Goal: Task Accomplishment & Management: Complete application form

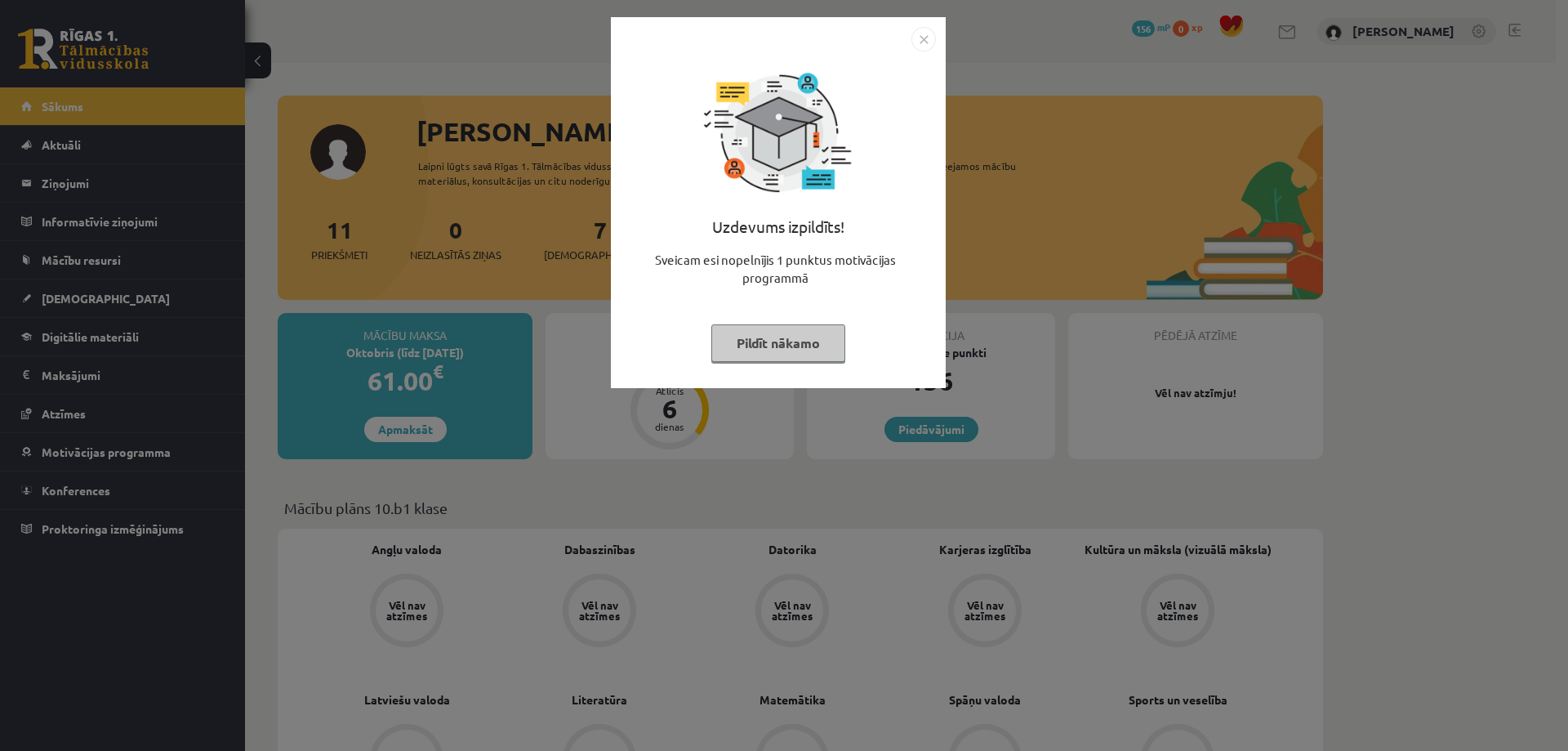
click at [922, 37] on img "Close" at bounding box center [924, 40] width 25 height 25
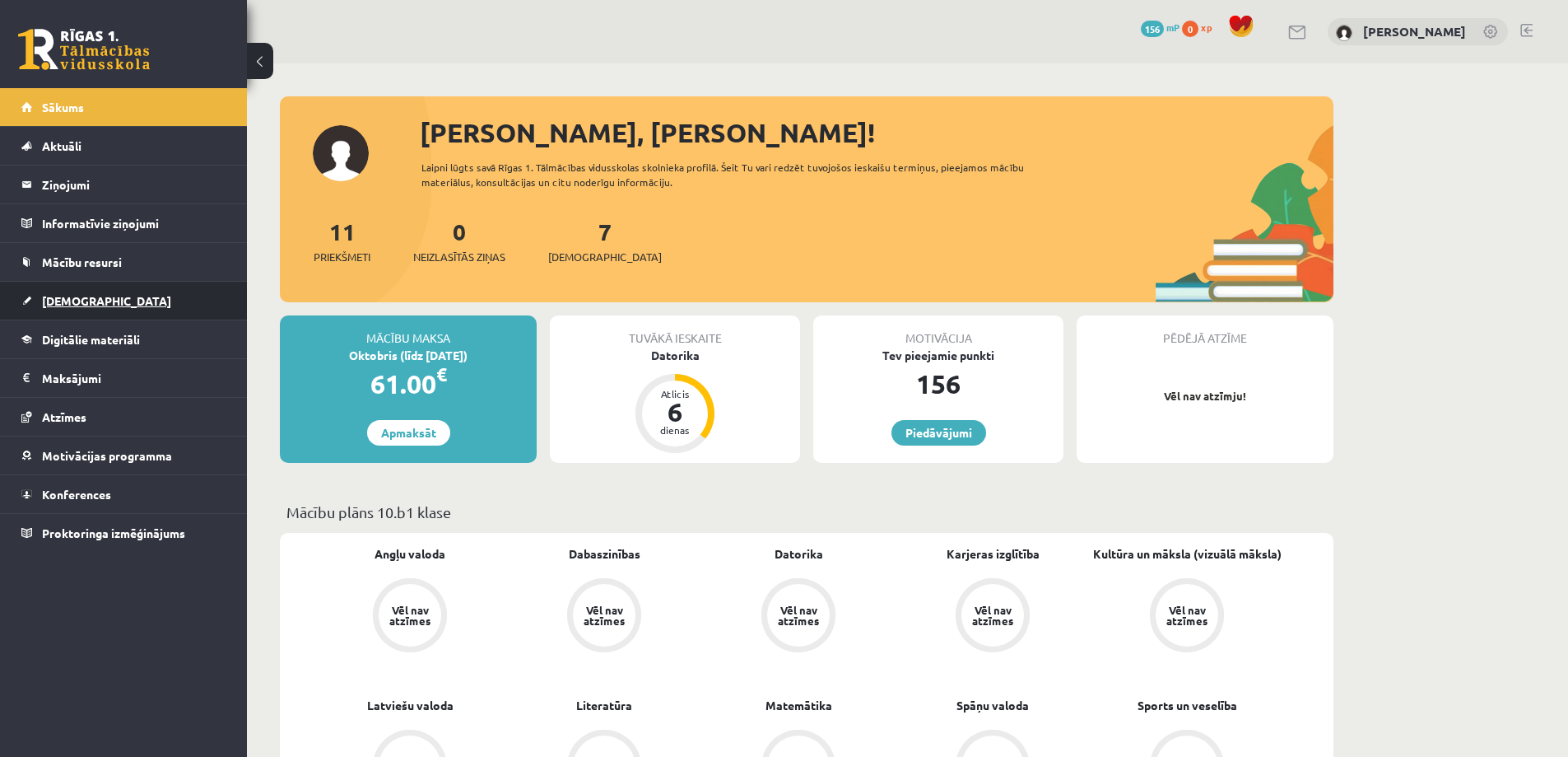
click at [75, 294] on span "[DEMOGRAPHIC_DATA]" at bounding box center [106, 300] width 129 height 15
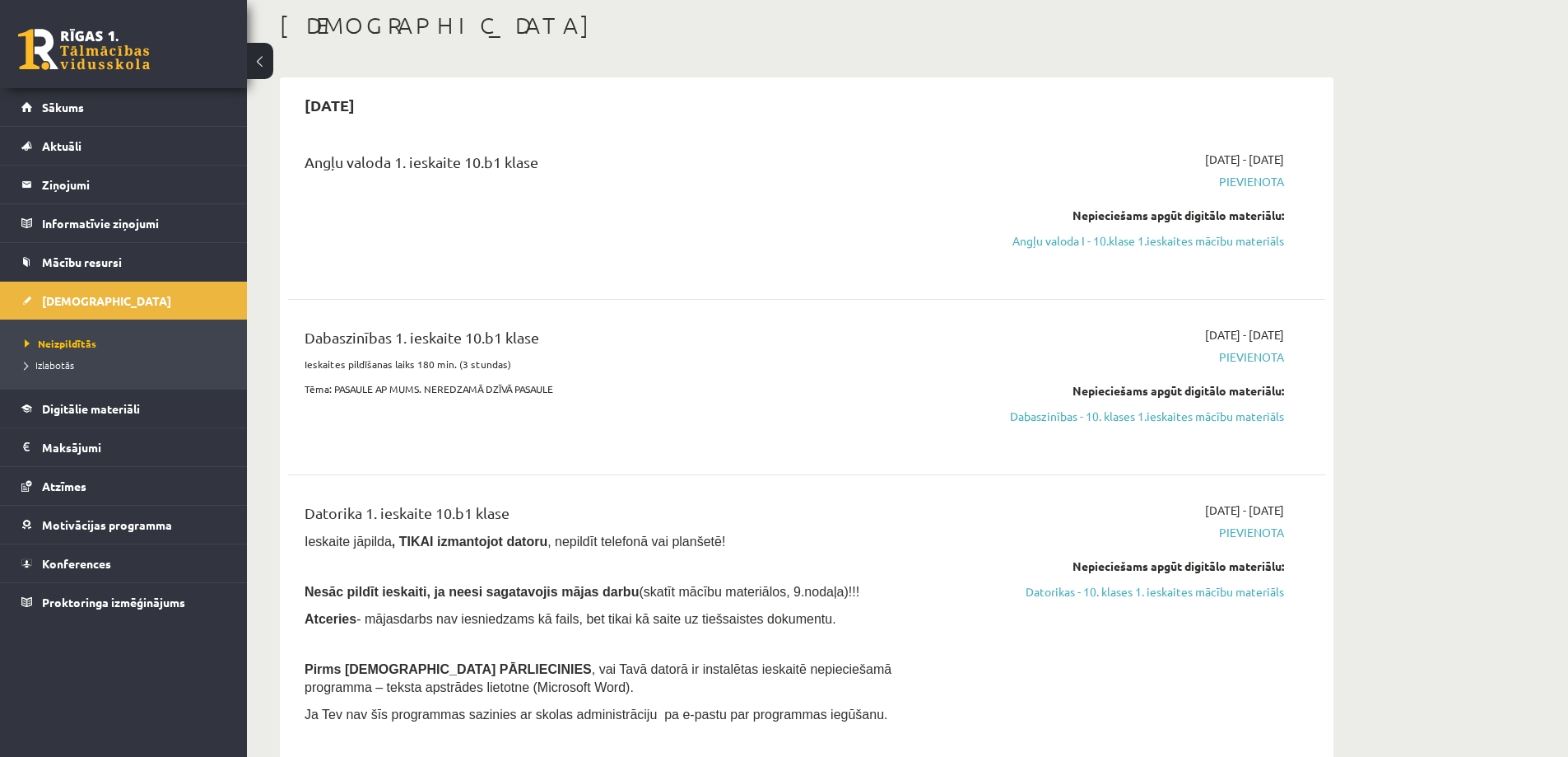
scroll to position [82, 0]
click at [1216, 243] on link "Angļu valoda I - 10.klase 1.ieskaites mācību materiāls" at bounding box center [1129, 244] width 310 height 18
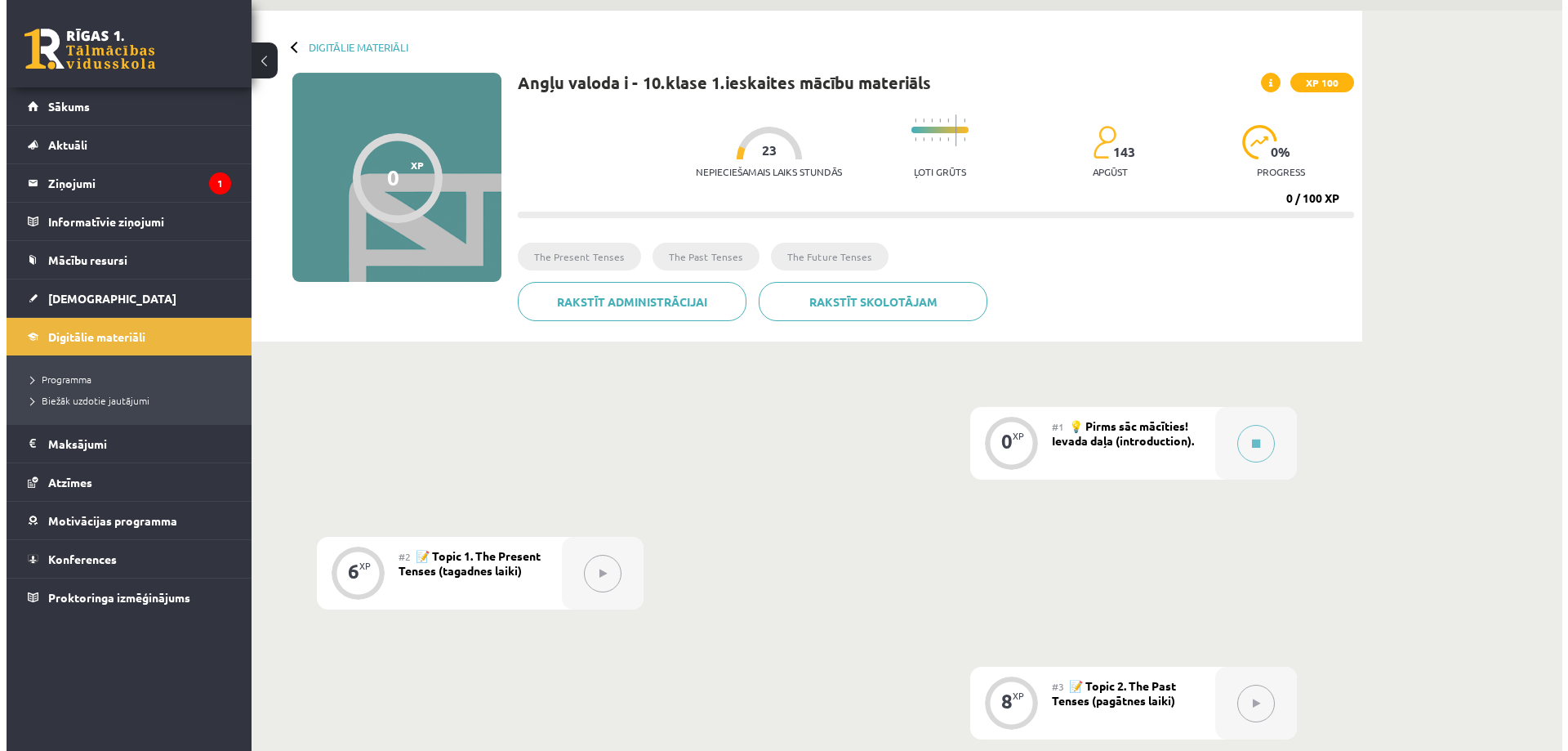
scroll to position [82, 0]
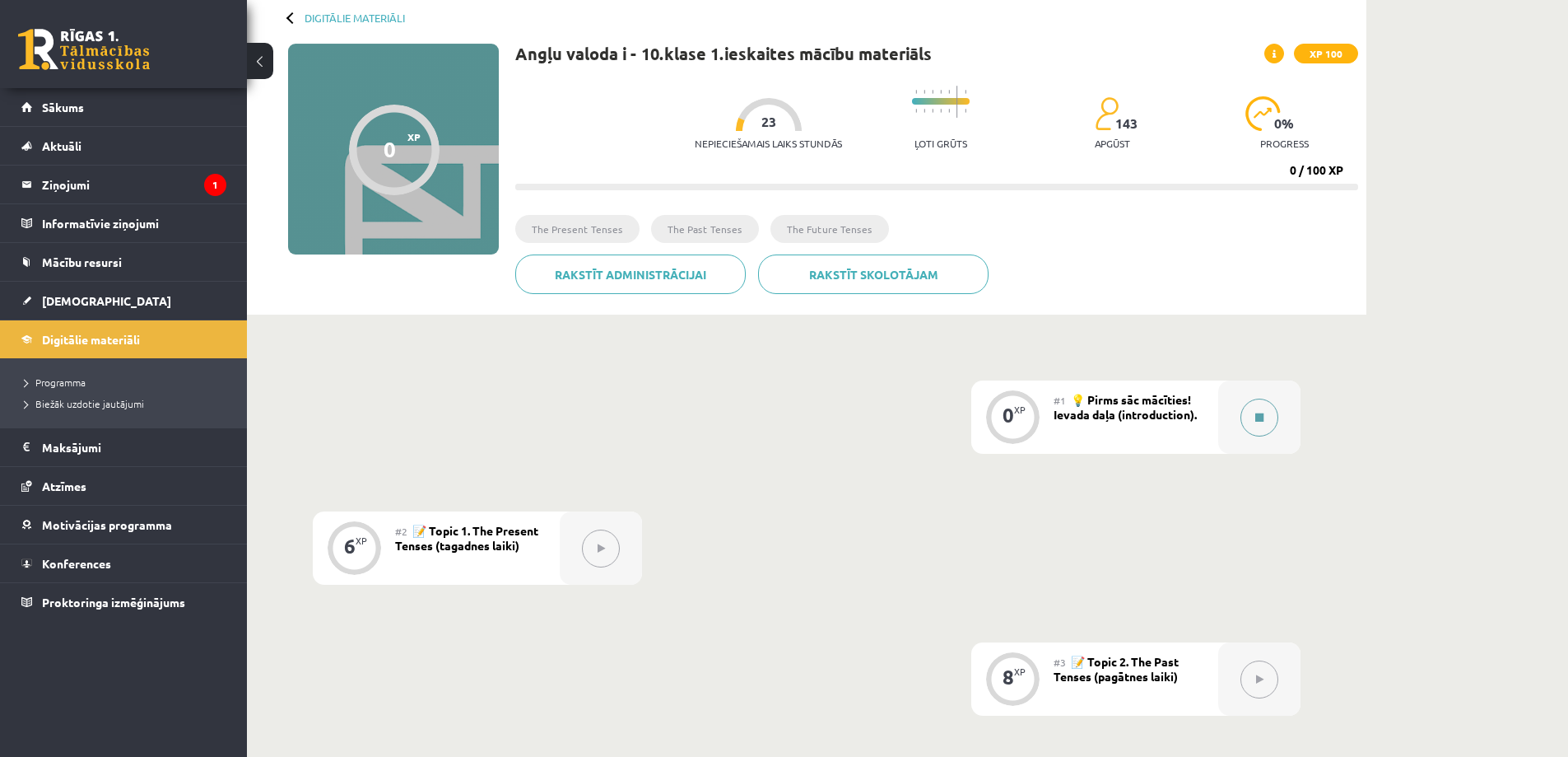
click at [1260, 409] on button at bounding box center [1259, 418] width 38 height 38
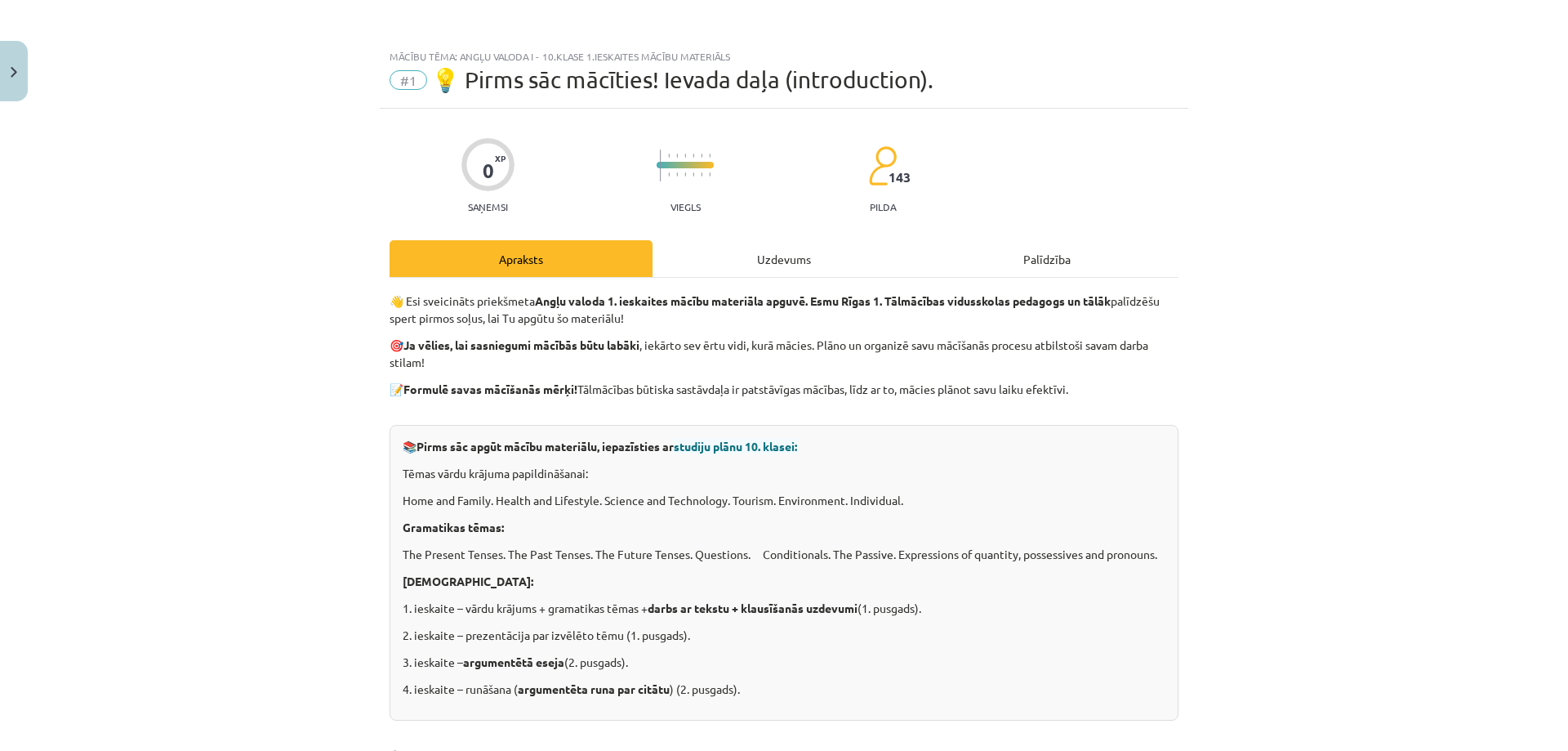
click at [713, 263] on div "Uzdevums" at bounding box center [783, 259] width 263 height 37
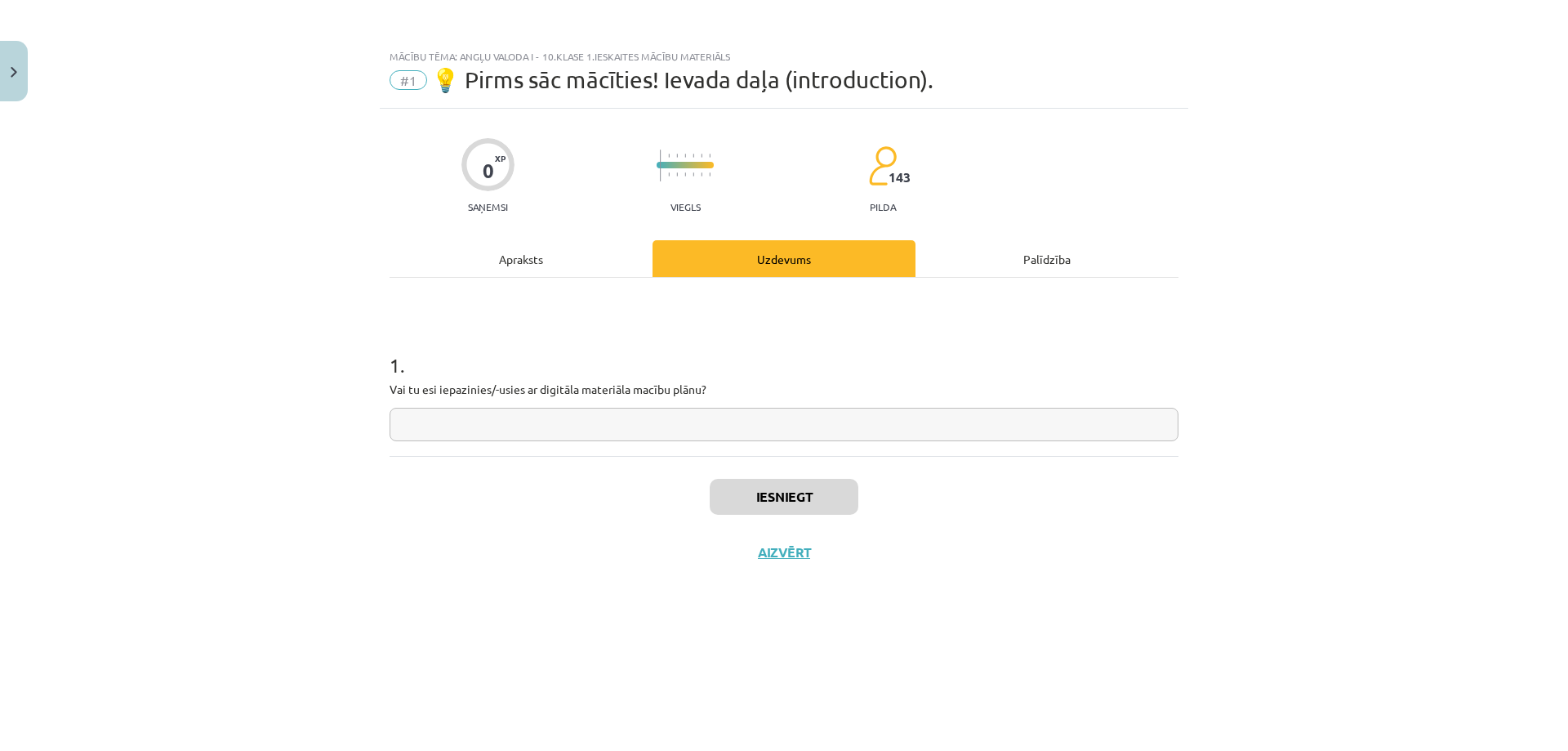
click at [572, 273] on div "Apraksts" at bounding box center [520, 259] width 263 height 37
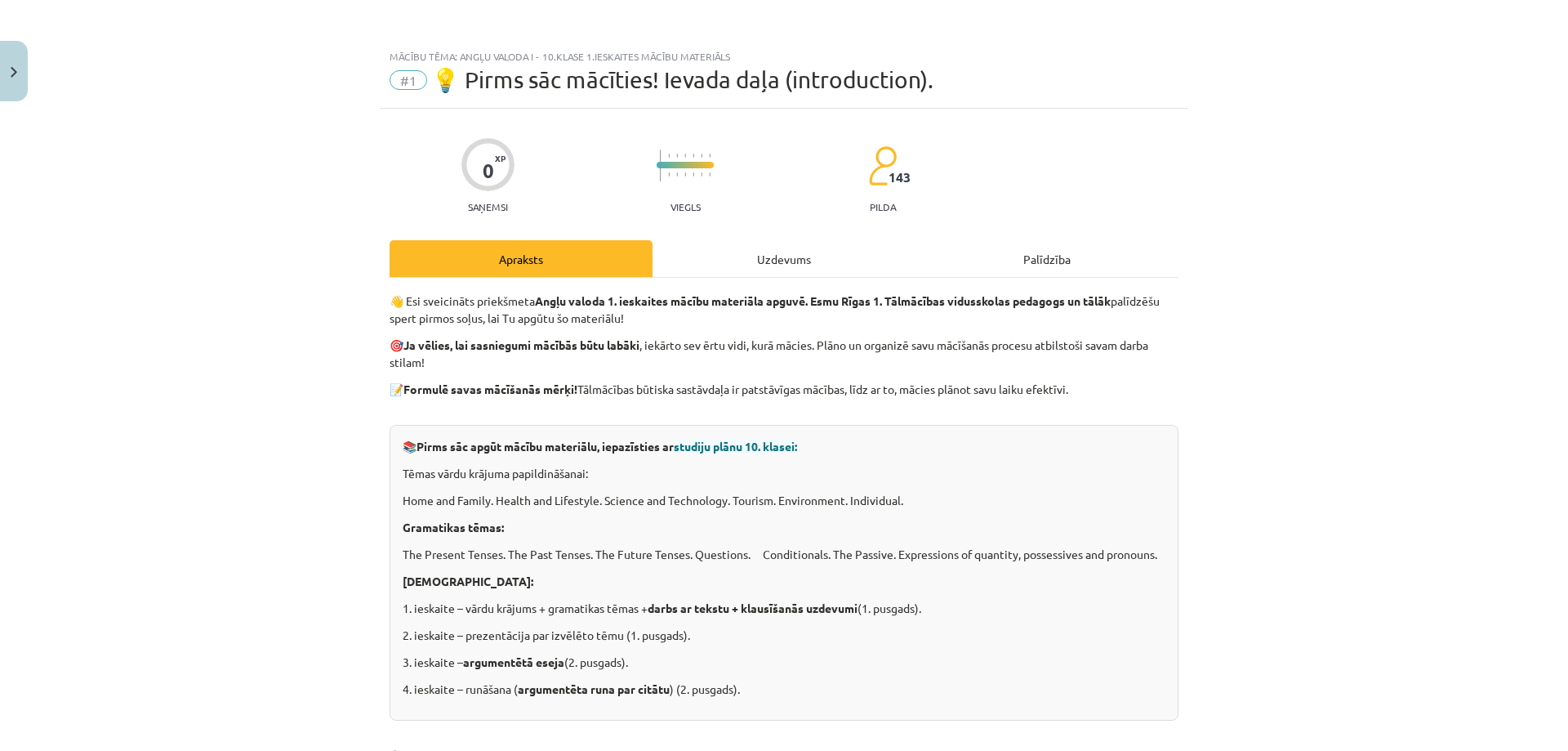
click at [761, 264] on div "Uzdevums" at bounding box center [783, 259] width 263 height 37
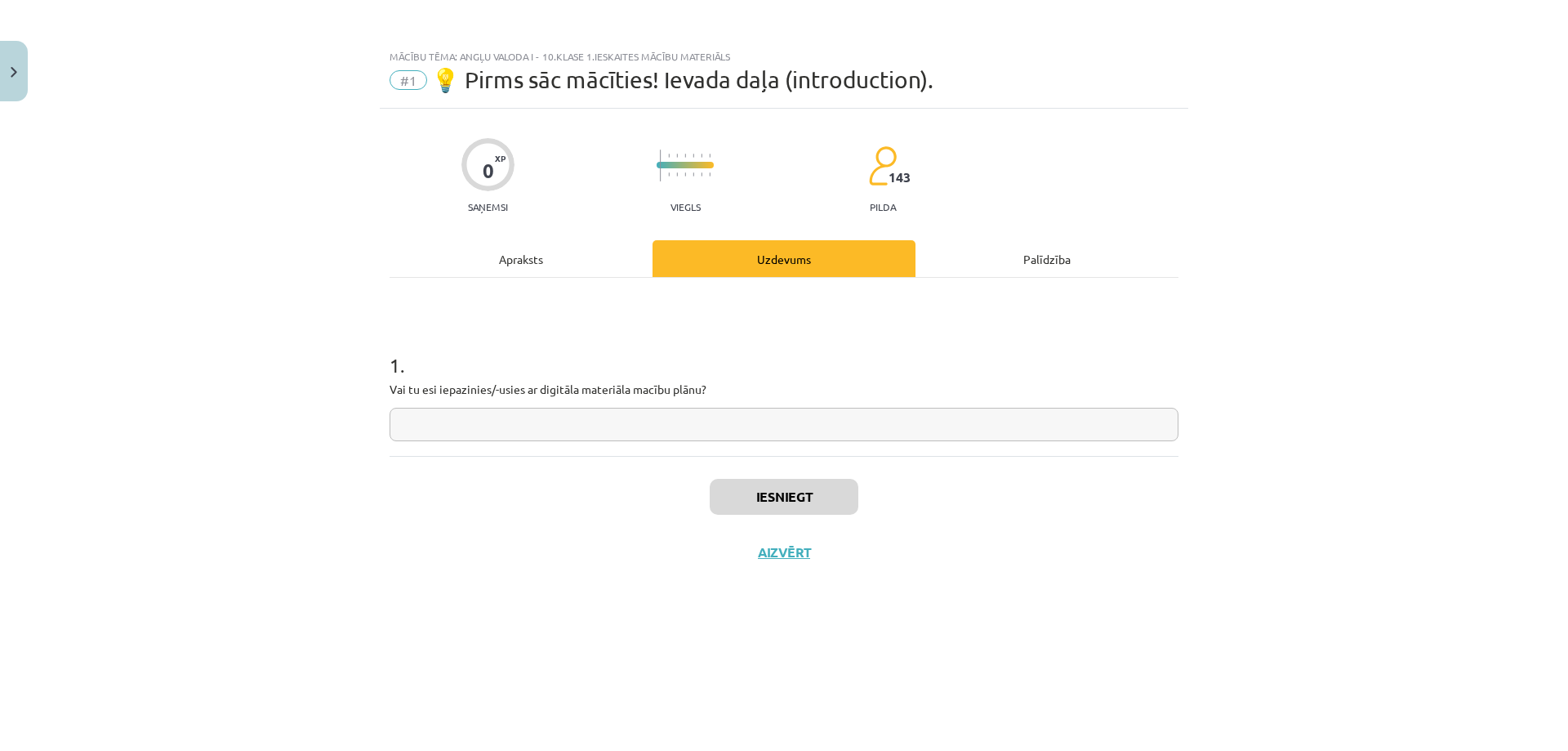
click at [707, 416] on input "text" at bounding box center [783, 425] width 788 height 33
type input "********"
click at [730, 492] on button "Iesniegt" at bounding box center [783, 496] width 149 height 36
click at [817, 558] on button "Nākamā nodarbība" at bounding box center [784, 563] width 160 height 38
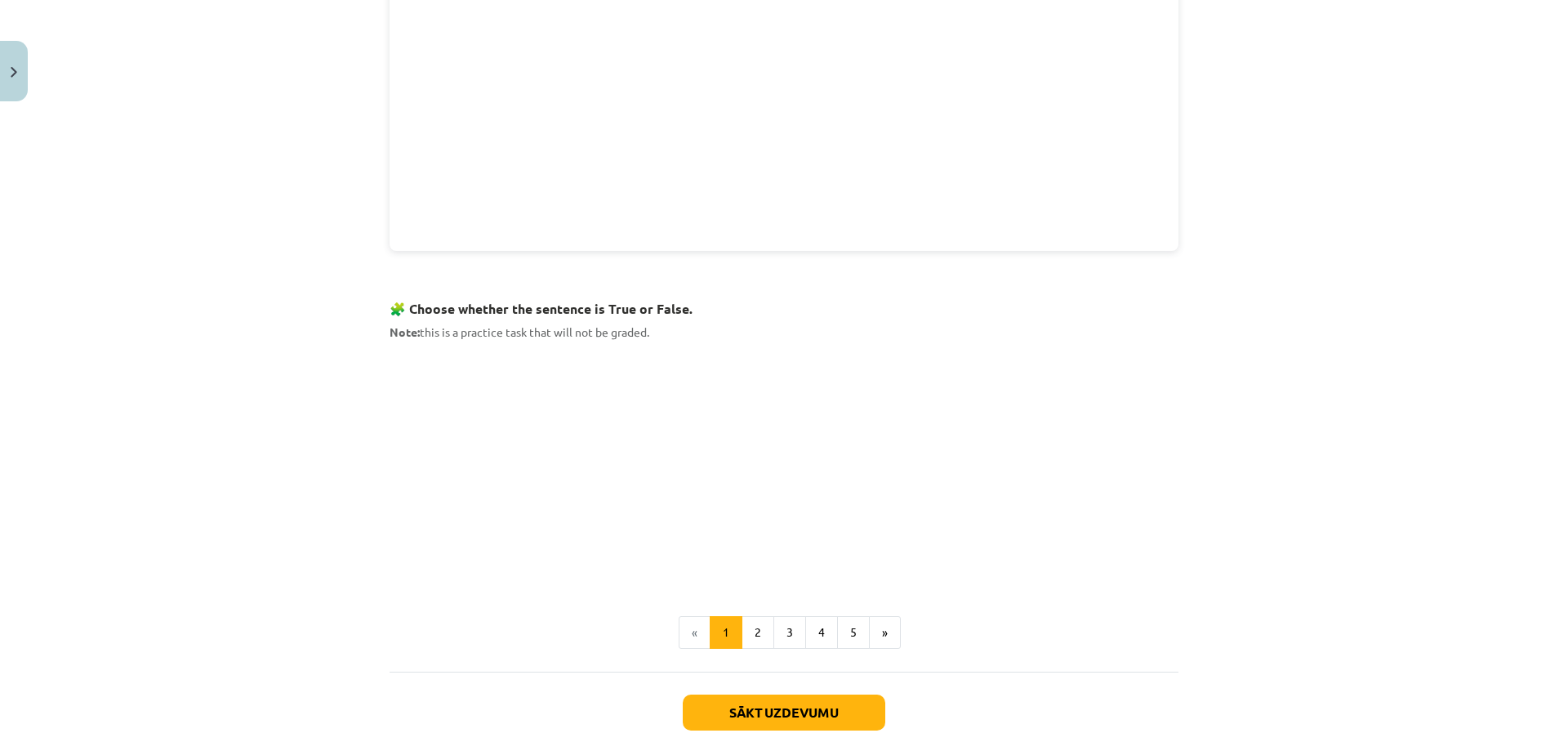
scroll to position [817, 0]
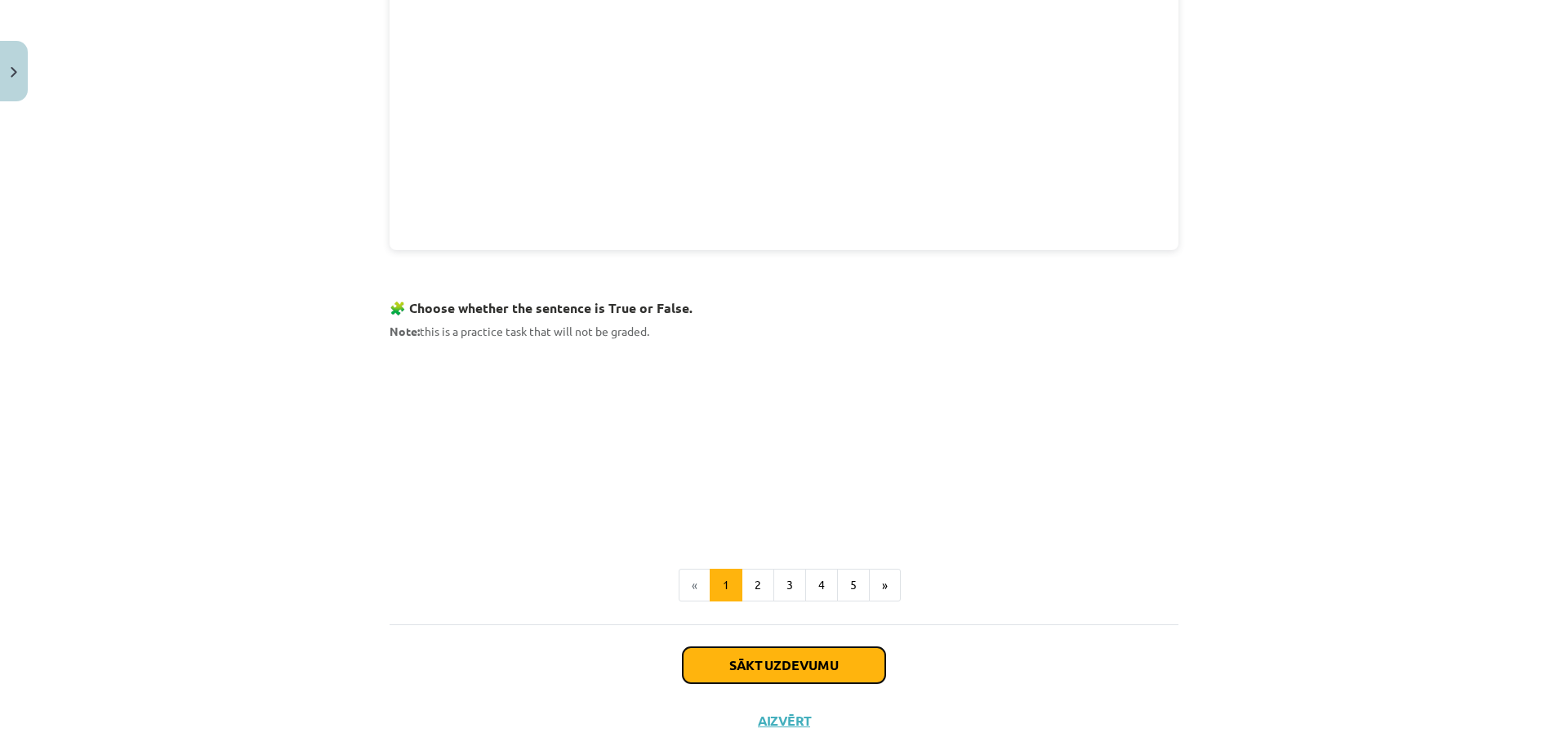
click at [762, 670] on button "Sākt uzdevumu" at bounding box center [784, 665] width 202 height 36
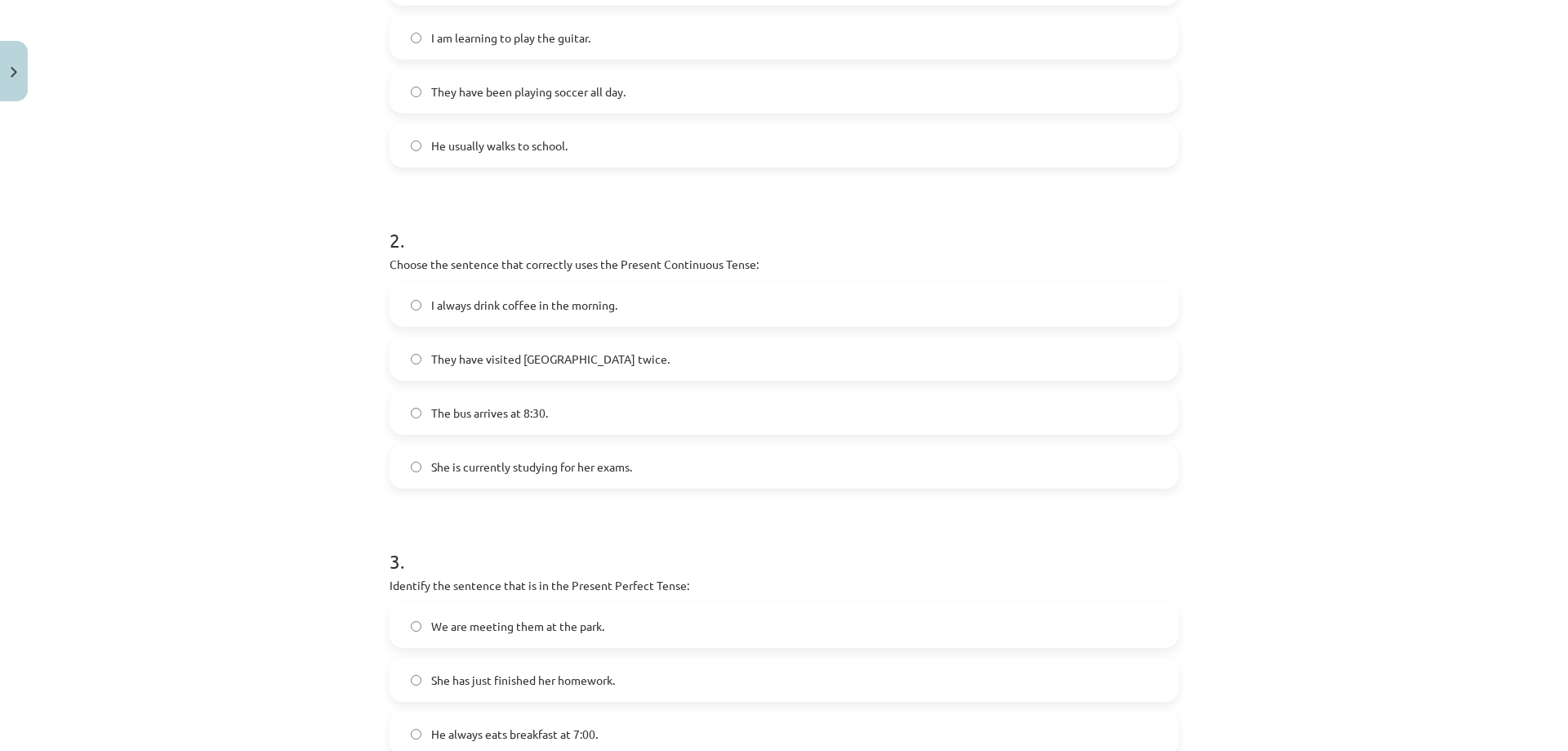
scroll to position [695, 0]
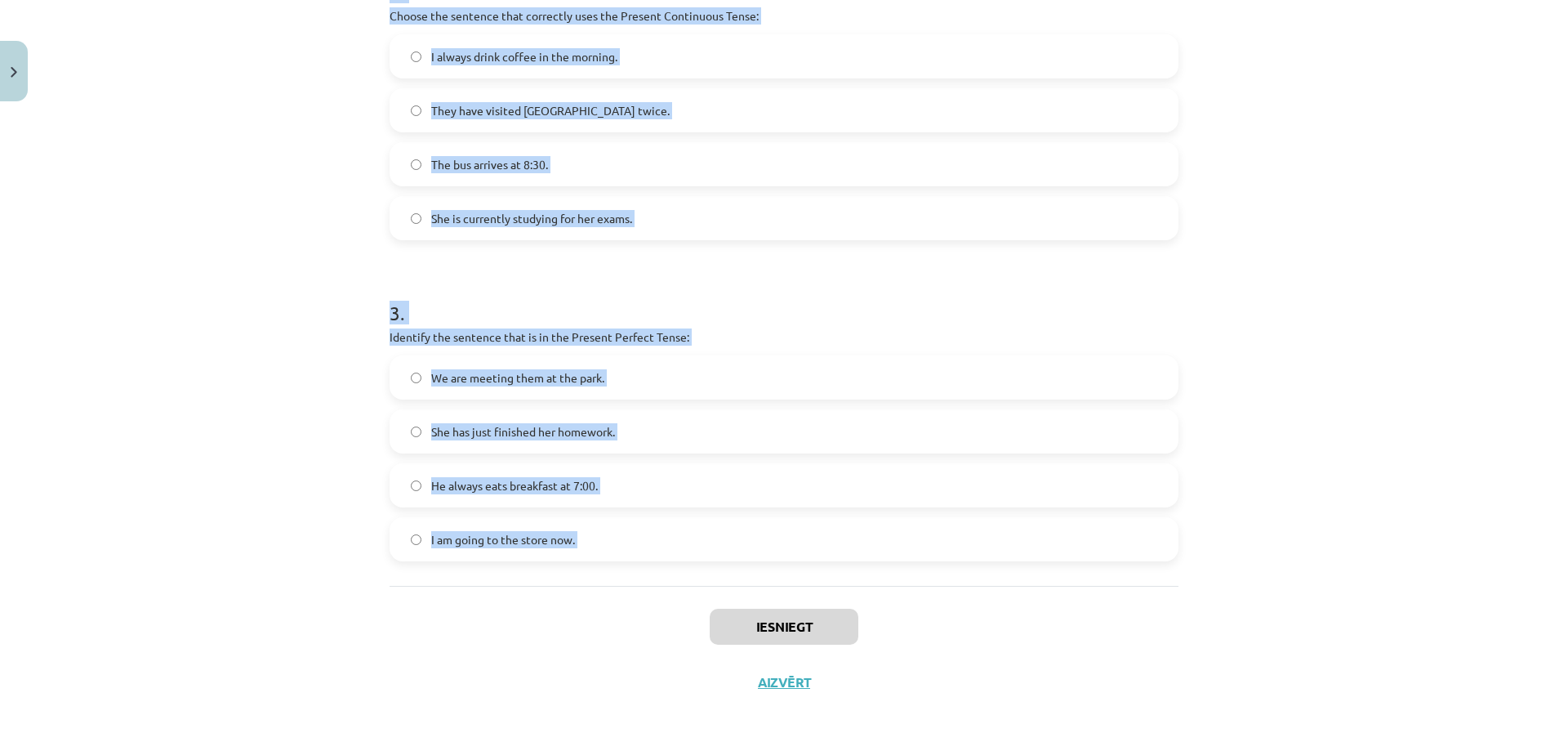
drag, startPoint x: 384, startPoint y: 99, endPoint x: 628, endPoint y: 636, distance: 589.8
click at [623, 638] on div "6 XP Saņemsi Viegls 143 pilda Apraksts Uzdevums Palīdzība 1 . Which sentence is…" at bounding box center [784, 62] width 809 height 1295
copy form "Which sentence is in the Simple Present Tense? She is watching TV right now. I …"
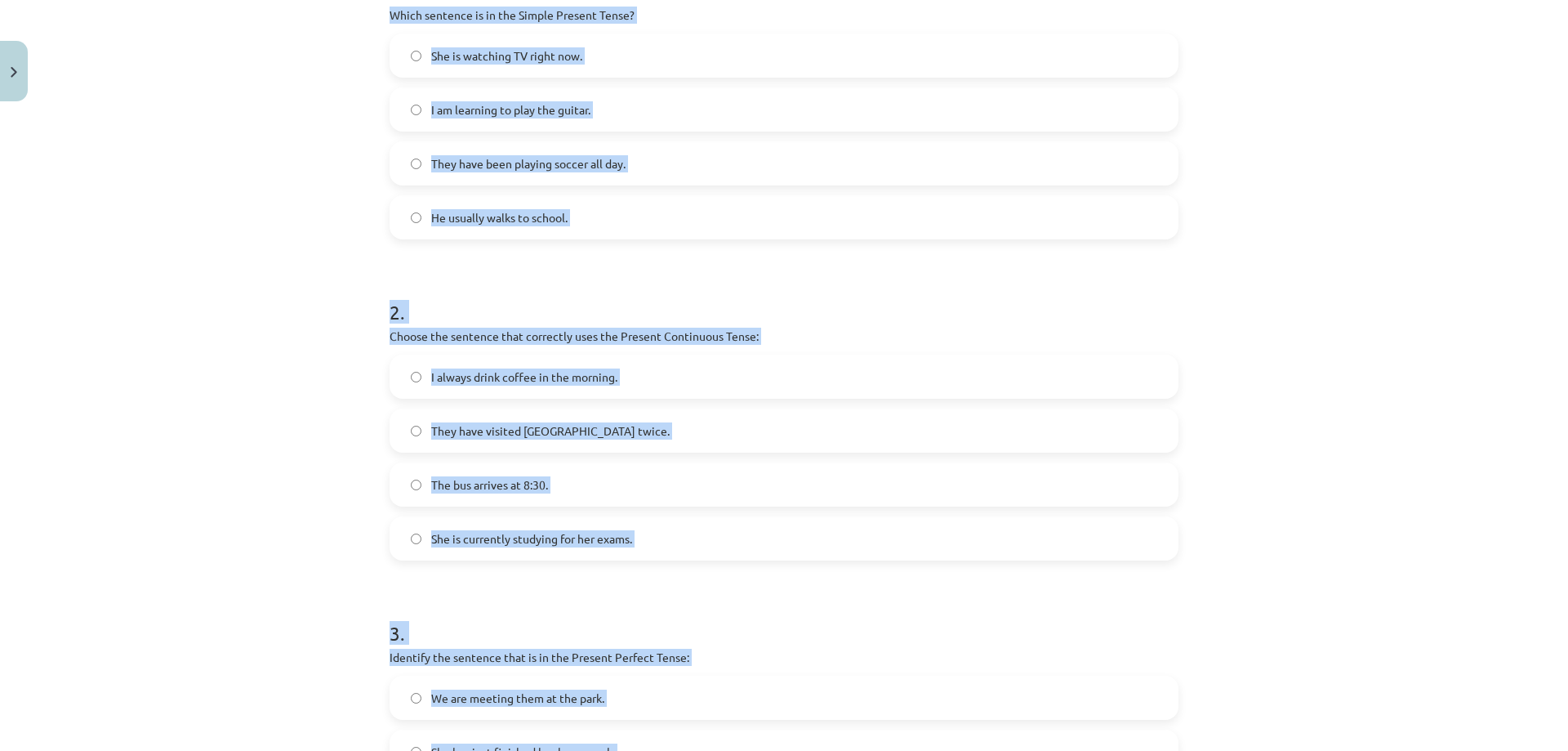
scroll to position [368, 0]
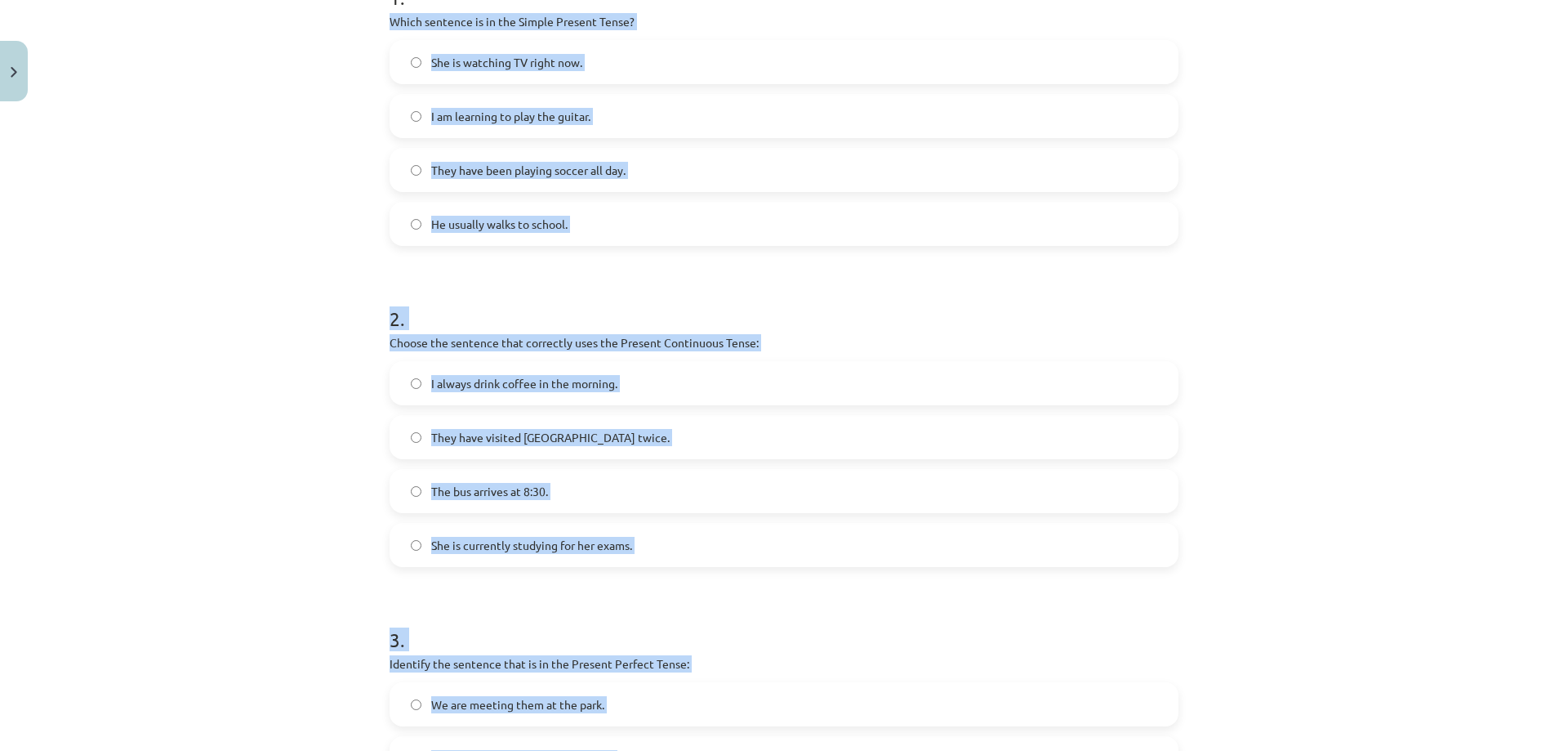
click at [301, 210] on div "Mācību tēma: Angļu valoda i - 10.klase 1.ieskaites mācību materiāls #2 📝 Topic …" at bounding box center [784, 376] width 1568 height 751
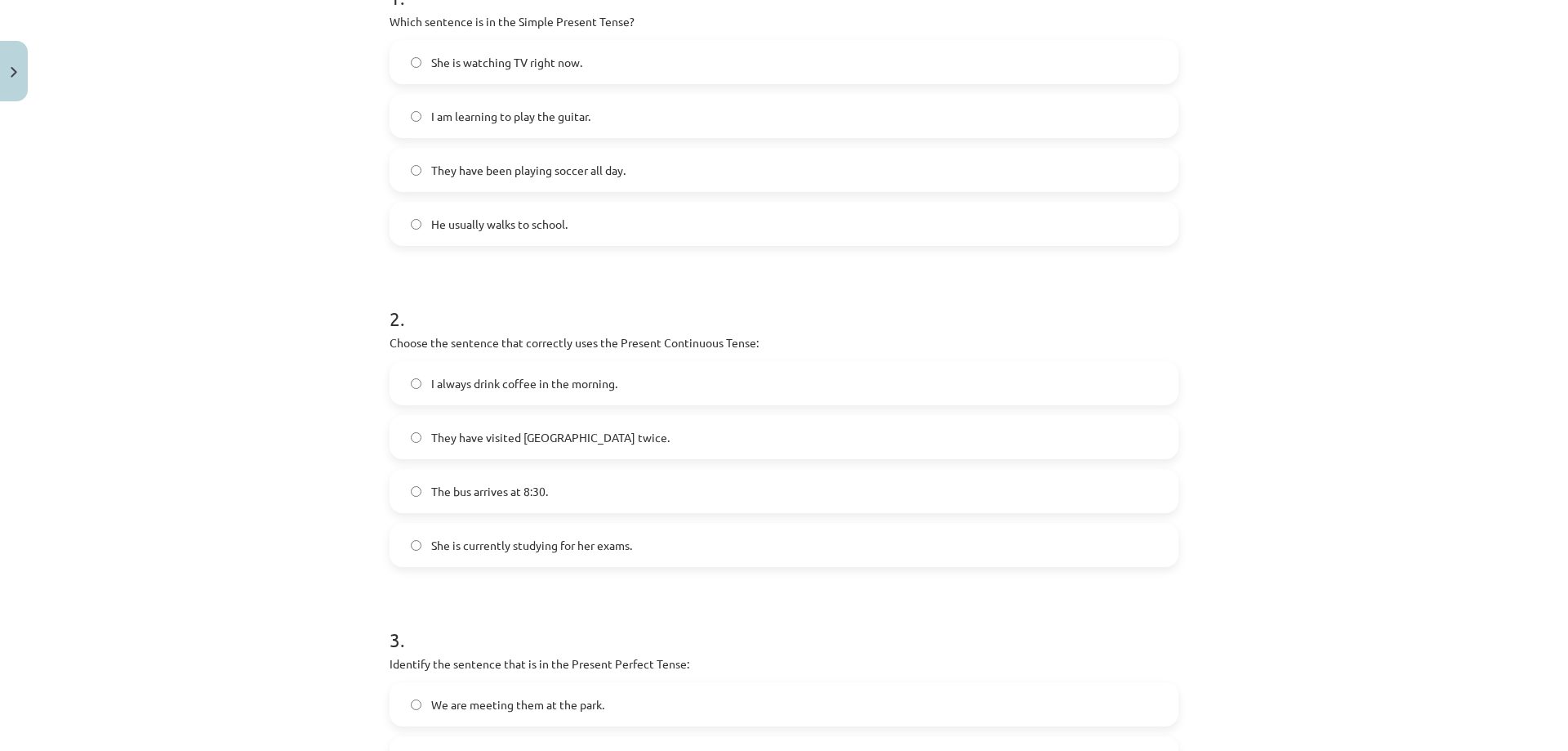
click at [477, 228] on span "He usually walks to school." at bounding box center [498, 224] width 136 height 18
click at [507, 534] on label "She is currently studying for her exams." at bounding box center [784, 544] width 786 height 40
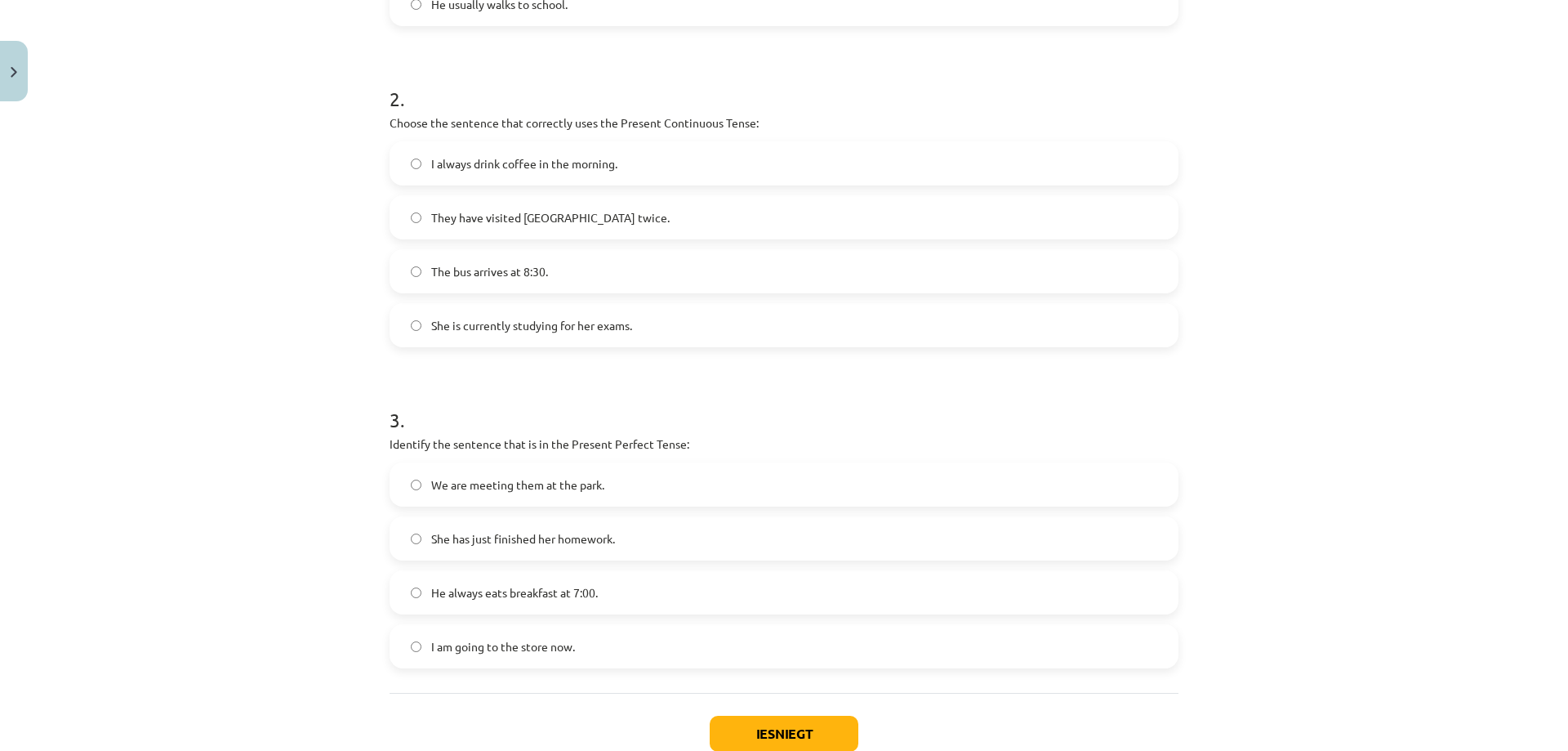
scroll to position [613, 0]
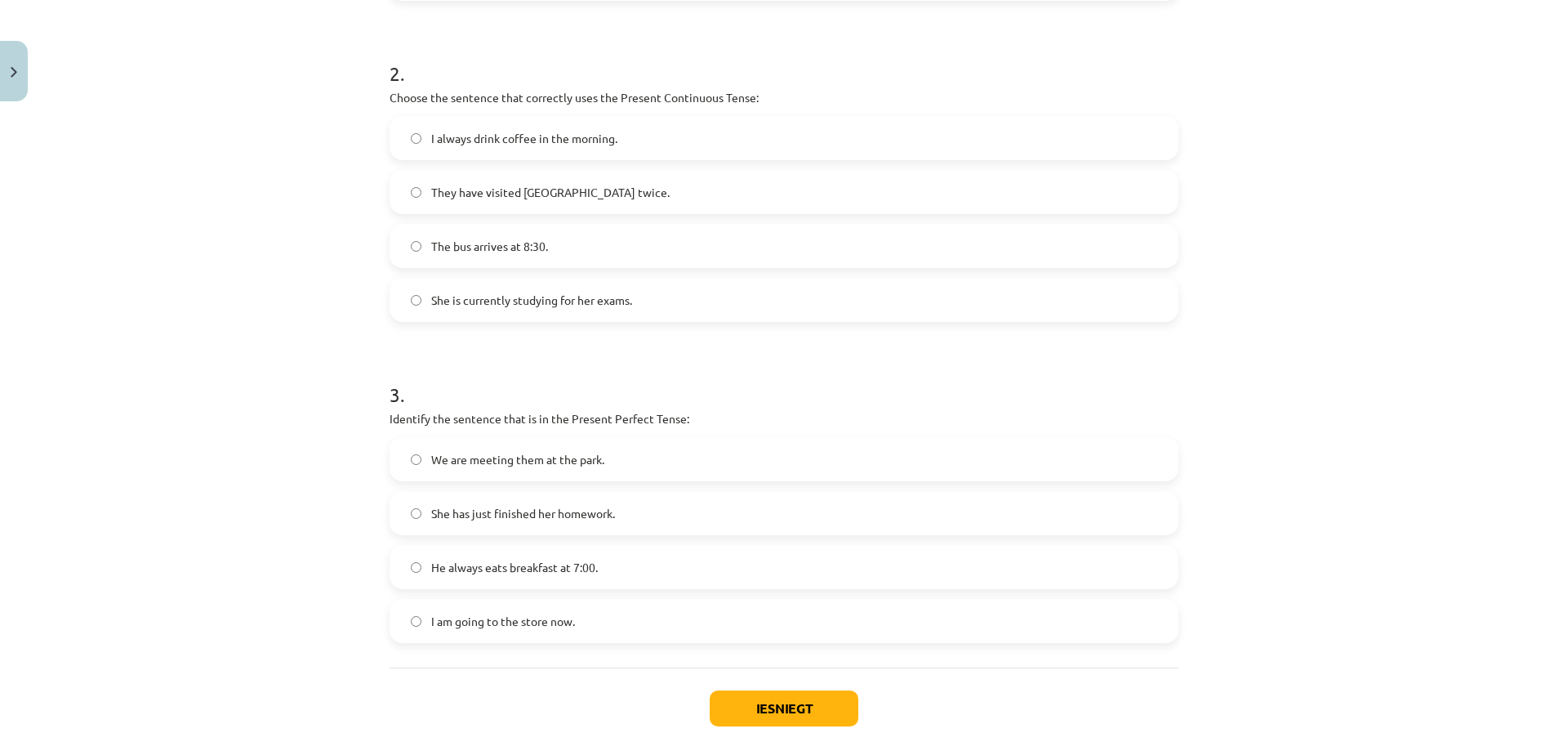
click at [548, 515] on span "She has just finished her homework." at bounding box center [522, 514] width 184 height 18
click at [761, 716] on button "Iesniegt" at bounding box center [783, 708] width 149 height 36
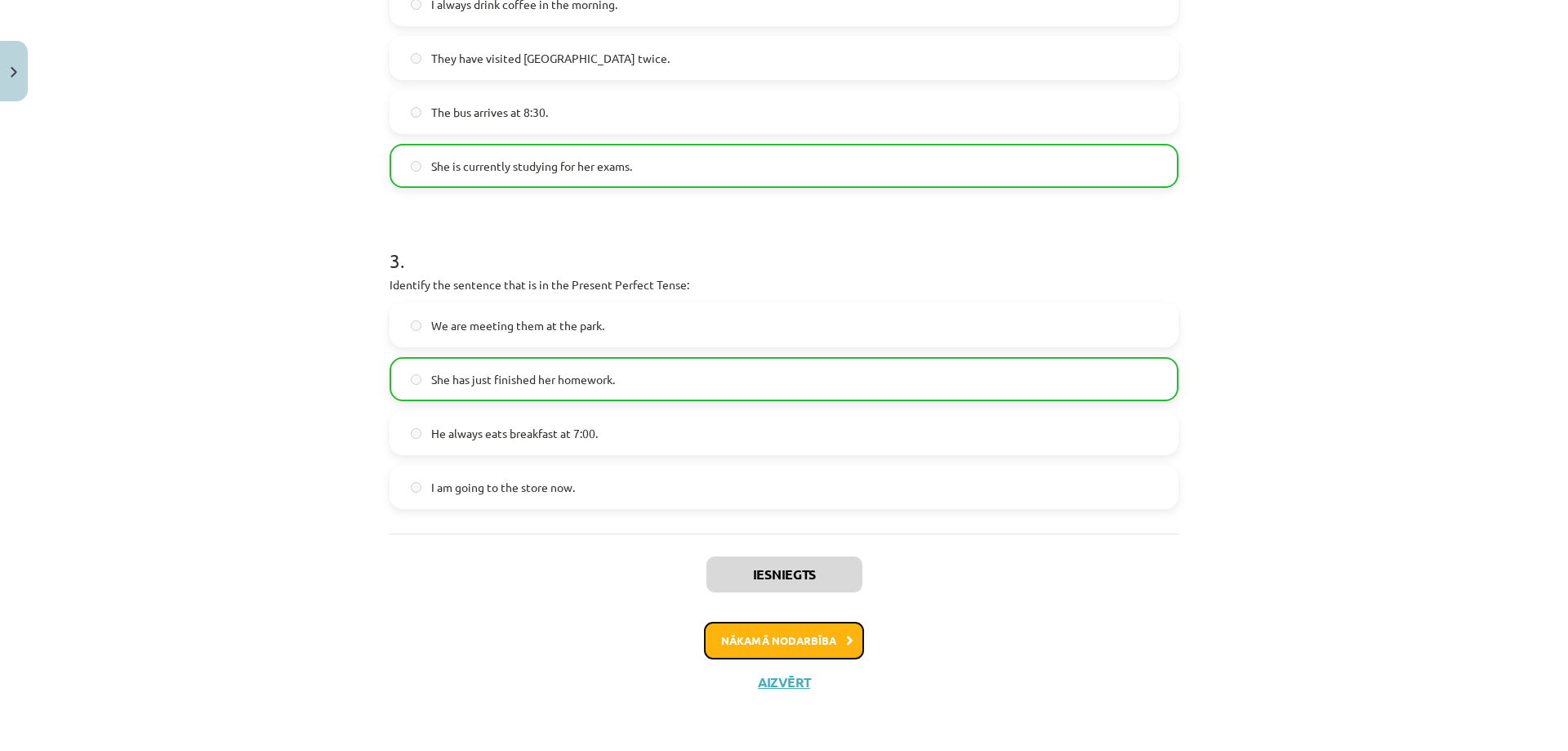
click at [801, 649] on button "Nākamā nodarbība" at bounding box center [784, 640] width 160 height 38
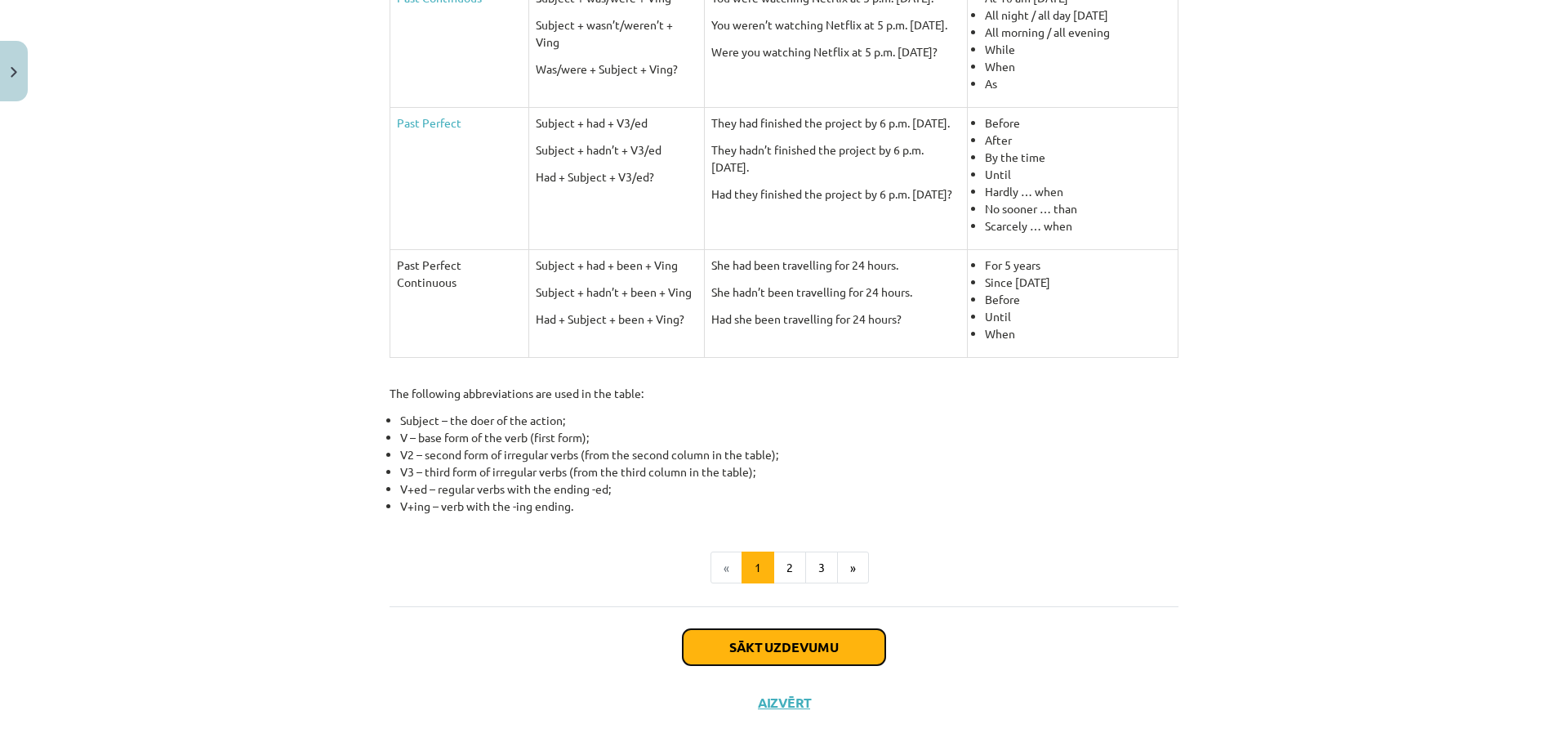
click at [751, 645] on button "Sākt uzdevumu" at bounding box center [784, 646] width 202 height 36
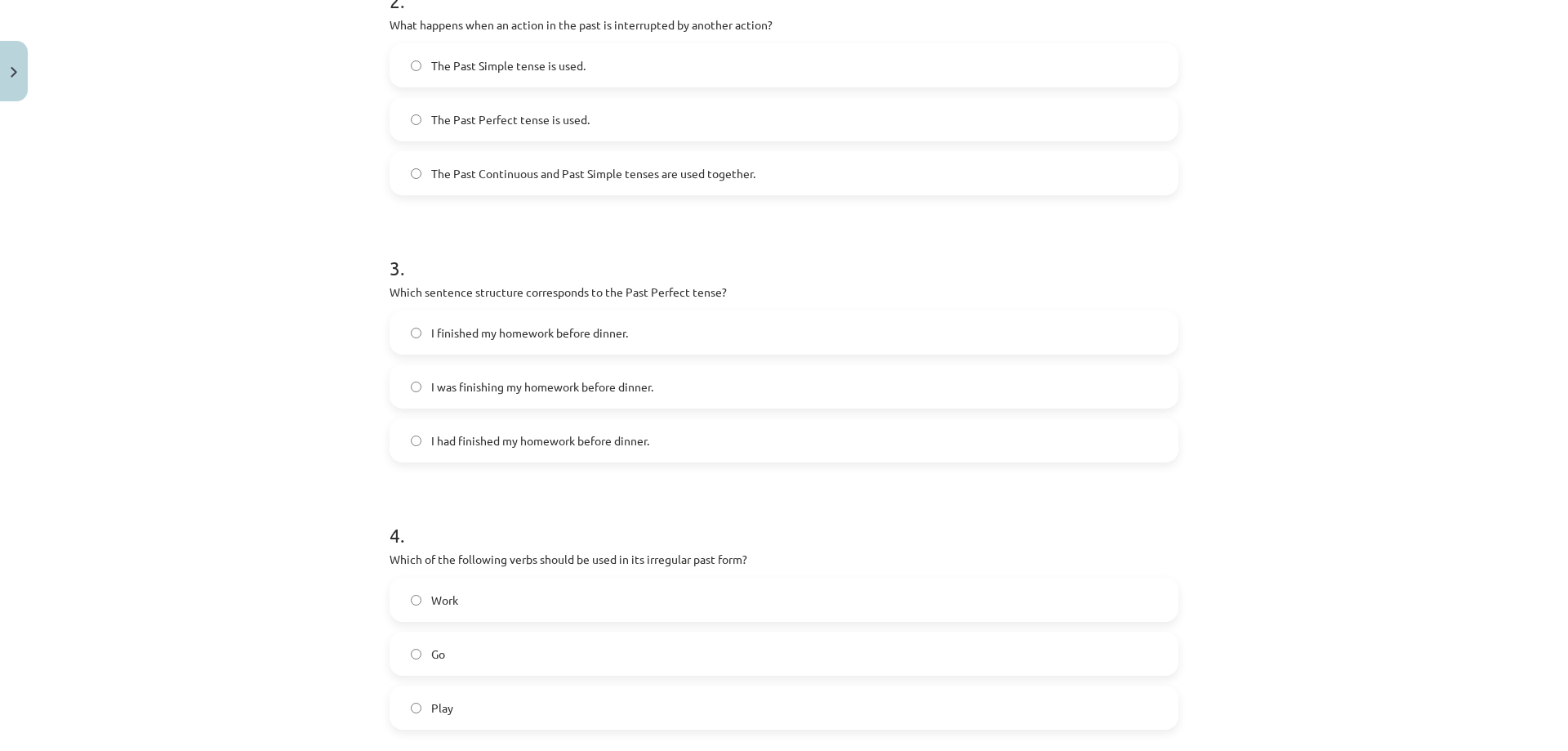
scroll to position [799, 0]
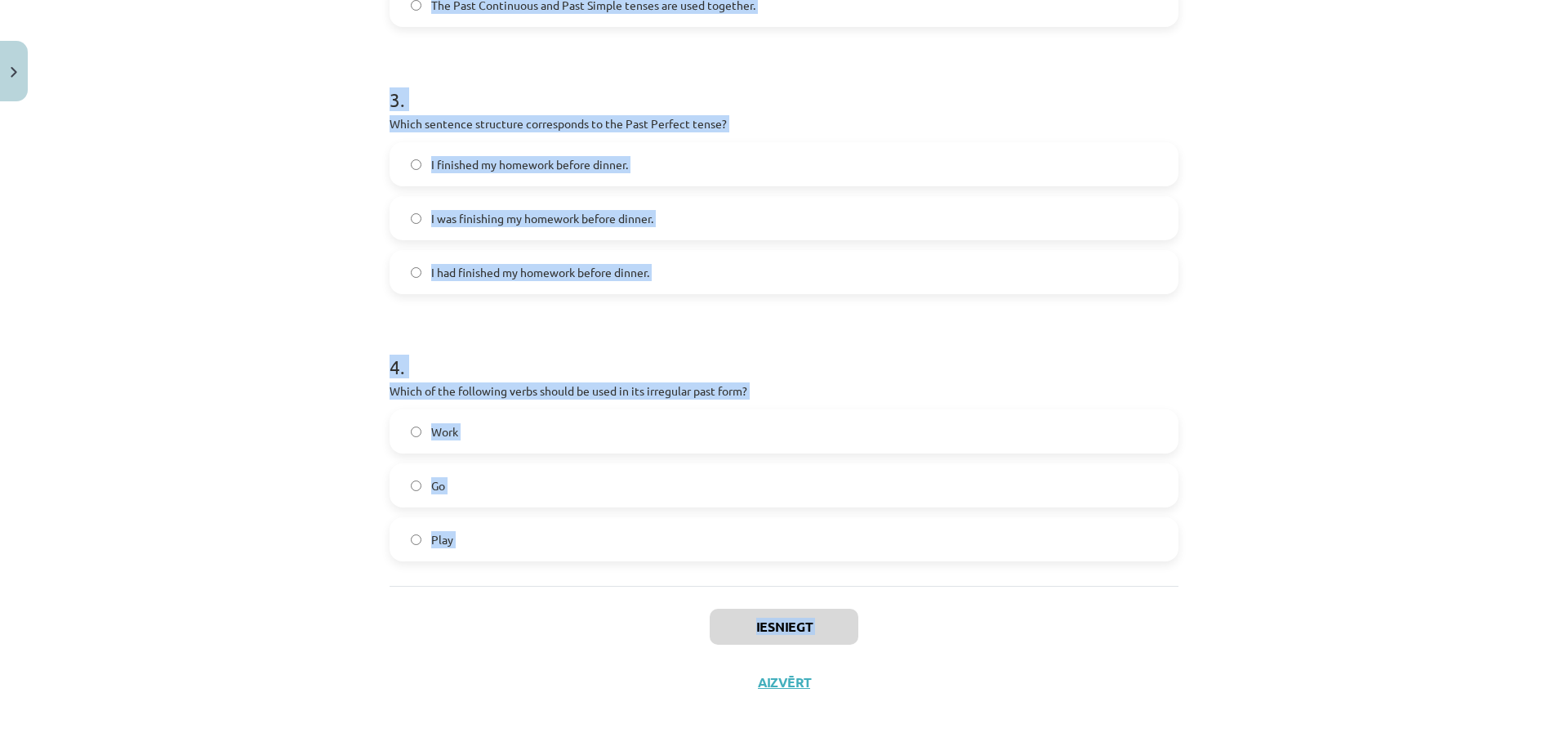
drag, startPoint x: 381, startPoint y: 346, endPoint x: 629, endPoint y: 661, distance: 400.9
click at [628, 663] on div "8 XP Saņemsi Viegls 143 pilda Apraksts Uzdevums Palīdzība 1 . Which of the foll…" at bounding box center [784, 9] width 809 height 1401
drag, startPoint x: 650, startPoint y: 386, endPoint x: 660, endPoint y: 384, distance: 10.2
copy div "Which of the following sentences is correct in the Past Simple tense? He is goi…"
click at [257, 226] on div "Mācību tēma: Angļu valoda i - 10.klase 1.ieskaites mācību materiāls #3 📝 Topic …" at bounding box center [784, 376] width 1568 height 751
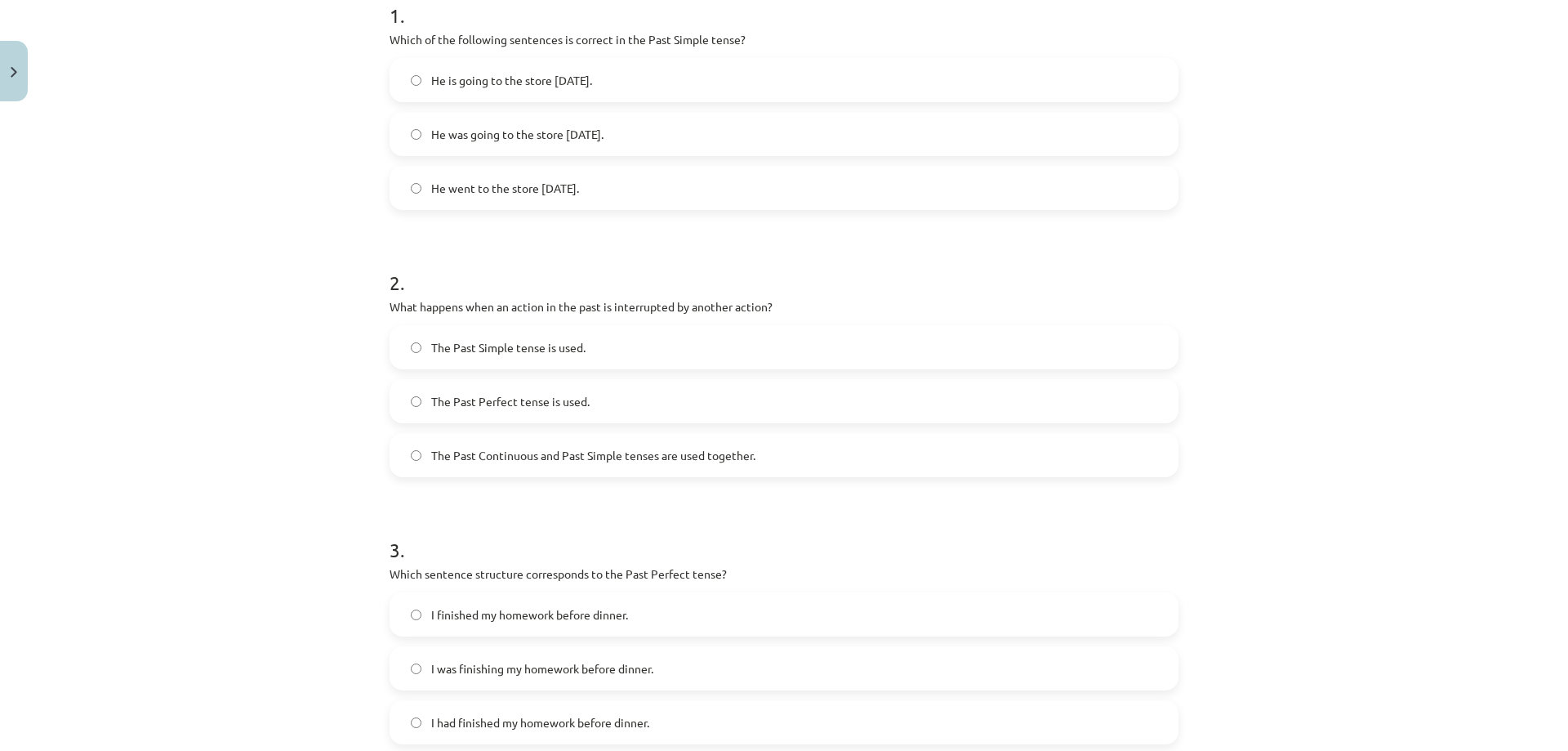
scroll to position [310, 0]
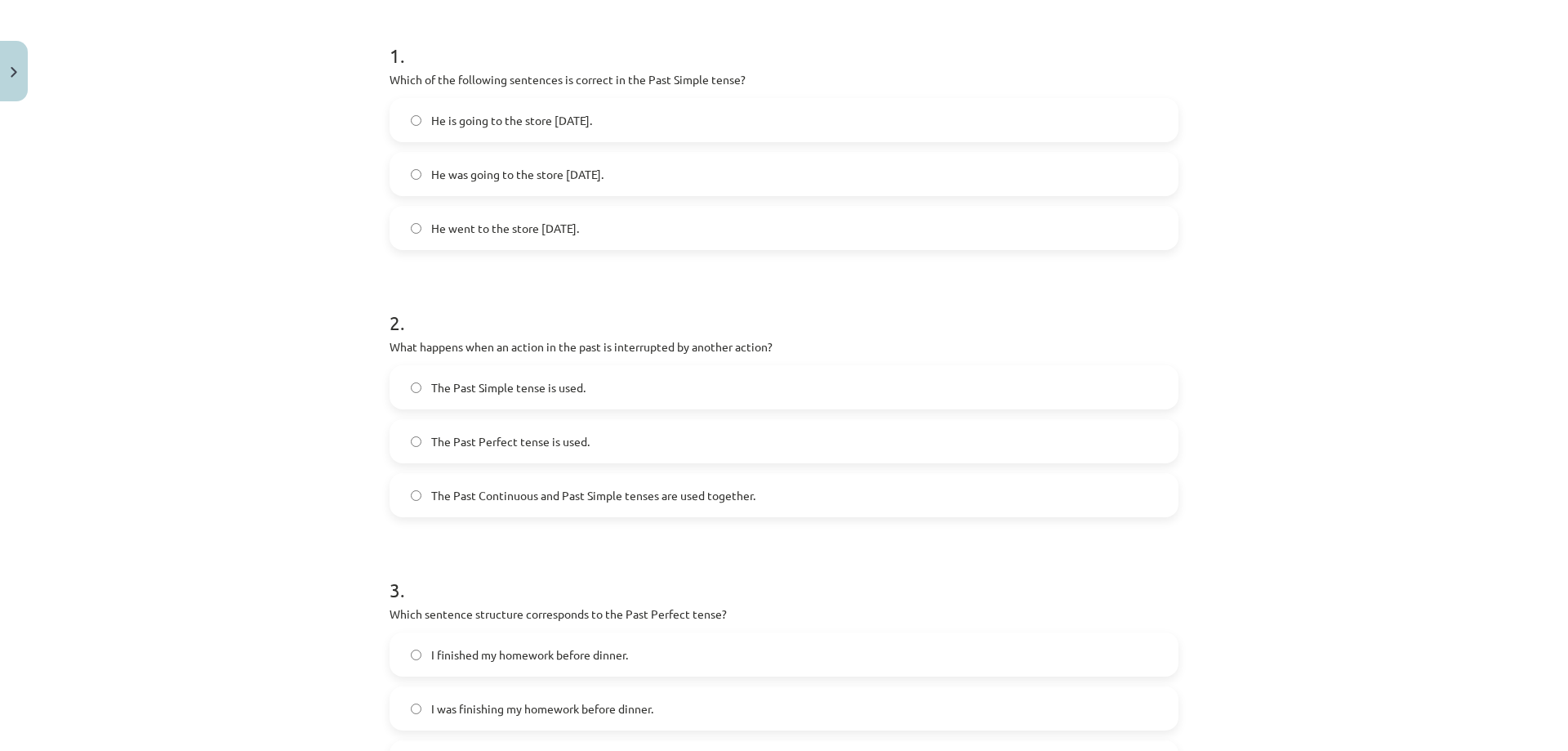
click at [522, 232] on span "He went to the store yesterday." at bounding box center [505, 229] width 148 height 18
click at [488, 493] on span "The Past Continuous and Past Simple tenses are used together." at bounding box center [592, 496] width 324 height 18
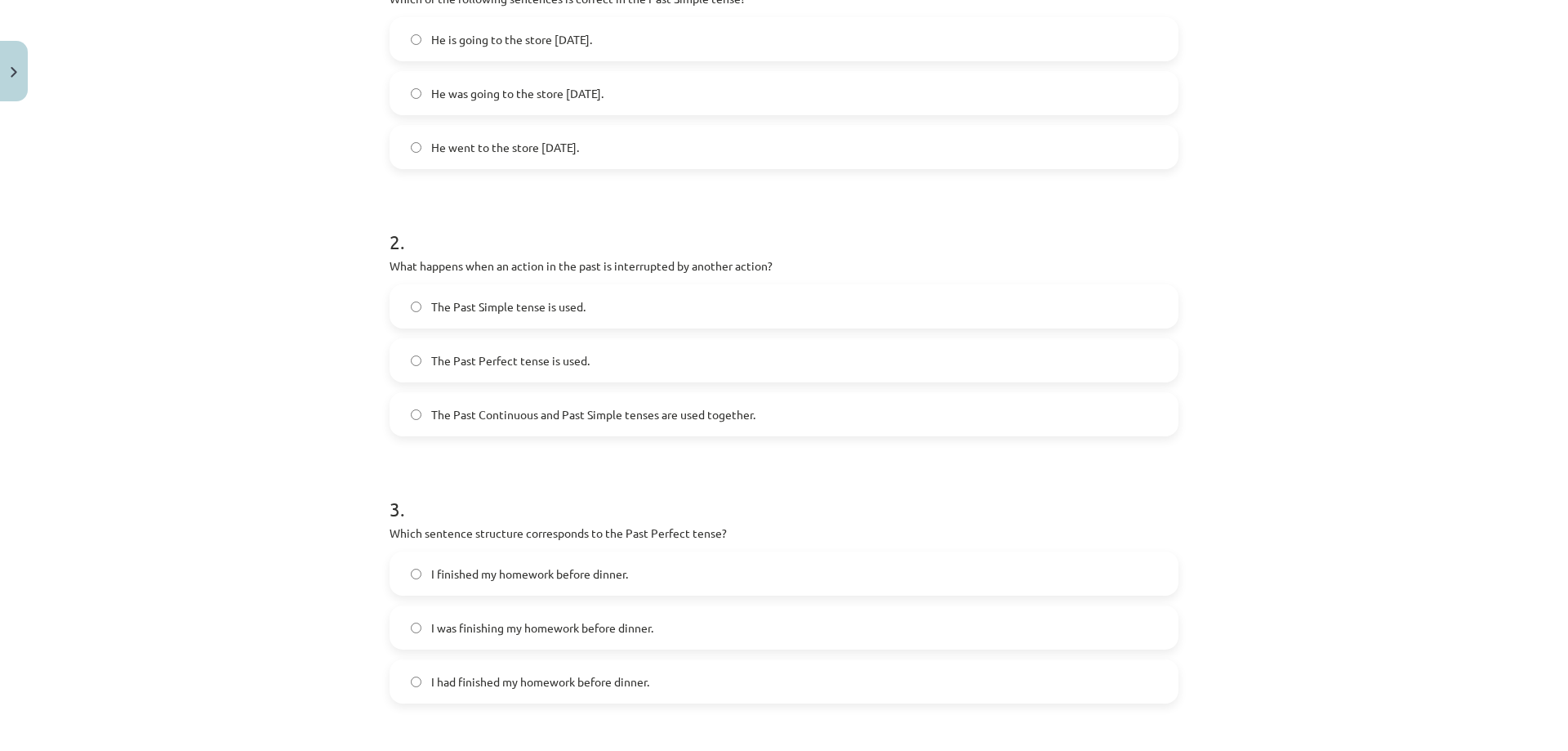
scroll to position [391, 0]
click at [588, 677] on span "I had finished my homework before dinner." at bounding box center [540, 682] width 218 height 18
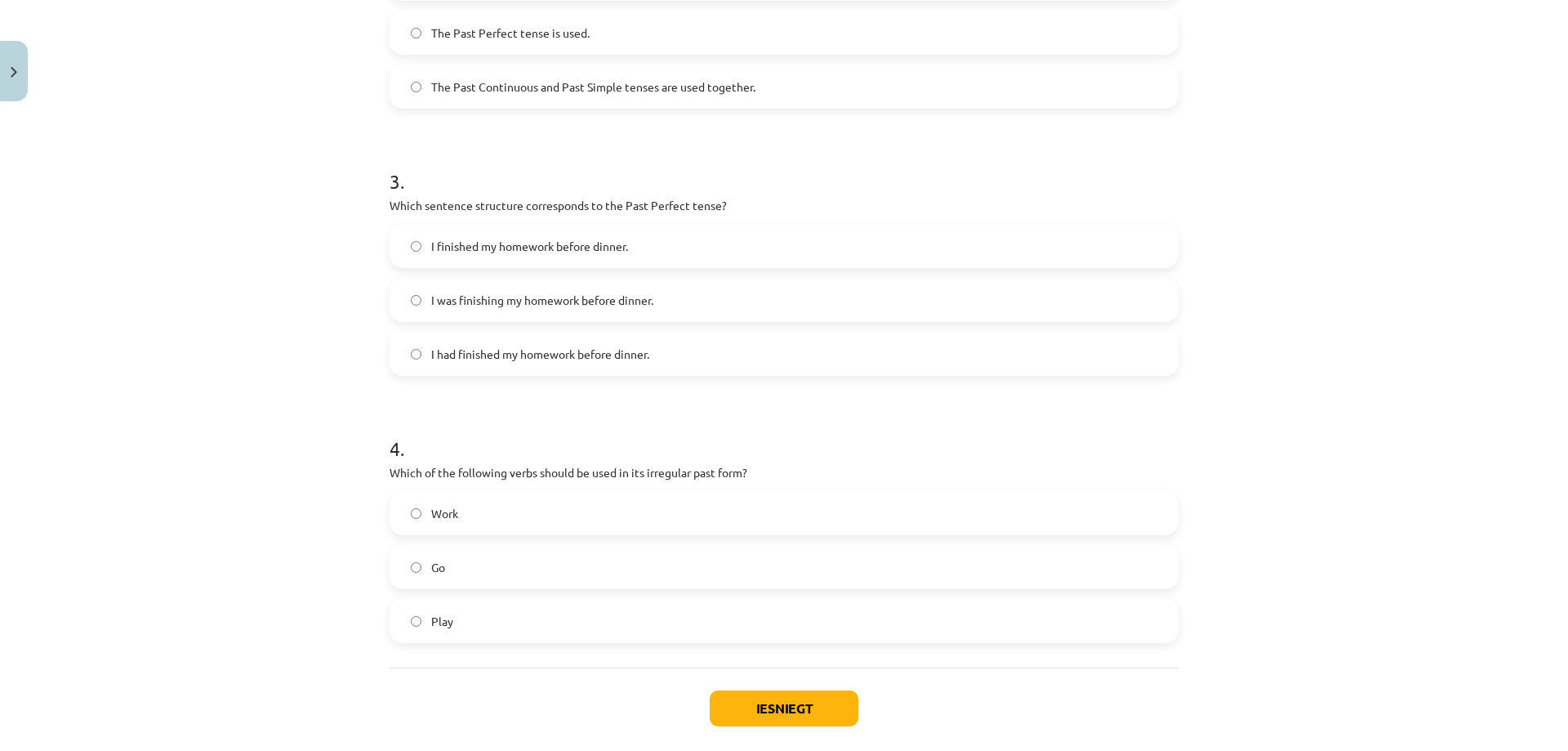
click at [465, 571] on label "Go" at bounding box center [784, 566] width 786 height 40
click at [791, 710] on button "Iesniegt" at bounding box center [783, 708] width 149 height 36
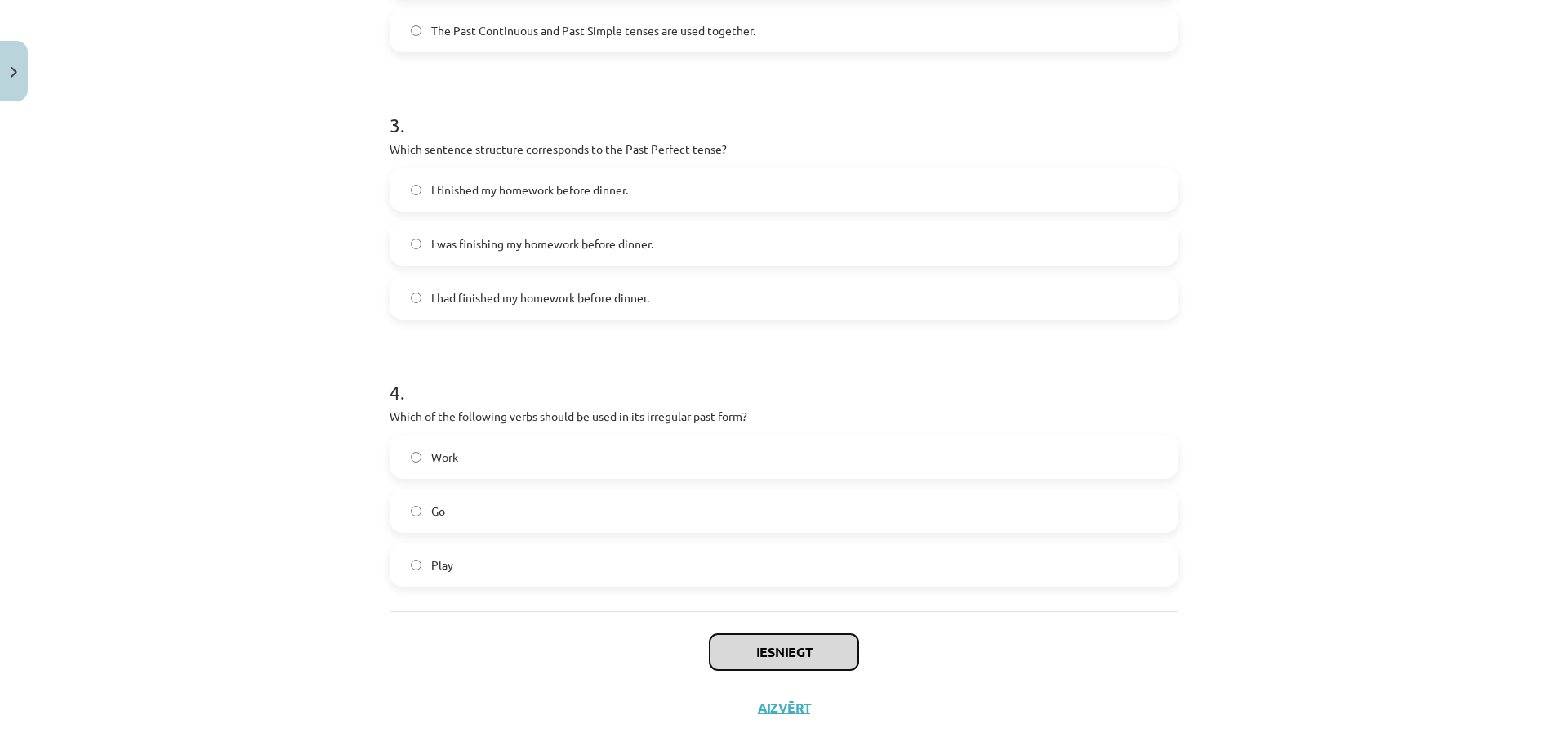
scroll to position [799, 0]
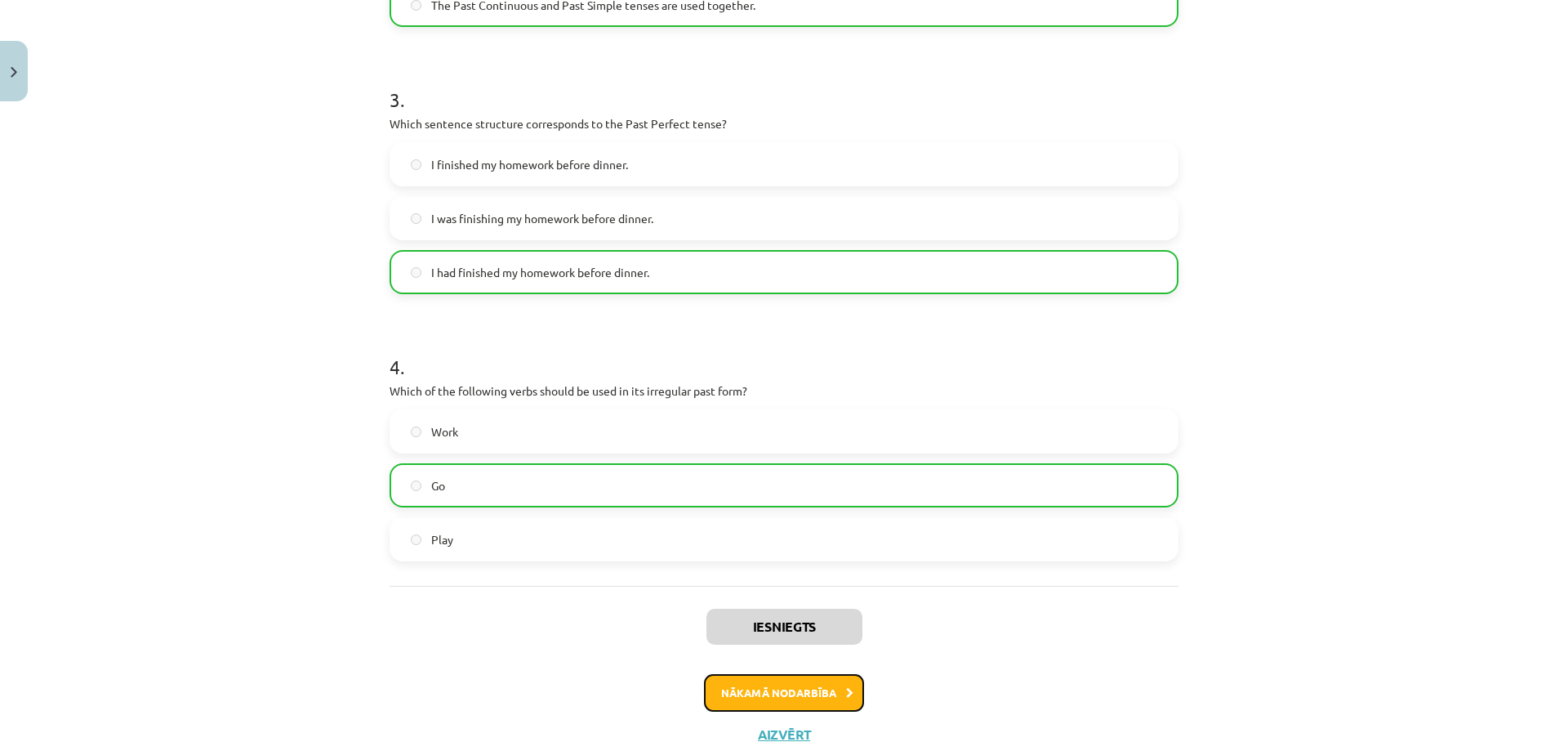
click at [788, 691] on button "Nākamā nodarbība" at bounding box center [784, 692] width 160 height 38
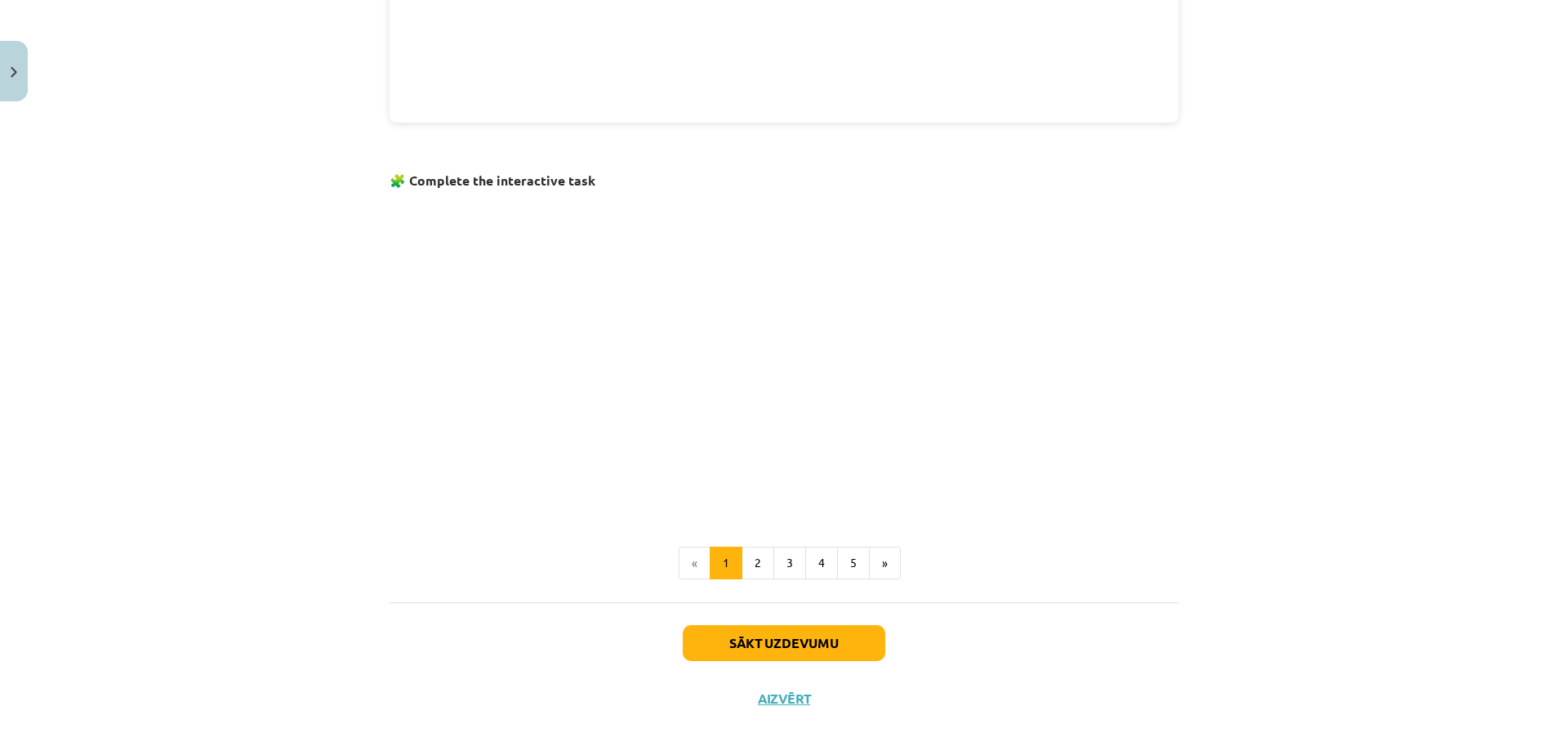
scroll to position [906, 0]
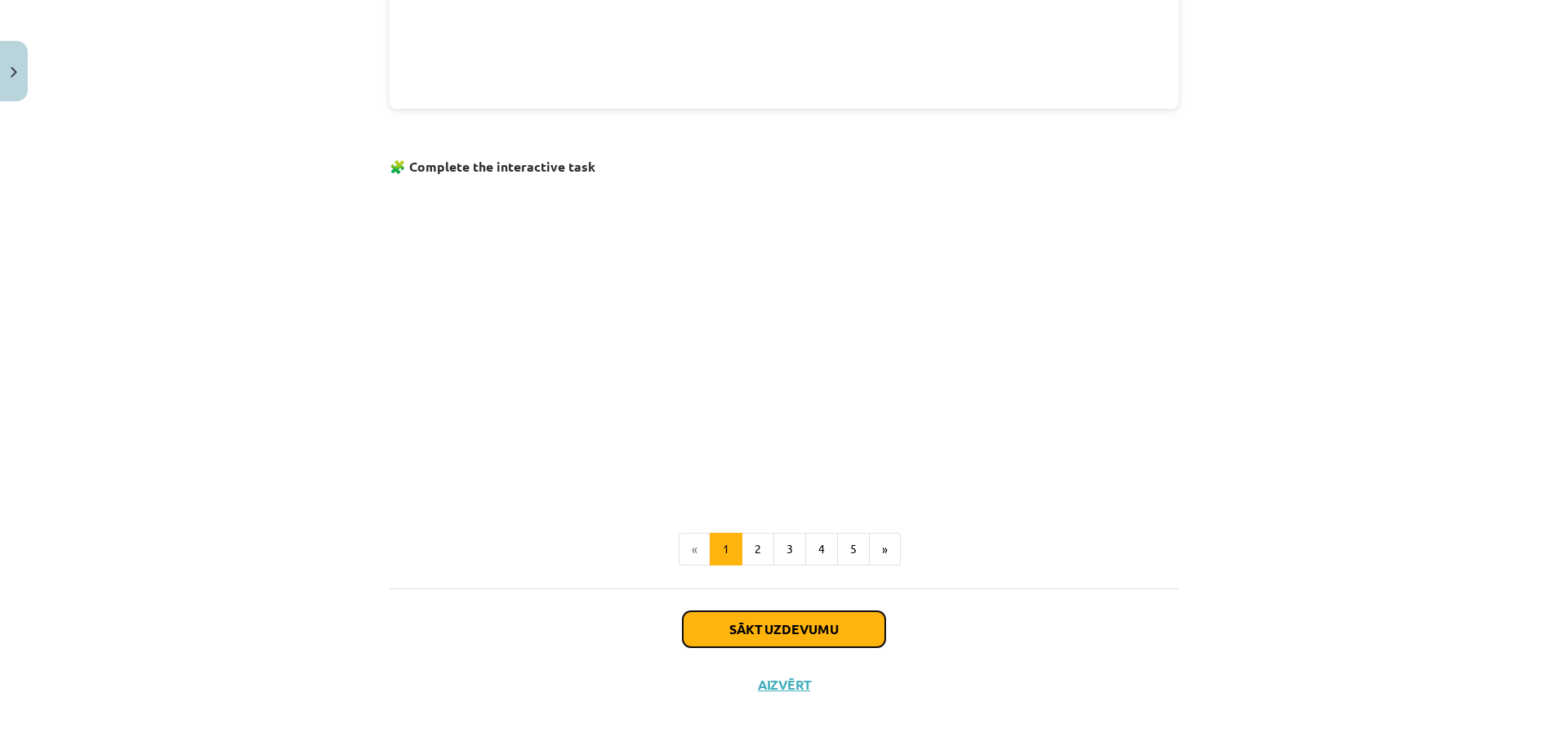
click at [788, 625] on button "Sākt uzdevumu" at bounding box center [784, 629] width 202 height 36
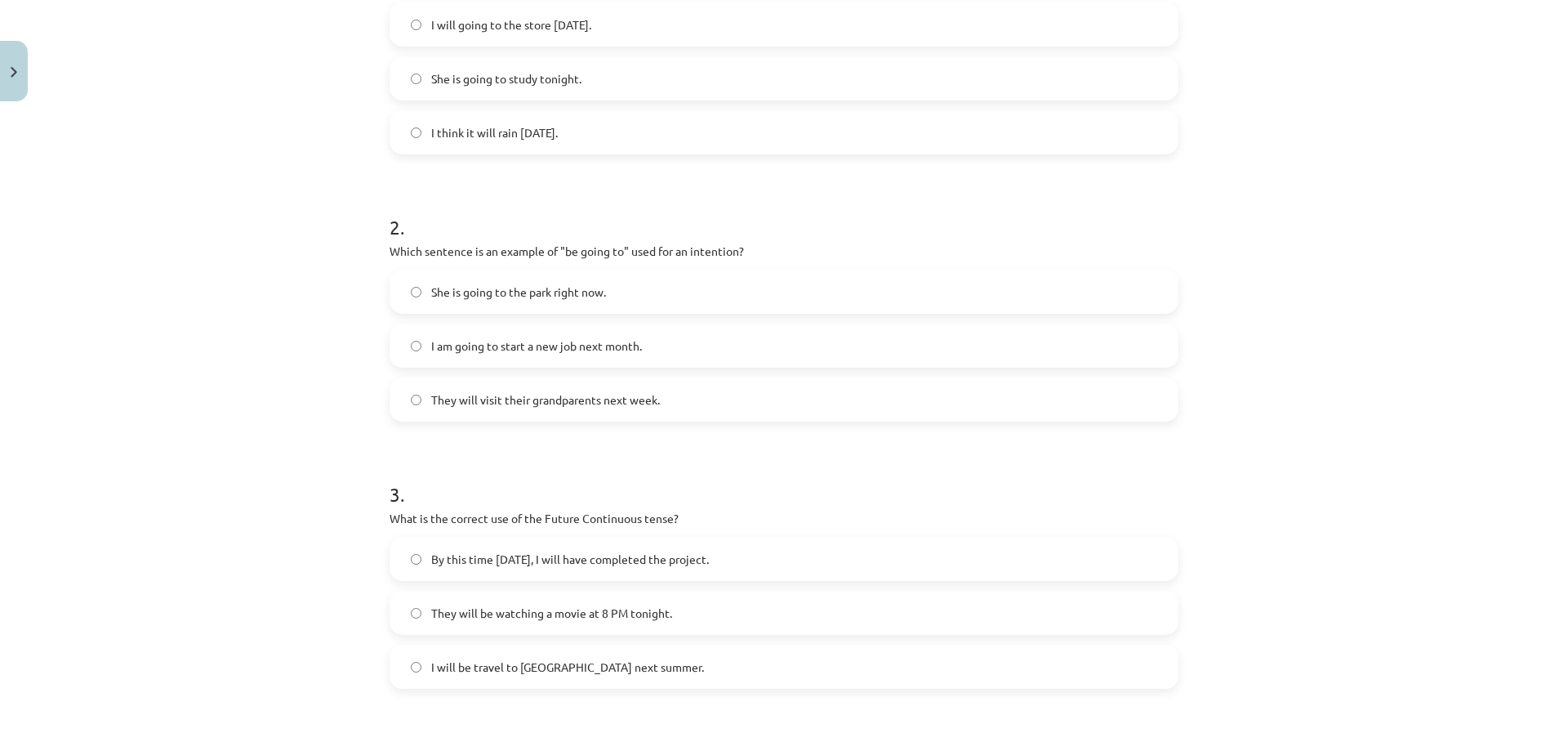
scroll to position [799, 0]
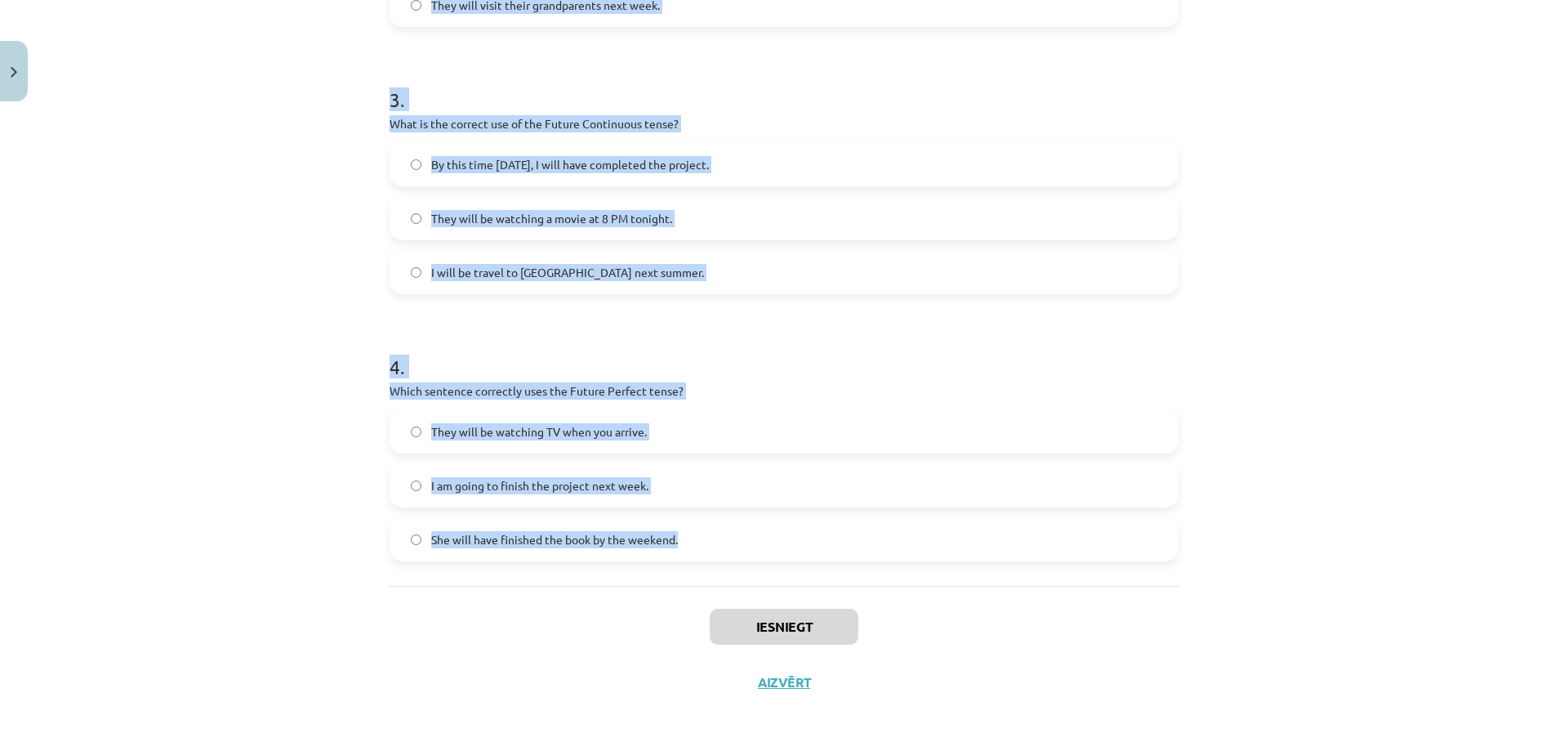
drag, startPoint x: 385, startPoint y: 388, endPoint x: 724, endPoint y: 569, distance: 384.3
click at [721, 570] on div "1 . Which sentence correctly uses "will" to make a prediction? I will going to …" at bounding box center [783, 32] width 788 height 1108
copy form "Which sentence correctly uses "will" to make a prediction? I will going to the …"
click at [352, 281] on div "Mācību tēma: Angļu valoda i - 10.klase 1.ieskaites mācību materiāls #4 📝 Topic …" at bounding box center [784, 376] width 1568 height 751
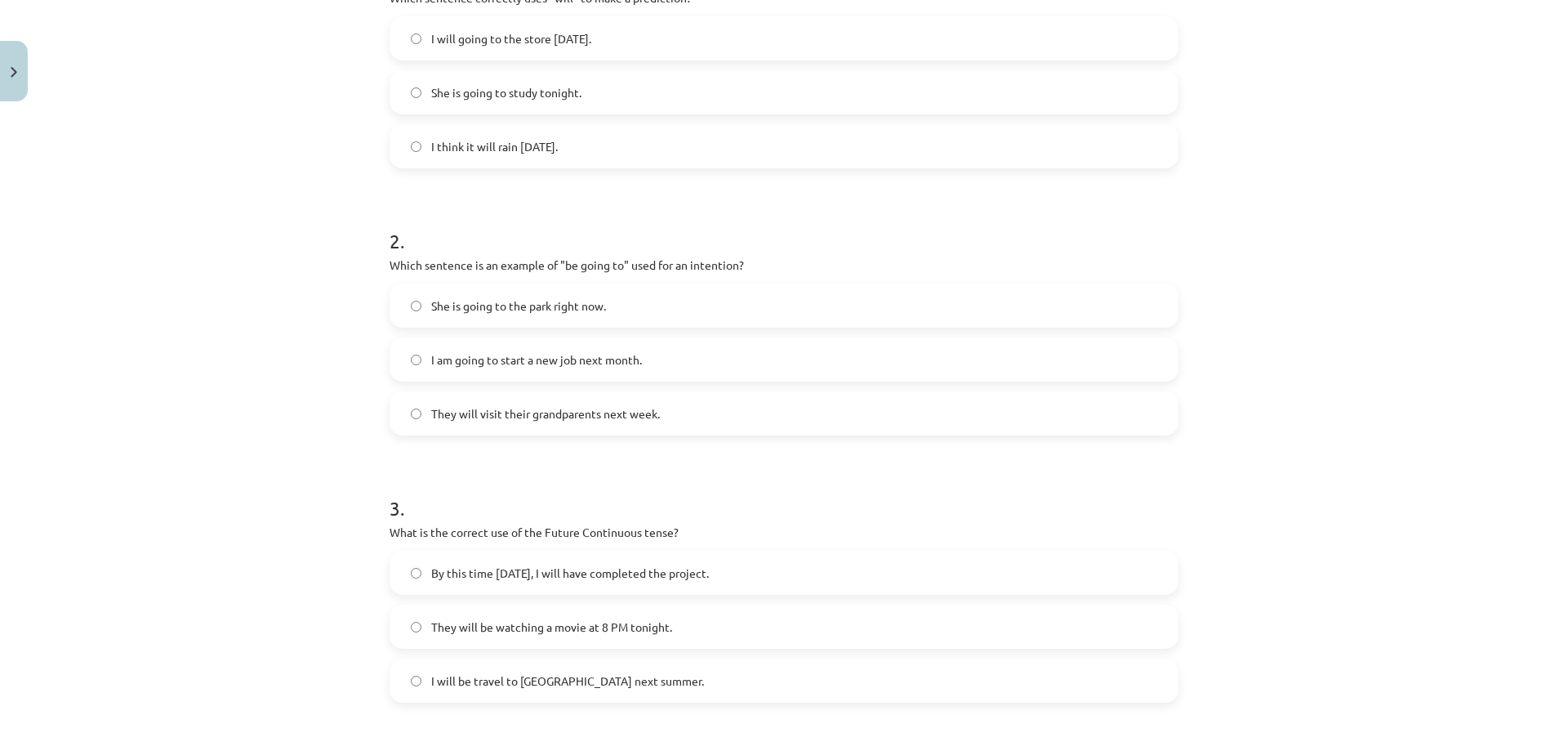
scroll to position [310, 0]
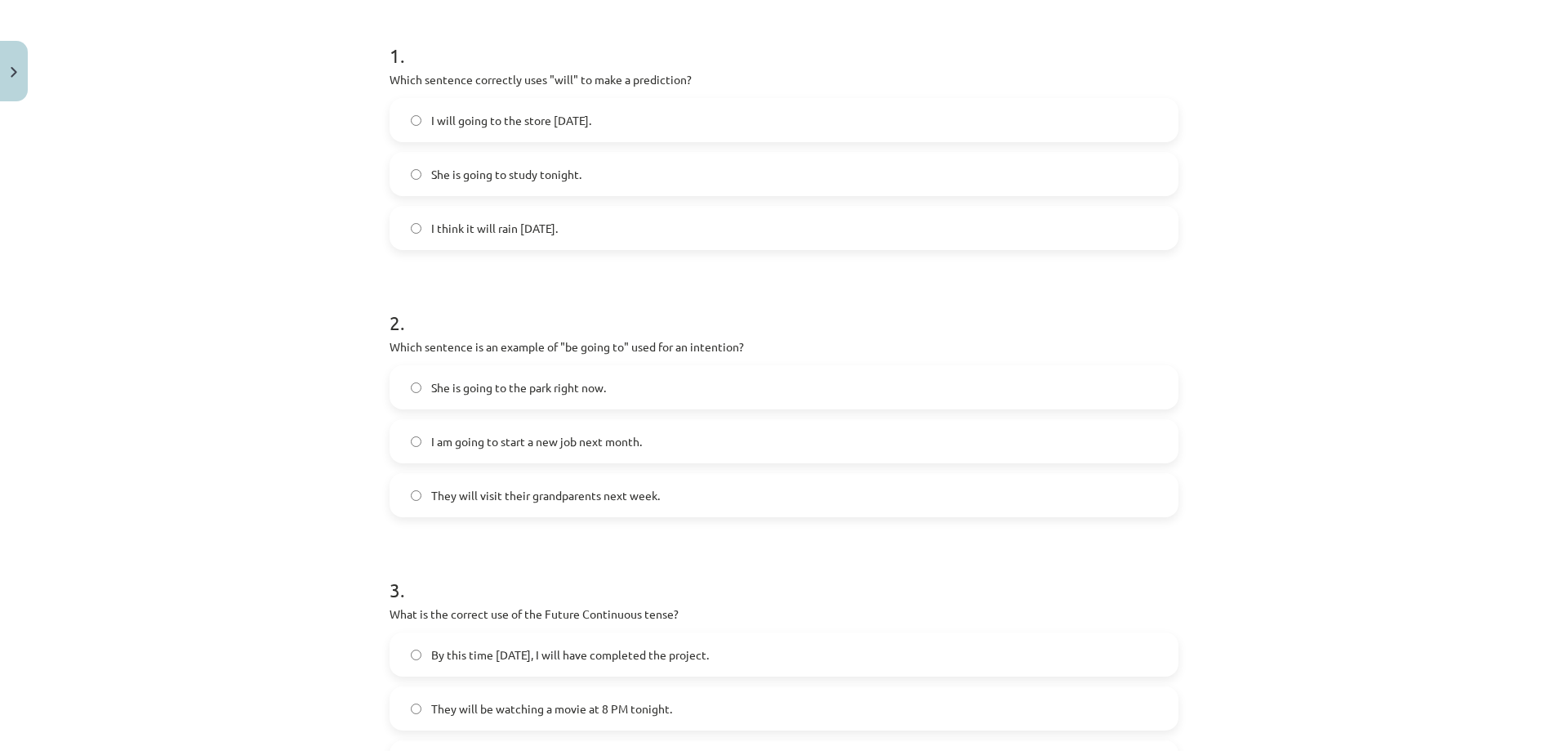
click at [489, 220] on span "I think it will rain tomorrow." at bounding box center [494, 229] width 127 height 18
click at [501, 441] on span "I am going to start a new job next month." at bounding box center [536, 441] width 211 height 18
click at [563, 707] on span "They will be watching a movie at 8 PM tonight." at bounding box center [551, 709] width 241 height 18
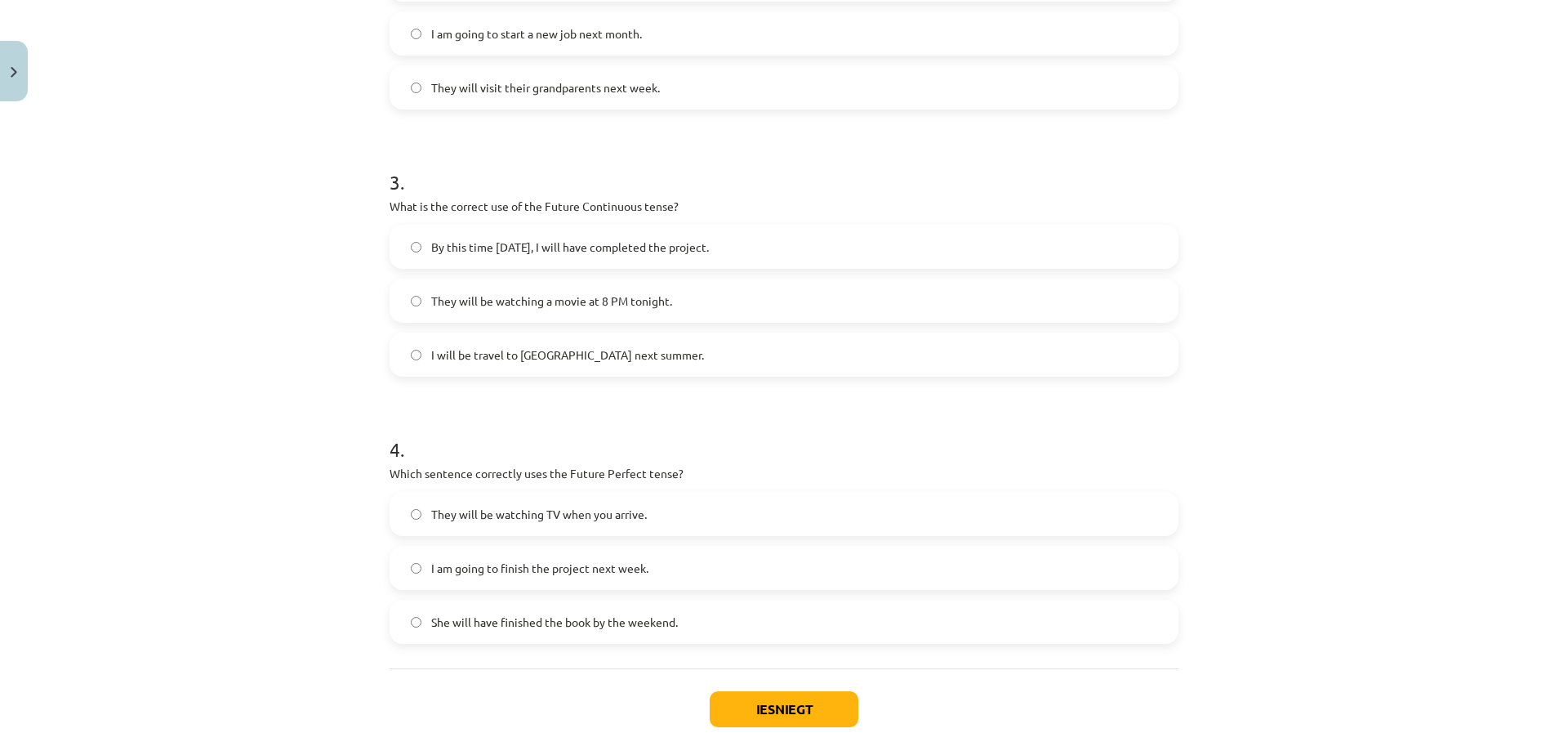
scroll to position [718, 0]
click at [540, 574] on span "I am going to finish the project next week." at bounding box center [539, 567] width 217 height 18
click at [776, 708] on button "Iesniegt" at bounding box center [783, 708] width 149 height 36
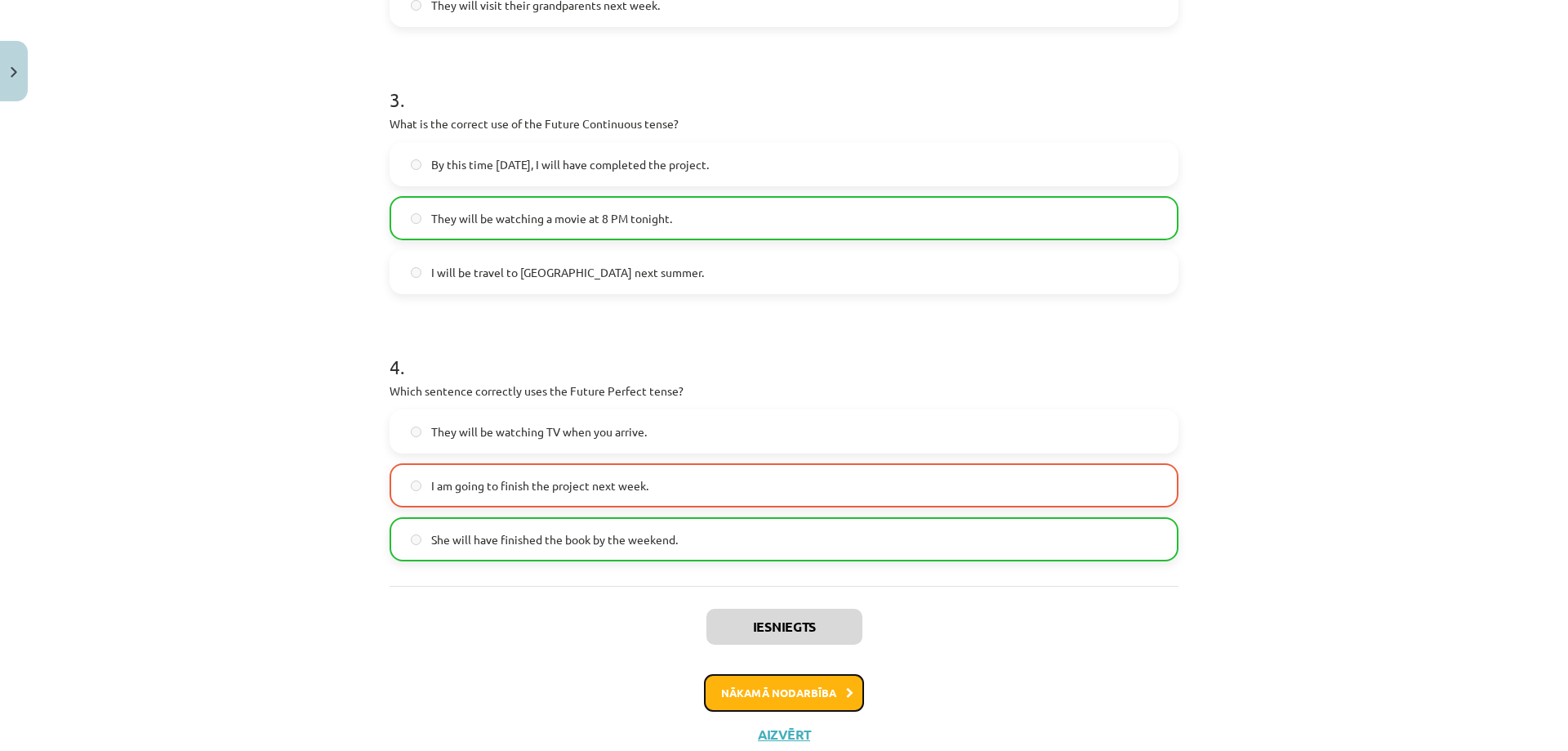
click at [791, 696] on button "Nākamā nodarbība" at bounding box center [784, 692] width 160 height 38
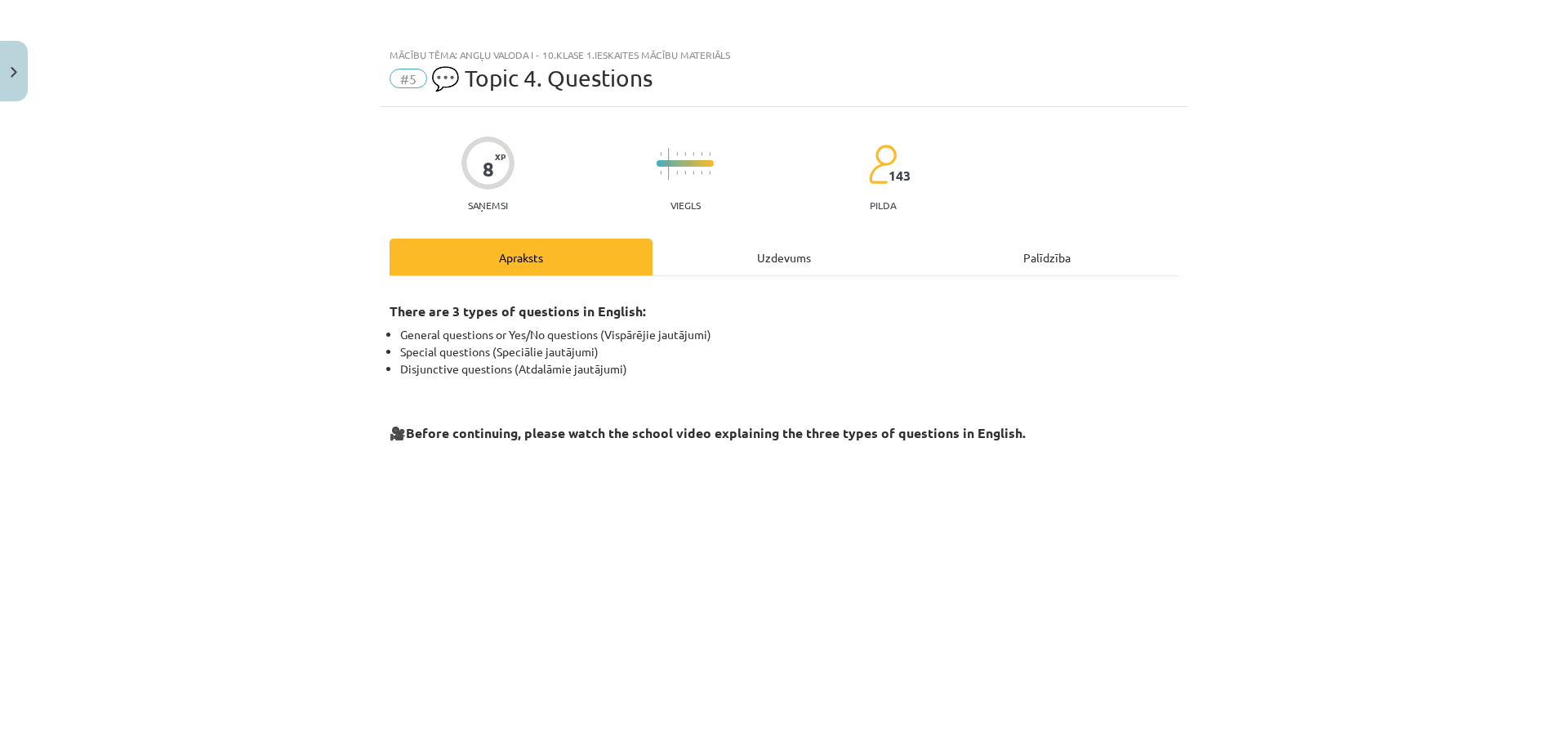
scroll to position [0, 0]
click at [746, 255] on div "Uzdevums" at bounding box center [783, 259] width 263 height 37
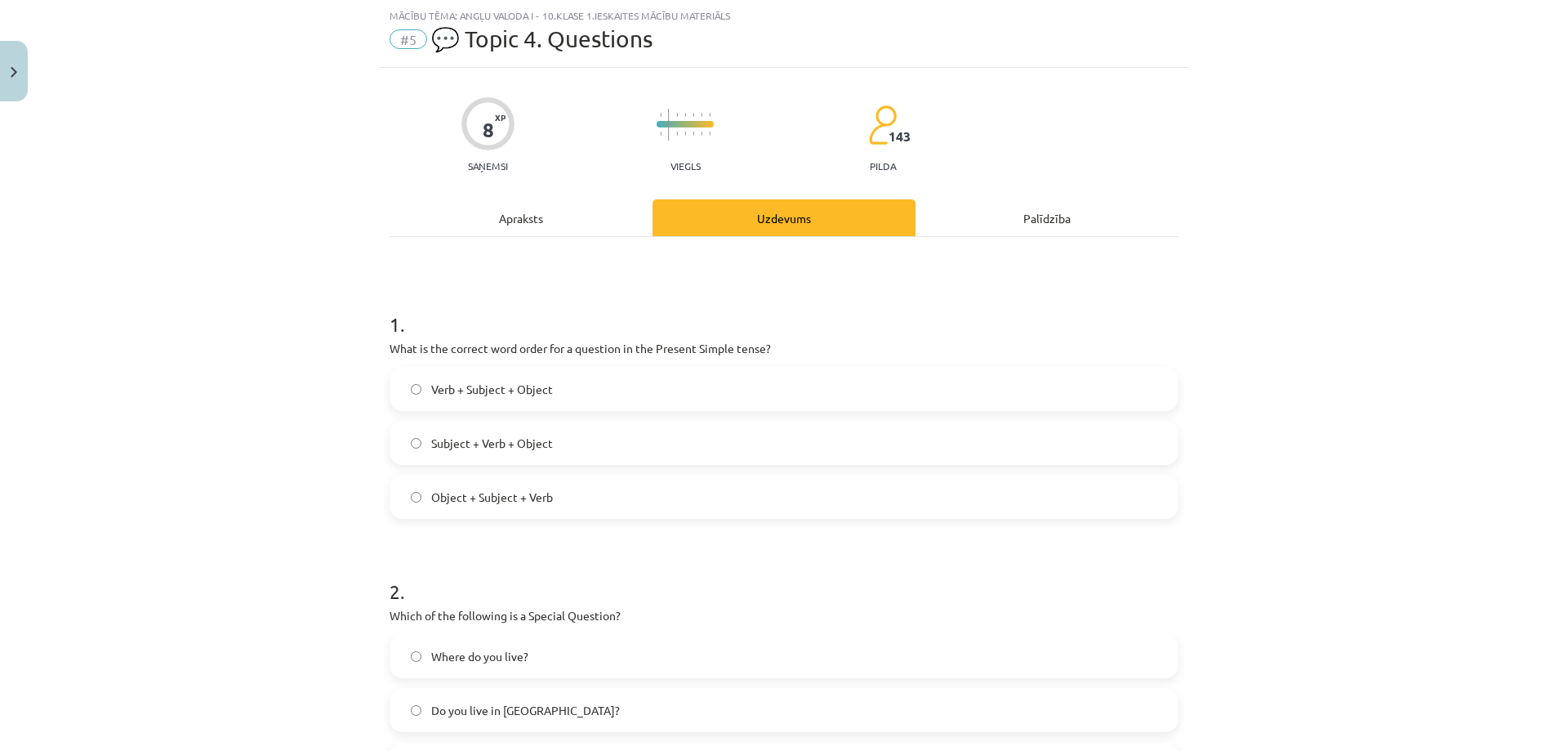
click at [578, 219] on div "Apraksts" at bounding box center [520, 218] width 263 height 37
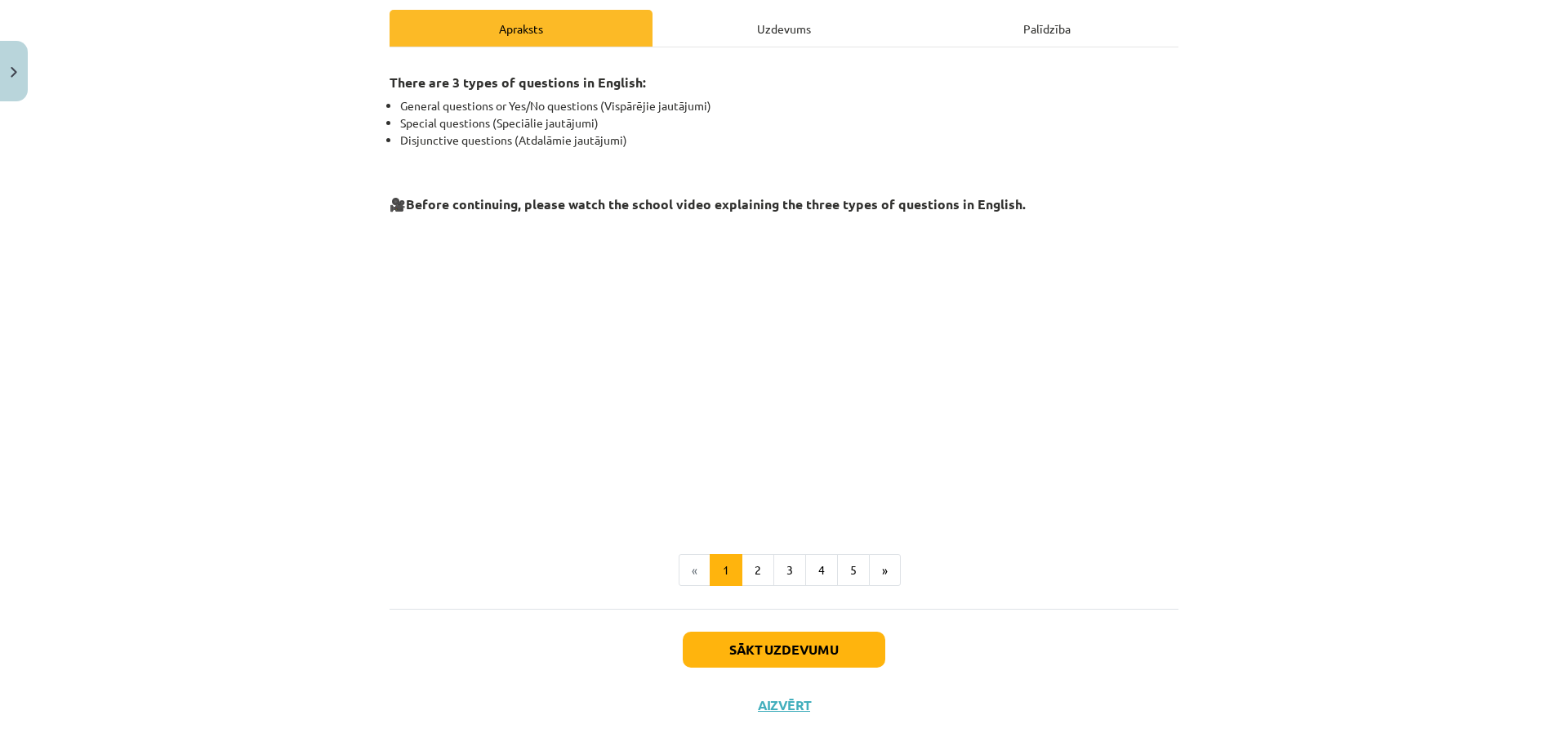
scroll to position [245, 0]
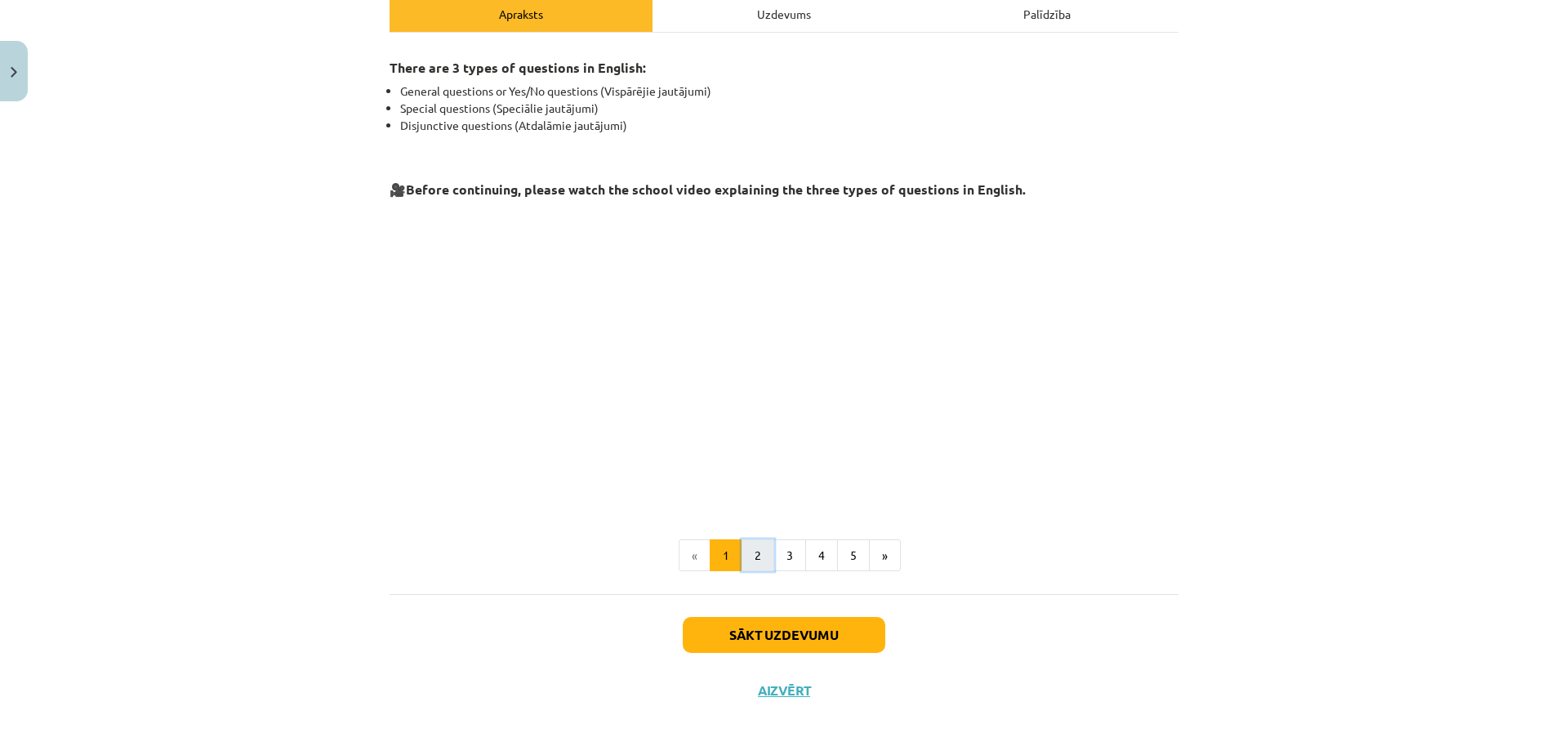
click at [755, 551] on button "2" at bounding box center [758, 555] width 33 height 33
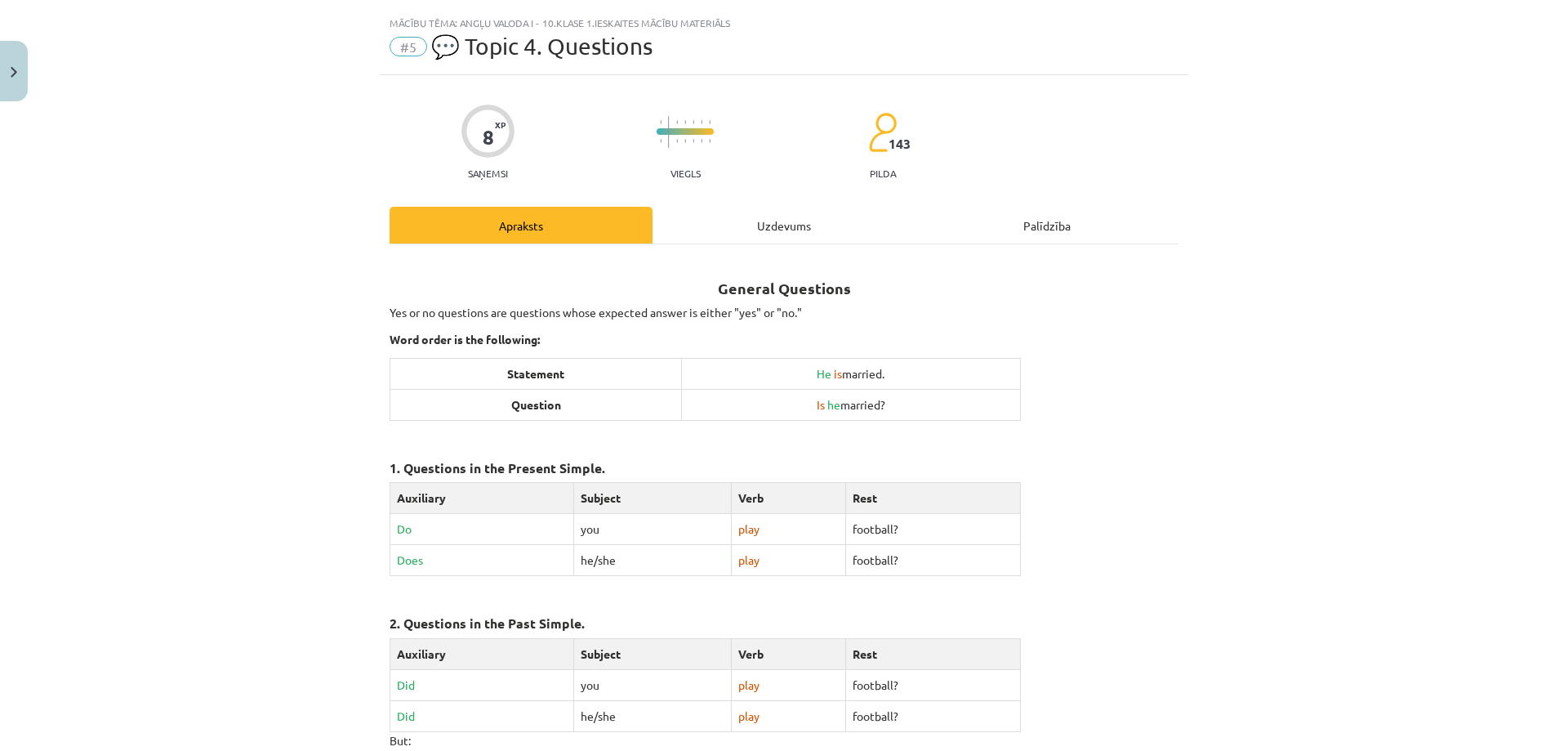
scroll to position [0, 0]
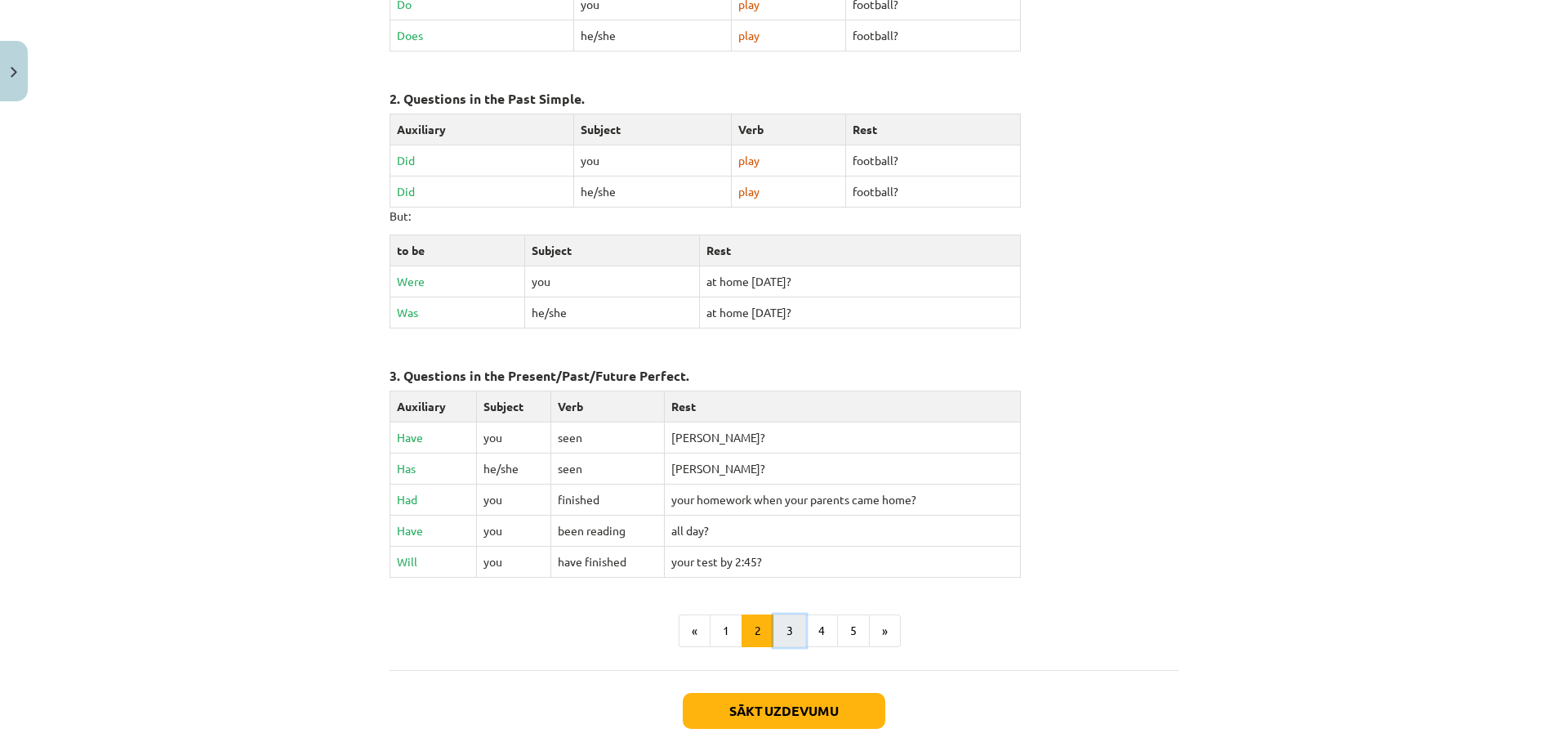
click at [788, 631] on button "3" at bounding box center [789, 631] width 33 height 33
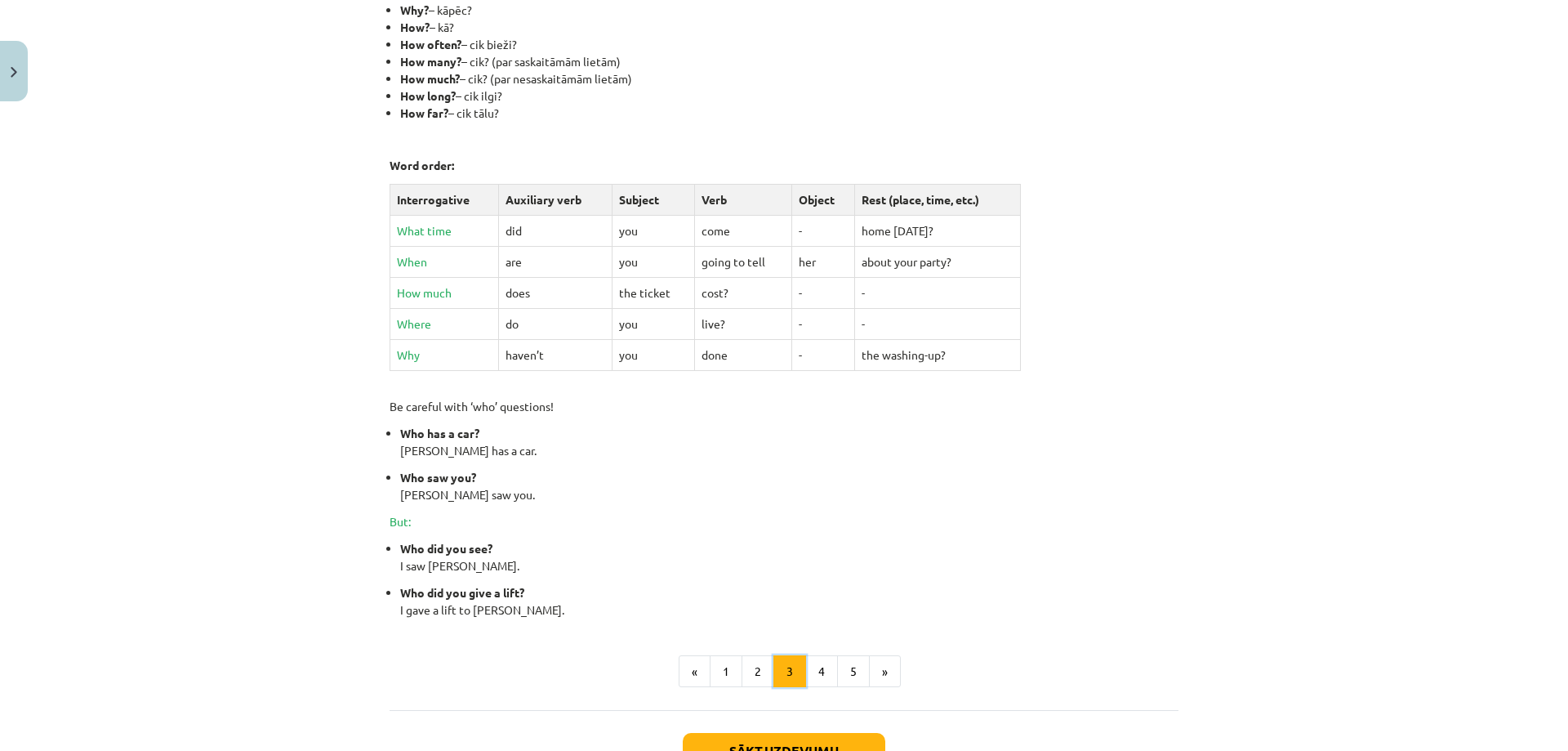
scroll to position [572, 0]
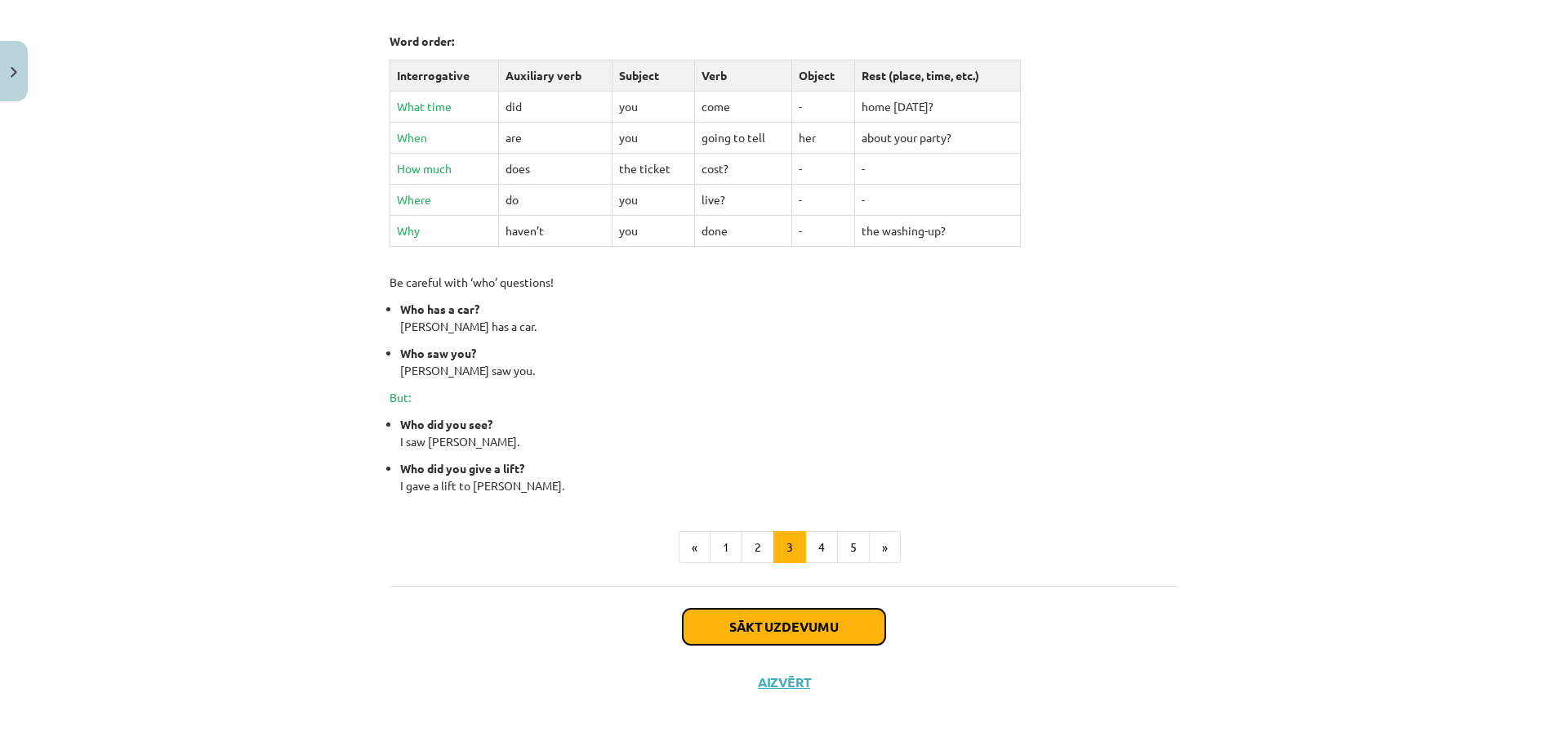
click at [795, 631] on button "Sākt uzdevumu" at bounding box center [784, 626] width 202 height 36
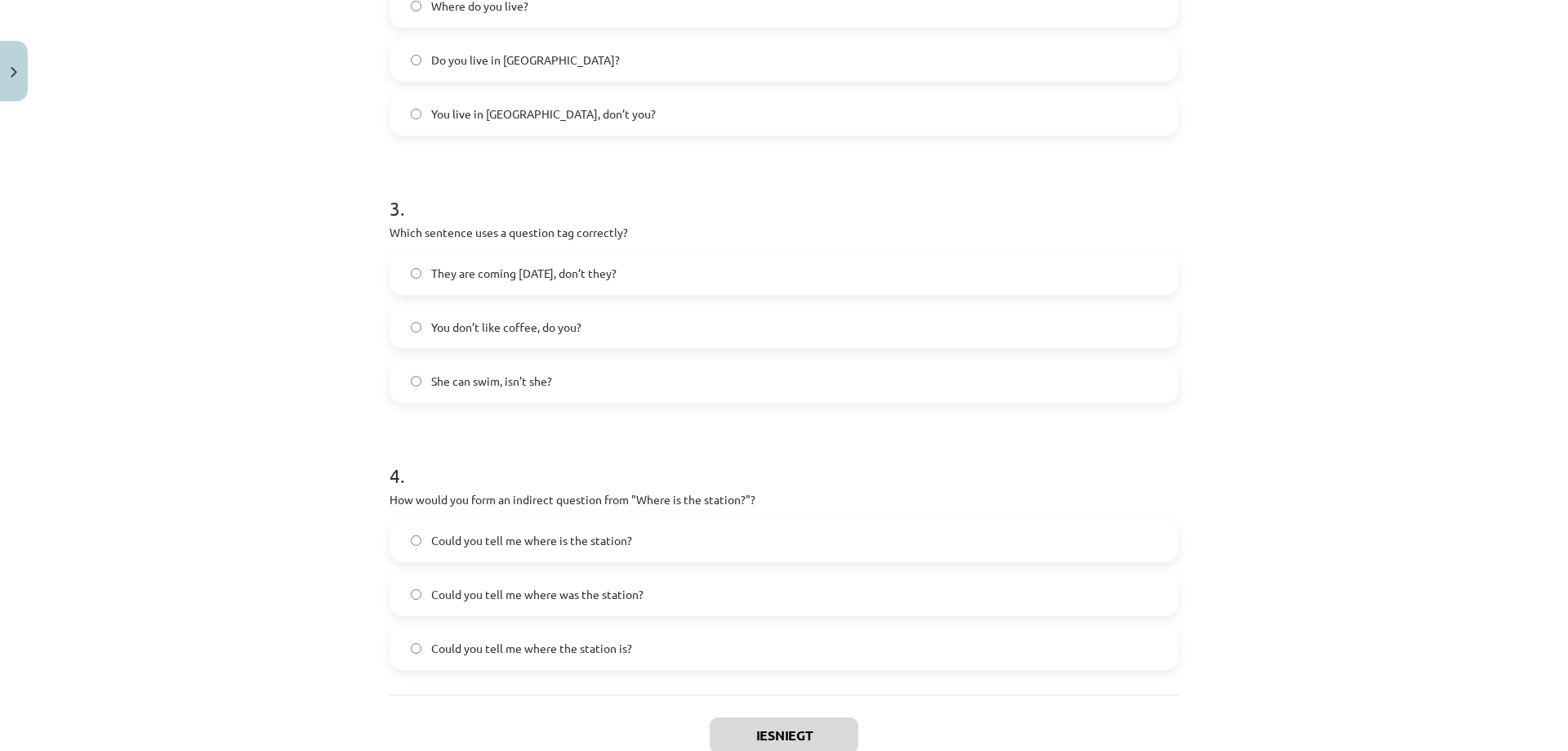
scroll to position [799, 0]
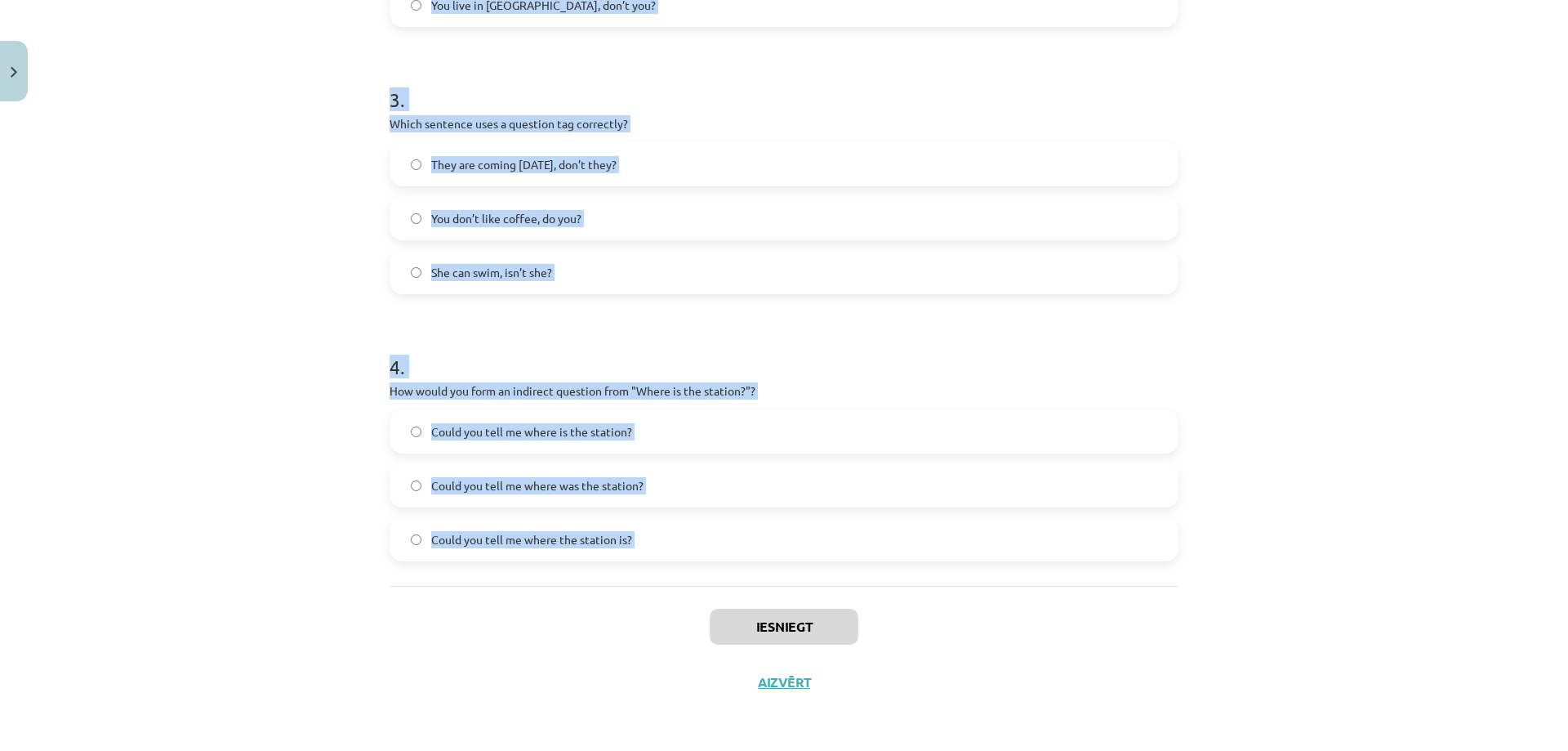
drag, startPoint x: 384, startPoint y: 323, endPoint x: 615, endPoint y: 588, distance: 351.5
click at [615, 588] on div "8 XP Saņemsi Viegls 143 pilda Apraksts Uzdevums Palīdzība 1 . What is the corre…" at bounding box center [784, 9] width 809 height 1401
copy form "What is the correct word order for a question in the Present Simple tense? Verb…"
click at [1098, 501] on label "Could you tell me where was the station?" at bounding box center [784, 485] width 786 height 40
click at [1223, 293] on div "Mācību tēma: Angļu valoda i - 10.klase 1.ieskaites mācību materiāls #5 💬 Topic …" at bounding box center [784, 376] width 1568 height 751
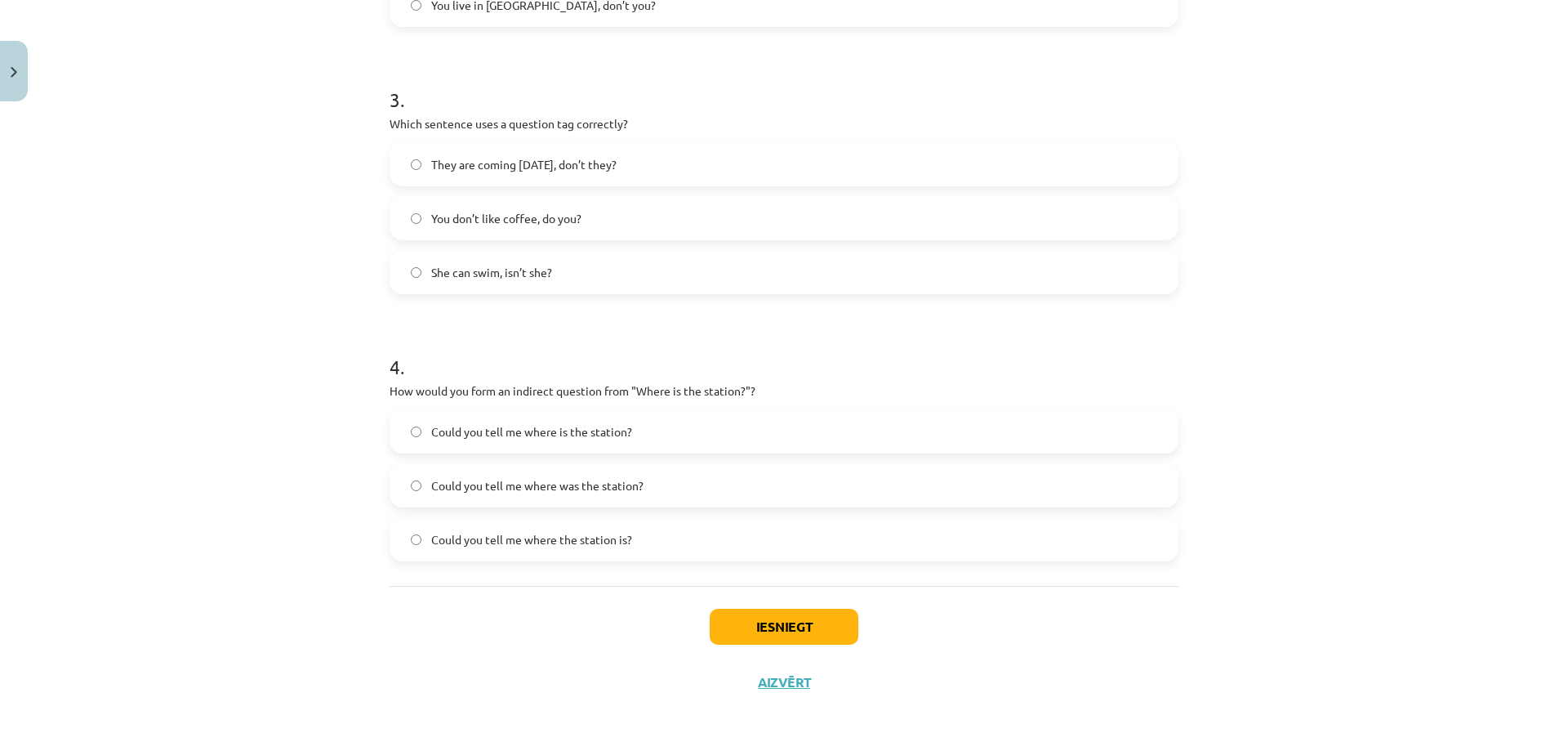
click at [268, 227] on div "Mācību tēma: Angļu valoda i - 10.klase 1.ieskaites mācību materiāls #5 💬 Topic …" at bounding box center [784, 376] width 1568 height 751
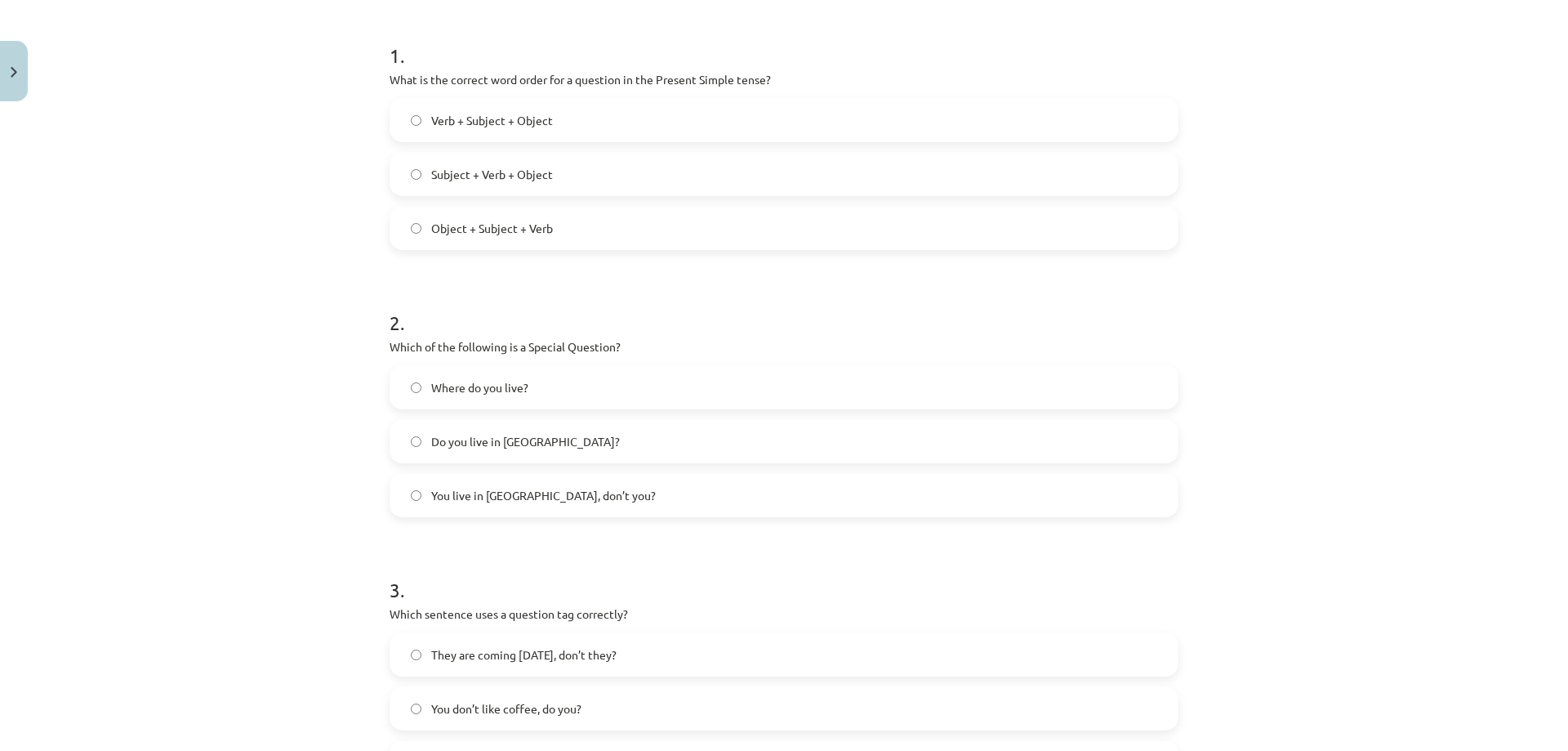
click at [461, 110] on label "Verb + Subject + Object" at bounding box center [784, 120] width 786 height 40
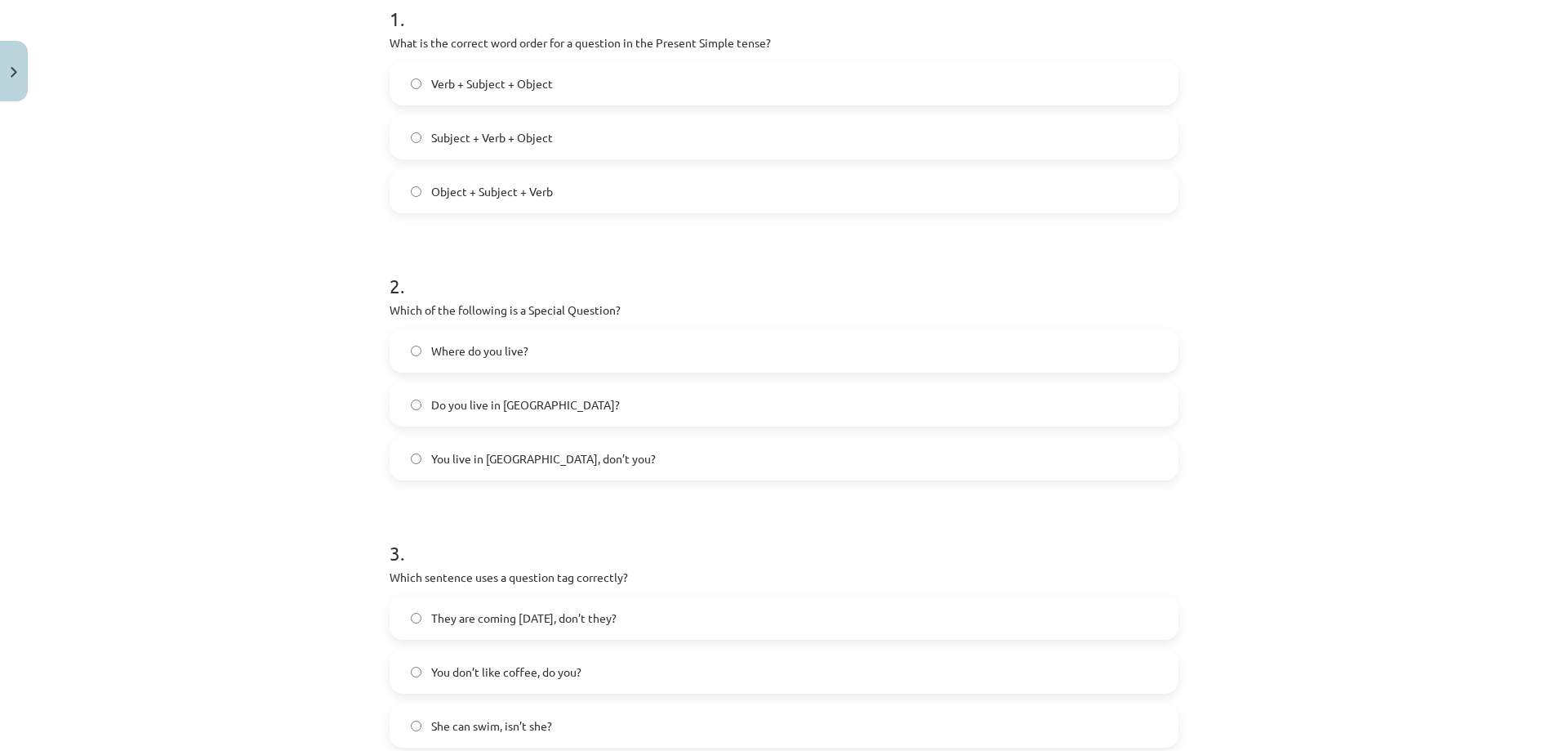
scroll to position [391, 0]
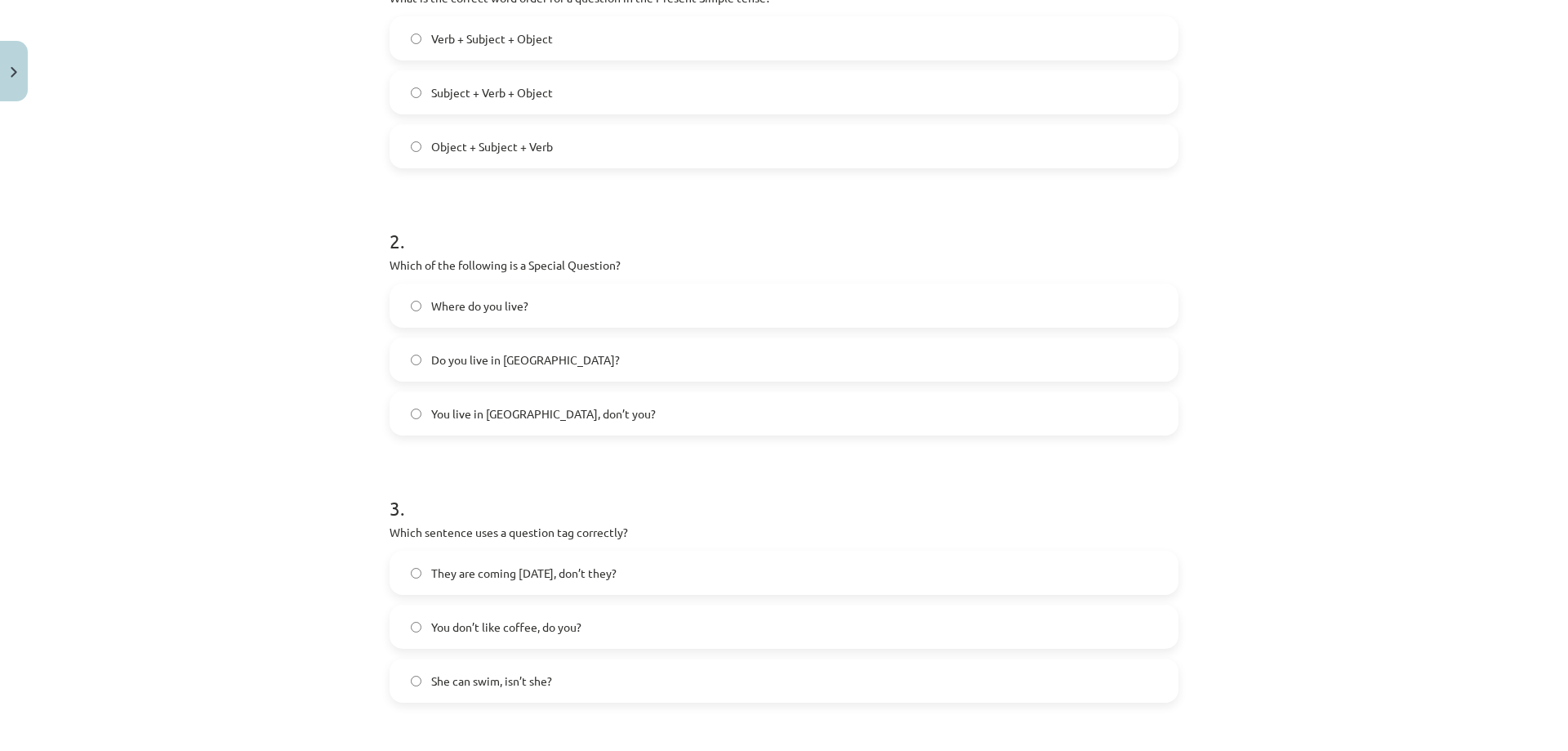
click at [522, 314] on span "Where do you live?" at bounding box center [479, 306] width 98 height 18
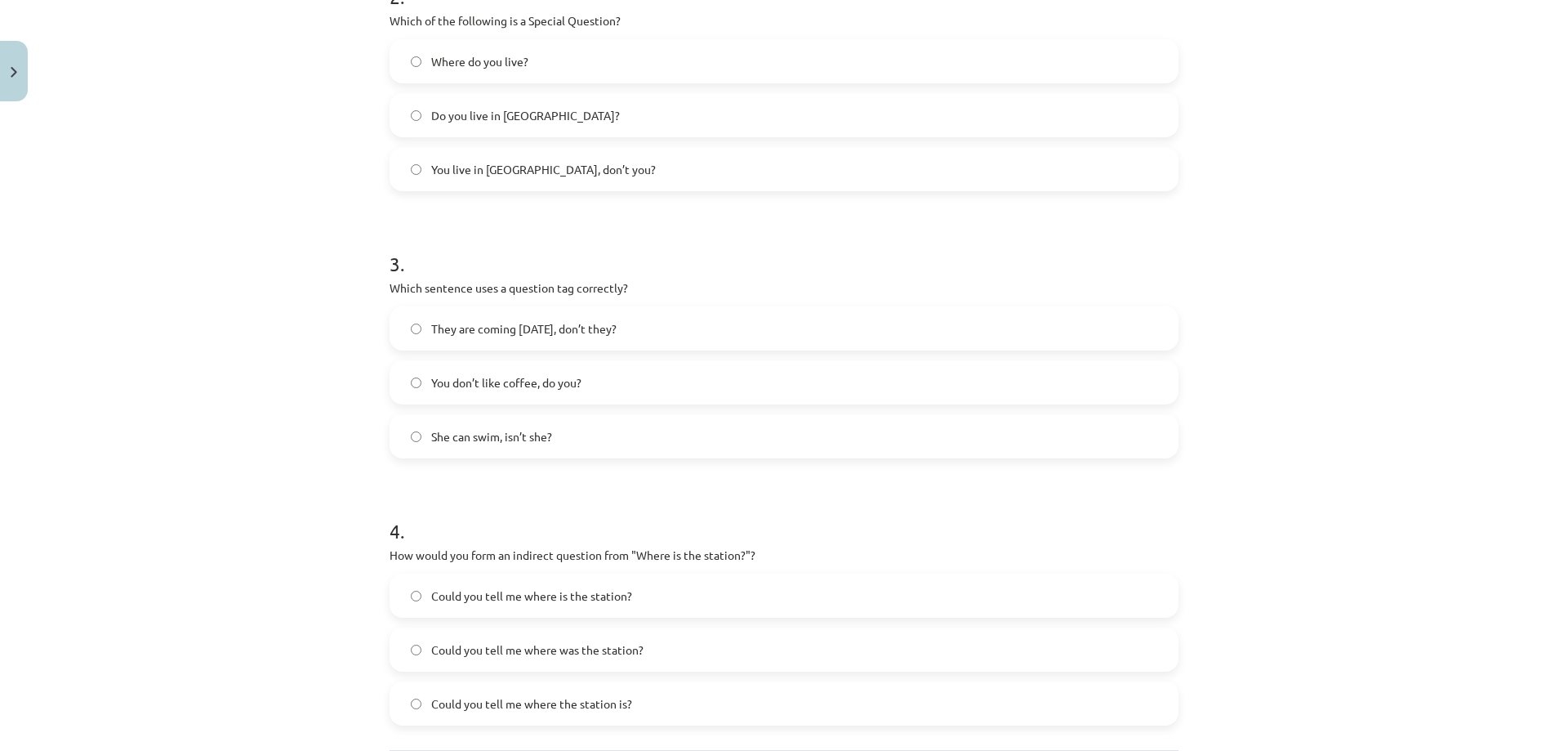
scroll to position [637, 0]
click at [486, 377] on span "You don’t like coffee, do you?" at bounding box center [505, 383] width 150 height 18
click at [550, 696] on span "Could you tell me where the station is?" at bounding box center [531, 704] width 201 height 18
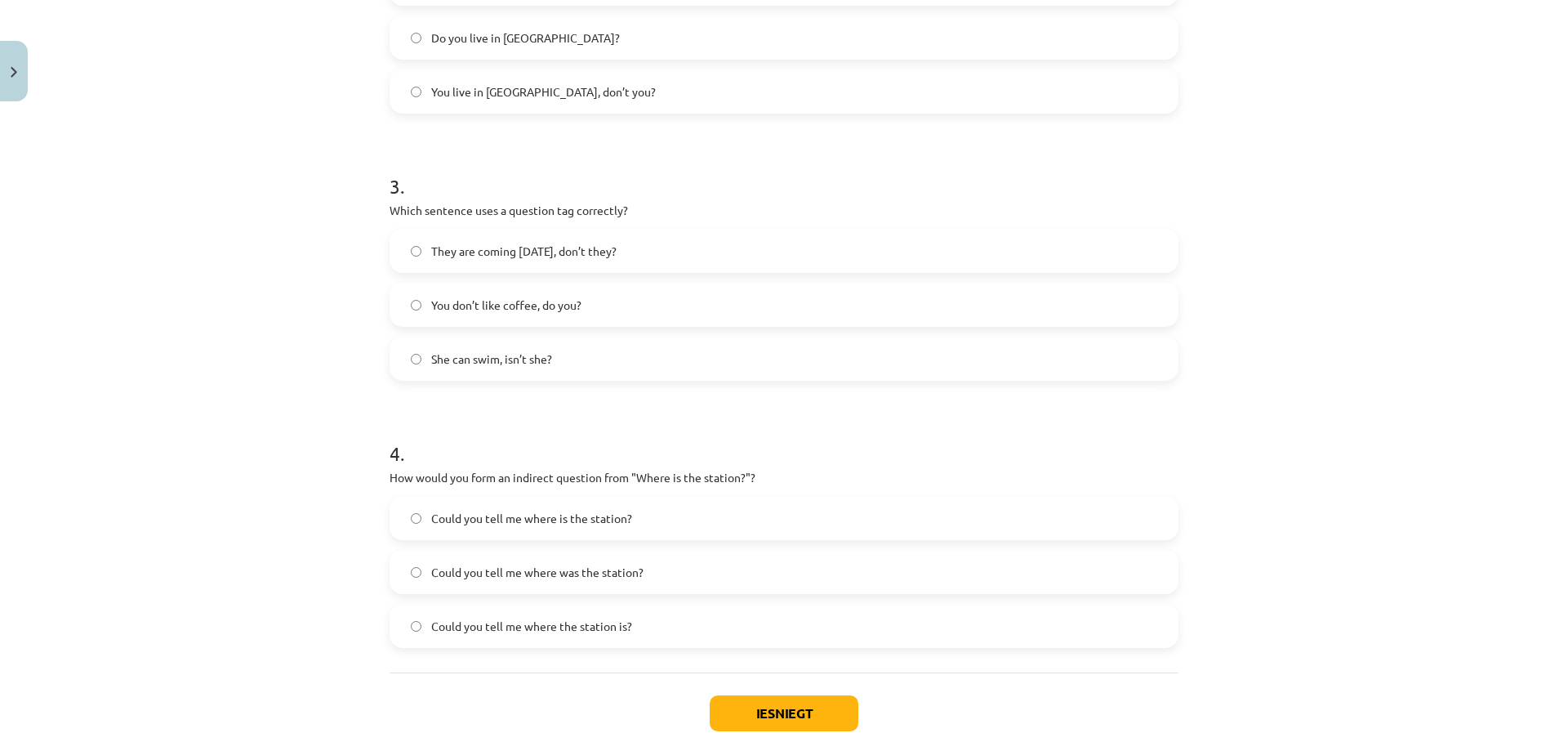
scroll to position [718, 0]
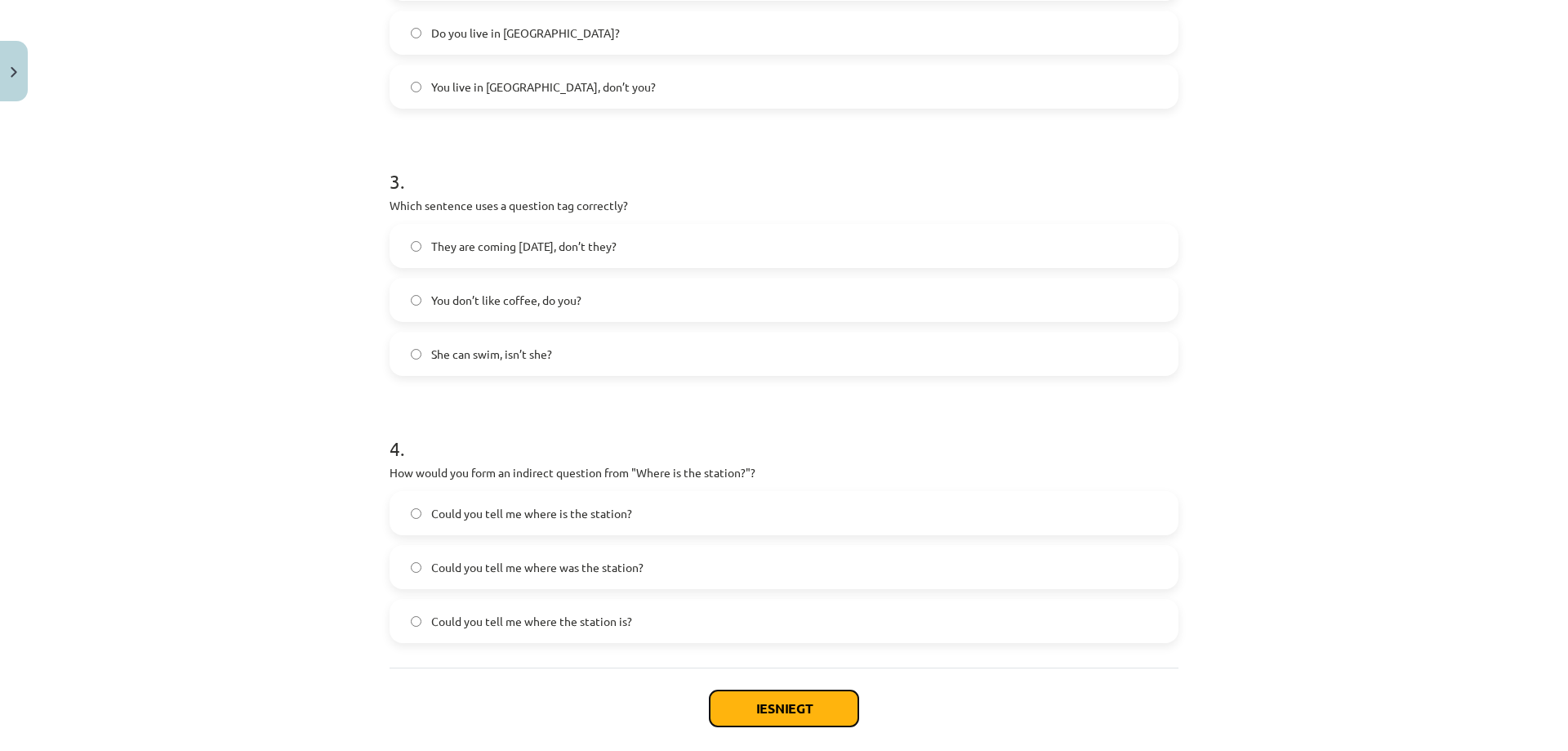
click at [829, 711] on button "Iesniegt" at bounding box center [783, 708] width 149 height 36
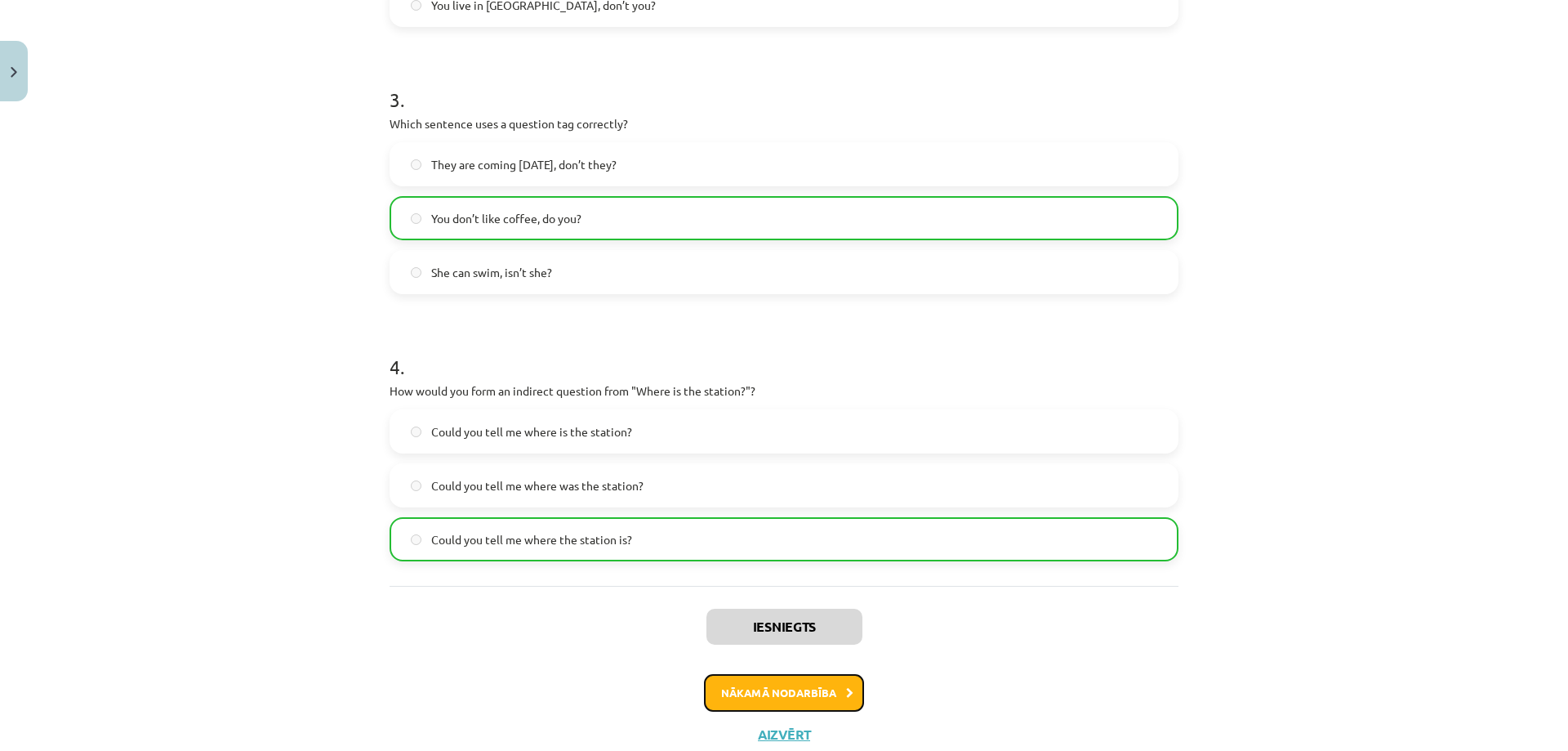
click at [788, 684] on button "Nākamā nodarbība" at bounding box center [784, 692] width 160 height 38
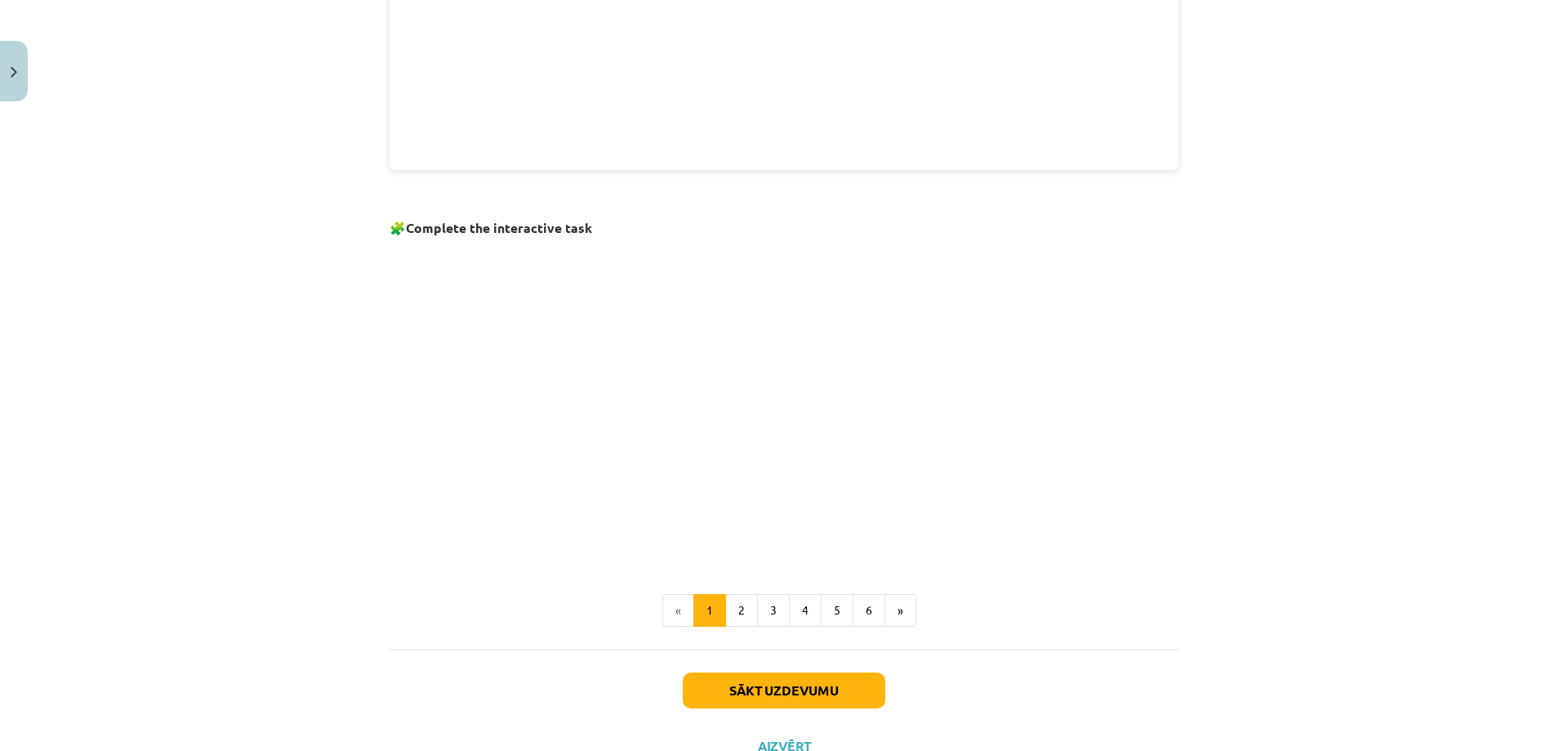
scroll to position [960, 0]
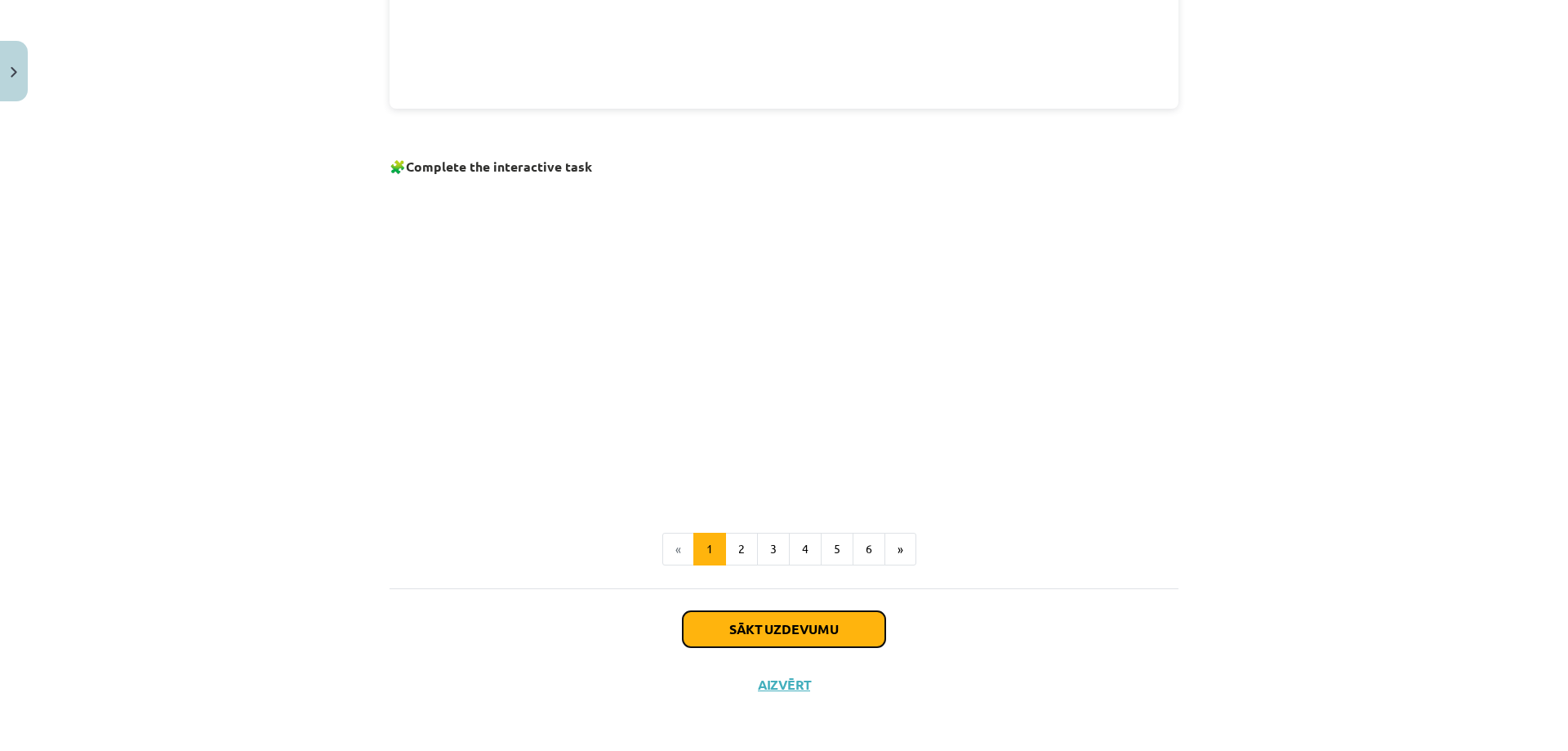
click at [823, 623] on button "Sākt uzdevumu" at bounding box center [784, 629] width 202 height 36
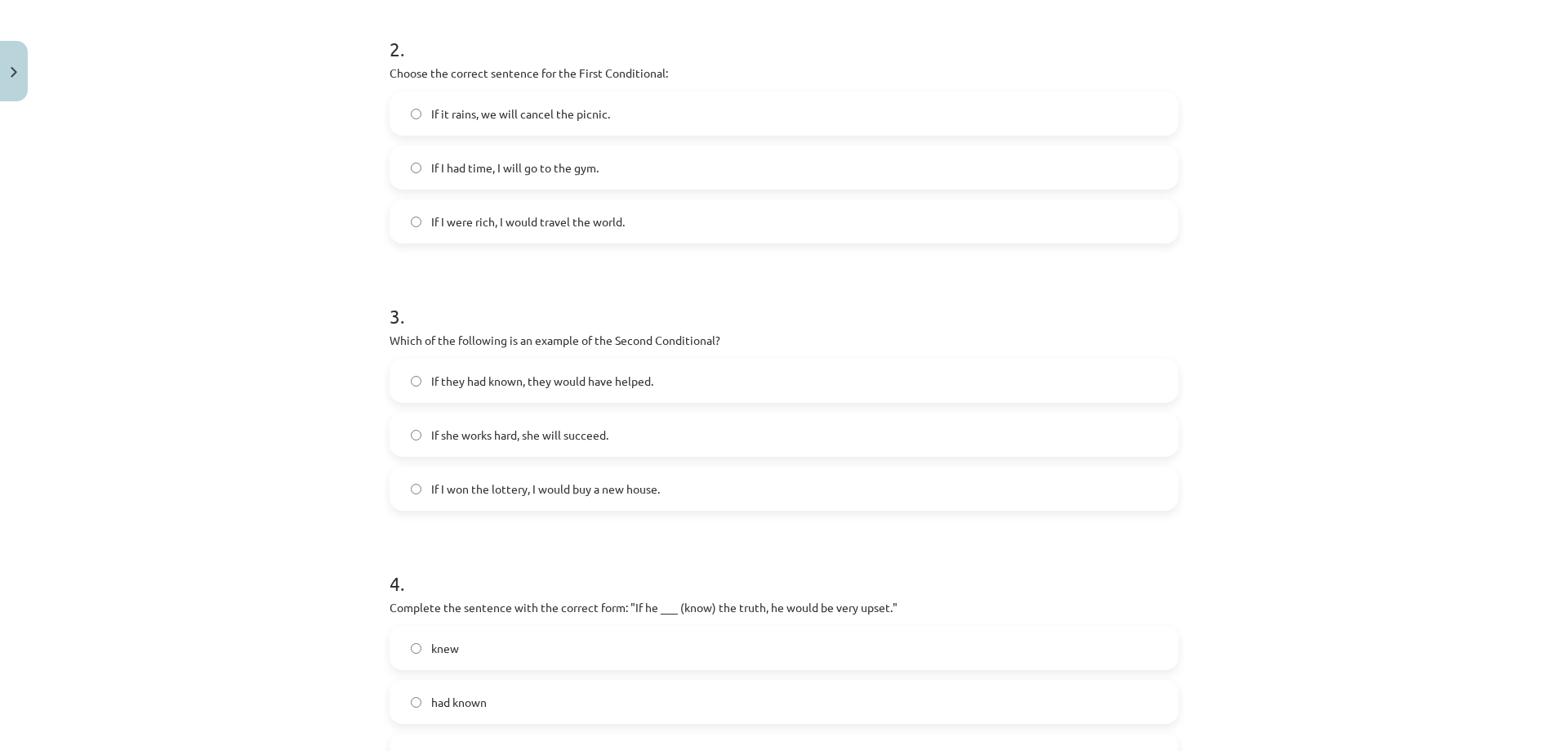
scroll to position [799, 0]
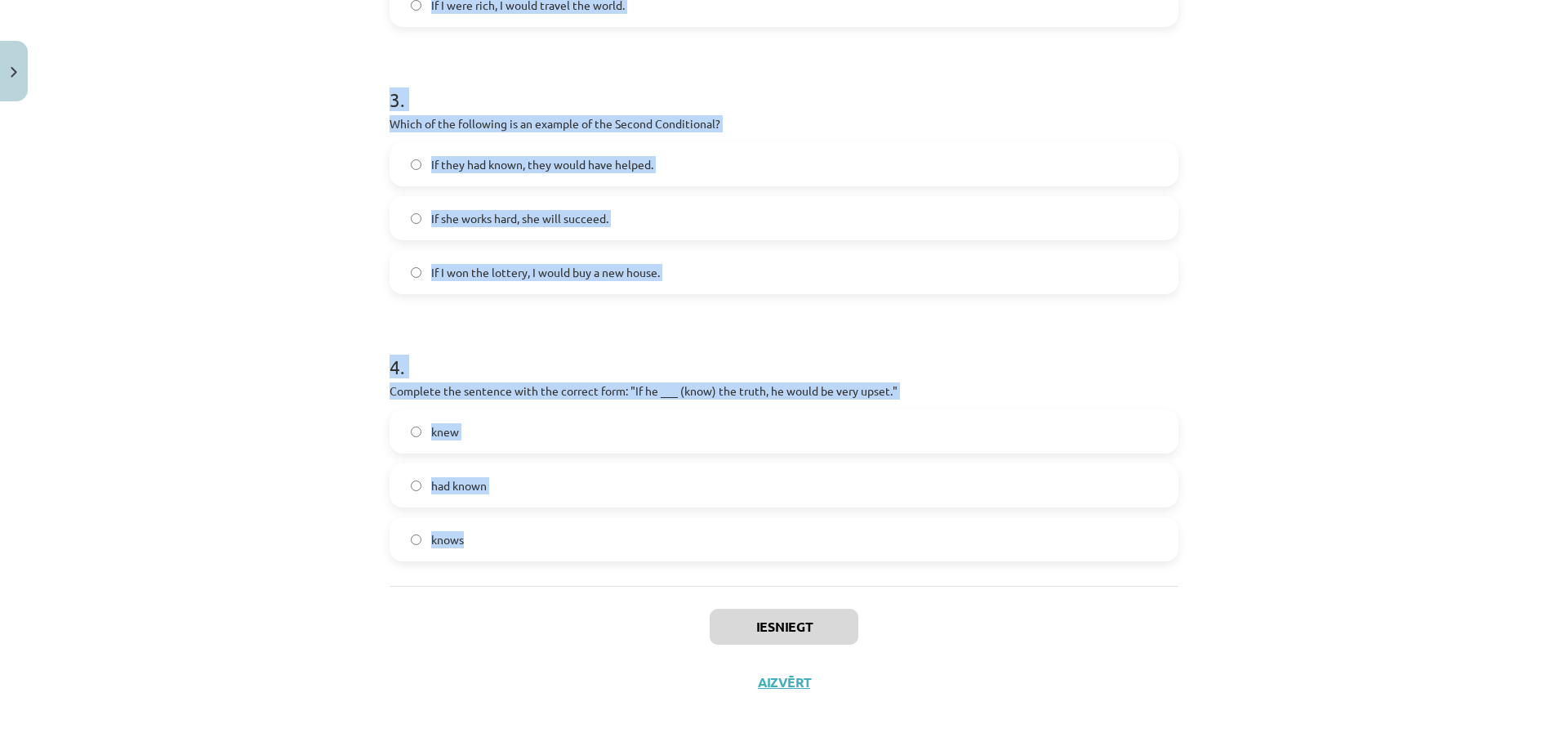
drag, startPoint x: 385, startPoint y: 388, endPoint x: 658, endPoint y: 562, distance: 323.7
click at [658, 562] on div "1 . Which conditional is used to express a general truth? First Conditional Sec…" at bounding box center [783, 32] width 788 height 1108
copy form "Which conditional is used to express a general truth? First Conditional Second …"
click at [218, 292] on div "Mācību tēma: Angļu valoda i - 10.klase 1.ieskaites mācību materiāls #6 📝 Topic …" at bounding box center [784, 376] width 1568 height 751
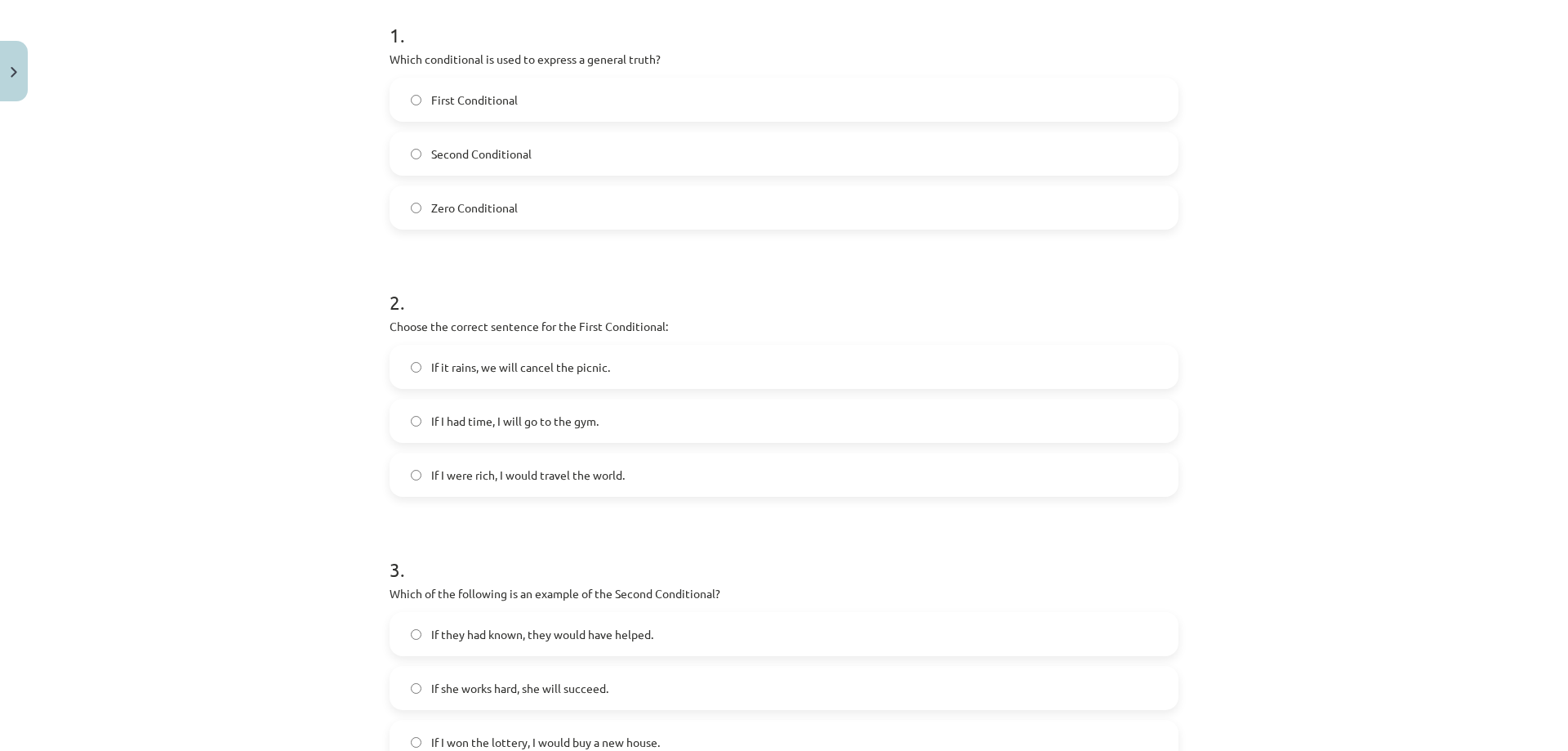
scroll to position [310, 0]
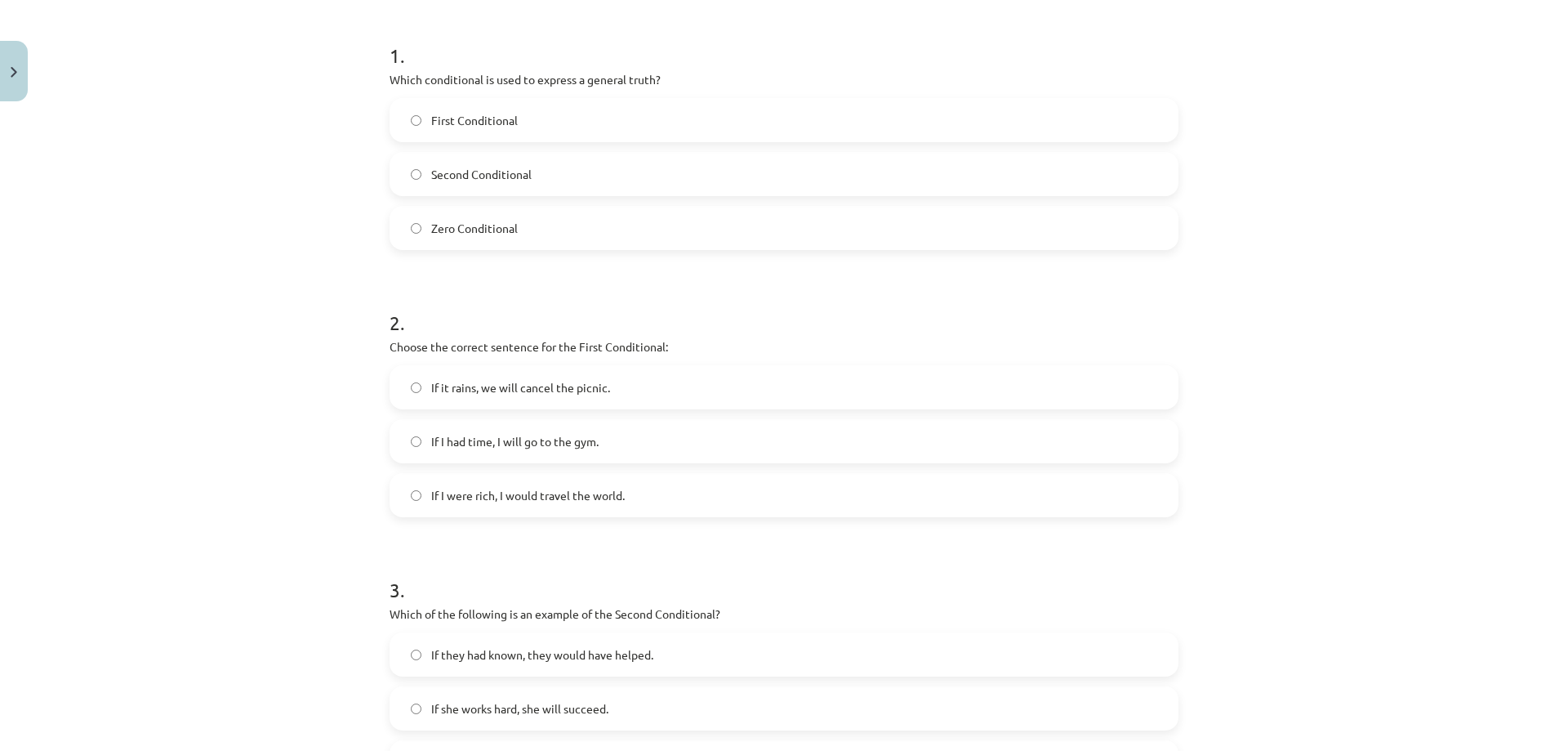
click at [481, 238] on label "Zero Conditional" at bounding box center [784, 228] width 786 height 40
click at [548, 375] on label "If it rains, we will cancel the picnic." at bounding box center [784, 387] width 786 height 40
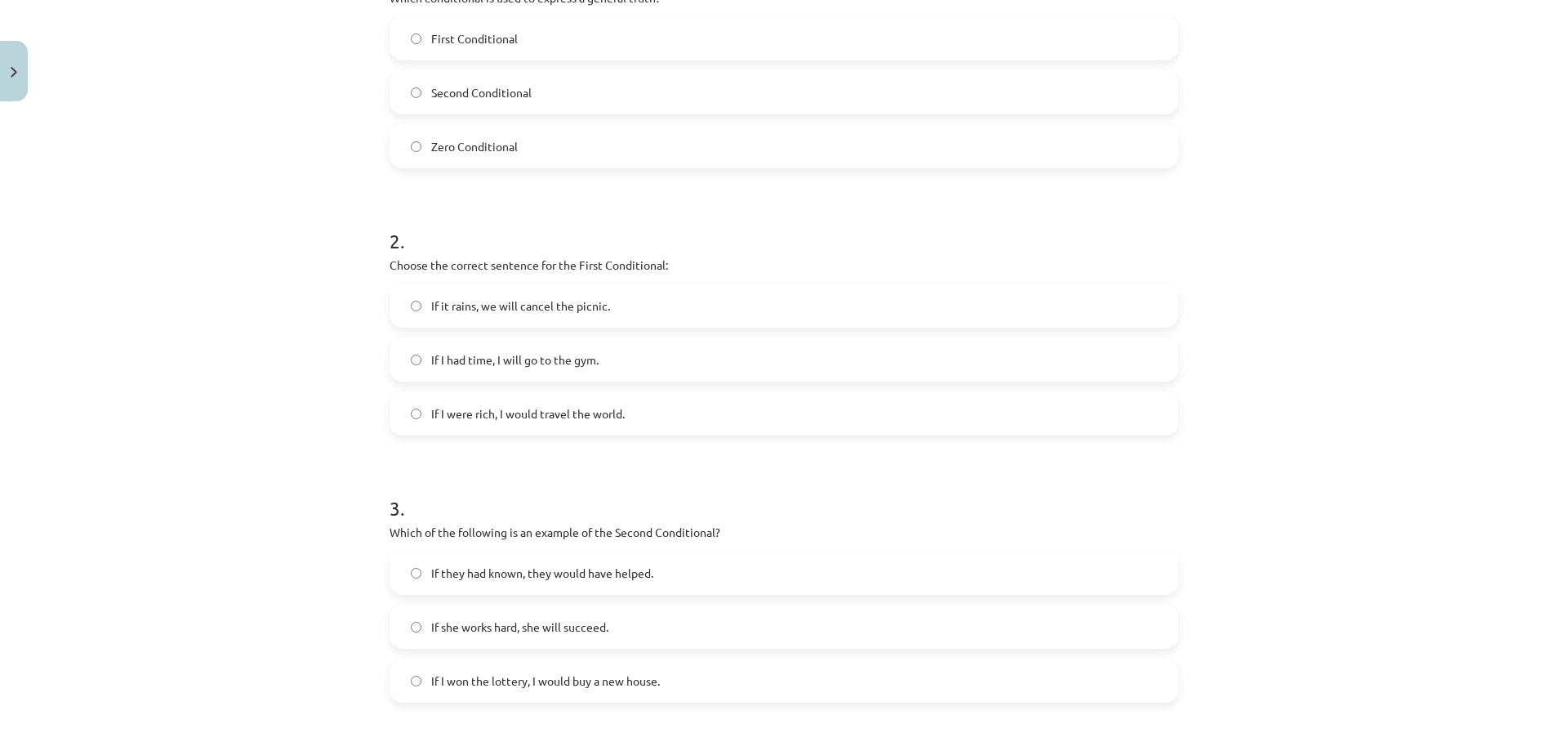
scroll to position [473, 0]
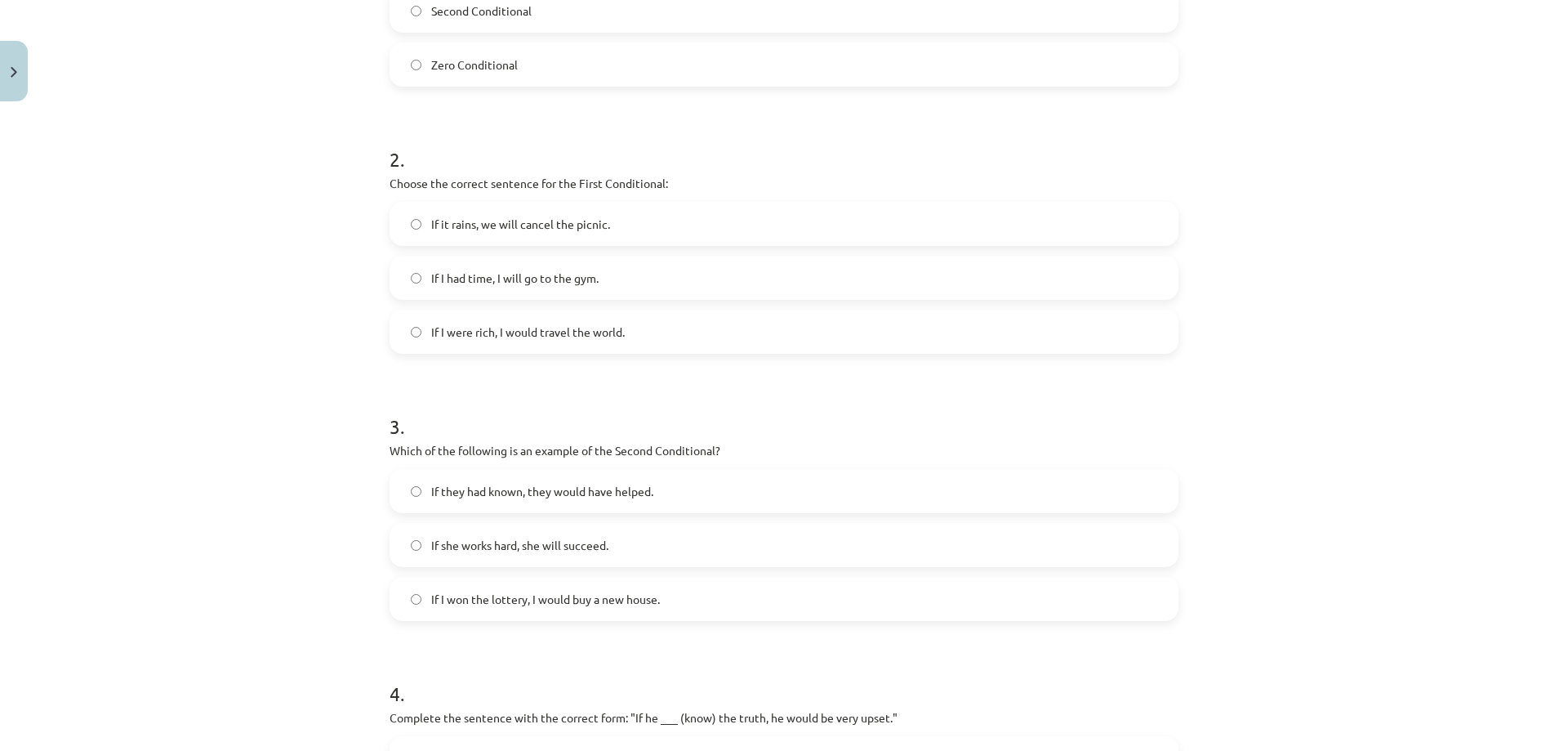
click at [503, 598] on span "If I won the lottery, I would buy a new house." at bounding box center [545, 600] width 229 height 18
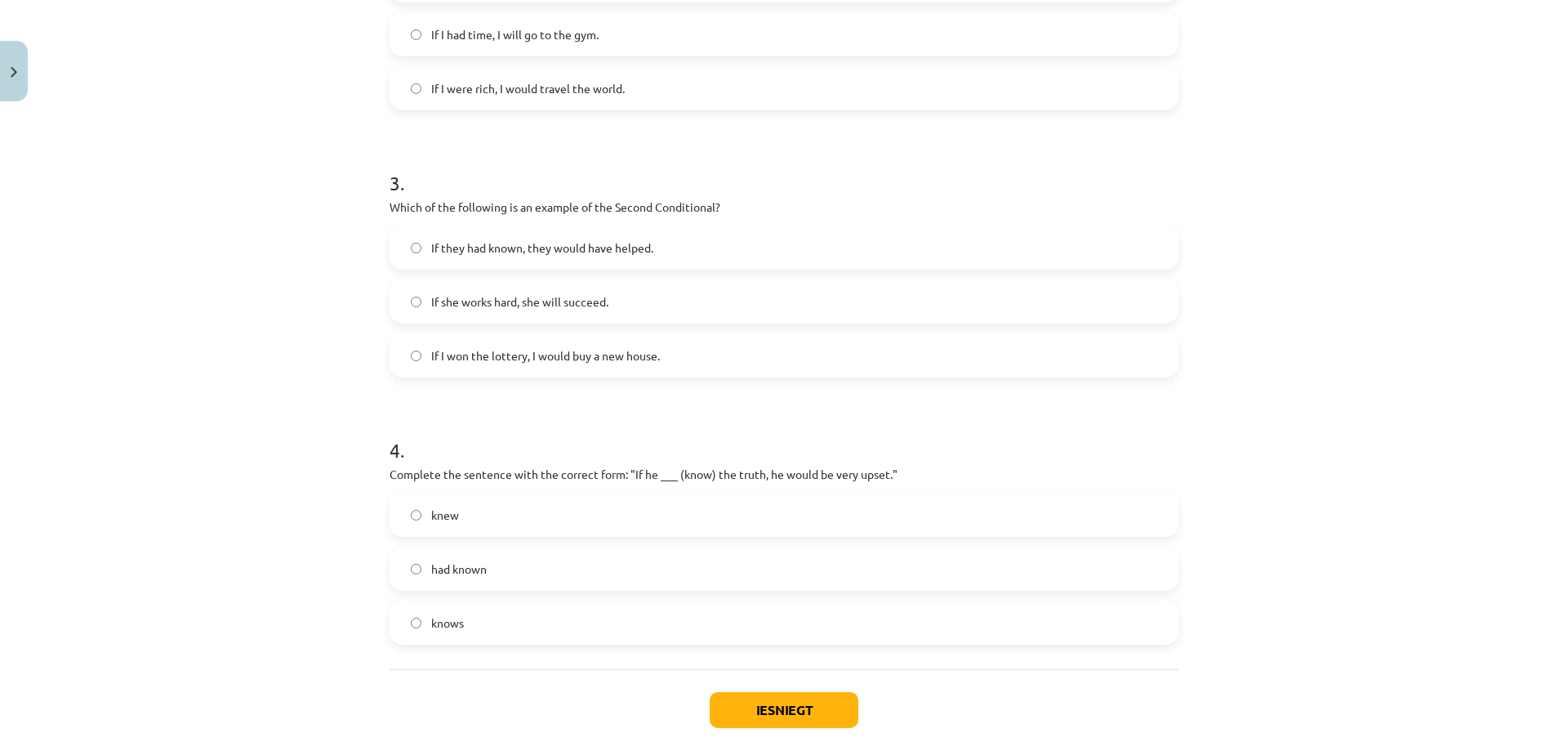
scroll to position [799, 0]
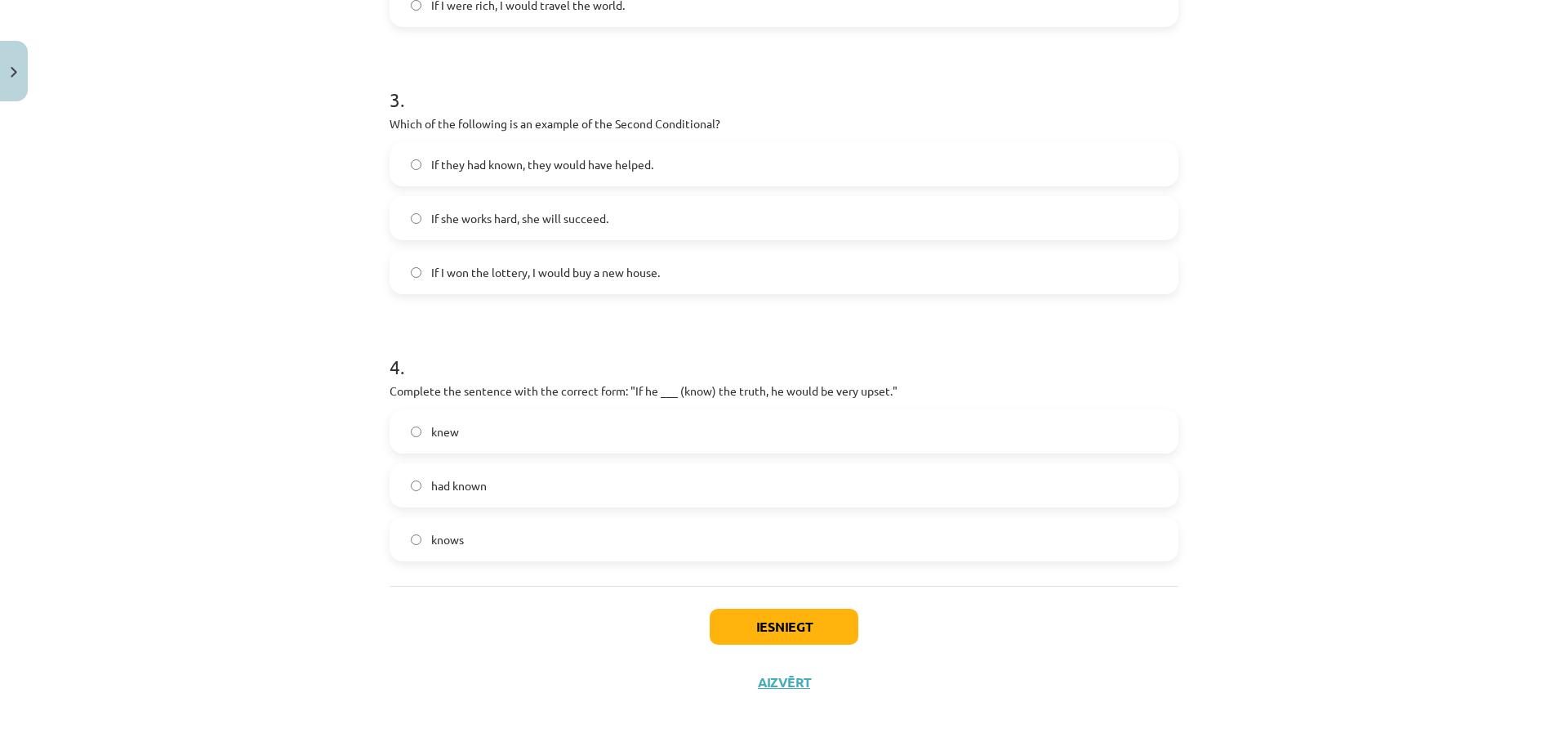
click at [545, 427] on label "knew" at bounding box center [784, 431] width 786 height 40
click at [764, 614] on button "Iesniegt" at bounding box center [783, 626] width 149 height 36
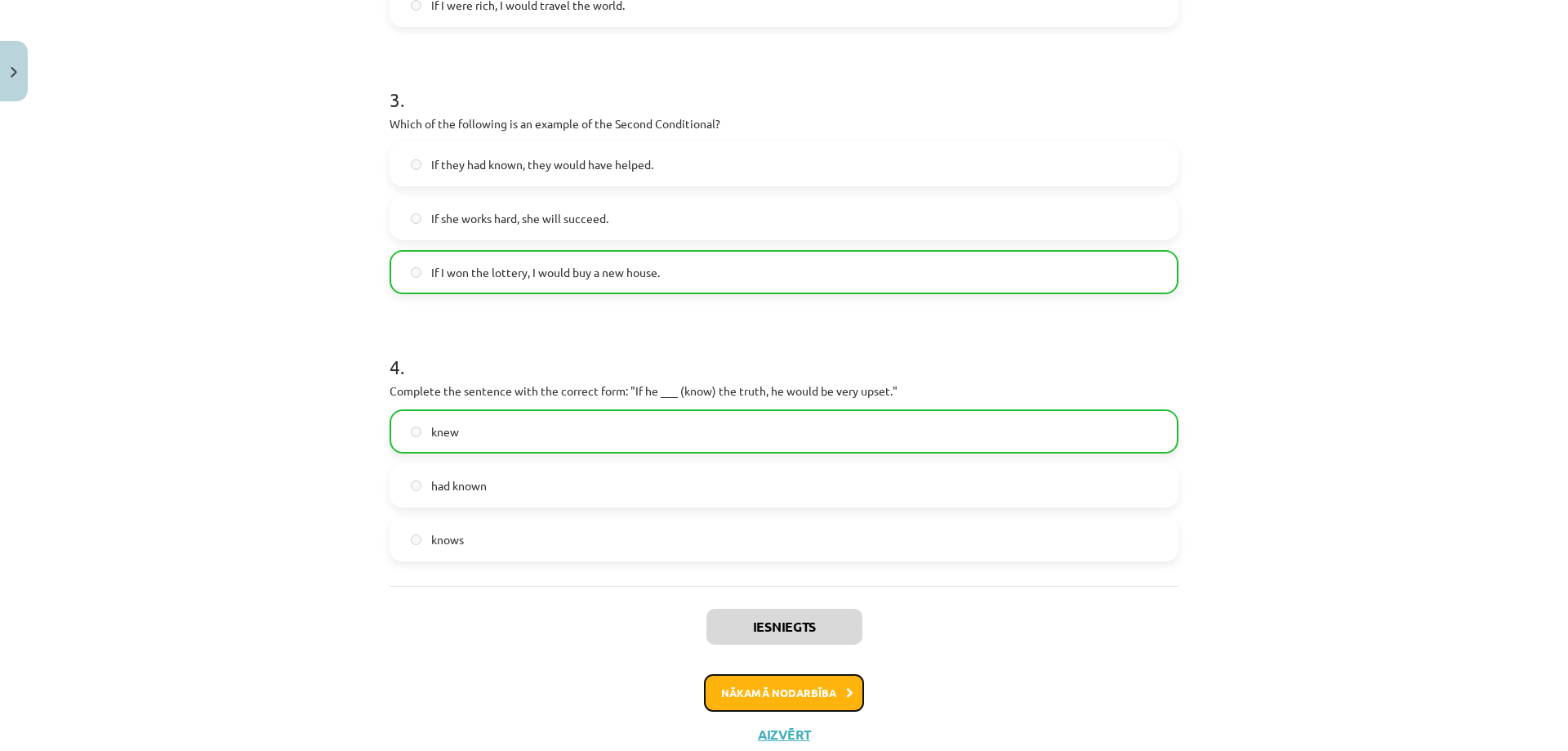
click at [809, 698] on button "Nākamā nodarbība" at bounding box center [784, 692] width 160 height 38
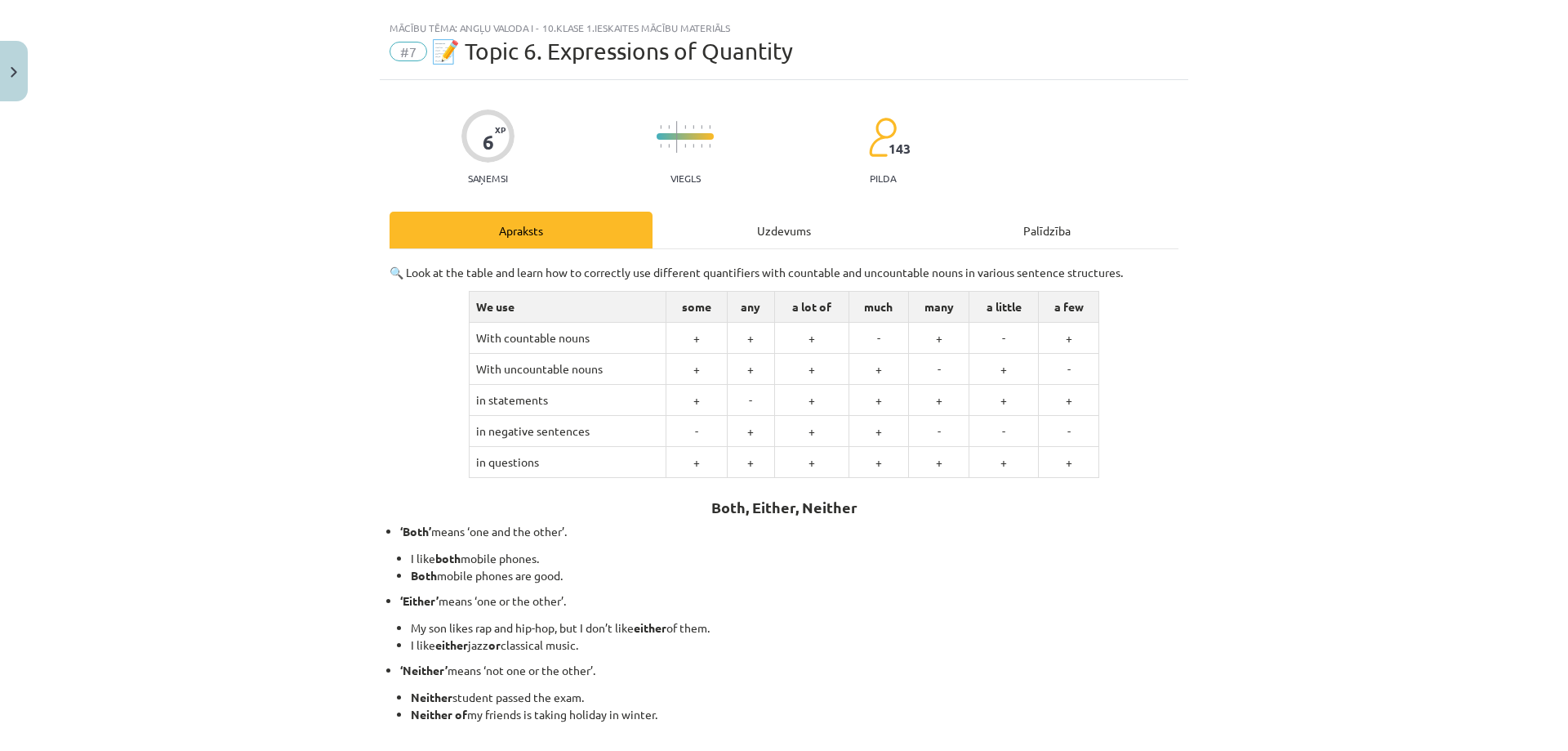
scroll to position [0, 0]
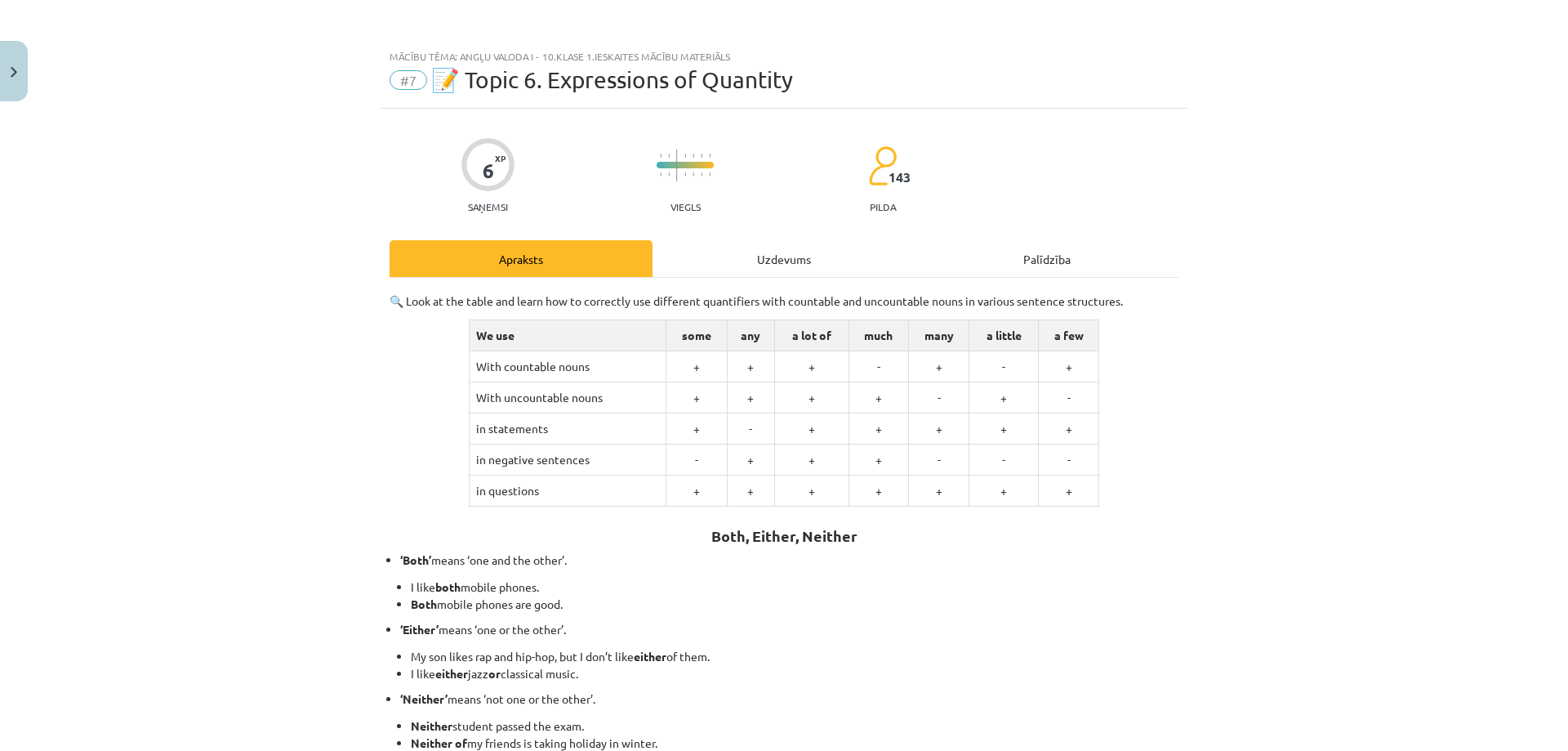
click at [405, 86] on span "#7" at bounding box center [408, 80] width 38 height 19
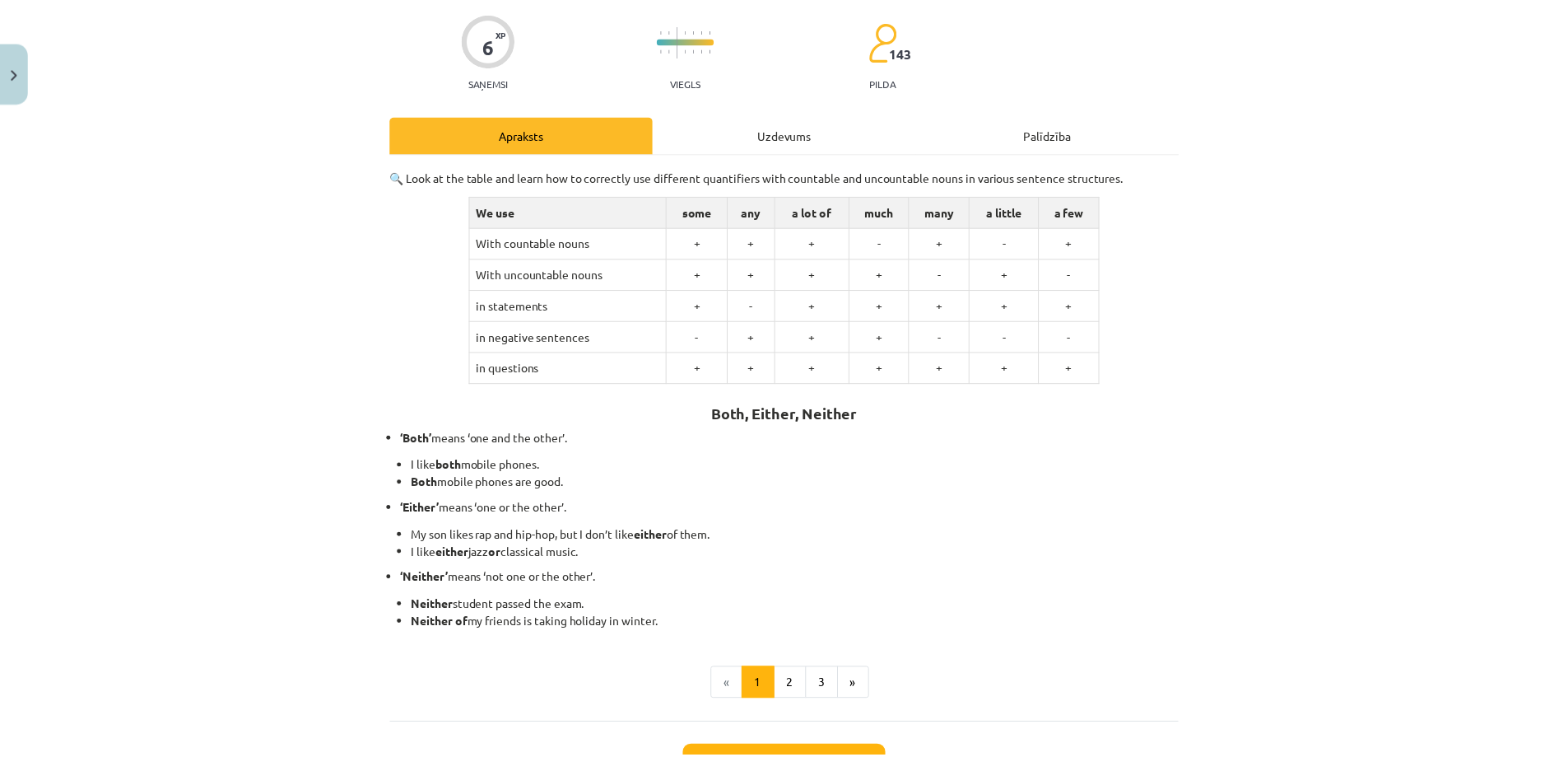
scroll to position [260, 0]
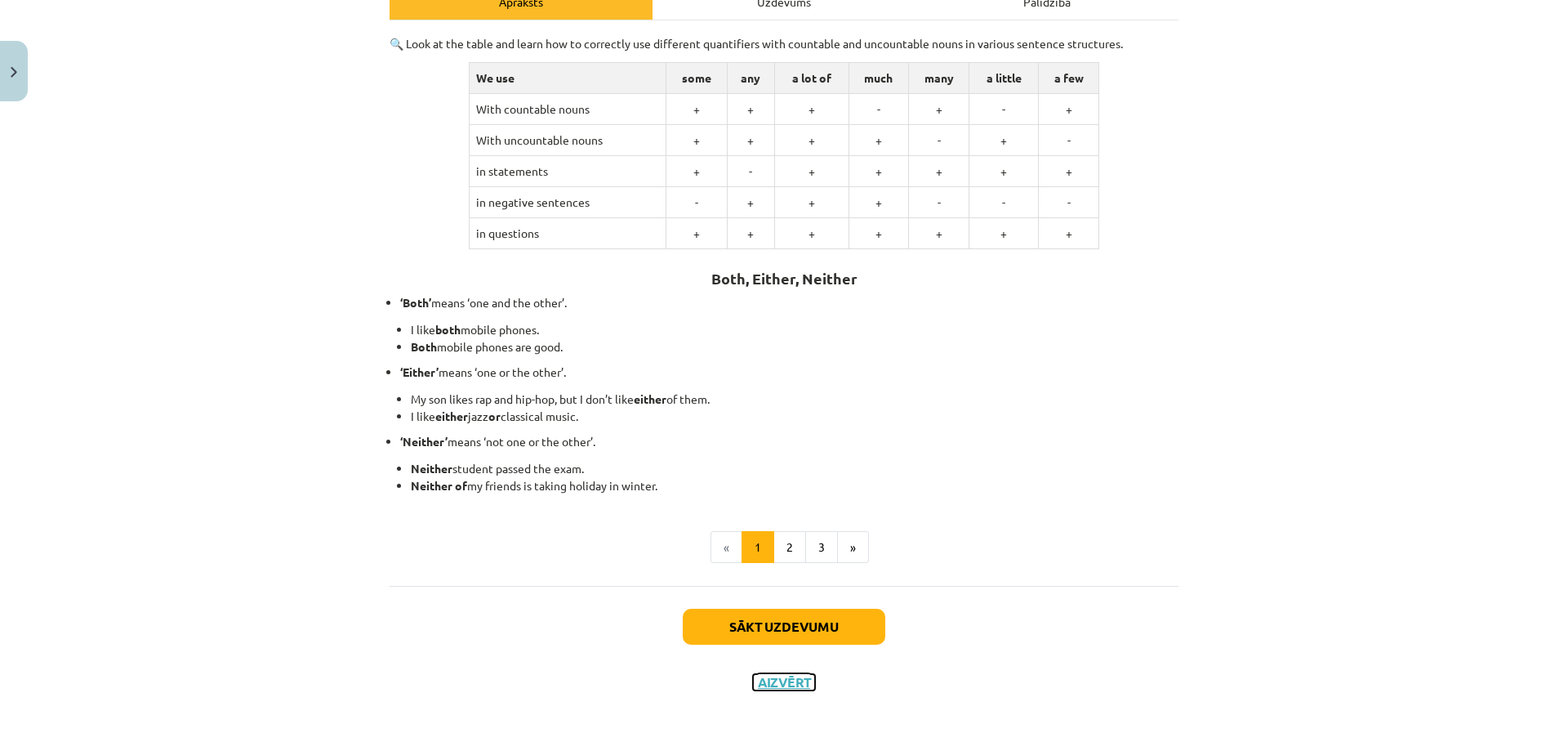
click at [783, 684] on button "Aizvērt" at bounding box center [784, 682] width 62 height 17
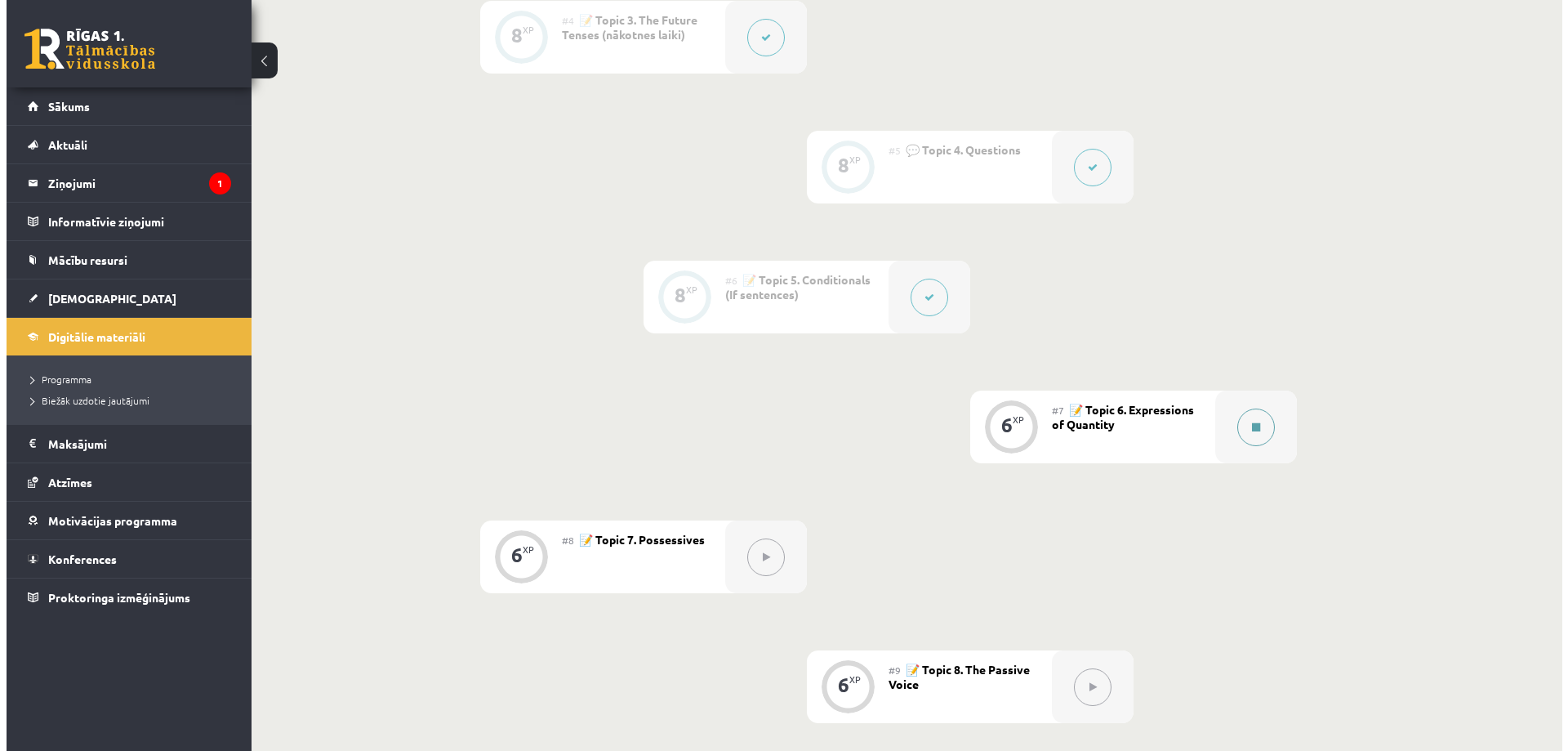
scroll to position [858, 0]
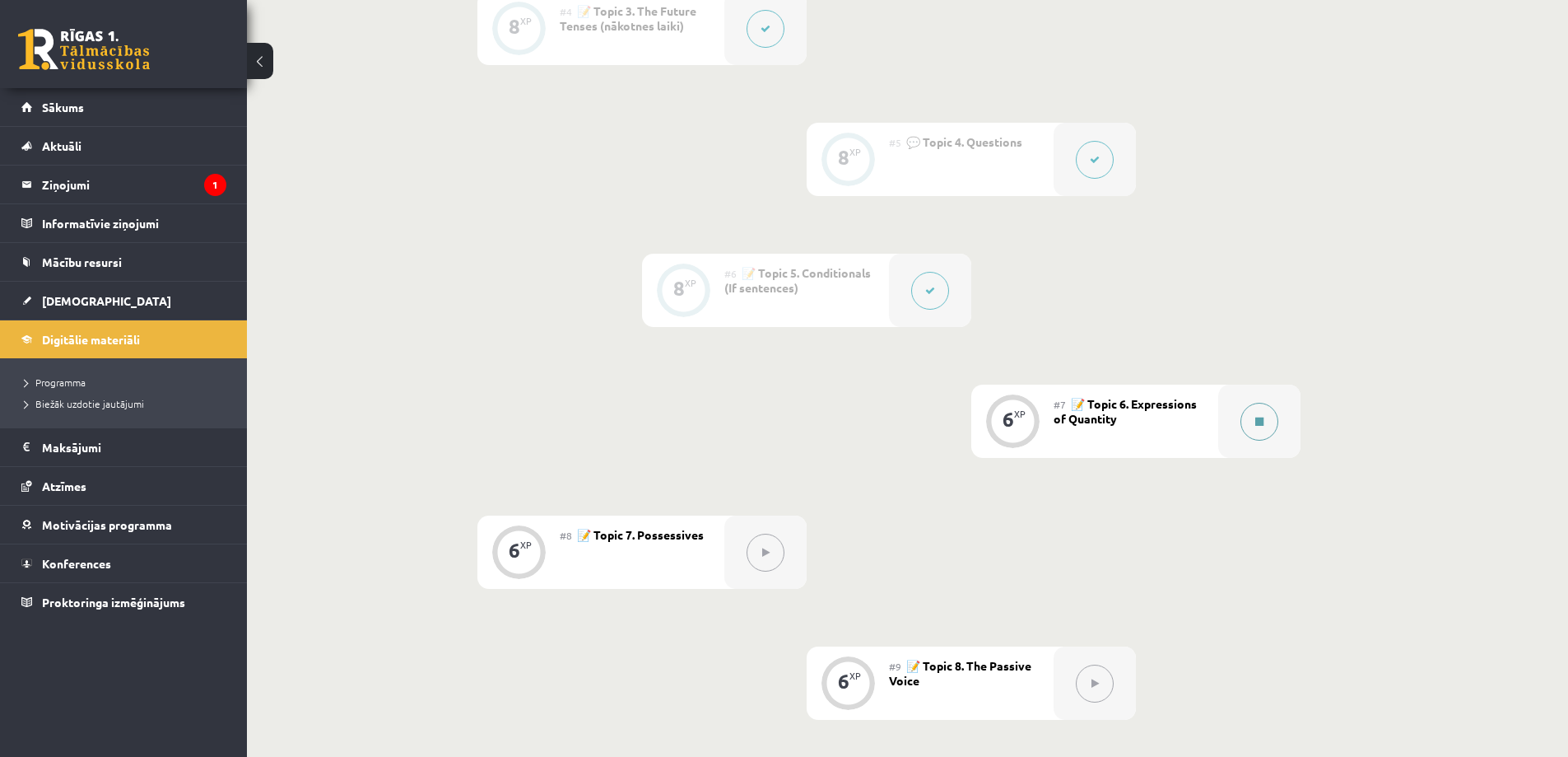
click at [1253, 428] on button at bounding box center [1259, 421] width 38 height 38
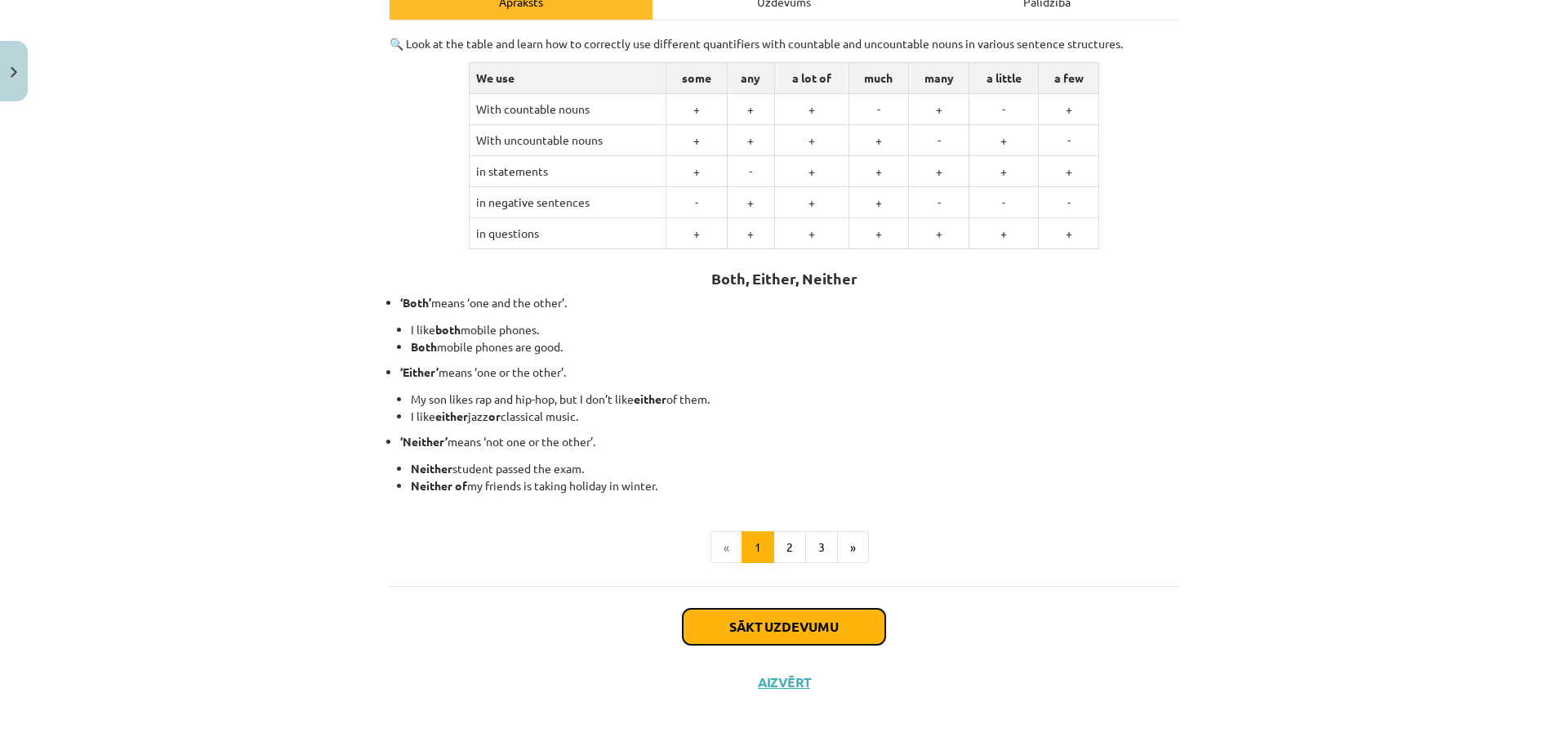
click at [765, 634] on button "Sākt uzdevumu" at bounding box center [784, 626] width 202 height 36
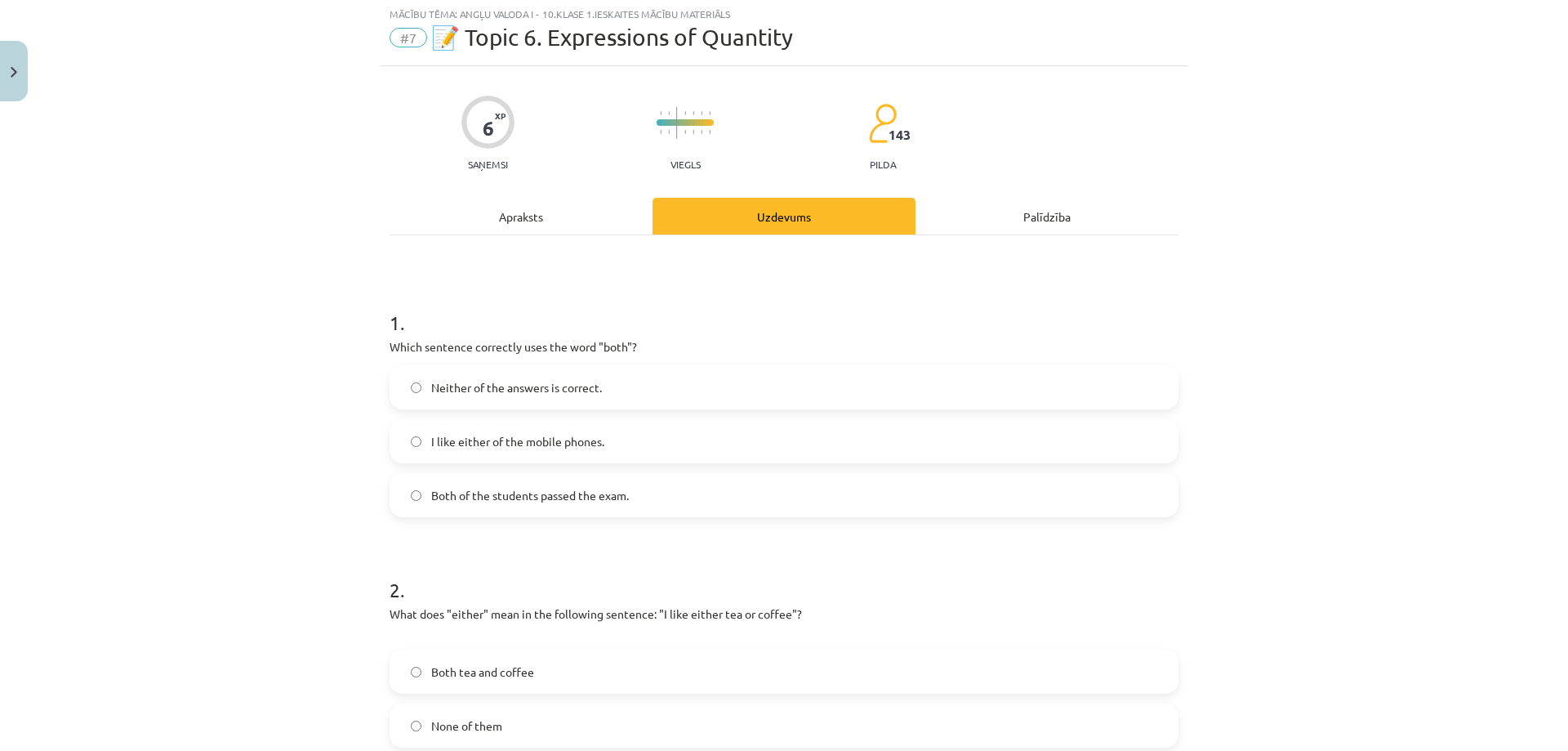
scroll to position [40, 0]
click at [534, 498] on span "Both of the students passed the exam." at bounding box center [529, 498] width 198 height 18
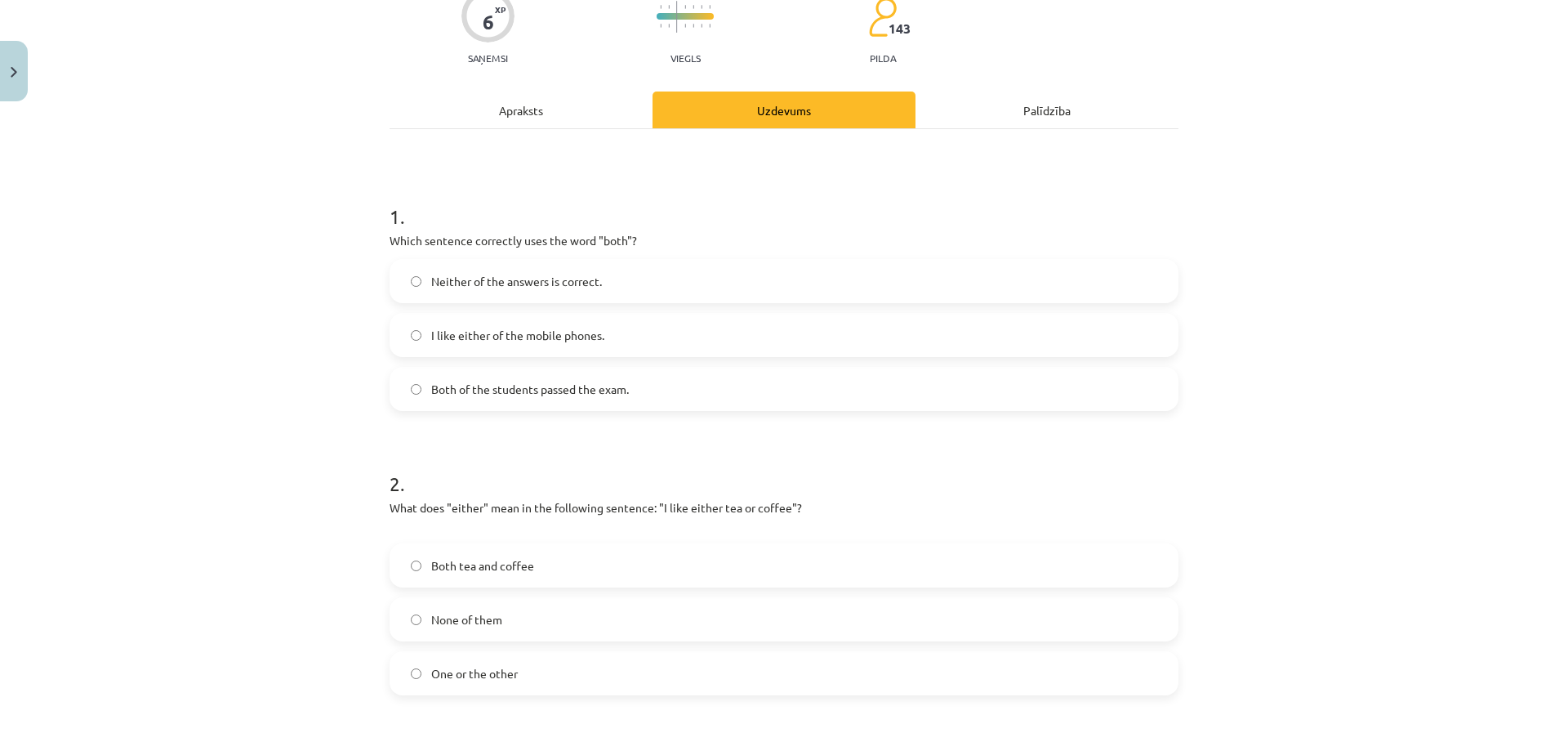
scroll to position [368, 0]
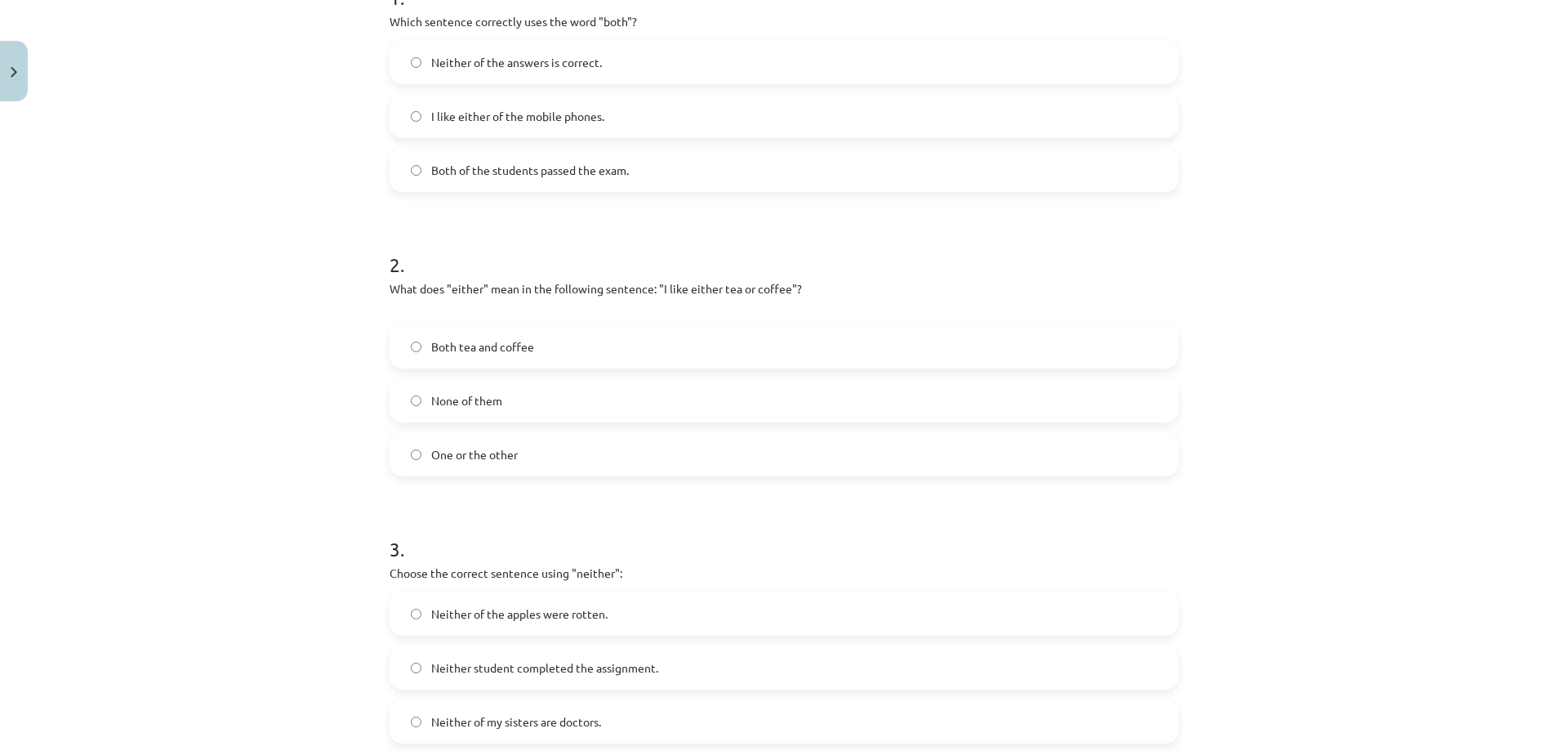
click at [477, 456] on span "One or the other" at bounding box center [474, 455] width 86 height 18
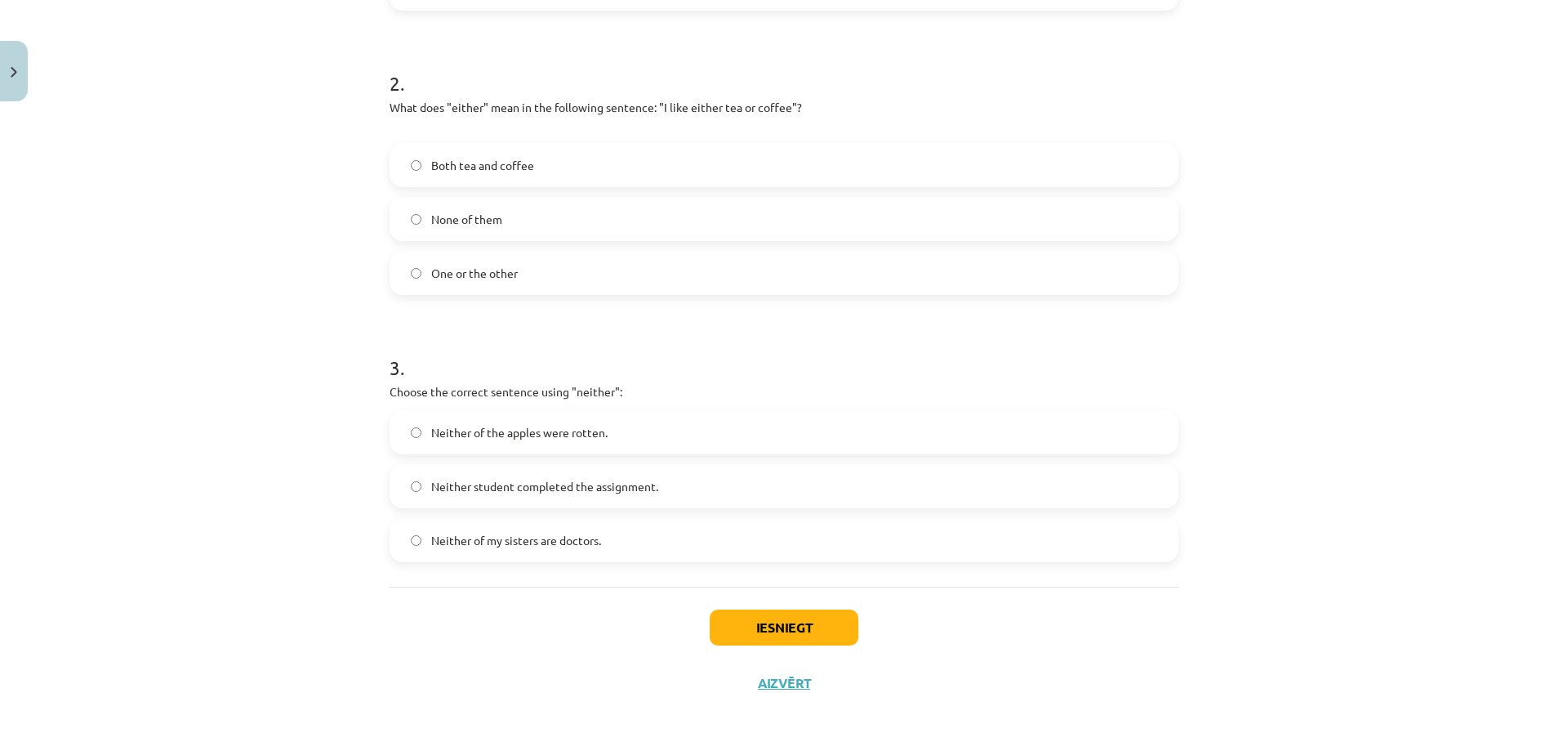
scroll to position [550, 0]
click at [540, 432] on span "Neither of the apples were rotten." at bounding box center [519, 432] width 177 height 18
click at [791, 620] on button "Iesniegt" at bounding box center [783, 626] width 149 height 36
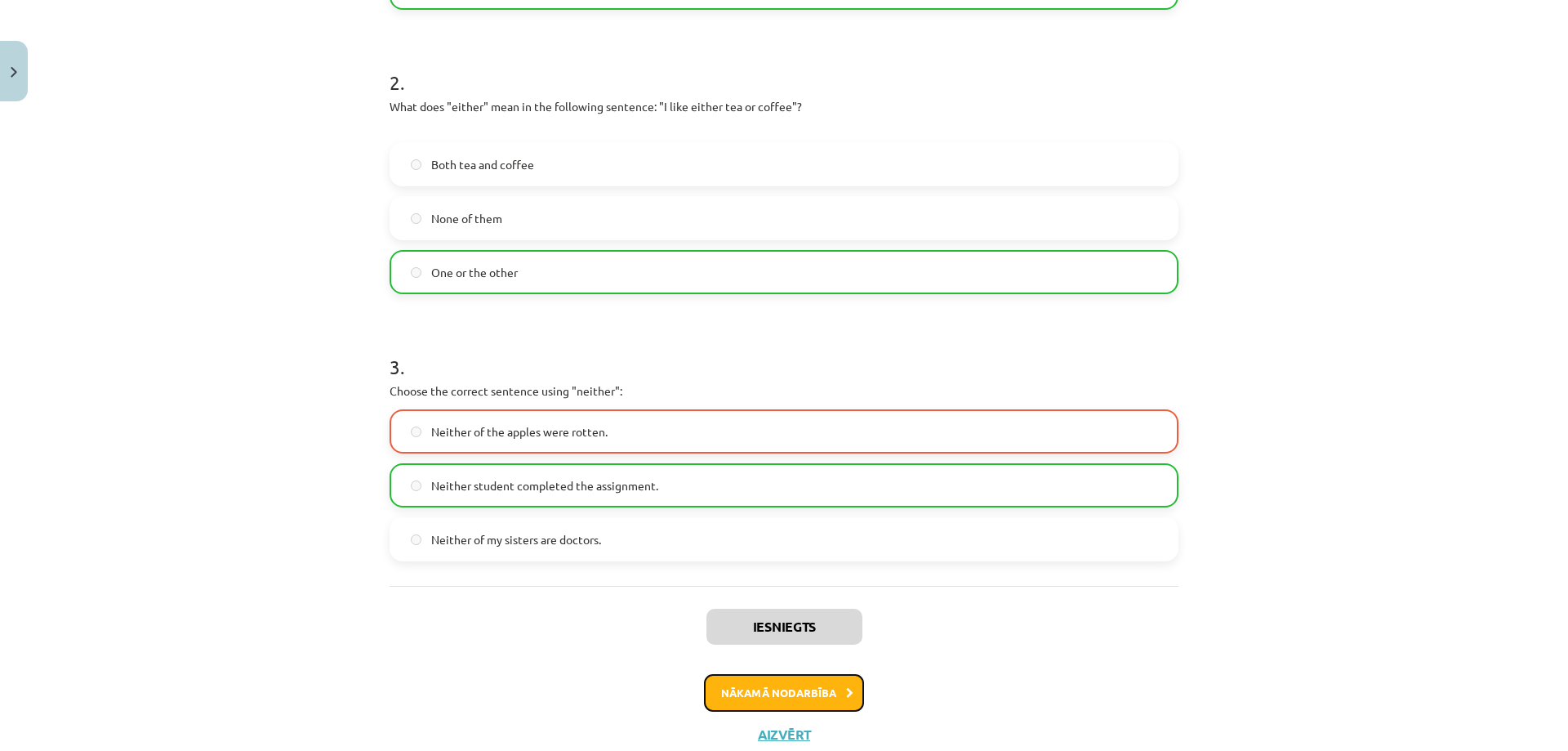
click at [753, 686] on button "Nākamā nodarbība" at bounding box center [784, 692] width 160 height 38
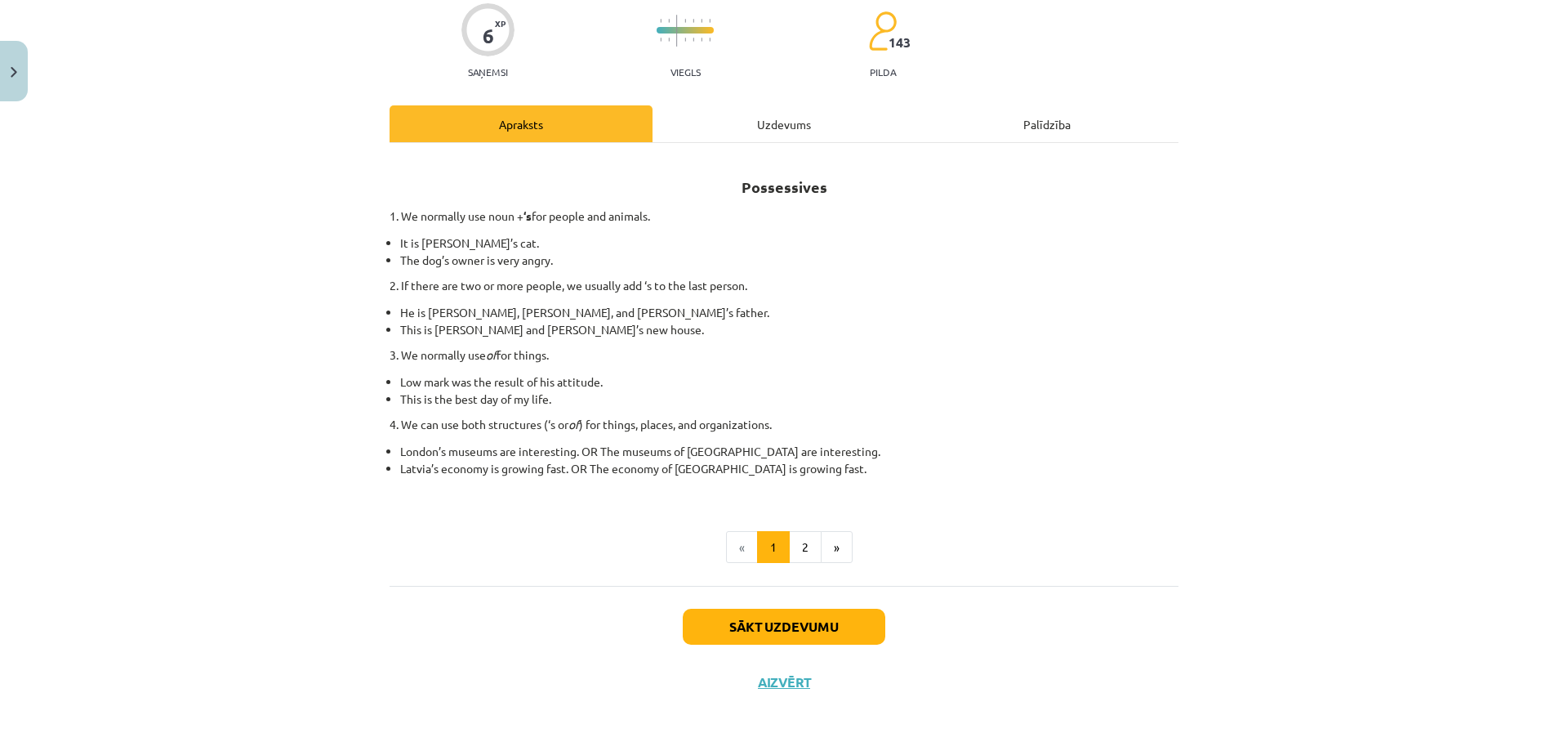
scroll to position [40, 0]
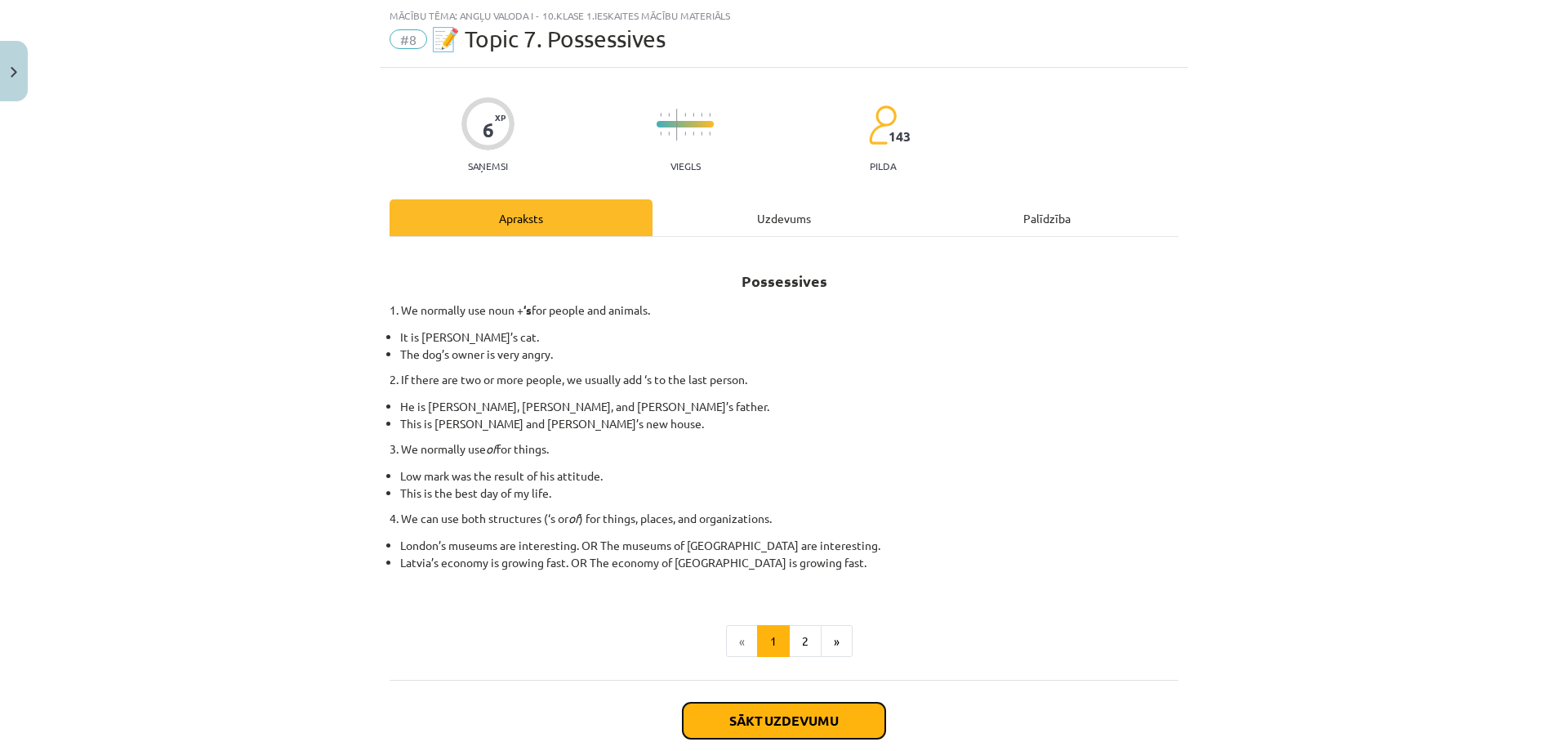
click at [746, 718] on button "Sākt uzdevumu" at bounding box center [784, 720] width 202 height 36
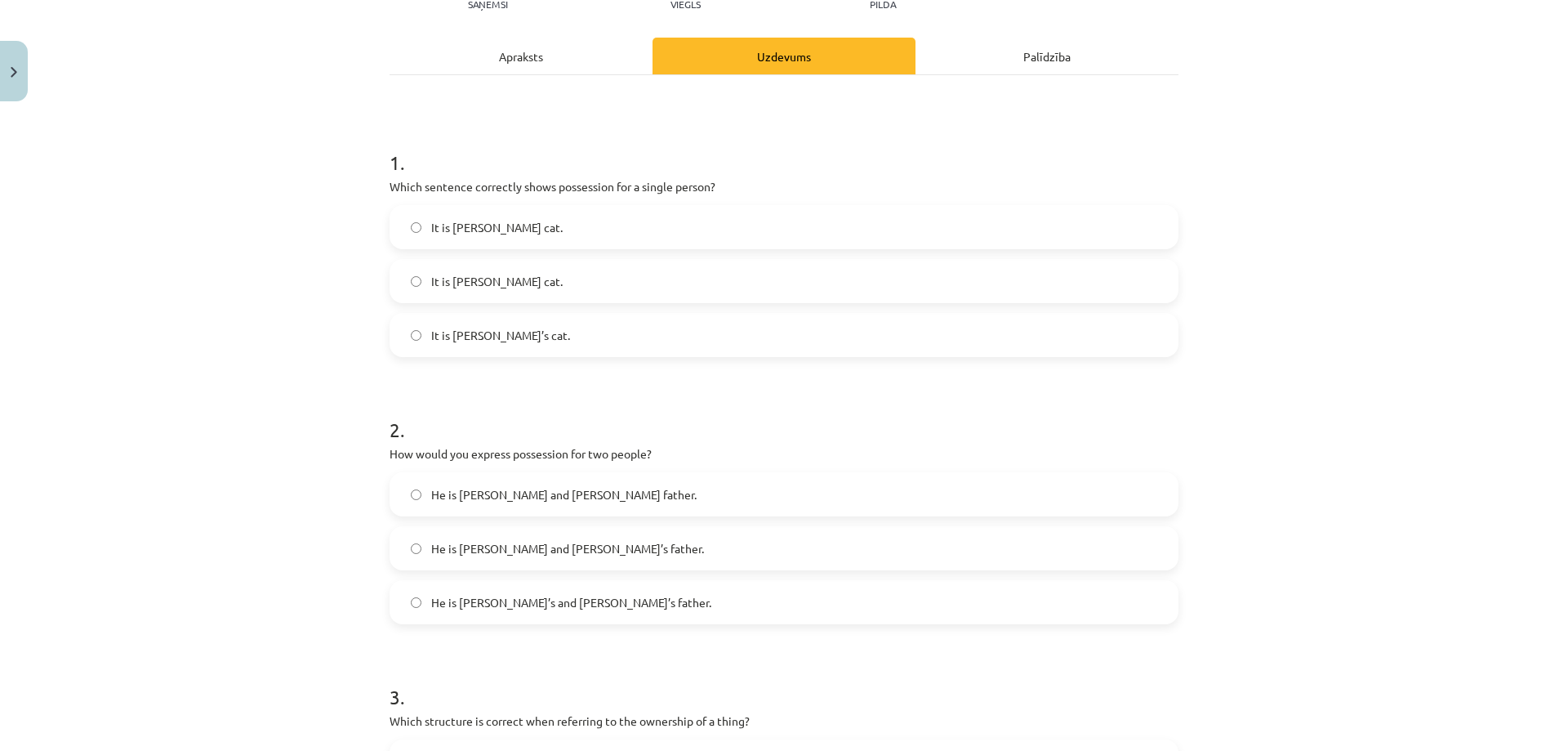
scroll to position [204, 0]
click at [440, 332] on span "It is Jane’s cat." at bounding box center [500, 334] width 139 height 18
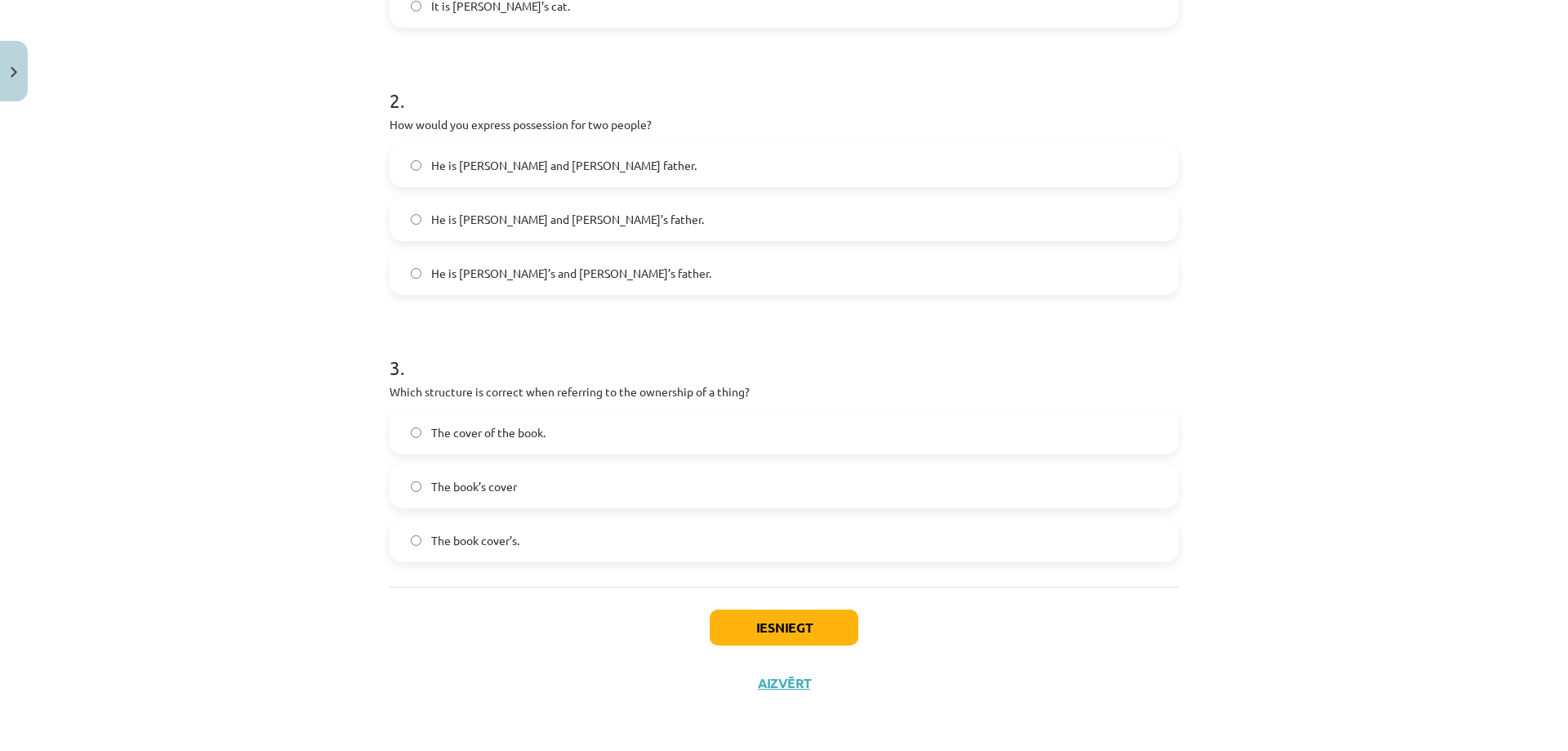
scroll to position [533, 0]
click at [599, 156] on label "He is Alice and James father." at bounding box center [784, 164] width 786 height 40
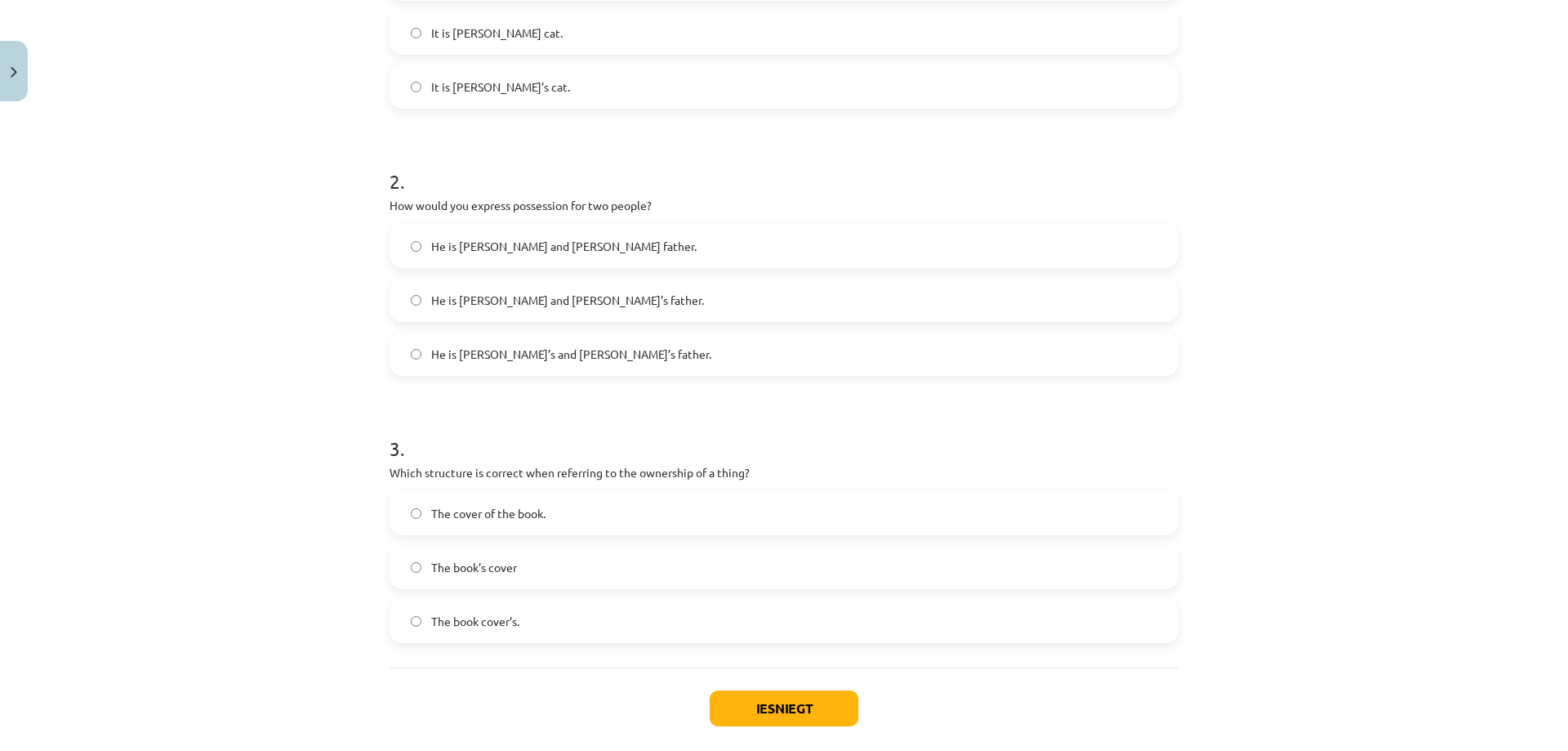
scroll to position [369, 0]
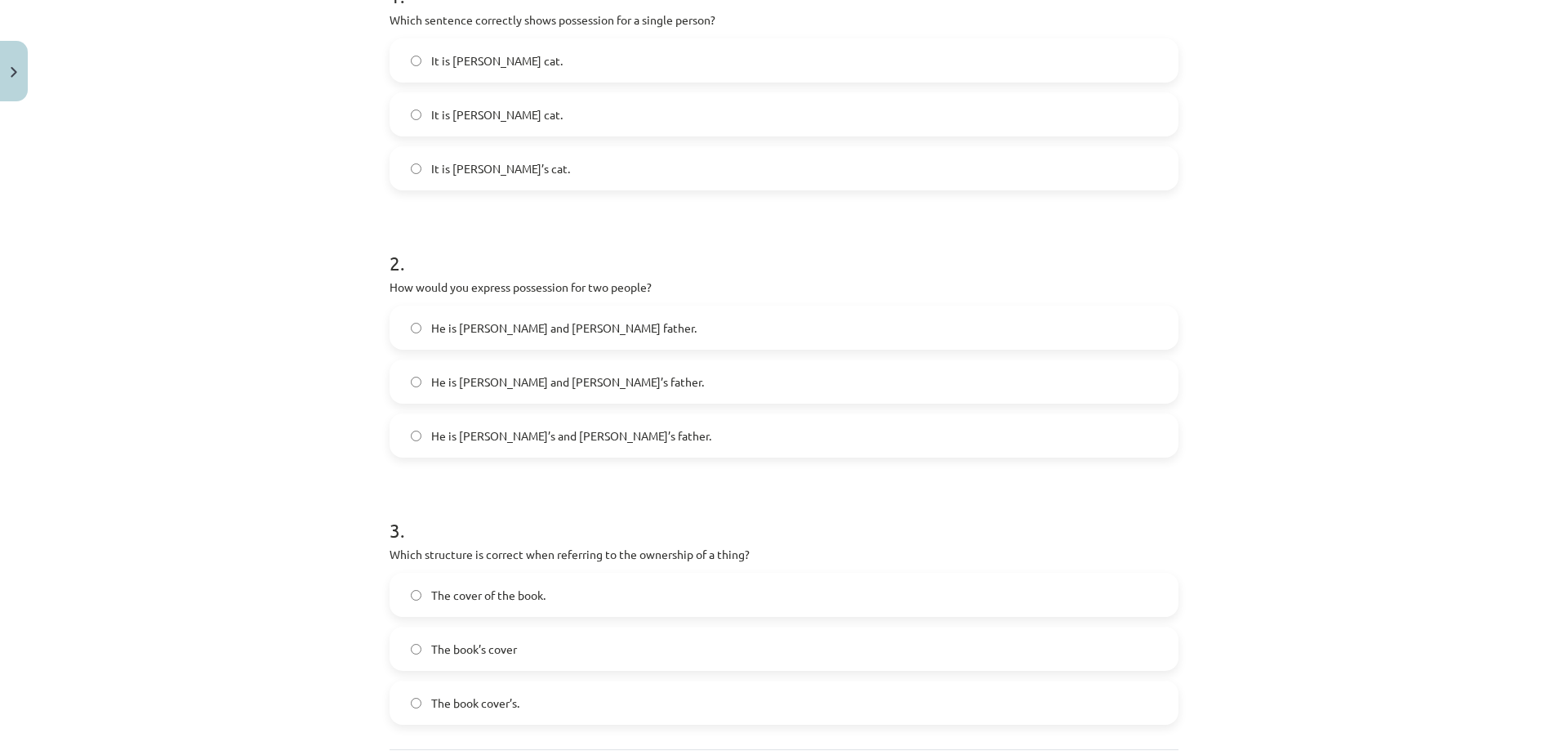
click at [534, 383] on span "He is Alice and James’s father." at bounding box center [567, 383] width 272 height 18
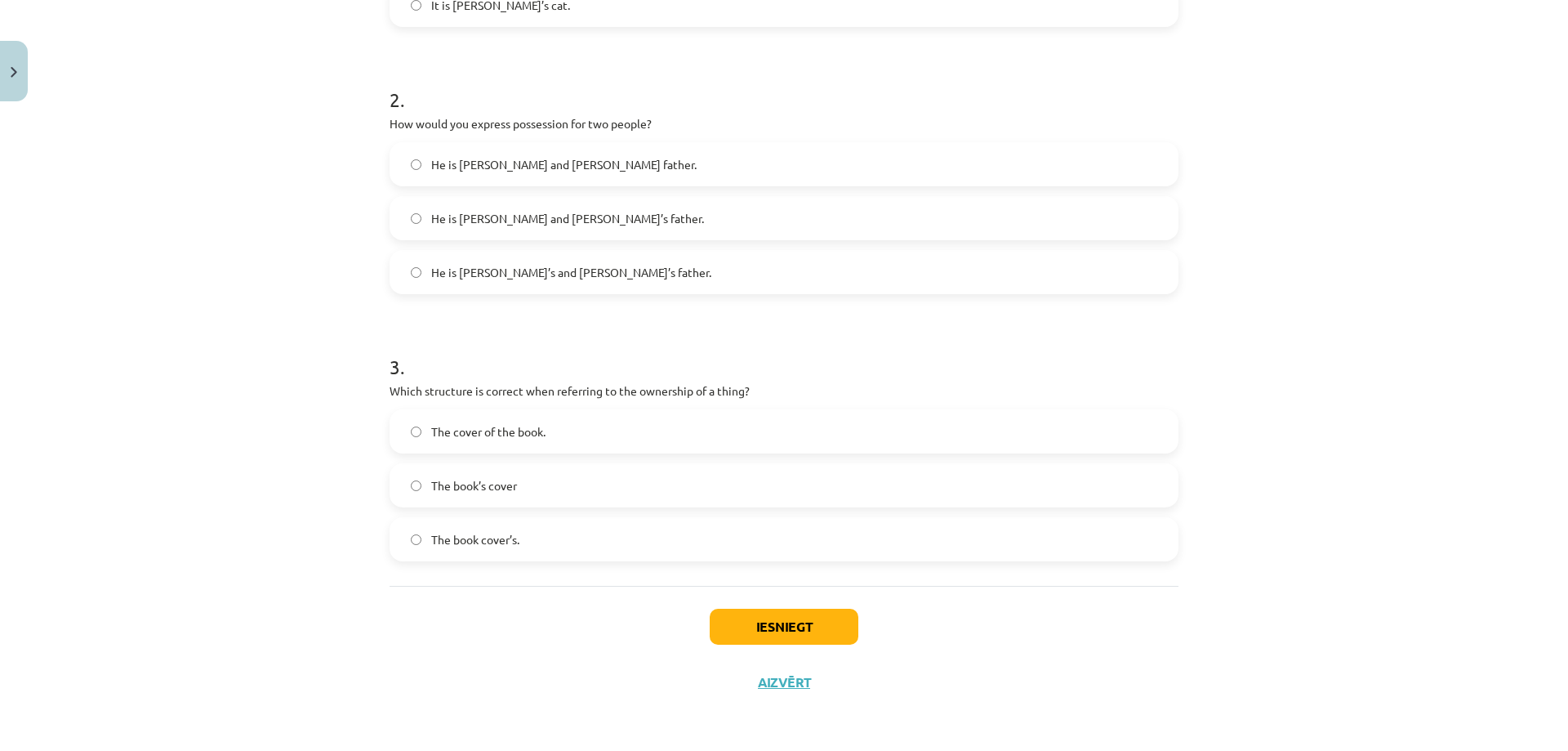
click at [497, 479] on span "The book’s cover" at bounding box center [474, 486] width 86 height 18
click at [552, 435] on label "The cover of the book." at bounding box center [784, 431] width 786 height 40
click at [741, 627] on button "Iesniegt" at bounding box center [783, 626] width 149 height 36
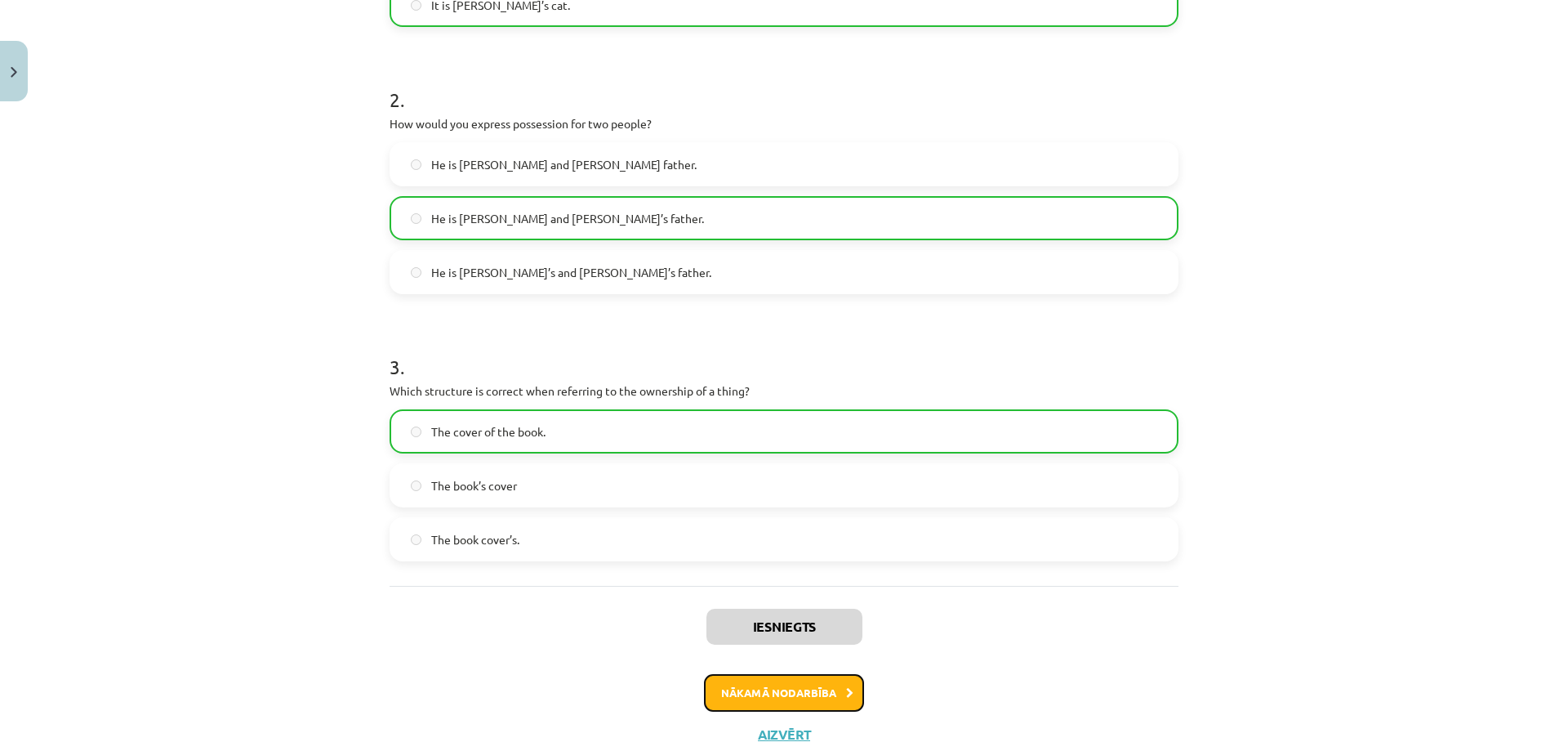
click at [751, 679] on button "Nākamā nodarbība" at bounding box center [784, 692] width 160 height 38
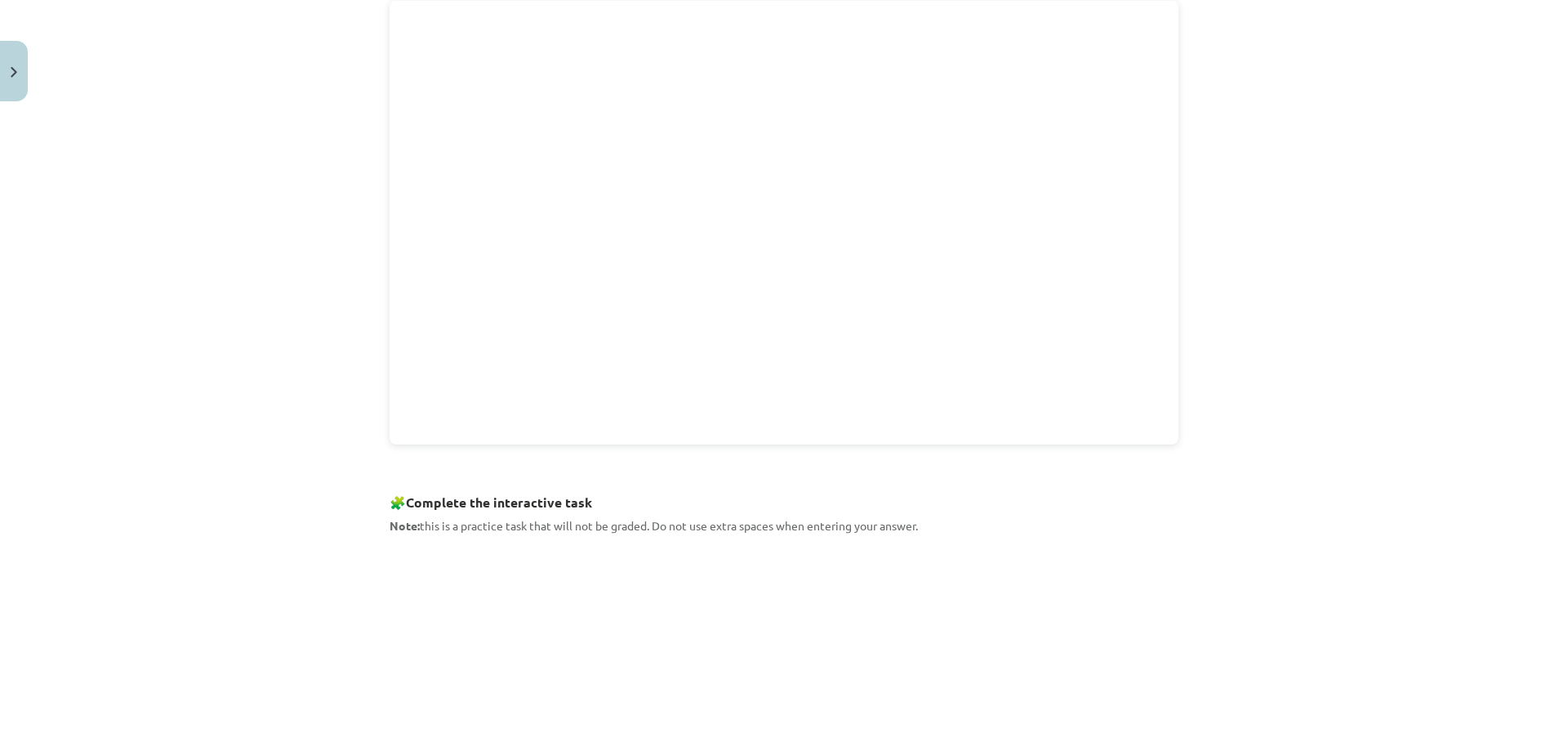
scroll to position [467, 0]
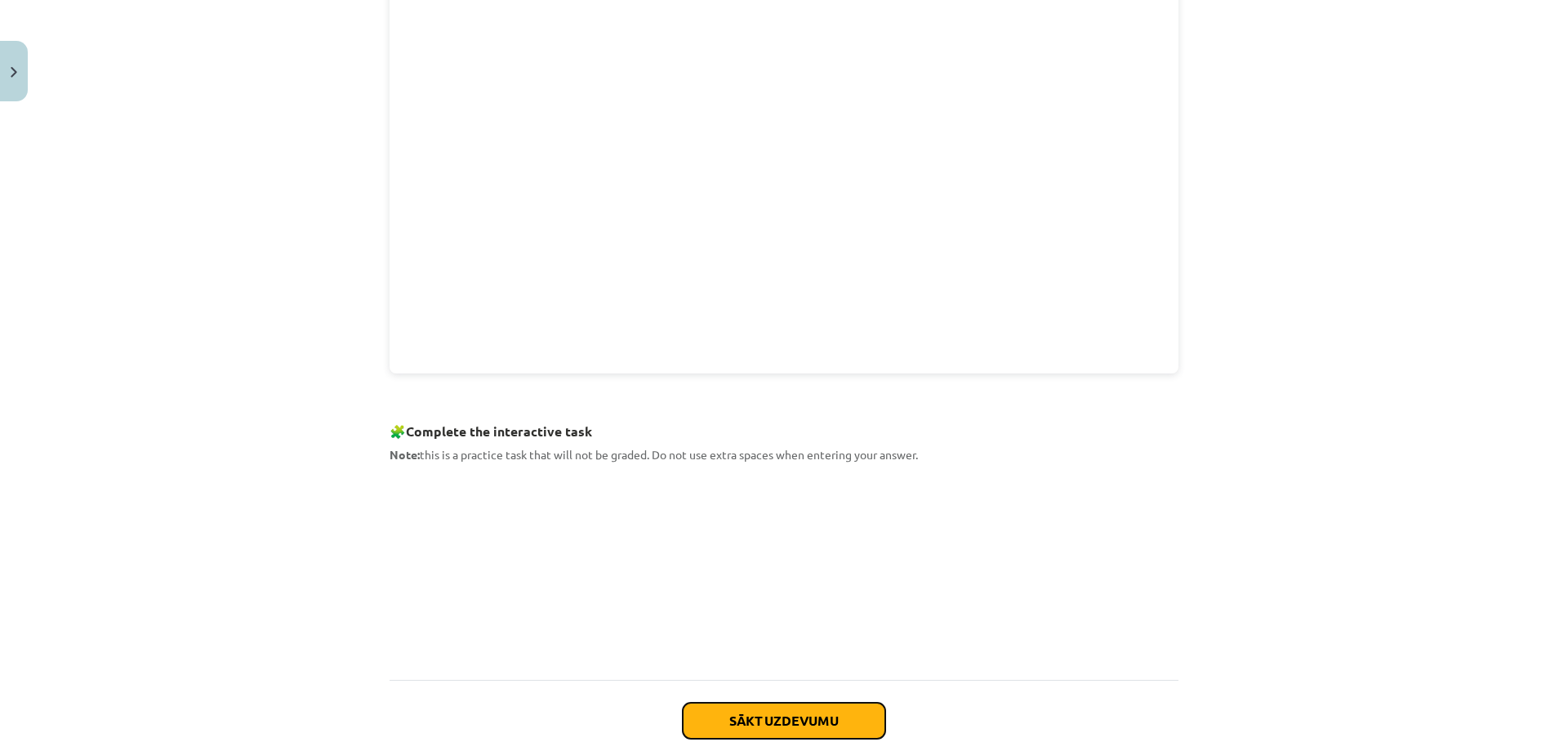
click at [802, 727] on button "Sākt uzdevumu" at bounding box center [784, 720] width 202 height 36
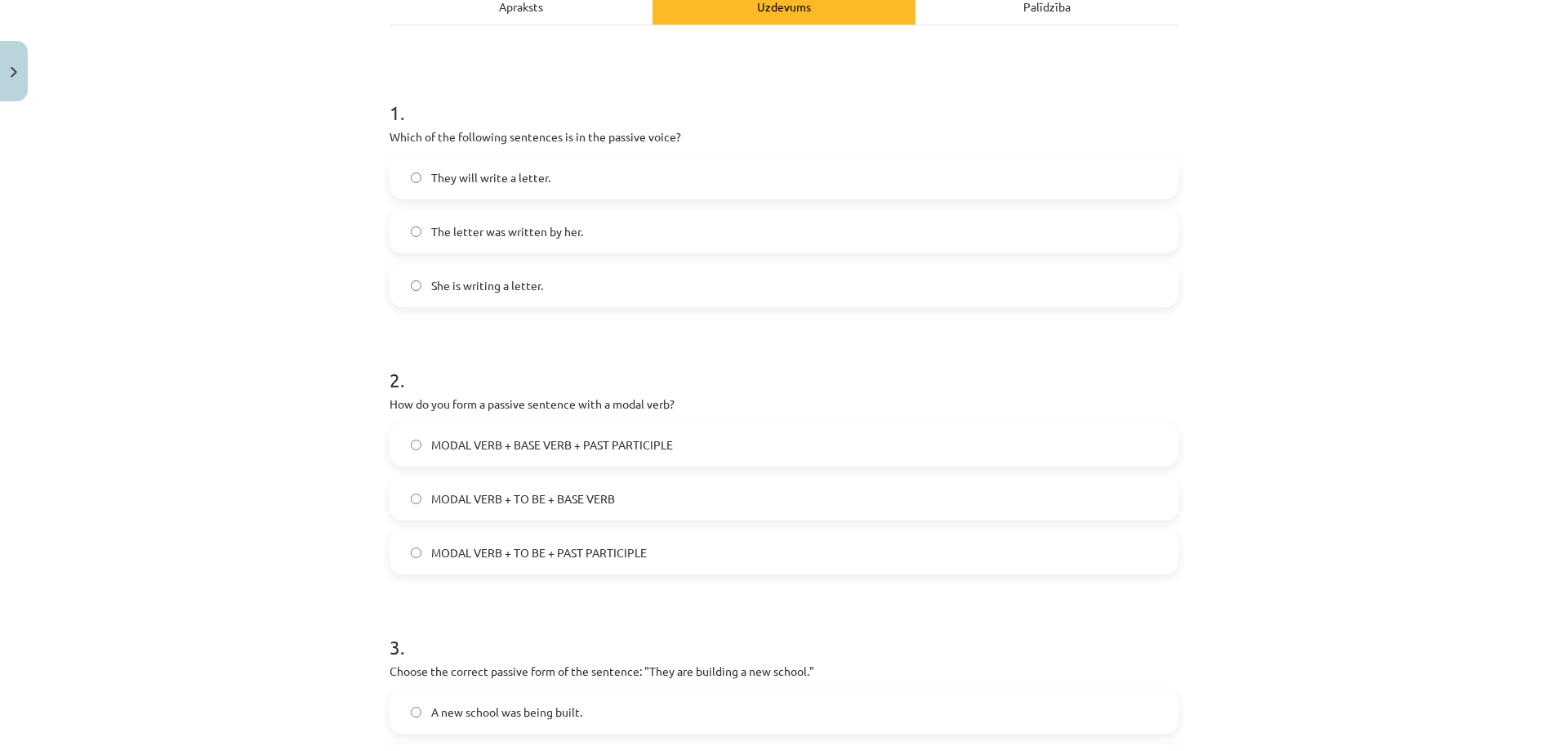
scroll to position [327, 0]
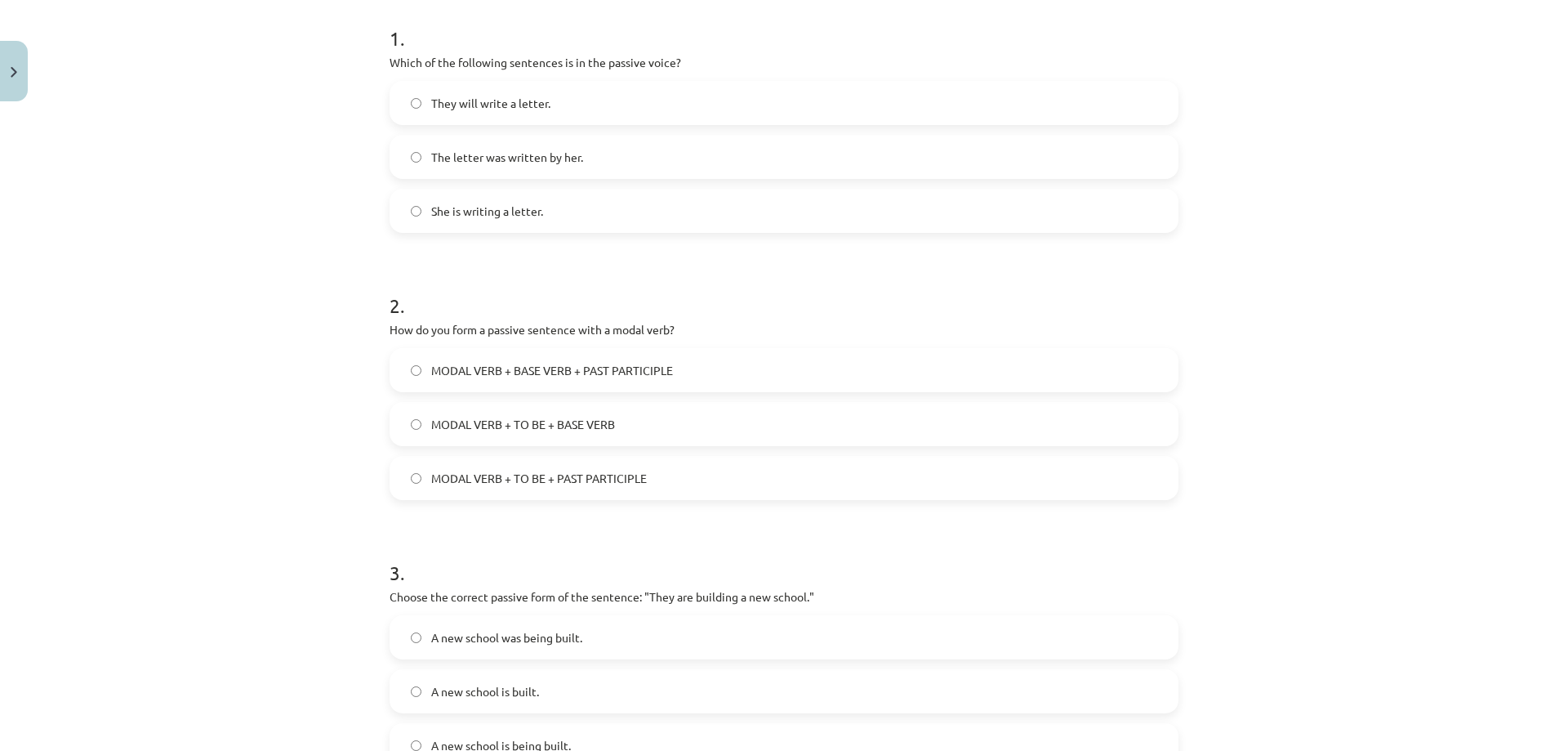
click at [580, 481] on span "MODAL VERB + TO BE + PAST PARTICIPLE" at bounding box center [538, 478] width 215 height 18
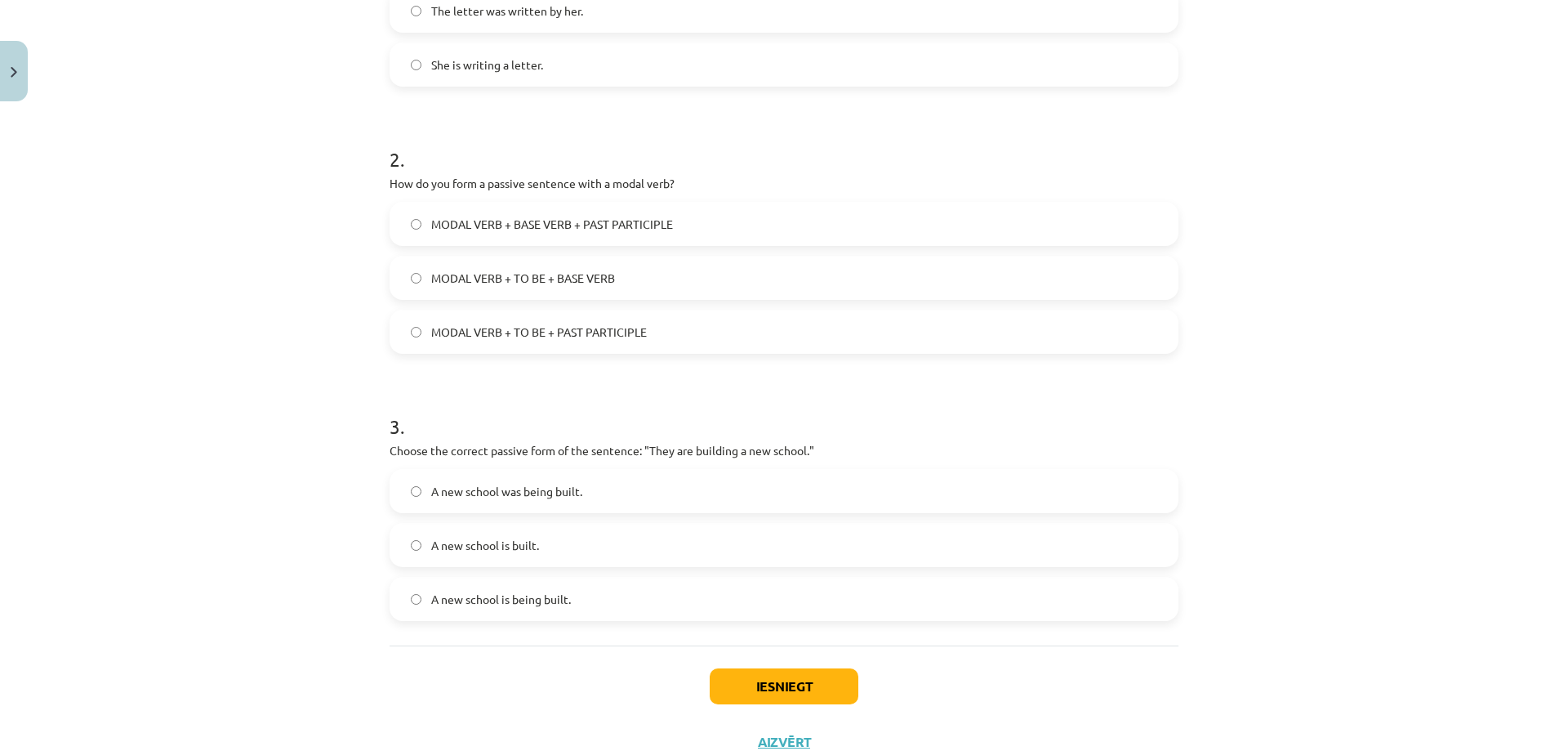
scroll to position [490, 0]
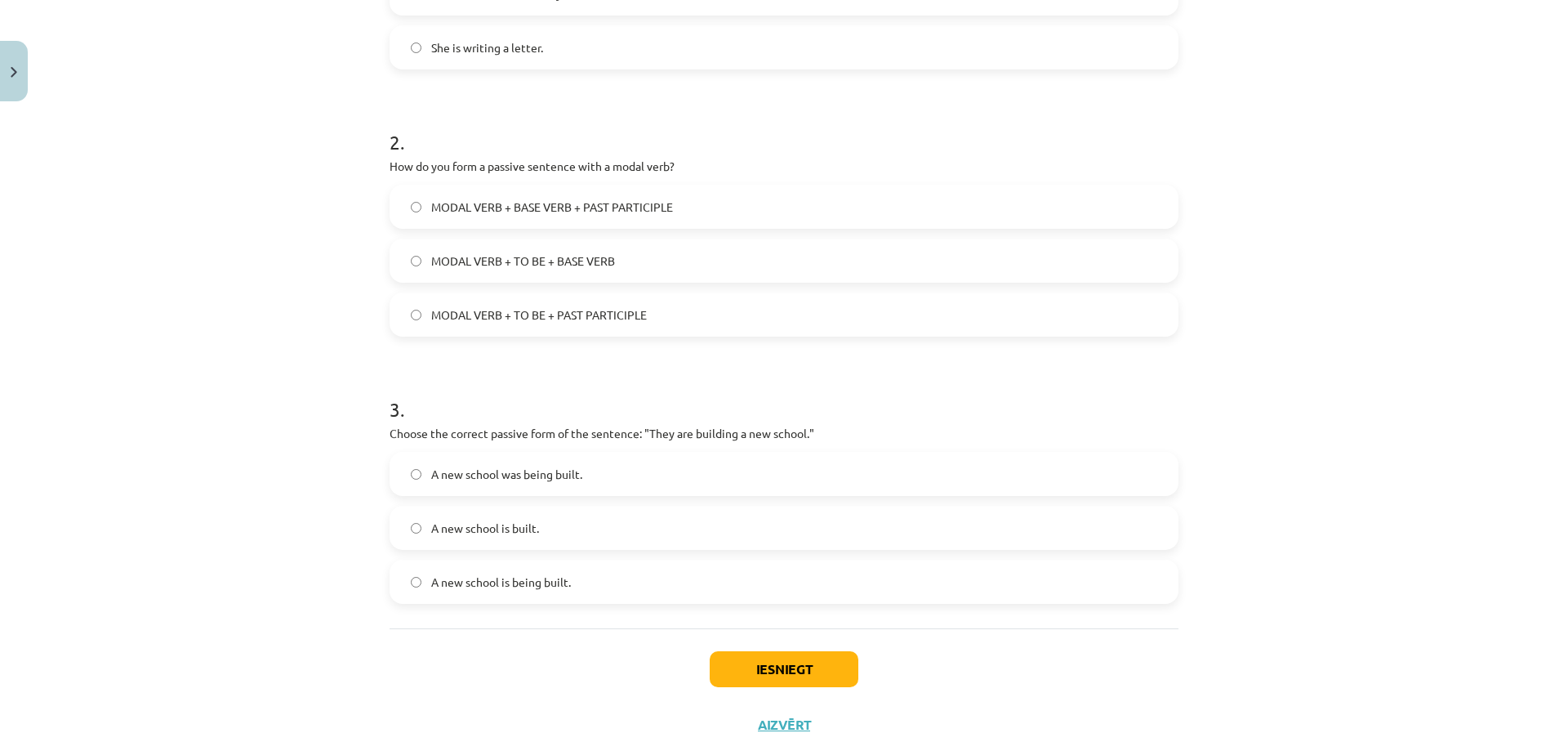
click at [509, 602] on label "A new school is being built." at bounding box center [784, 581] width 786 height 40
click at [574, 262] on span "MODAL VERB + TO BE + BASE VERB" at bounding box center [522, 261] width 184 height 18
click at [808, 669] on button "Iesniegt" at bounding box center [783, 668] width 149 height 36
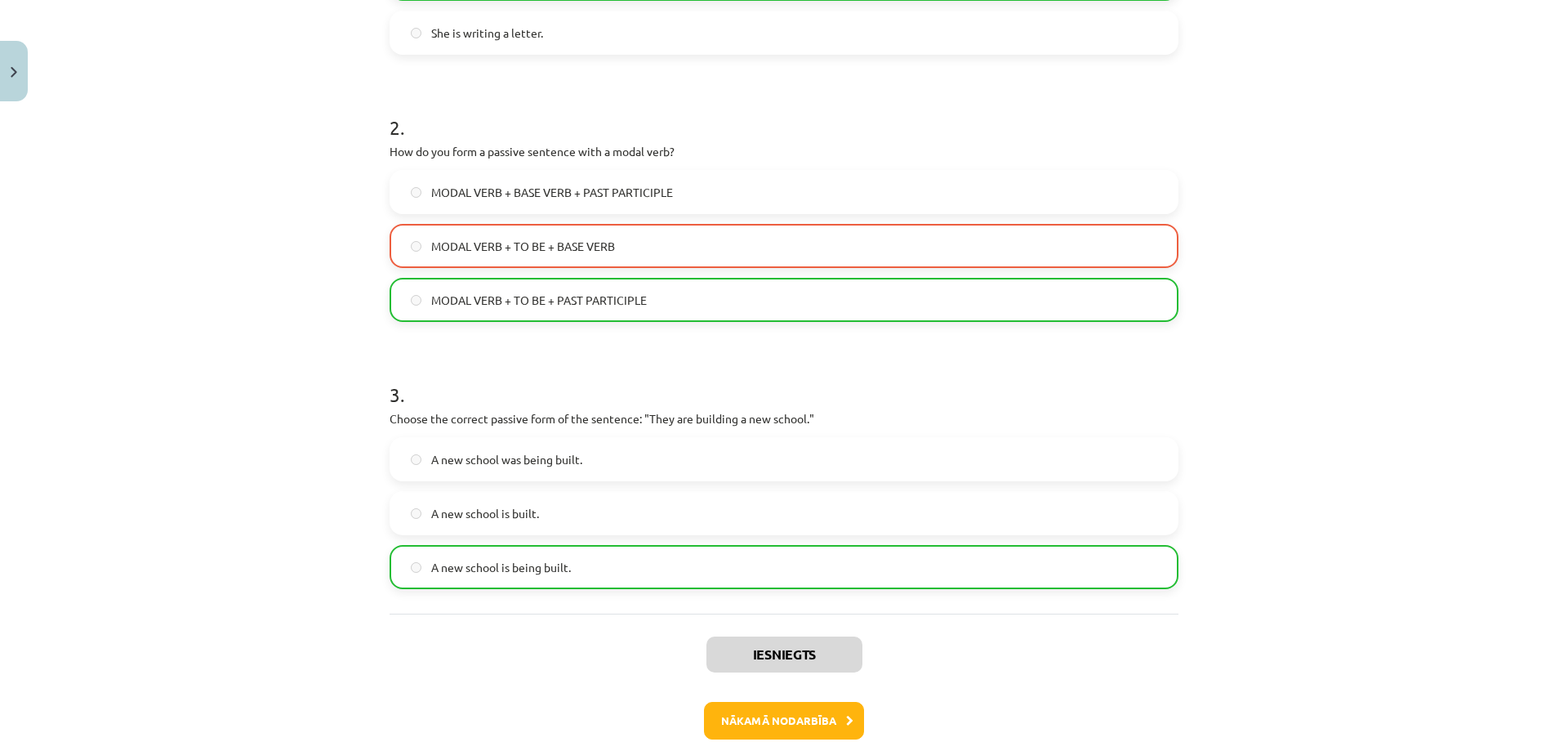
scroll to position [503, 0]
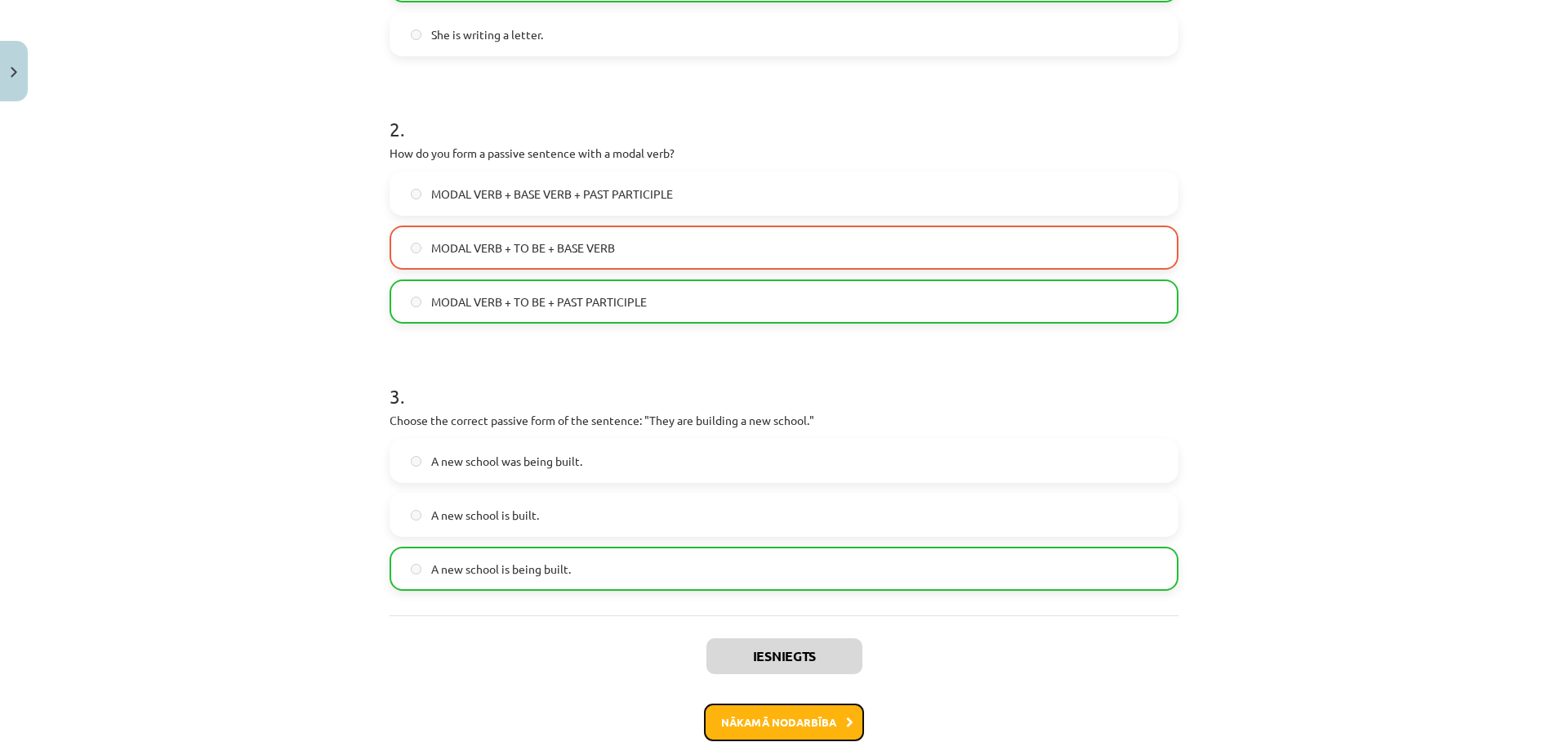
click at [788, 718] on button "Nākamā nodarbība" at bounding box center [784, 722] width 160 height 38
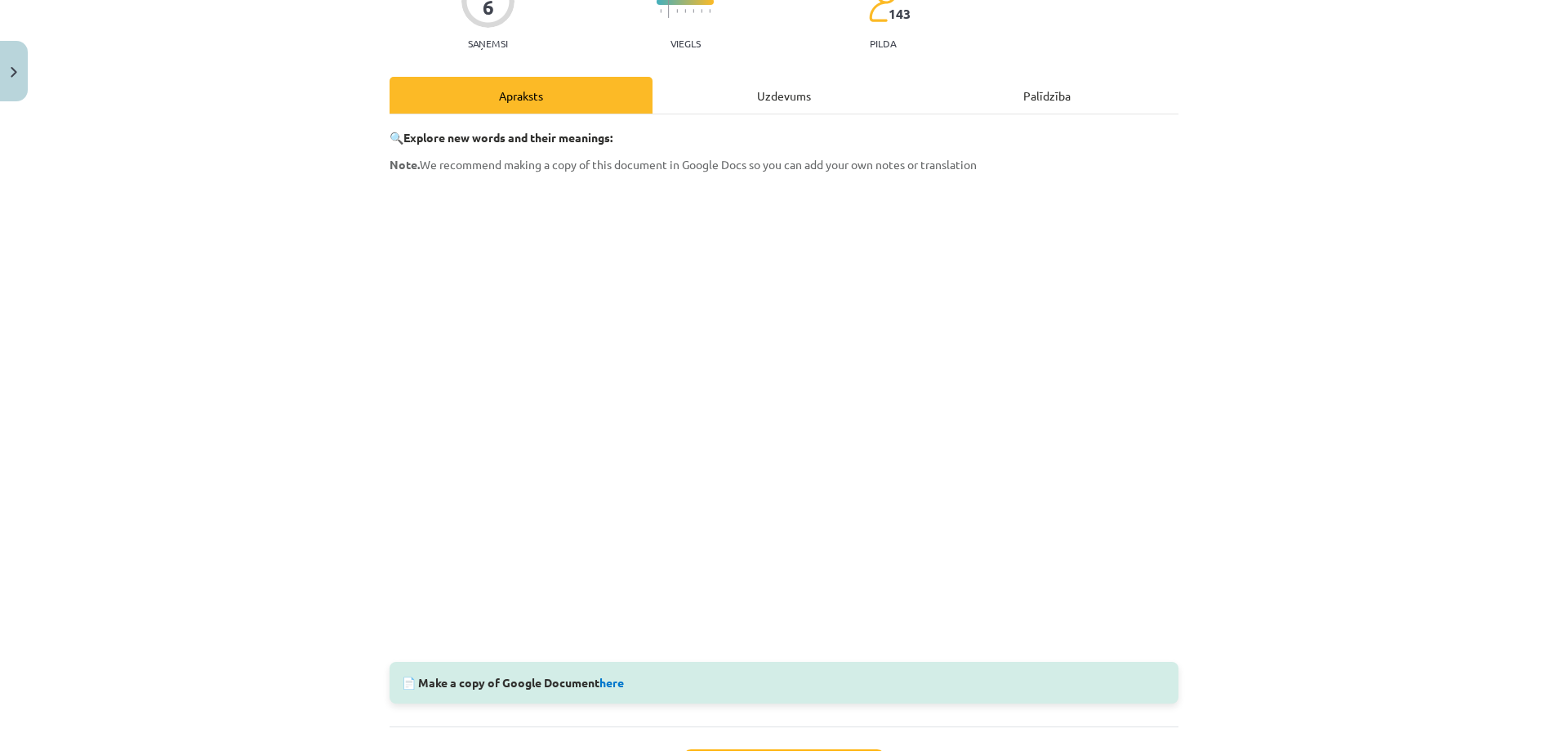
scroll to position [223, 0]
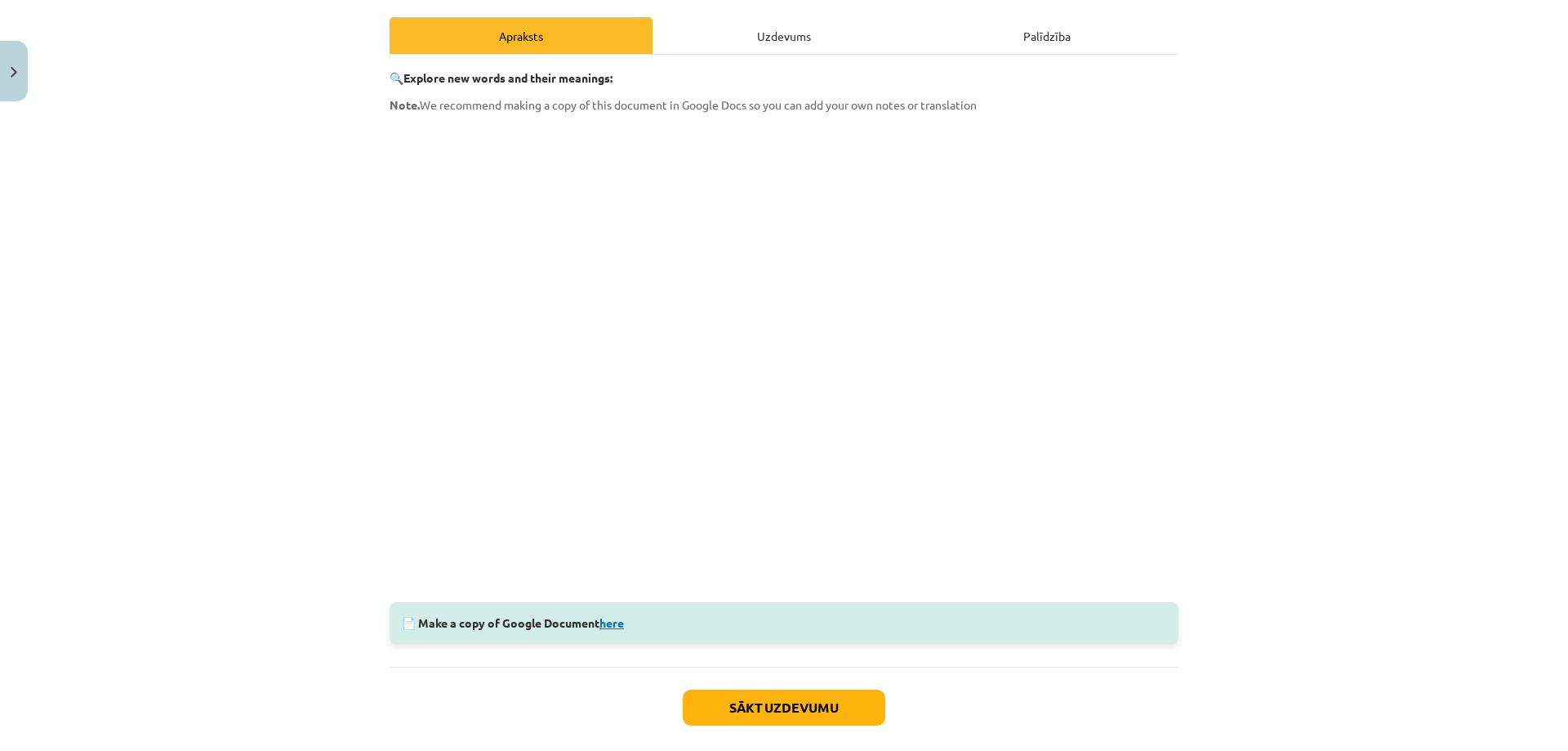
click at [620, 621] on link "here" at bounding box center [612, 623] width 25 height 15
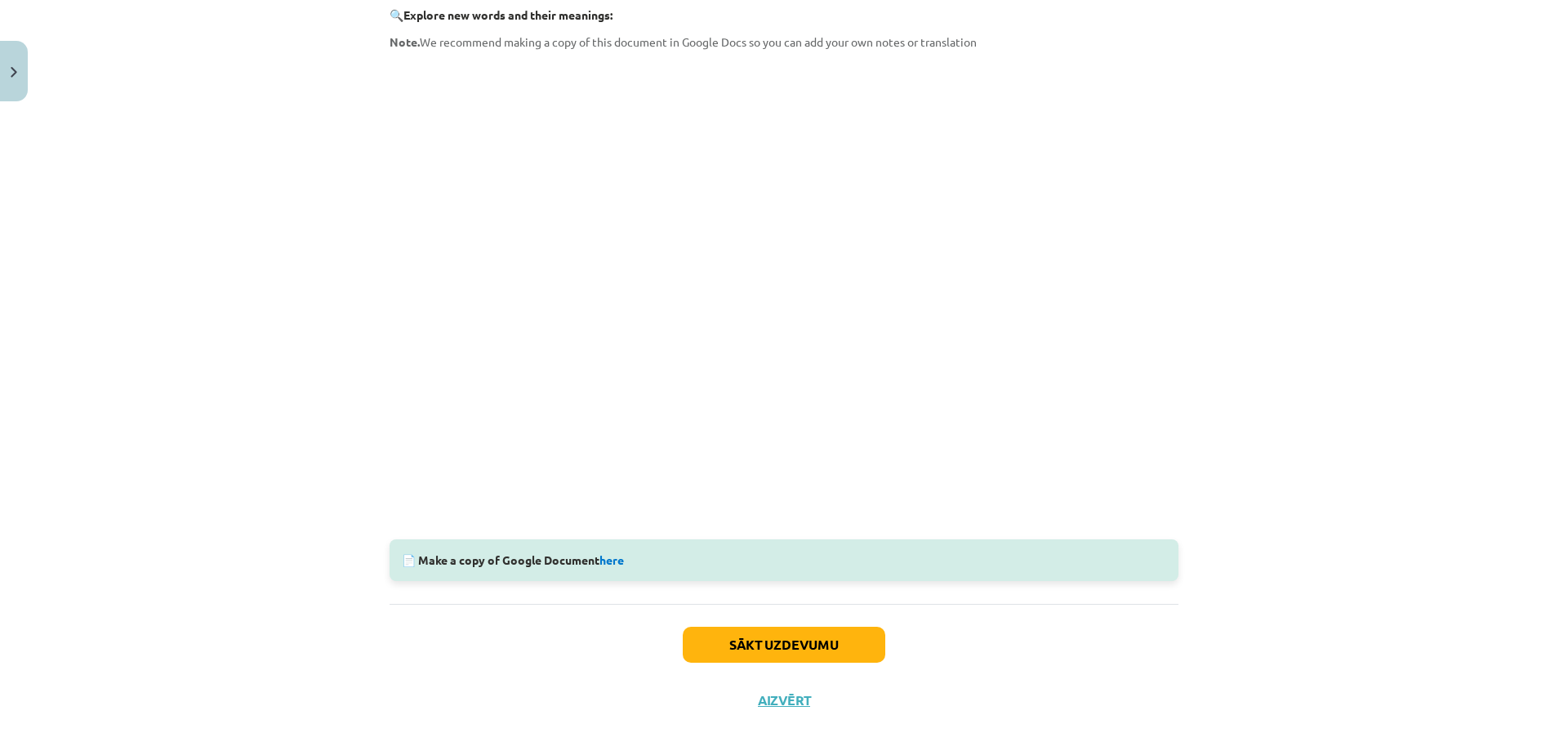
scroll to position [305, 0]
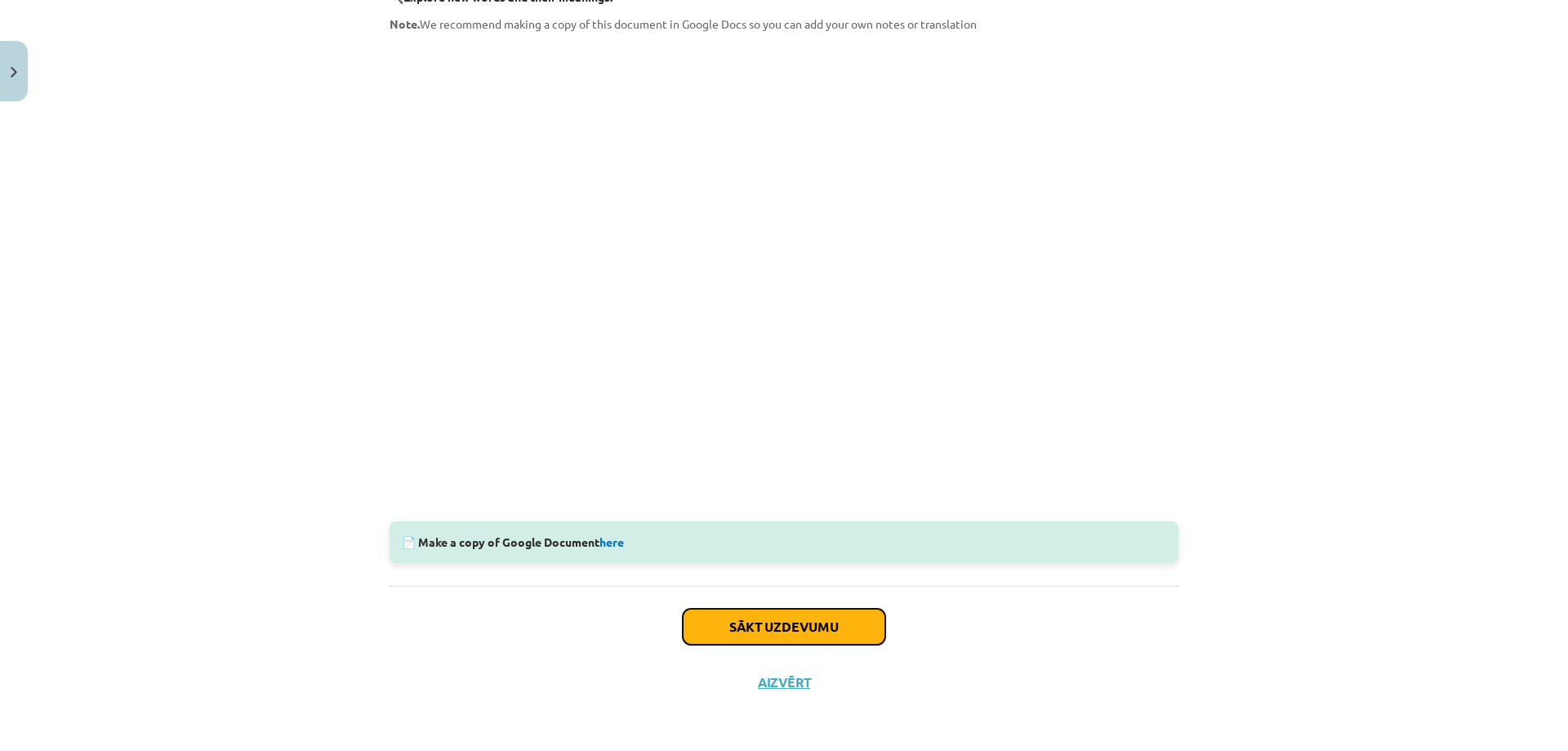
click at [822, 624] on button "Sākt uzdevumu" at bounding box center [784, 626] width 202 height 36
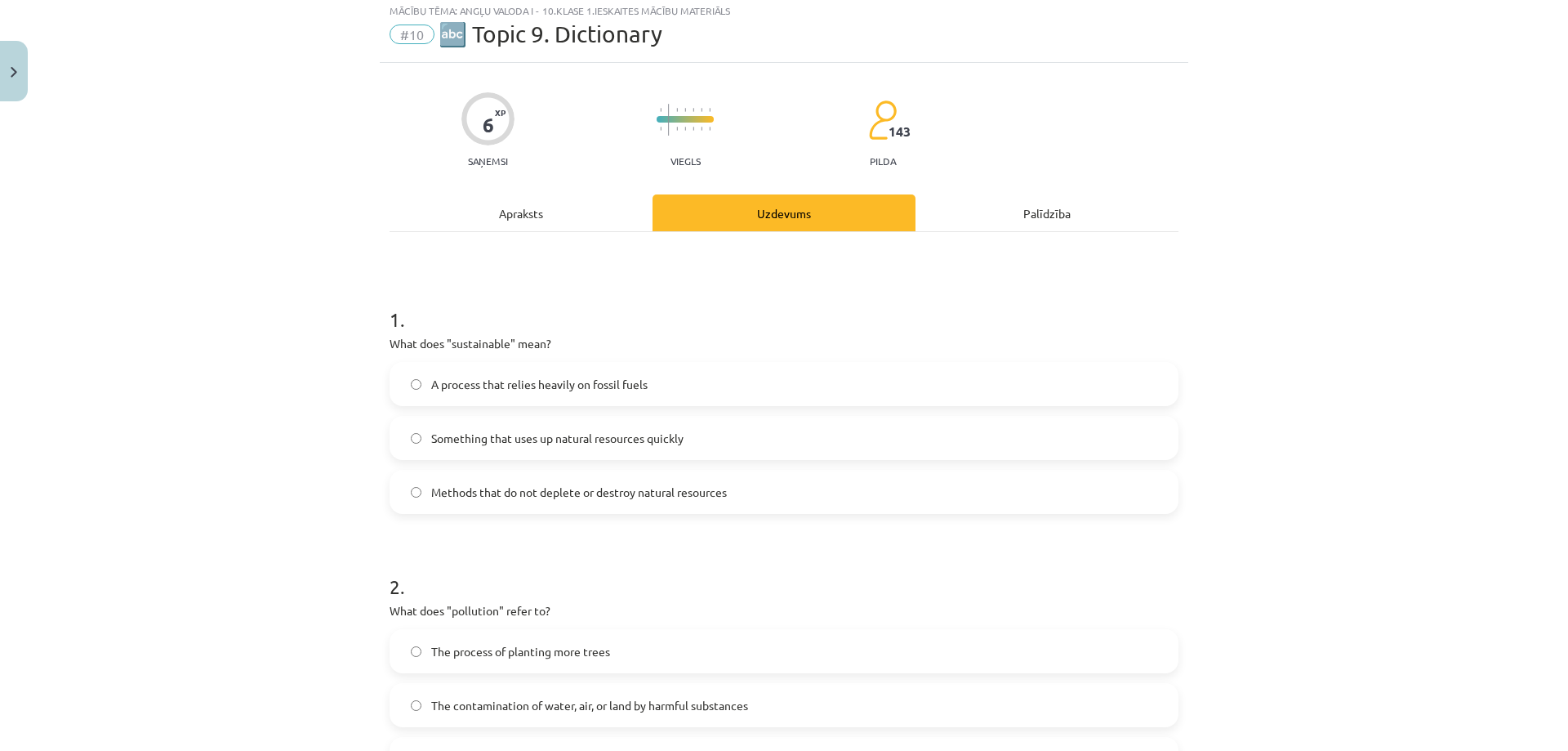
scroll to position [40, 0]
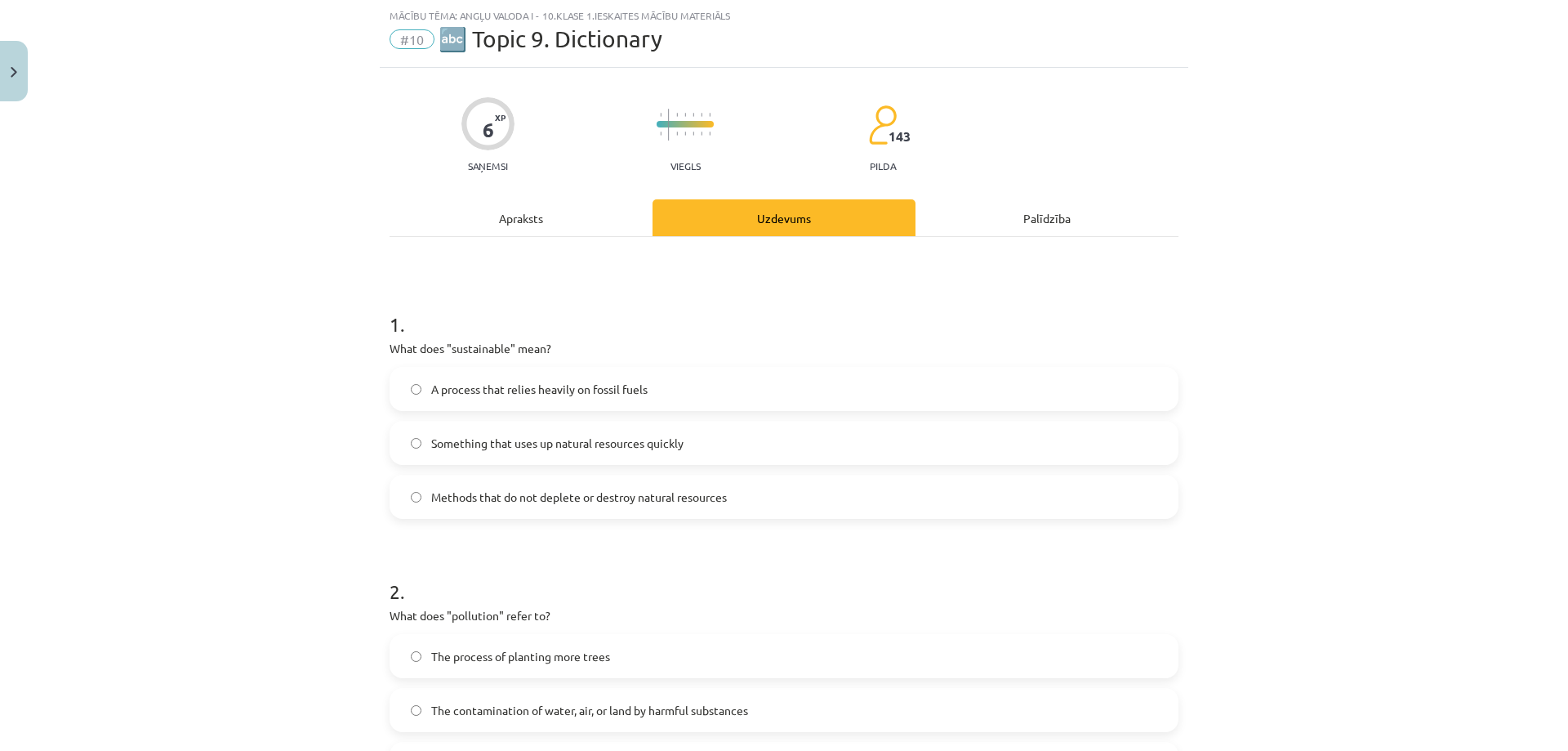
click at [584, 489] on span "Methods that do not deplete or destroy natural resources" at bounding box center [578, 498] width 295 height 18
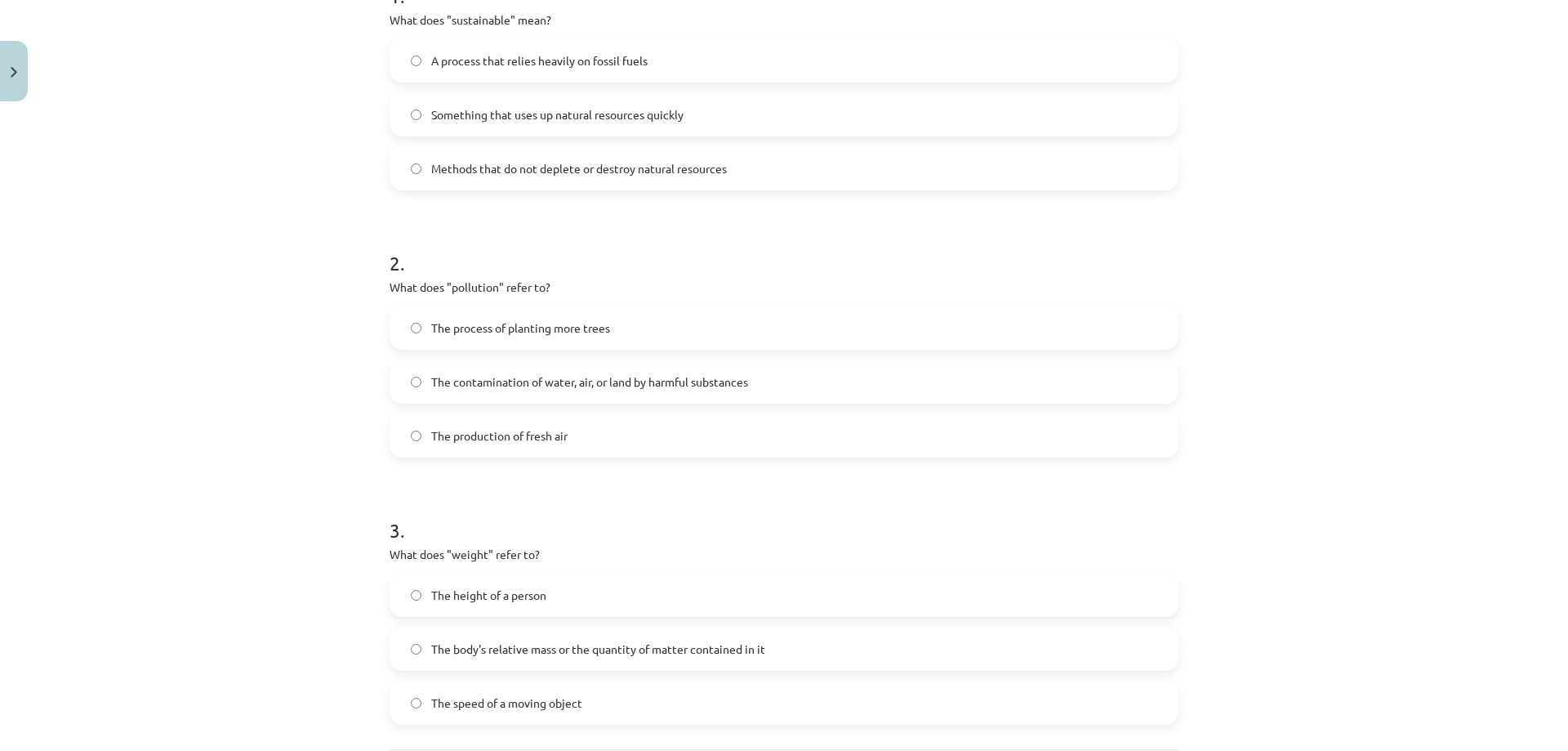
scroll to position [408, 0]
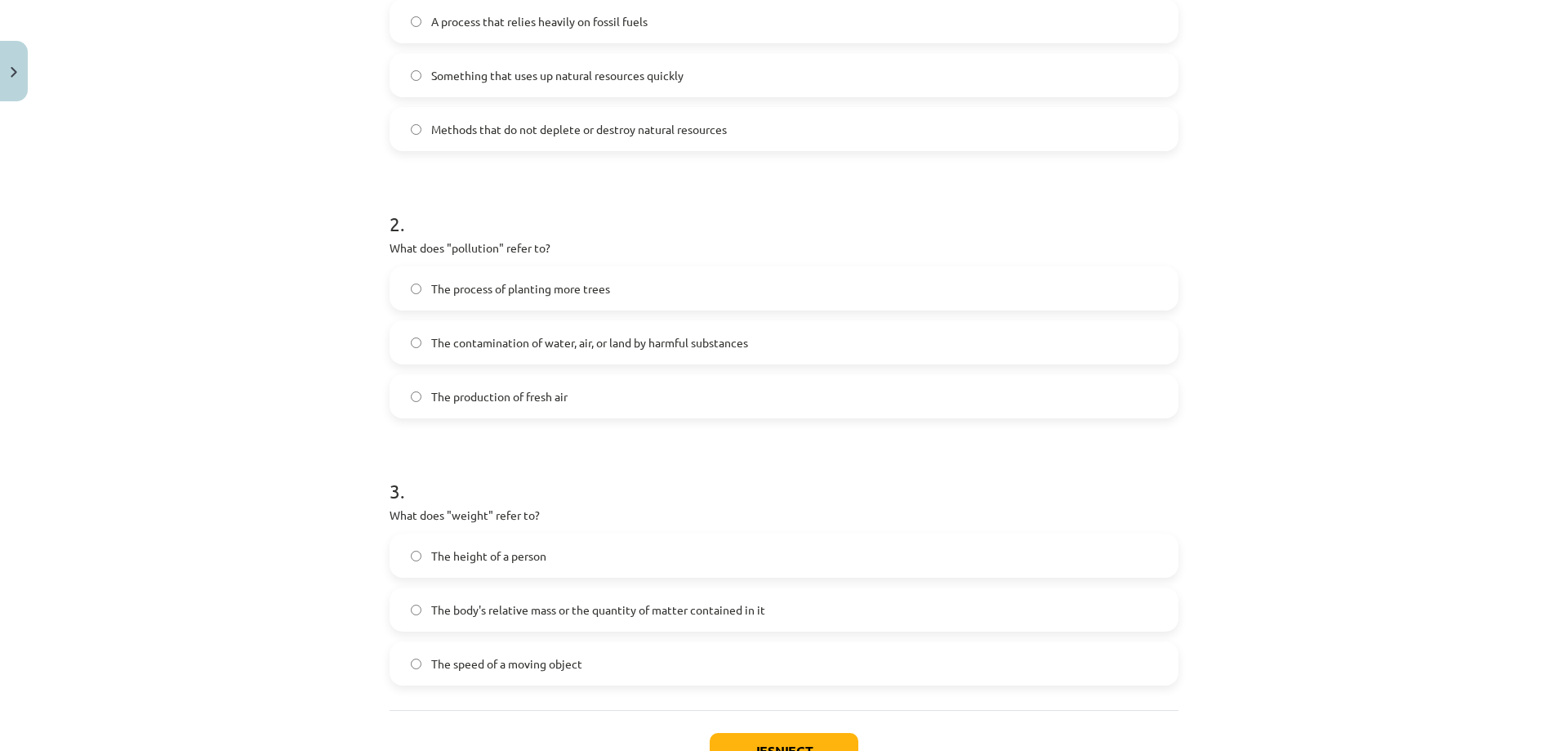
click at [661, 610] on span "The body's relative mass or the quantity of matter contained in it" at bounding box center [598, 610] width 334 height 18
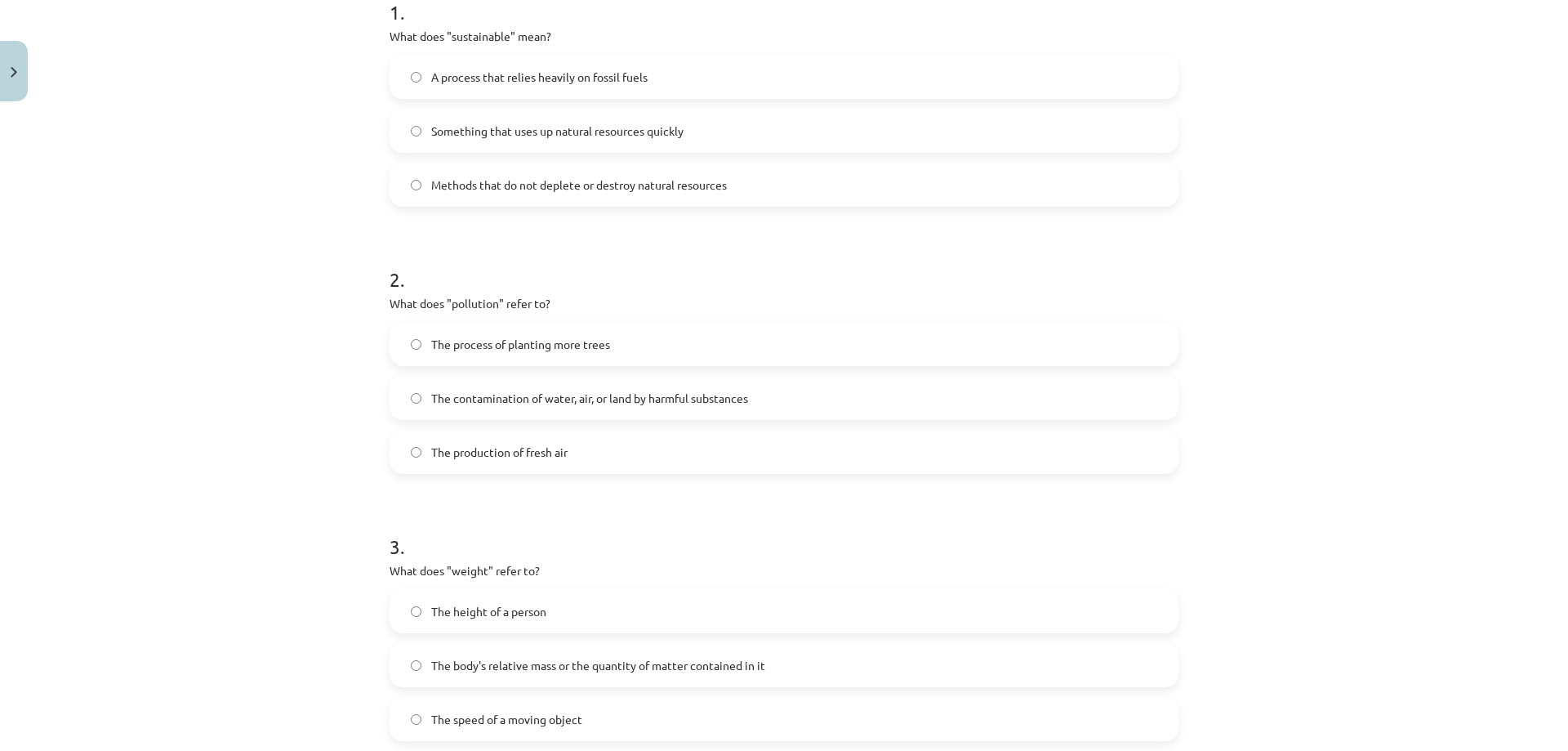
scroll to position [327, 0]
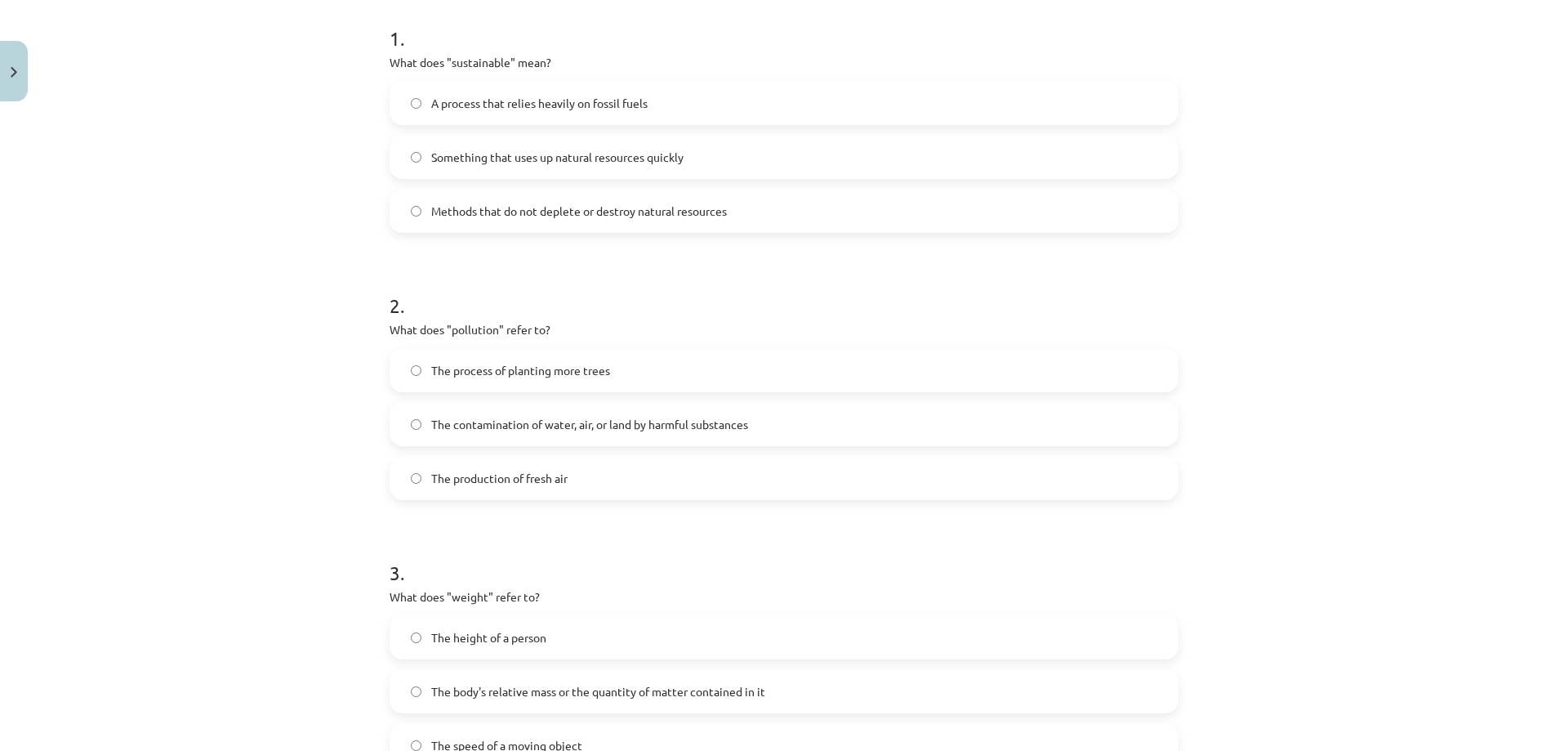
click at [635, 111] on span "A process that relies heavily on fossil fuels" at bounding box center [539, 104] width 216 height 18
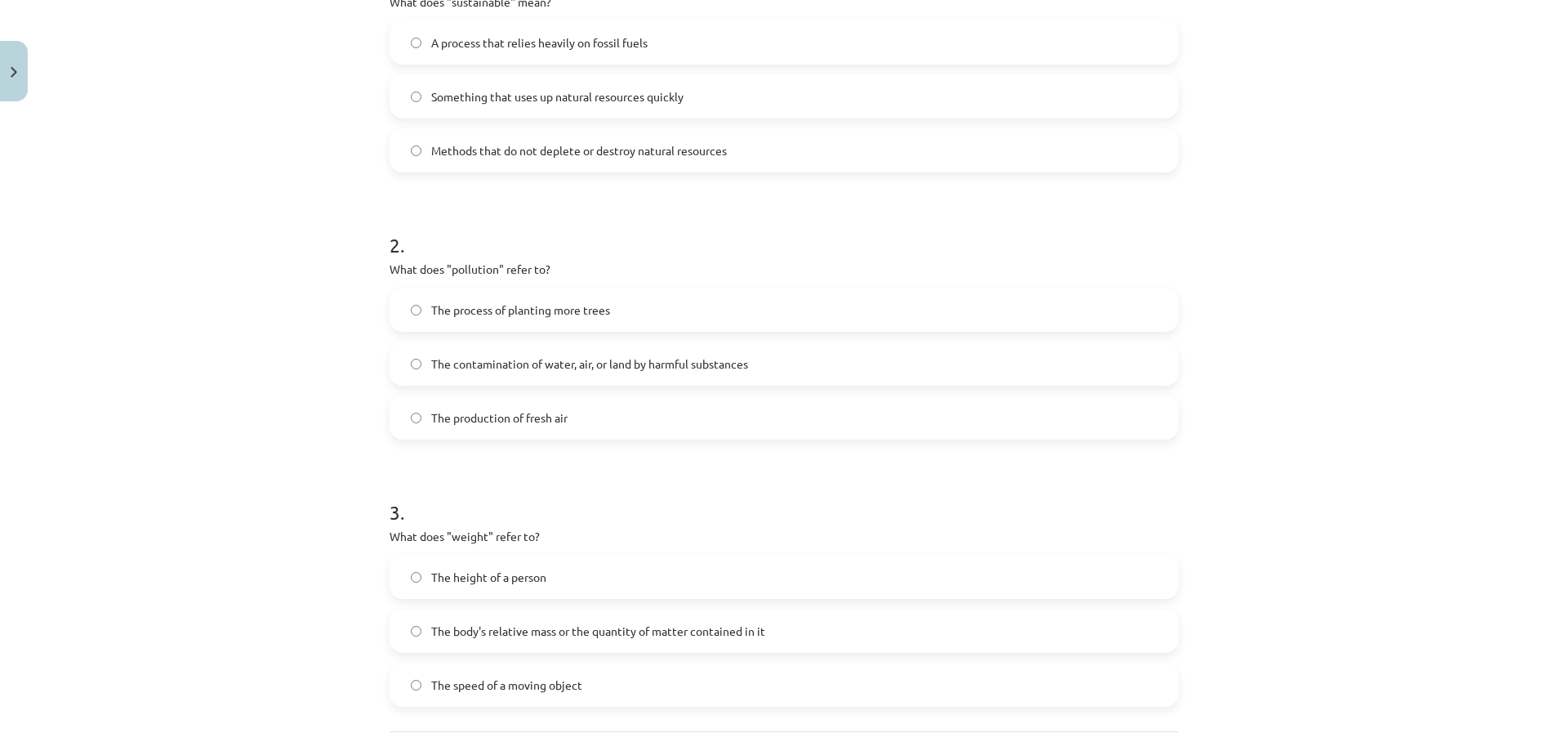
scroll to position [490, 0]
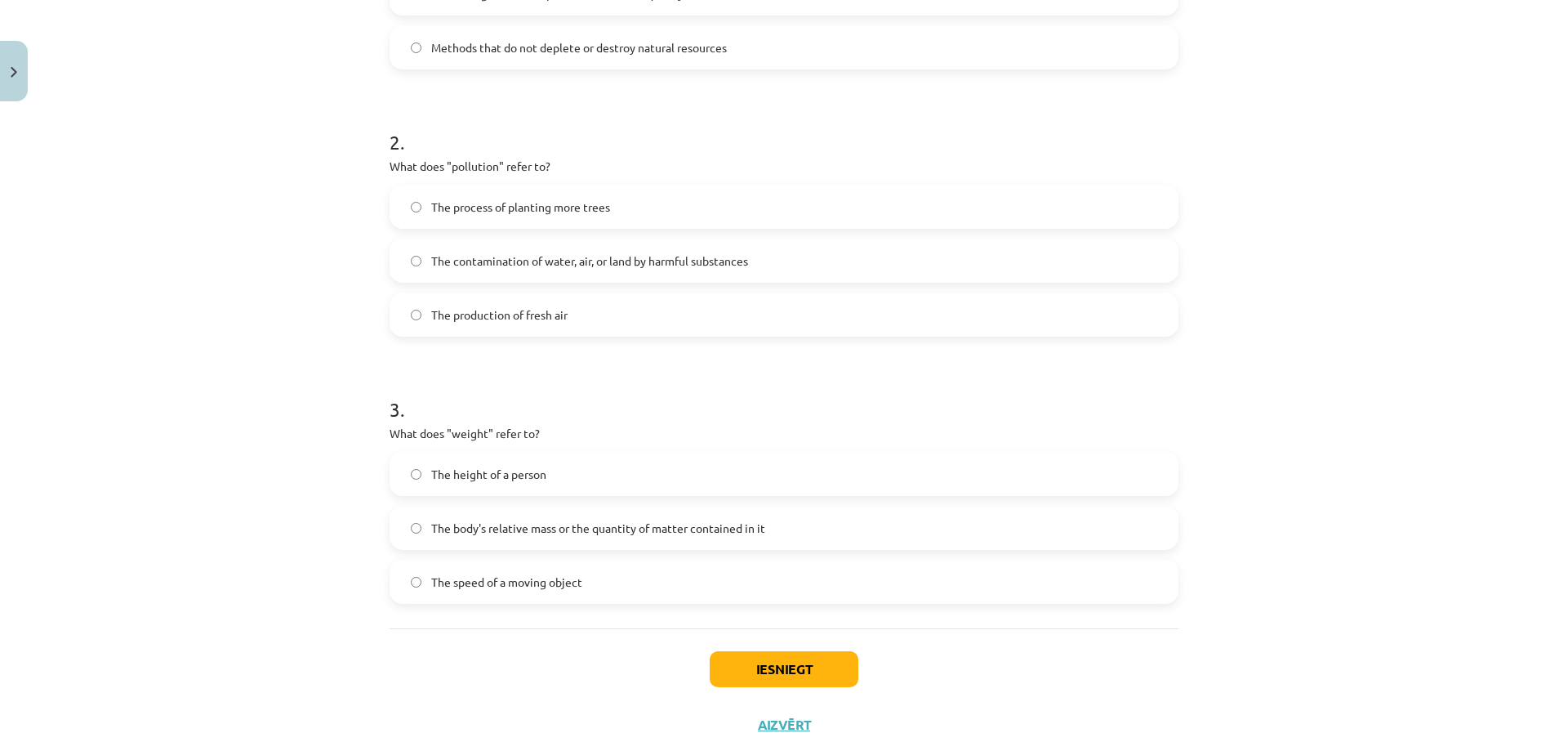
click at [599, 262] on span "The contamination of water, air, or land by harmful substances" at bounding box center [589, 261] width 316 height 18
click at [586, 319] on label "The production of fresh air" at bounding box center [784, 314] width 786 height 40
click at [606, 212] on label "The process of planting more trees" at bounding box center [784, 207] width 786 height 40
click at [592, 266] on span "The contamination of water, air, or land by harmful substances" at bounding box center [589, 261] width 316 height 18
click at [583, 296] on label "The production of fresh air" at bounding box center [784, 314] width 786 height 40
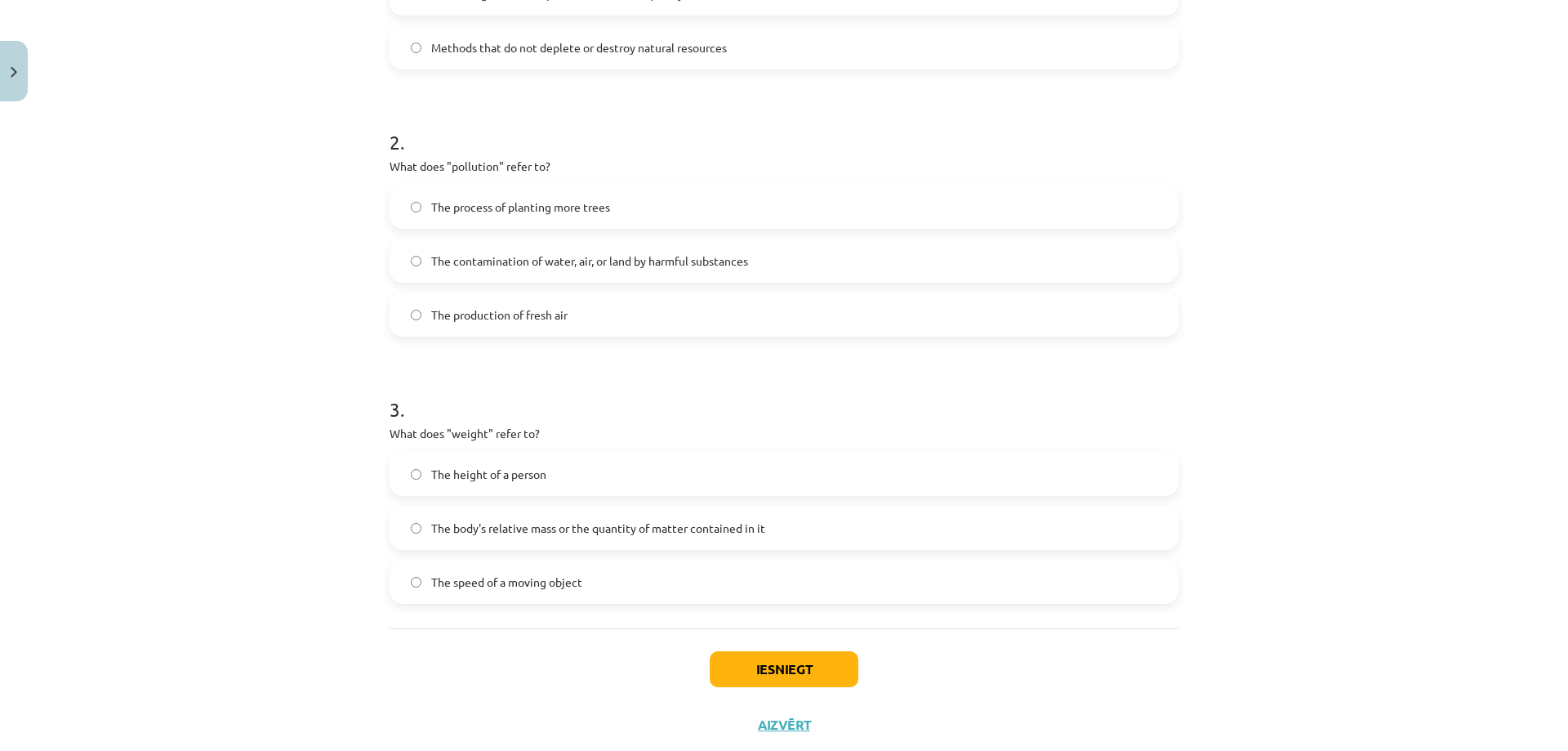
click at [589, 253] on span "The contamination of water, air, or land by harmful substances" at bounding box center [589, 261] width 316 height 18
click at [592, 209] on span "The process of planting more trees" at bounding box center [519, 208] width 178 height 18
click at [668, 48] on span "Methods that do not deplete or destroy natural resources" at bounding box center [578, 48] width 295 height 18
click at [557, 322] on span "The production of fresh air" at bounding box center [498, 315] width 136 height 18
click at [625, 212] on label "The process of planting more trees" at bounding box center [784, 207] width 786 height 40
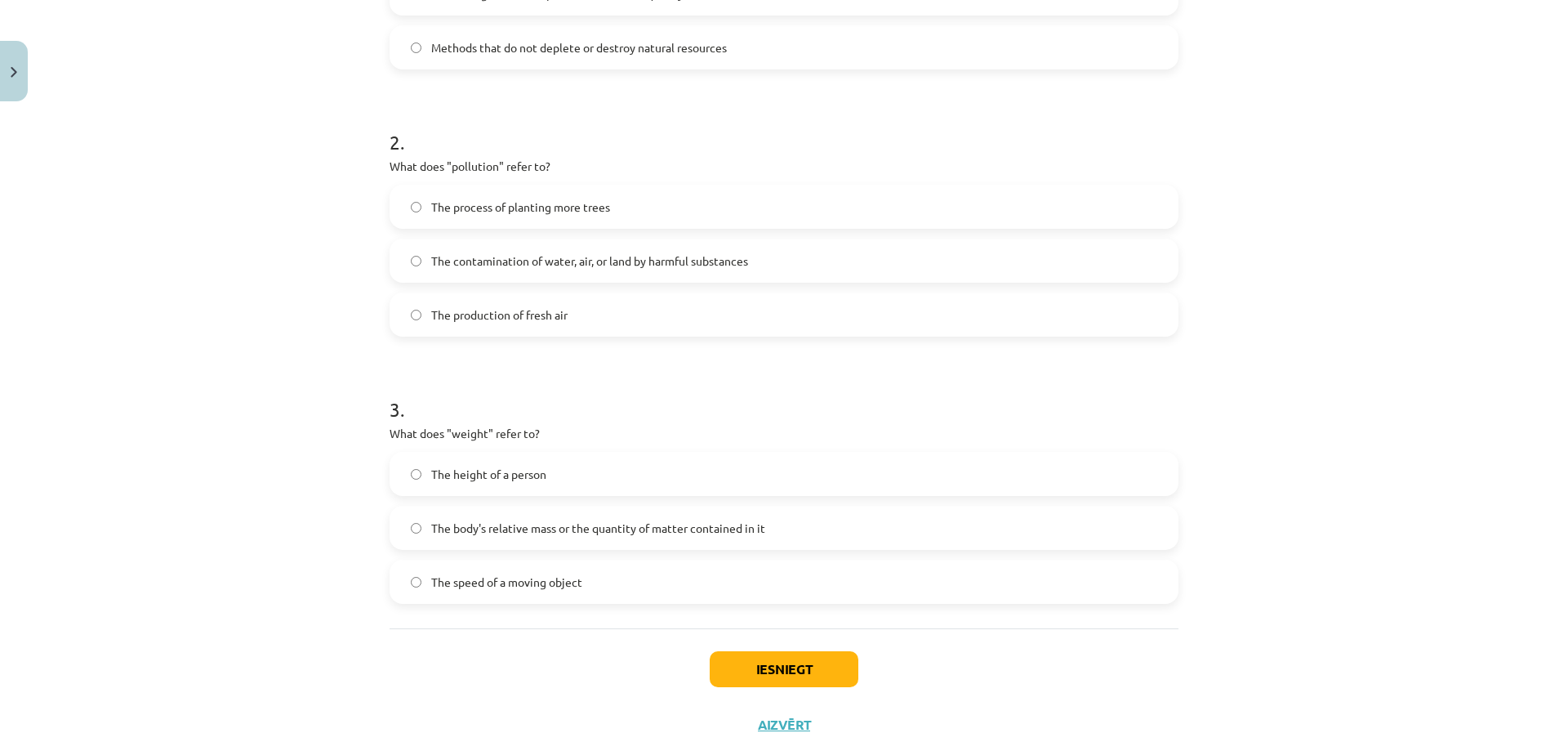
click at [569, 324] on label "The production of fresh air" at bounding box center [784, 314] width 786 height 40
click at [609, 259] on span "The contamination of water, air, or land by harmful substances" at bounding box center [589, 261] width 316 height 18
click at [772, 661] on button "Iesniegt" at bounding box center [783, 668] width 149 height 36
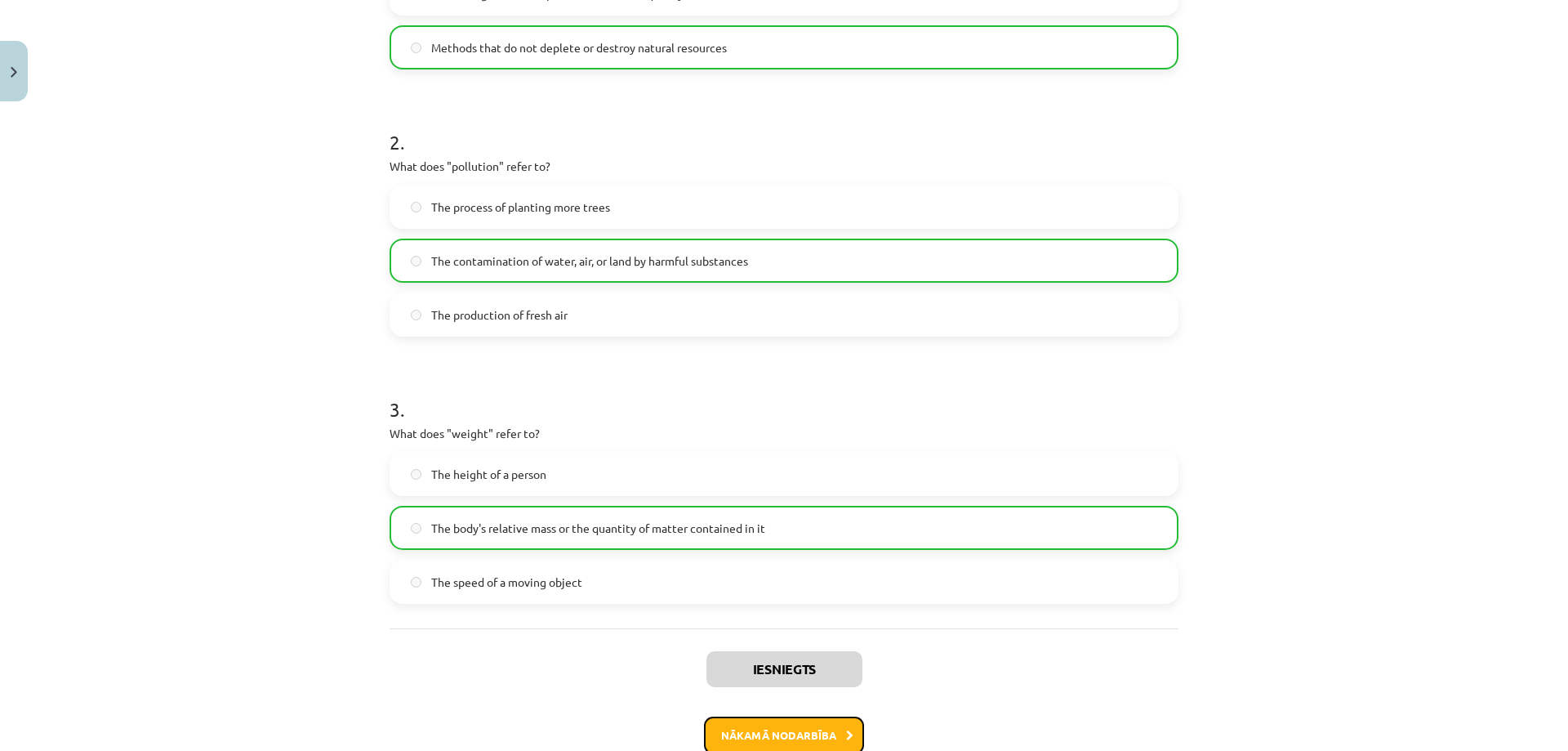
click at [790, 728] on button "Nākamā nodarbība" at bounding box center [784, 735] width 160 height 38
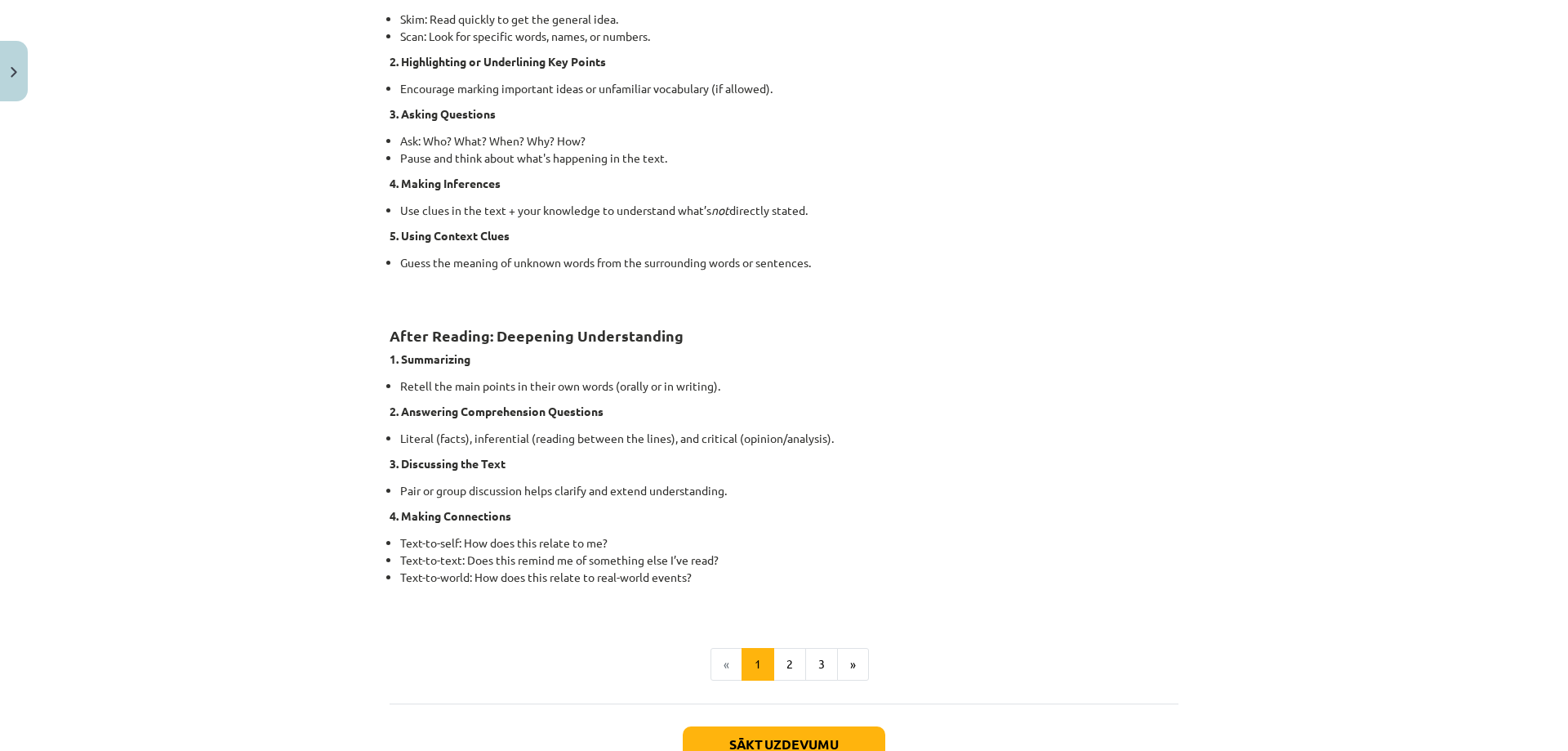
scroll to position [1021, 0]
click at [770, 736] on button "Sākt uzdevumu" at bounding box center [784, 743] width 202 height 36
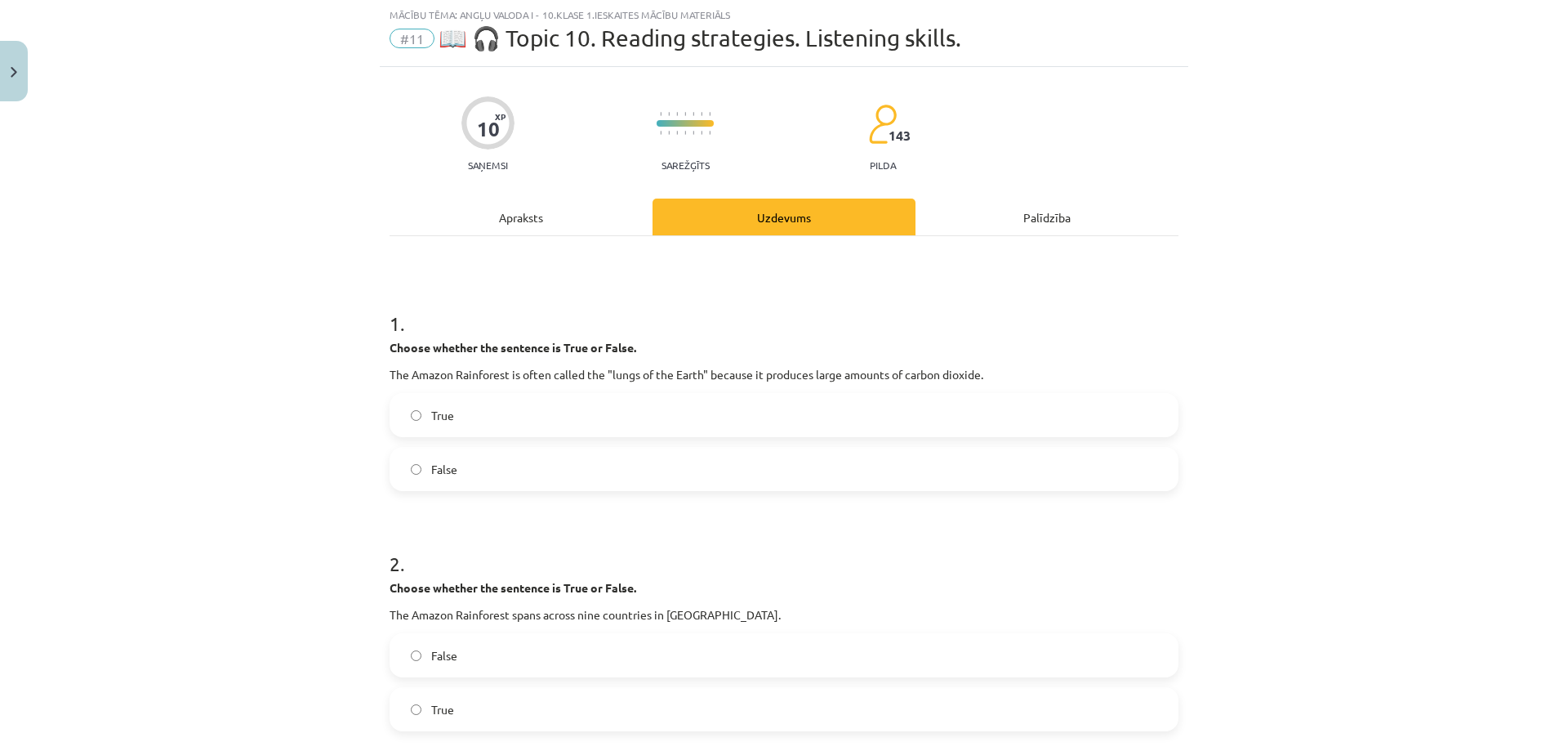
scroll to position [40, 0]
click at [447, 484] on label "False" at bounding box center [784, 470] width 786 height 40
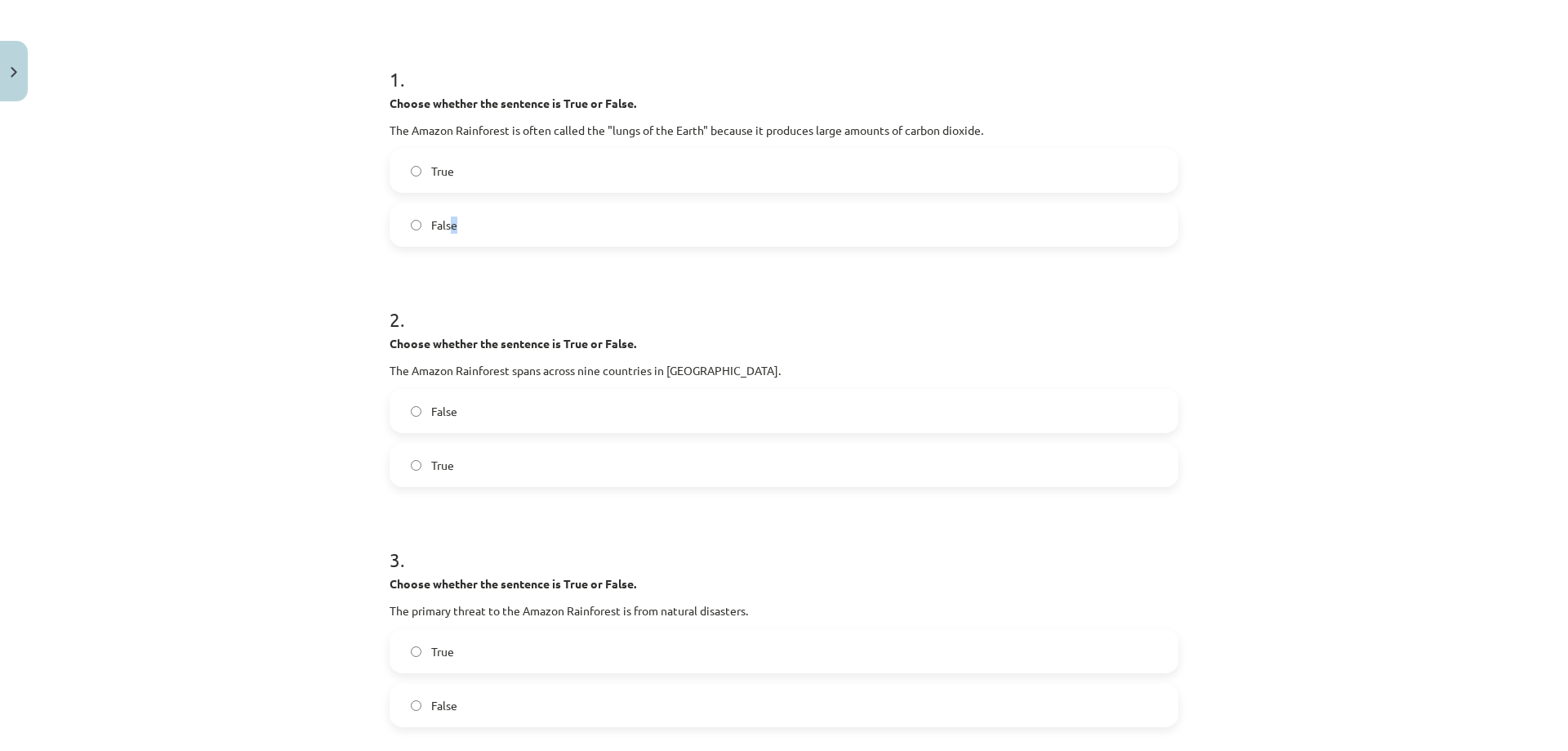
scroll to position [204, 0]
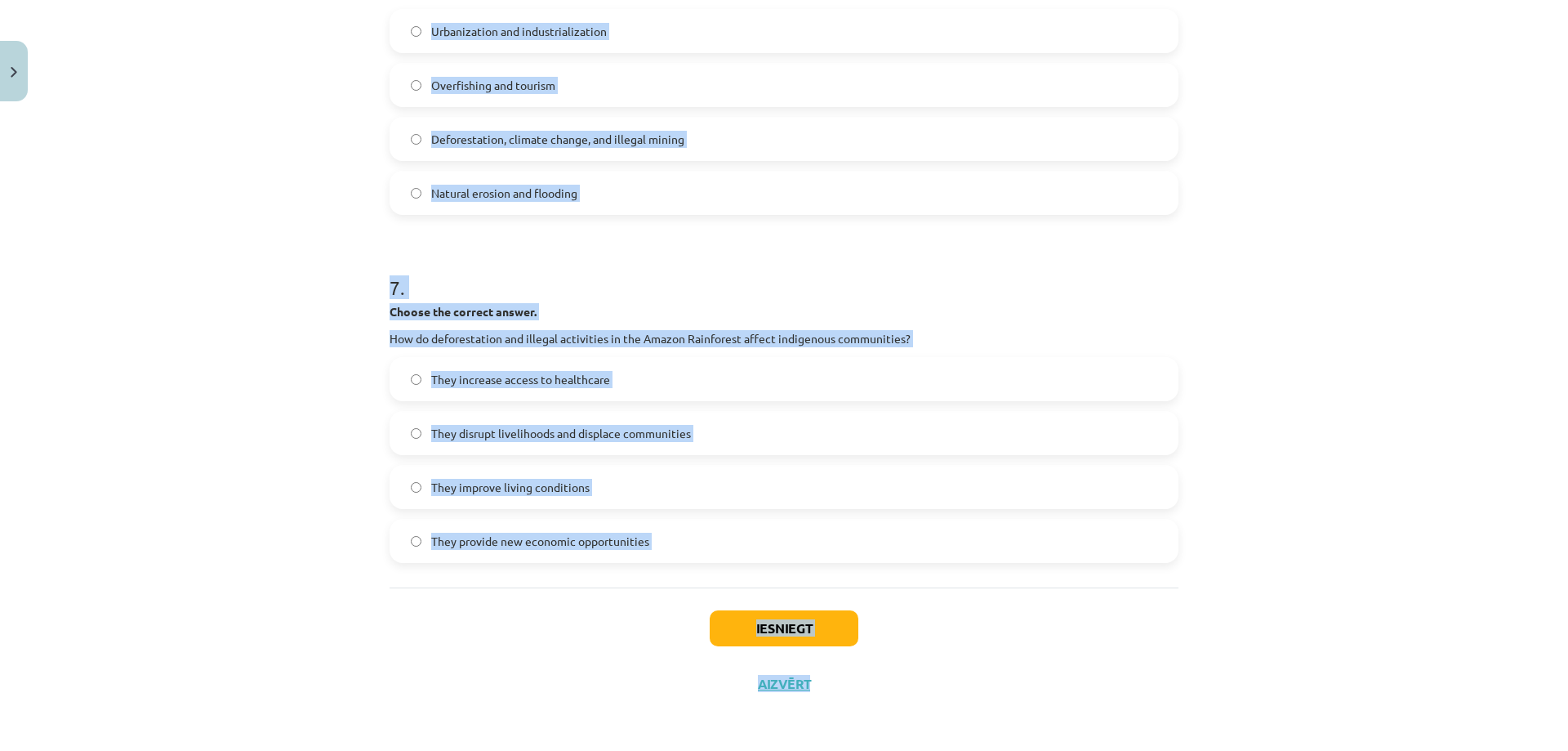
scroll to position [1736, 0]
drag, startPoint x: 385, startPoint y: 627, endPoint x: 769, endPoint y: 523, distance: 397.8
copy form "Choose whether the sentence is True or False. The Amazon Rainforest spans acros…"
click at [254, 149] on div "Mācību tēma: Angļu valoda i - 10.klase 1.ieskaites mācību materiāls #11 📖 🎧 Top…" at bounding box center [784, 376] width 1568 height 751
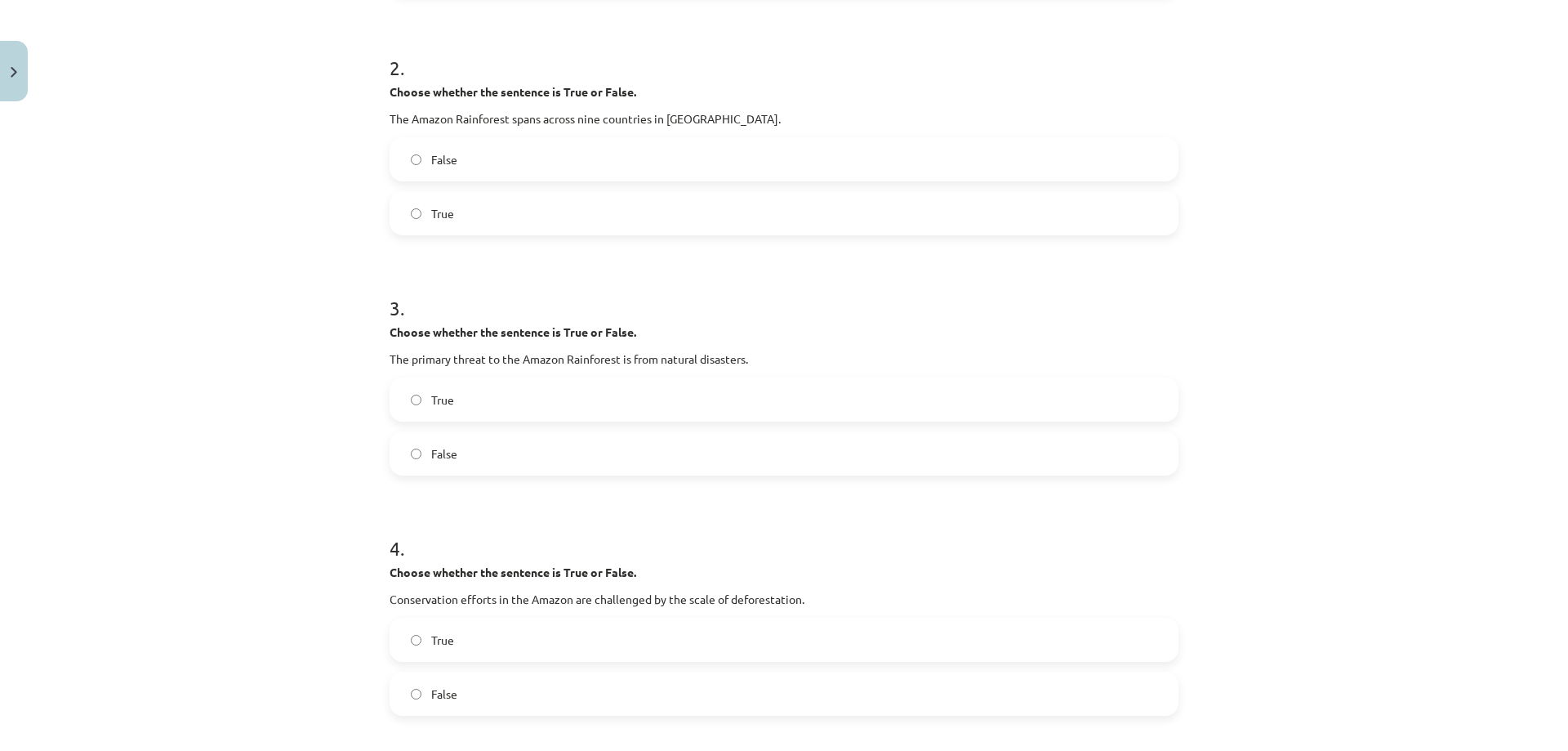
scroll to position [511, 0]
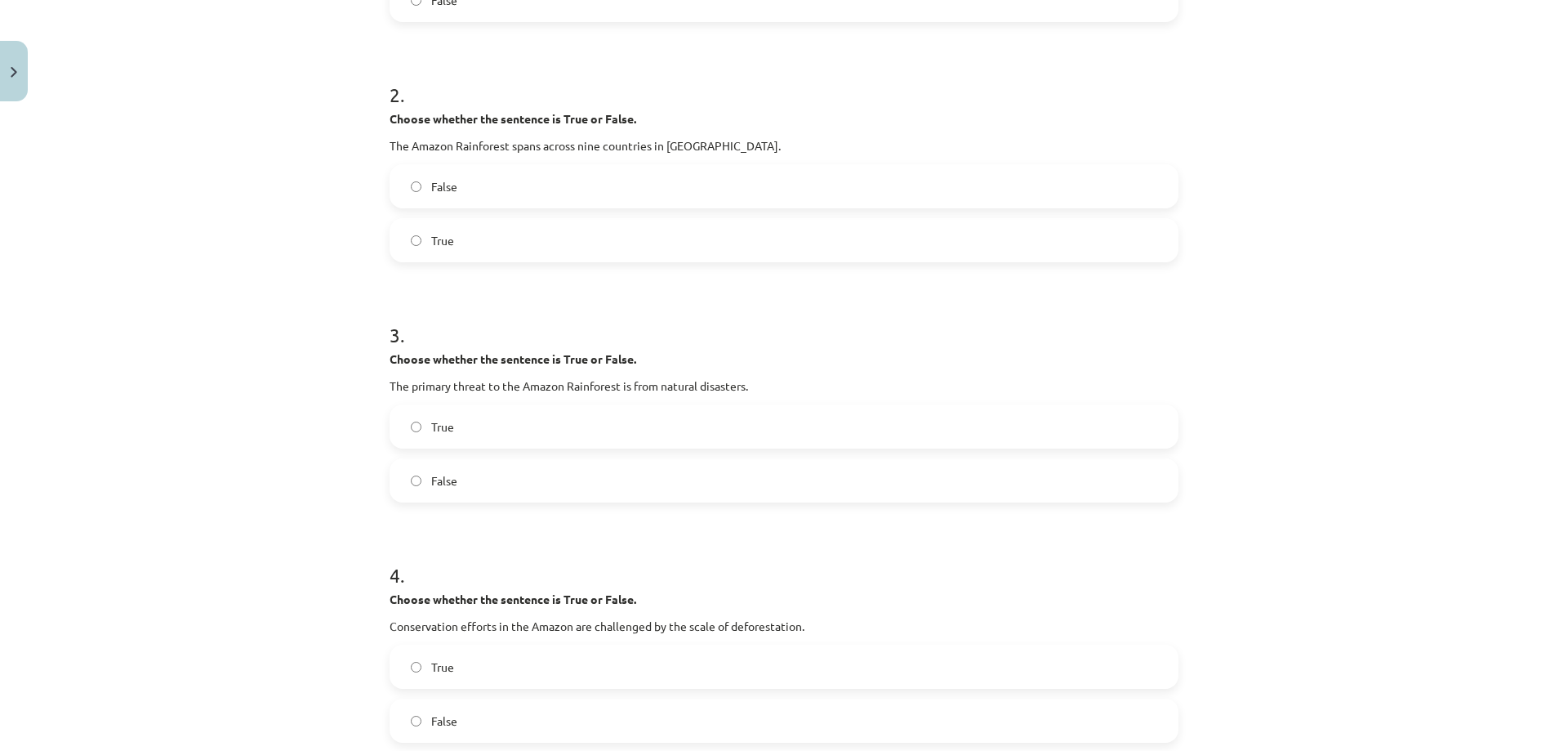
click at [451, 237] on label "True" at bounding box center [784, 240] width 786 height 40
click at [455, 419] on label "True" at bounding box center [784, 427] width 786 height 40
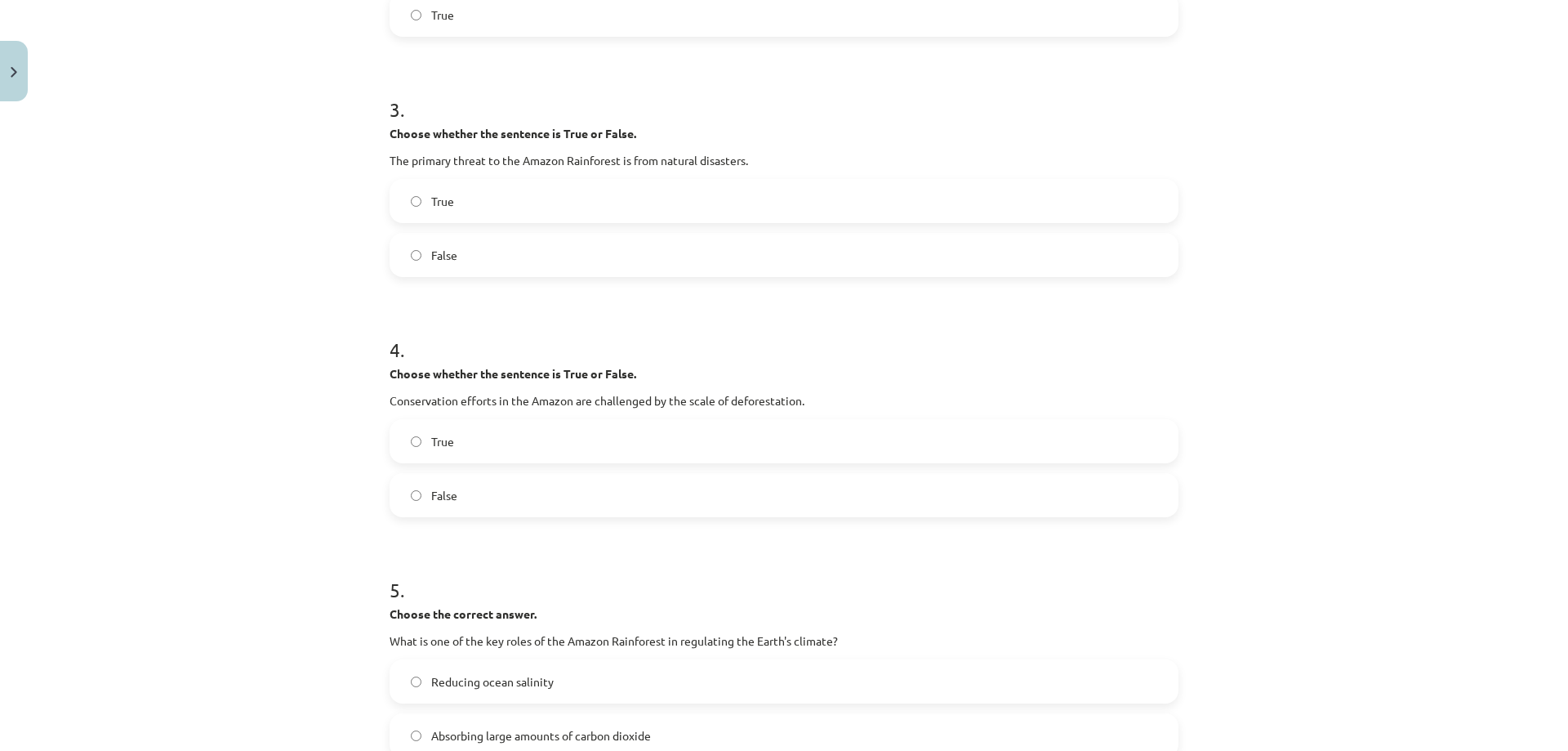
scroll to position [755, 0]
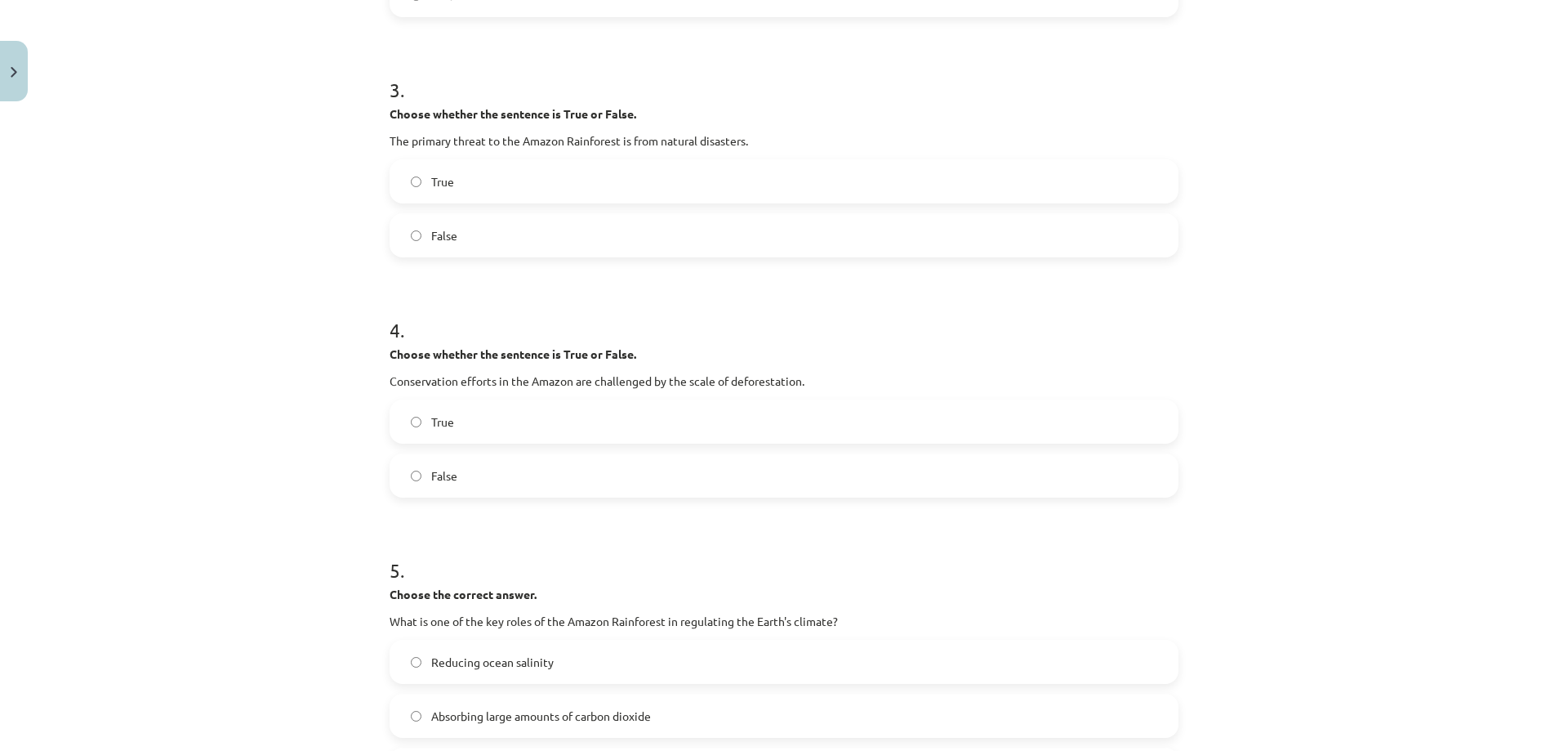
click at [456, 463] on label "False" at bounding box center [784, 475] width 786 height 40
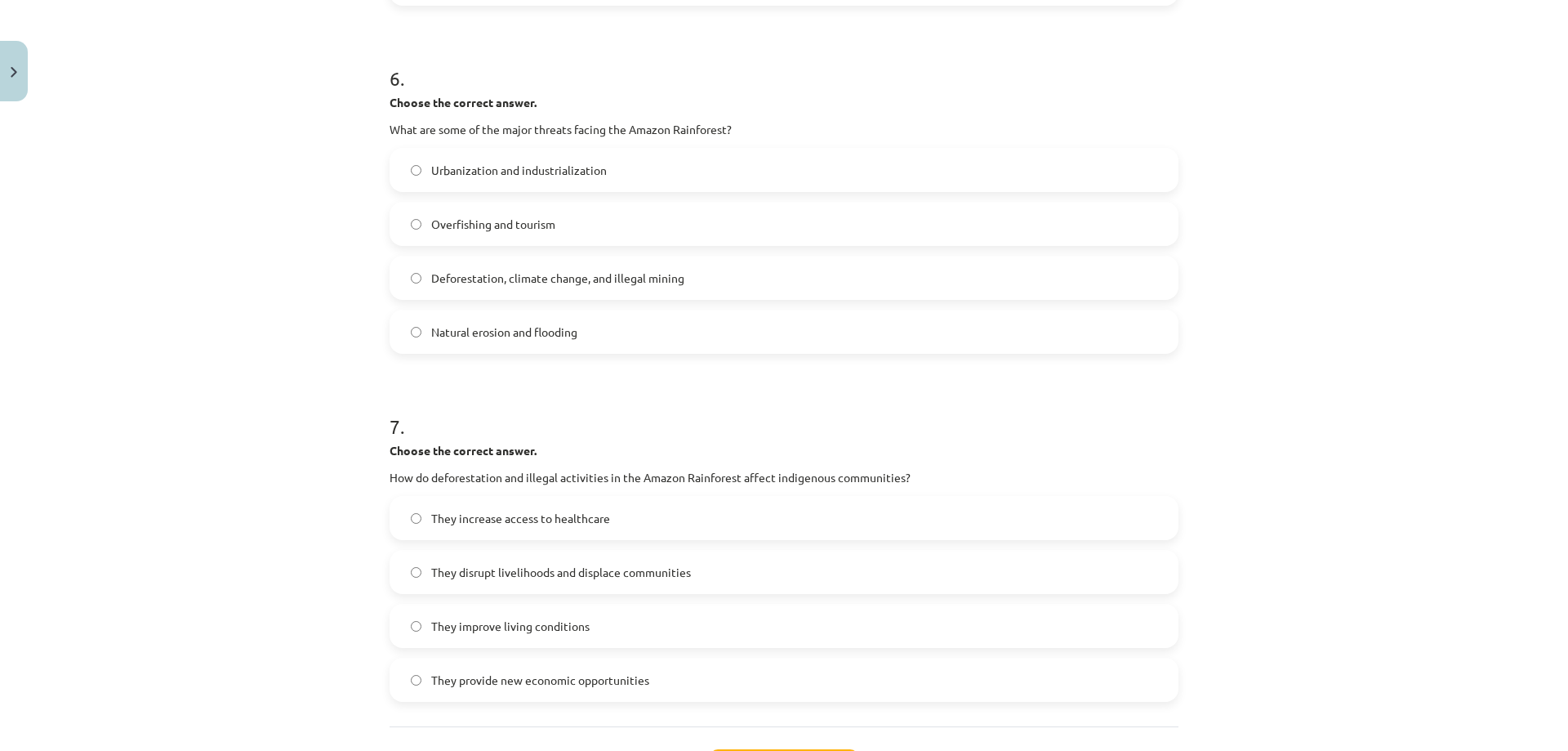
scroll to position [1736, 0]
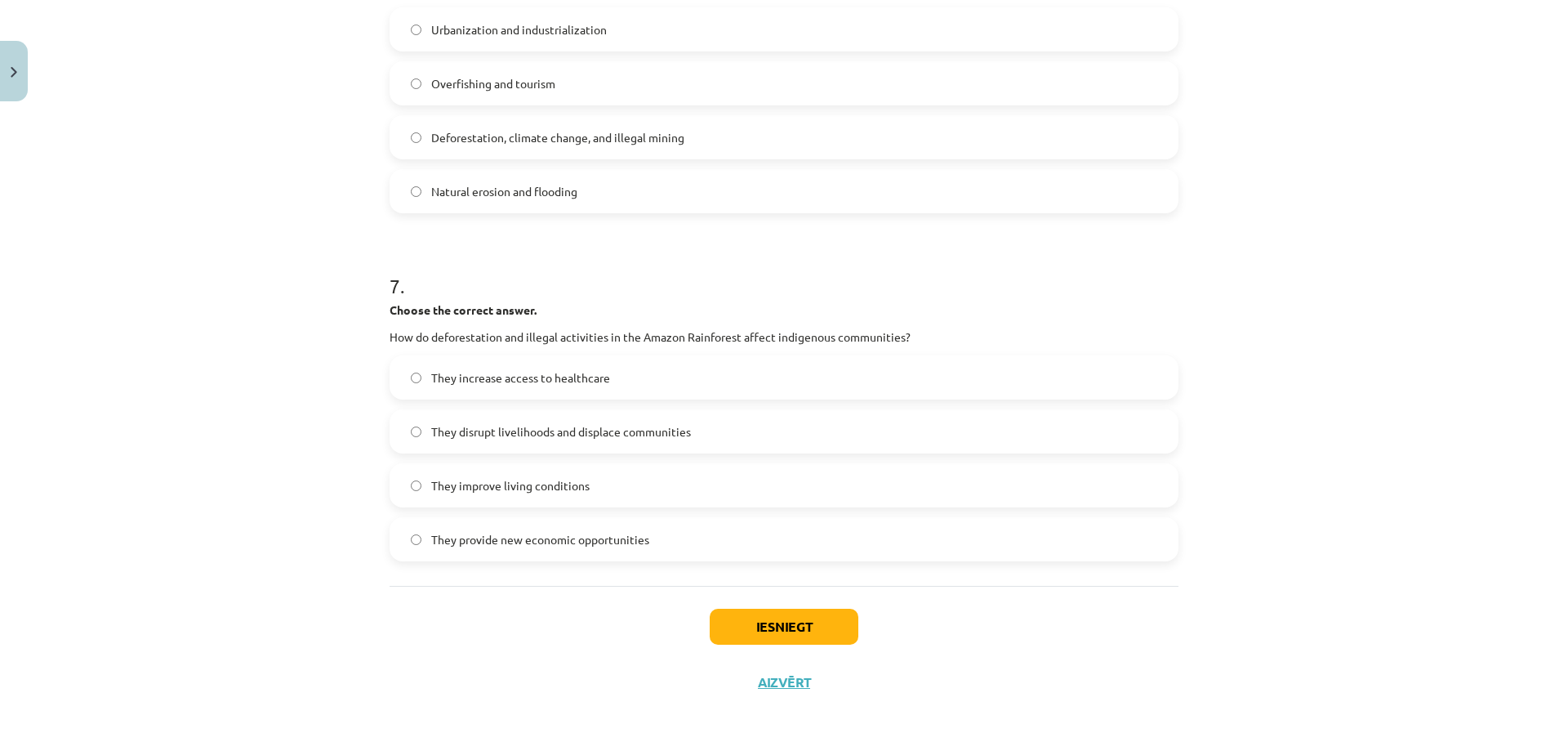
click at [556, 429] on span "They disrupt livelihoods and displace communities" at bounding box center [560, 432] width 259 height 18
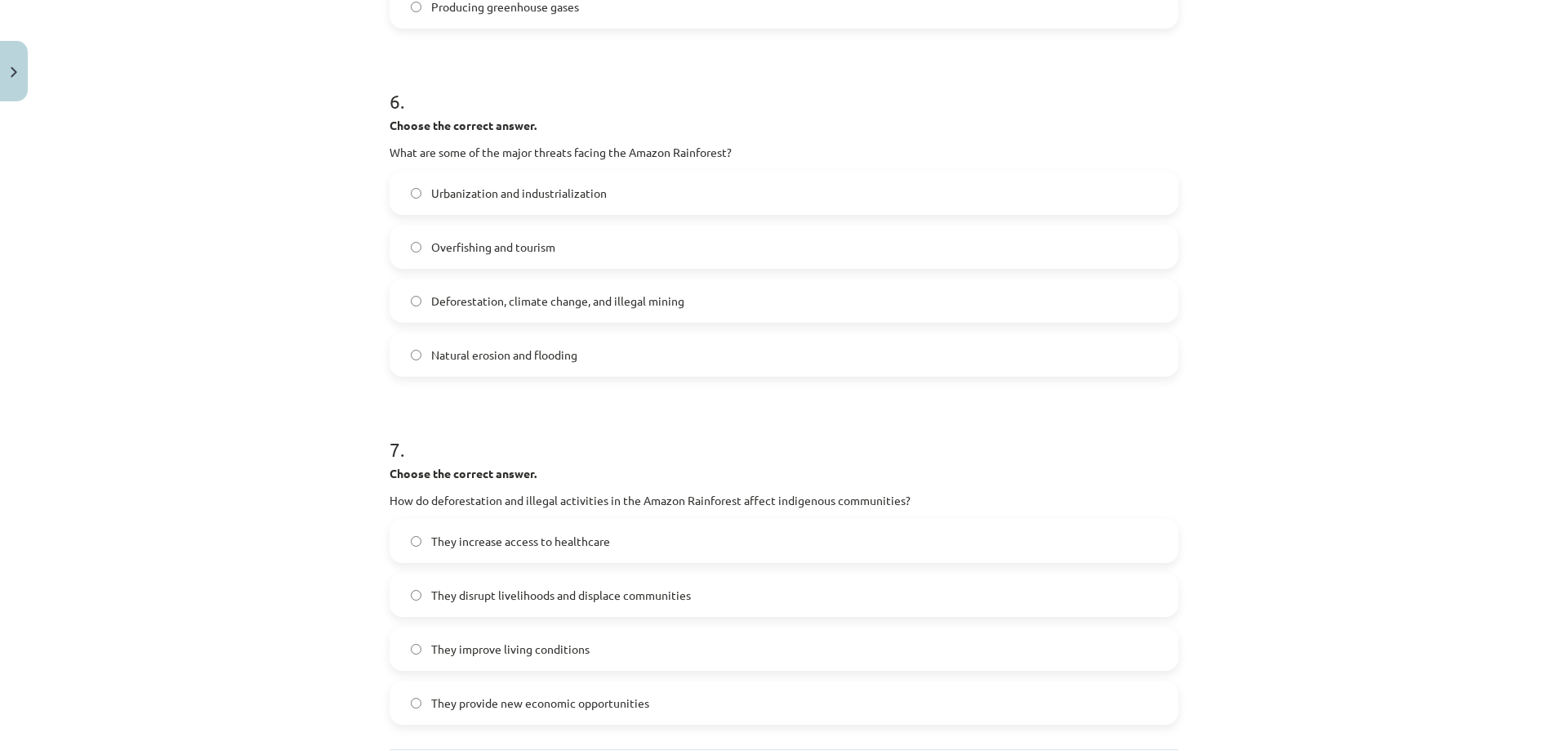
click at [483, 311] on label "Deforestation, climate change, and illegal mining" at bounding box center [784, 301] width 786 height 40
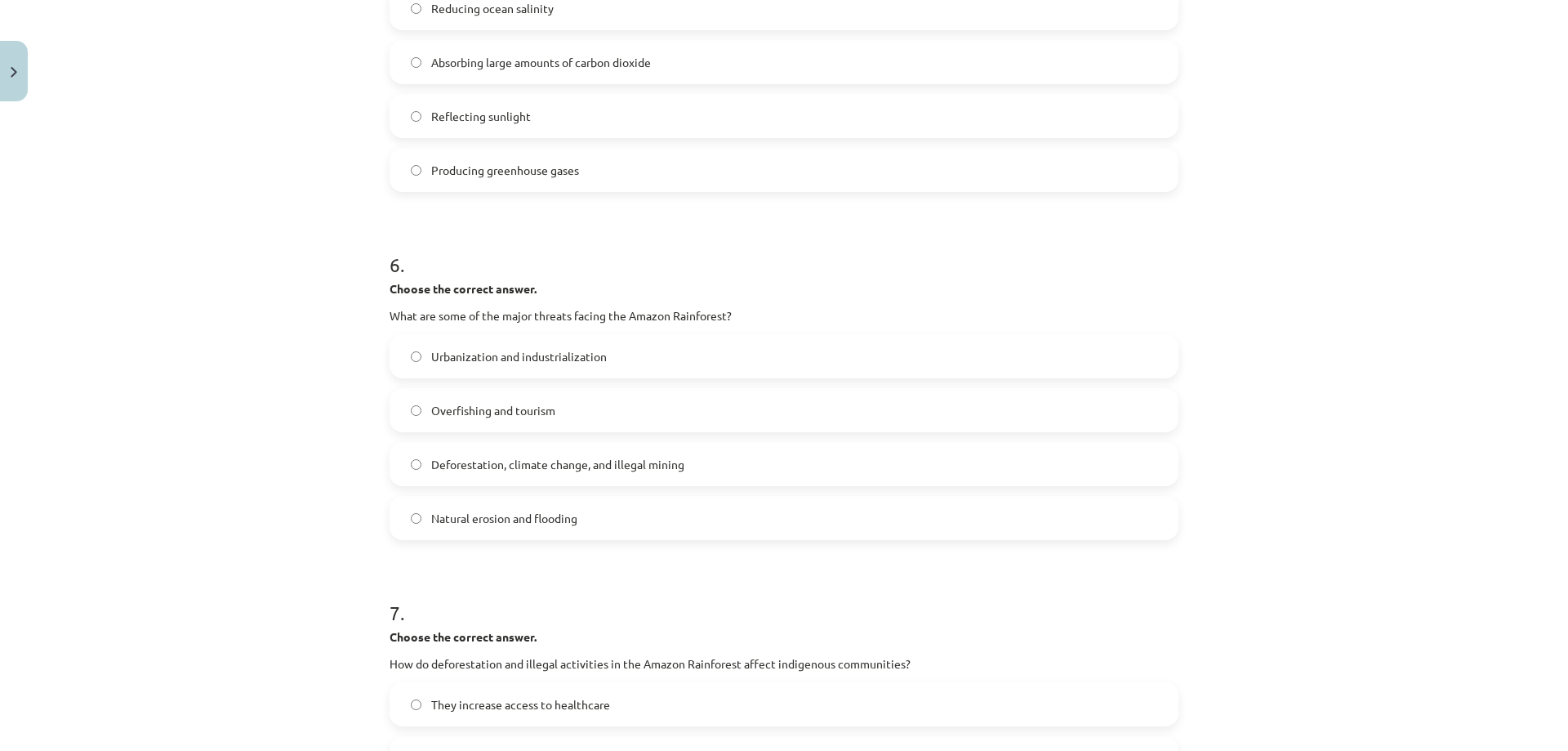
scroll to position [1328, 0]
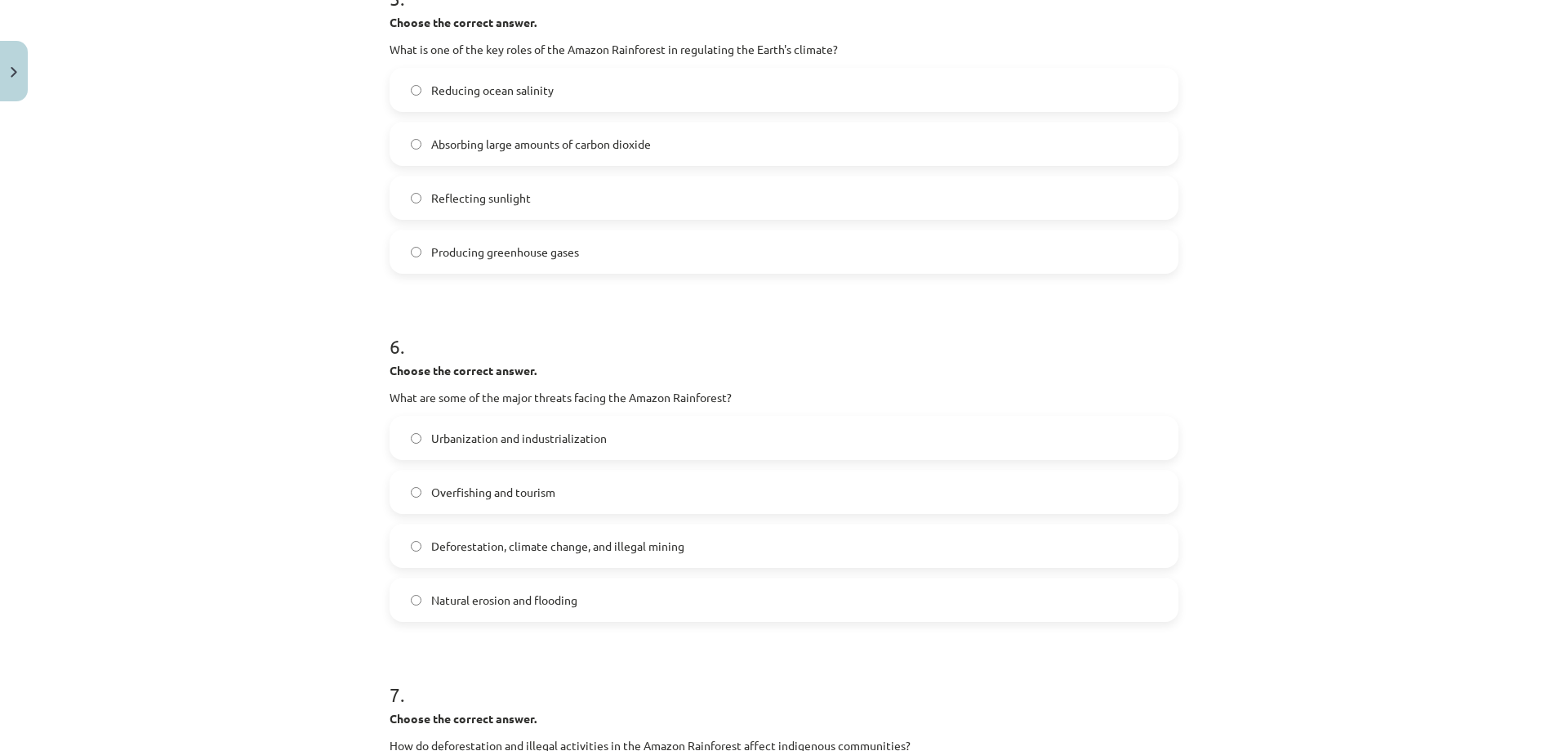
click at [510, 135] on span "Absorbing large amounts of carbon dioxide" at bounding box center [541, 144] width 220 height 18
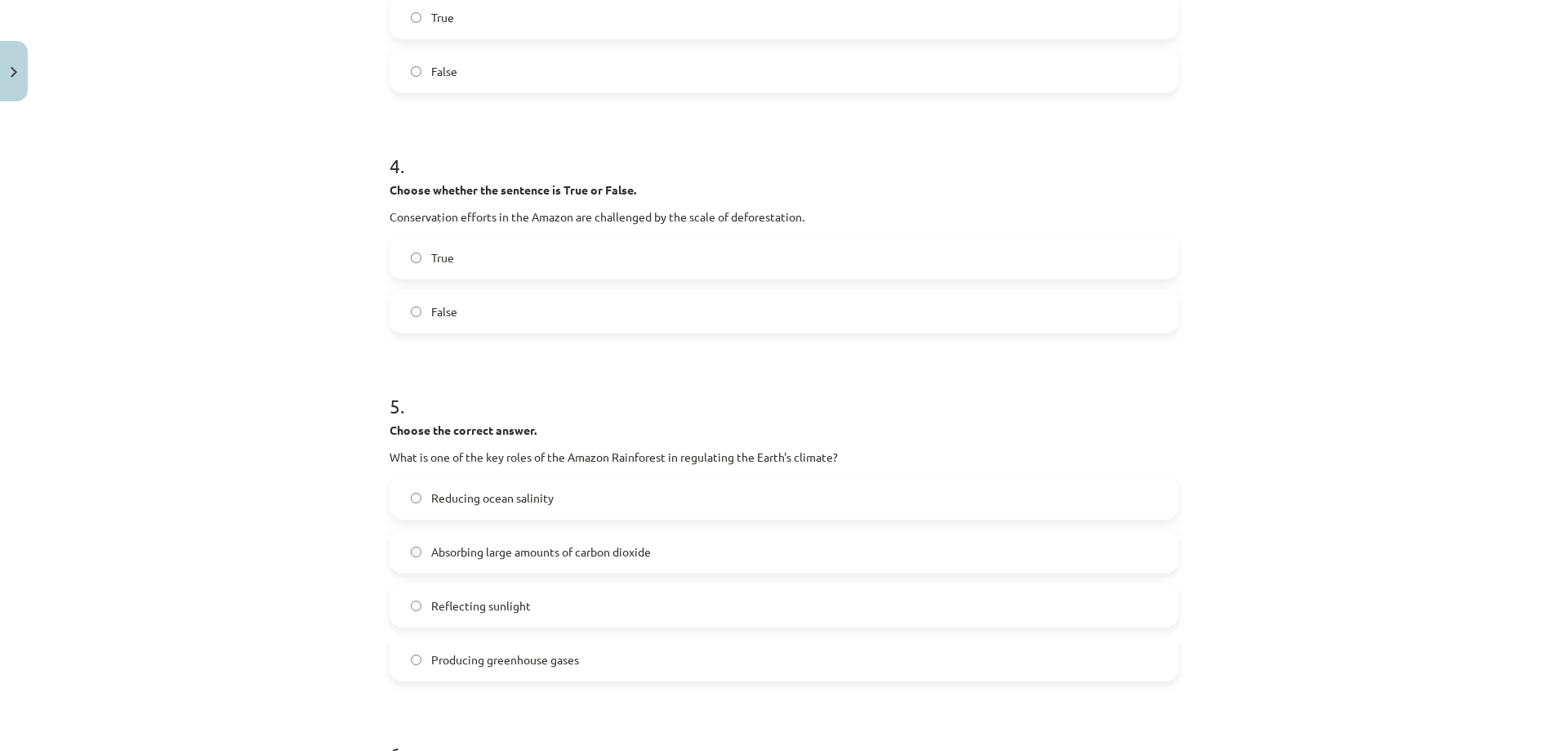
scroll to position [919, 0]
click at [520, 248] on label "True" at bounding box center [784, 258] width 786 height 40
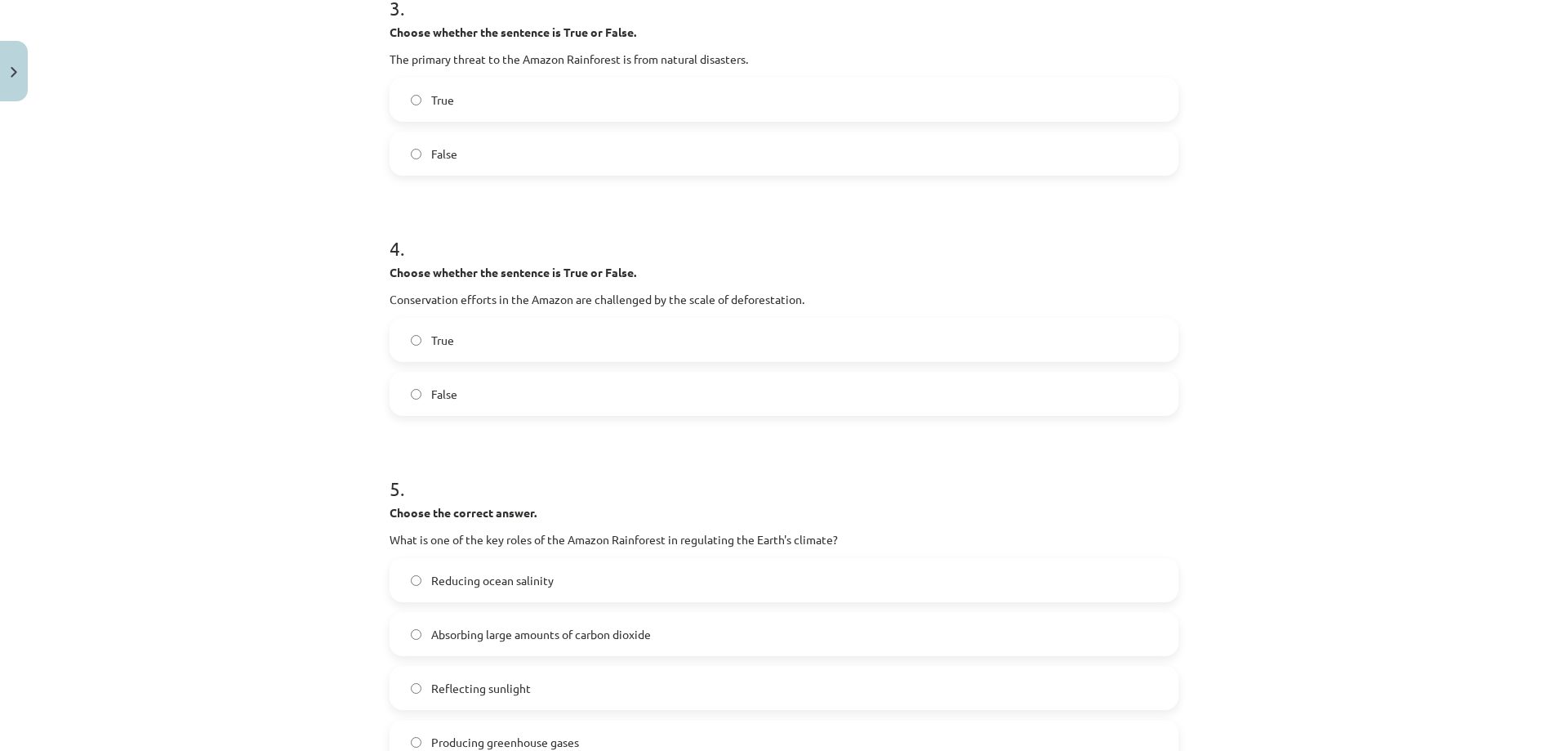
click at [443, 146] on span "False" at bounding box center [444, 154] width 26 height 18
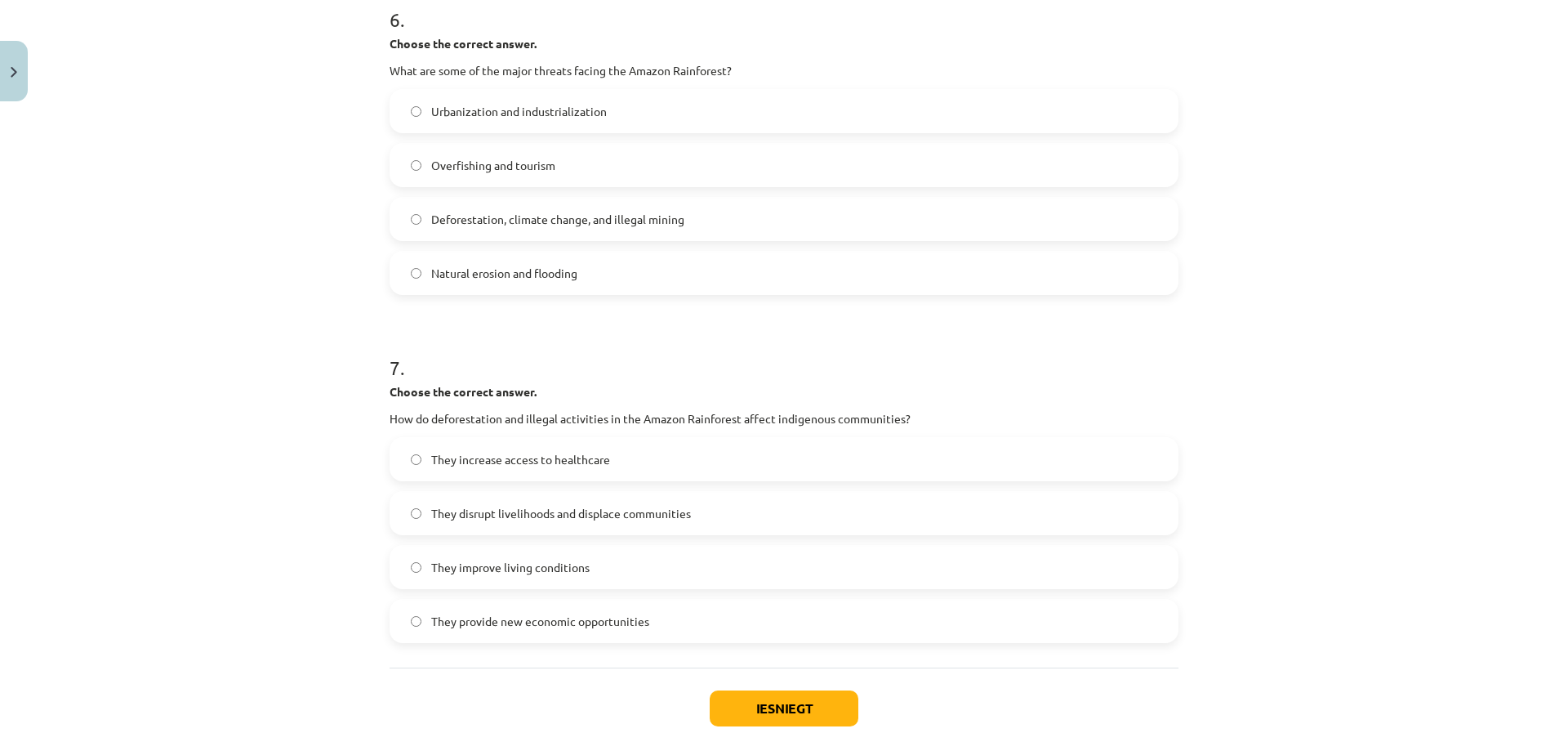
scroll to position [1736, 0]
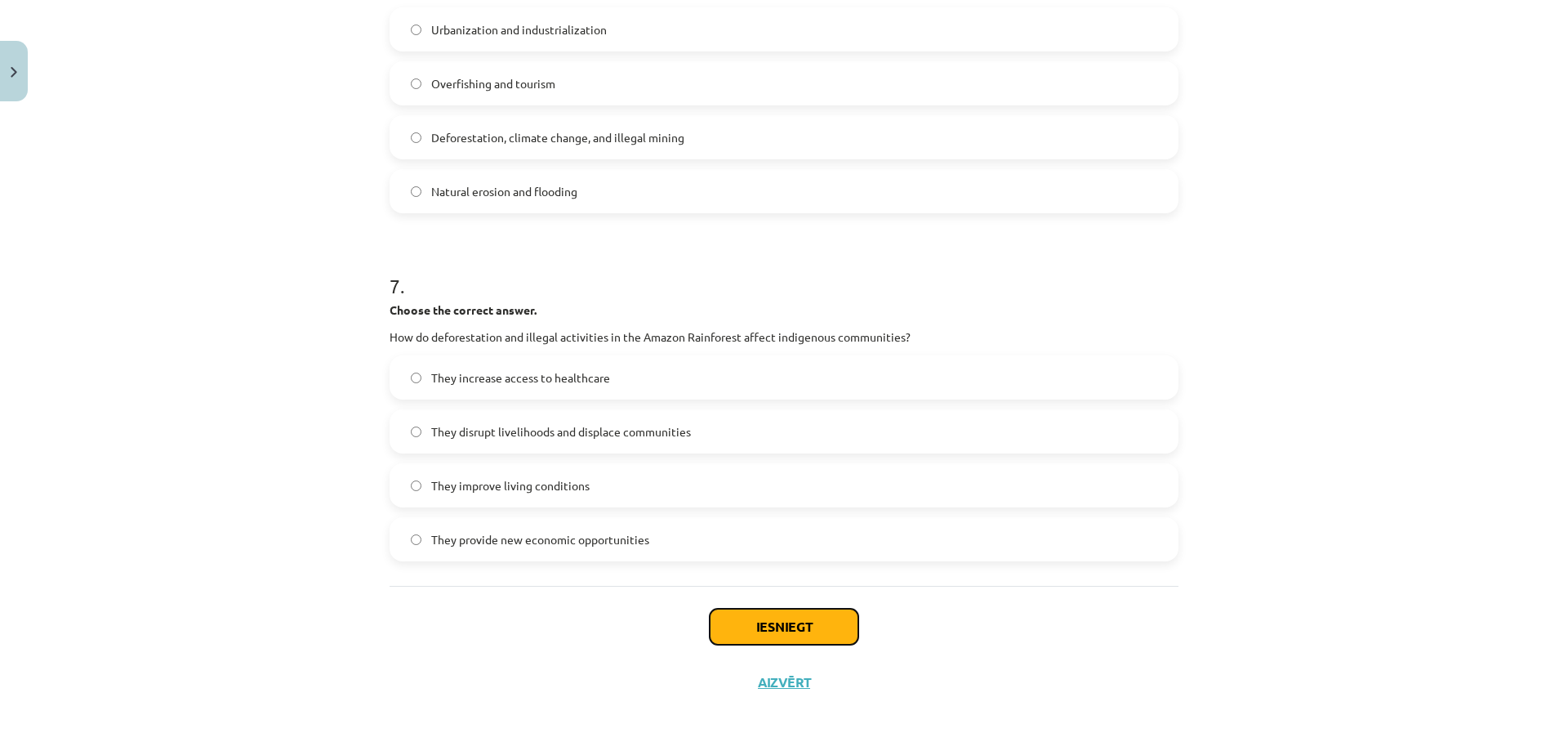
click at [766, 633] on button "Iesniegt" at bounding box center [783, 626] width 149 height 36
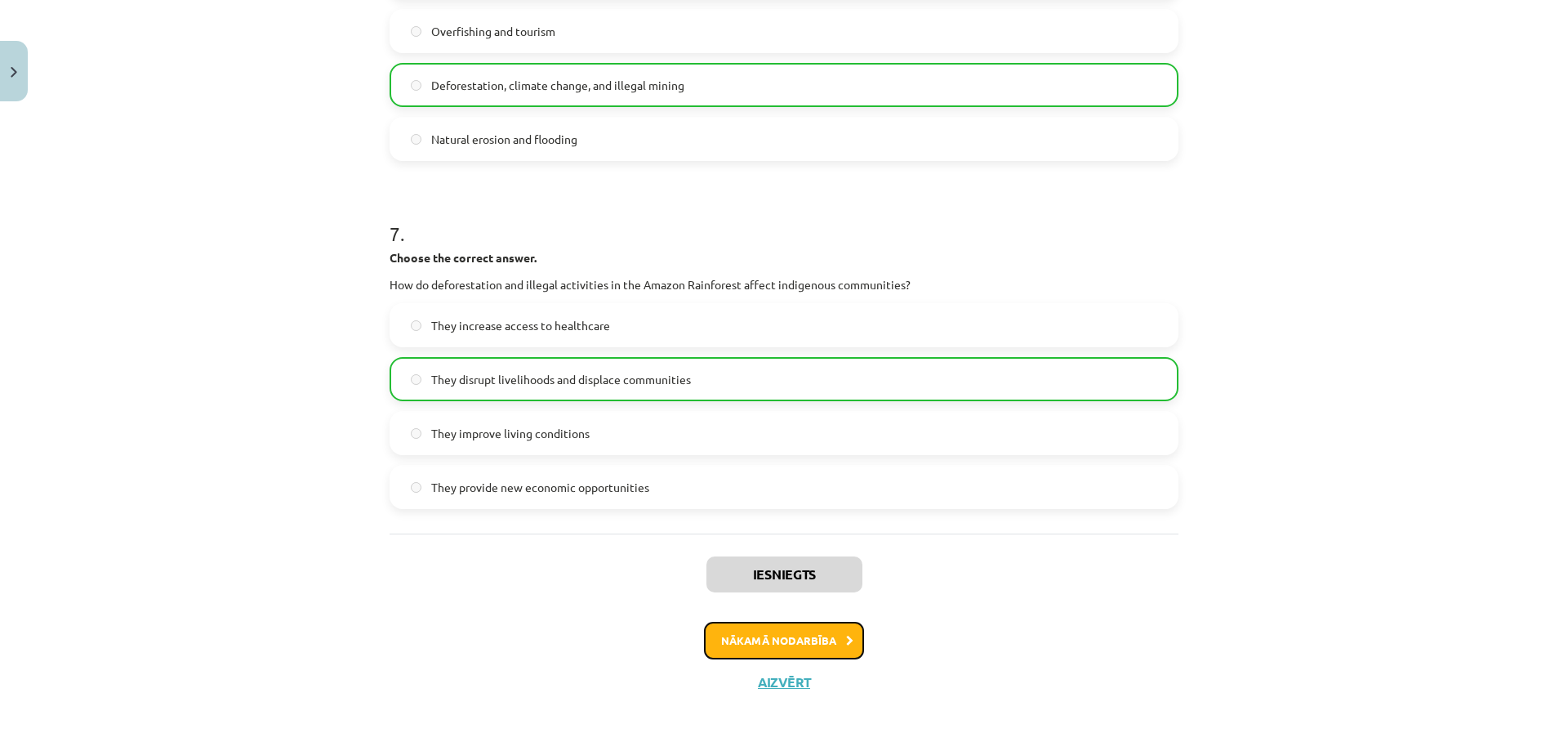
click at [799, 645] on button "Nākamā nodarbība" at bounding box center [784, 640] width 160 height 38
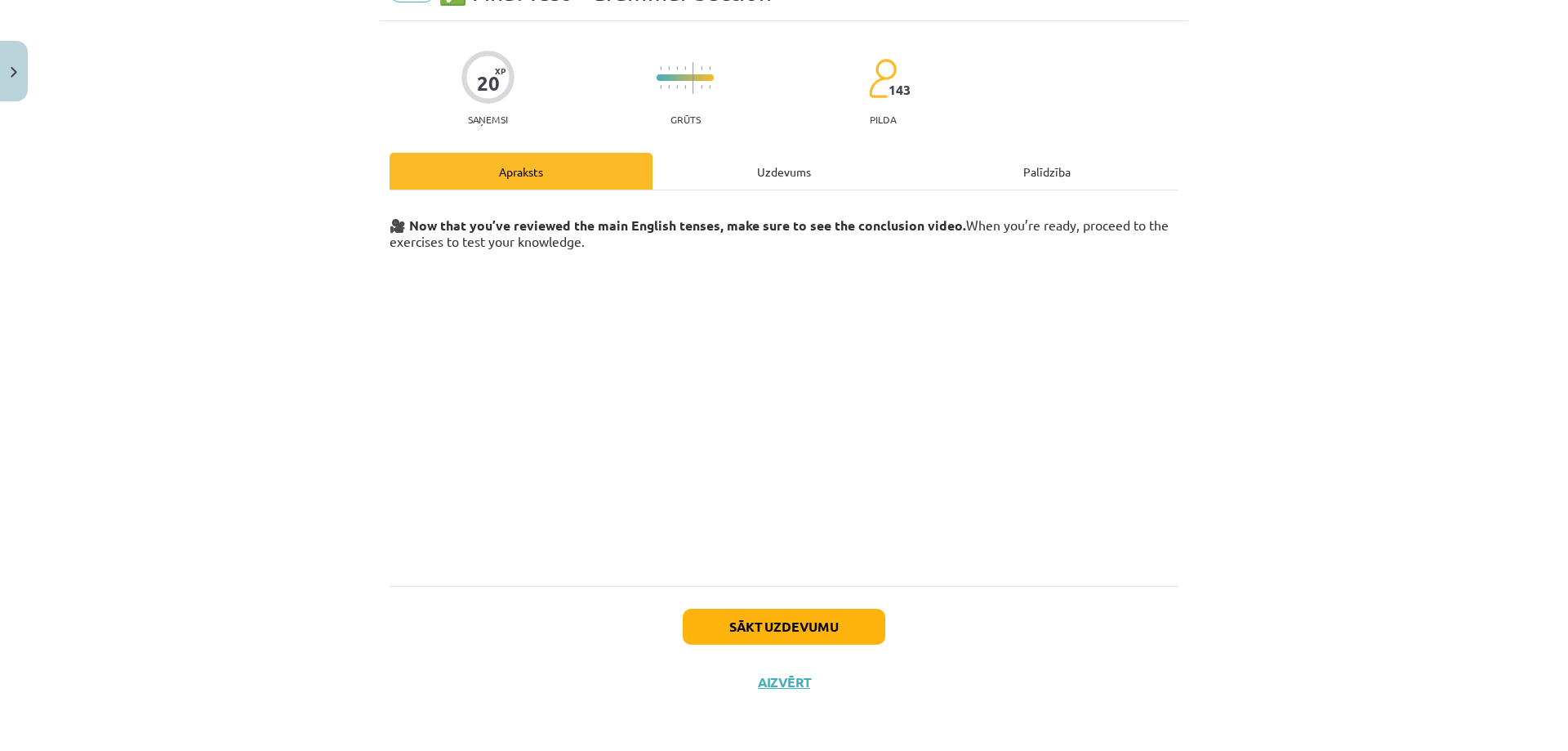
scroll to position [40, 0]
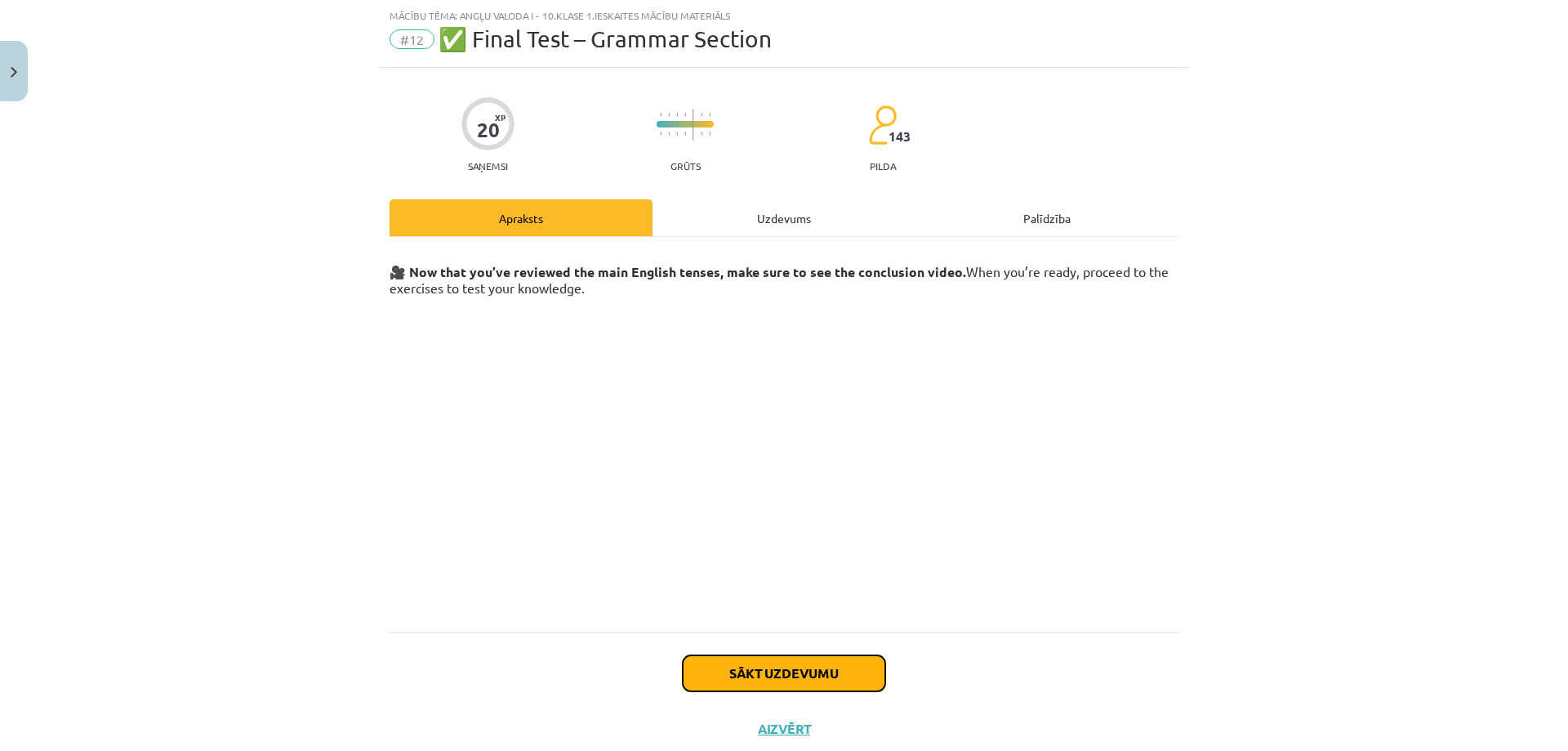
click at [799, 672] on button "Sākt uzdevumu" at bounding box center [784, 673] width 202 height 36
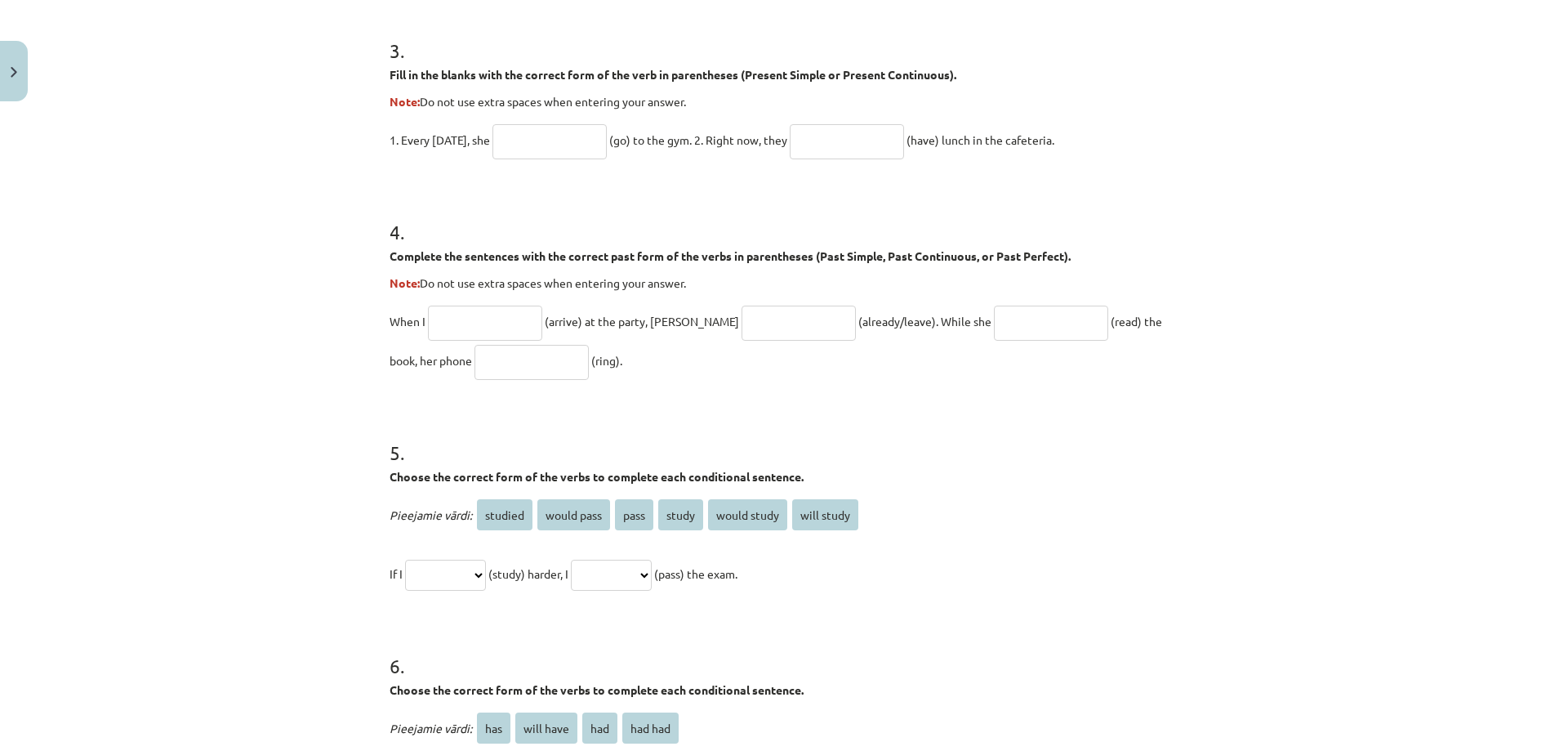
scroll to position [1256, 0]
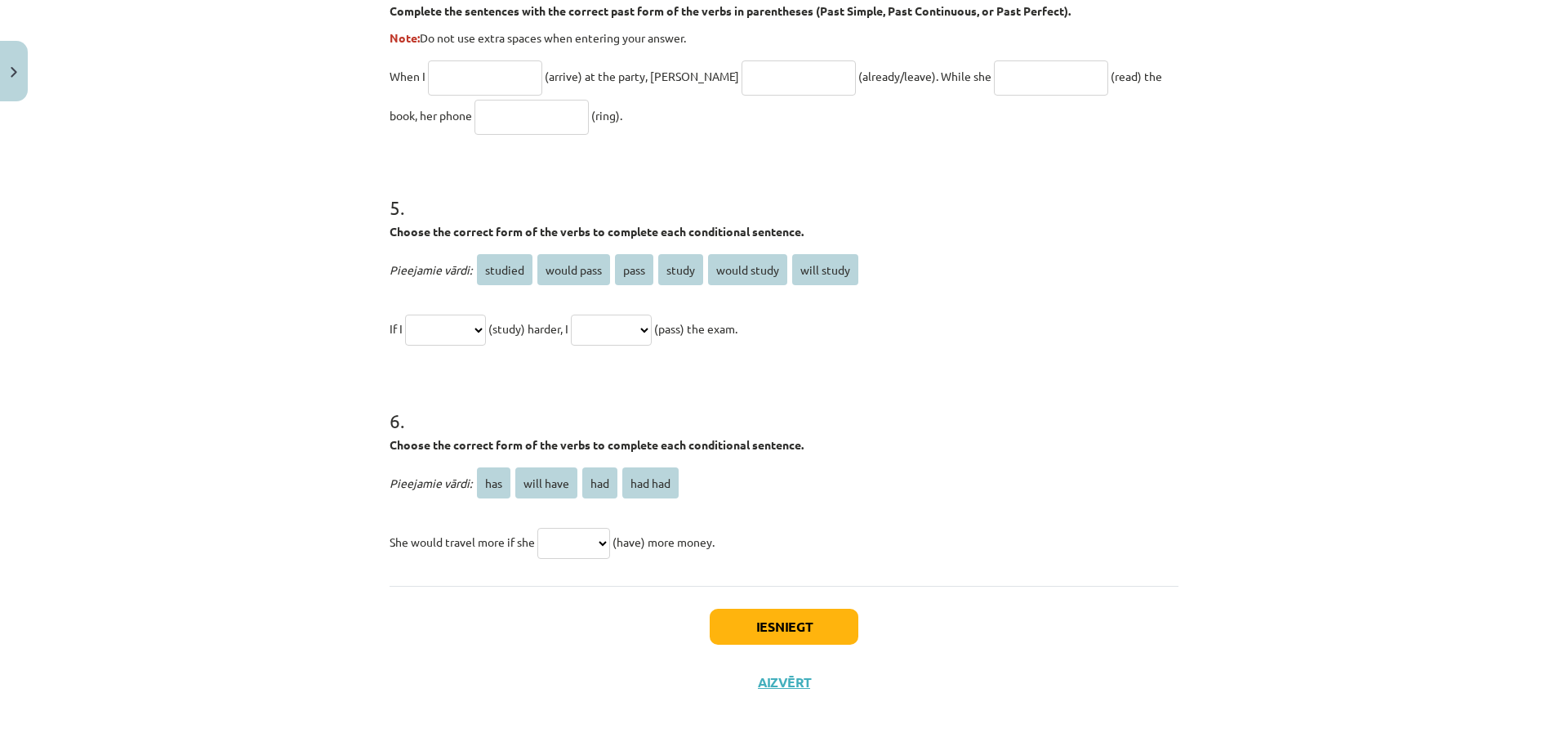
drag, startPoint x: 384, startPoint y: 389, endPoint x: 776, endPoint y: 536, distance: 418.7
copy form "Choose the correct passive voice form for each sentence. The chef prepares the …"
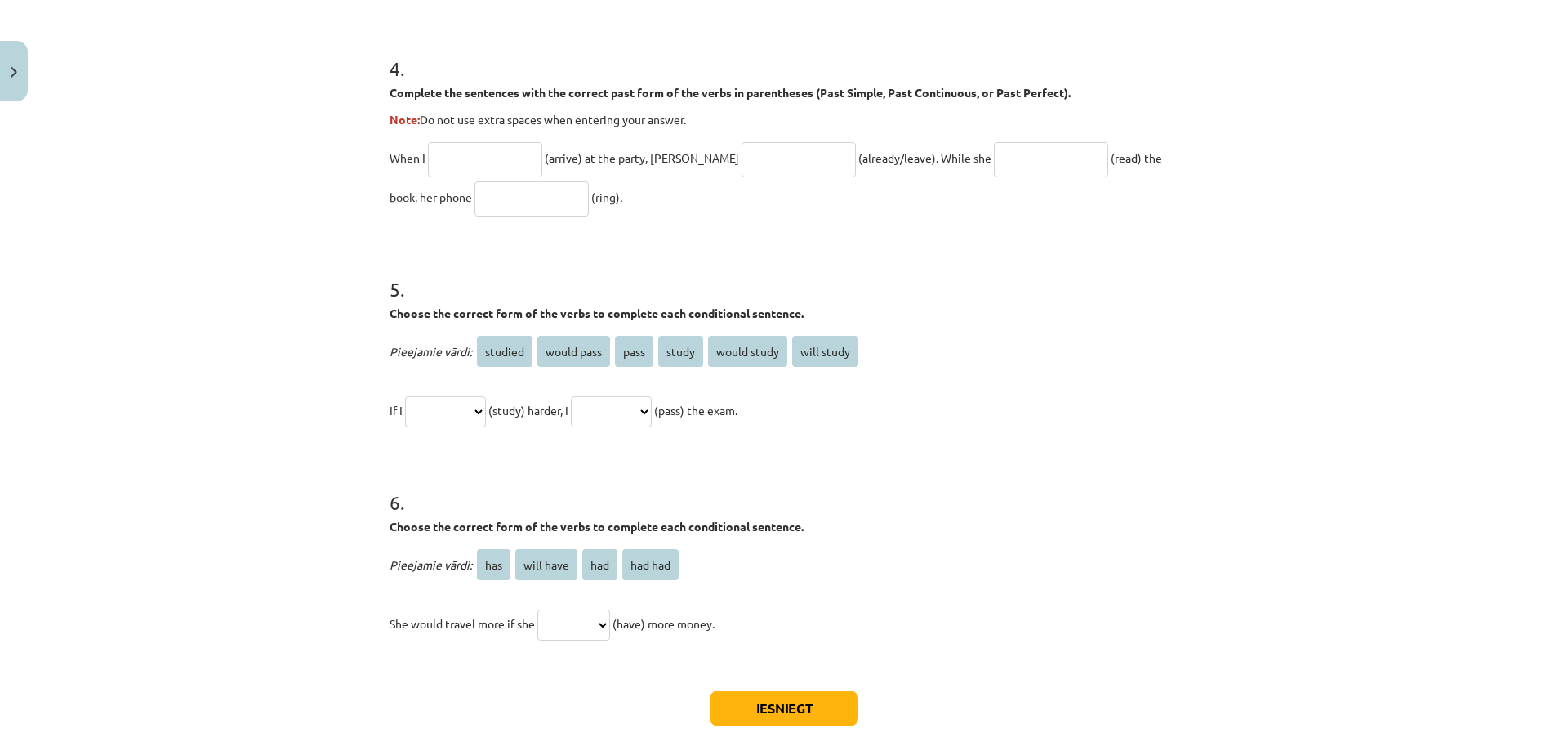
click at [1220, 431] on div "Mācību tēma: Angļu valoda i - 10.klase 1.ieskaites mācību materiāls #12 ✅ Final…" at bounding box center [784, 376] width 1568 height 751
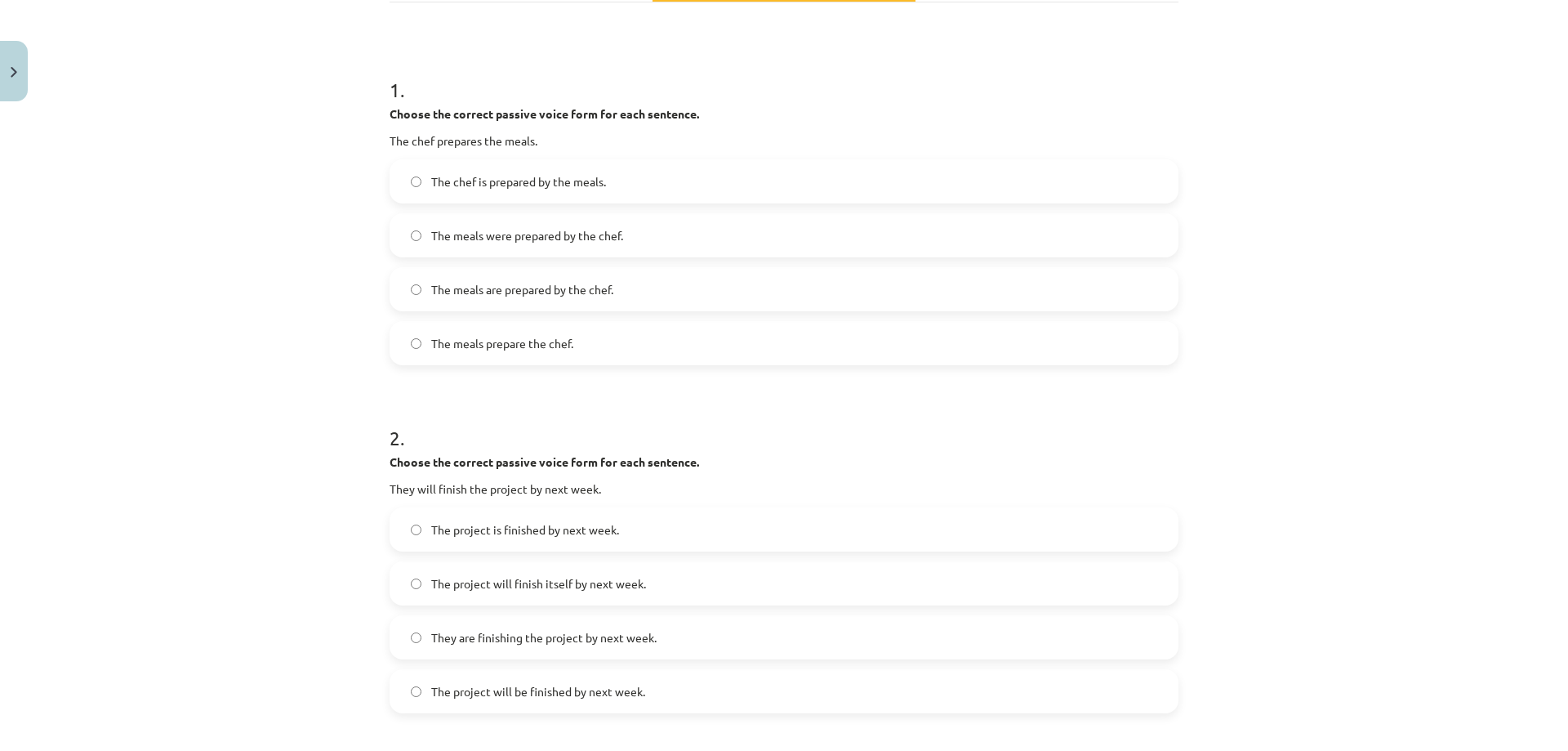
scroll to position [193, 0]
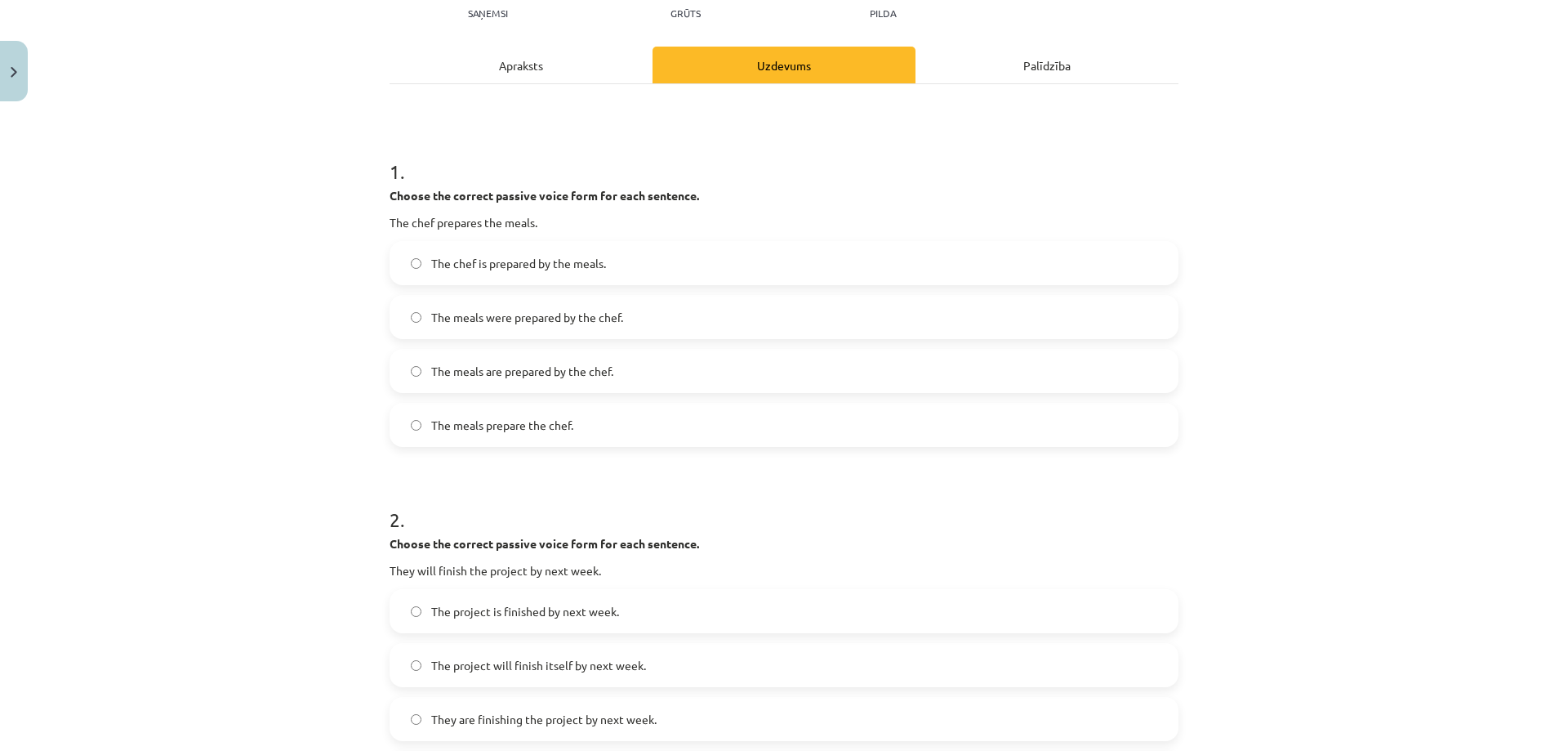
click at [489, 368] on span "The meals are prepared by the chef." at bounding box center [521, 371] width 182 height 18
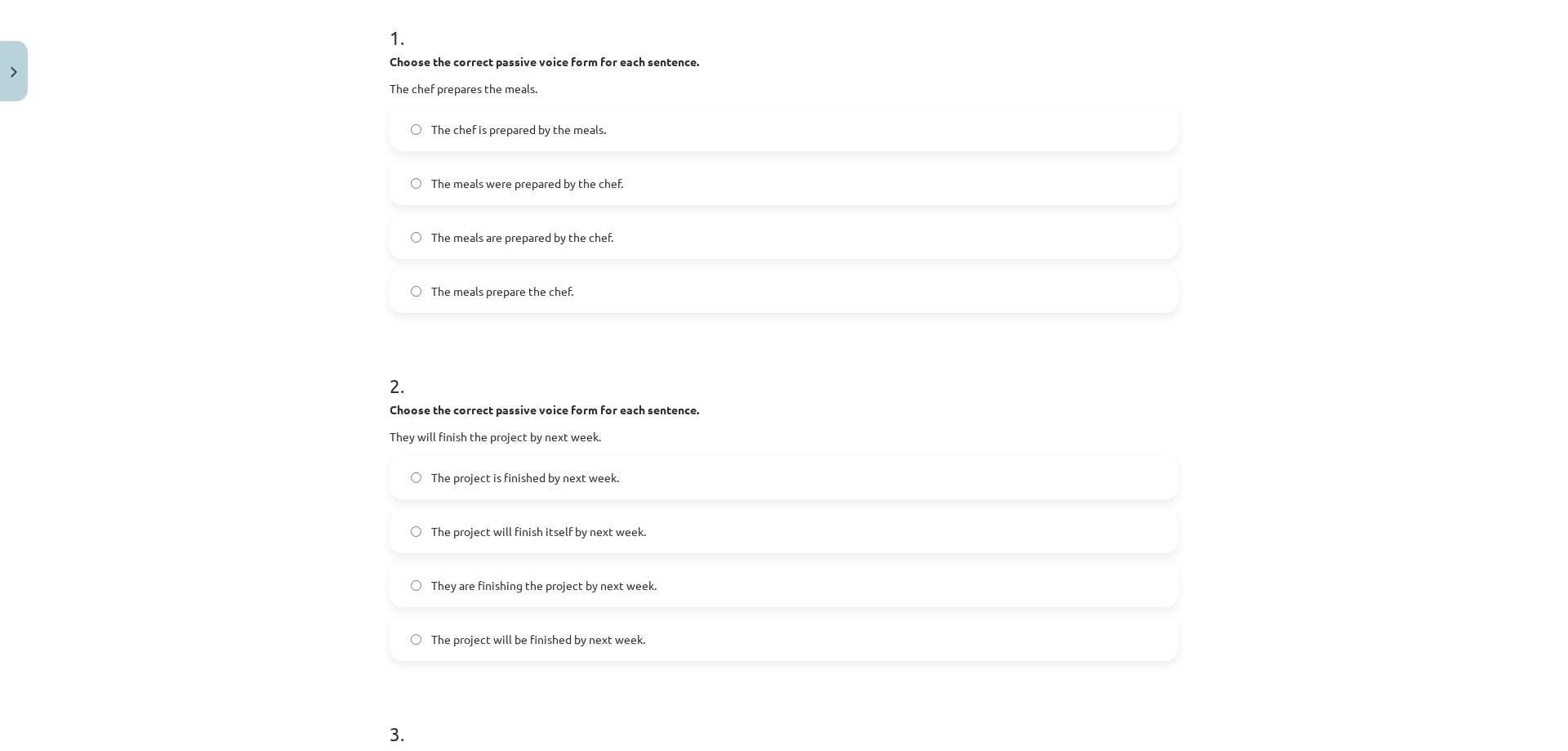
scroll to position [357, 0]
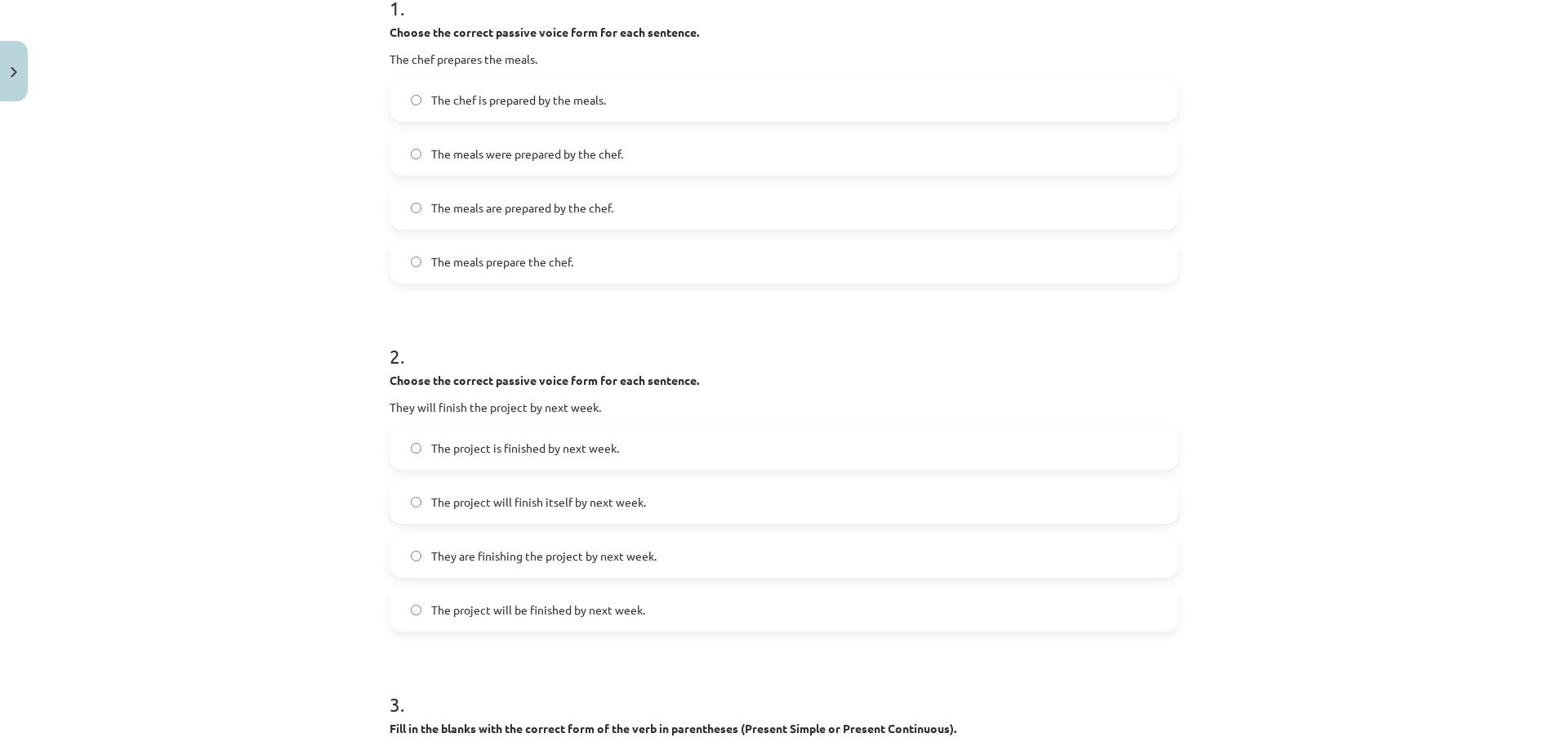
click at [534, 614] on span "The project will be finished by next week." at bounding box center [537, 610] width 214 height 18
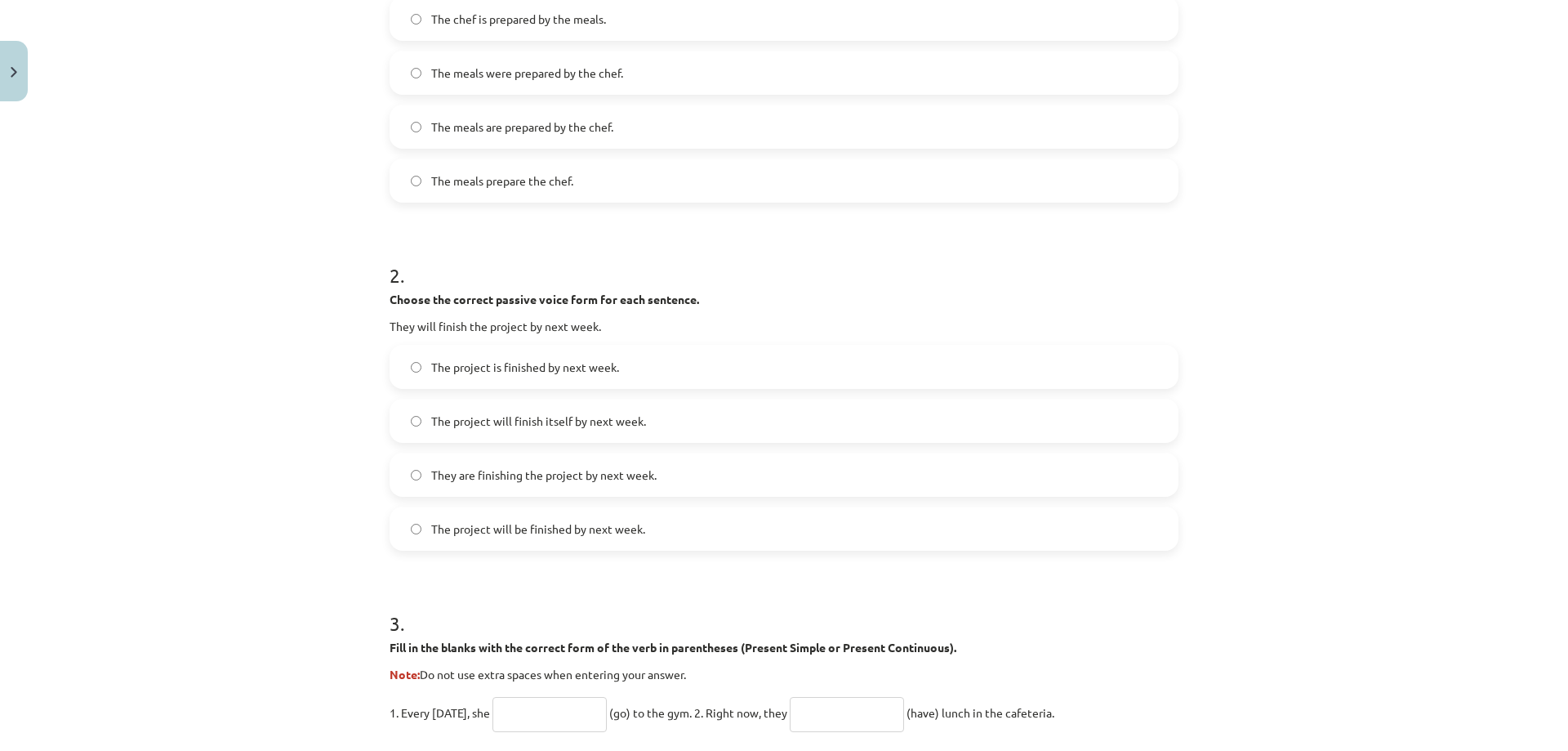
scroll to position [684, 0]
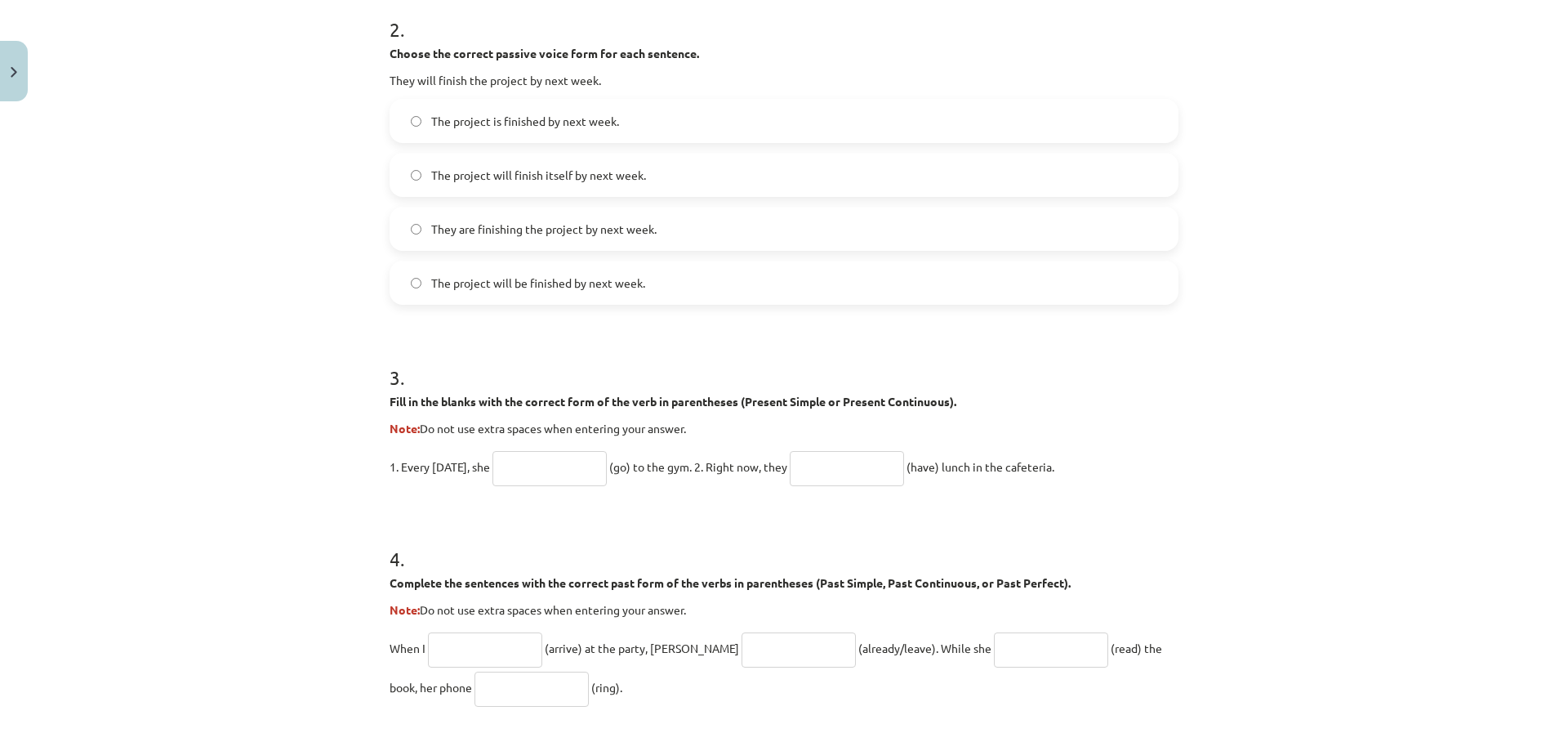
click at [580, 467] on input "text" at bounding box center [549, 469] width 114 height 35
type input "****"
click at [806, 477] on input "text" at bounding box center [846, 469] width 114 height 35
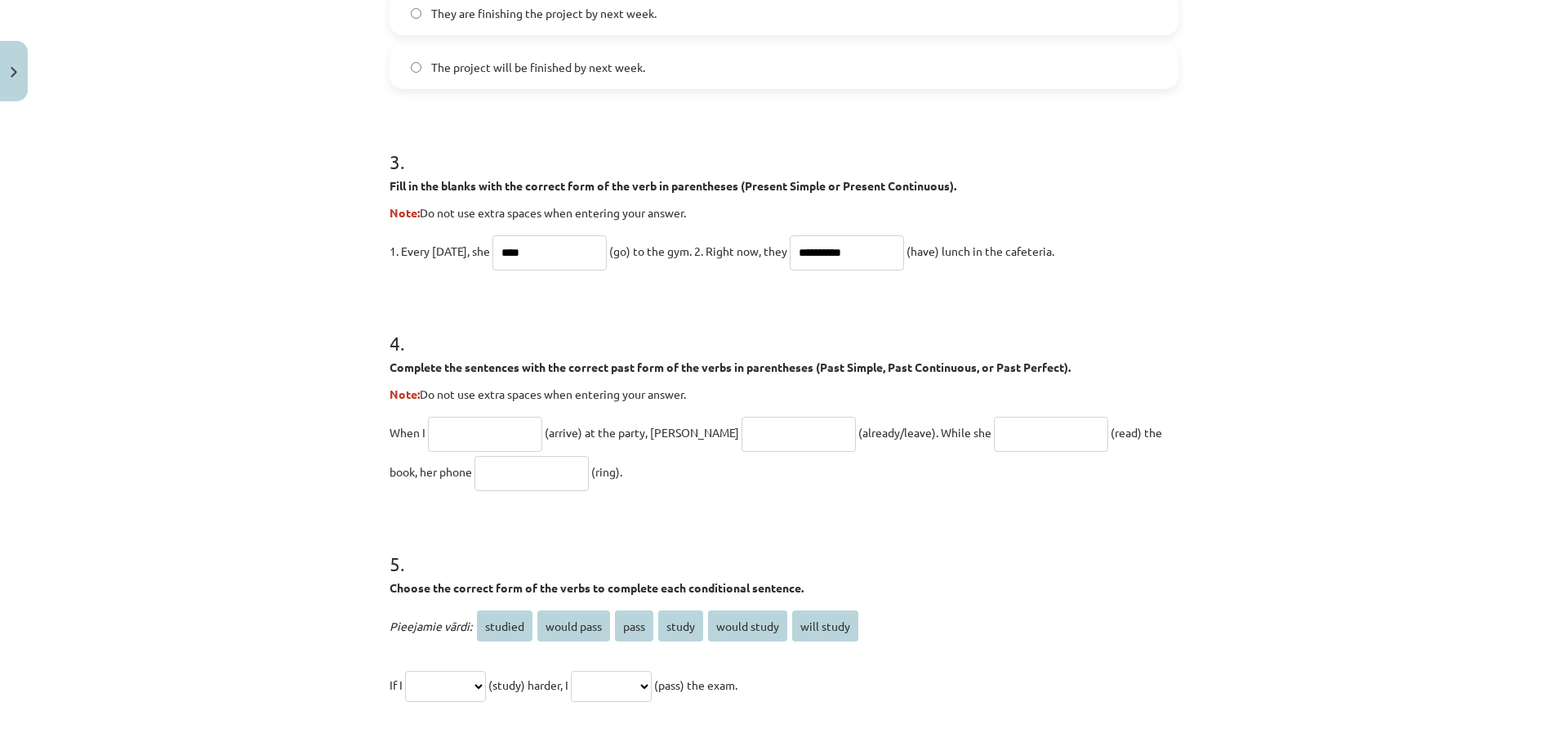
scroll to position [929, 0]
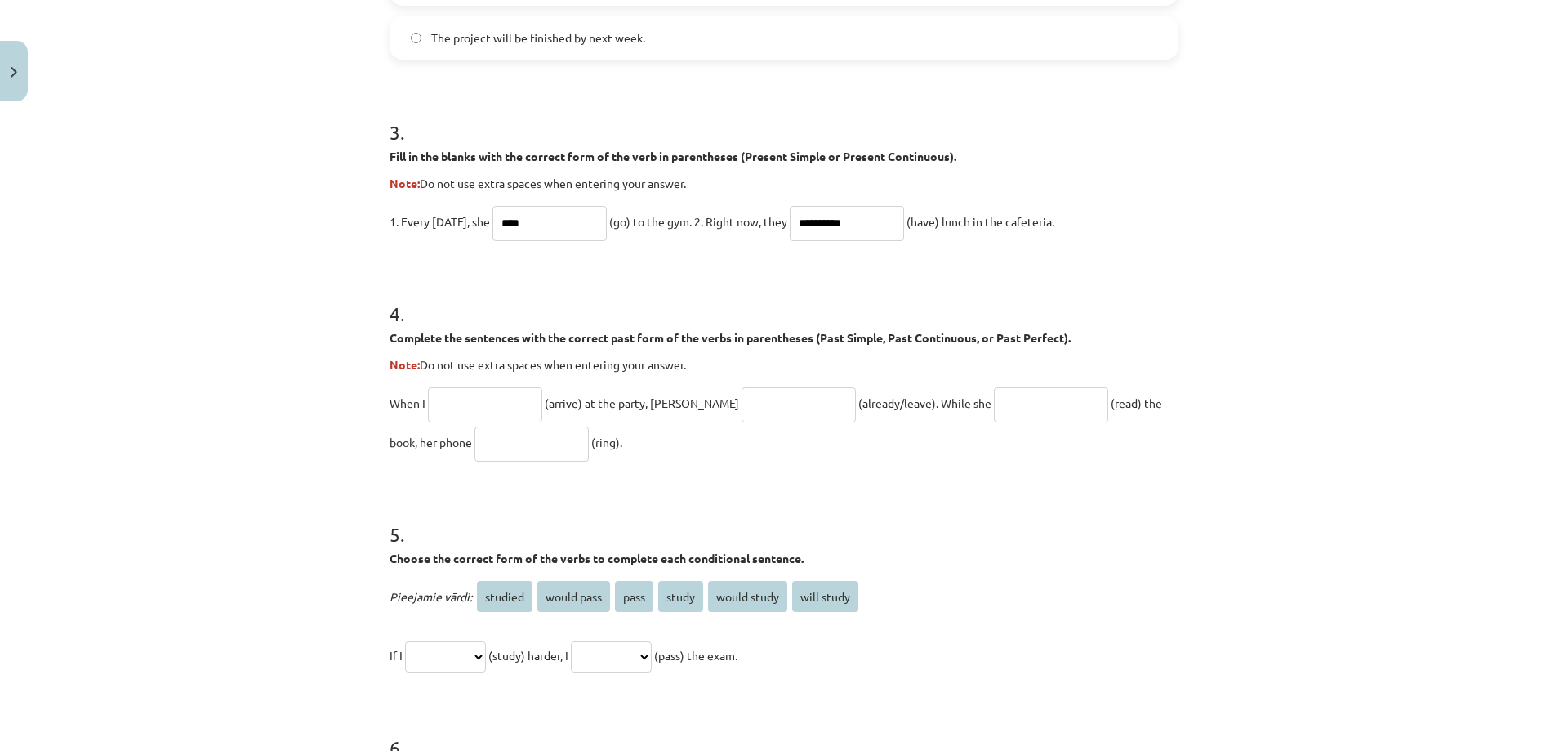
type input "**********"
click at [486, 652] on select "**********" at bounding box center [446, 656] width 81 height 31
select select "*******"
click at [405, 641] on select "**********" at bounding box center [446, 656] width 81 height 31
click at [651, 655] on select "**********" at bounding box center [611, 656] width 81 height 31
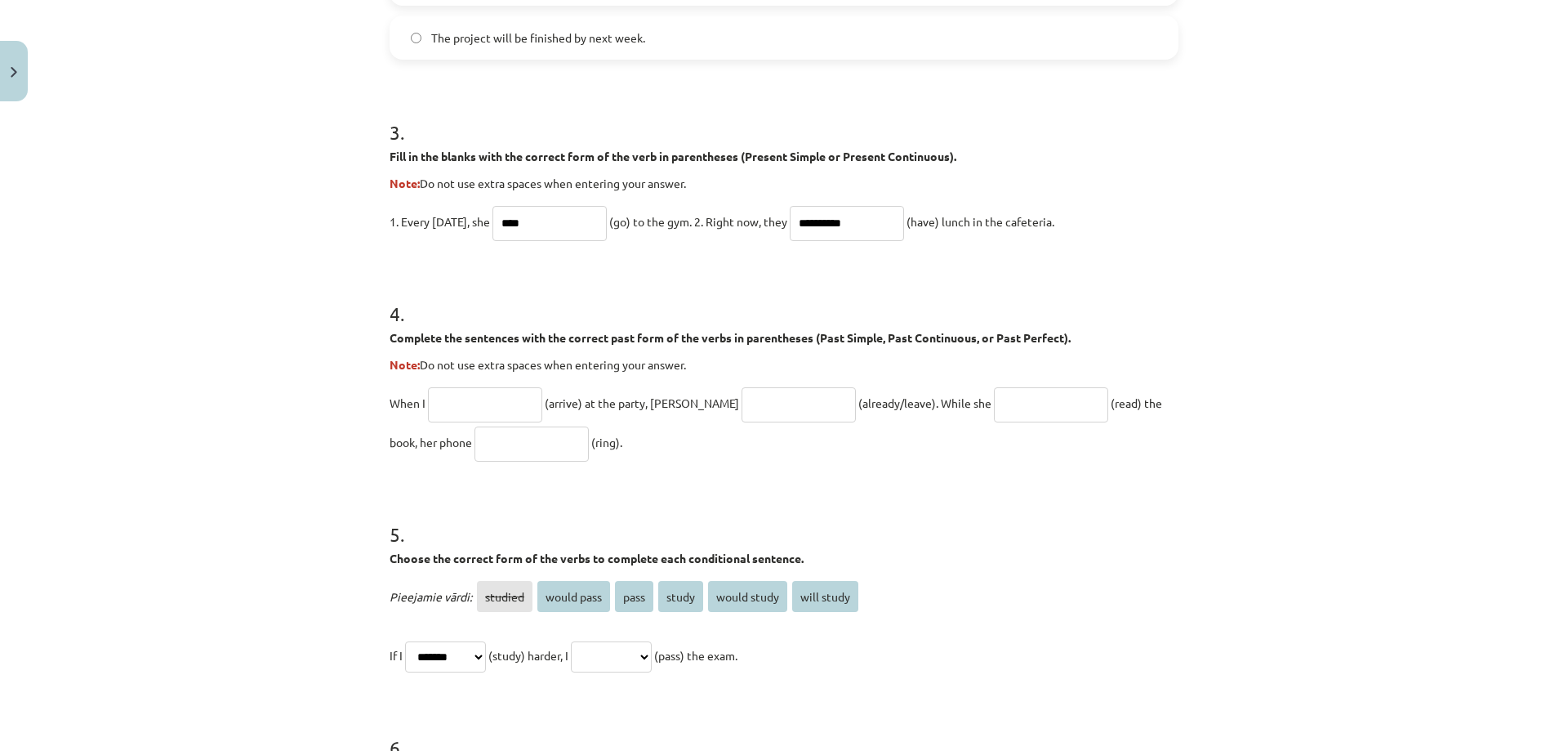
click at [651, 655] on select "**********" at bounding box center [611, 656] width 81 height 31
select select "**********"
click at [591, 641] on select "**********" at bounding box center [611, 656] width 81 height 31
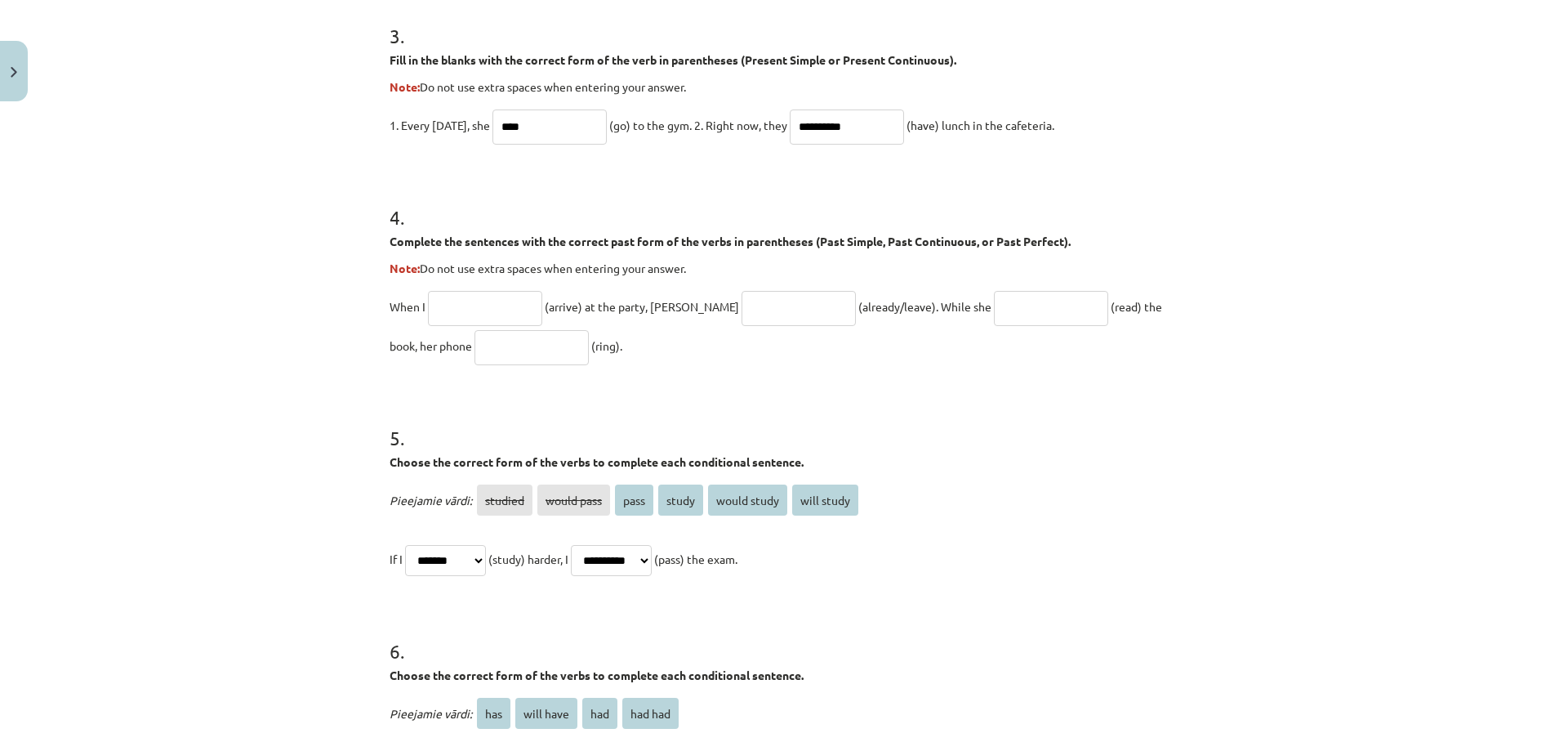
scroll to position [1010, 0]
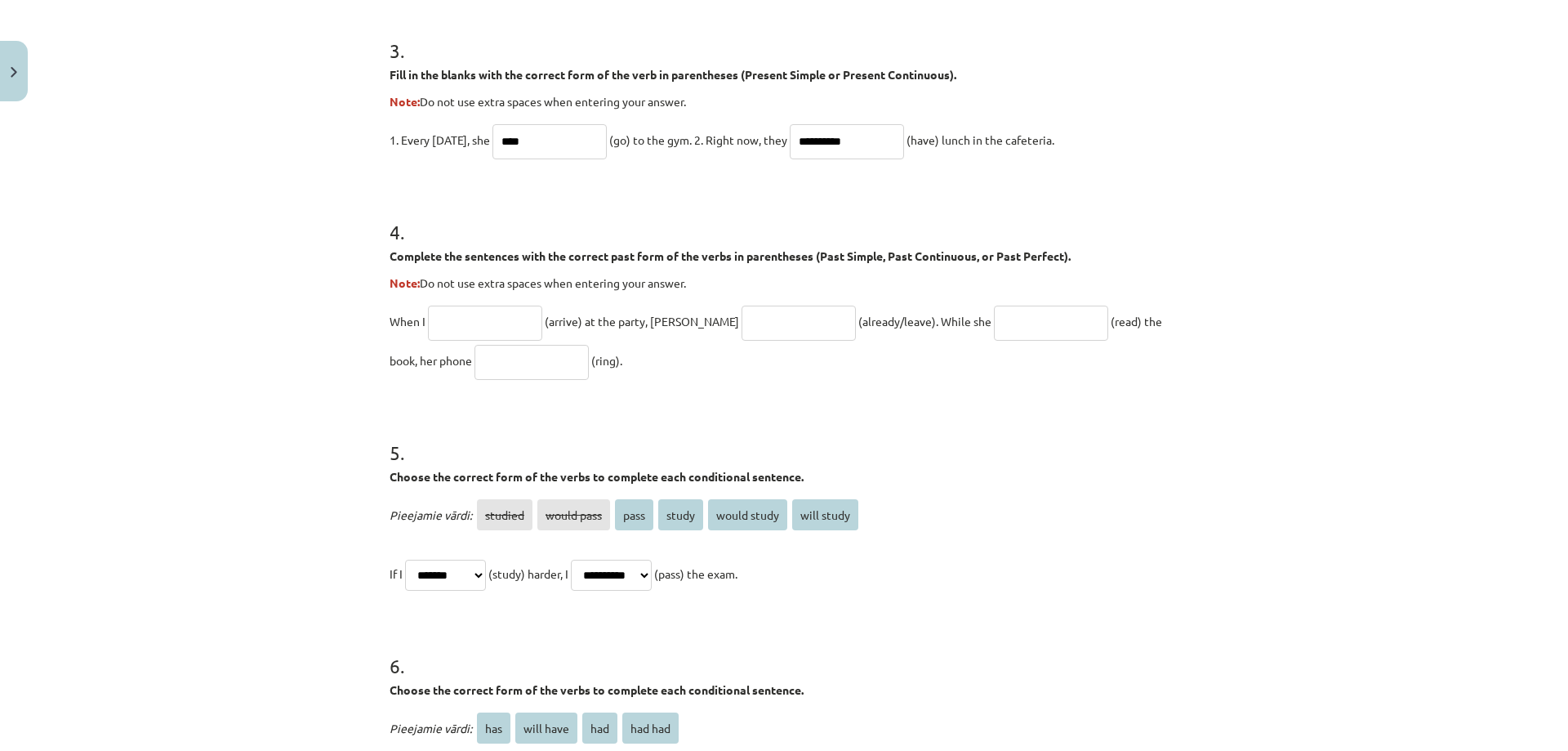
click at [519, 323] on input "text" at bounding box center [485, 323] width 114 height 35
type input "**********"
click at [775, 341] on p "**********" at bounding box center [783, 340] width 788 height 78
click at [765, 322] on input "text" at bounding box center [799, 323] width 114 height 35
type input "**********"
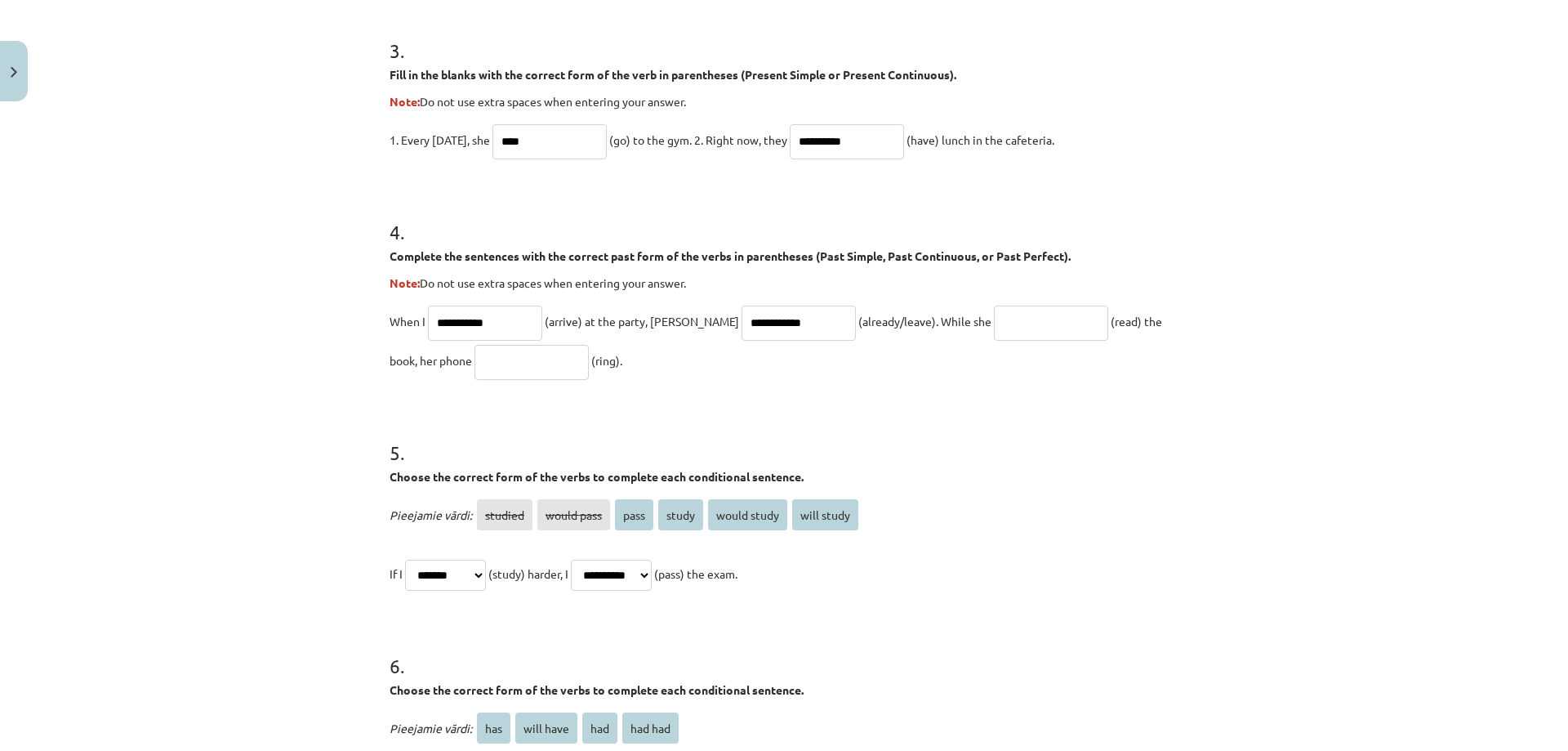
click at [994, 313] on input "text" at bounding box center [1051, 323] width 114 height 35
type input "**********"
click at [475, 357] on input "text" at bounding box center [532, 362] width 114 height 35
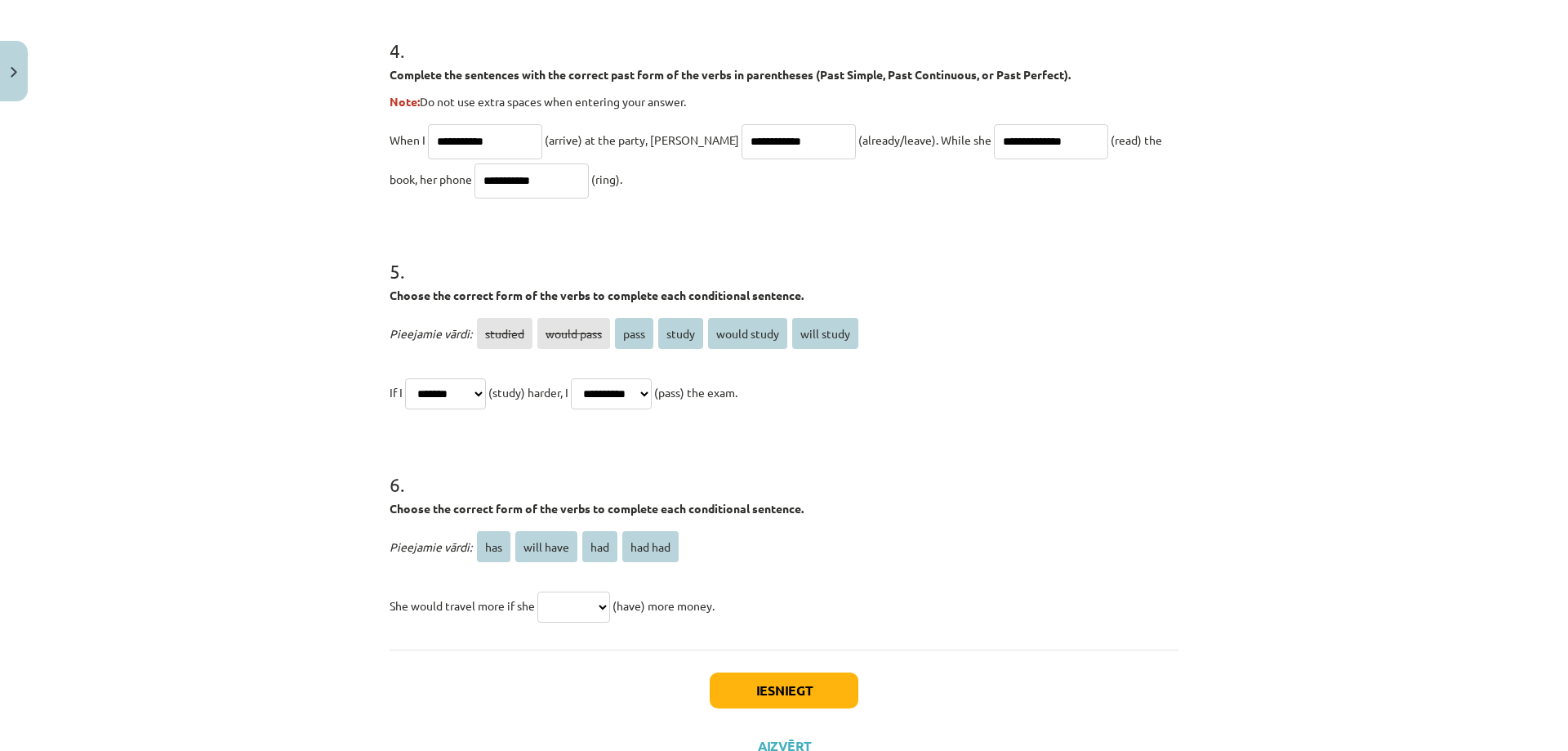
scroll to position [1256, 0]
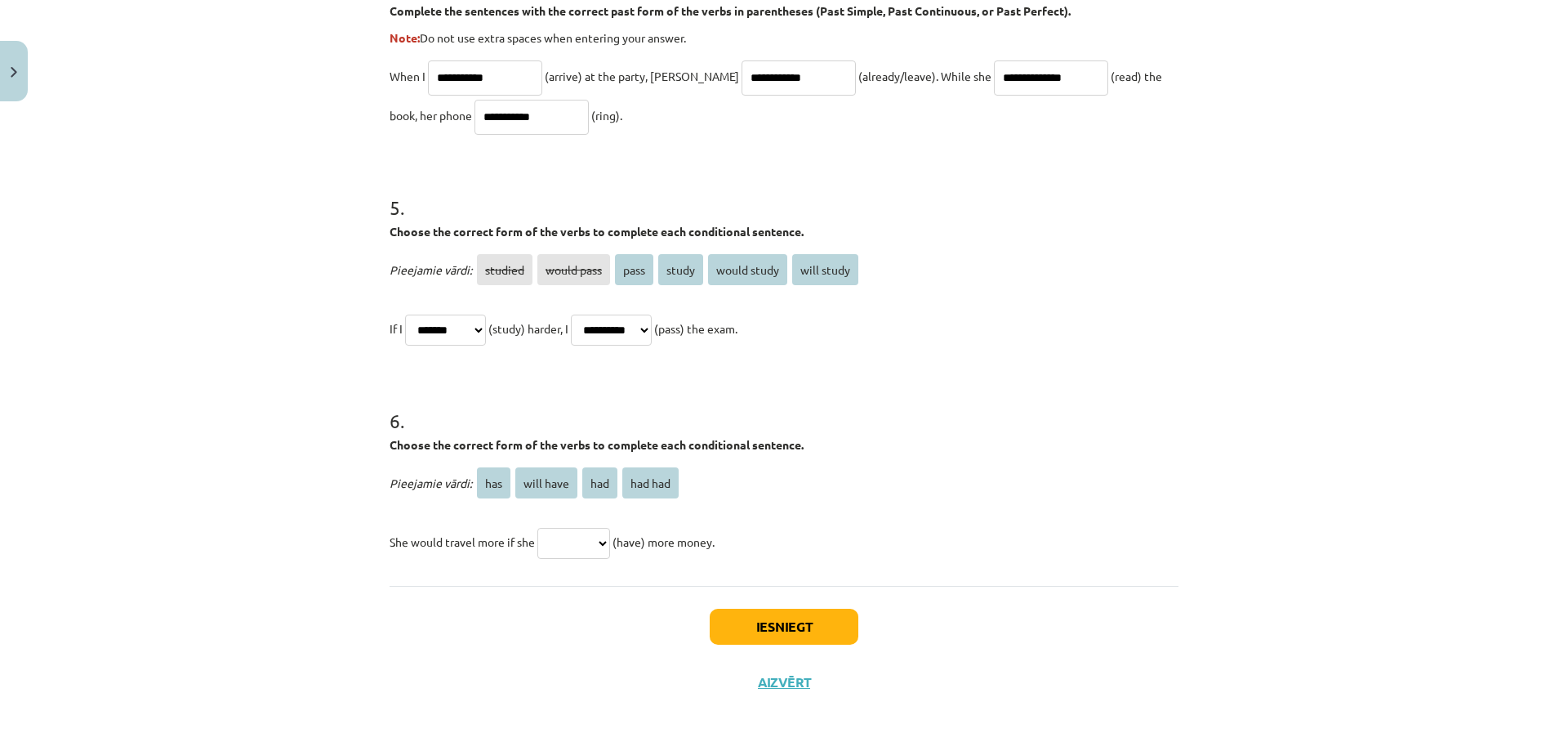
type input "**********"
click at [599, 543] on select "*** ********* *** *******" at bounding box center [573, 543] width 73 height 31
click at [604, 536] on select "*** ********* *** *******" at bounding box center [573, 543] width 73 height 31
select select "***"
click at [537, 528] on select "*** ********* *** *******" at bounding box center [573, 543] width 73 height 31
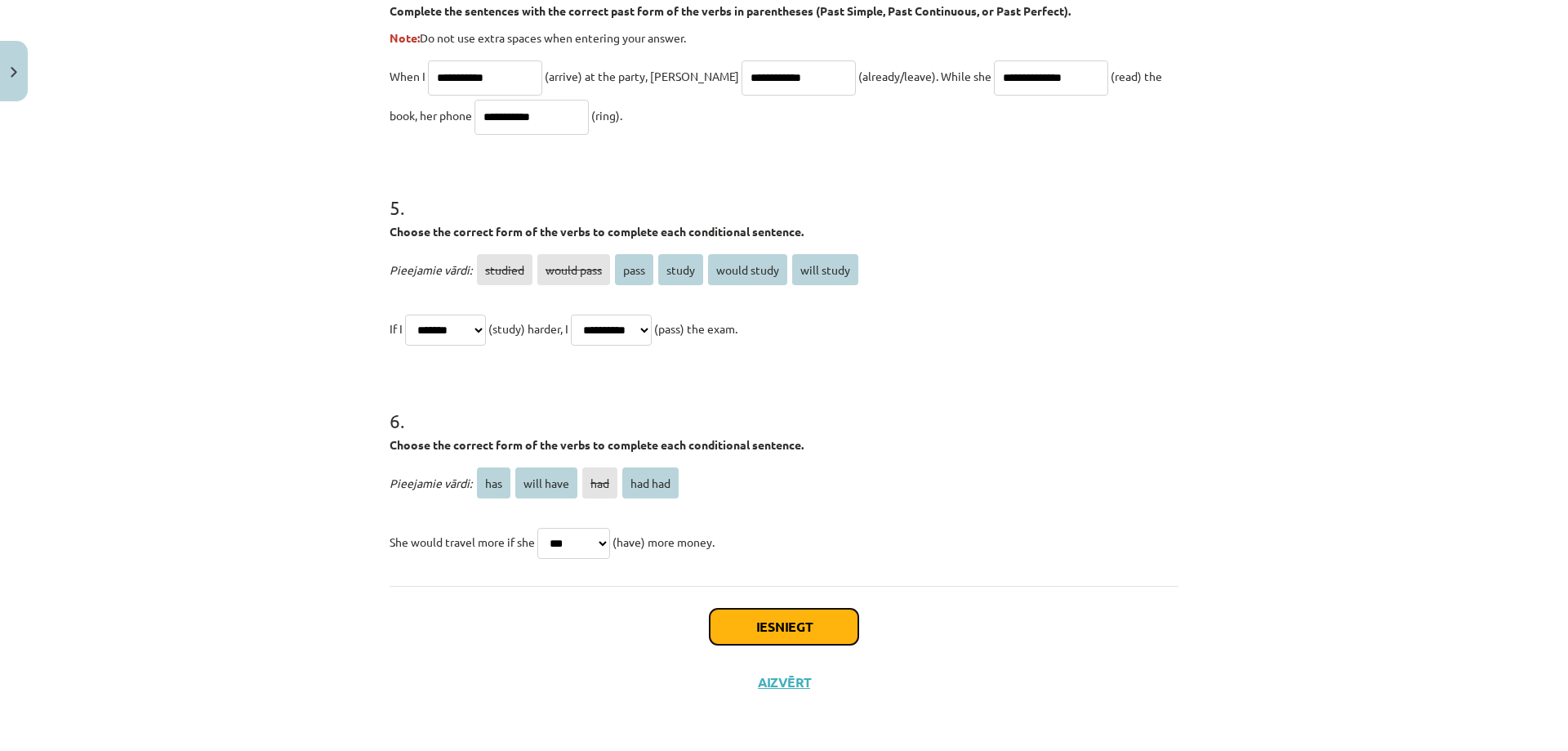
click at [822, 623] on button "Iesniegt" at bounding box center [783, 626] width 149 height 36
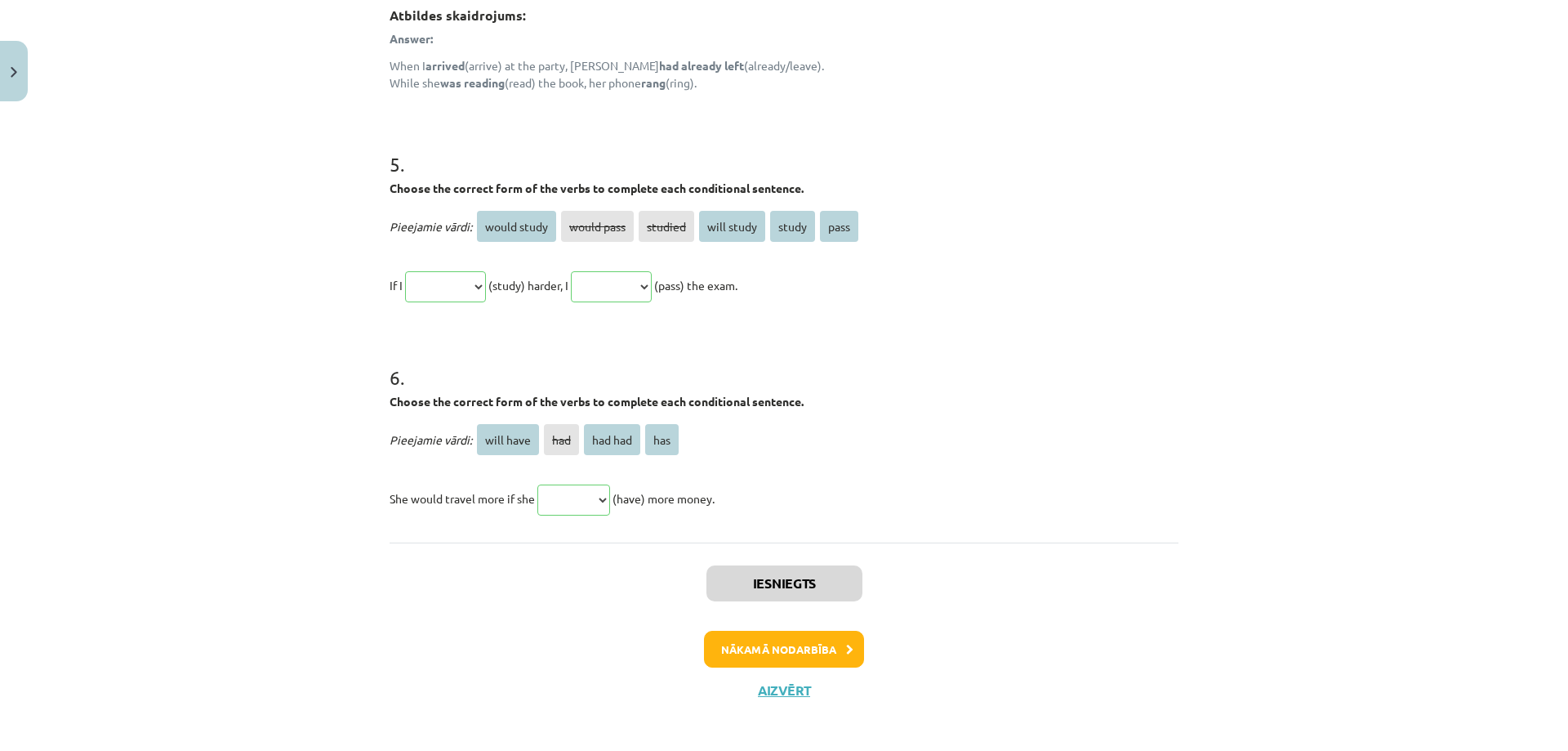
scroll to position [1547, 0]
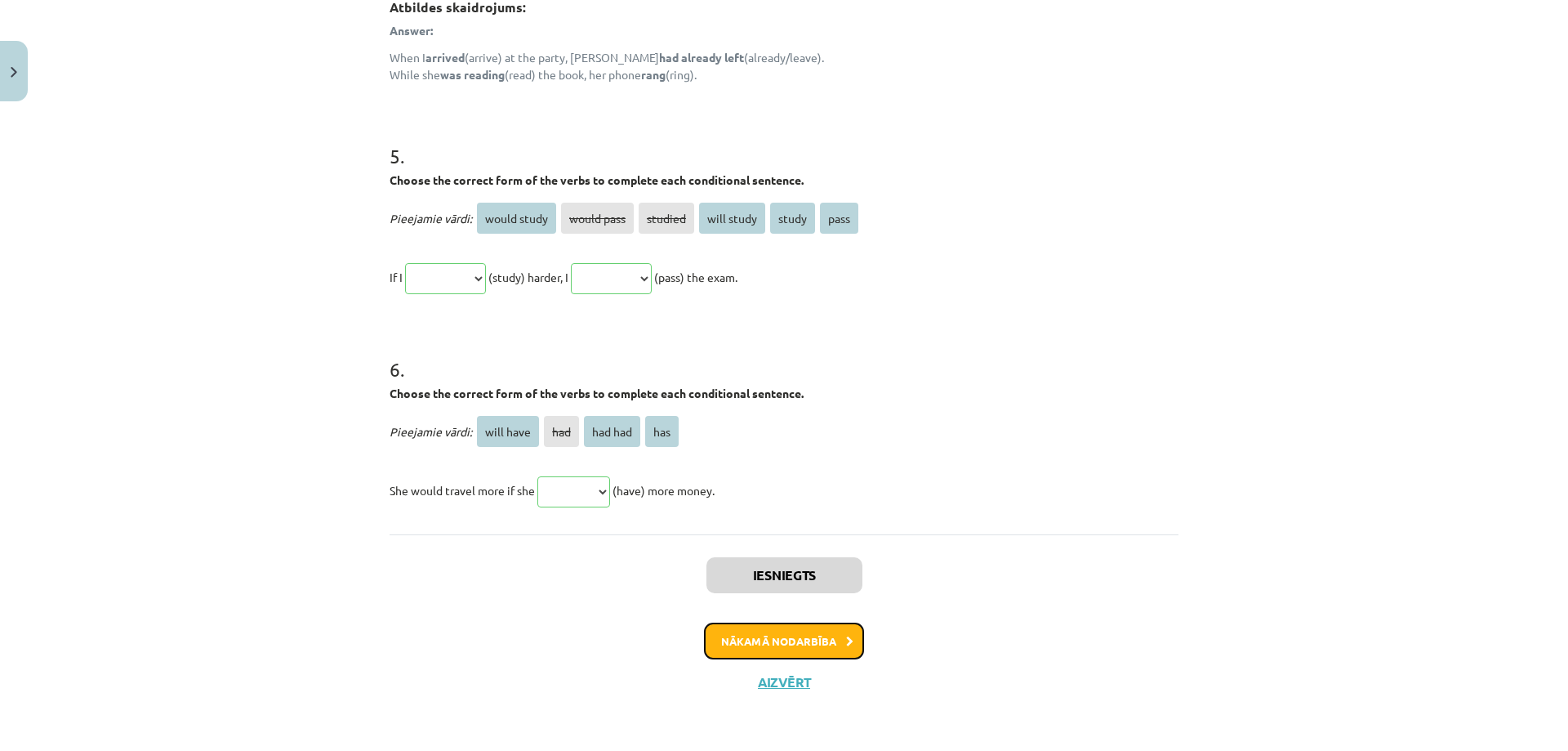
click at [778, 638] on button "Nākamā nodarbība" at bounding box center [784, 641] width 160 height 38
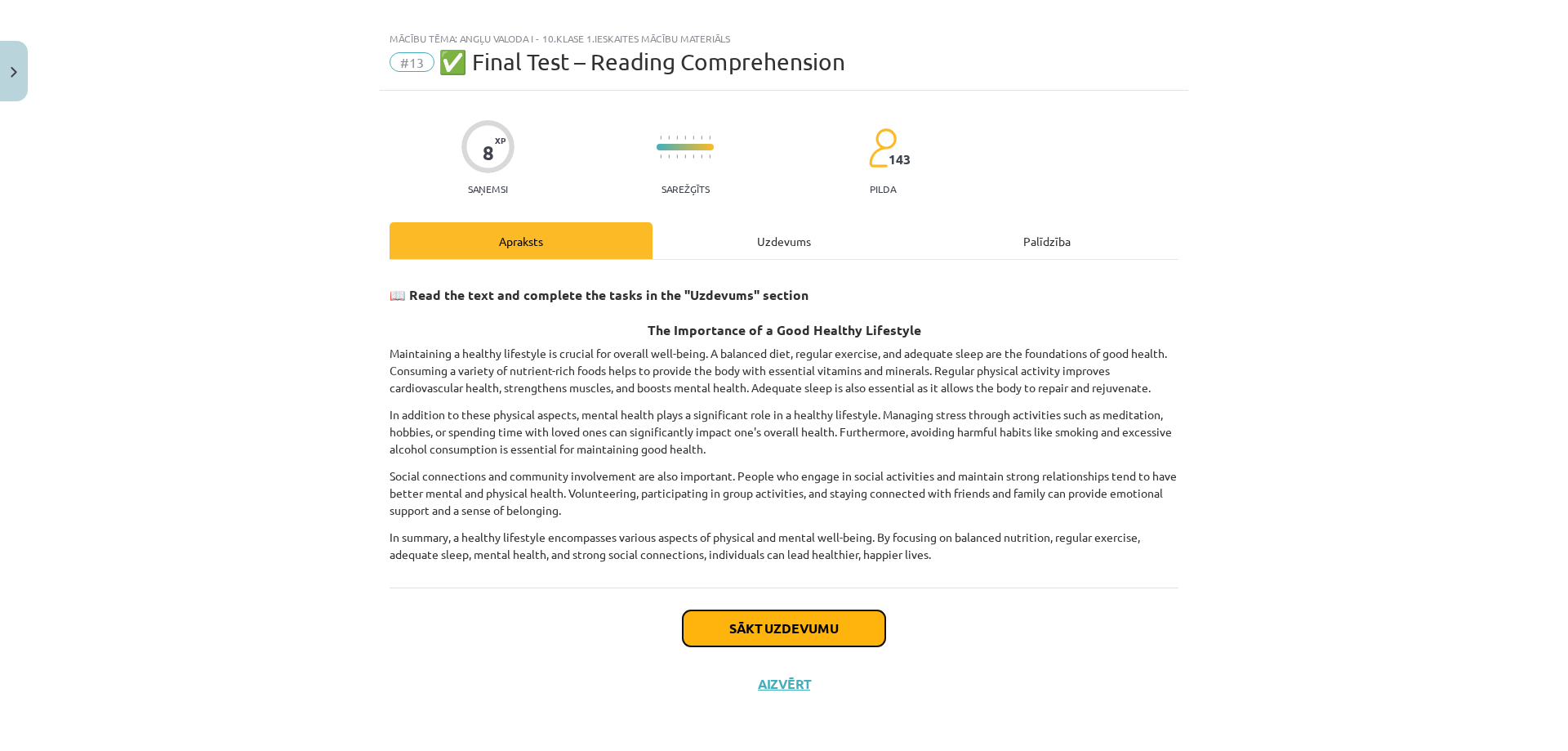
click at [773, 616] on button "Sākt uzdevumu" at bounding box center [784, 628] width 202 height 36
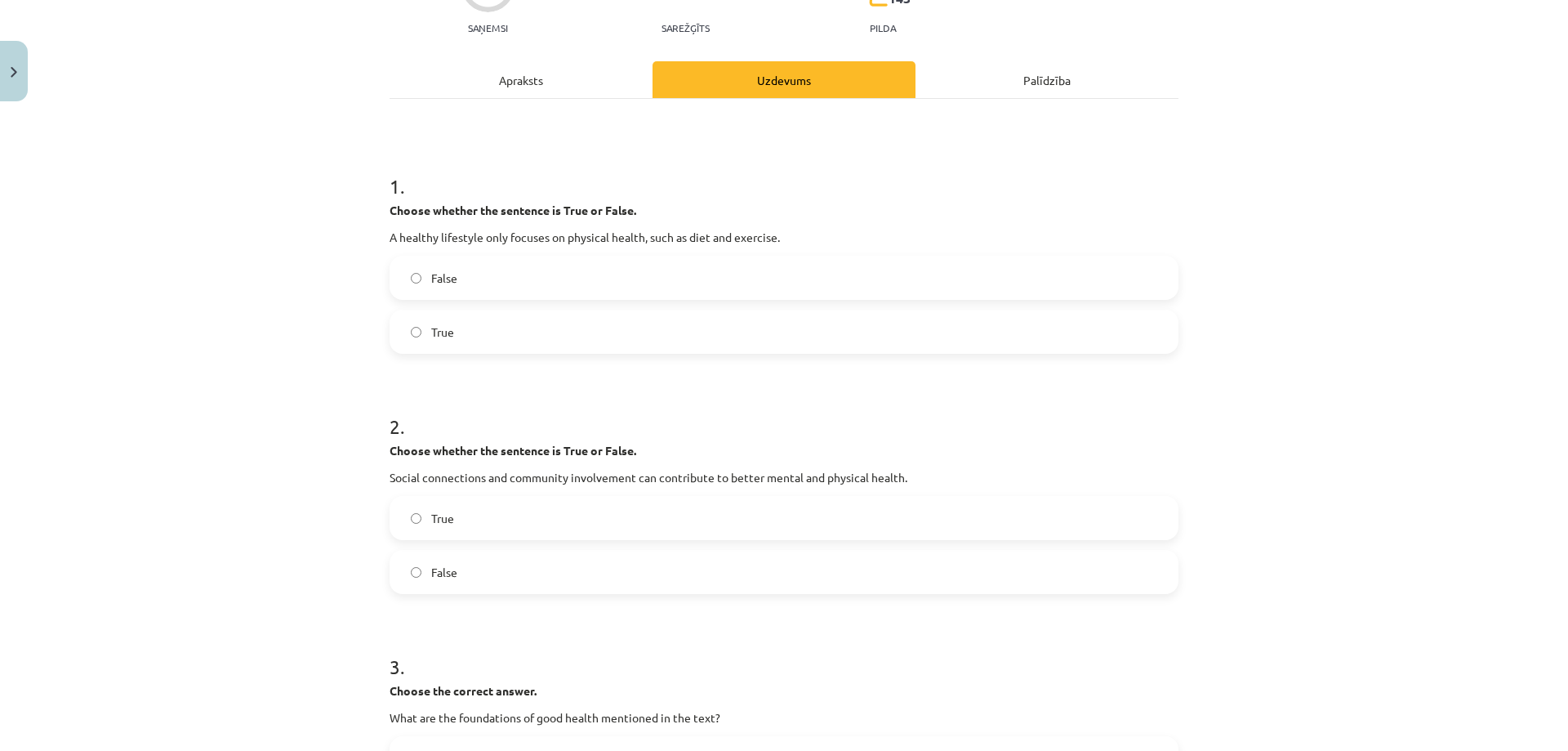
scroll to position [164, 0]
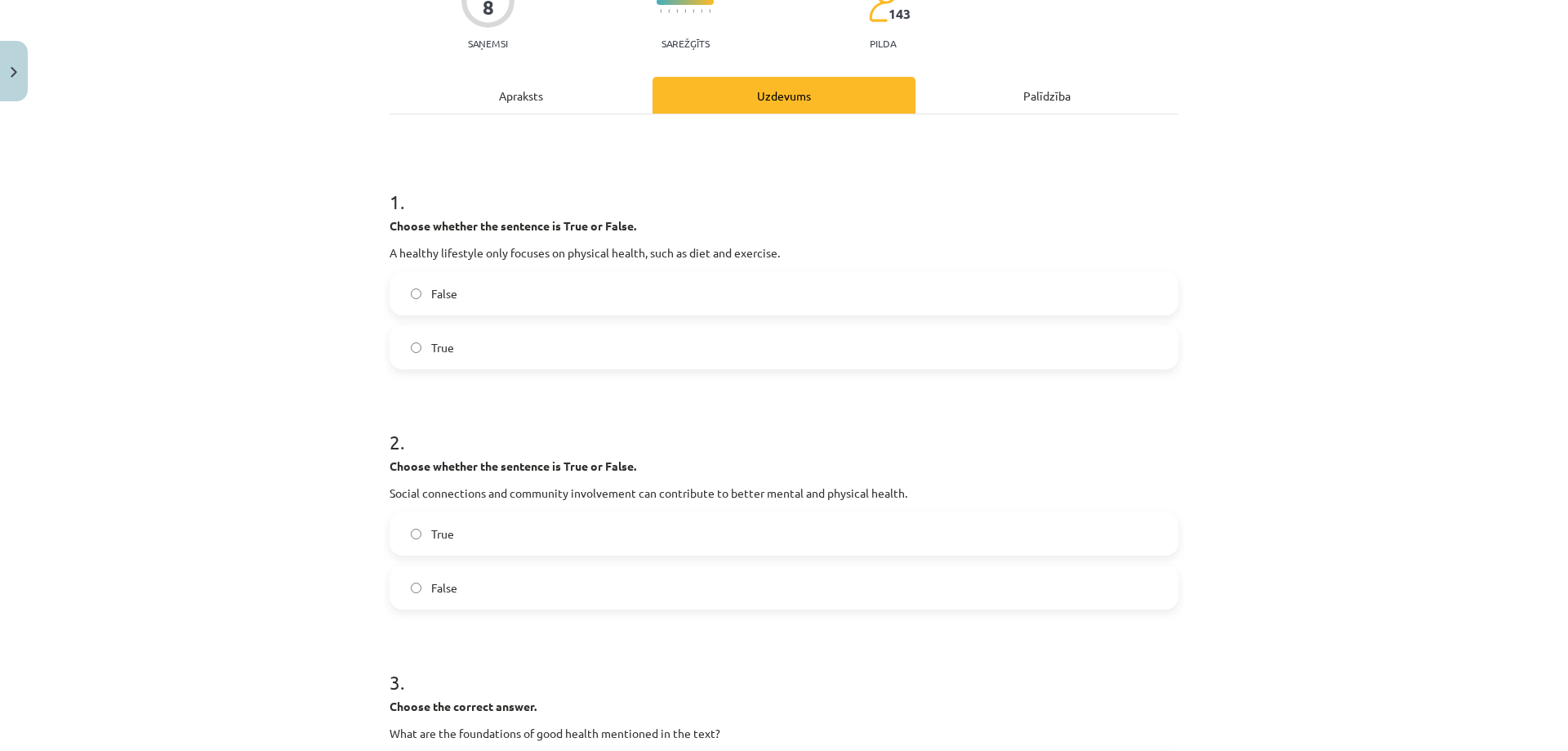
click at [545, 352] on label "True" at bounding box center [784, 347] width 786 height 40
click at [484, 580] on label "False" at bounding box center [784, 587] width 786 height 40
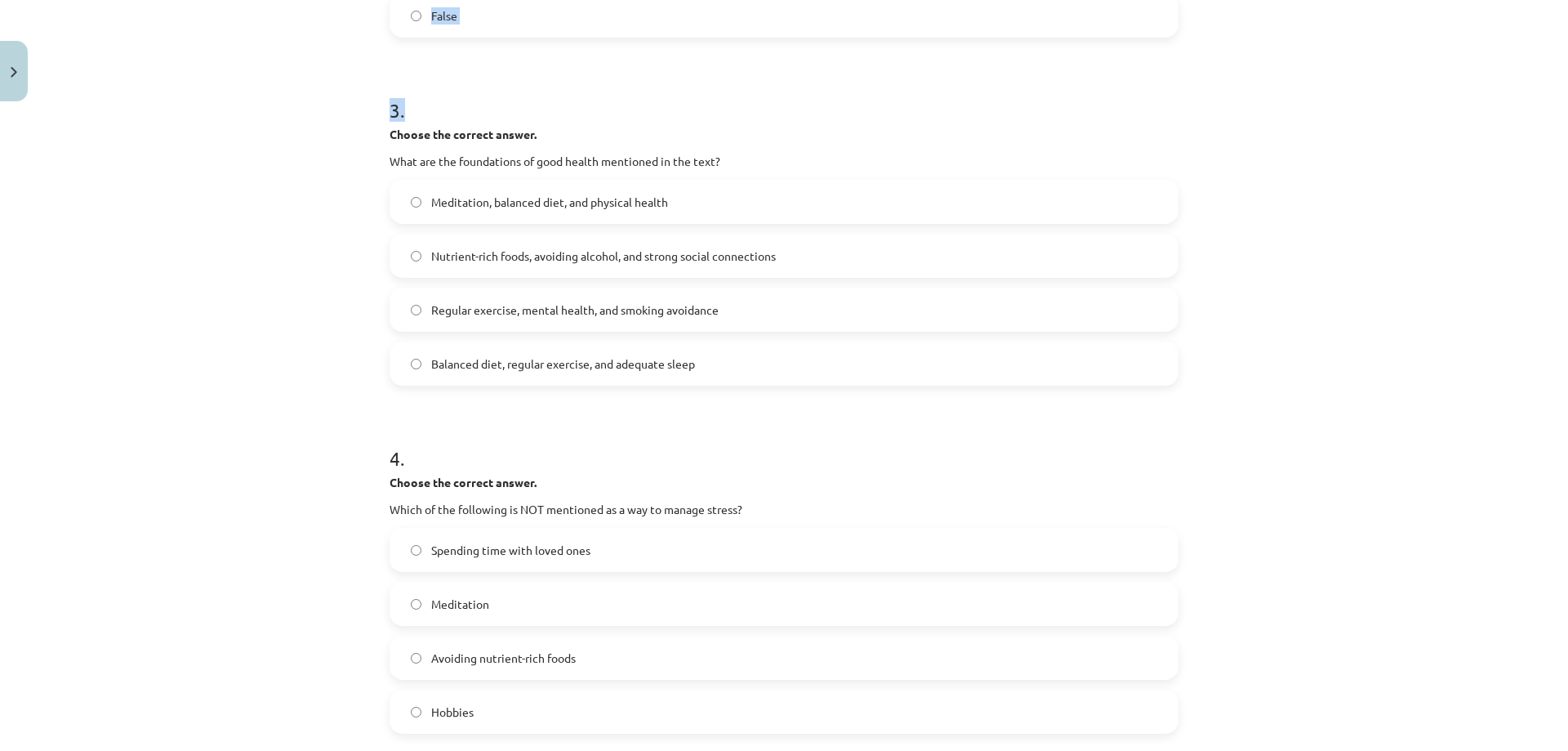
scroll to position [908, 0]
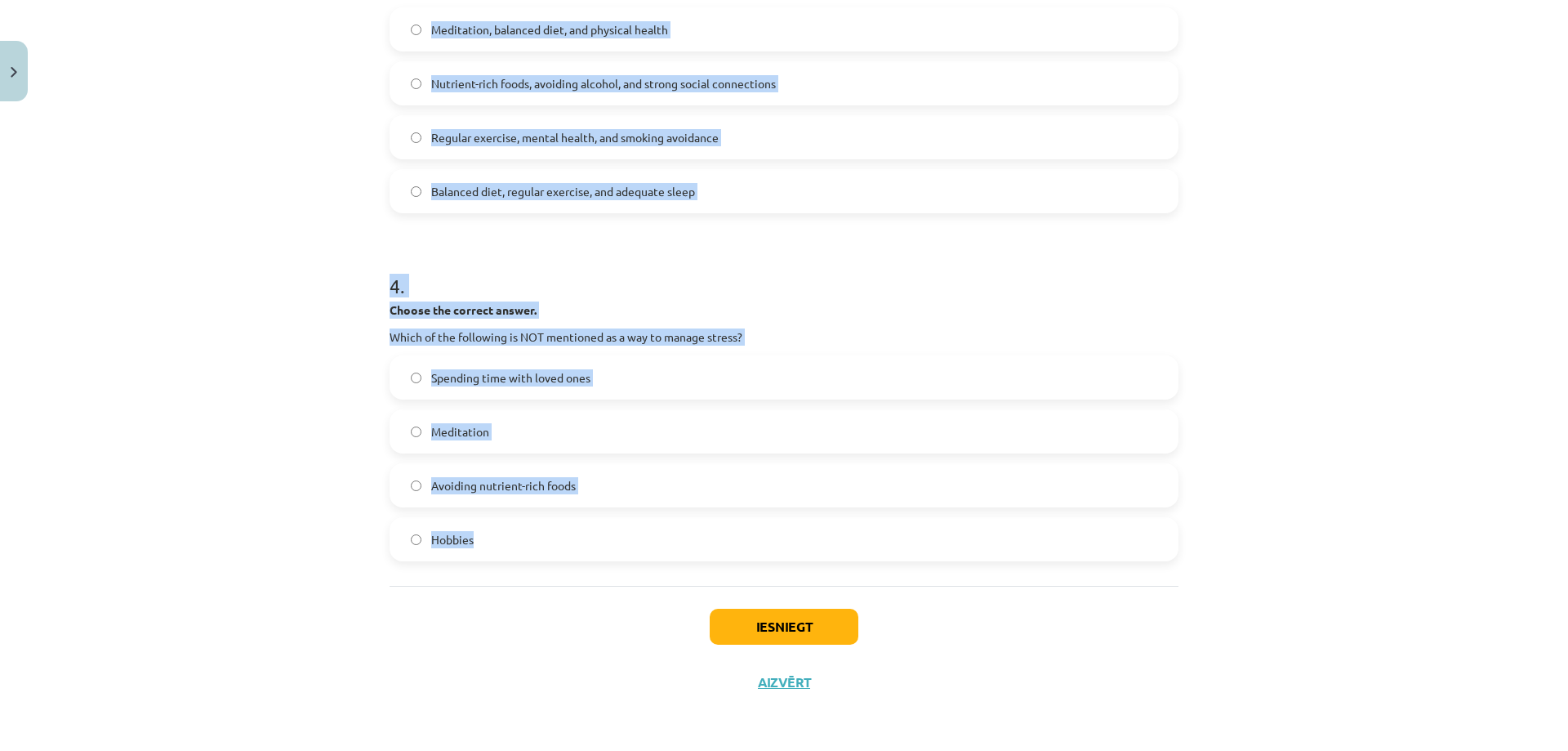
drag, startPoint x: 381, startPoint y: 129, endPoint x: 532, endPoint y: 559, distance: 455.7
copy form "Choose the correct answer. What are the foundations of good health mentioned in…"
click at [247, 403] on div "Mācību tēma: Angļu valoda i - 10.klase 1.ieskaites mācību materiāls #13 ✅ Final…" at bounding box center [784, 376] width 1568 height 751
click at [599, 477] on label "Avoiding nutrient-rich foods" at bounding box center [784, 485] width 786 height 40
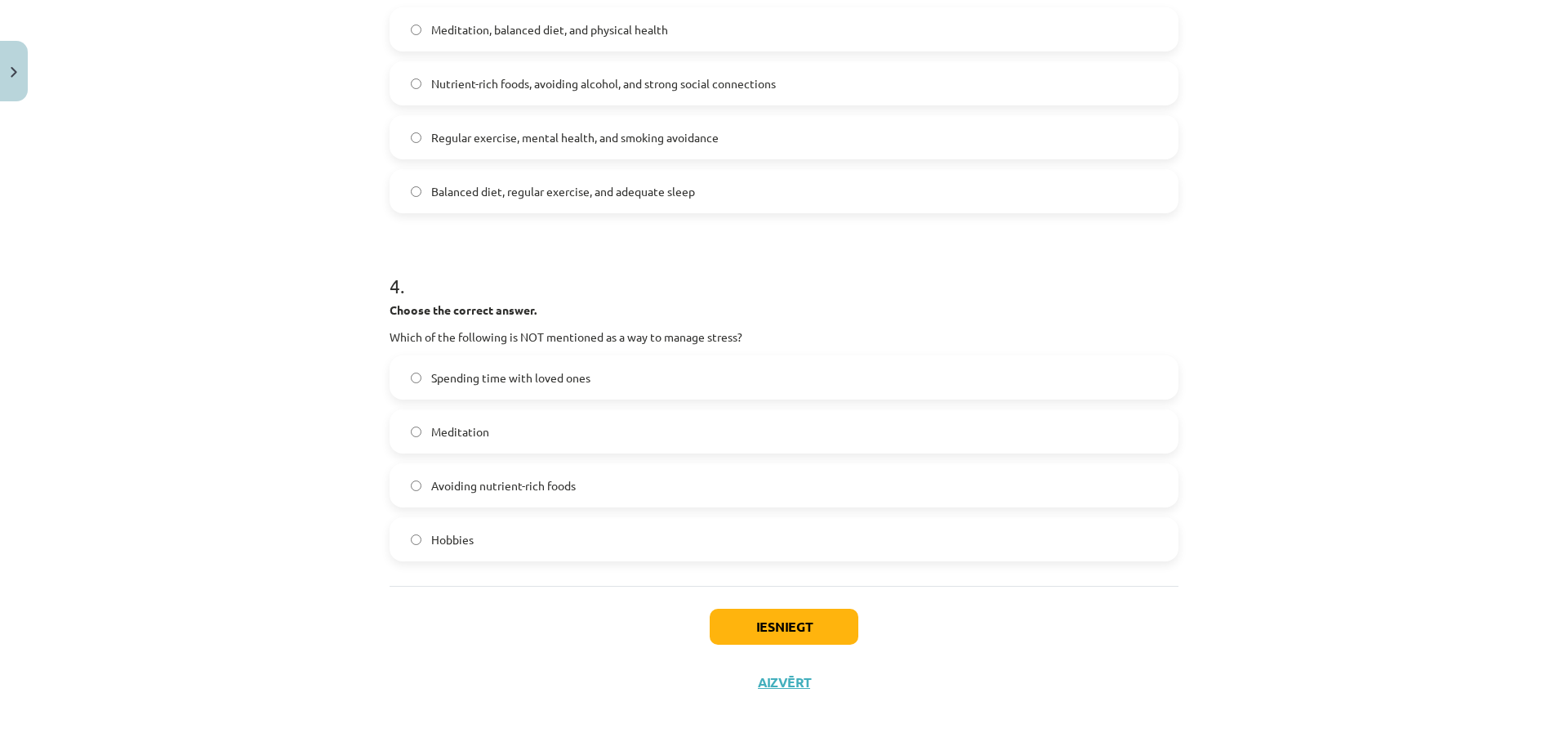
click at [585, 194] on span "Balanced diet, regular exercise, and adequate sleep" at bounding box center [563, 192] width 264 height 18
click at [769, 629] on button "Iesniegt" at bounding box center [783, 626] width 149 height 36
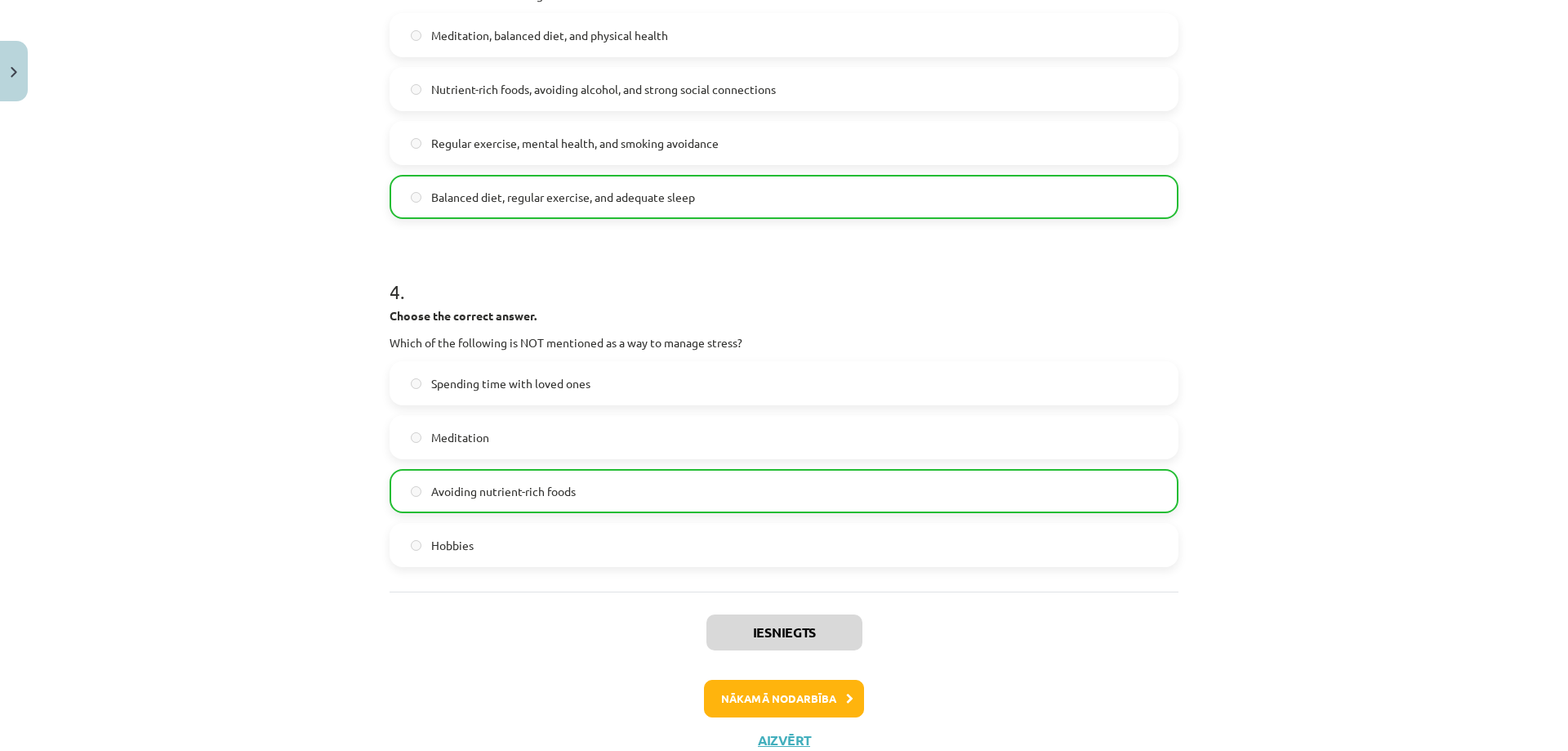
scroll to position [960, 0]
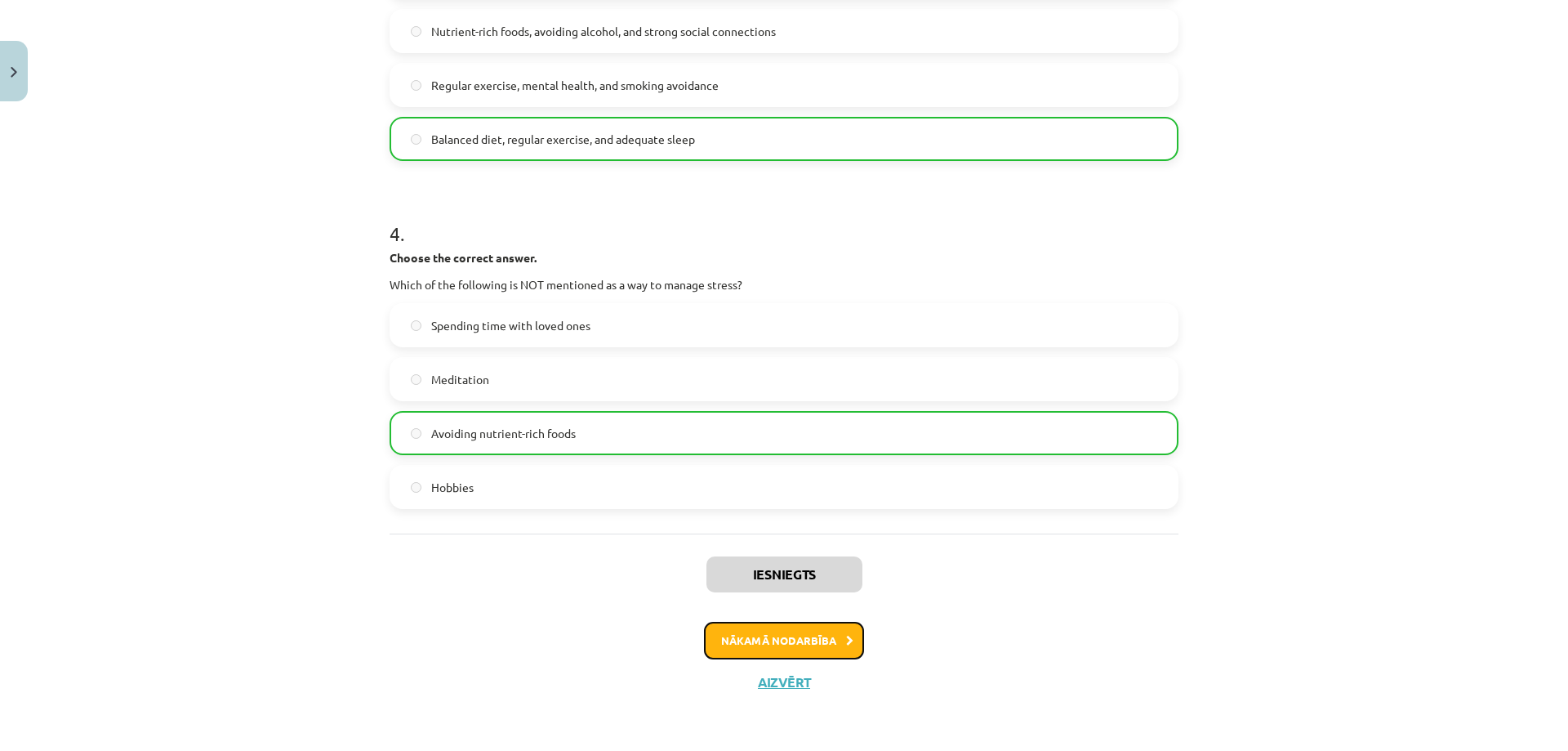
click at [759, 631] on button "Nākamā nodarbība" at bounding box center [784, 640] width 160 height 38
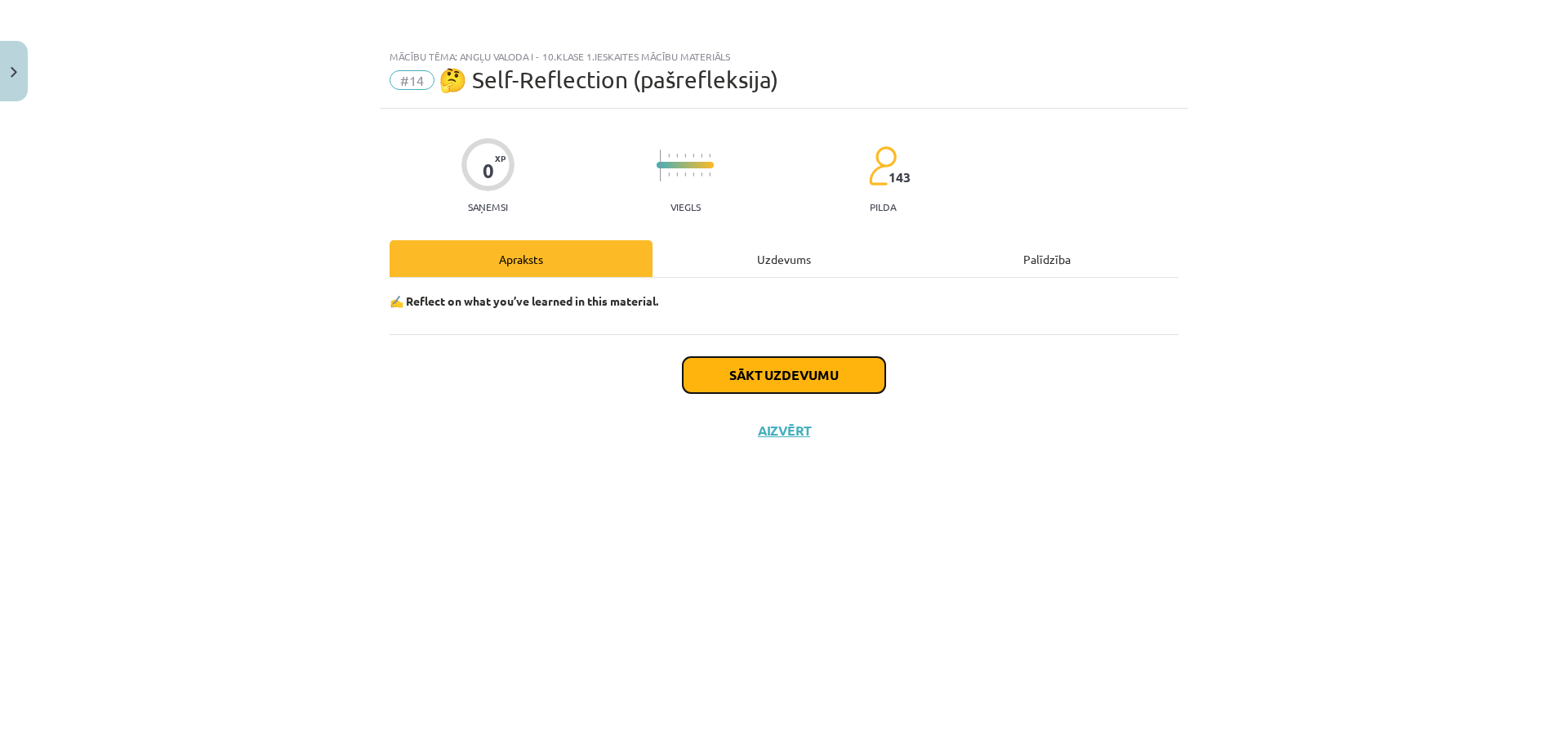
click at [764, 375] on button "Sākt uzdevumu" at bounding box center [784, 375] width 202 height 36
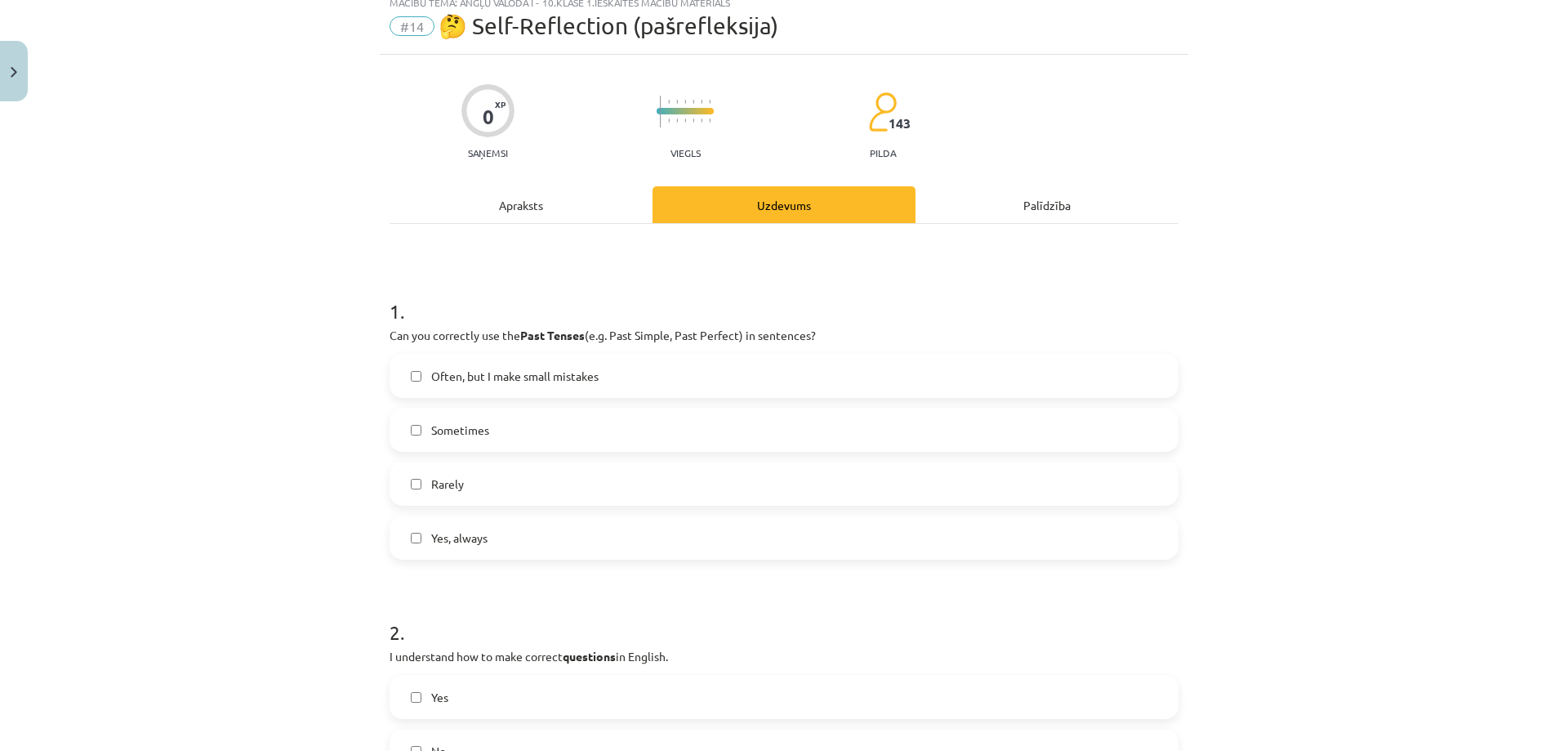
scroll to position [82, 0]
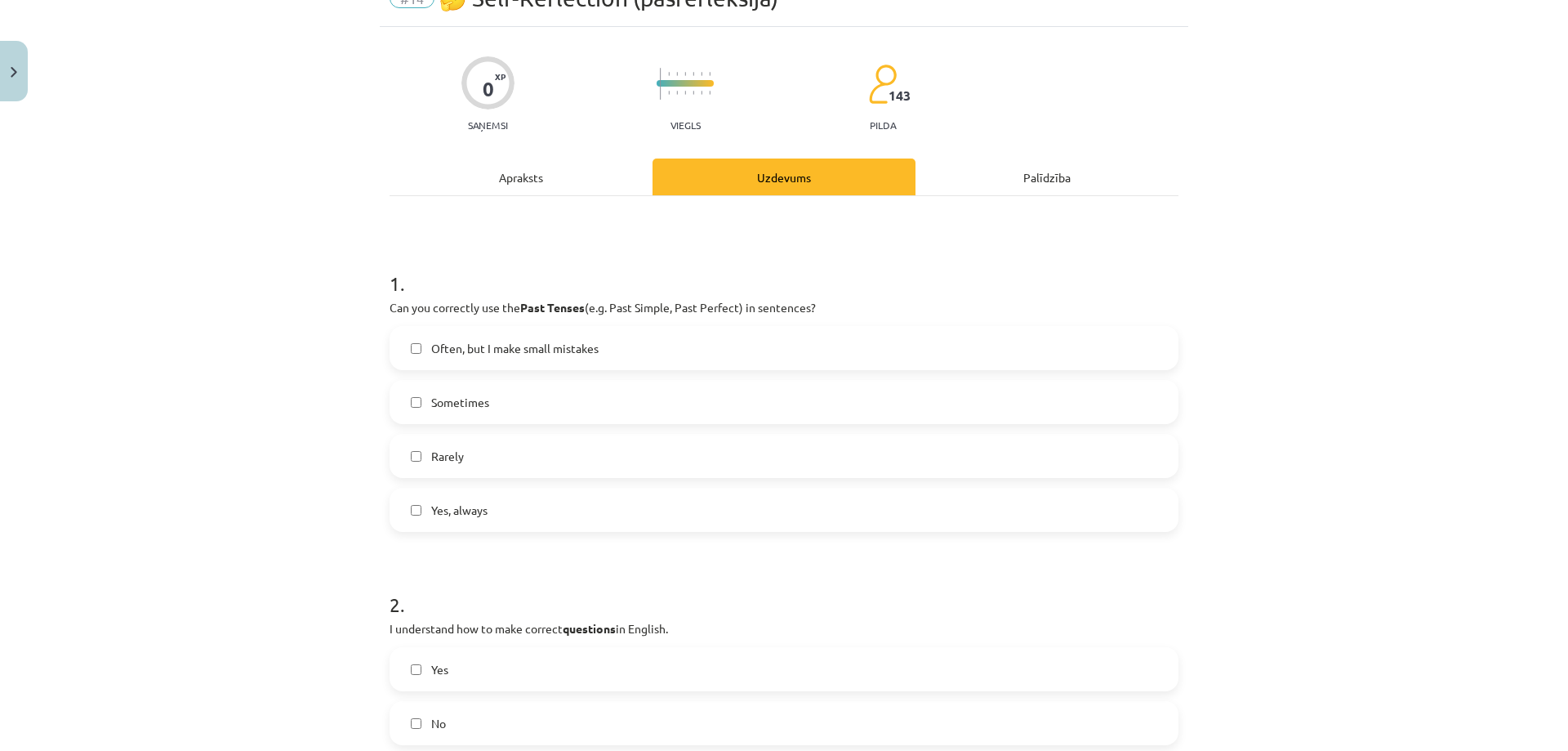
click at [512, 347] on span "Often, but I make small mistakes" at bounding box center [514, 348] width 167 height 18
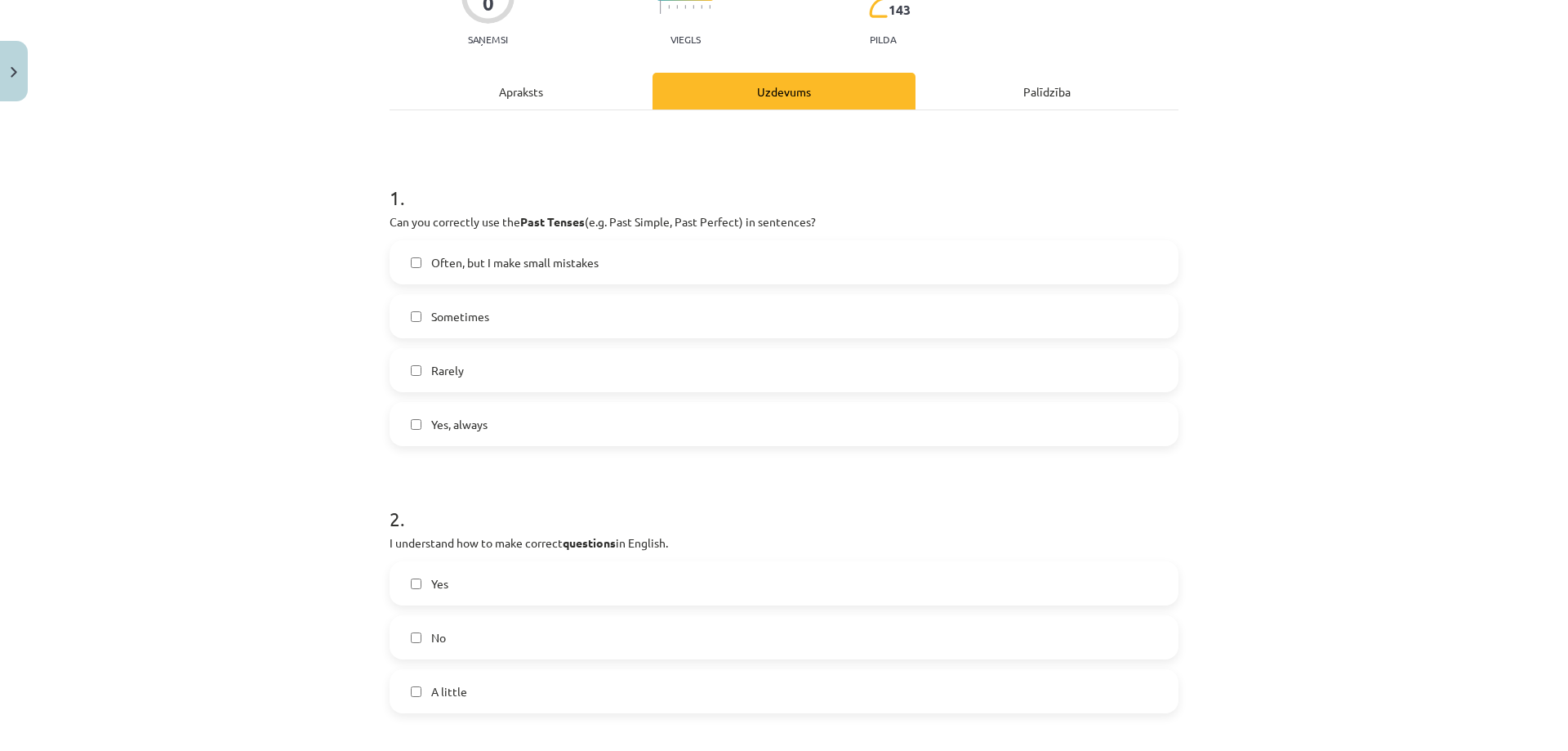
scroll to position [327, 0]
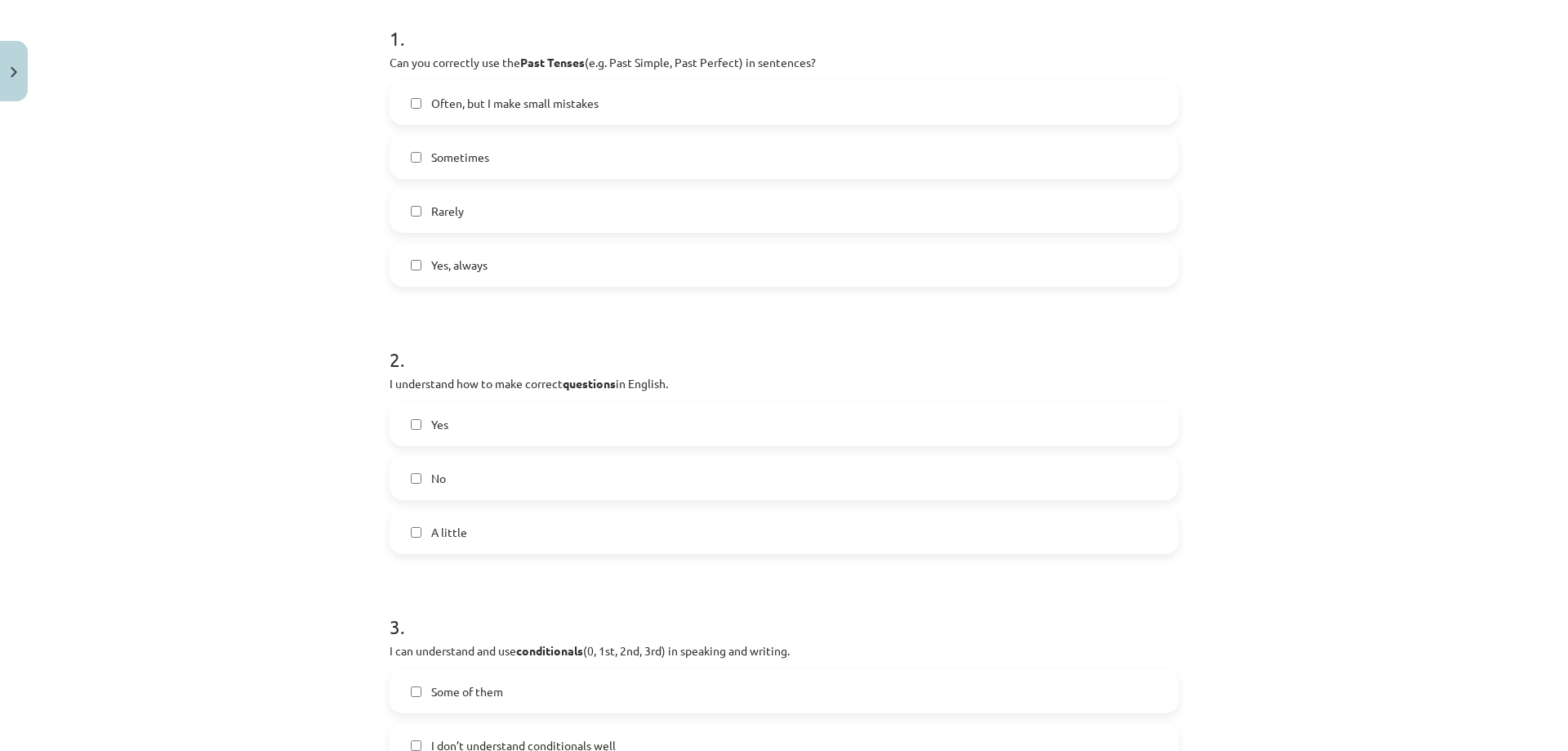
click at [509, 461] on label "No" at bounding box center [784, 478] width 786 height 40
click at [505, 423] on label "Yes" at bounding box center [784, 424] width 786 height 40
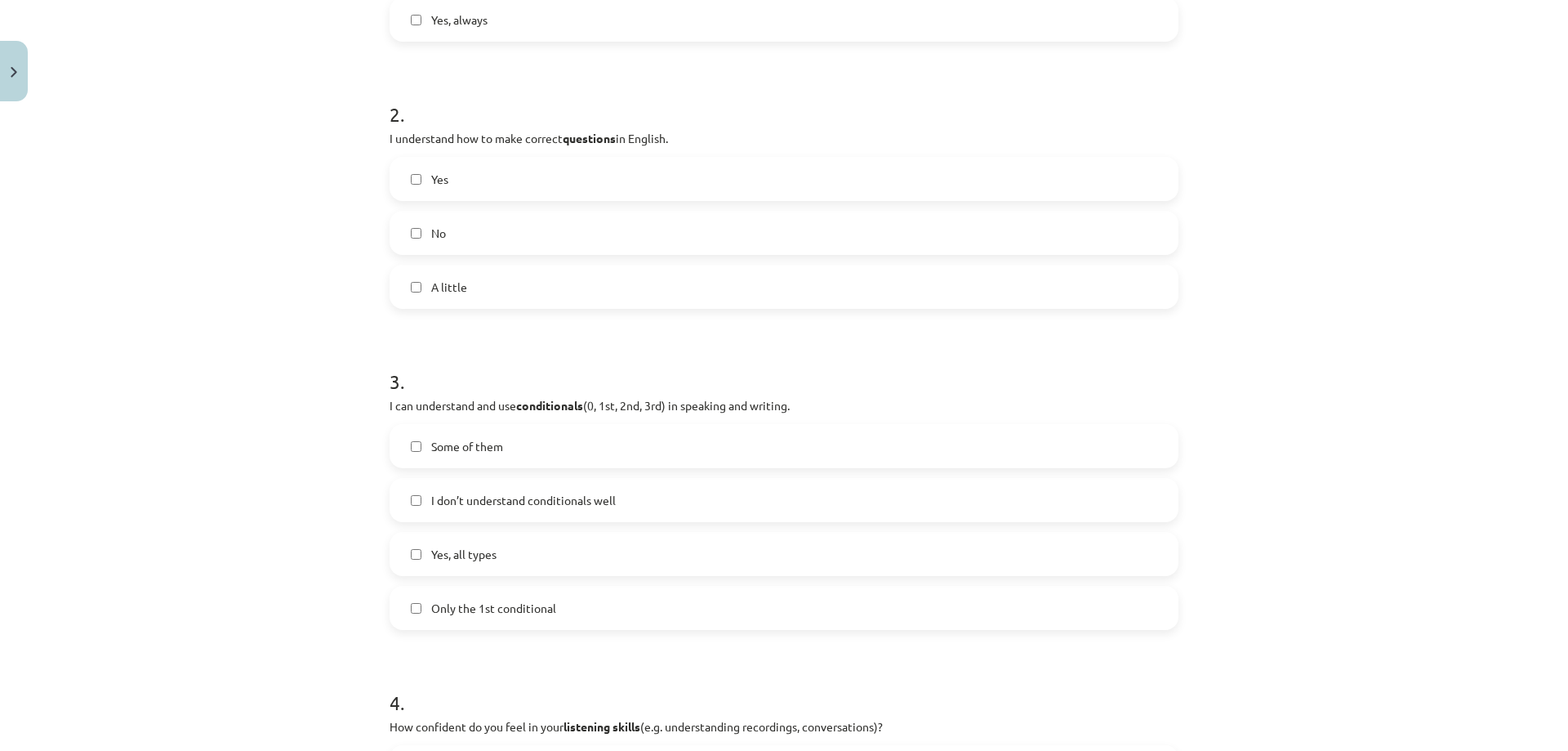
scroll to position [653, 0]
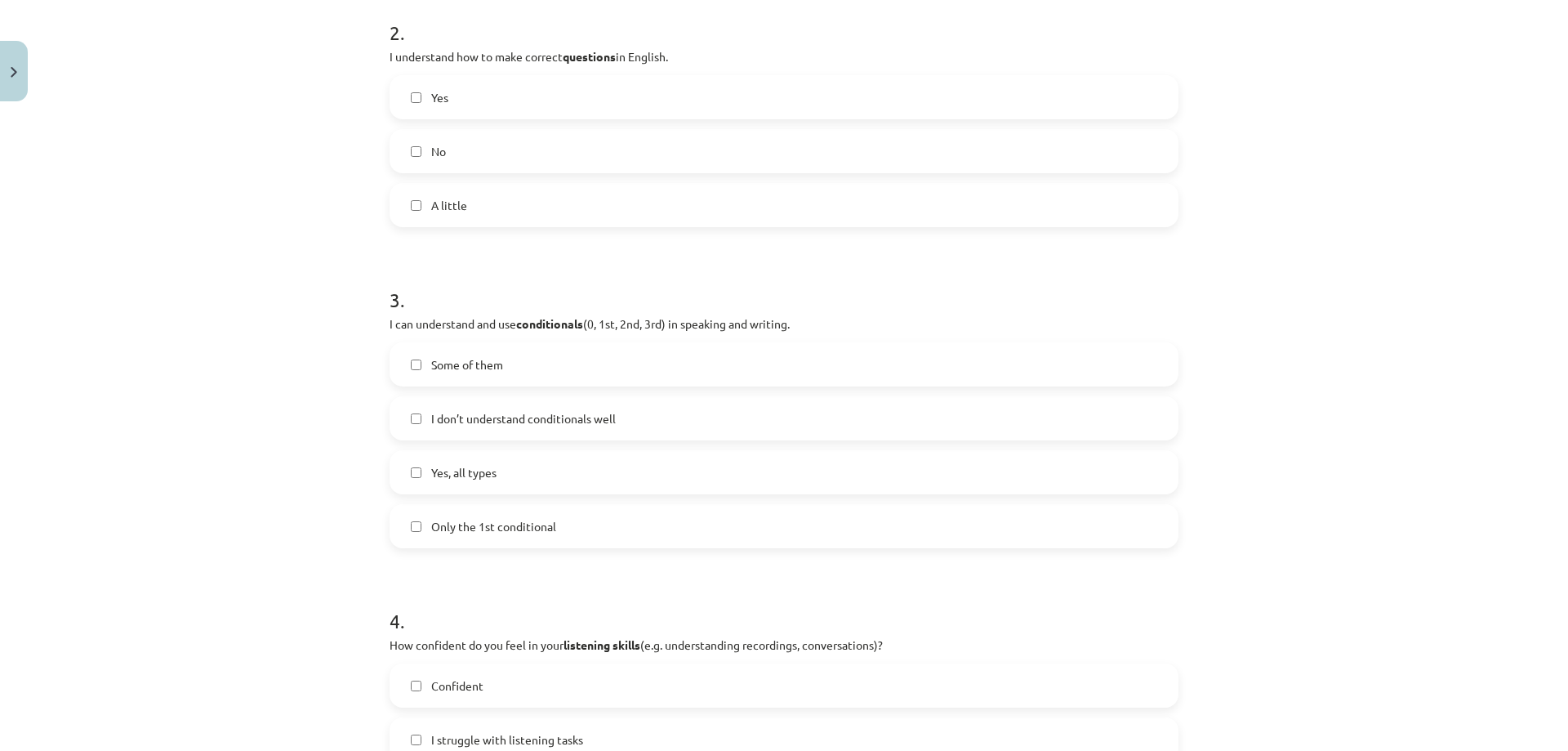
click at [555, 424] on span "I don’t understand conditionals well" at bounding box center [523, 419] width 185 height 18
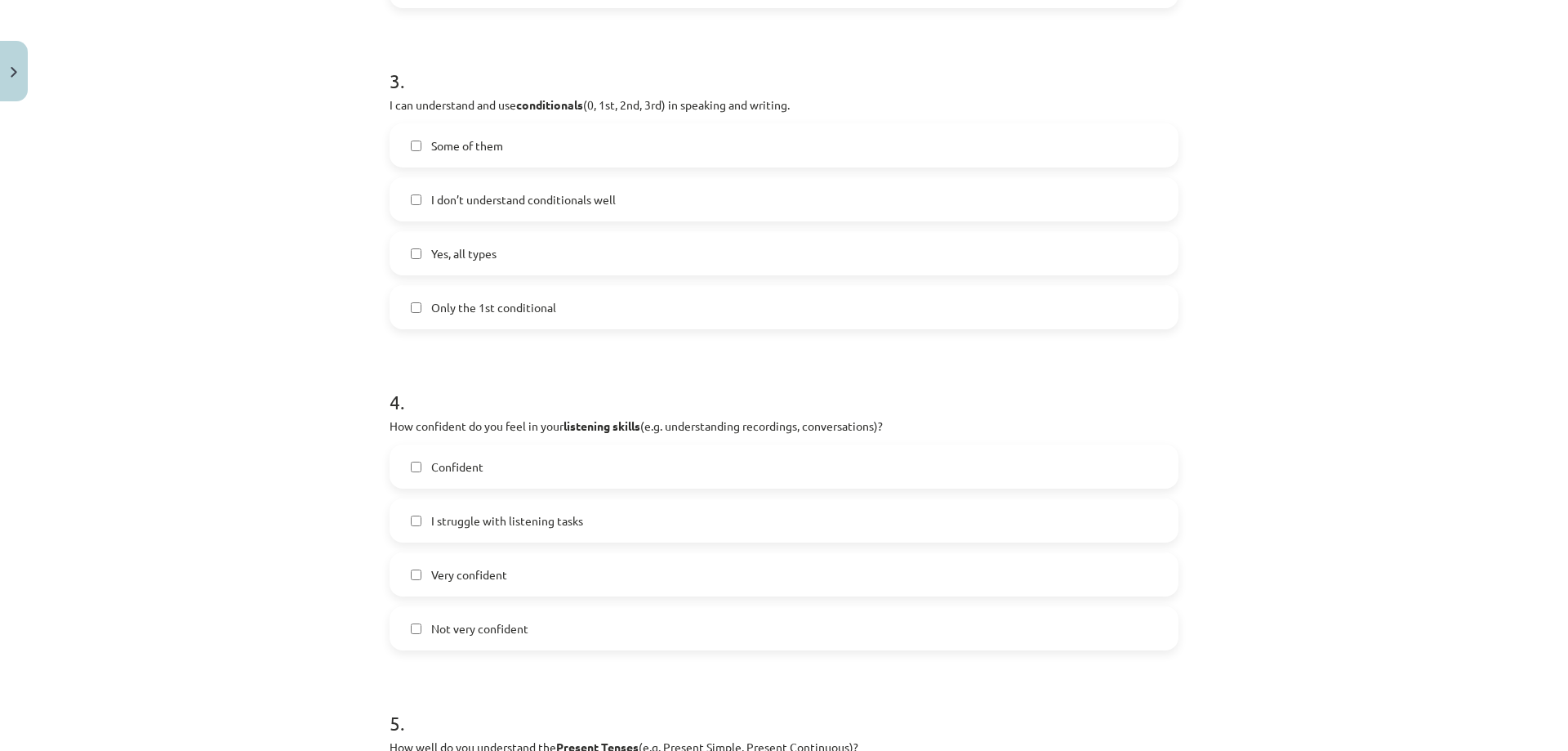
scroll to position [981, 0]
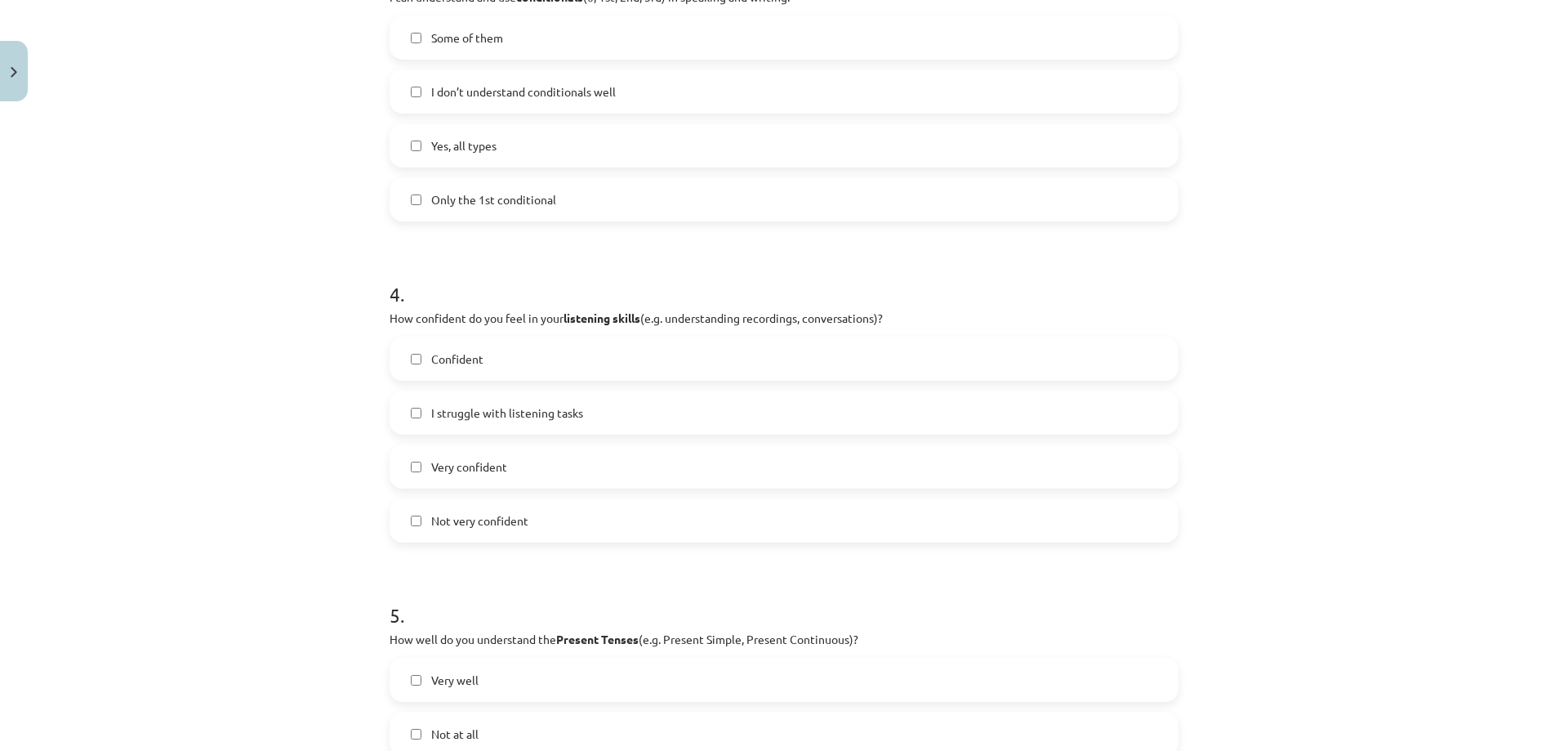
click at [575, 364] on label "Confident" at bounding box center [784, 359] width 786 height 40
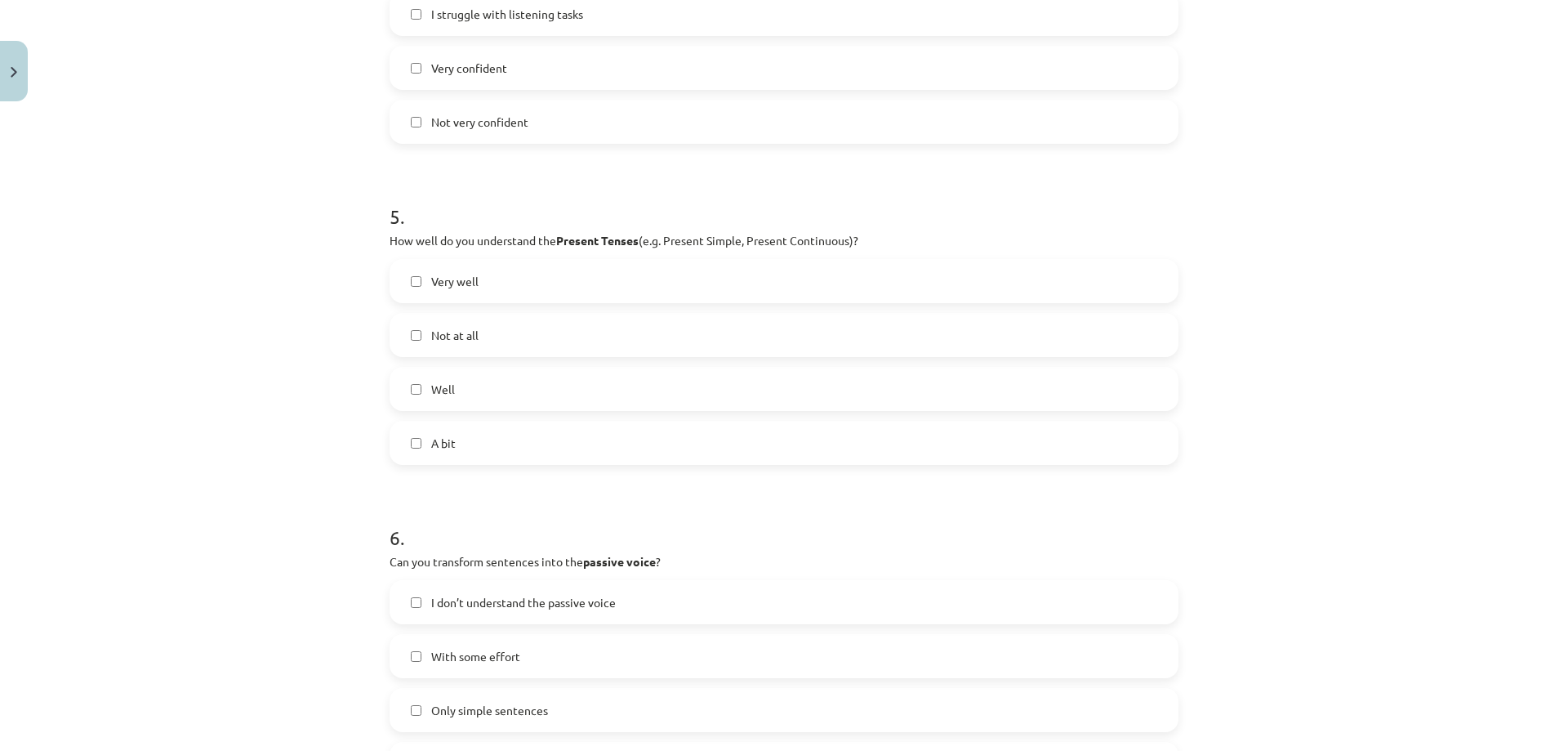
scroll to position [1389, 0]
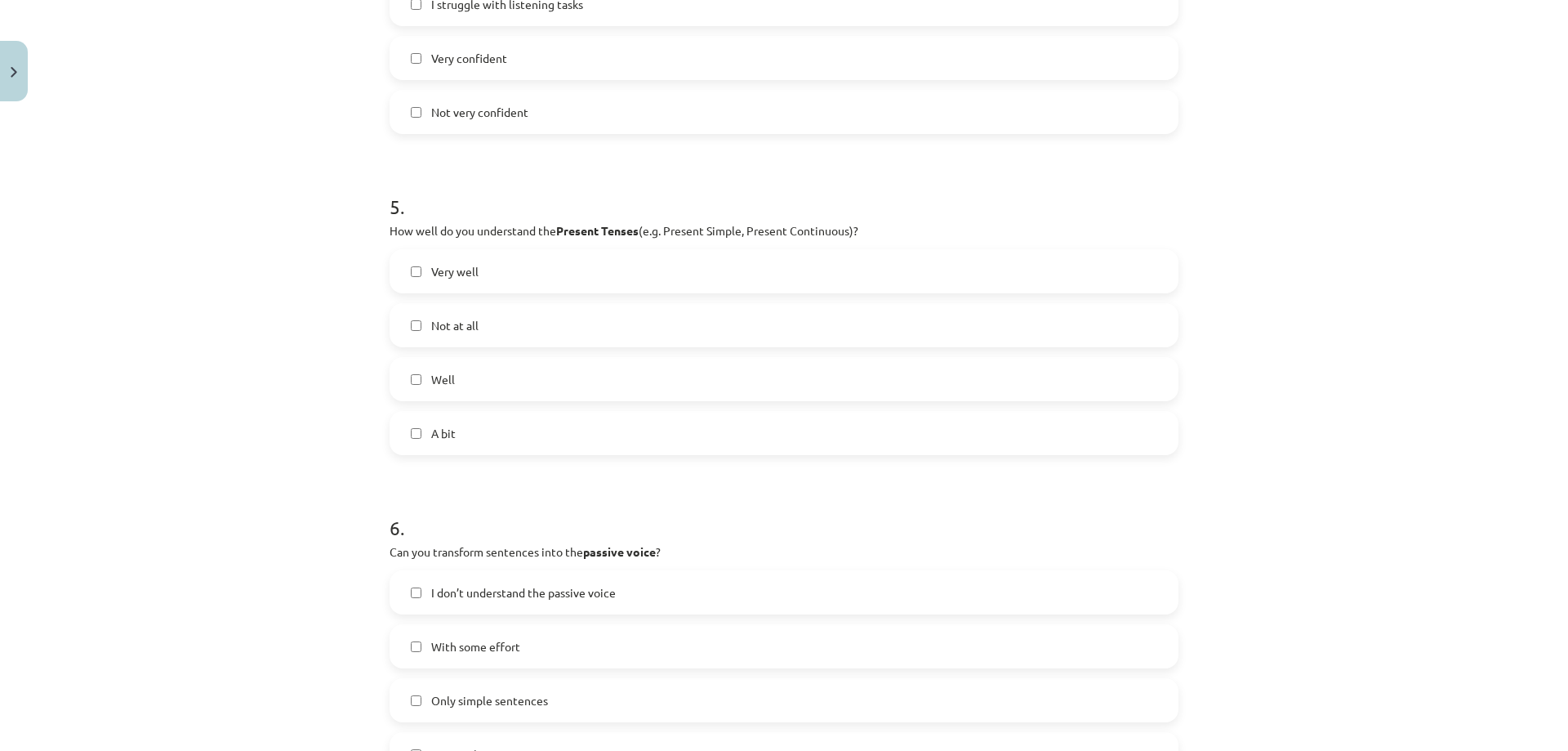
click at [547, 380] on label "Well" at bounding box center [784, 379] width 786 height 40
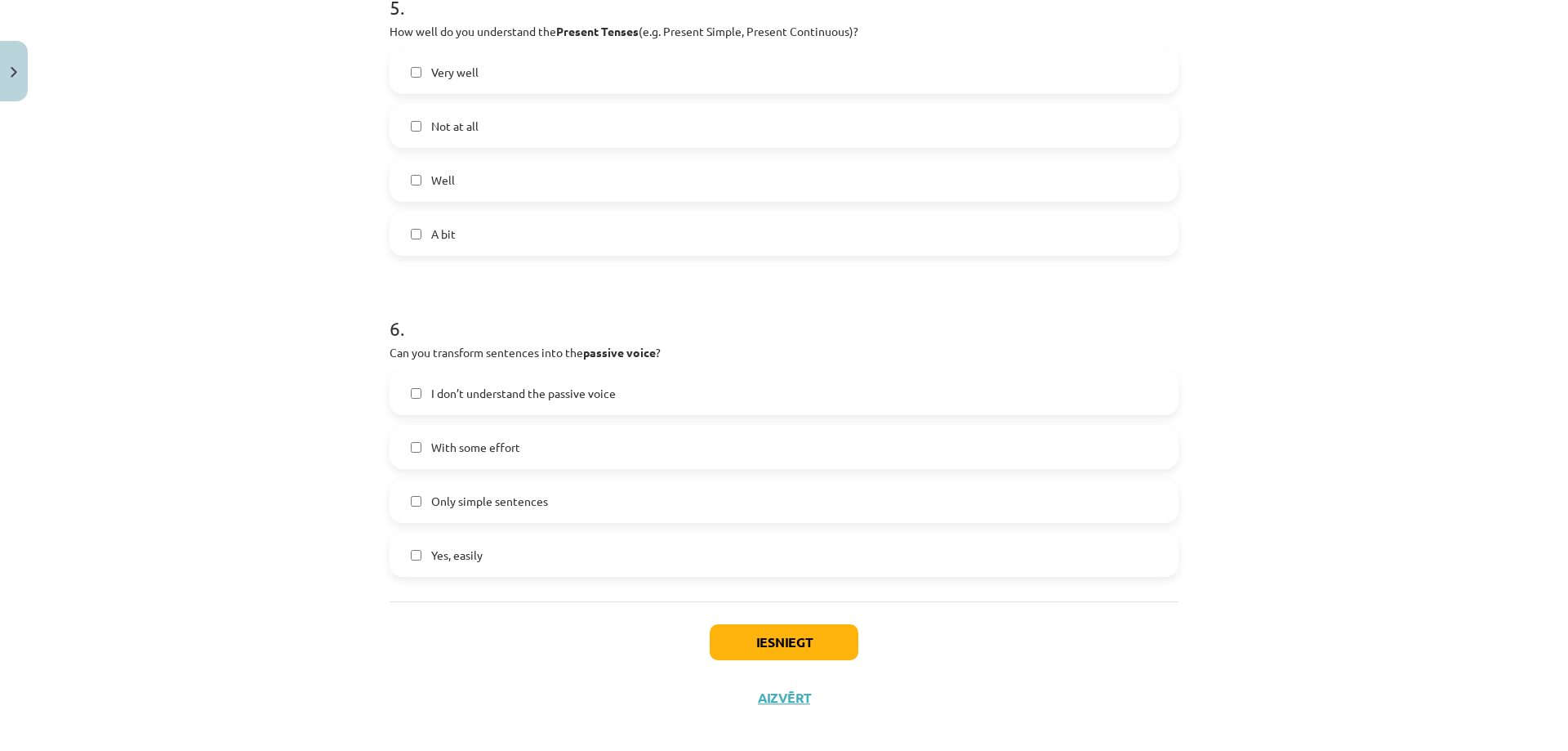
scroll to position [1604, 0]
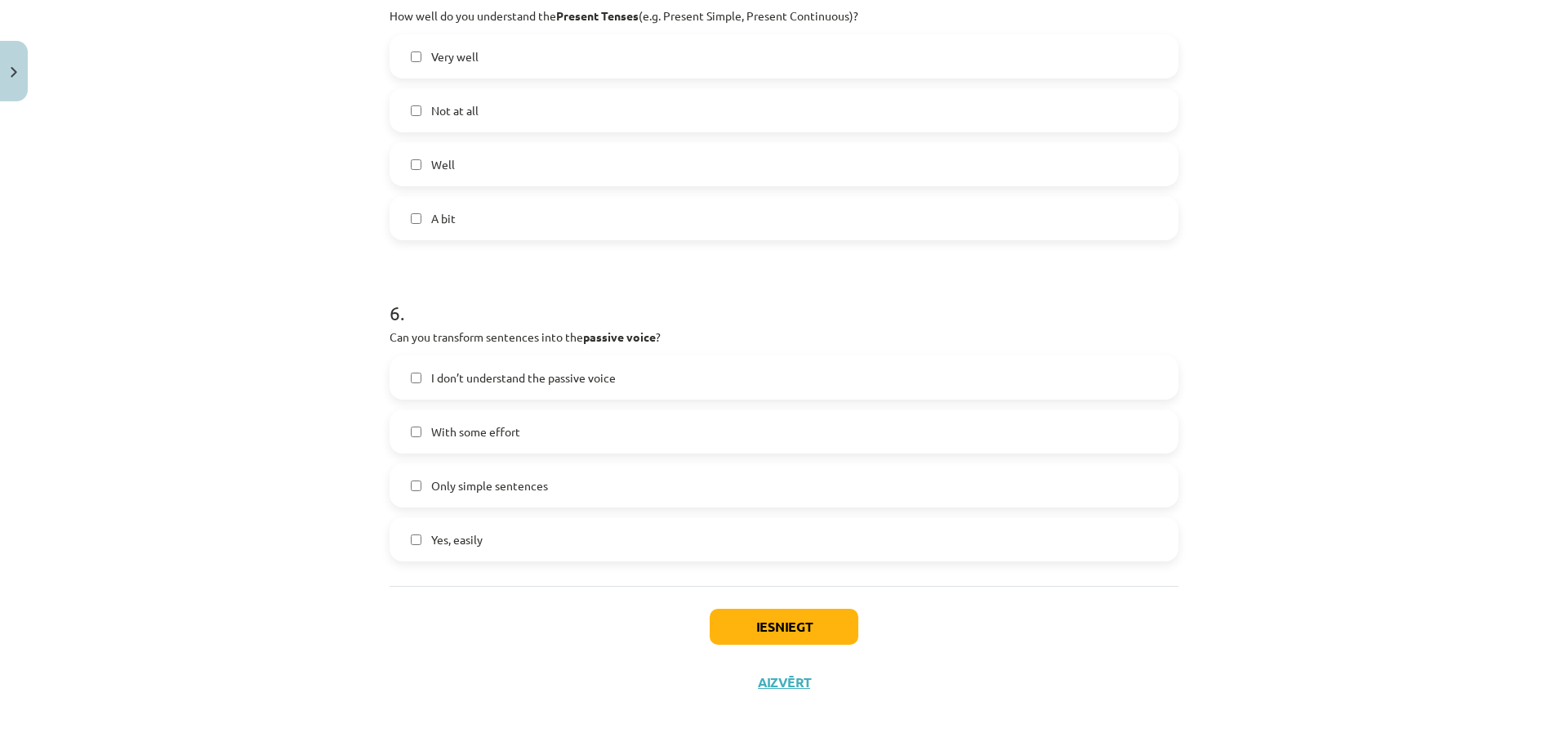
click at [554, 431] on label "With some effort" at bounding box center [784, 431] width 786 height 40
click at [766, 634] on button "Iesniegt" at bounding box center [783, 626] width 149 height 36
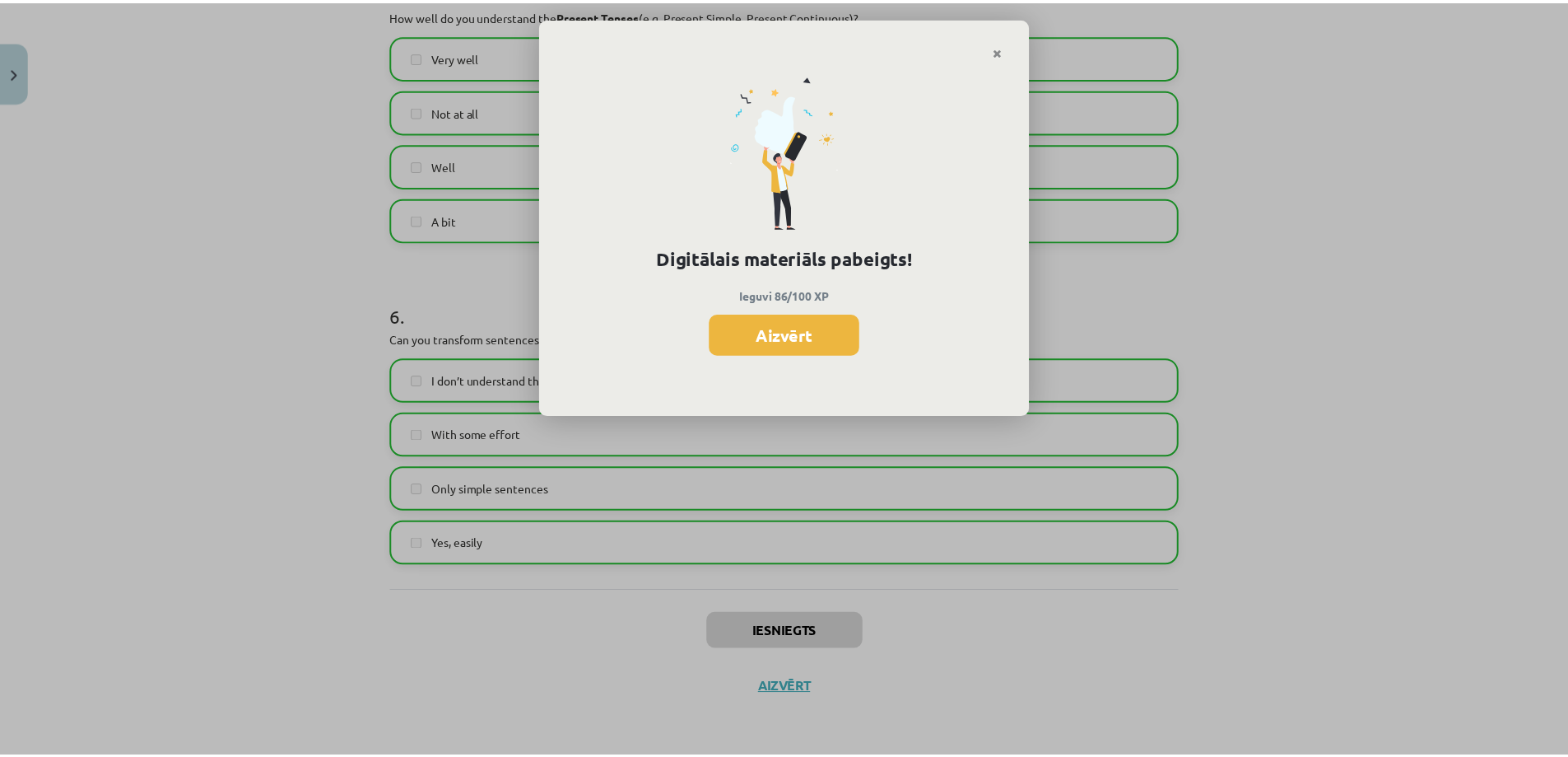
scroll to position [863, 0]
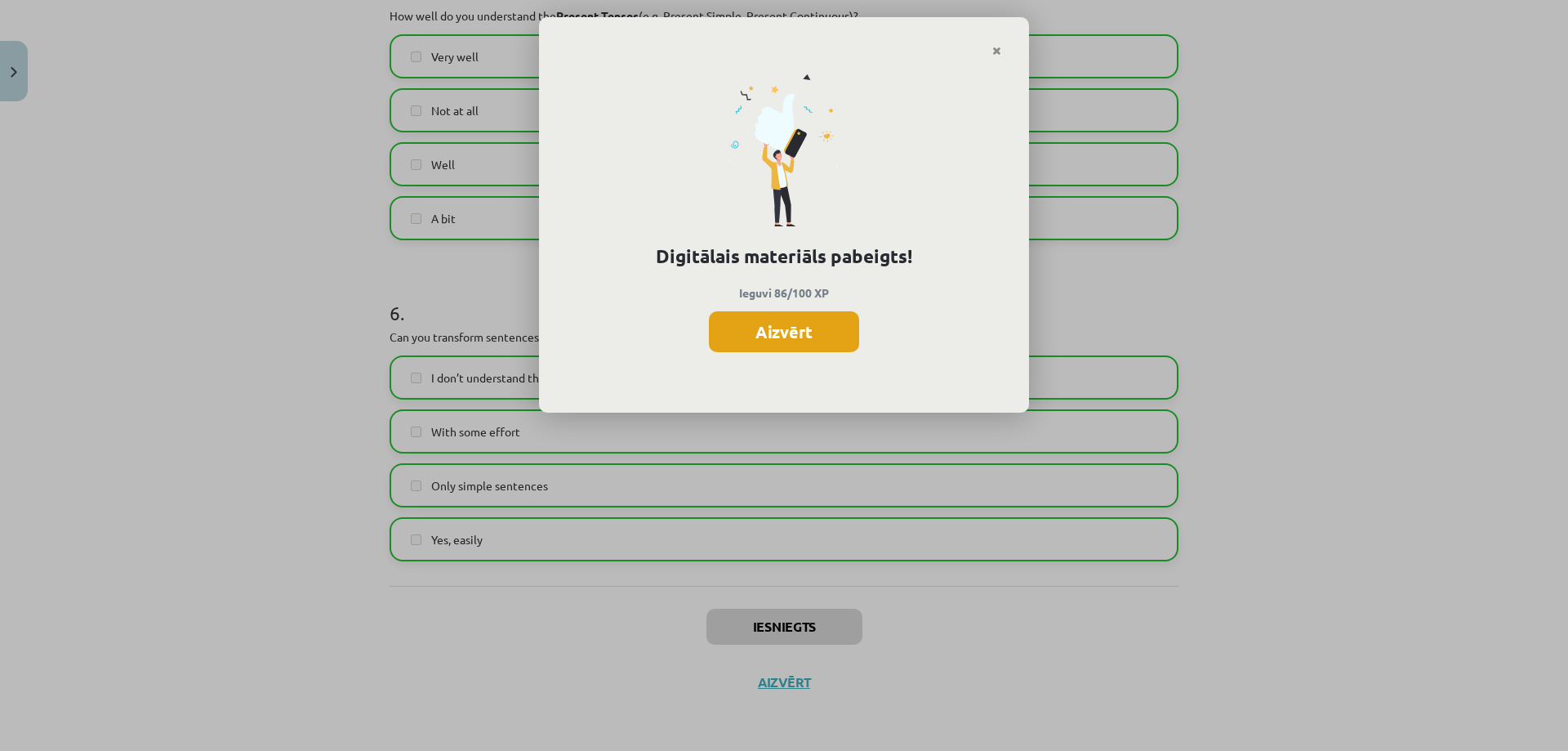
click at [748, 333] on button "Aizvērt" at bounding box center [783, 332] width 150 height 40
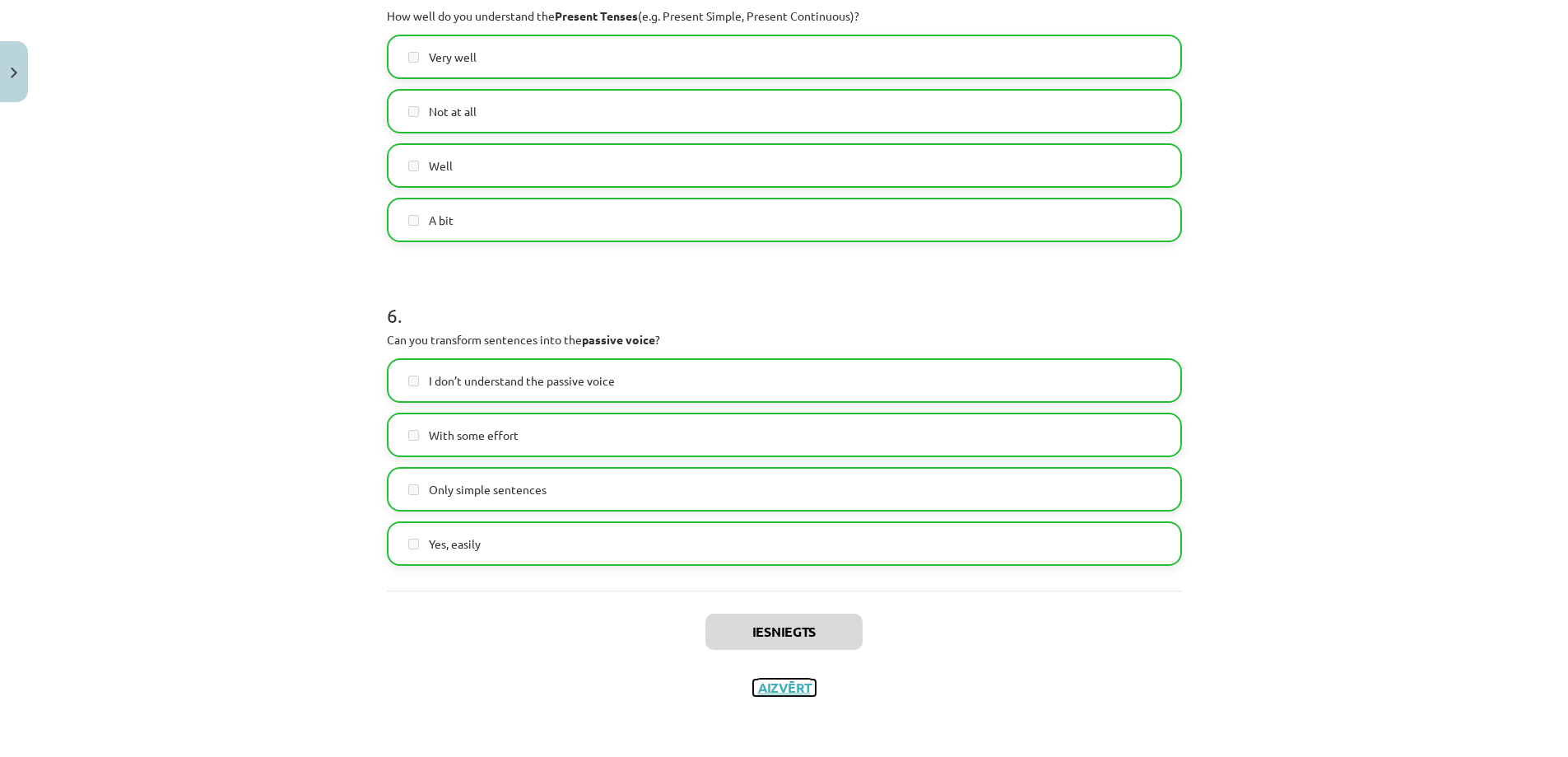
click at [753, 686] on button "Aizvērt" at bounding box center [784, 687] width 63 height 17
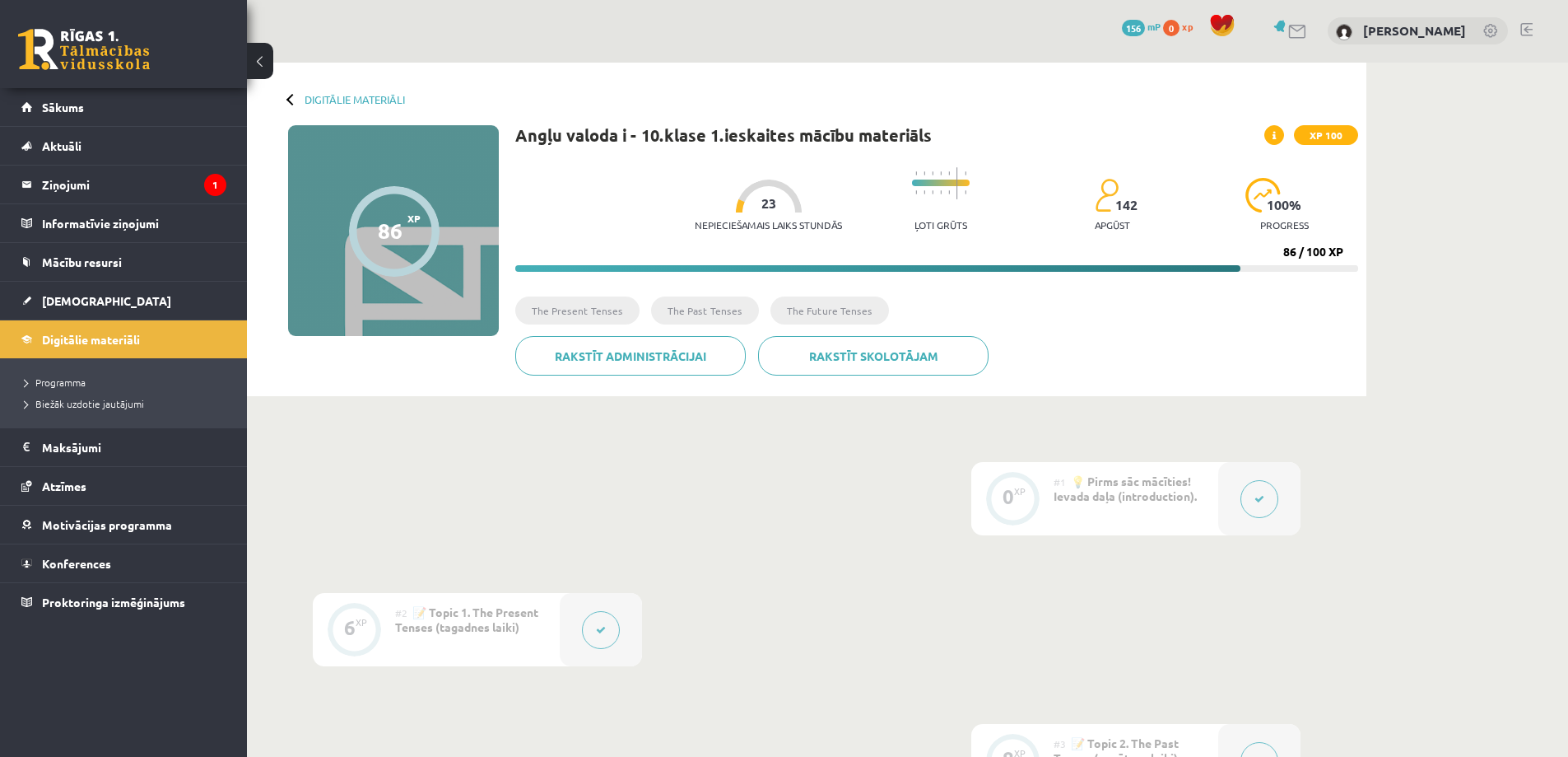
scroll to position [0, 0]
click at [85, 296] on span "[DEMOGRAPHIC_DATA]" at bounding box center [106, 300] width 129 height 15
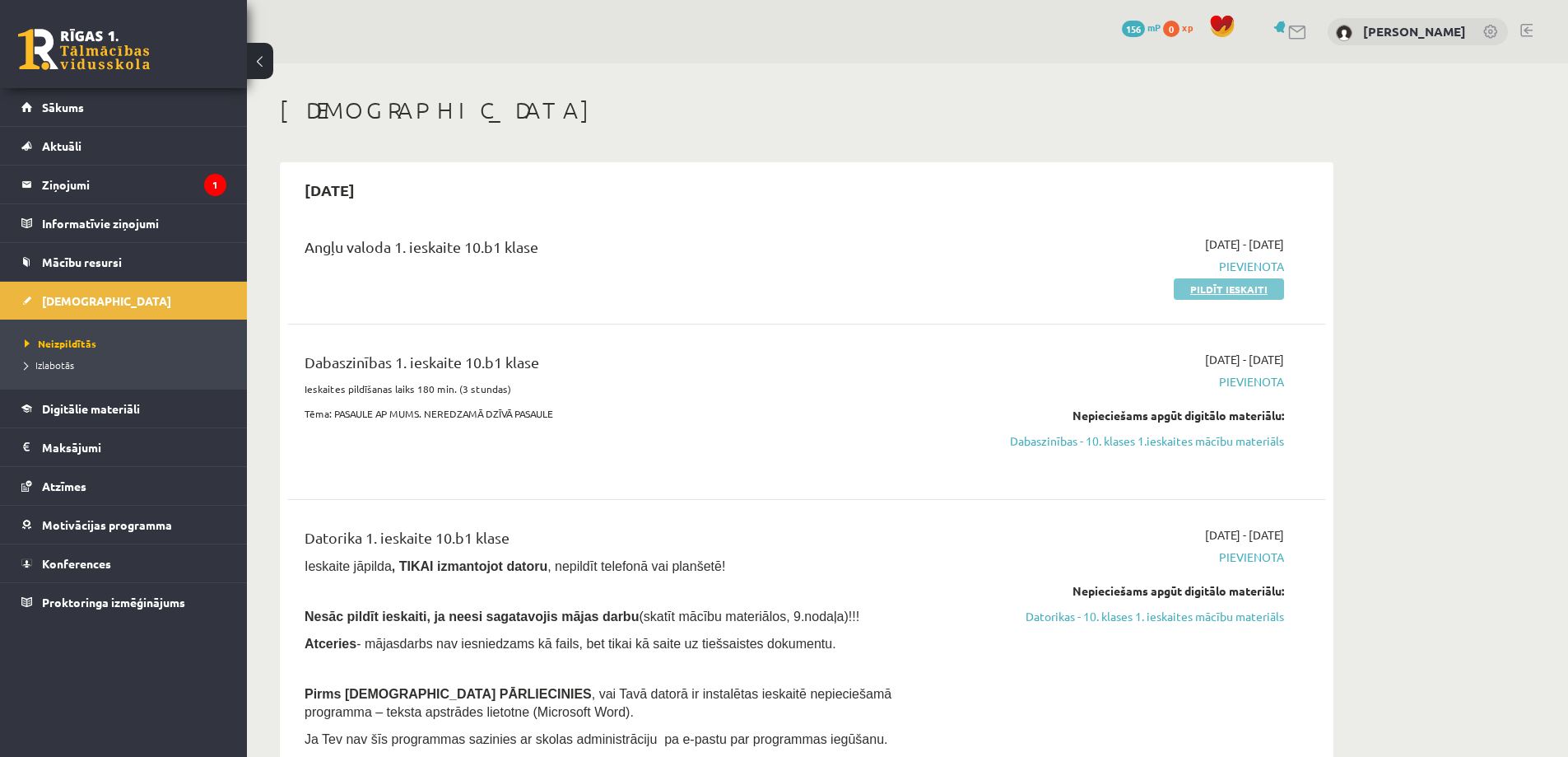
click at [1212, 285] on link "Pildīt ieskaiti" at bounding box center [1229, 289] width 110 height 21
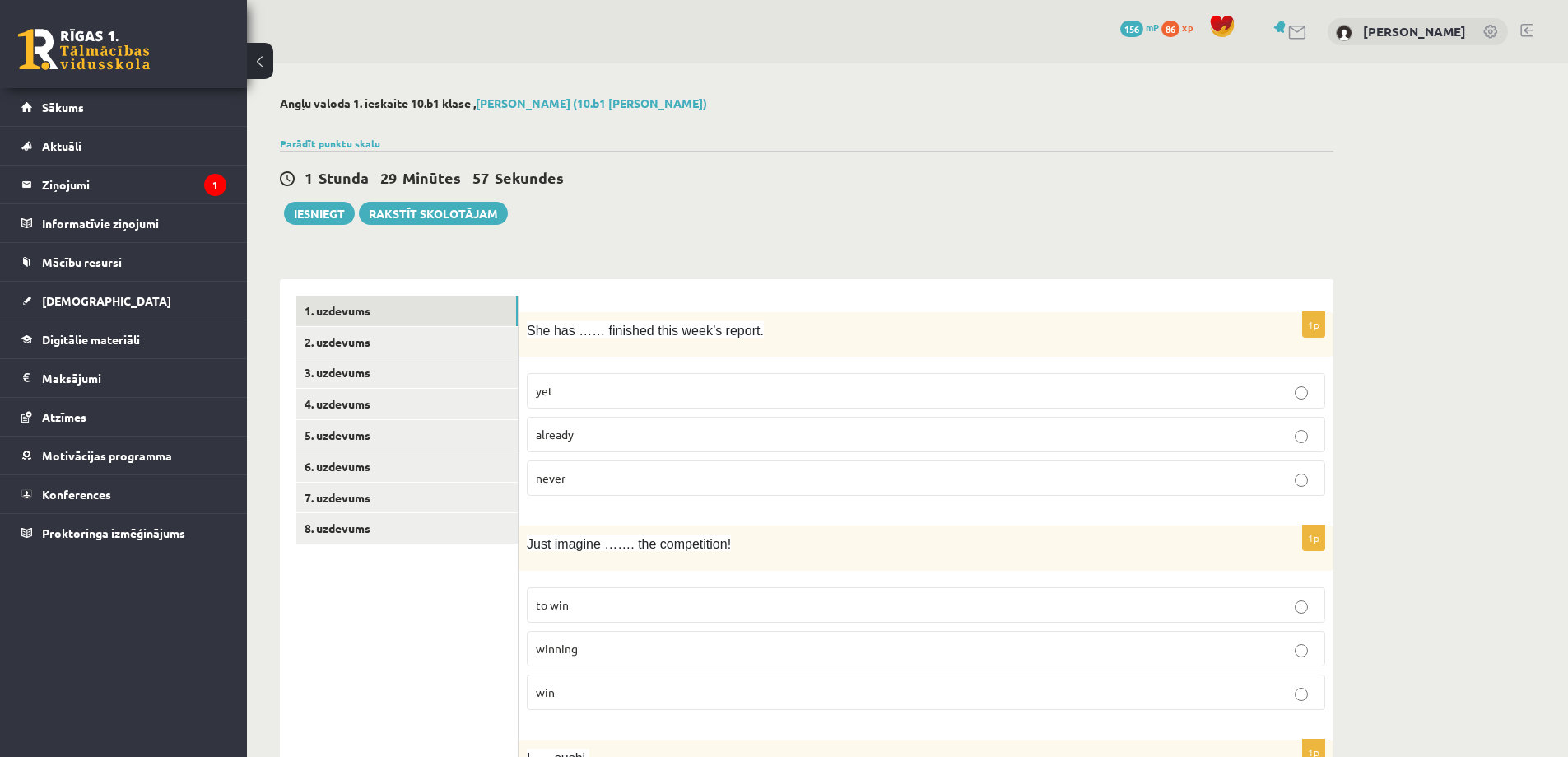
scroll to position [247, 0]
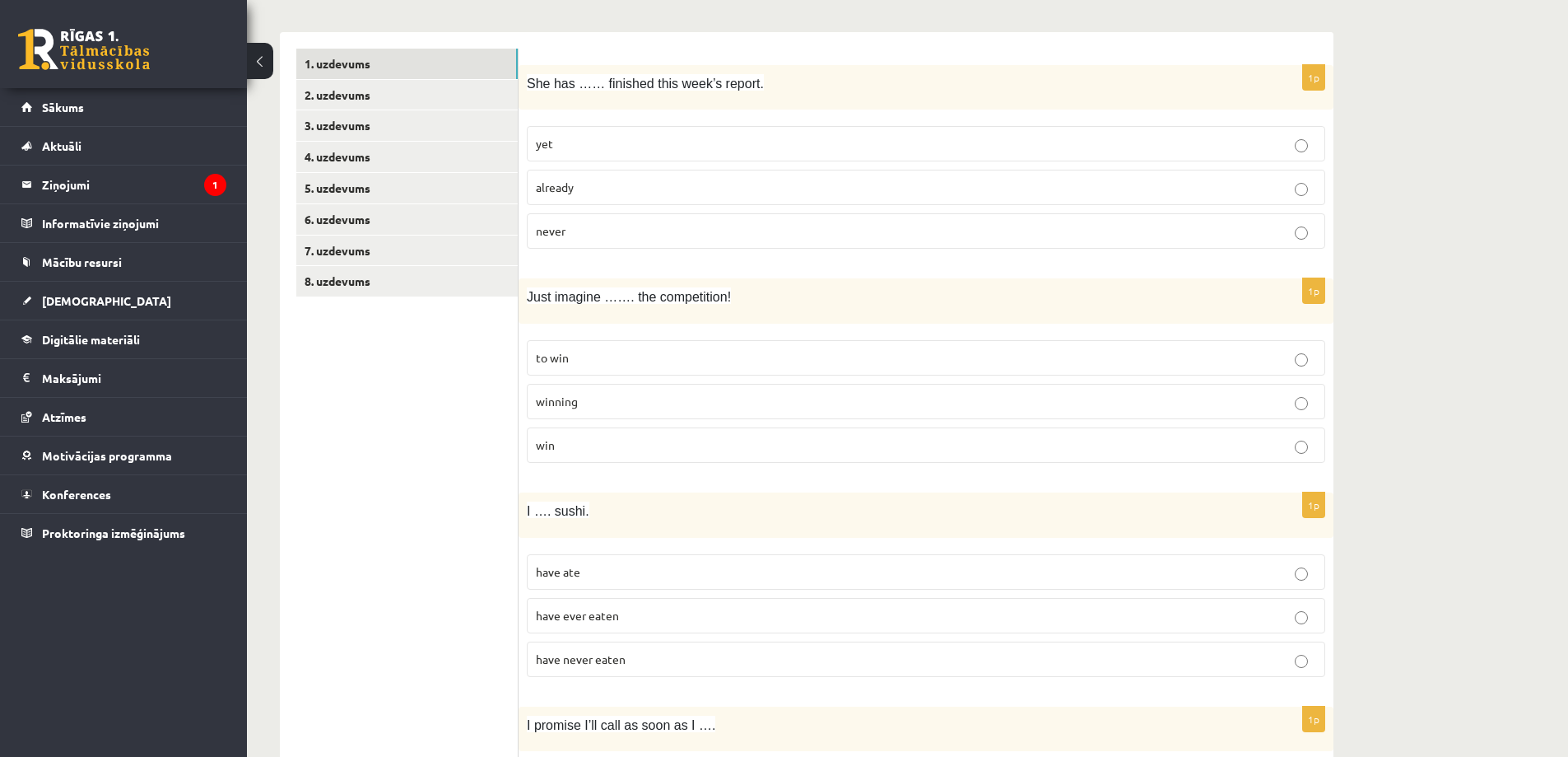
click at [579, 186] on p "already" at bounding box center [926, 188] width 780 height 18
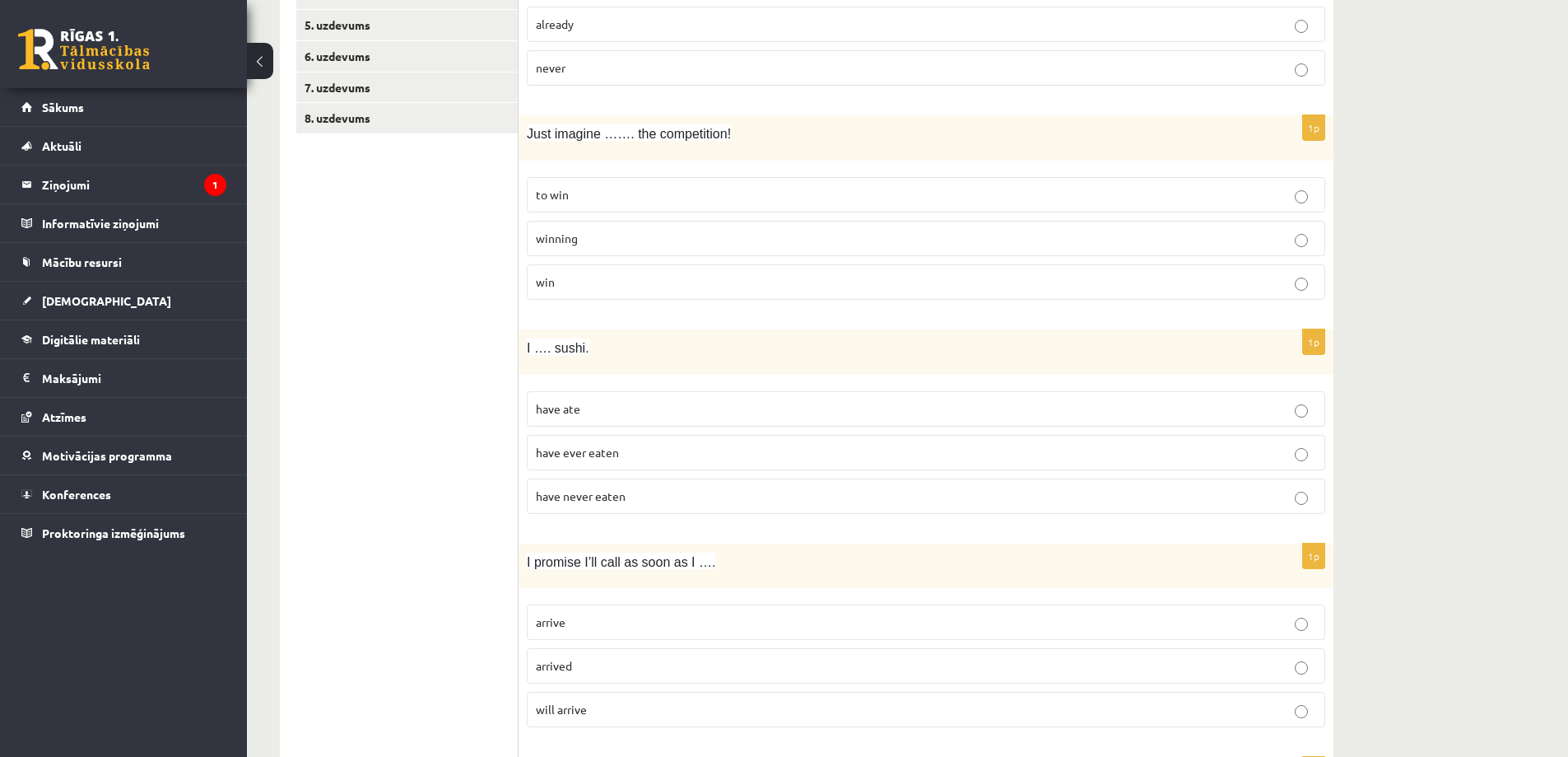
scroll to position [411, 0]
click at [595, 238] on p "winning" at bounding box center [926, 237] width 780 height 18
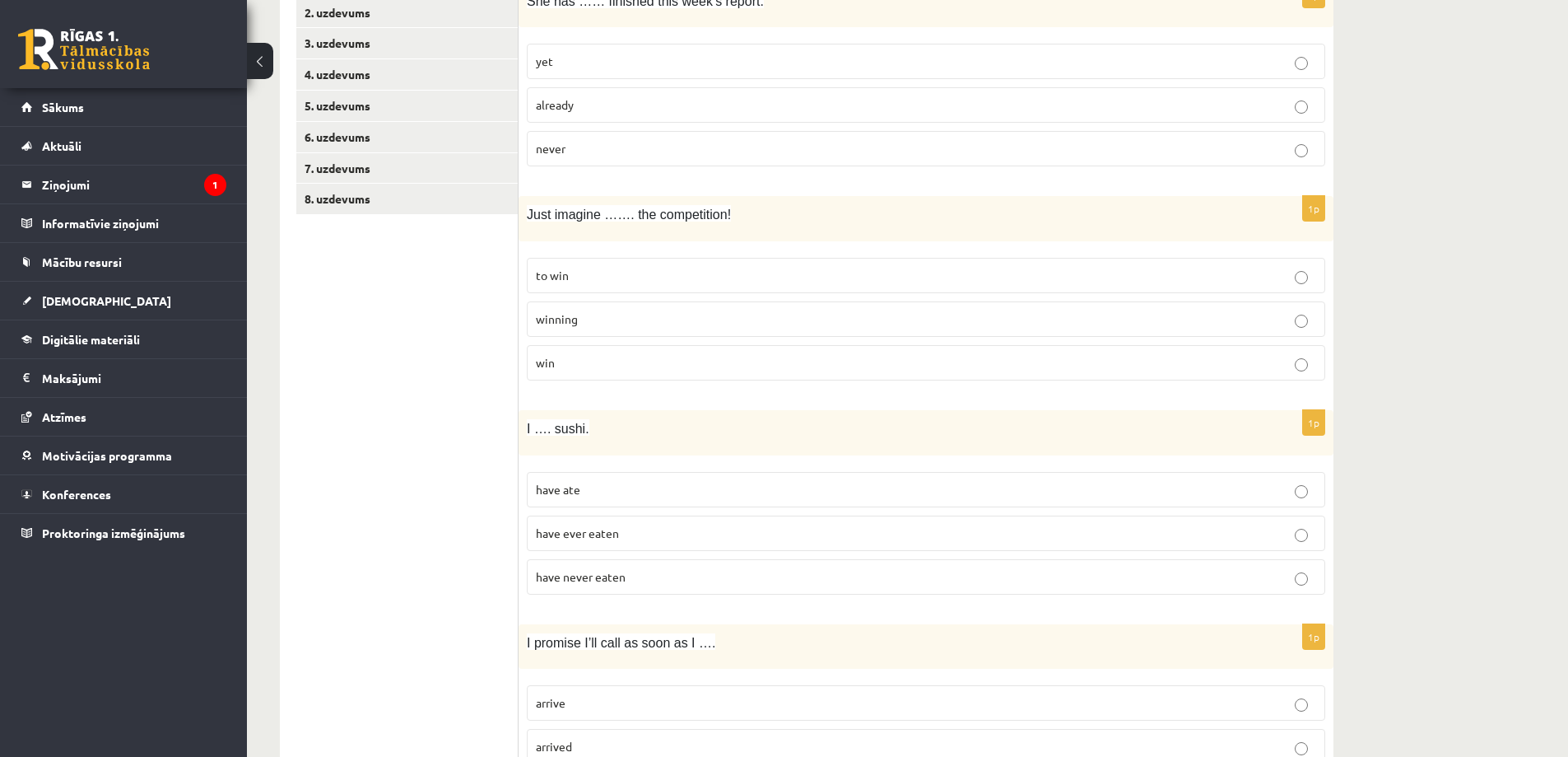
scroll to position [494, 0]
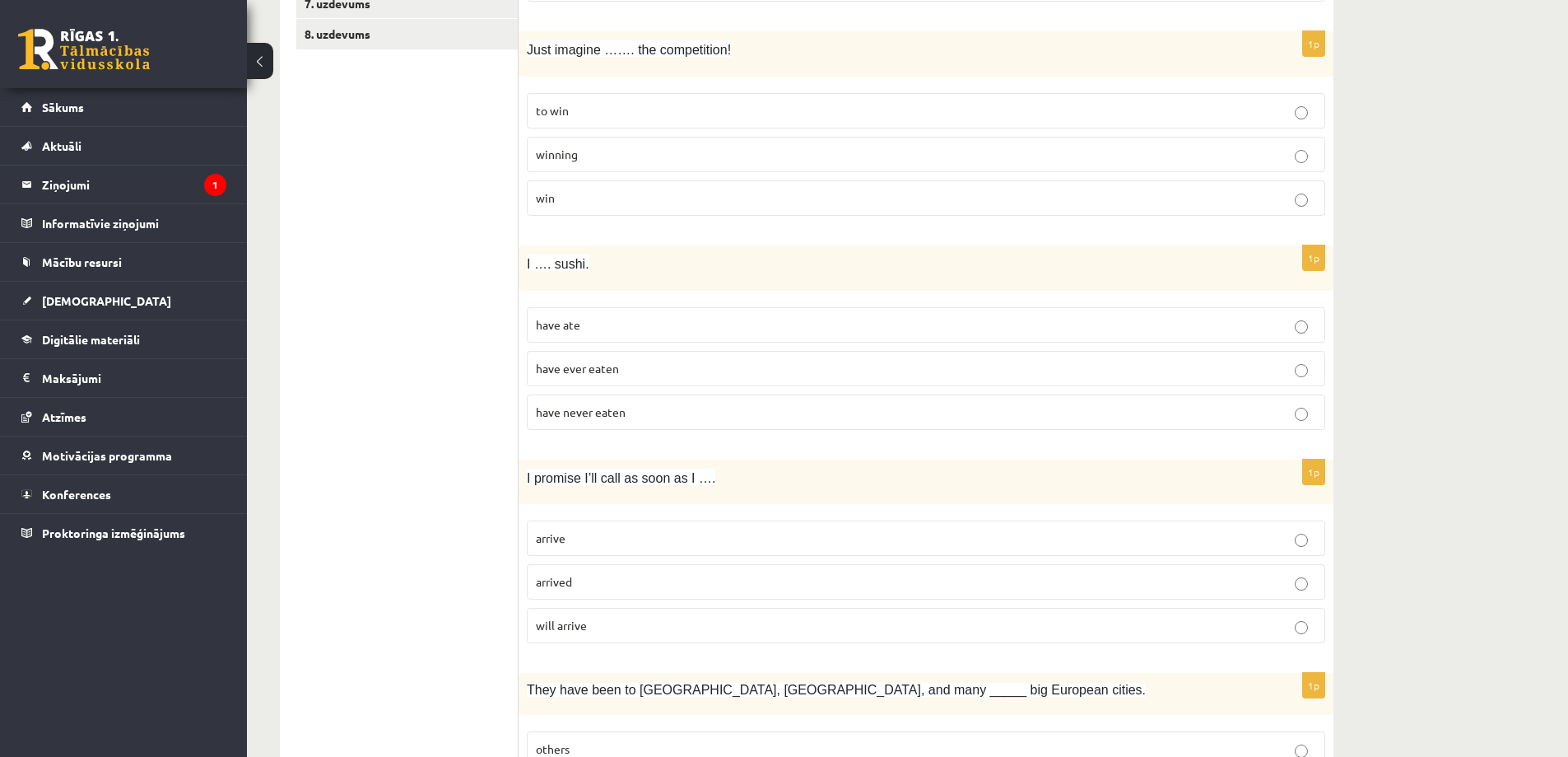
click at [637, 411] on p "have never eaten" at bounding box center [926, 412] width 780 height 18
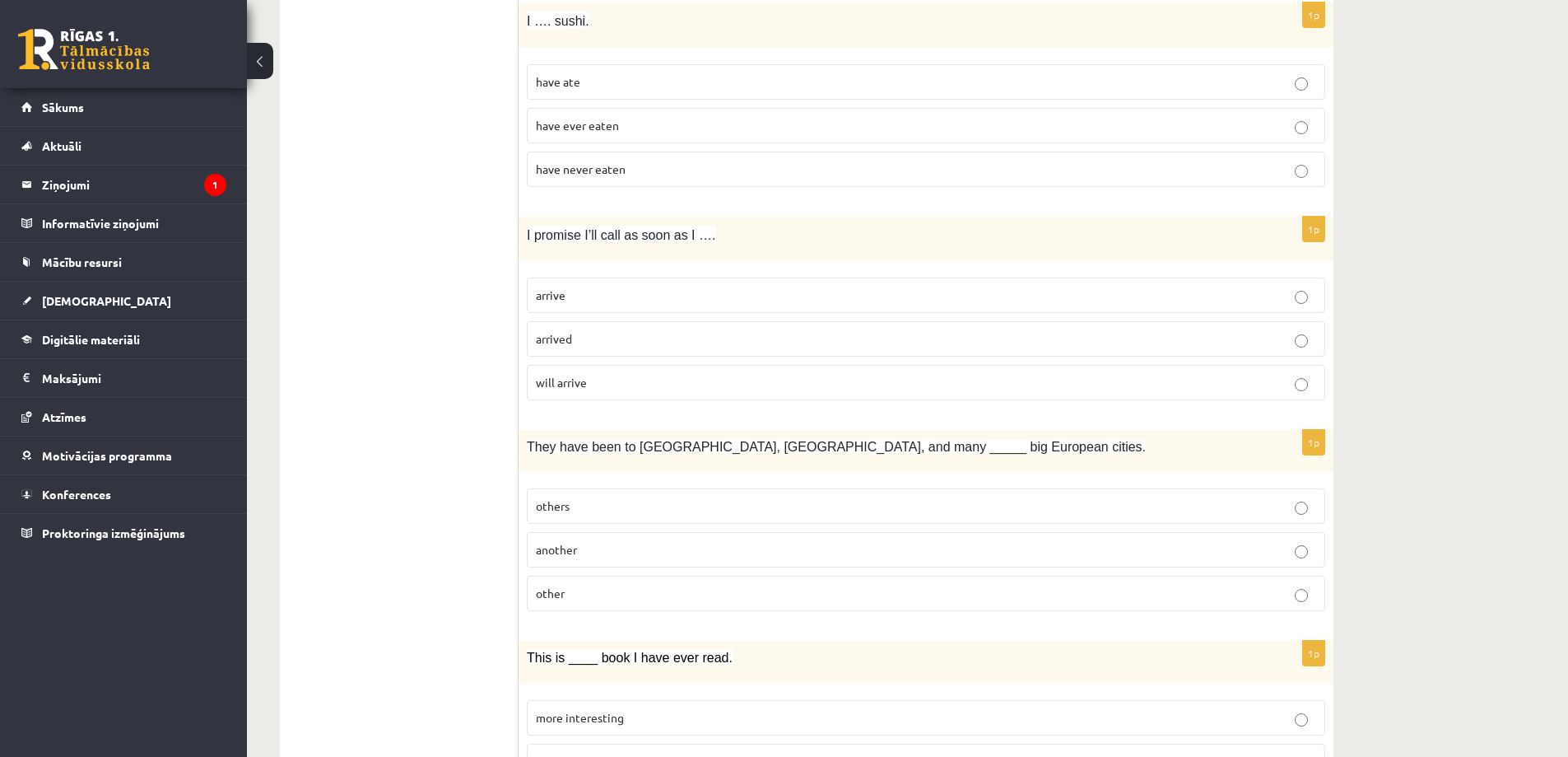
scroll to position [741, 0]
click at [659, 286] on p "arrive" at bounding box center [926, 292] width 780 height 18
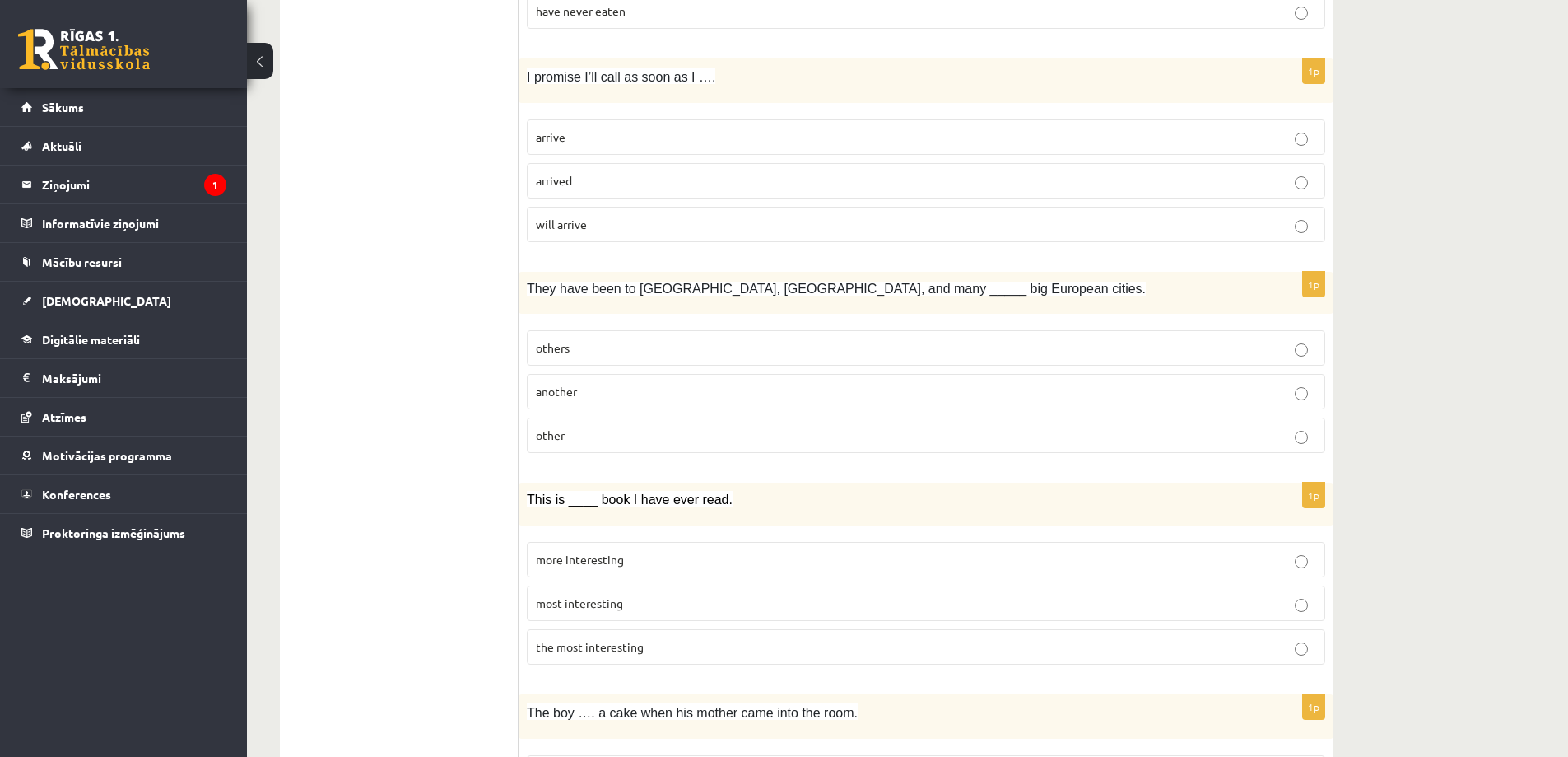
scroll to position [906, 0]
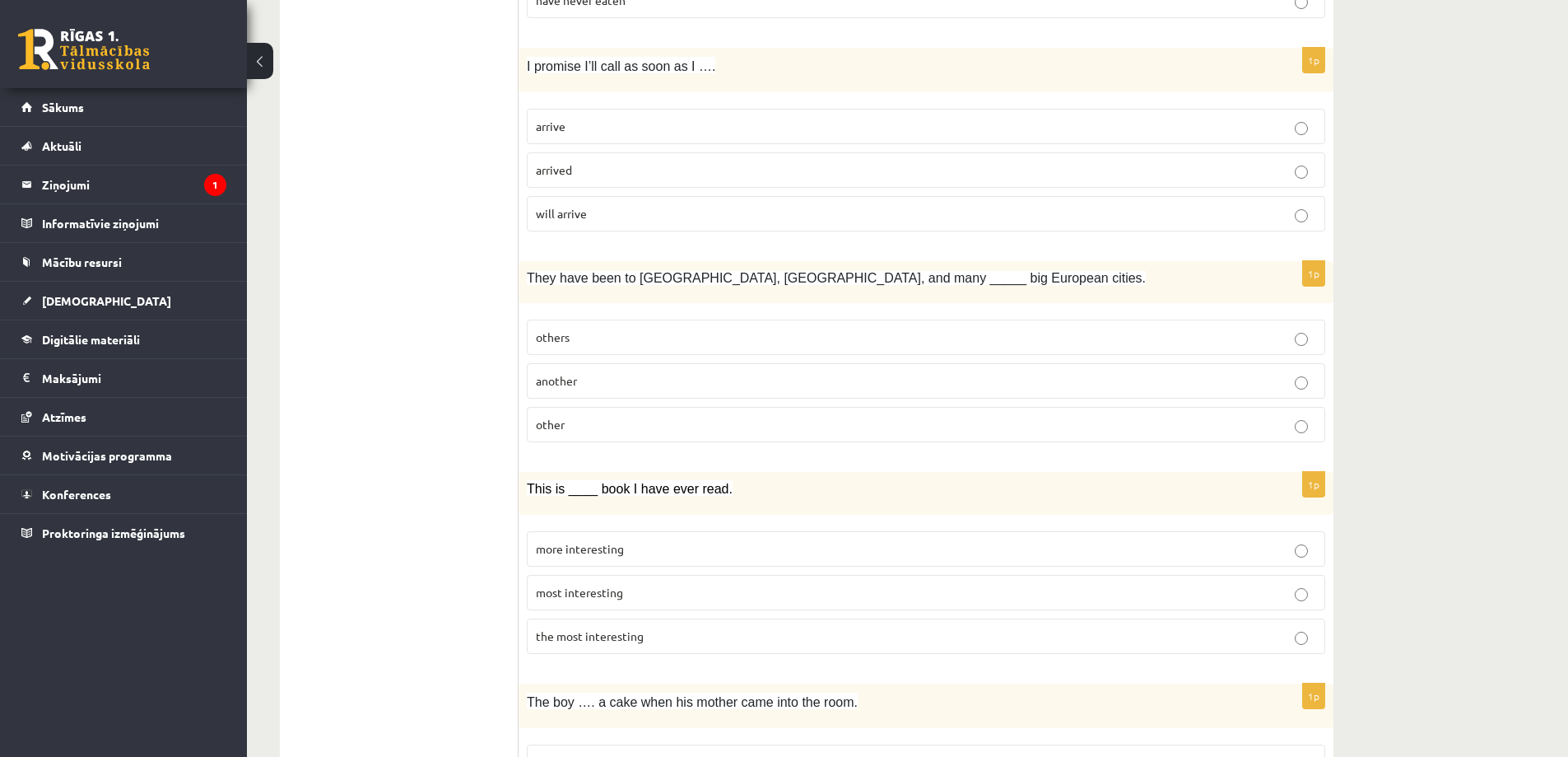
click at [687, 414] on label "other" at bounding box center [926, 425] width 798 height 35
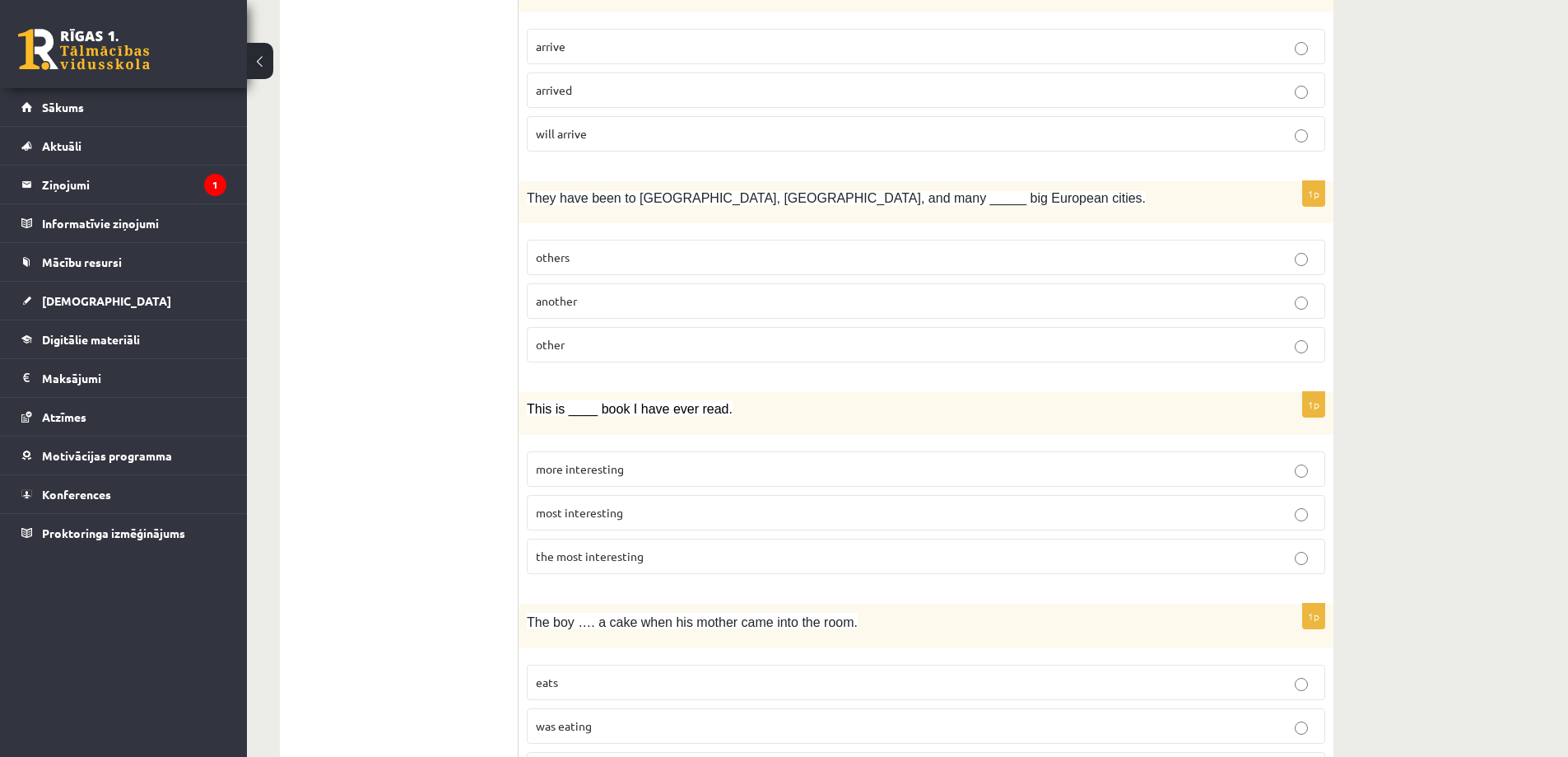
scroll to position [1153, 0]
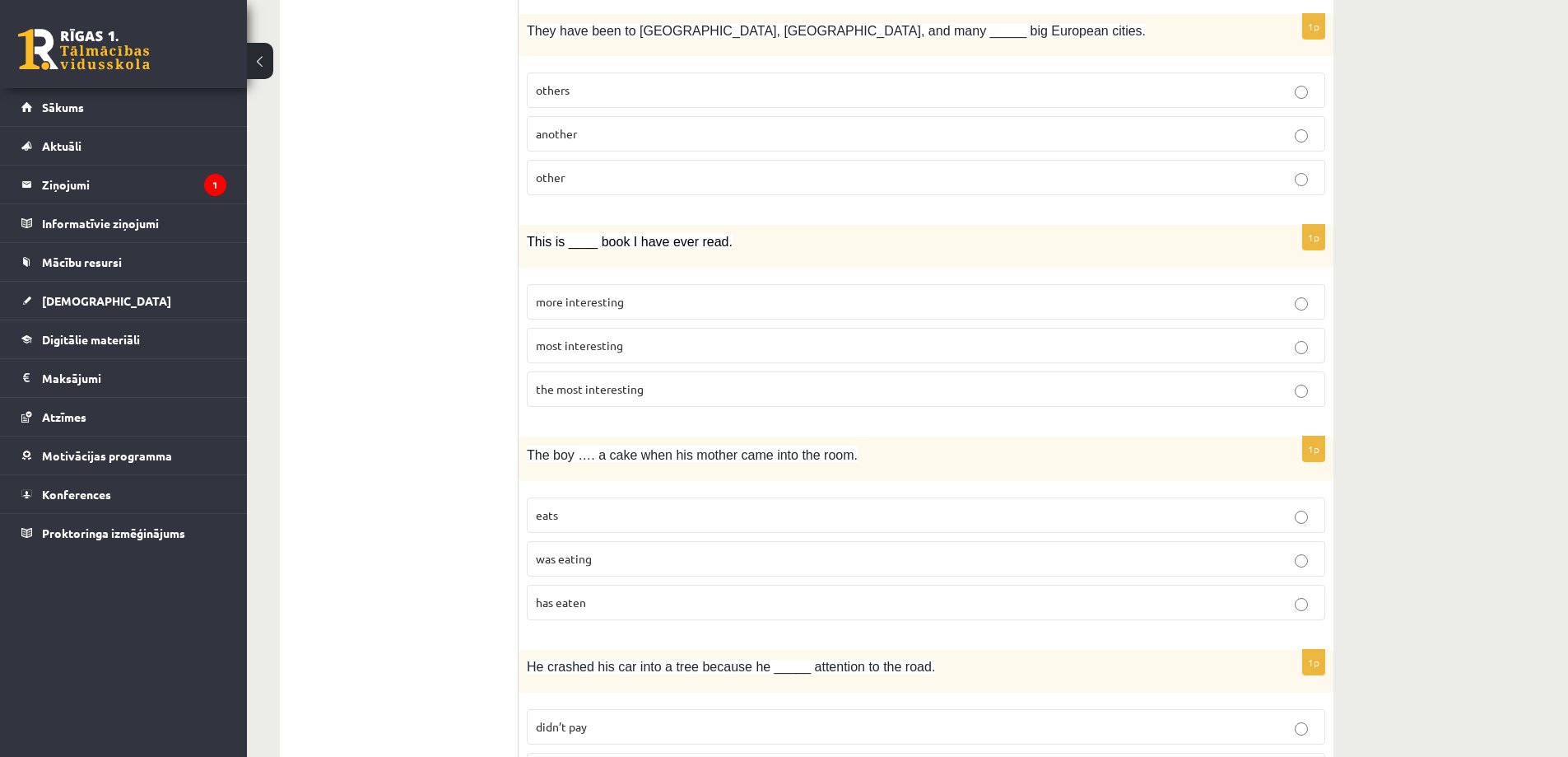
click at [642, 393] on span "the most interesting" at bounding box center [590, 388] width 108 height 15
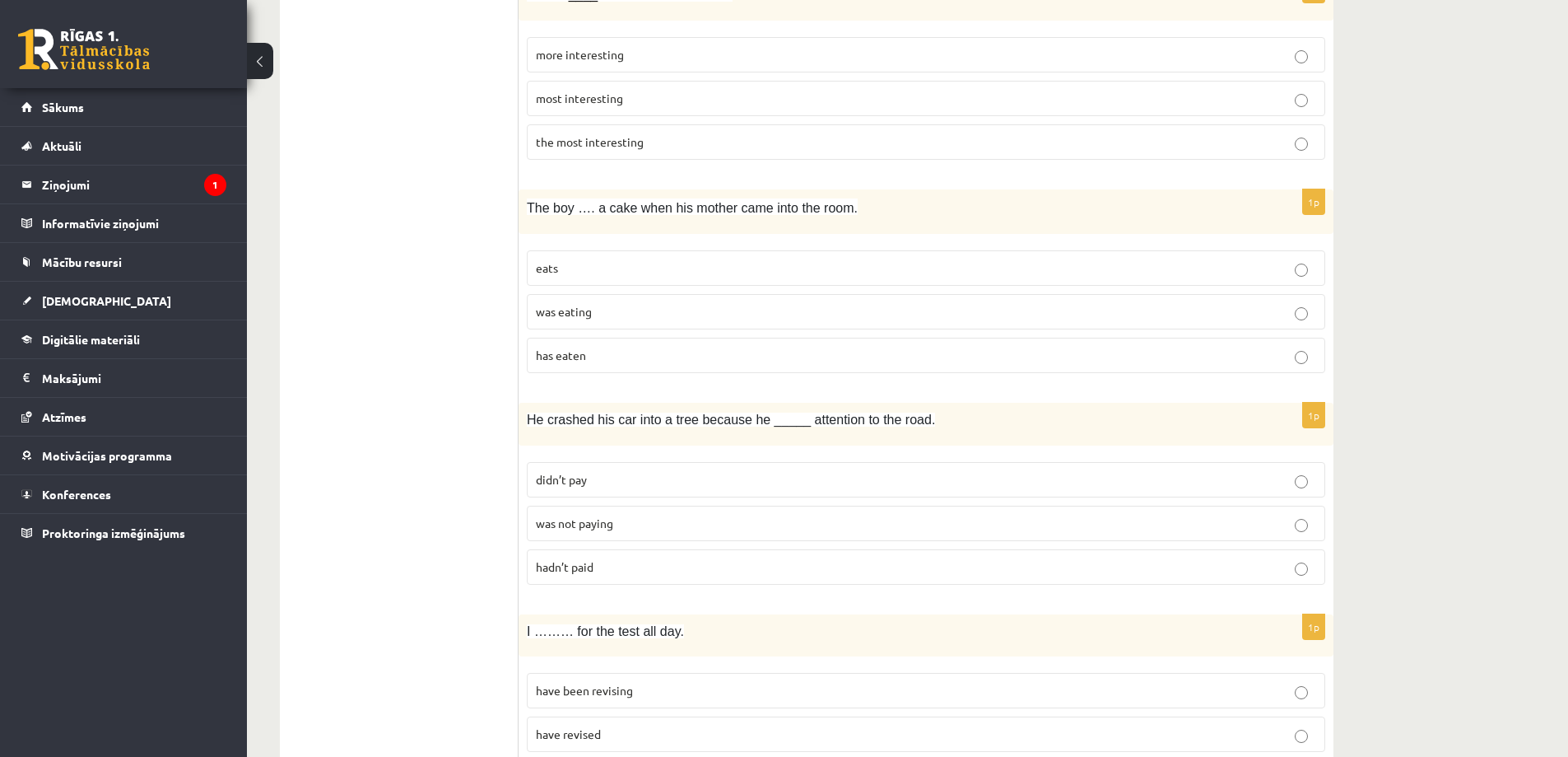
scroll to position [1317, 0]
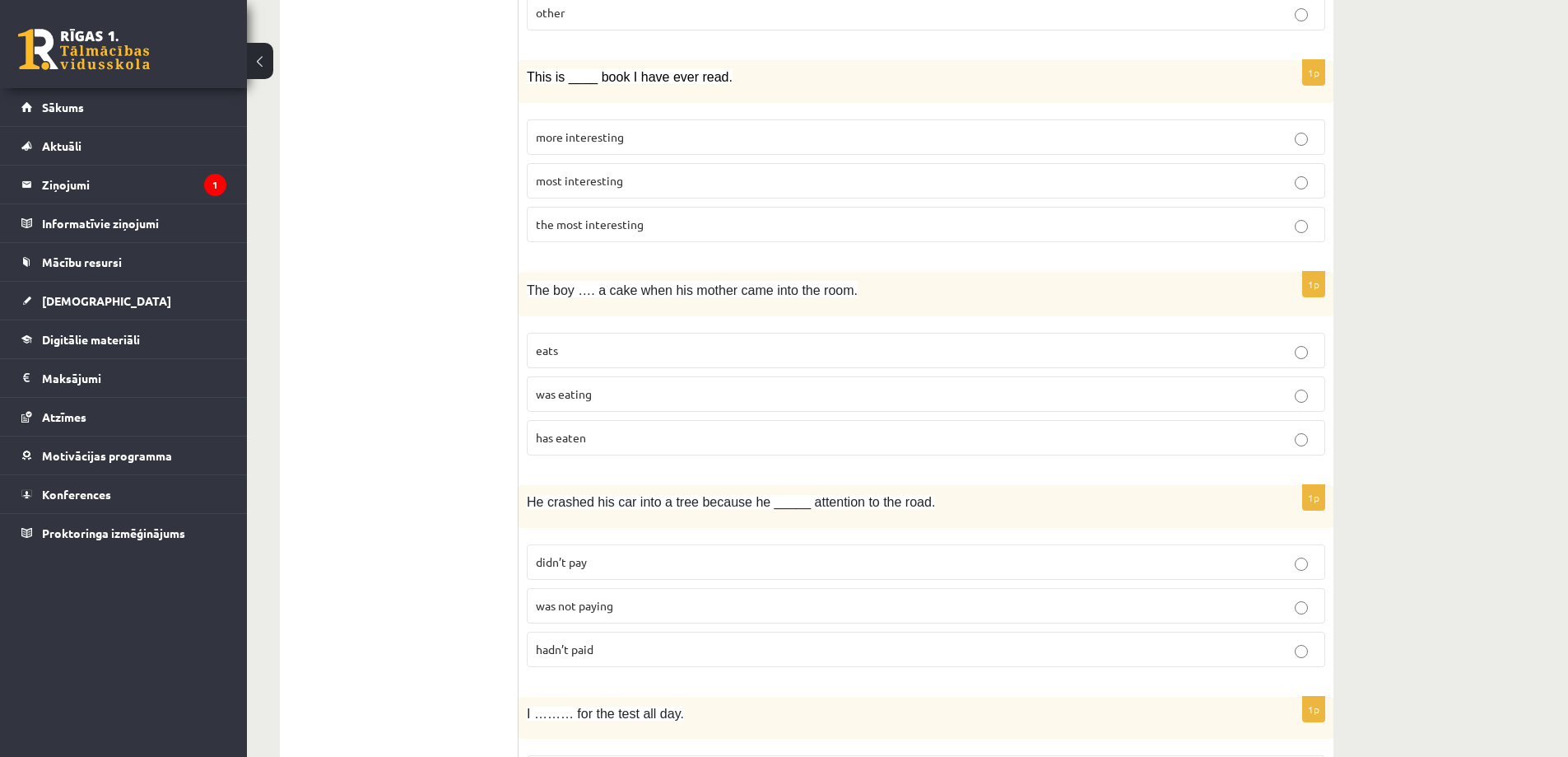
click at [833, 393] on p "was eating" at bounding box center [926, 394] width 780 height 18
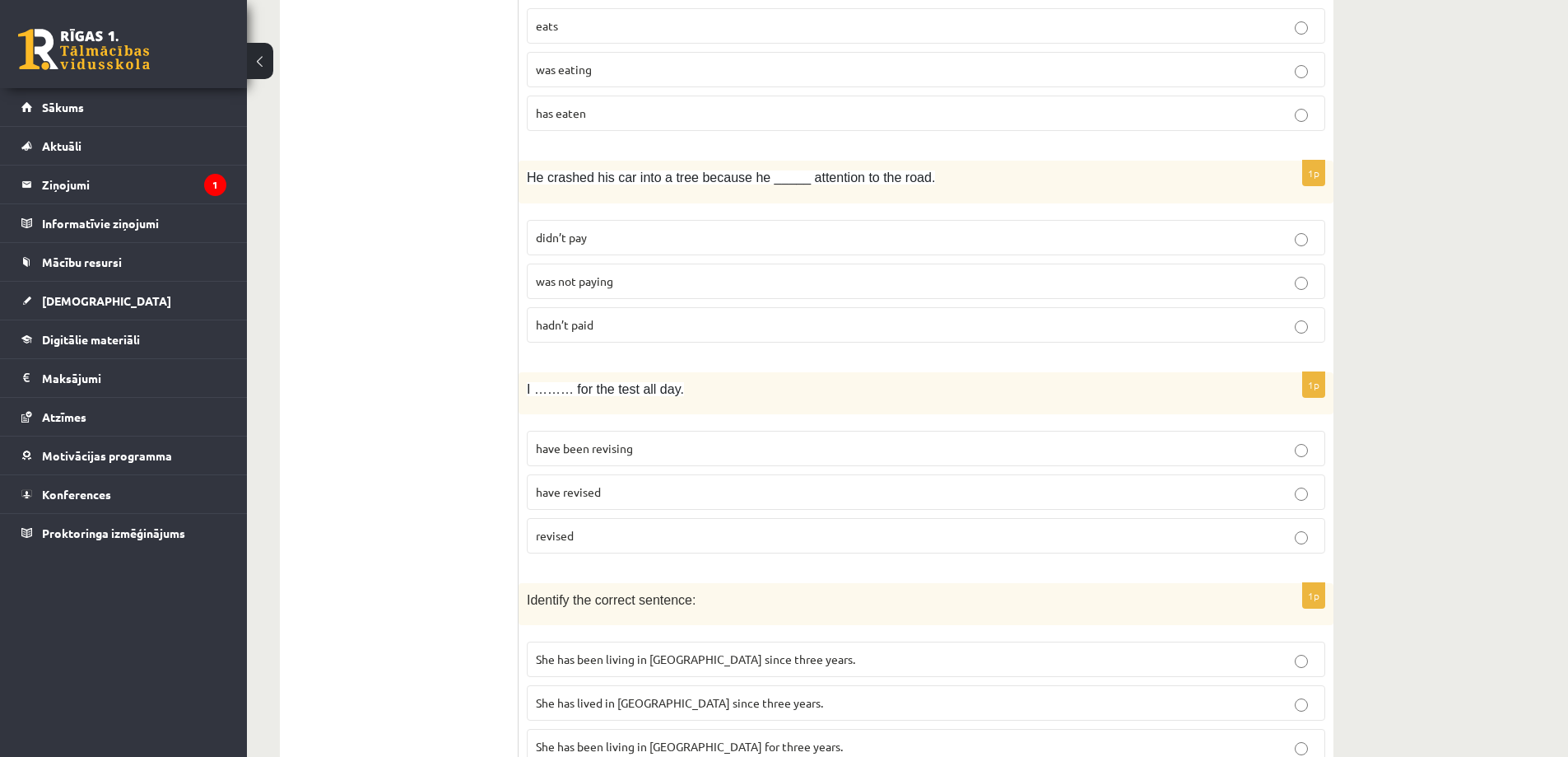
scroll to position [1647, 0]
click at [639, 271] on p "was not paying" at bounding box center [926, 277] width 780 height 18
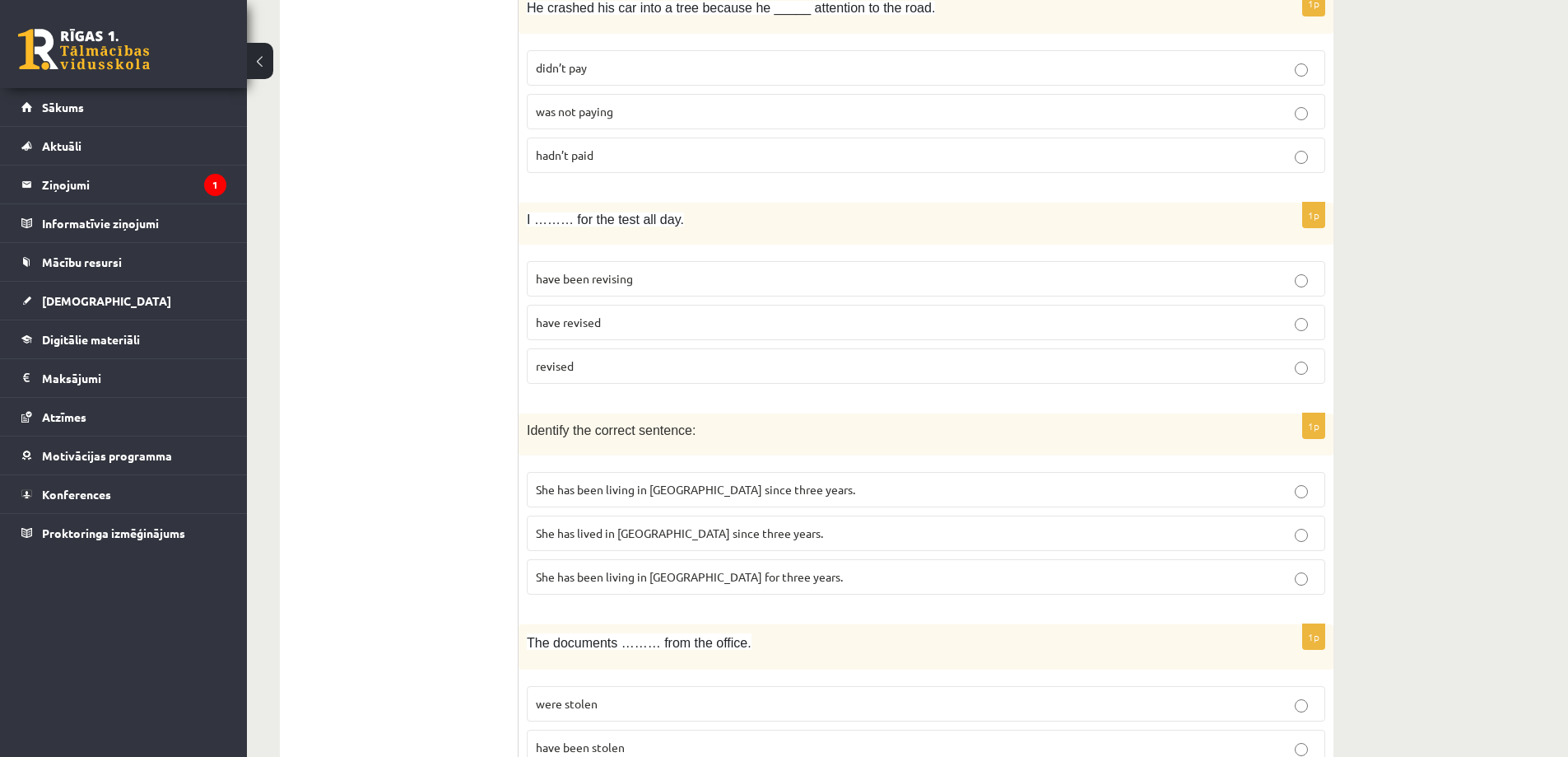
scroll to position [1894, 0]
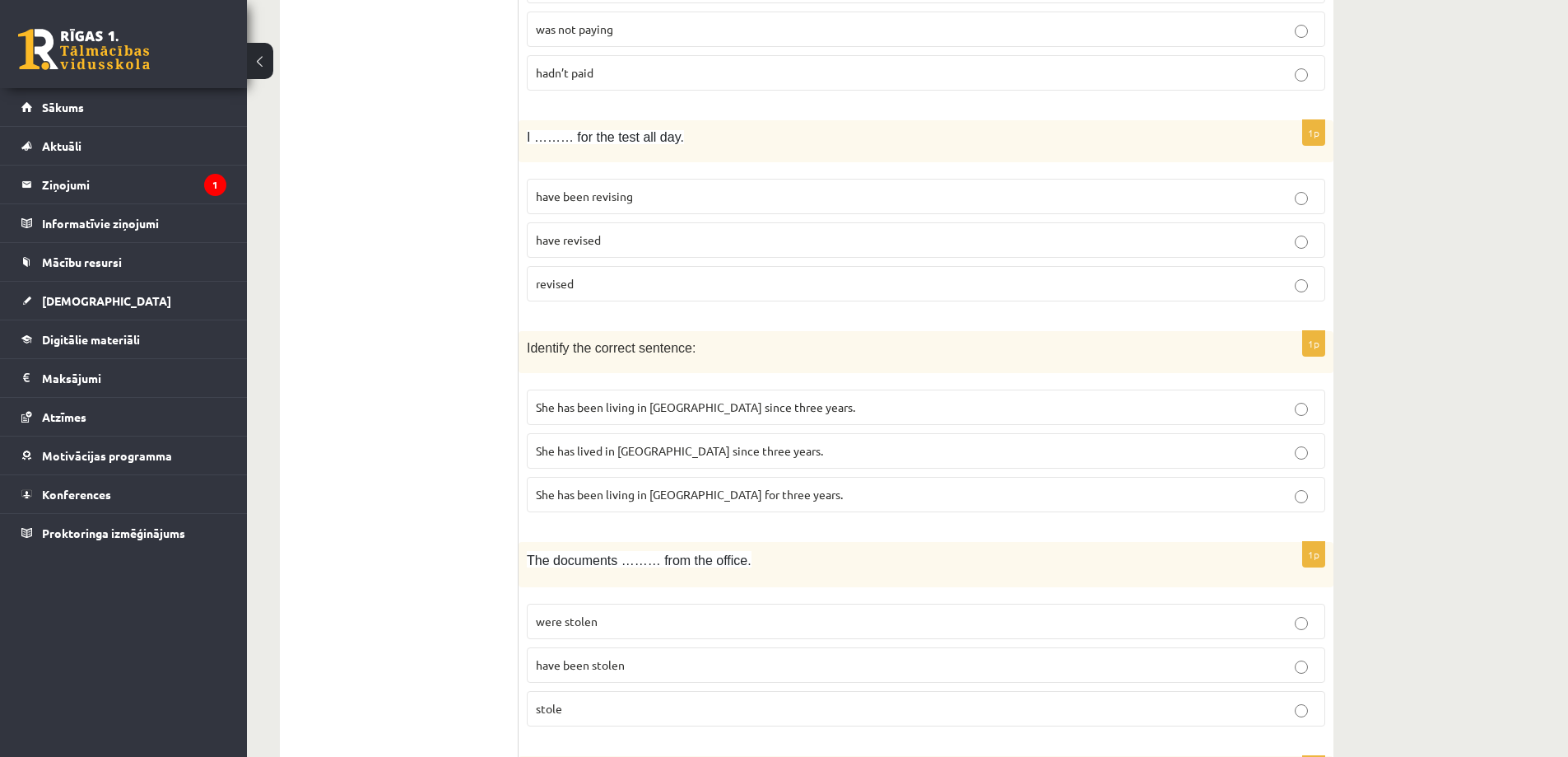
click at [649, 285] on p "revised" at bounding box center [926, 284] width 780 height 18
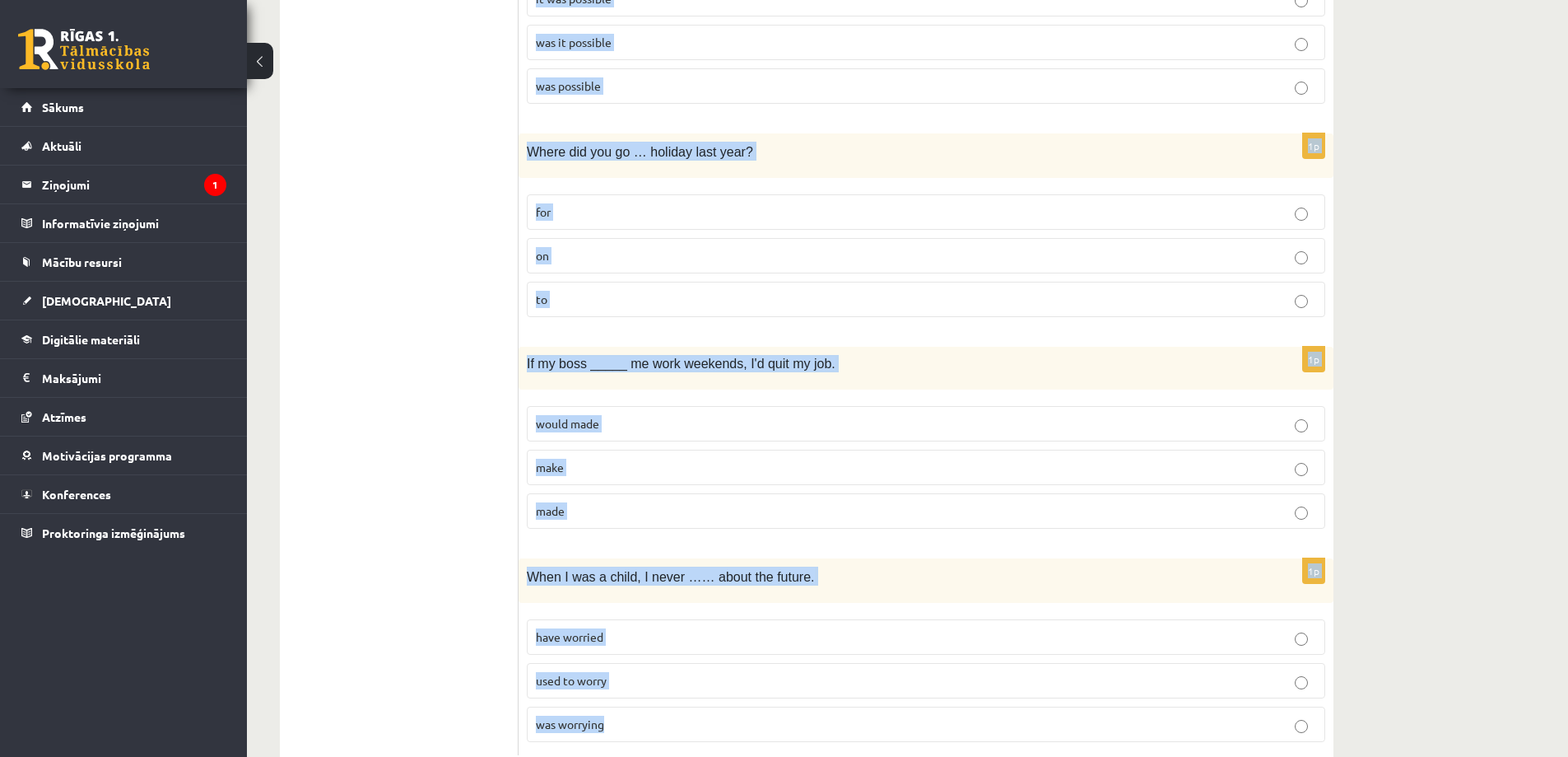
scroll to position [3836, 0]
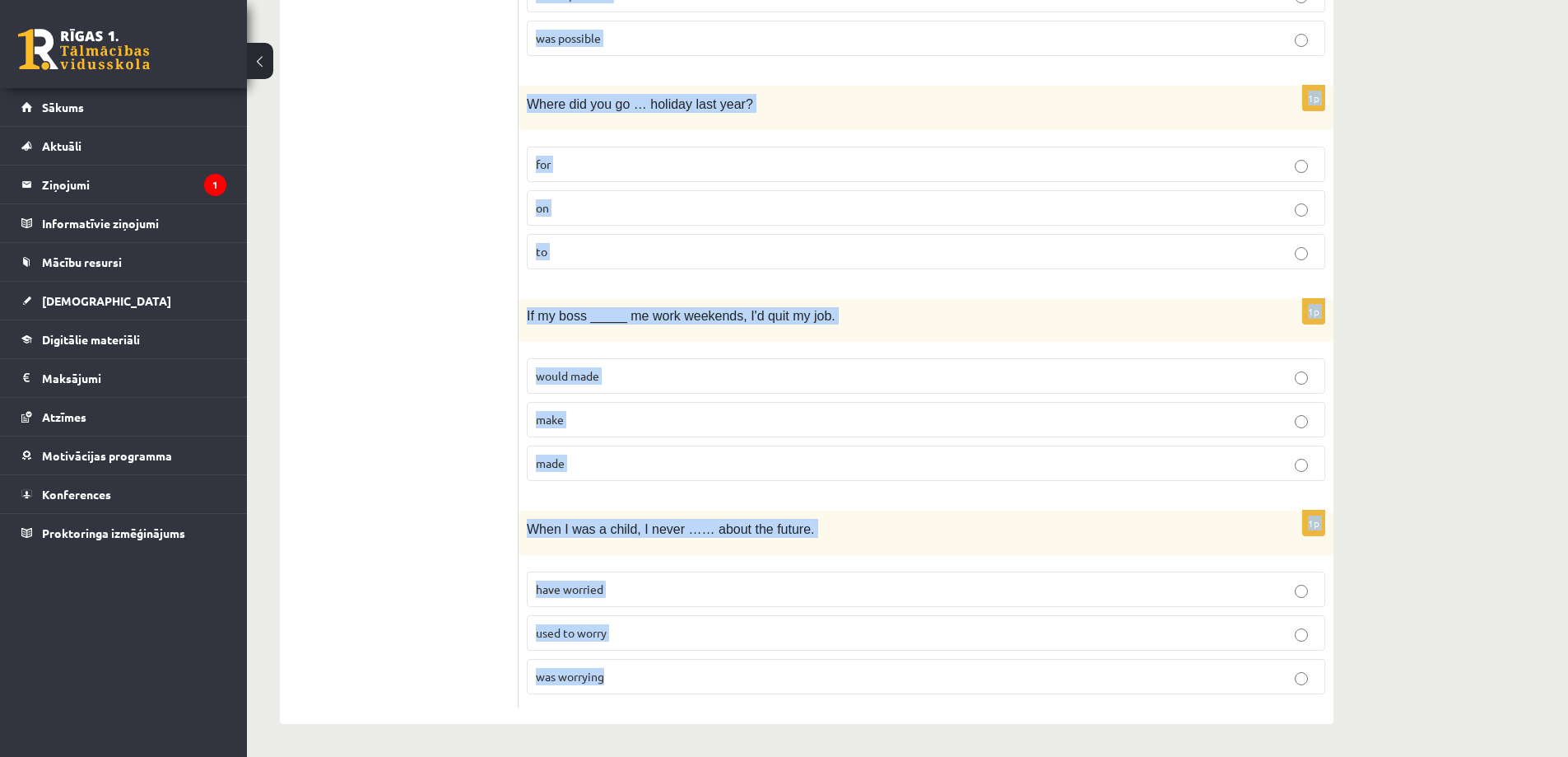
drag, startPoint x: 527, startPoint y: 183, endPoint x: 783, endPoint y: 701, distance: 577.8
copy form "Identify the correct sentence: She has been living in Paris since three years. …"
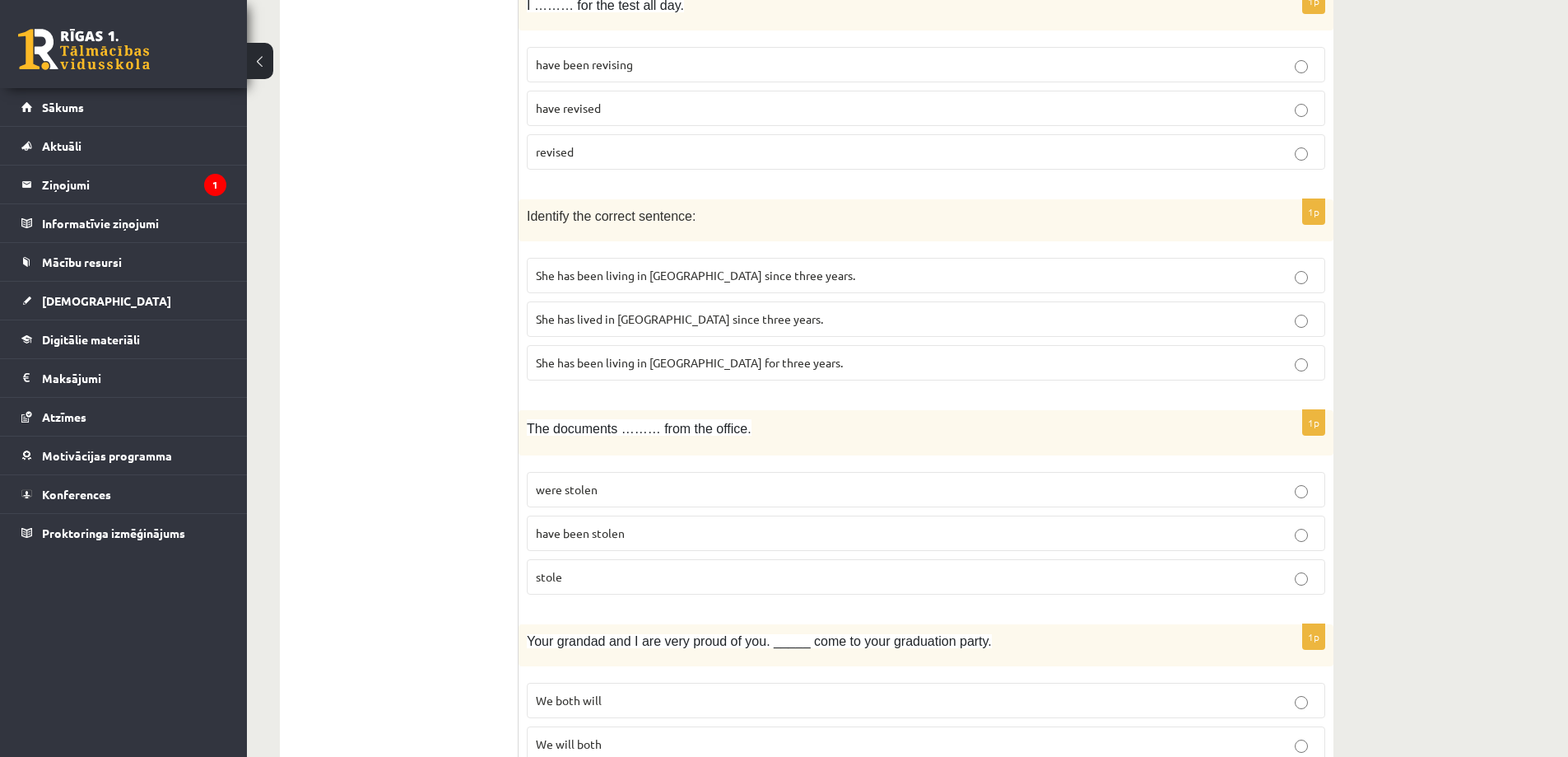
scroll to position [2025, 0]
click at [710, 370] on span "She has been living in [GEOGRAPHIC_DATA] for three years." at bounding box center [689, 363] width 307 height 15
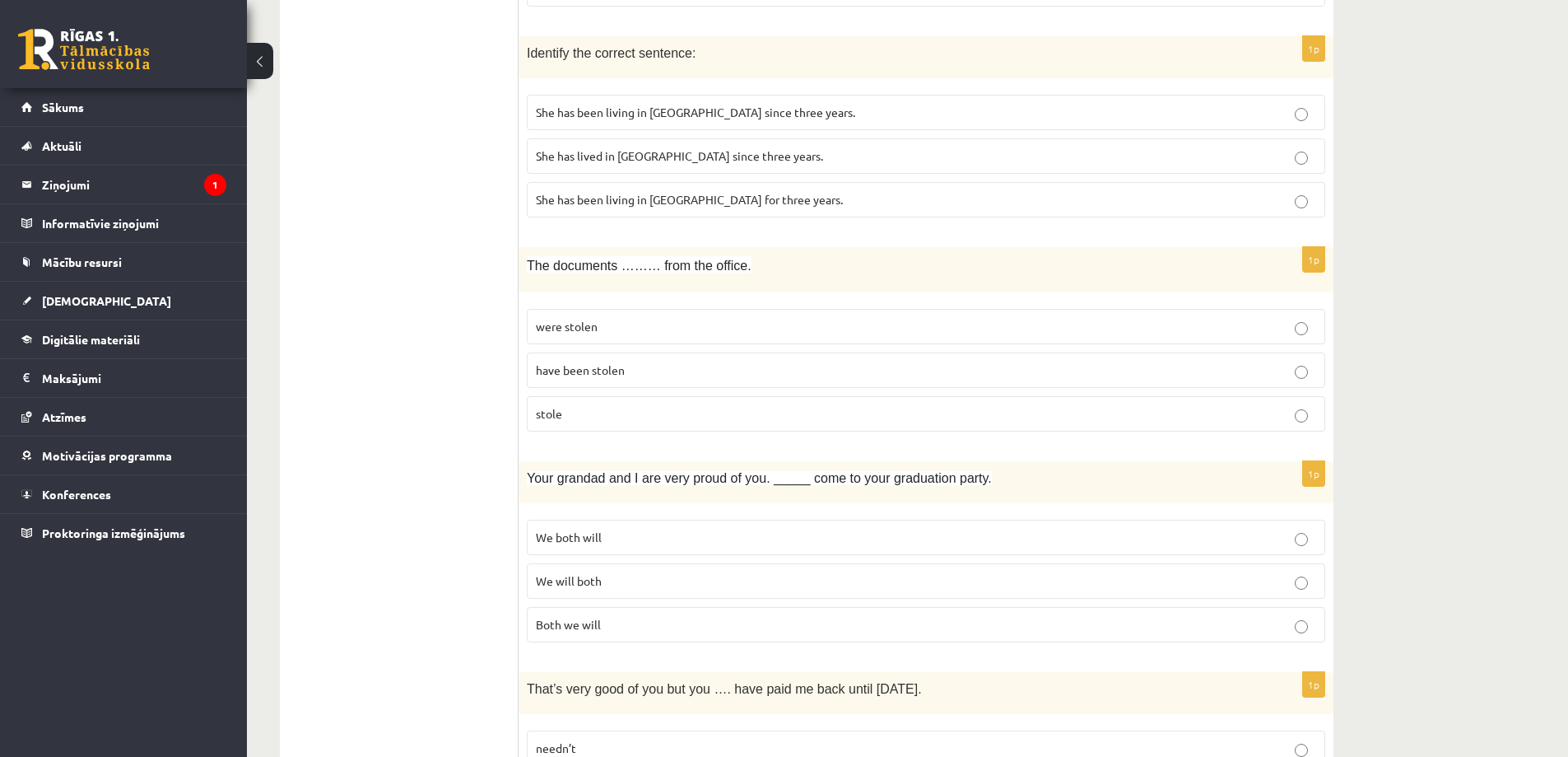
scroll to position [2189, 0]
click at [603, 369] on span "have been stolen" at bounding box center [580, 369] width 89 height 15
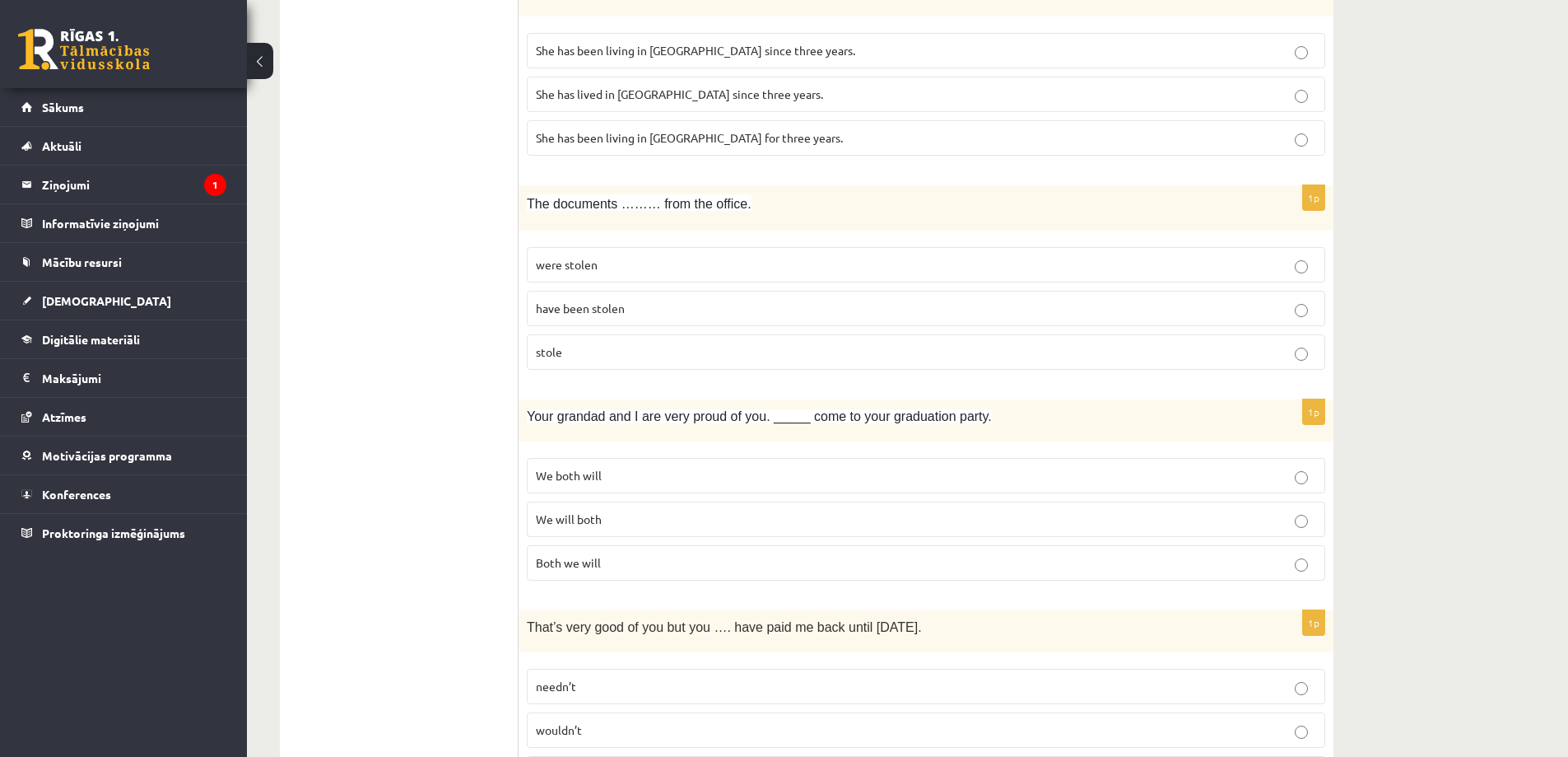
scroll to position [2272, 0]
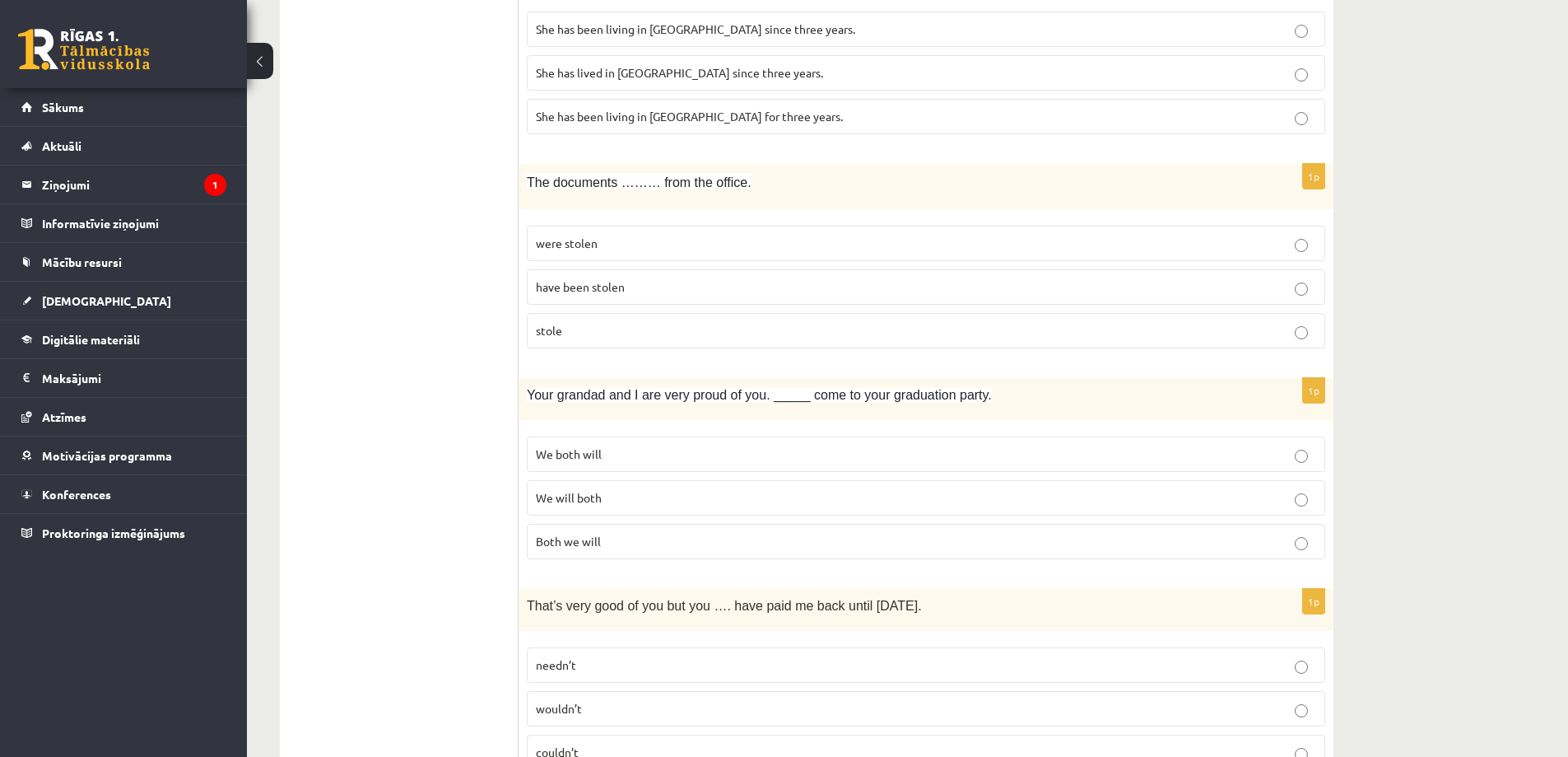
click at [630, 498] on p "We will both" at bounding box center [926, 498] width 780 height 18
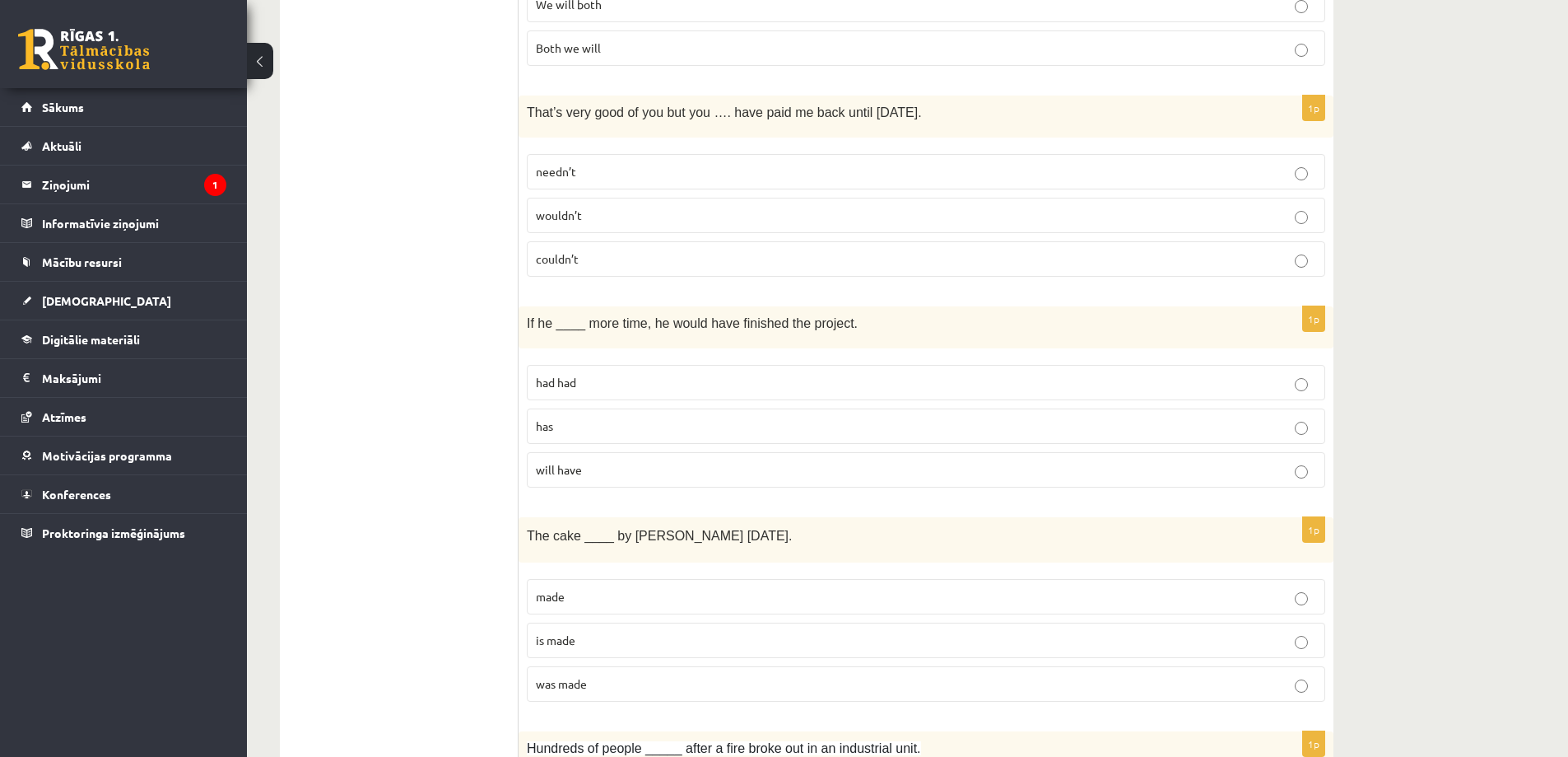
scroll to position [2766, 0]
click at [577, 171] on p "needn’t" at bounding box center [926, 171] width 780 height 18
click at [650, 397] on label "had had" at bounding box center [926, 382] width 798 height 35
click at [589, 695] on label "was made" at bounding box center [926, 683] width 798 height 35
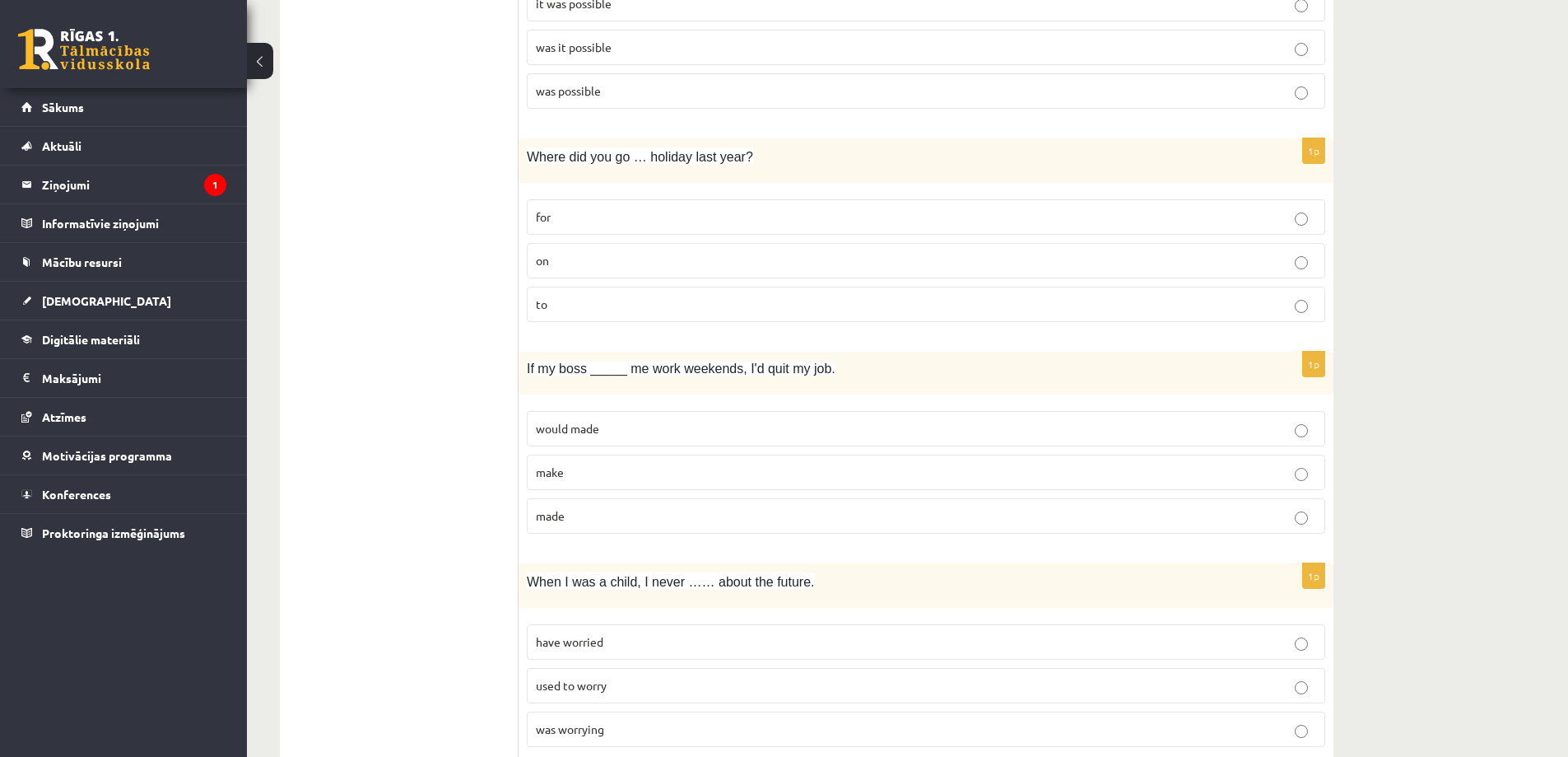
scroll to position [3754, 0]
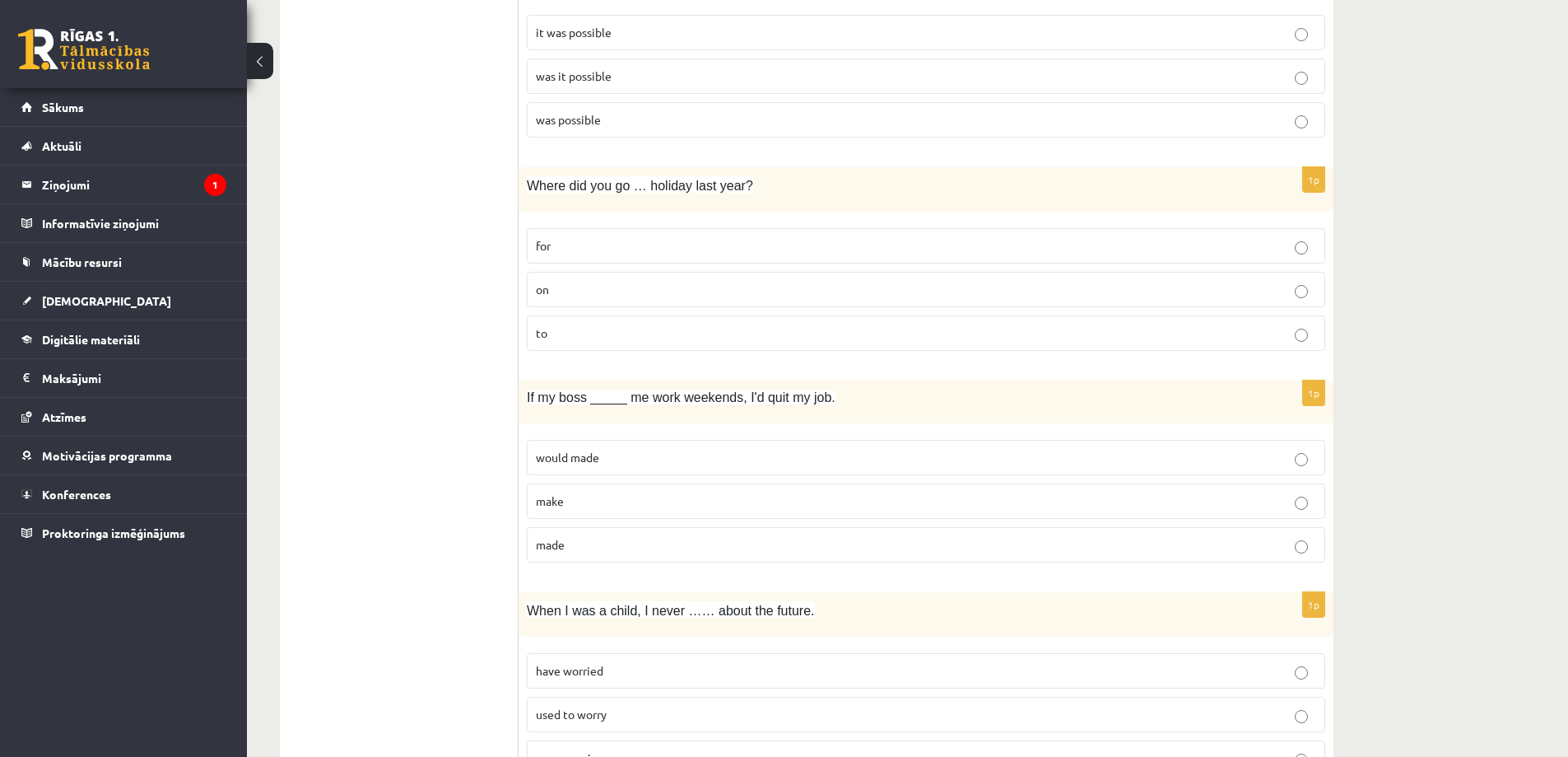
click at [640, 277] on label "on" at bounding box center [926, 290] width 798 height 35
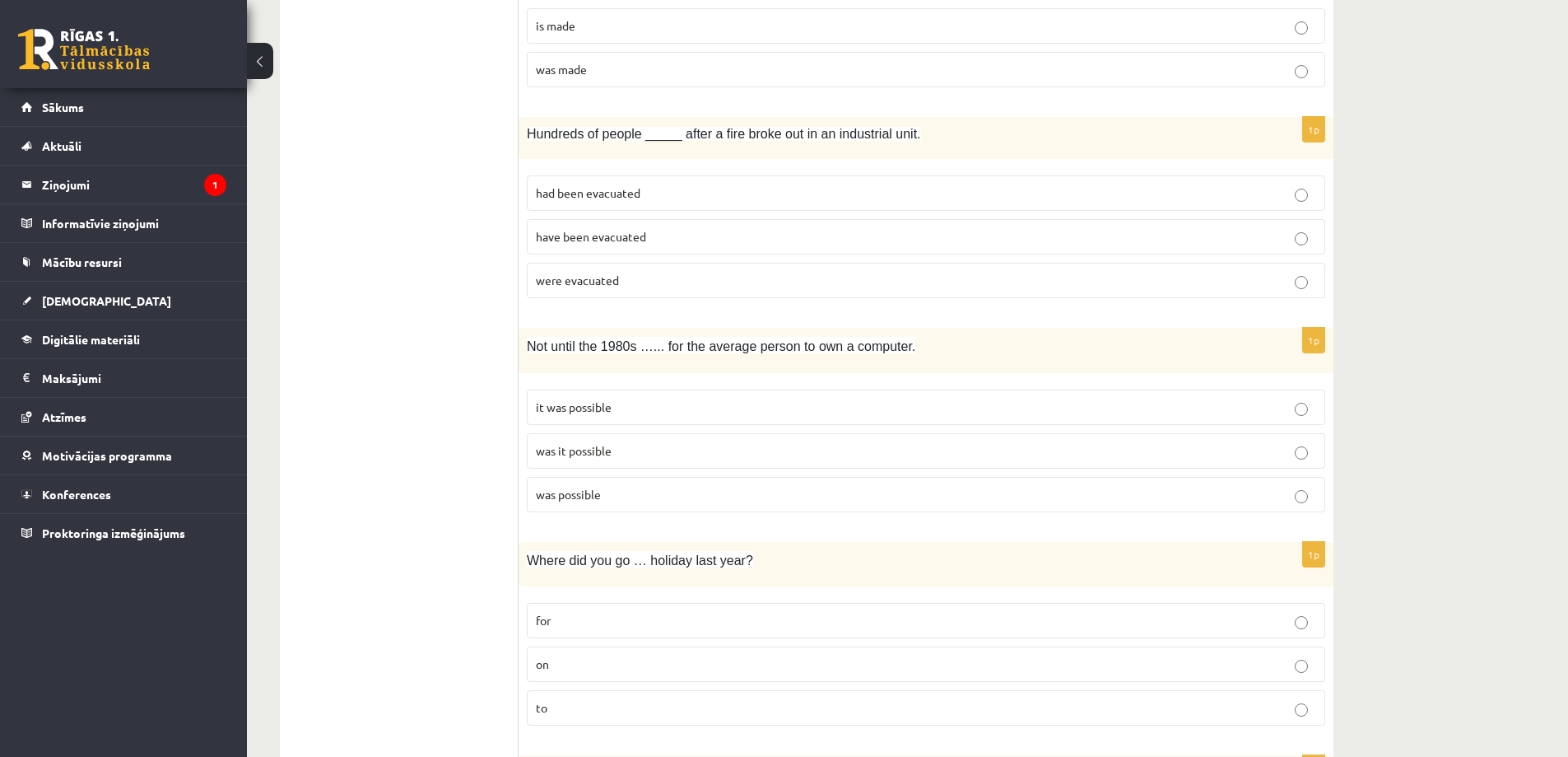
scroll to position [3343, 0]
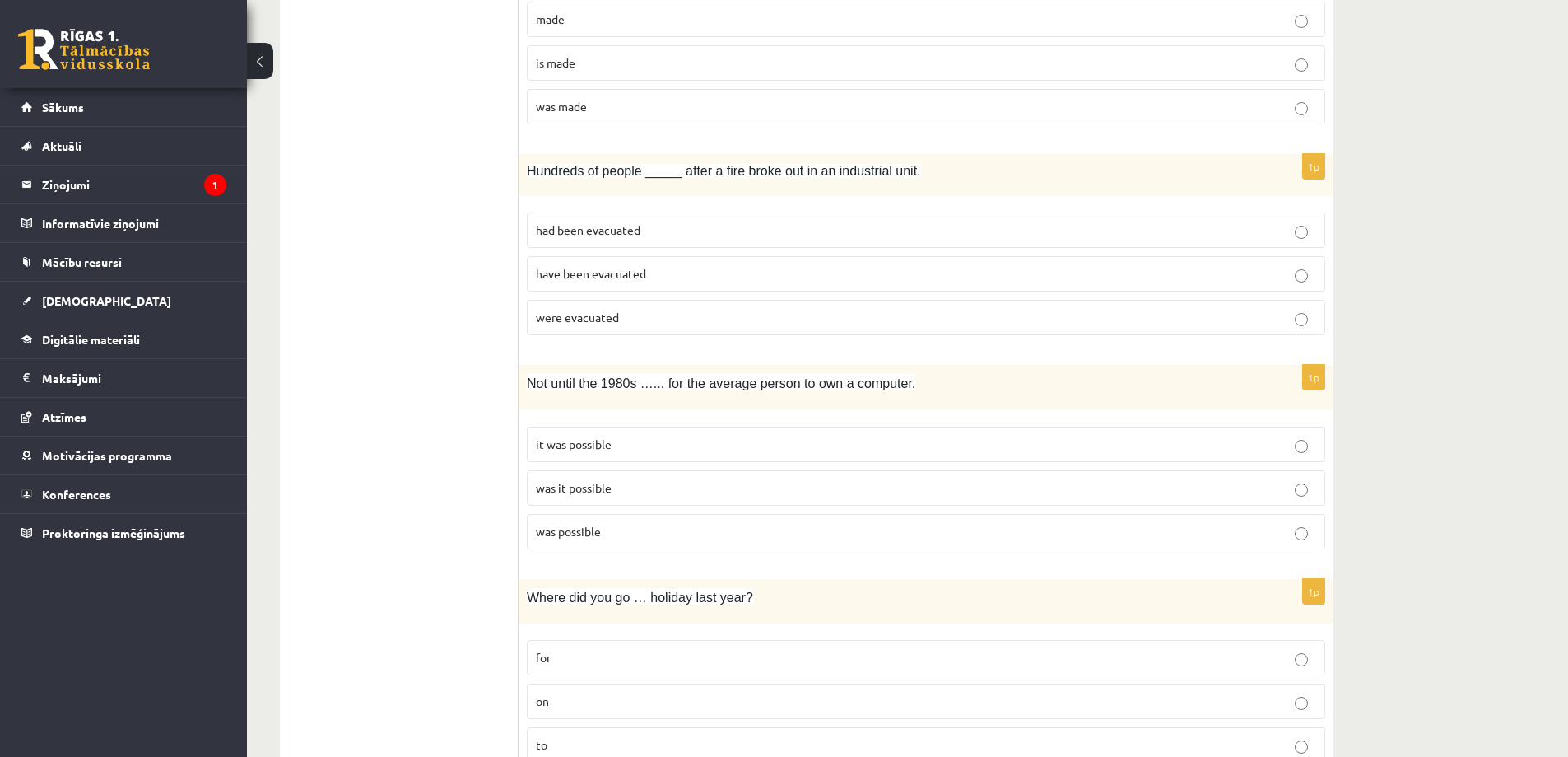
click at [579, 324] on span "were evacuated" at bounding box center [578, 316] width 83 height 15
click at [648, 490] on p "was it possible" at bounding box center [926, 488] width 780 height 18
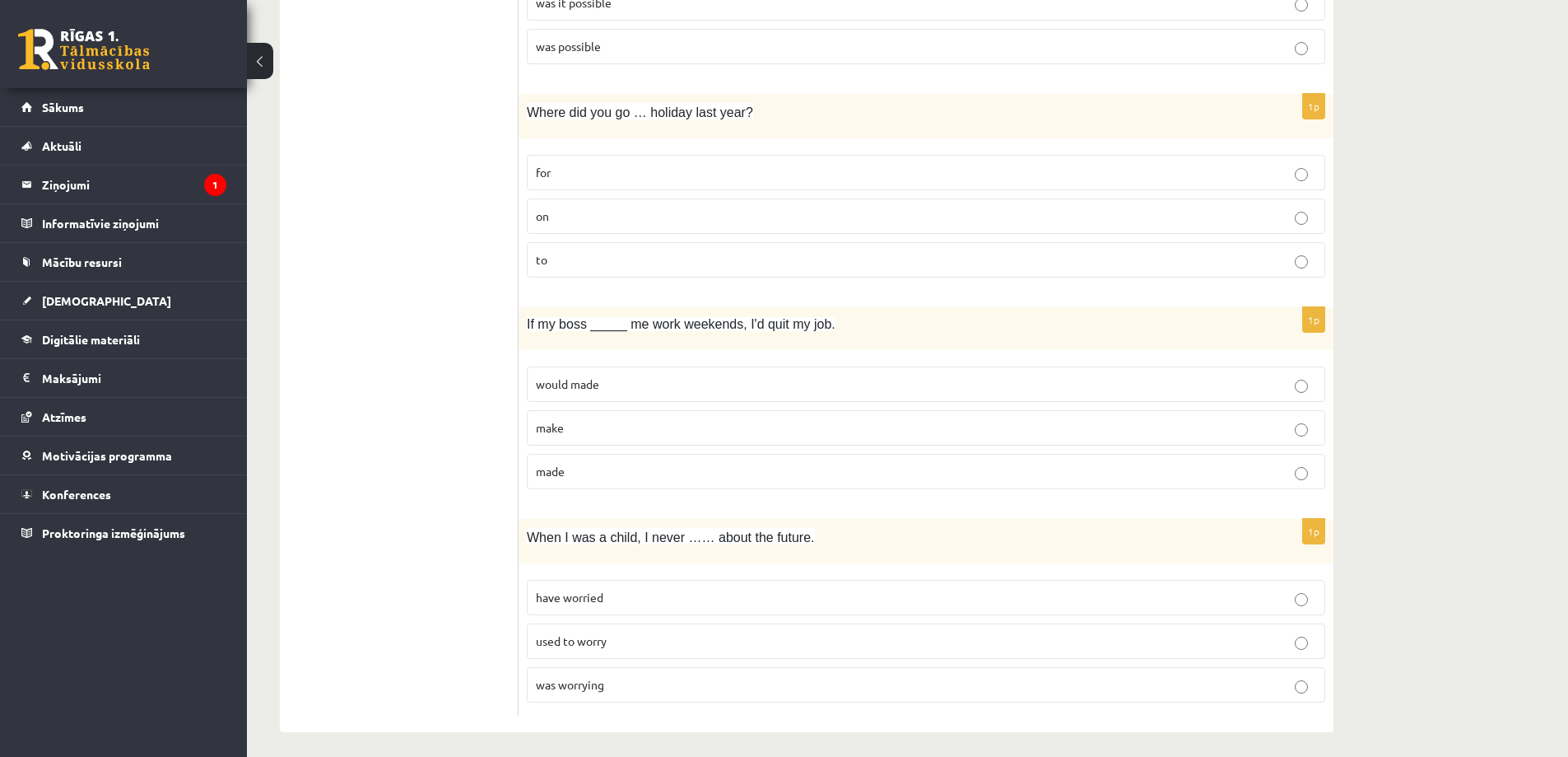
scroll to position [3836, 0]
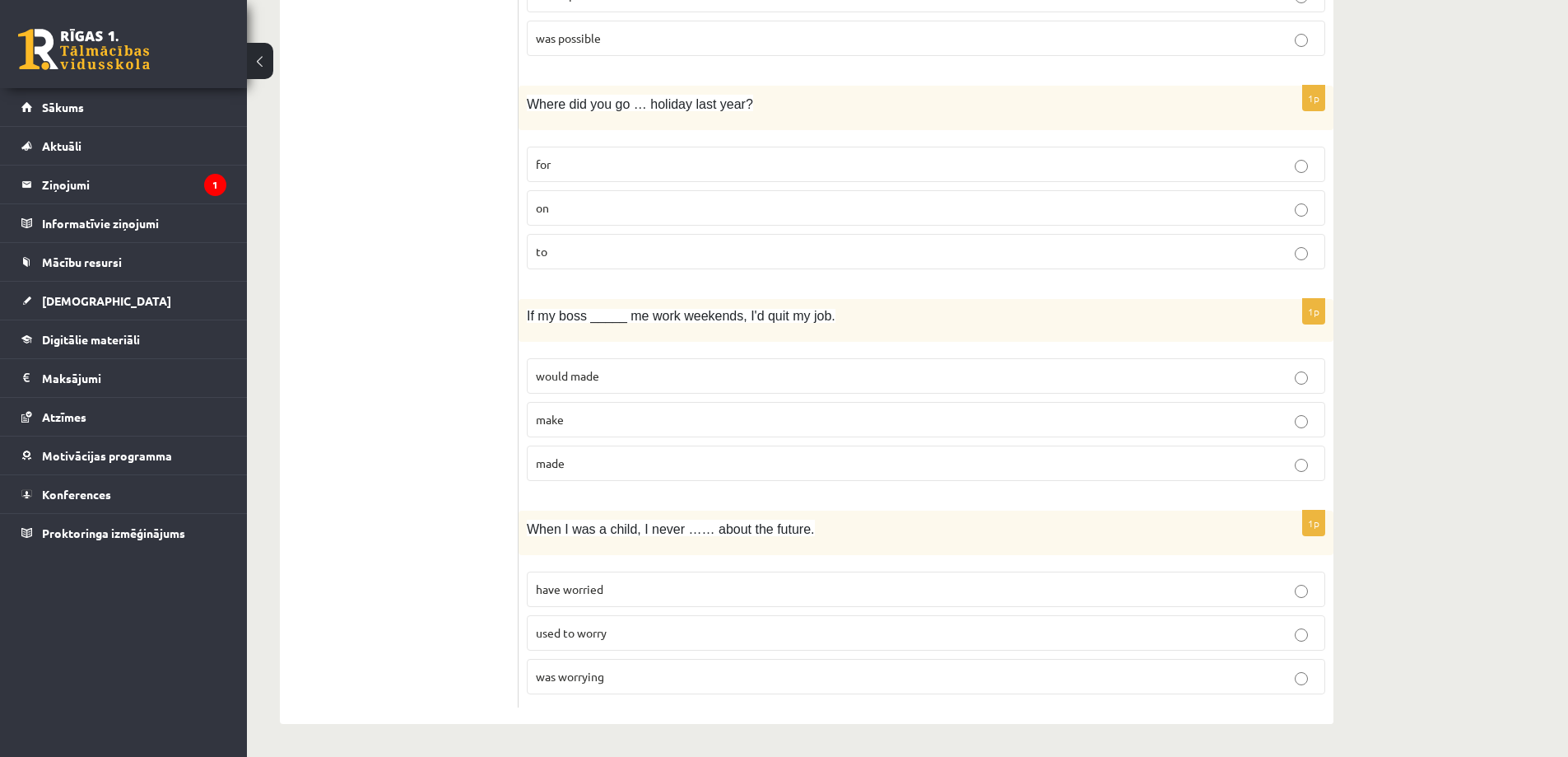
click at [608, 467] on p "made" at bounding box center [926, 464] width 780 height 18
click at [594, 629] on span "used to worry" at bounding box center [571, 632] width 71 height 15
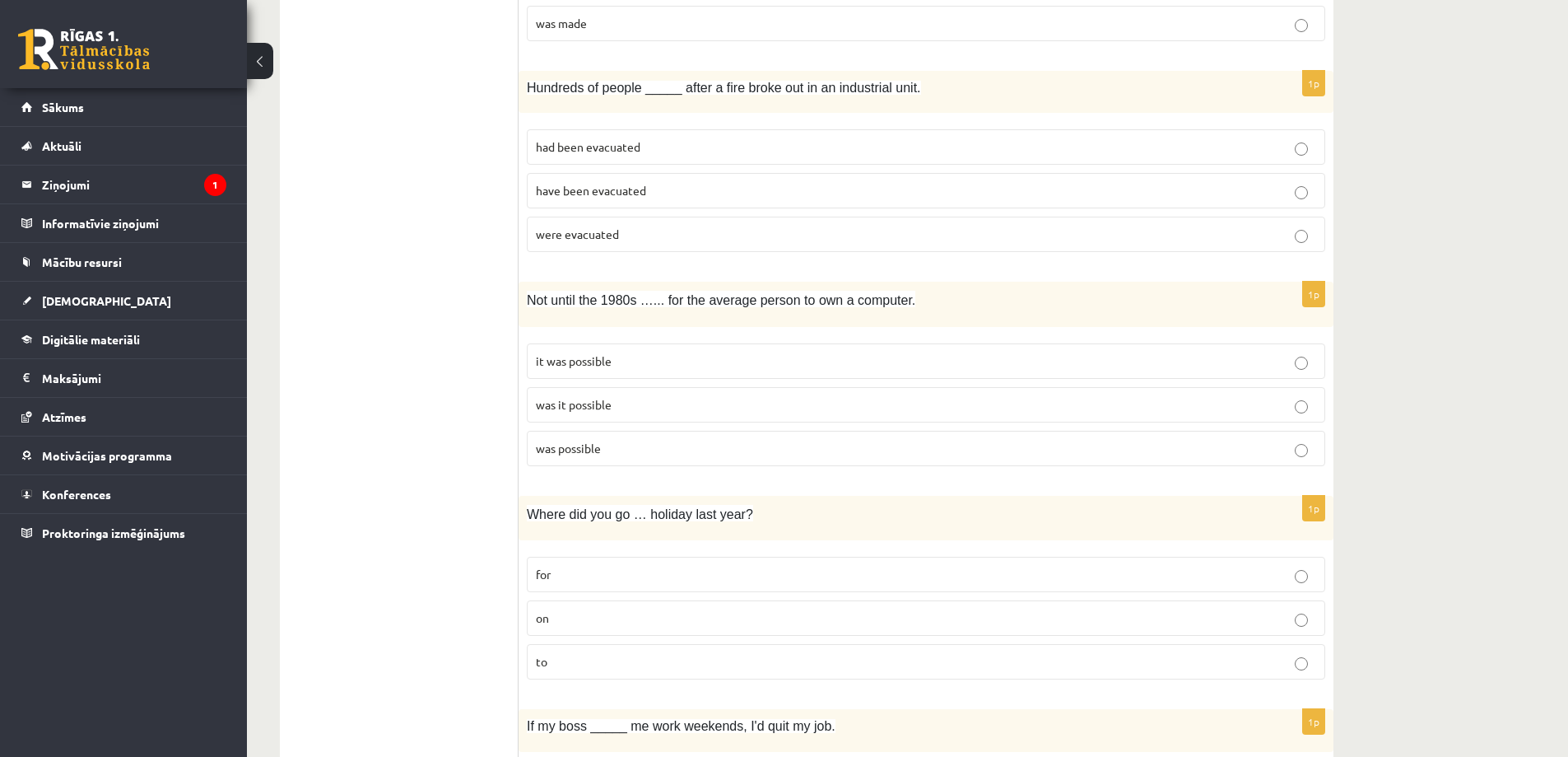
scroll to position [3425, 0]
drag, startPoint x: 1556, startPoint y: 605, endPoint x: 1580, endPoint y: 573, distance: 40.0
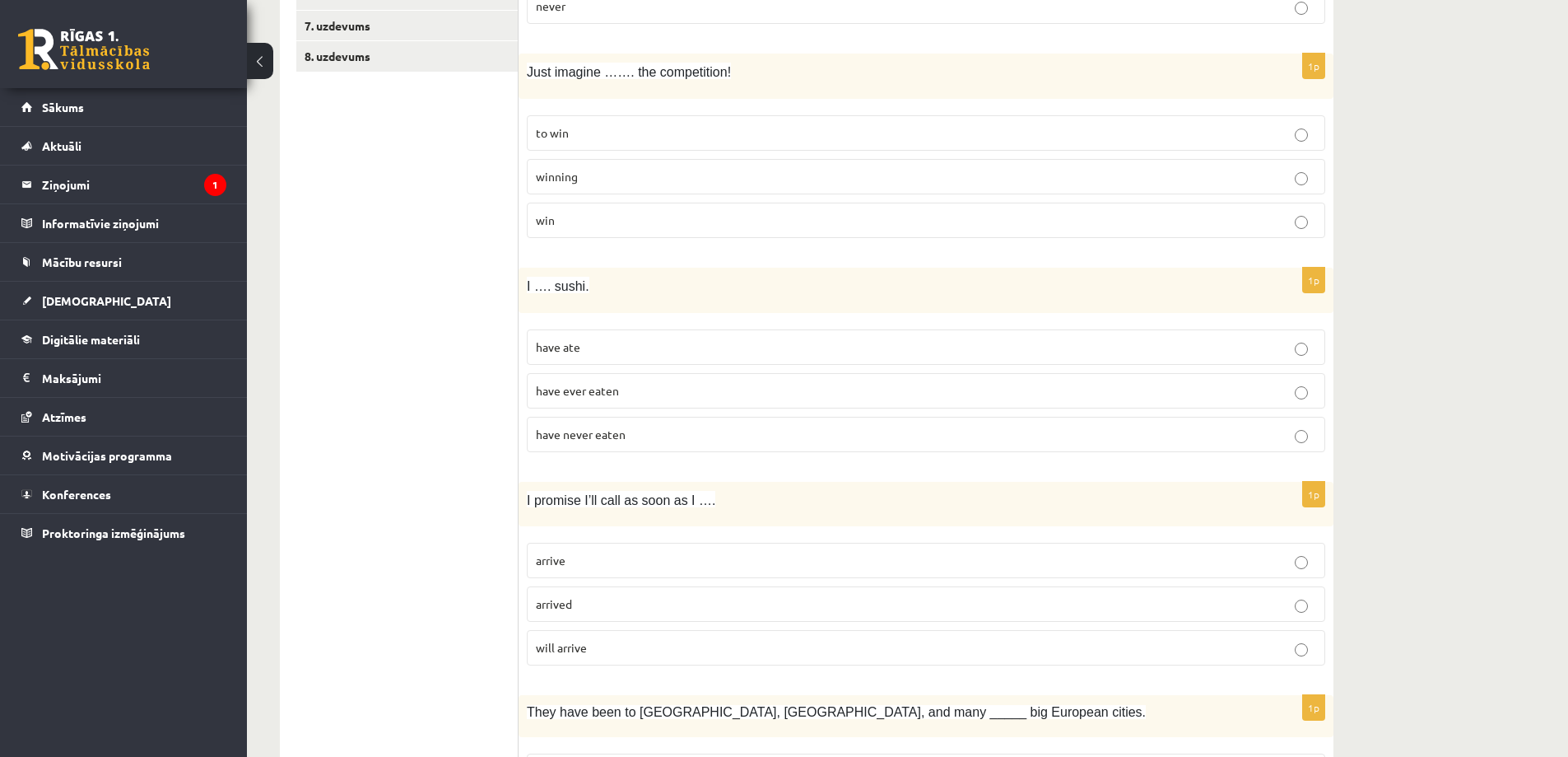
scroll to position [0, 0]
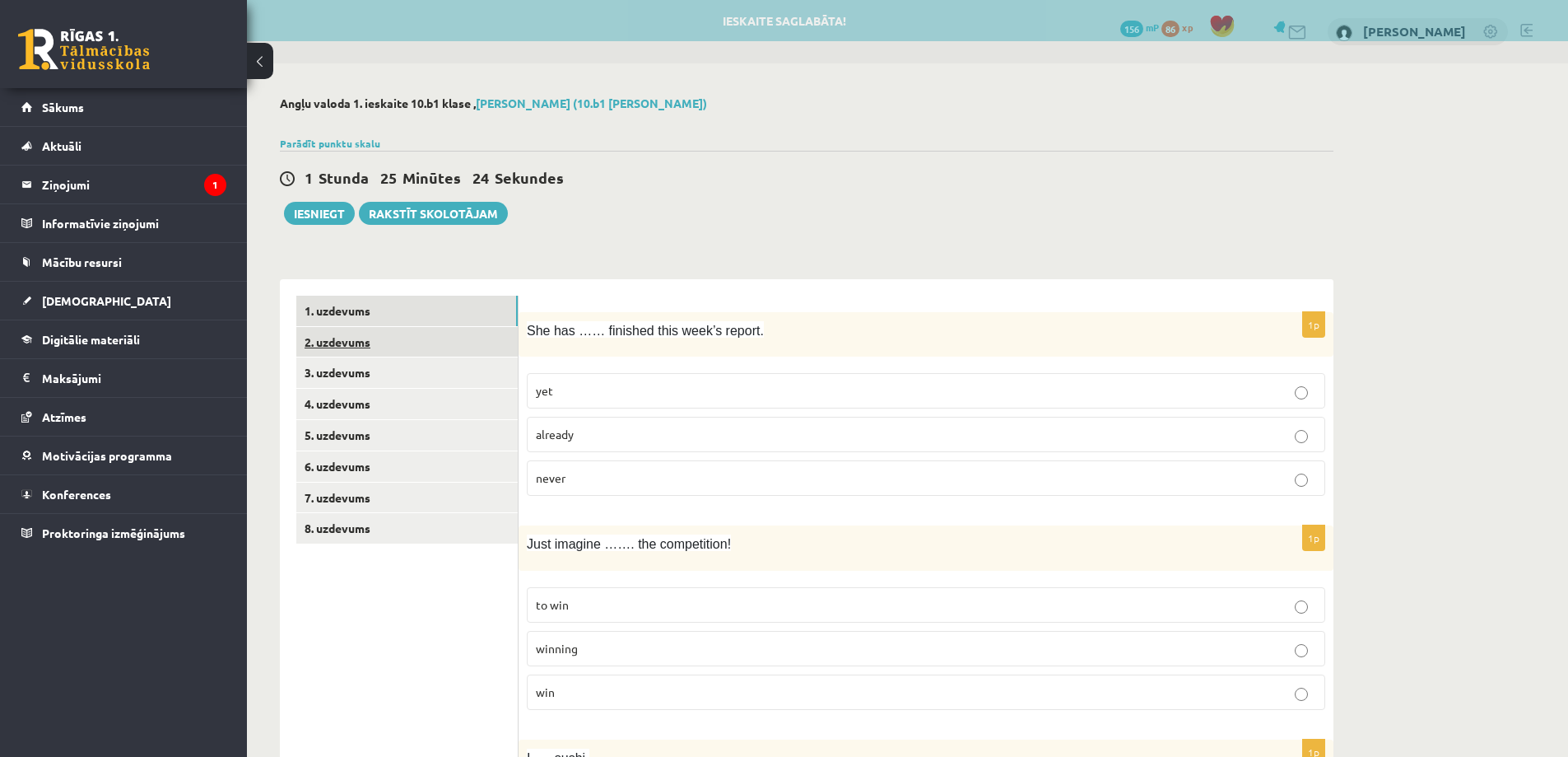
click at [361, 352] on link "2. uzdevums" at bounding box center [407, 342] width 221 height 30
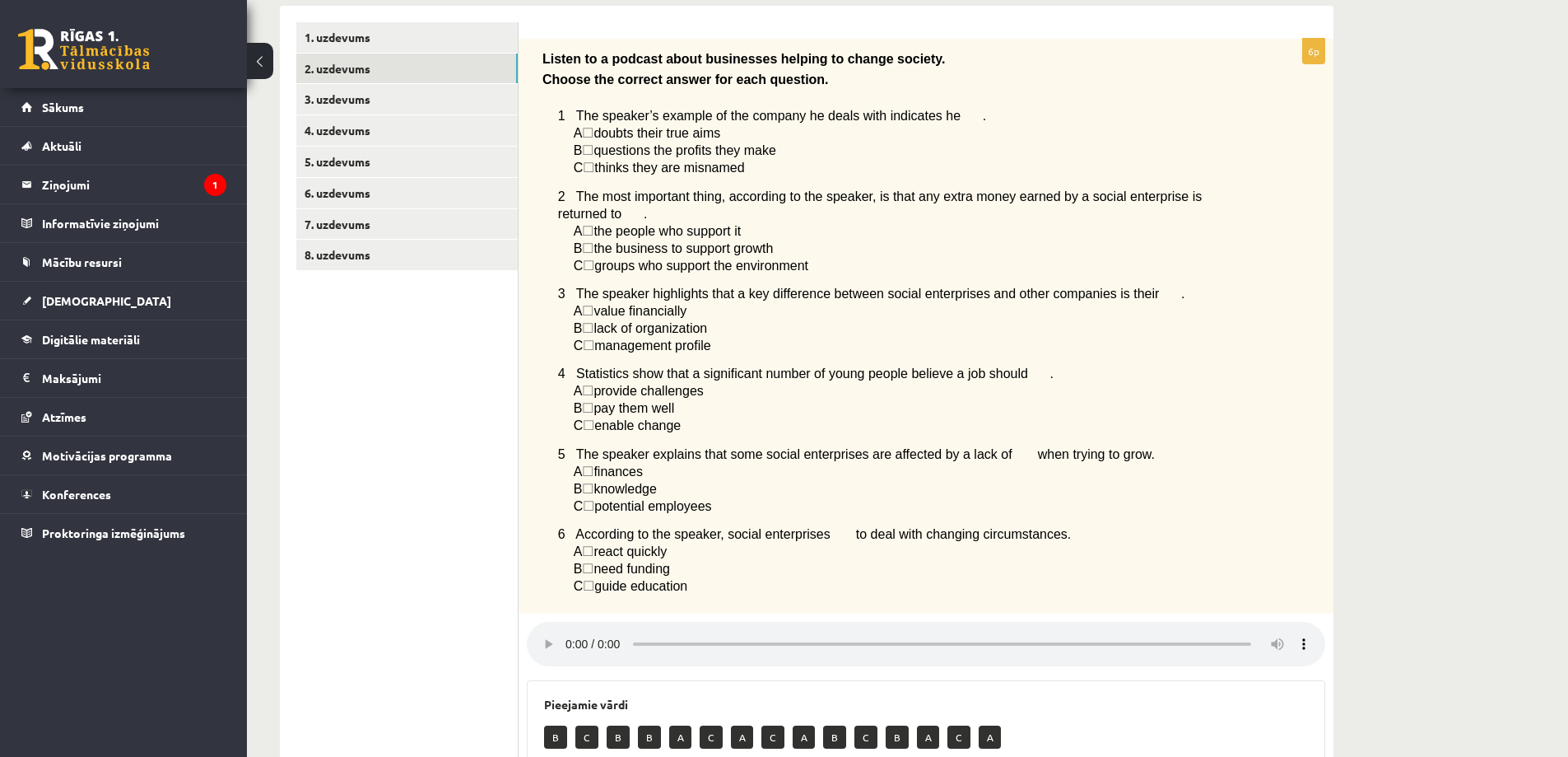
scroll to position [236, 0]
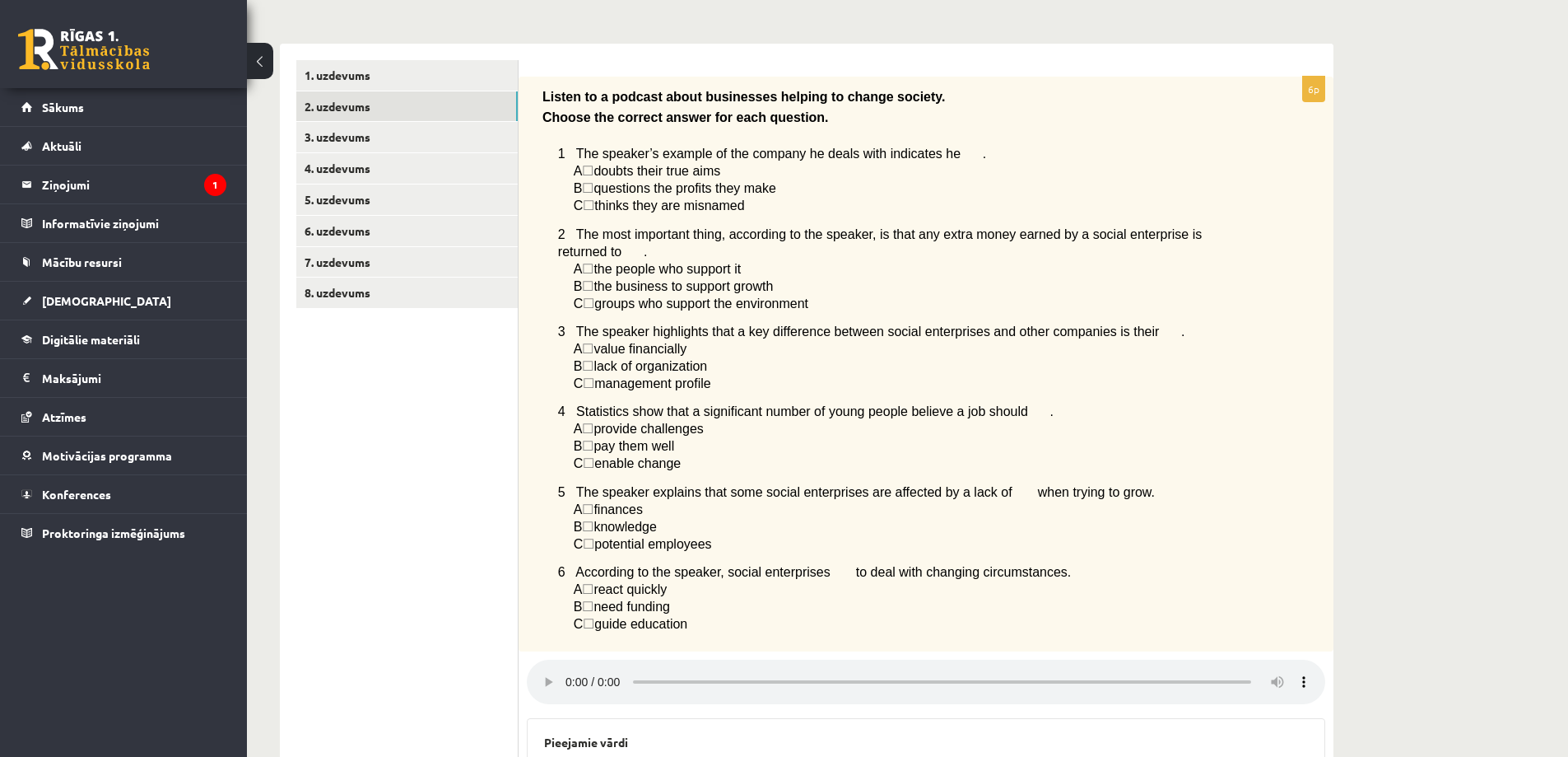
click at [590, 186] on span "☐" at bounding box center [587, 188] width 12 height 14
click at [593, 190] on span "☐" at bounding box center [587, 188] width 12 height 14
click at [594, 187] on span "☐" at bounding box center [587, 188] width 12 height 14
click at [659, 191] on span "questions the profits they make" at bounding box center [684, 188] width 182 height 14
click at [594, 186] on span "☐" at bounding box center [587, 188] width 12 height 14
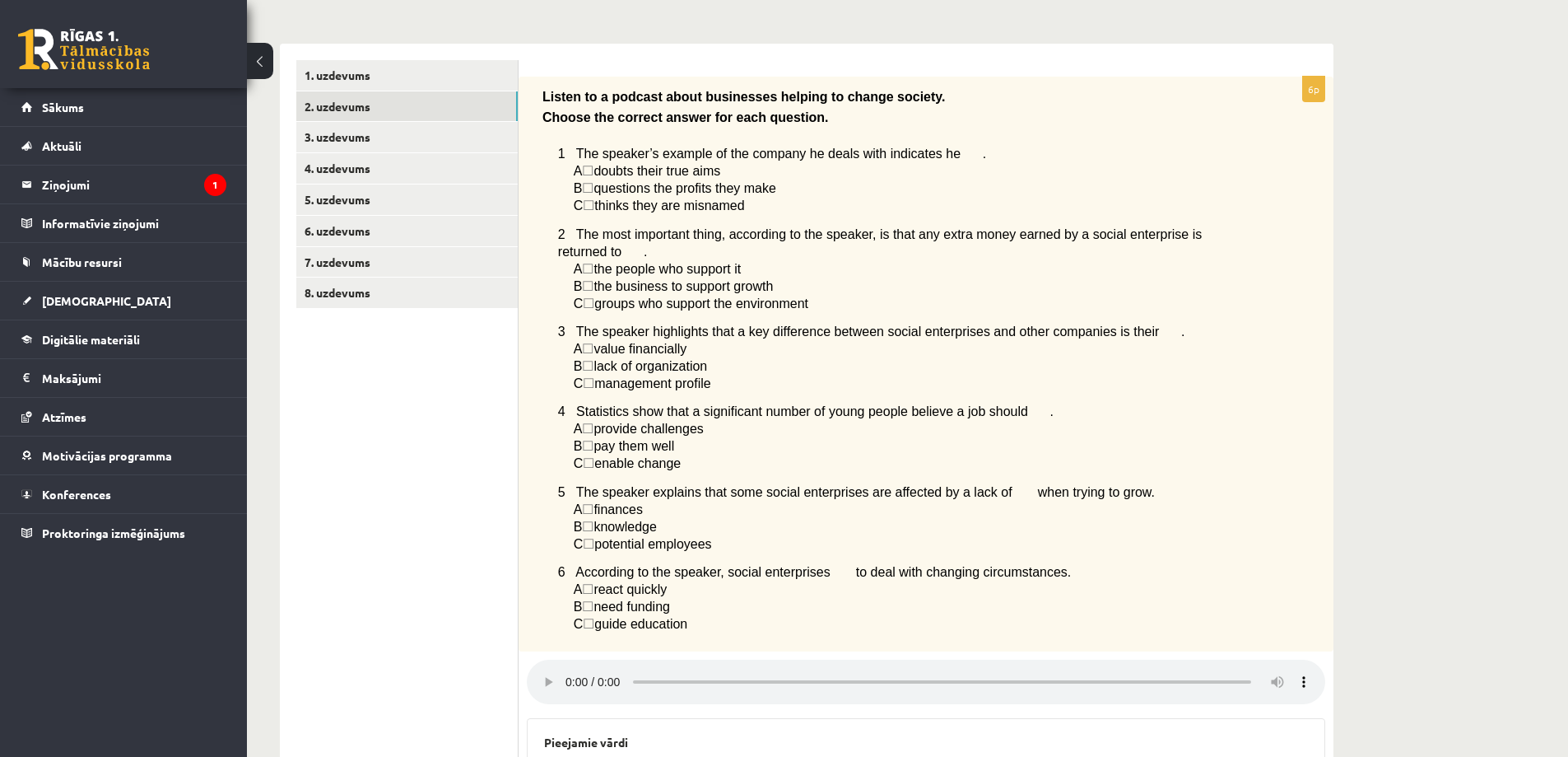
click at [594, 168] on span "☐" at bounding box center [587, 171] width 12 height 14
click at [594, 172] on span "☐" at bounding box center [587, 171] width 12 height 14
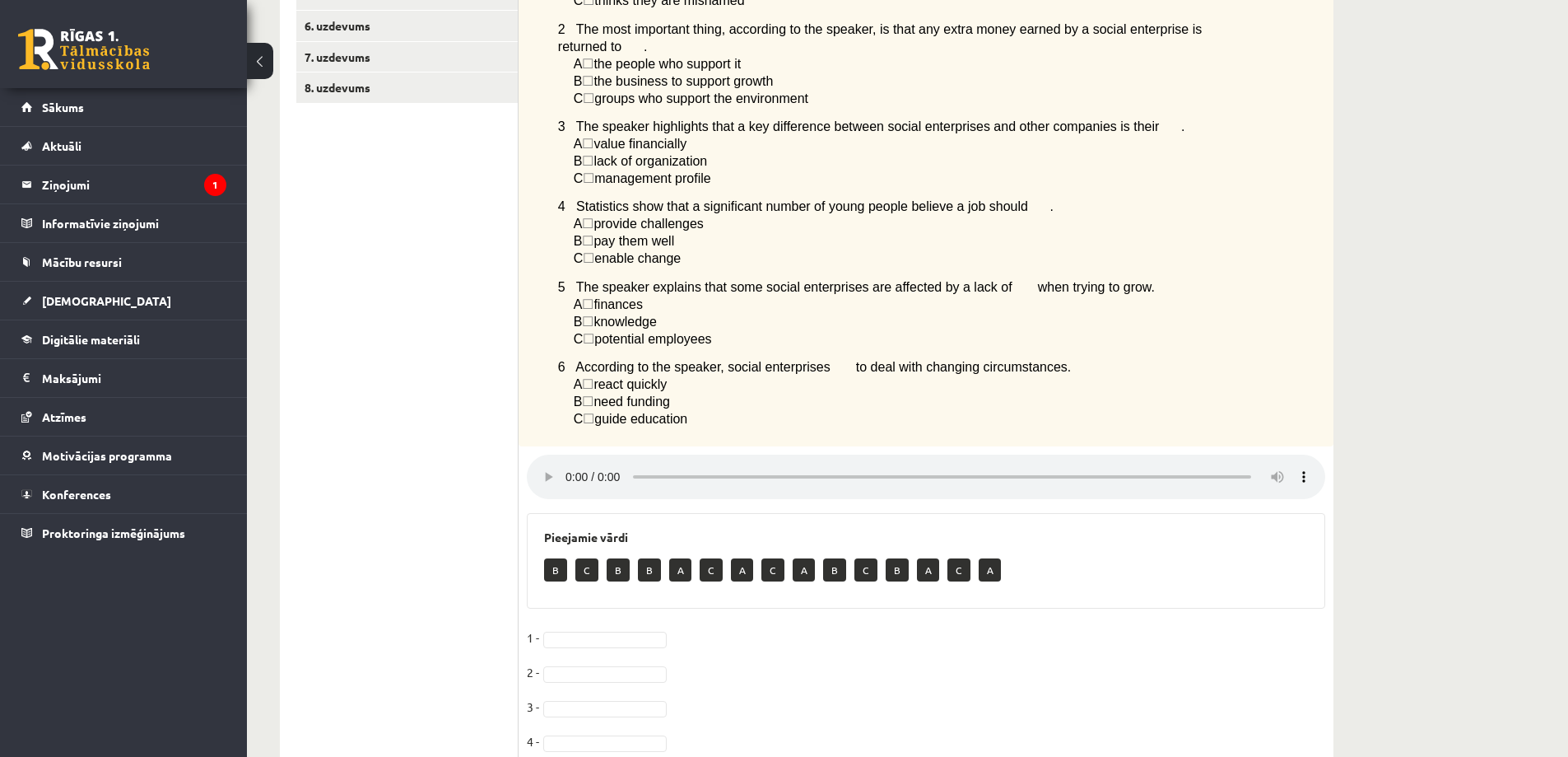
scroll to position [480, 0]
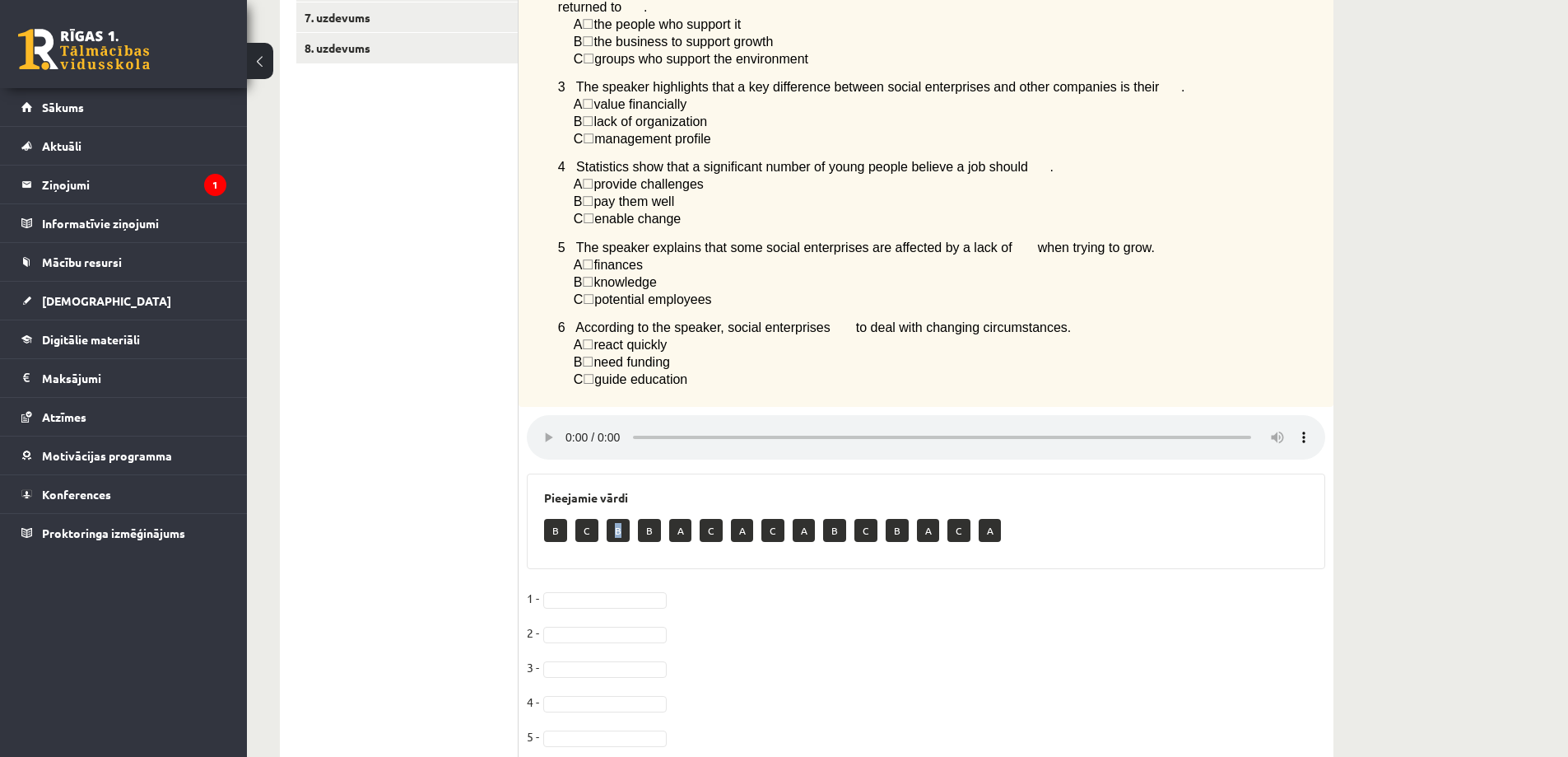
drag, startPoint x: 611, startPoint y: 526, endPoint x: 619, endPoint y: 534, distance: 11.3
click at [614, 558] on div "Pieejamie vārdi B C B B A C A C A B C B A C A" at bounding box center [926, 521] width 798 height 96
click at [621, 521] on p "B" at bounding box center [618, 530] width 23 height 23
click at [621, 519] on p "B" at bounding box center [618, 530] width 23 height 23
drag, startPoint x: 617, startPoint y: 519, endPoint x: 606, endPoint y: 581, distance: 63.0
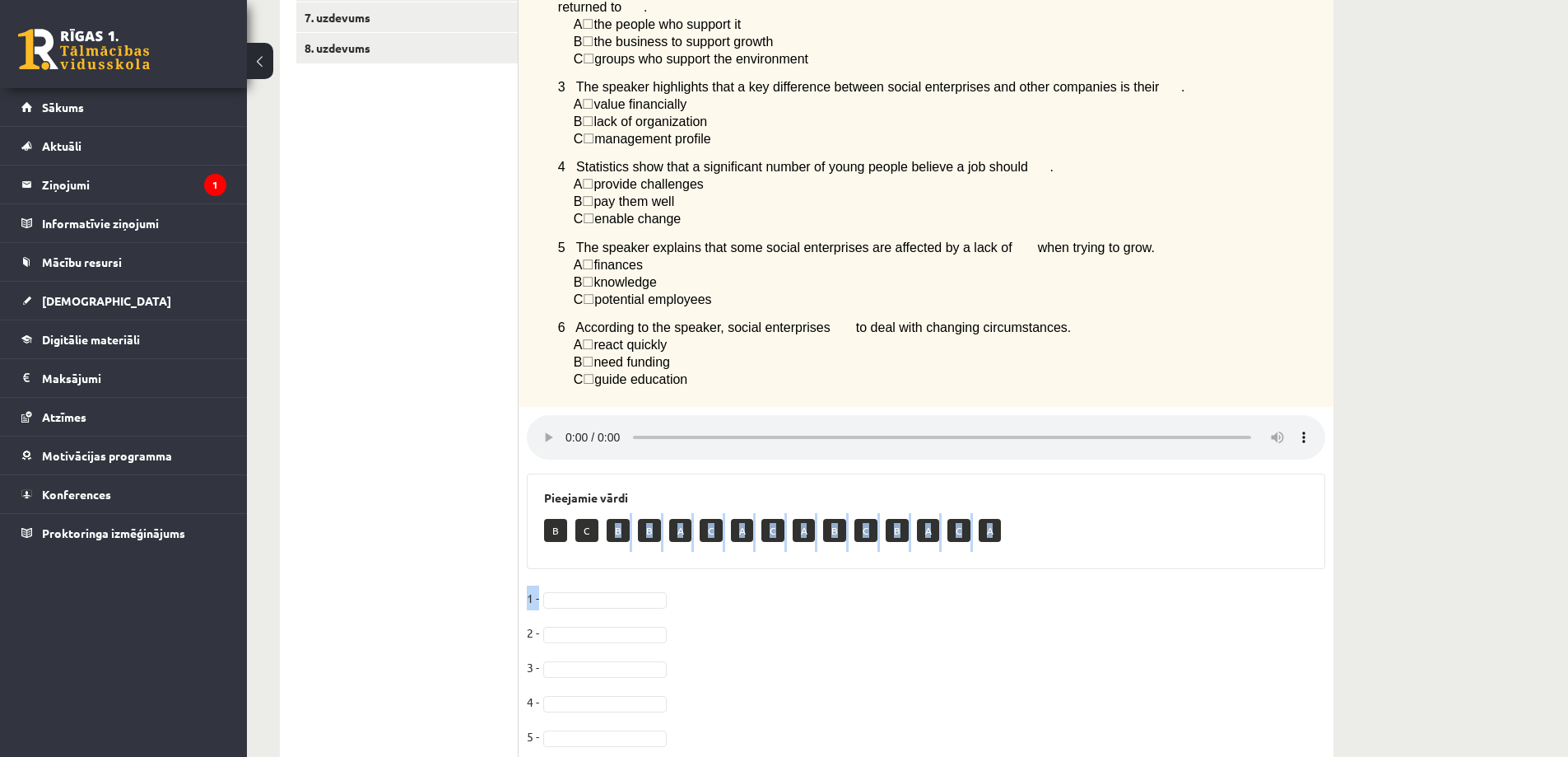
click at [607, 580] on div "6p Listen to a podcast about businesses helping to change society. Choose the c…" at bounding box center [926, 316] width 815 height 969
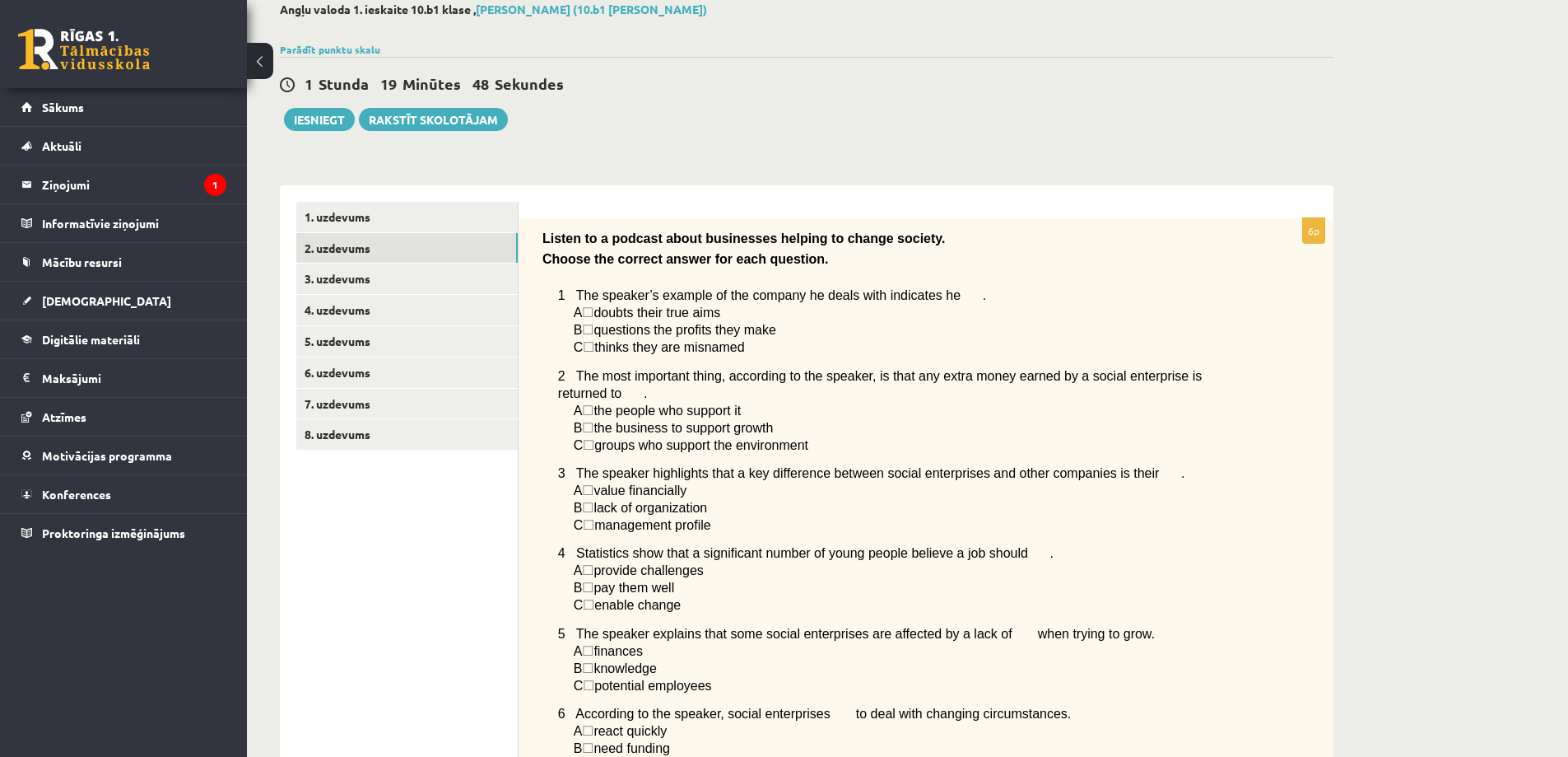
scroll to position [71, 0]
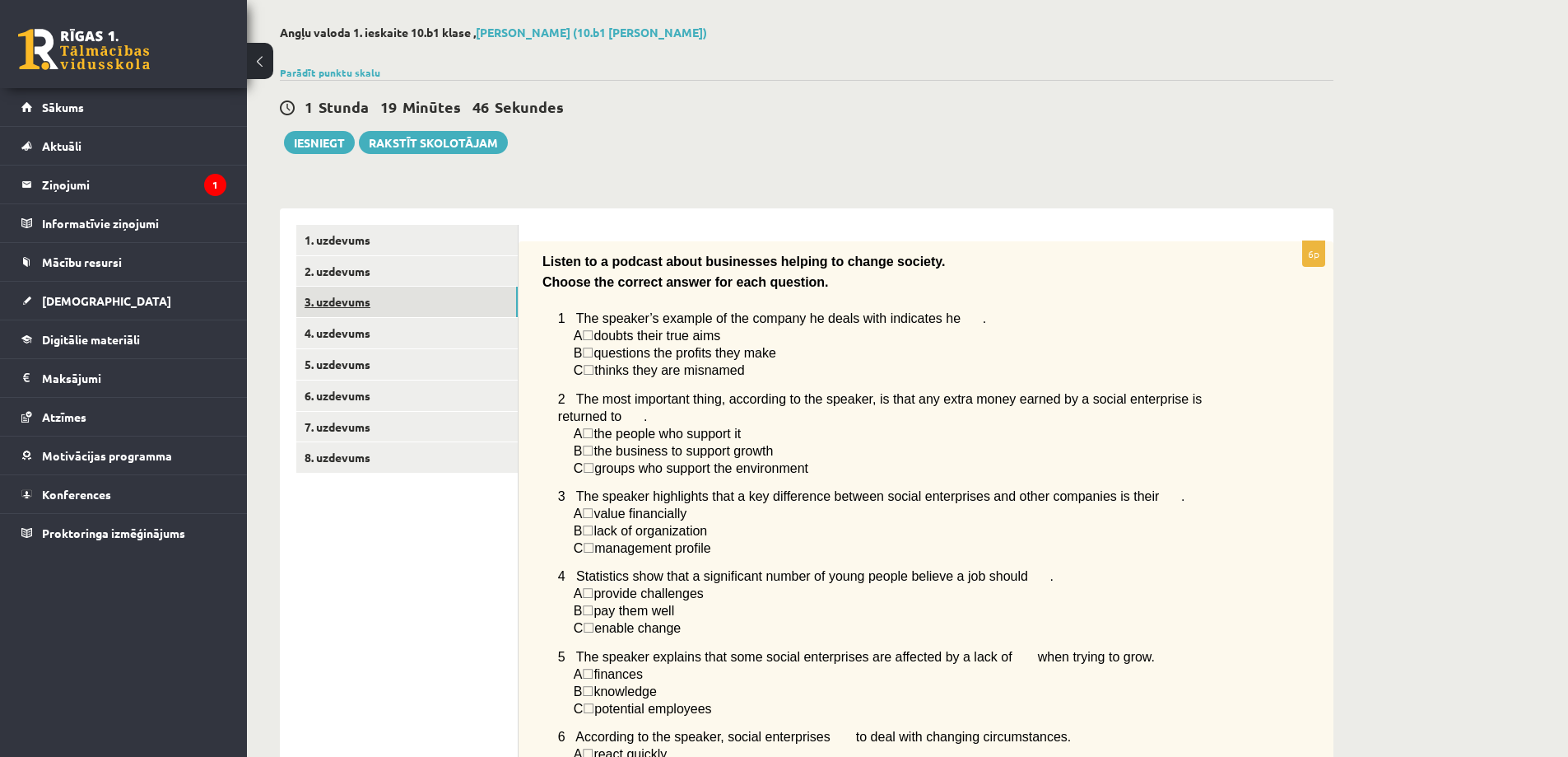
click at [384, 309] on link "3. uzdevums" at bounding box center [407, 301] width 221 height 30
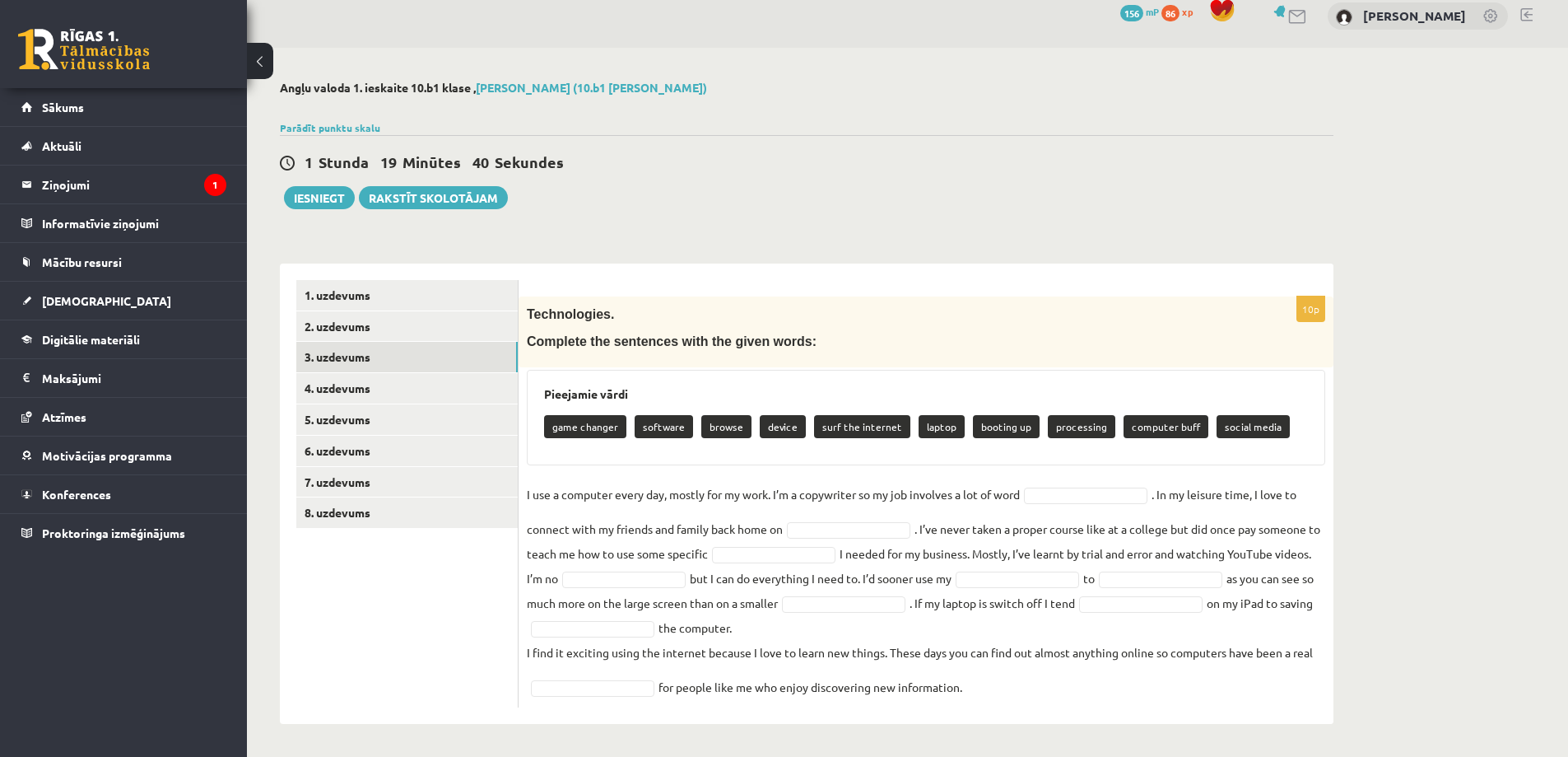
drag, startPoint x: 525, startPoint y: 309, endPoint x: 1284, endPoint y: 698, distance: 852.9
click at [1284, 698] on div "10p Technologies. Complete the sentences with the given words: Pieejamie vārdi …" at bounding box center [926, 502] width 815 height 411
copy div "Technologies. Complete the sentences with the given words: Pieejamie vārdi game…"
click at [874, 337] on p "Complete the sentences with the given words:" at bounding box center [885, 340] width 716 height 18
drag, startPoint x: 1059, startPoint y: 425, endPoint x: 1063, endPoint y: 439, distance: 14.6
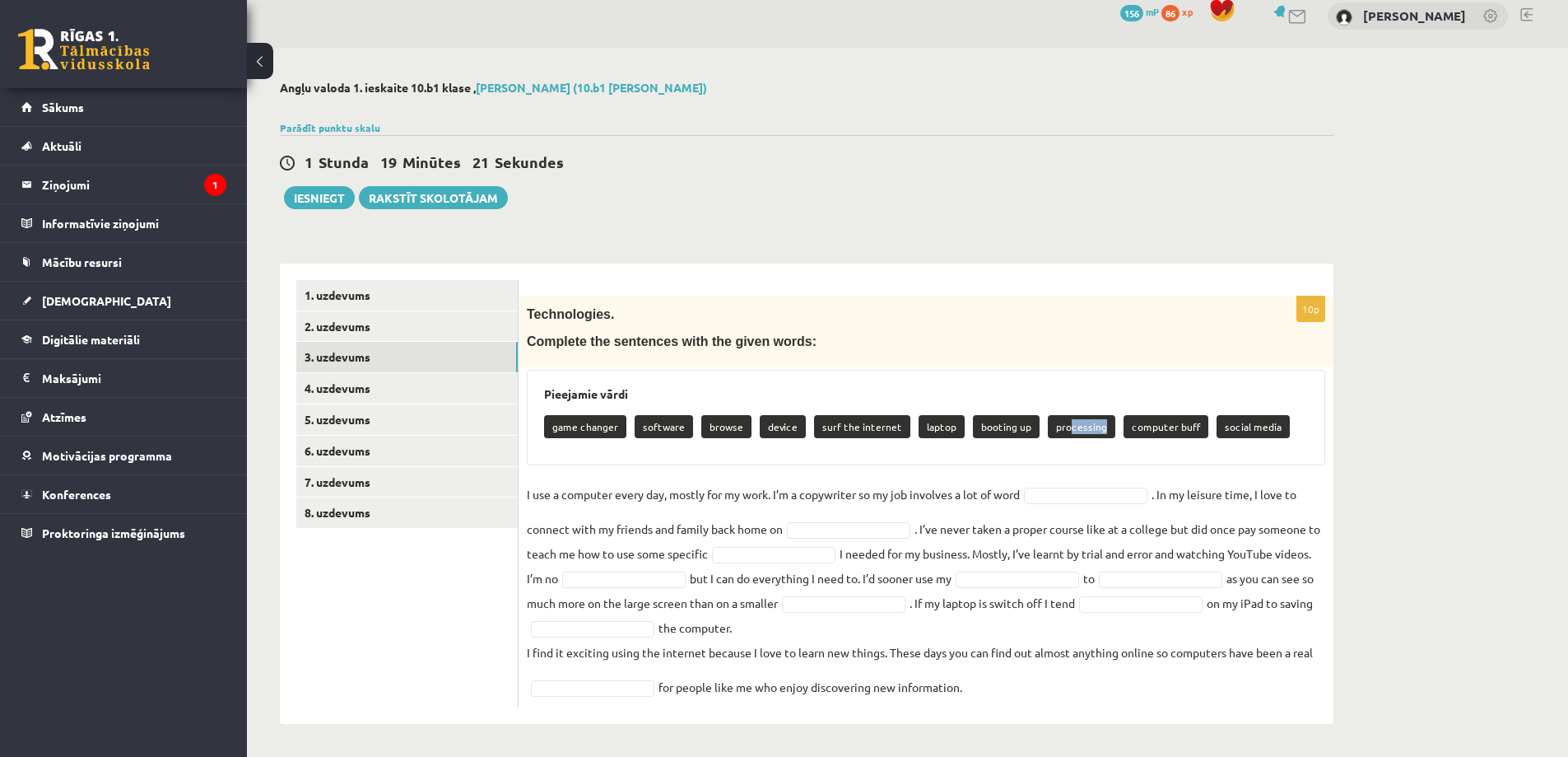
click at [1063, 439] on div "game changer software browse device surf the internet laptop booting up process…" at bounding box center [926, 429] width 764 height 39
click at [1049, 386] on div "Pieejamie vārdi game changer software browse device surf the internet laptop bo…" at bounding box center [926, 418] width 798 height 96
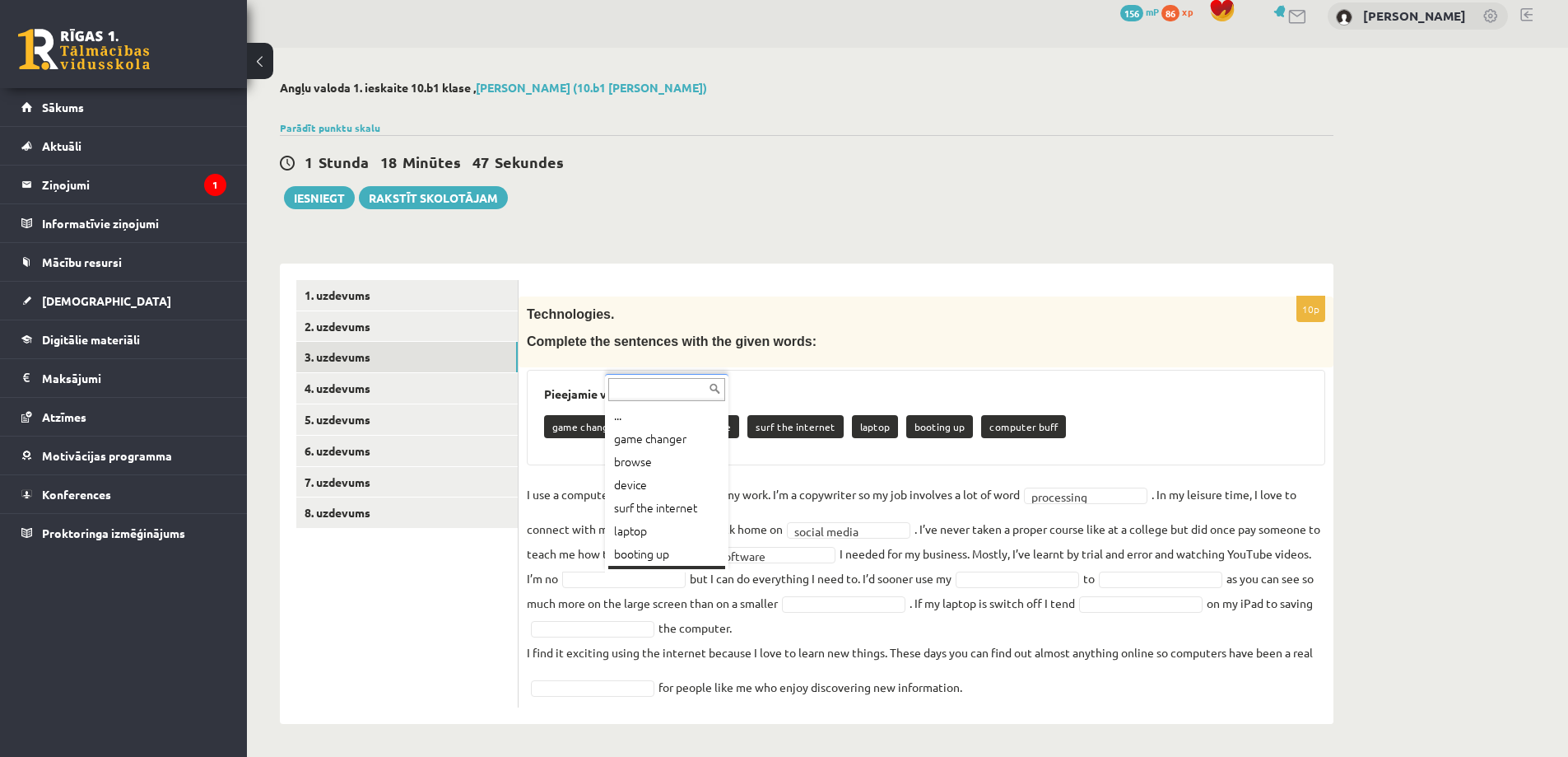
scroll to position [20, 0]
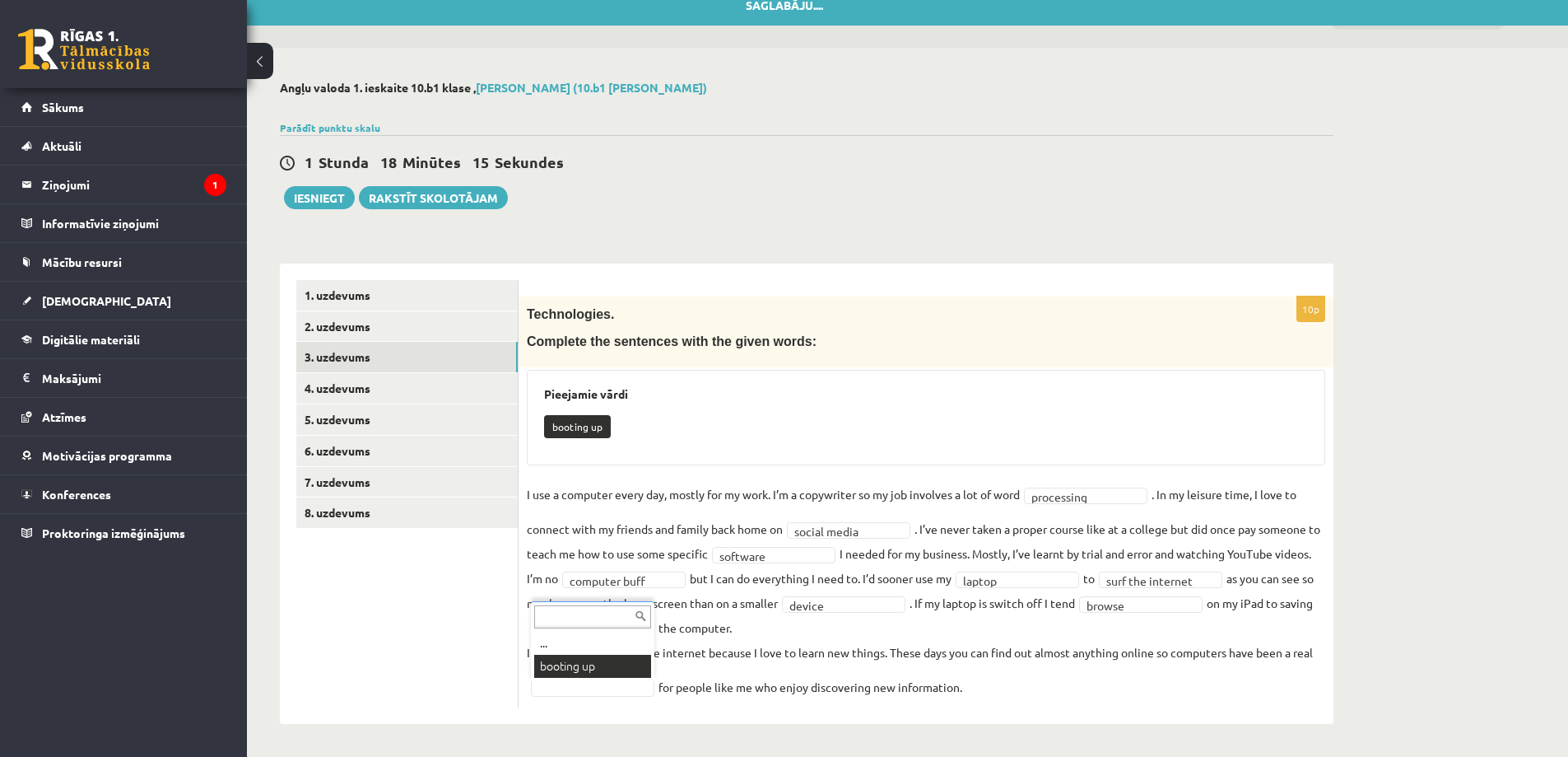
drag, startPoint x: 596, startPoint y: 668, endPoint x: 501, endPoint y: 382, distance: 301.4
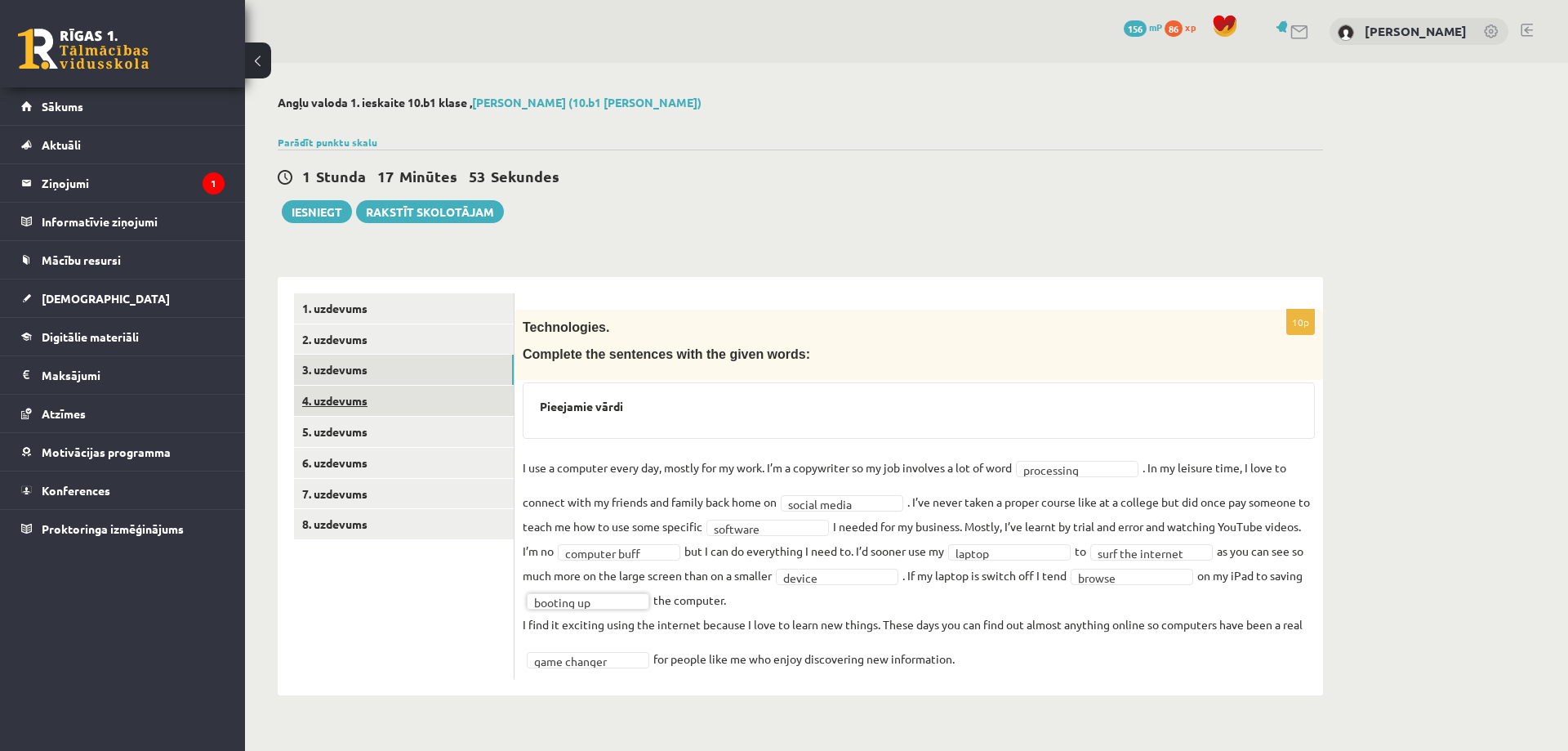
click at [389, 399] on link "4. uzdevums" at bounding box center [403, 400] width 220 height 30
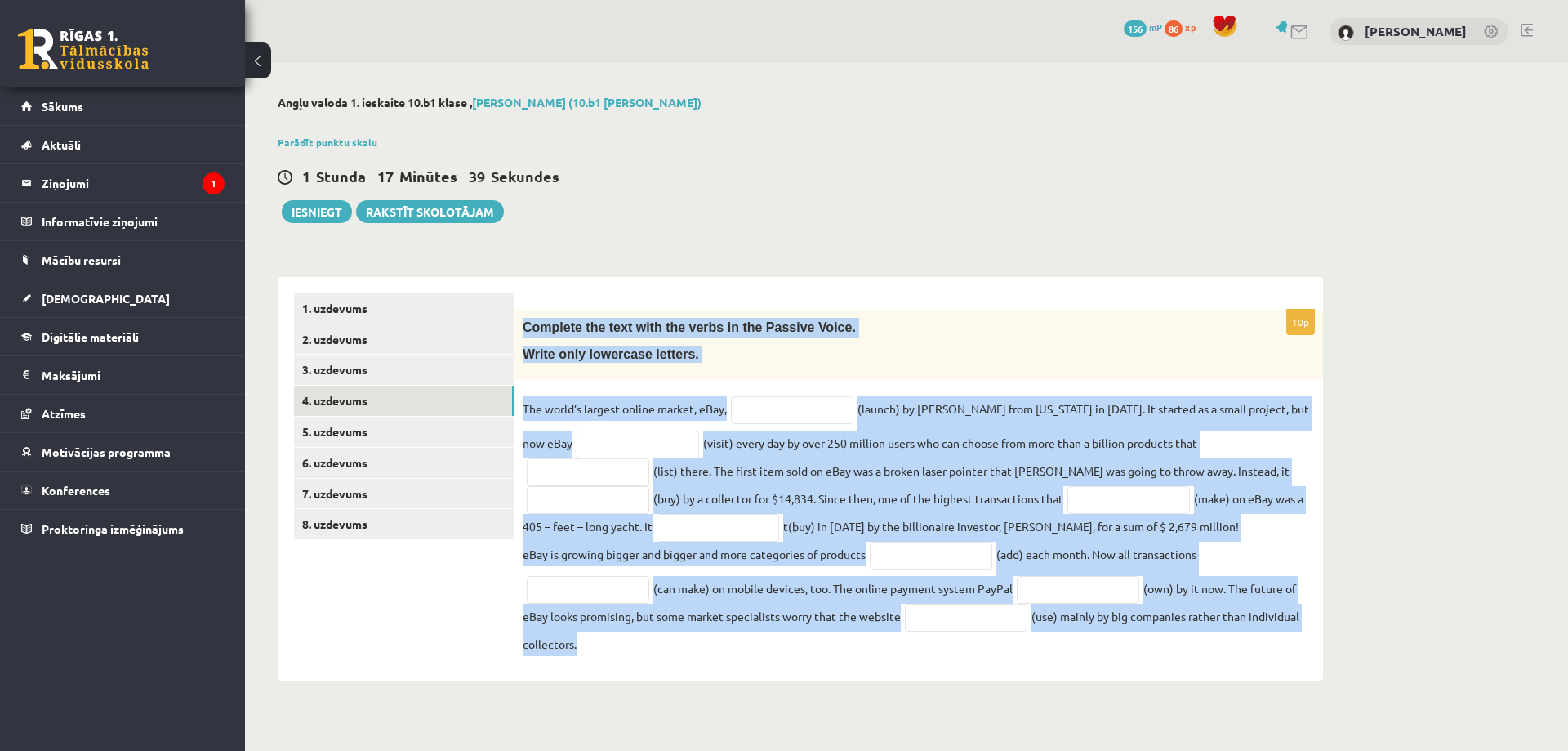
drag, startPoint x: 523, startPoint y: 325, endPoint x: 1096, endPoint y: 664, distance: 665.8
click at [1096, 664] on div "10p Complete the text with the verbs in the Passive Voice. Write only lowercase…" at bounding box center [918, 486] width 809 height 354
copy div "Complete the text with the verbs in the Passive Voice. Write only lowercase let…"
click at [351, 370] on link "3. uzdevums" at bounding box center [403, 369] width 220 height 30
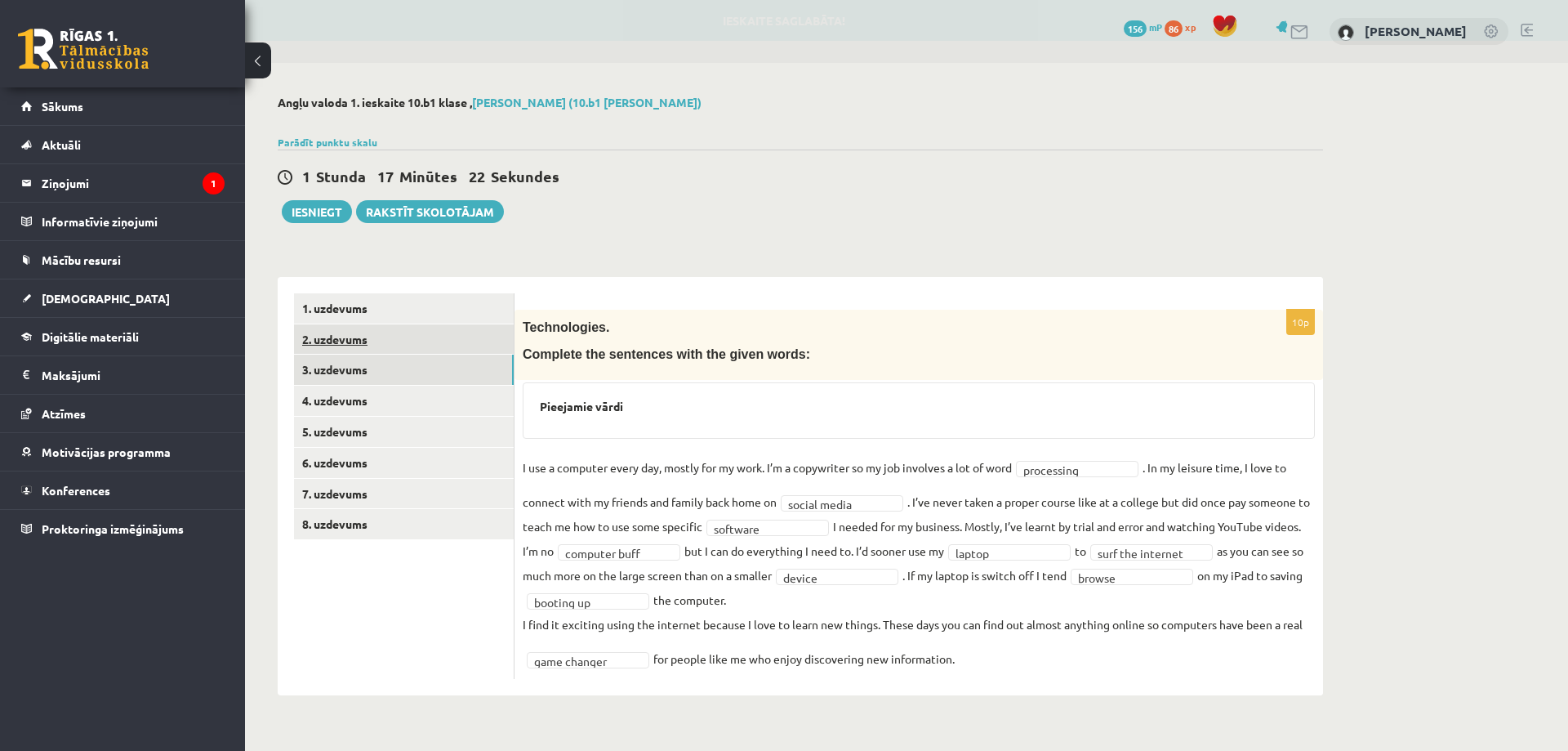
click at [346, 346] on link "2. uzdevums" at bounding box center [403, 339] width 220 height 30
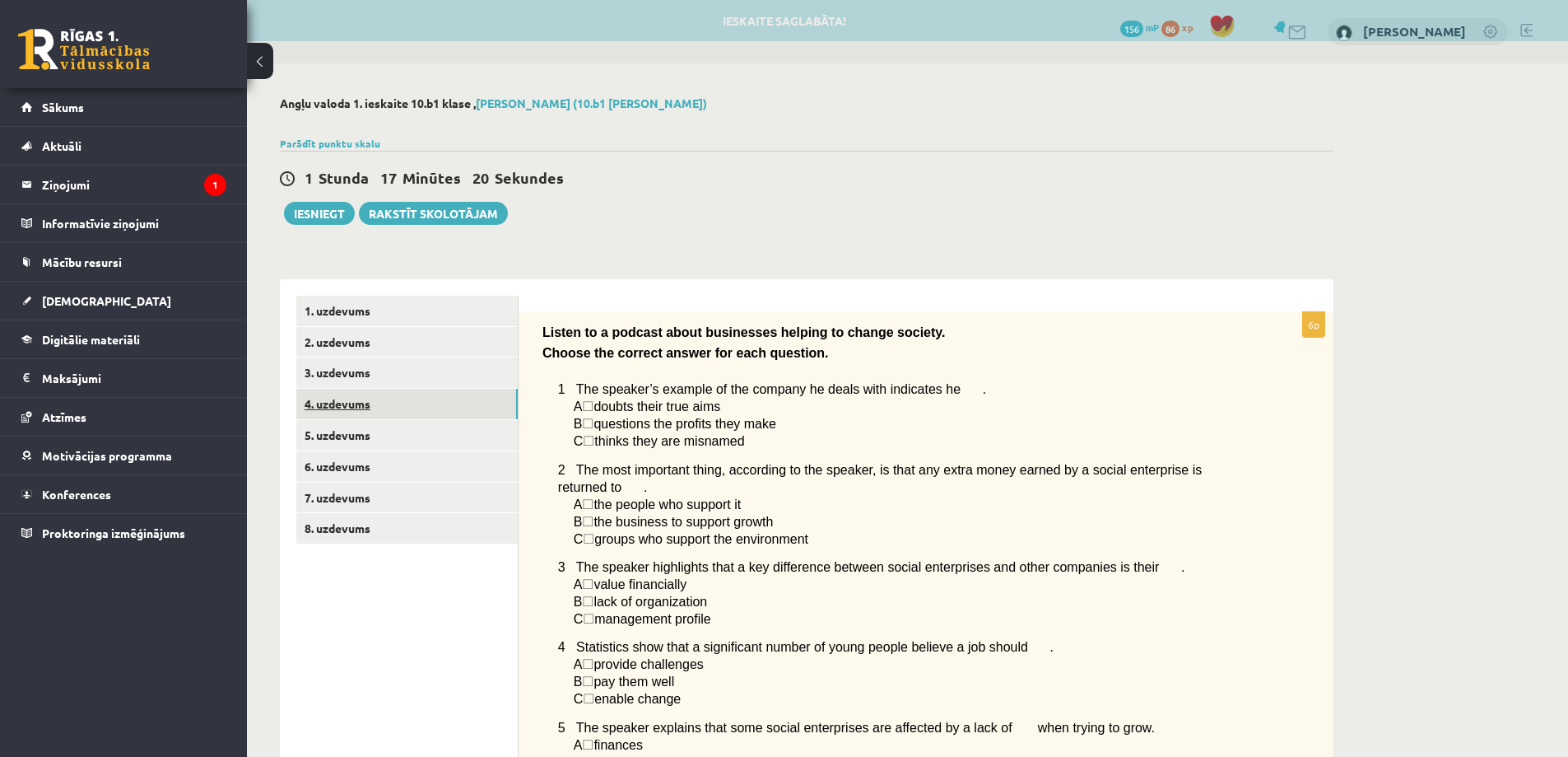
click at [355, 404] on link "4. uzdevums" at bounding box center [407, 403] width 221 height 30
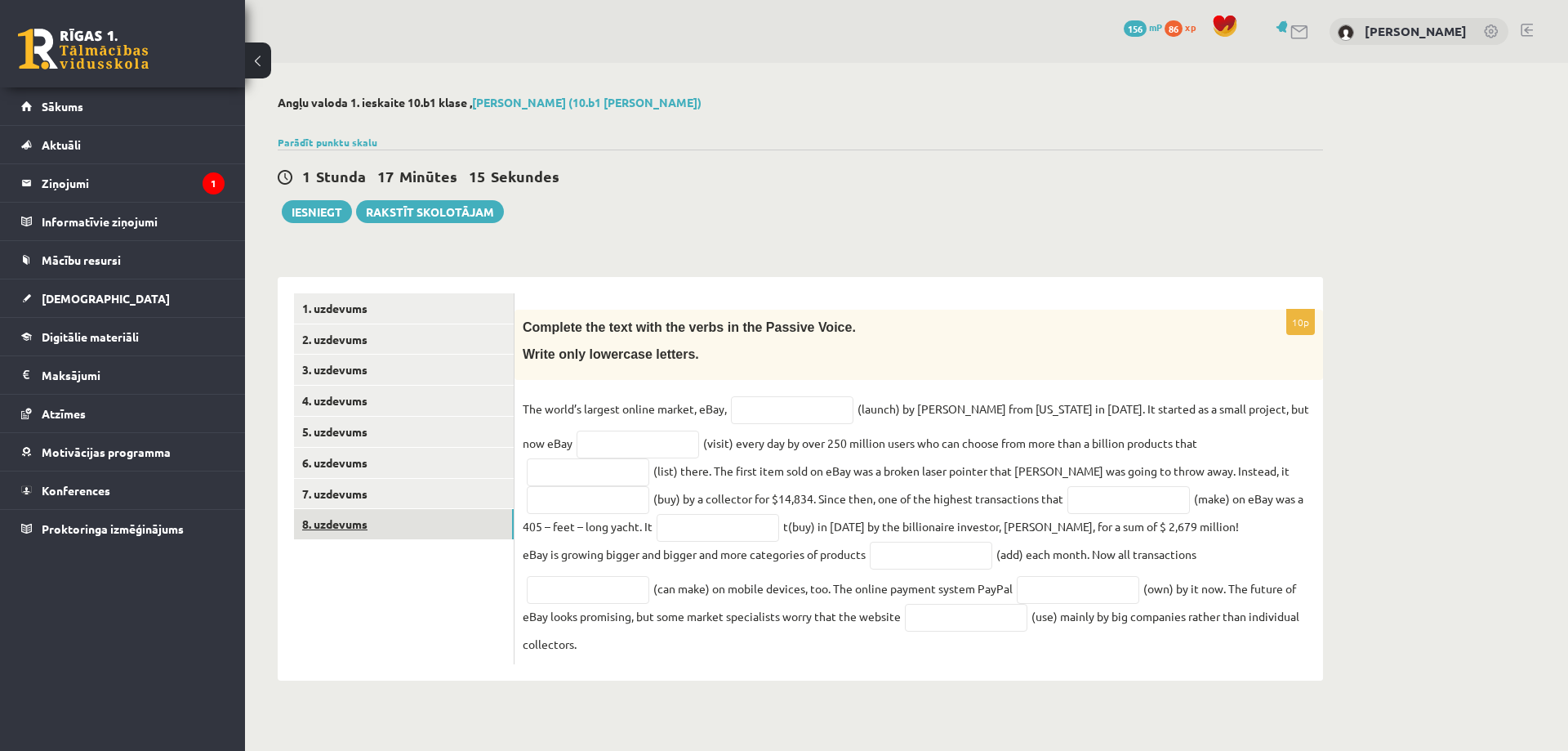
click at [334, 524] on link "8. uzdevums" at bounding box center [403, 524] width 220 height 30
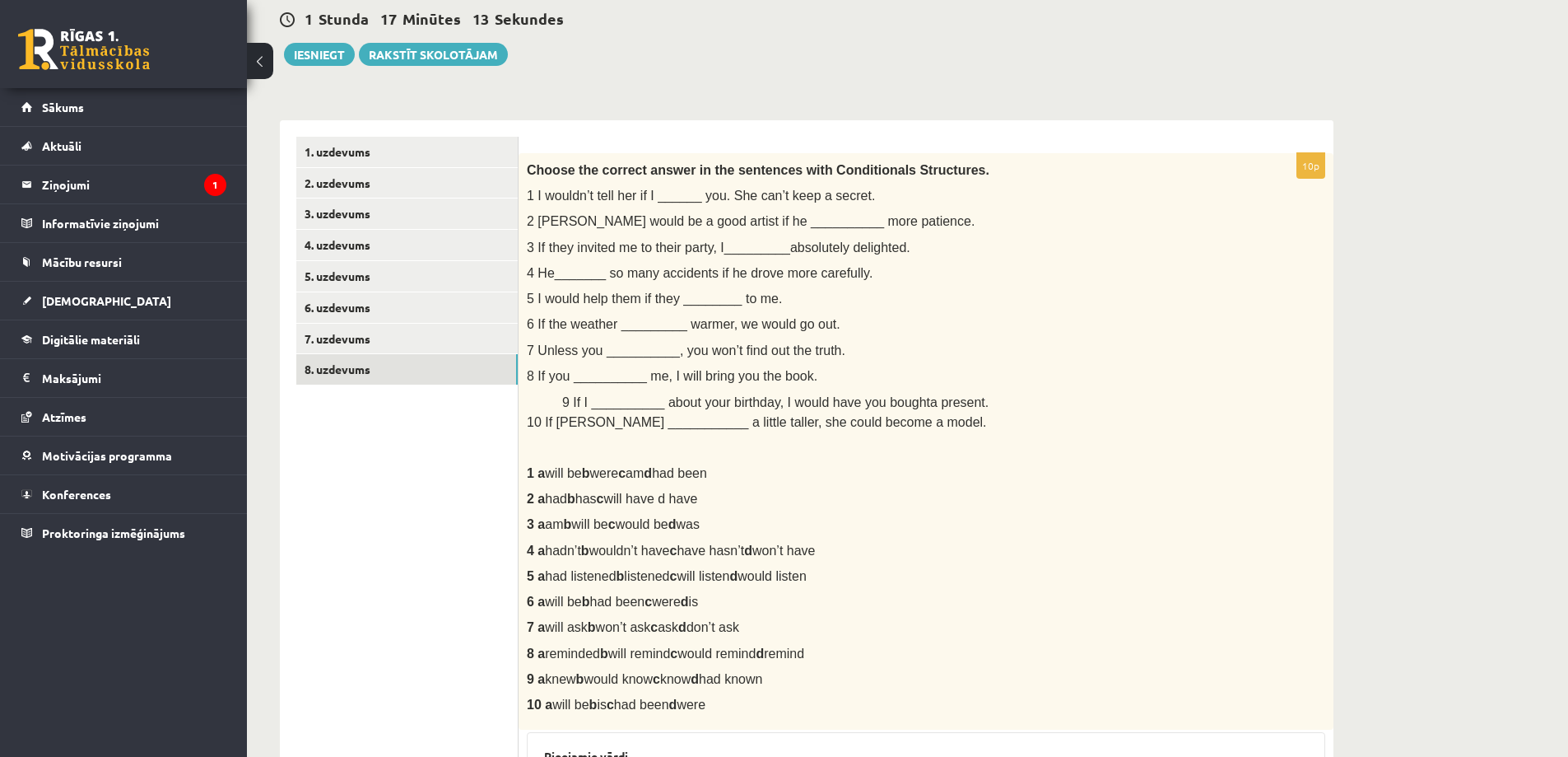
scroll to position [165, 0]
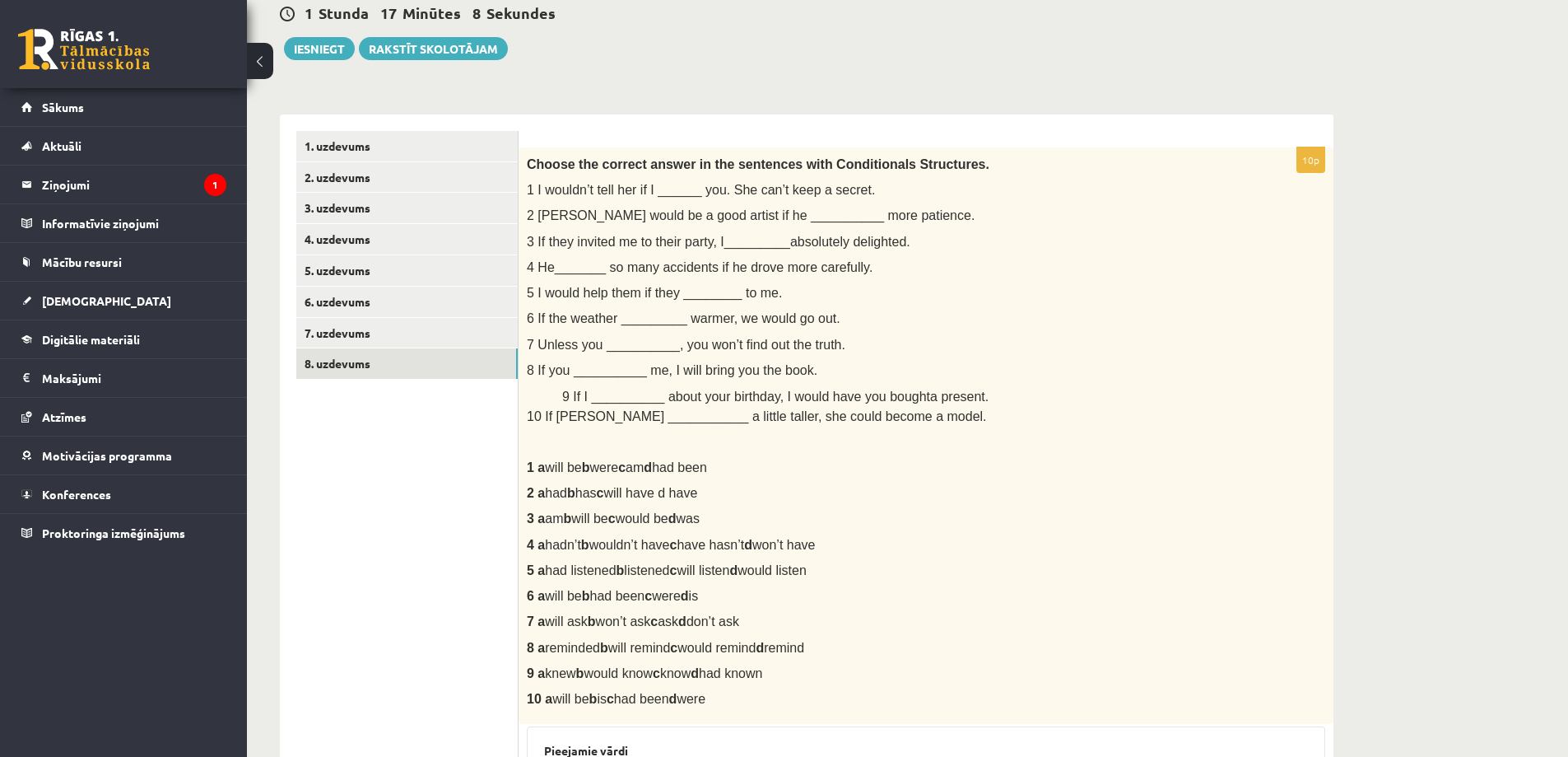
drag, startPoint x: 527, startPoint y: 158, endPoint x: 822, endPoint y: 696, distance: 613.6
click at [822, 696] on div "Choose the correct answer in the sentences with Conditionals Structures. 1 I wo…" at bounding box center [926, 435] width 815 height 577
copy div "Choose the correct answer in the sentences with Conditionals Structures. 1 I wo…"
click at [456, 542] on ul "1. uzdevums 2. uzdevums 3. uzdevums 4. uzdevums 5. uzdevums 6. uzdevums 7. uzde…" at bounding box center [407, 681] width 222 height 1100
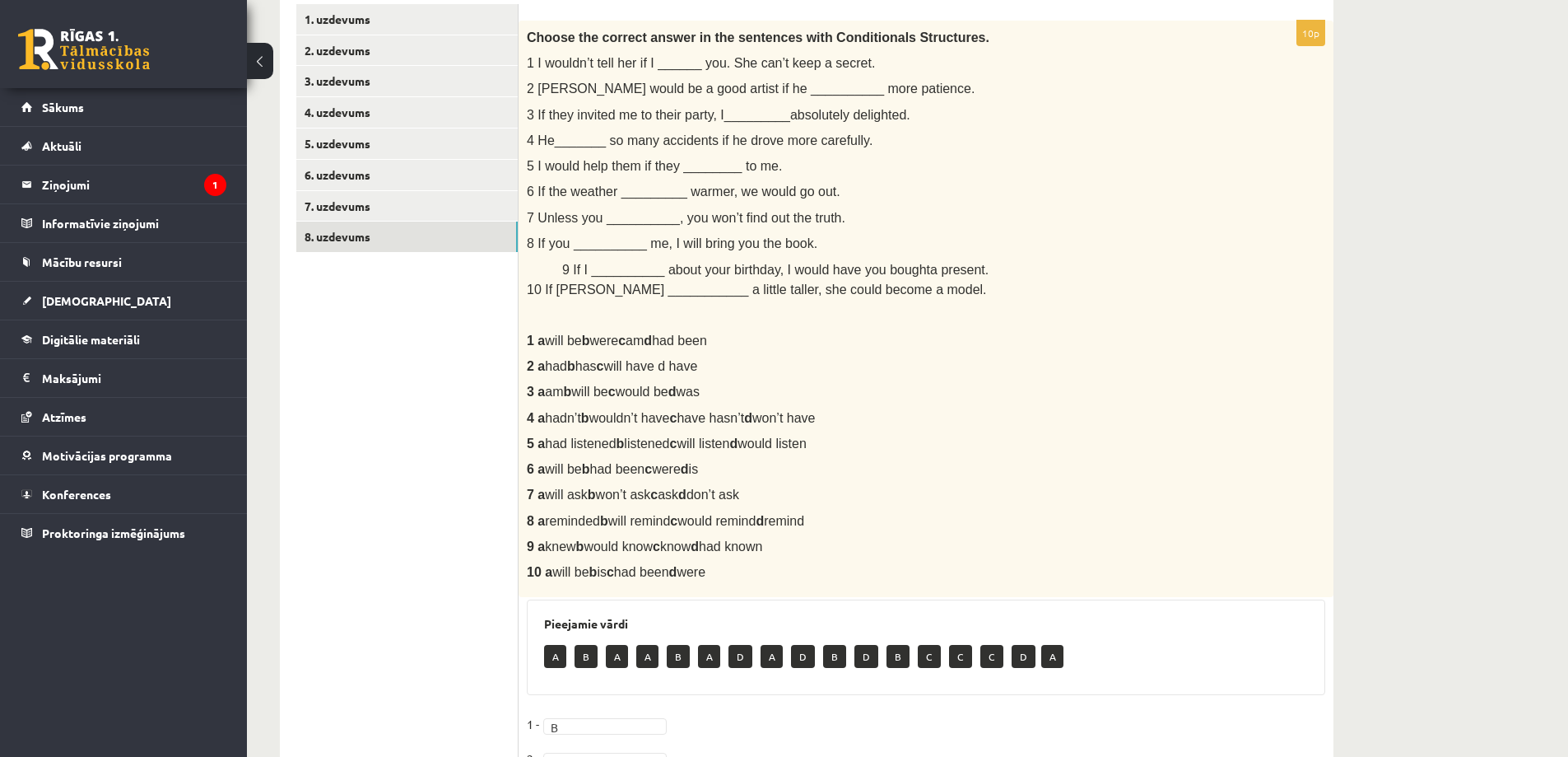
scroll to position [157, 0]
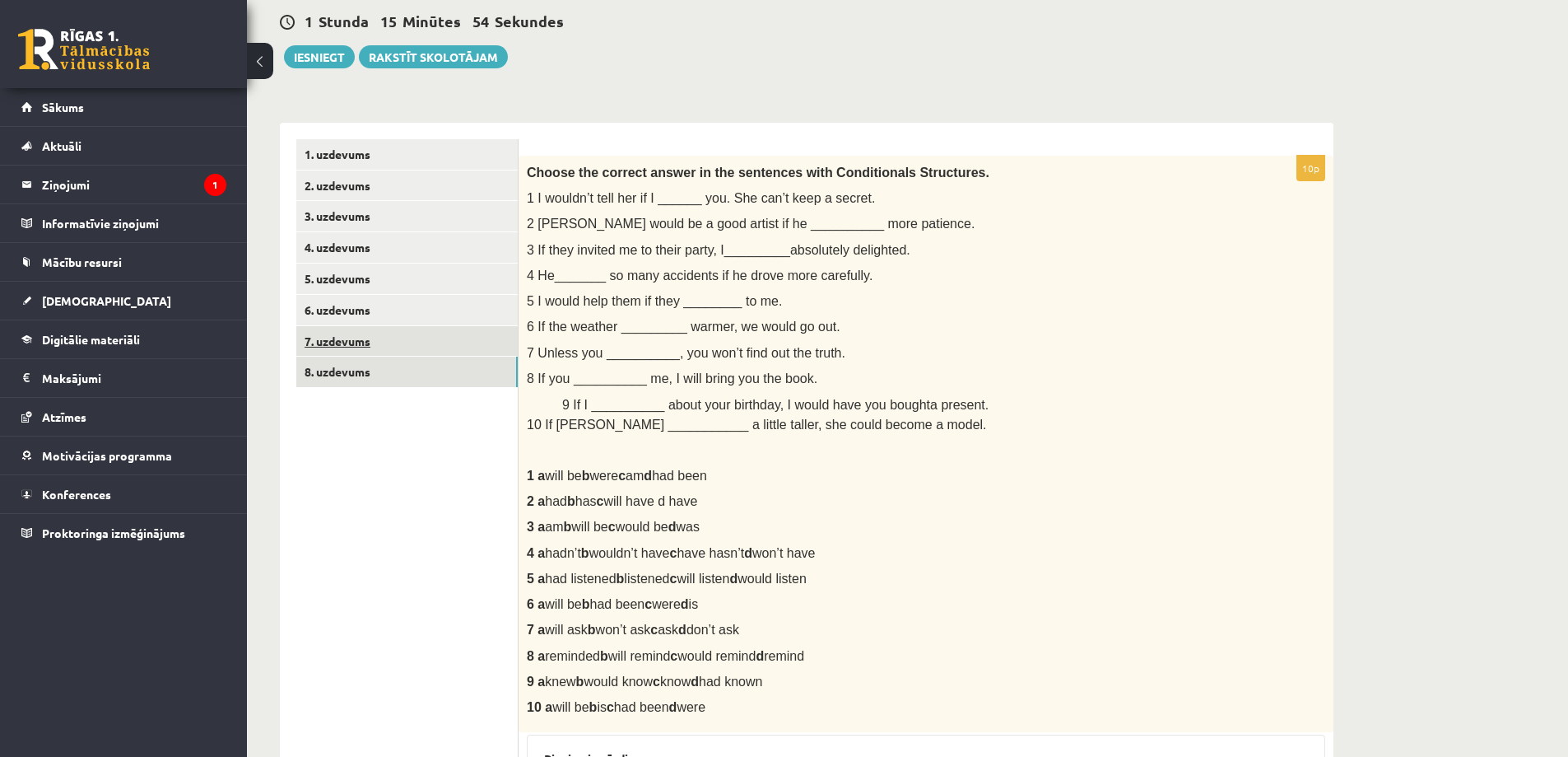
click at [411, 341] on link "7. uzdevums" at bounding box center [407, 341] width 221 height 30
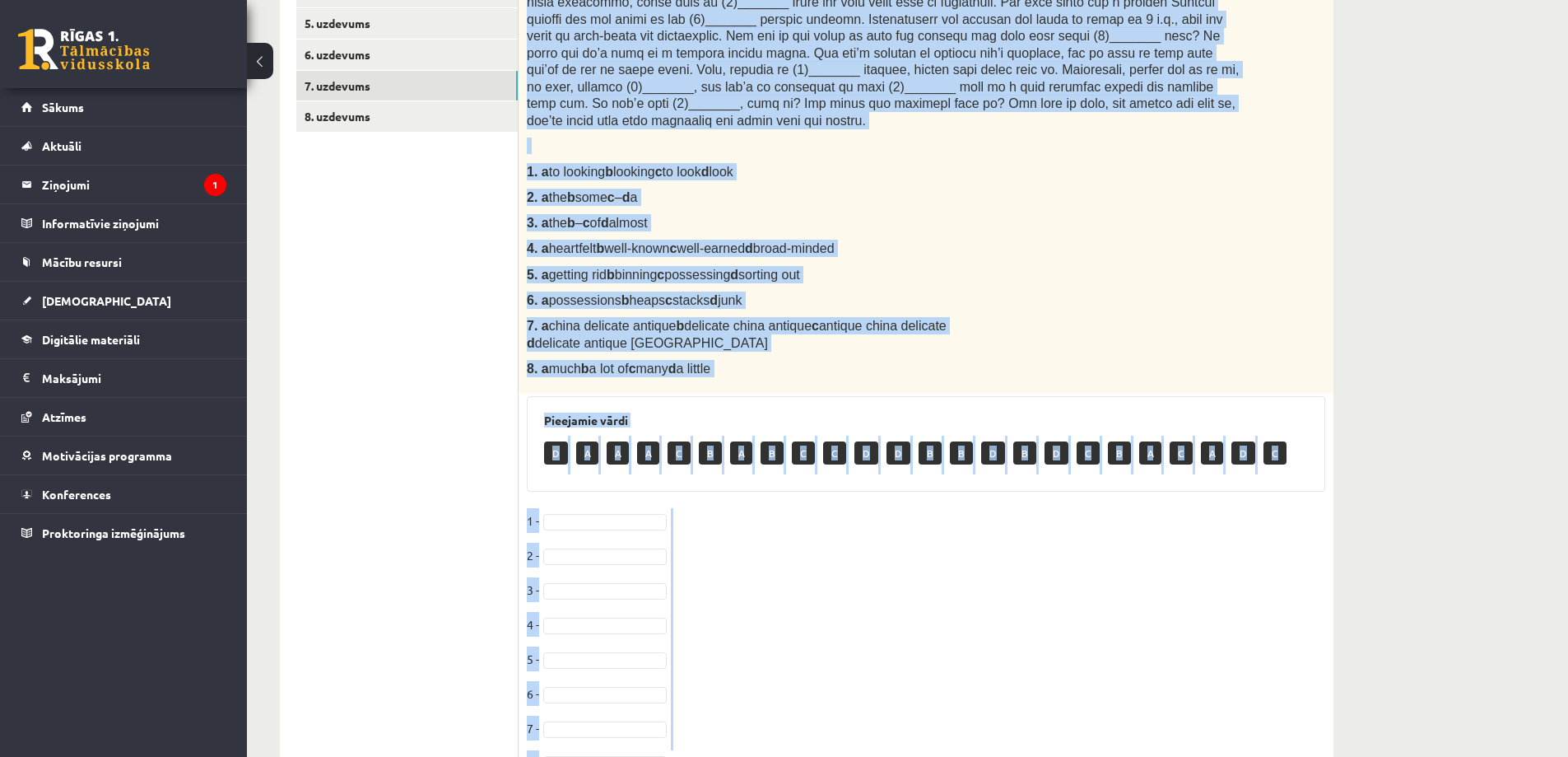
scroll to position [480, 0]
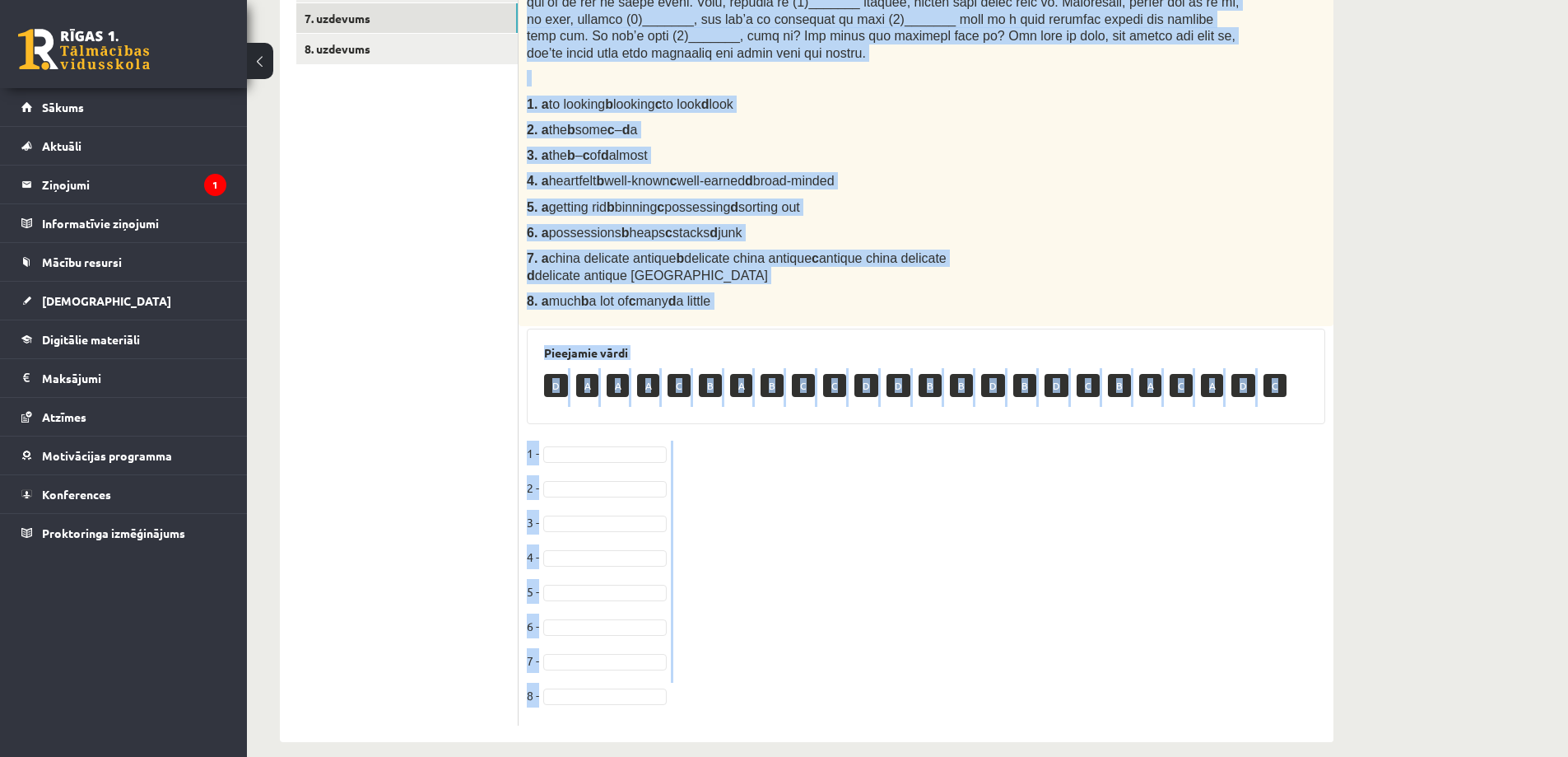
drag, startPoint x: 527, startPoint y: 237, endPoint x: 953, endPoint y: 286, distance: 428.8
click at [953, 286] on div "Complete the text with the correct words (a–d). Car boot sales 1. a to looking …" at bounding box center [926, 79] width 815 height 493
copy div "If you’re looking for something to do on a sunny Sunday morning while you’re in…"
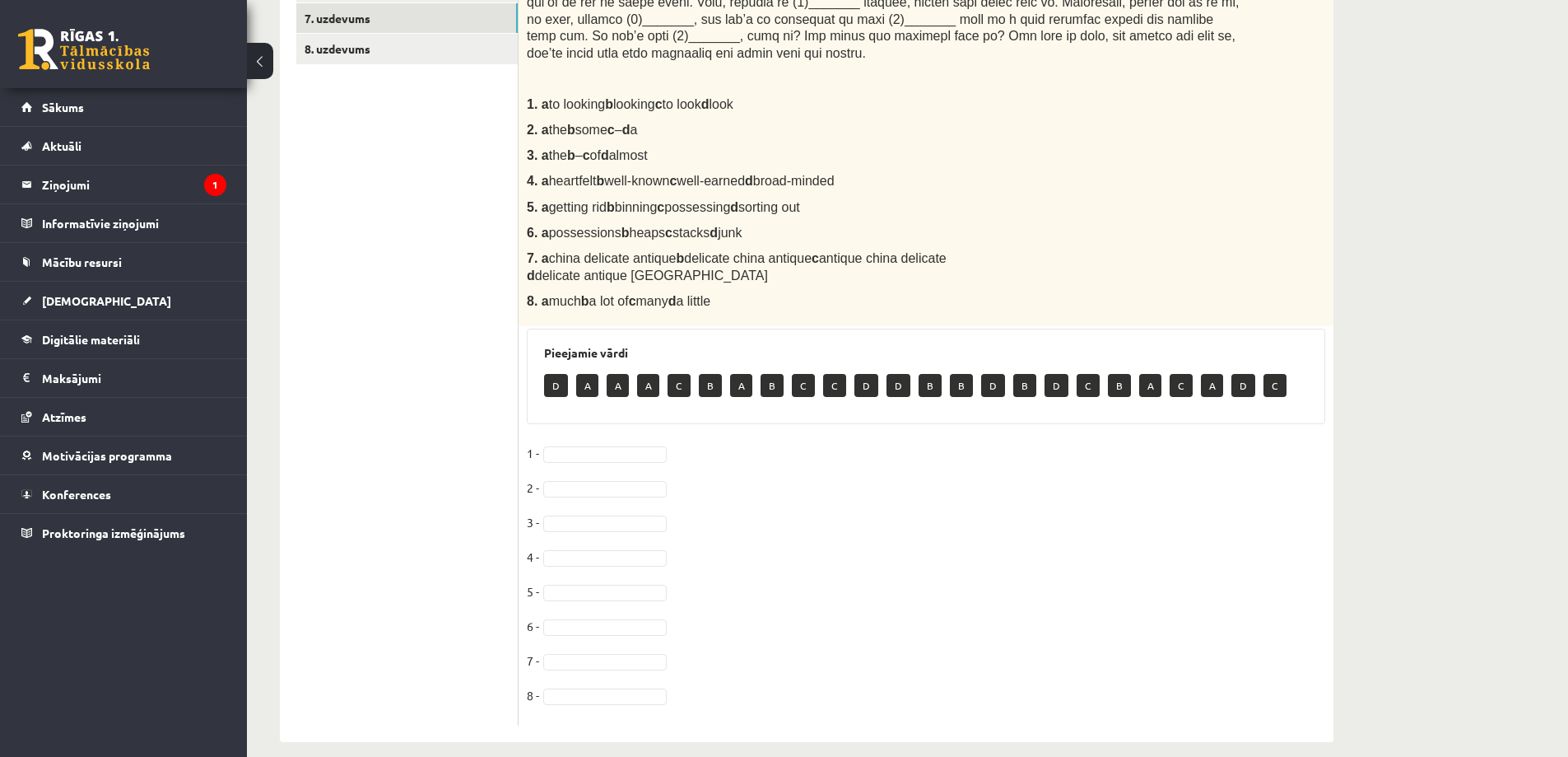
click at [340, 262] on ul "1. uzdevums 2. uzdevums 3. uzdevums 4. uzdevums 5. uzdevums 6. uzdevums 7. uzde…" at bounding box center [407, 271] width 222 height 909
click at [591, 530] on fieldset "1 - B * 2 - A * 3 - B * 4 - 5 - 6 - 7 - 8 -" at bounding box center [926, 579] width 798 height 277
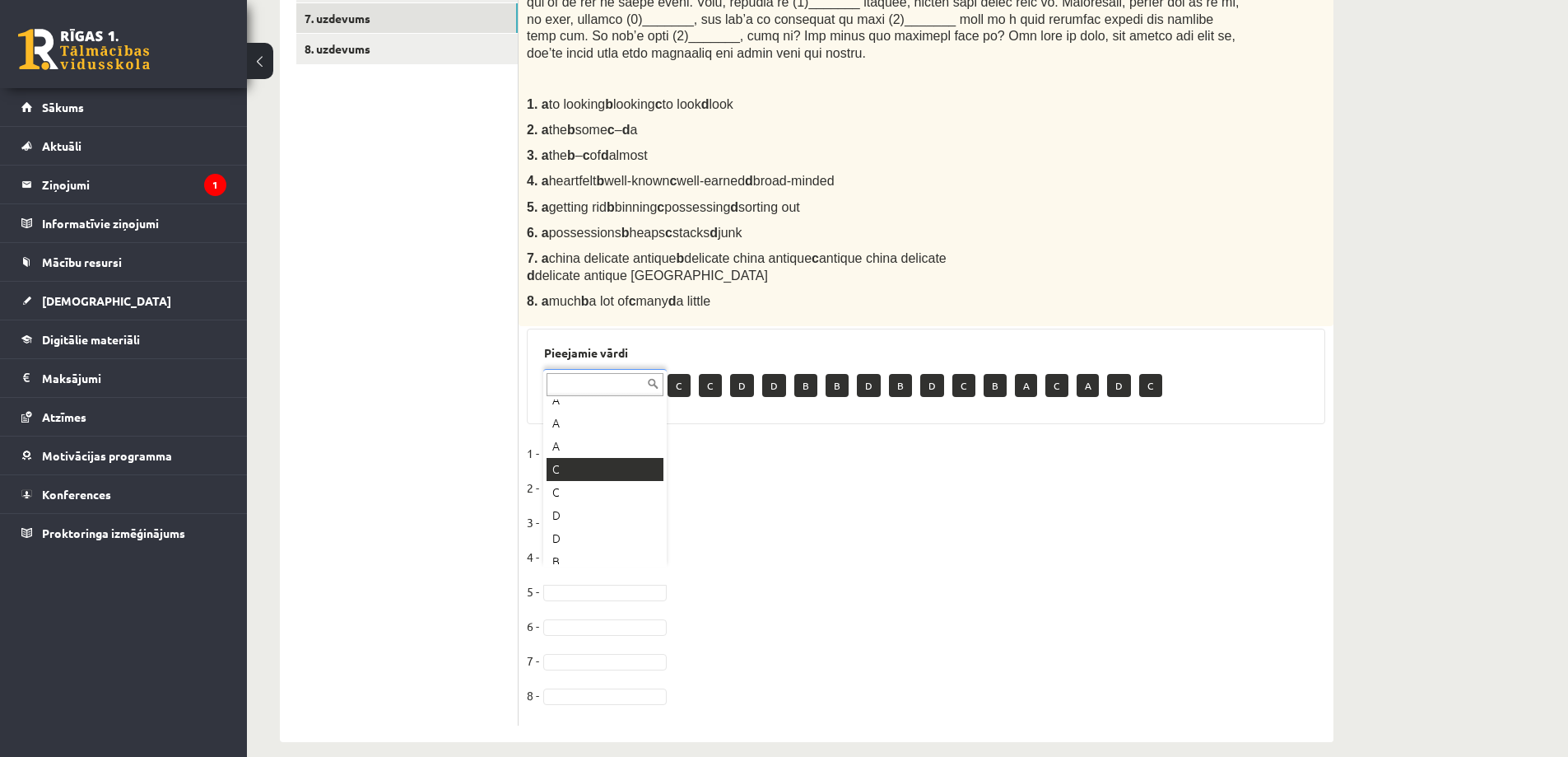
scroll to position [82, 0]
drag, startPoint x: 567, startPoint y: 636, endPoint x: 526, endPoint y: 525, distance: 118.3
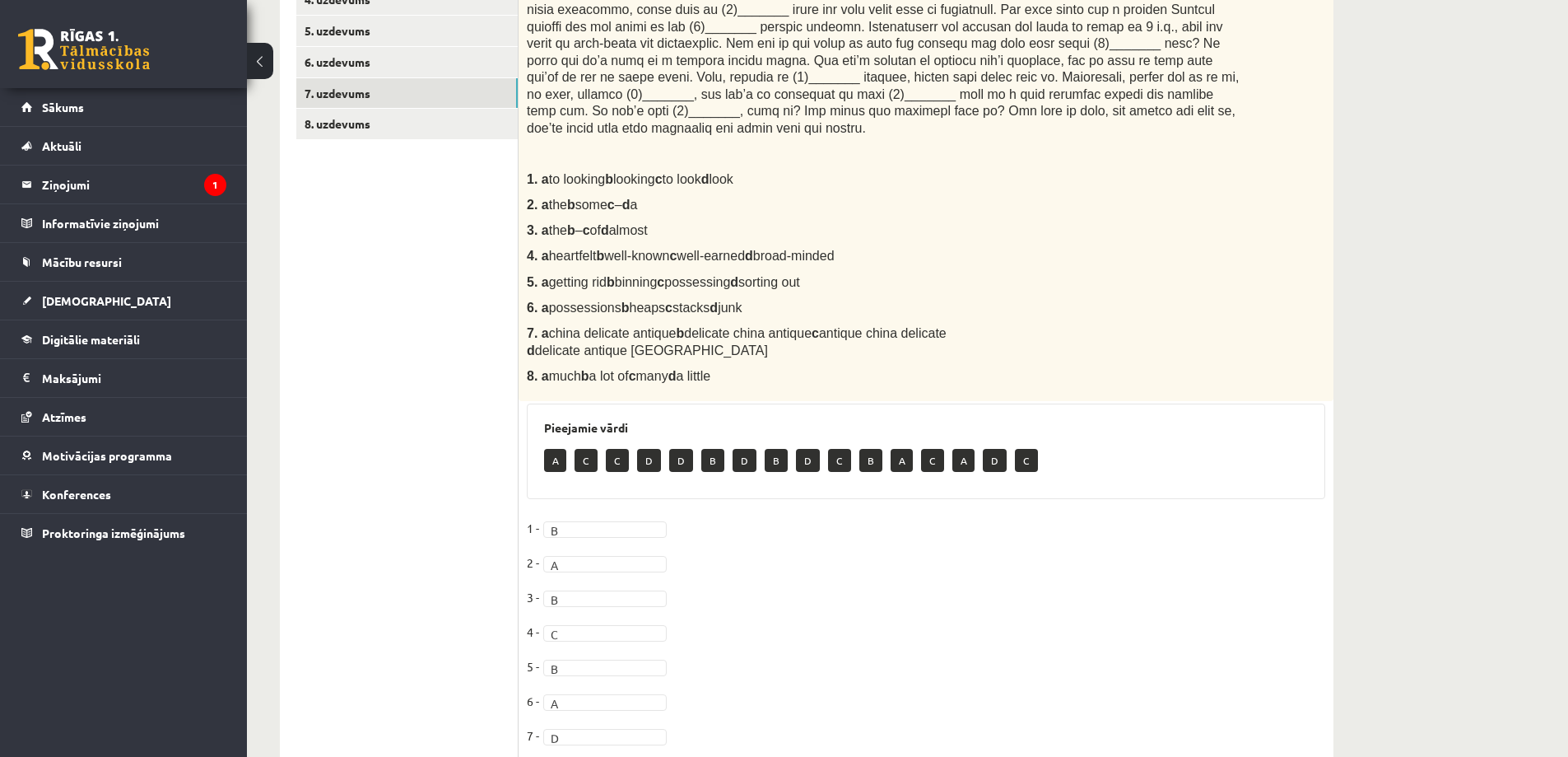
scroll to position [397, 0]
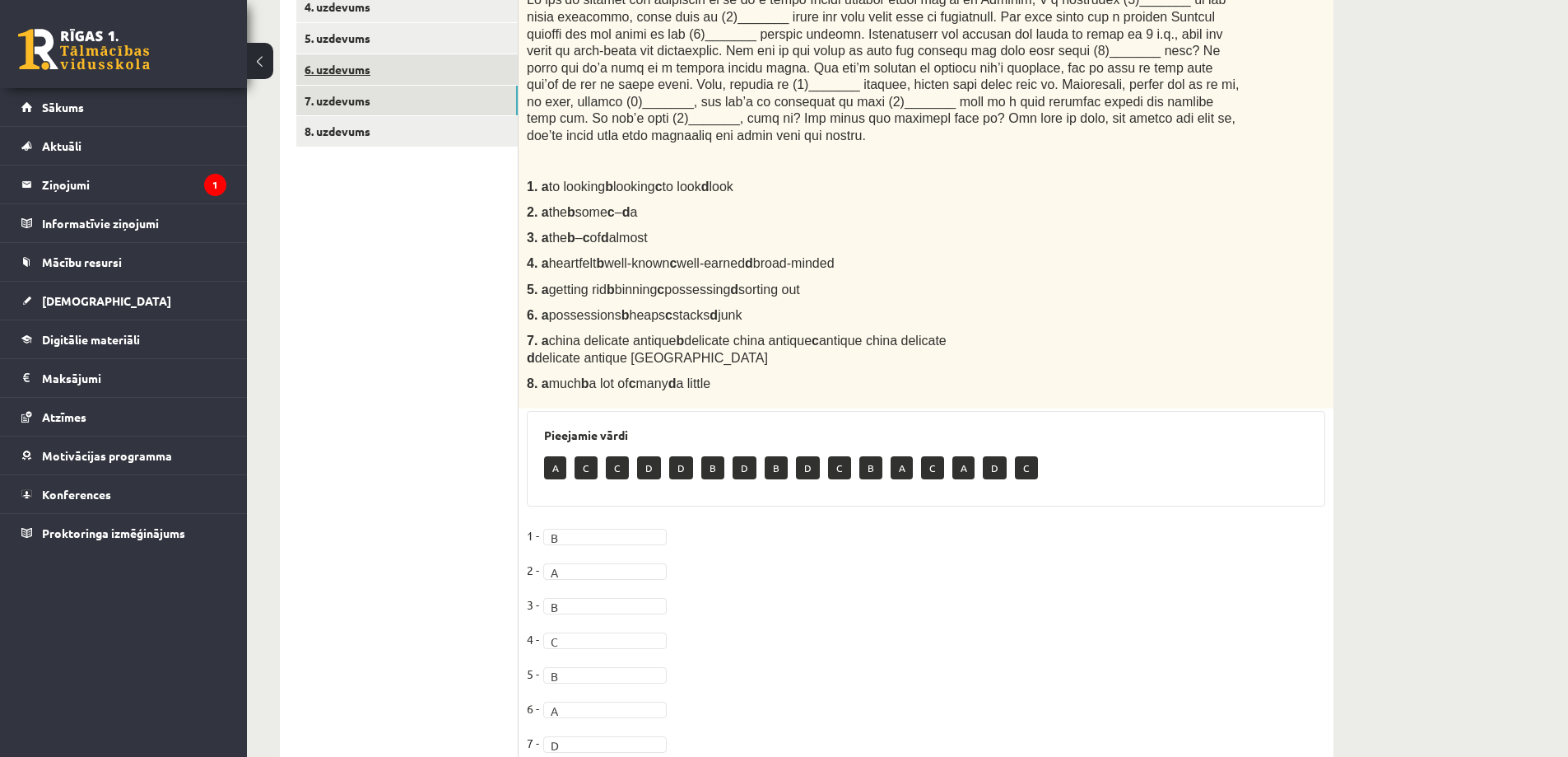
click at [338, 66] on link "6. uzdevums" at bounding box center [407, 69] width 221 height 30
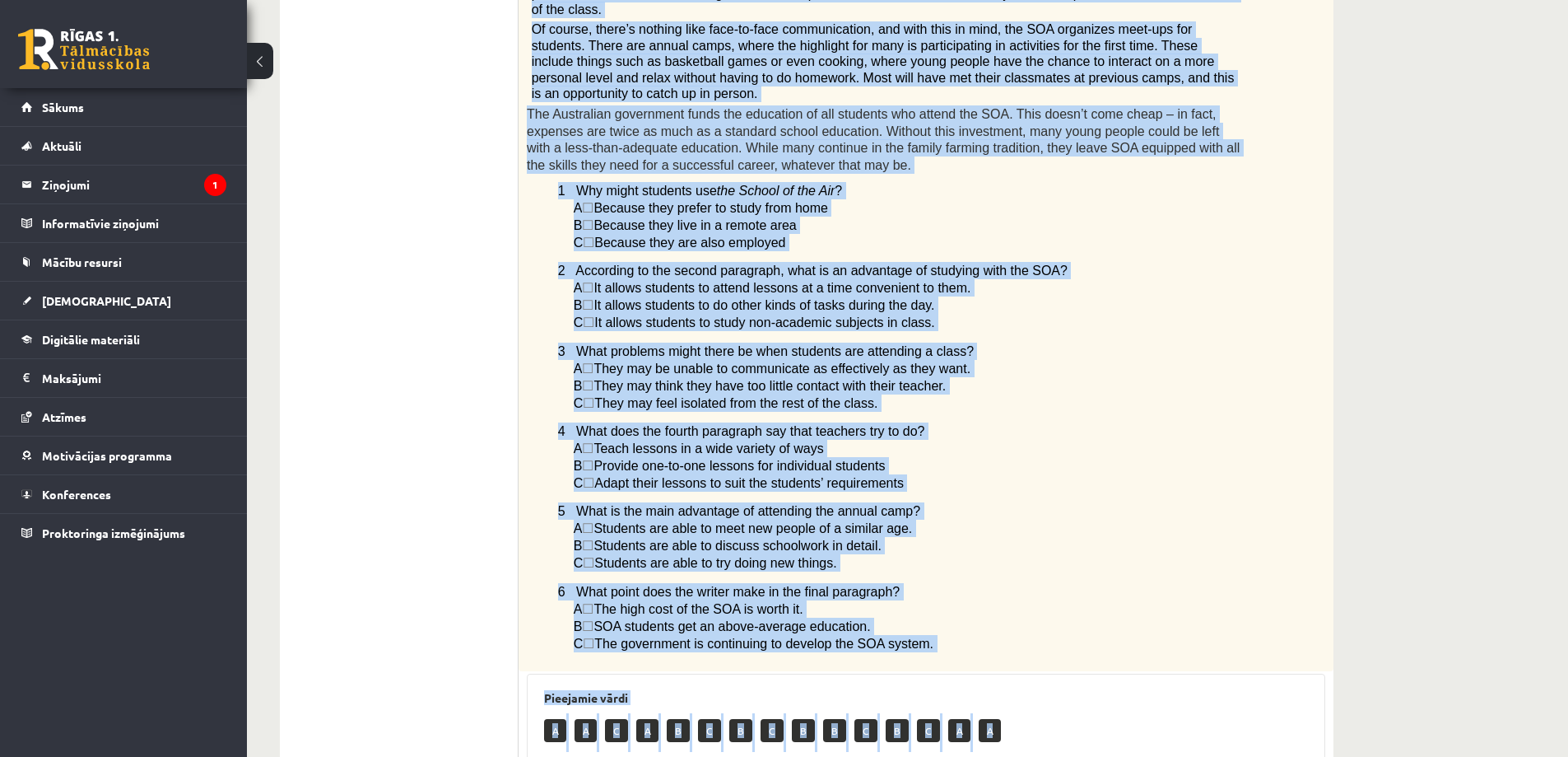
scroll to position [984, 0]
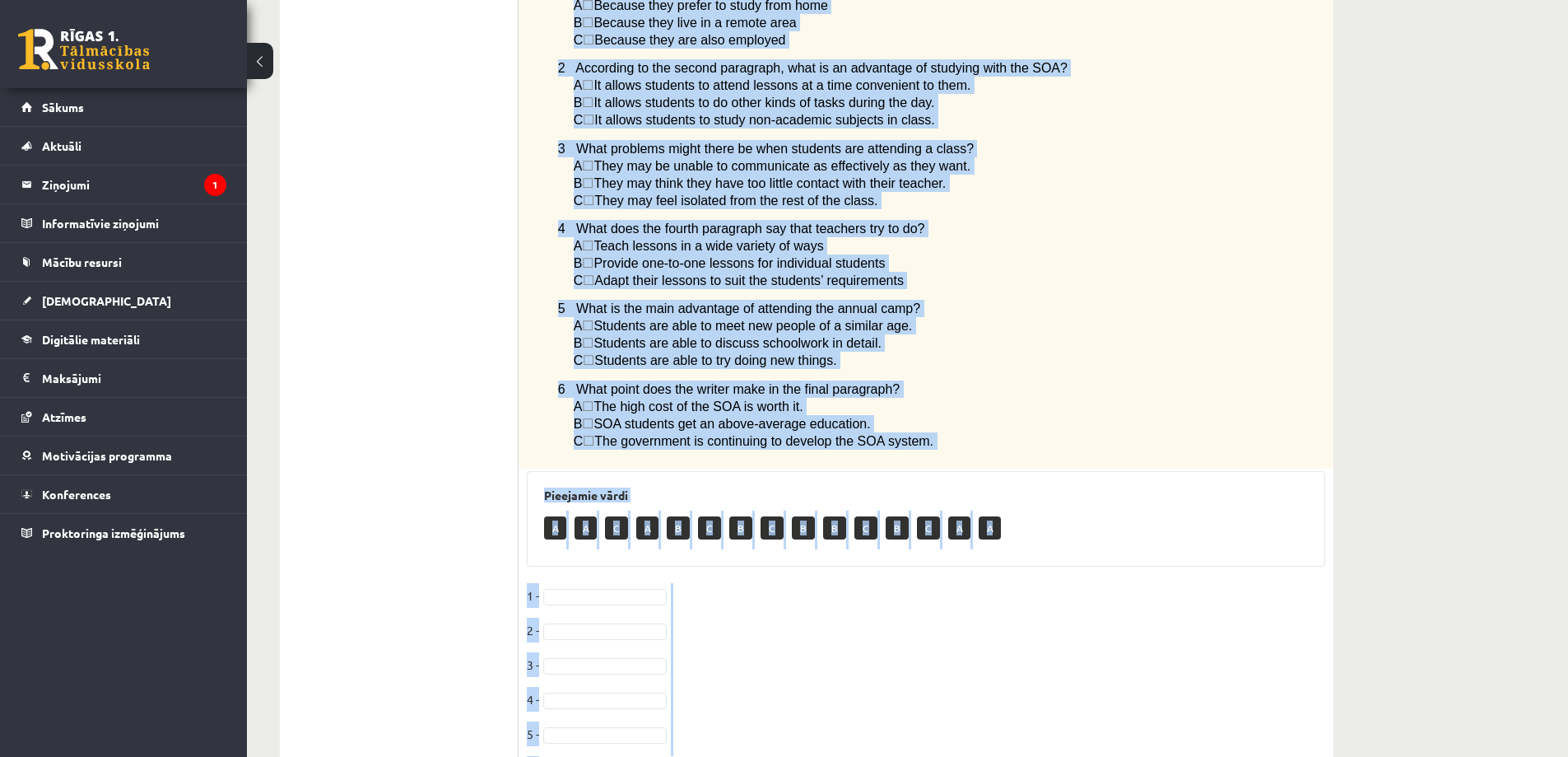
drag, startPoint x: 527, startPoint y: 324, endPoint x: 967, endPoint y: 350, distance: 440.8
copy div "Read the article about an Australian school system called The School of the Air…"
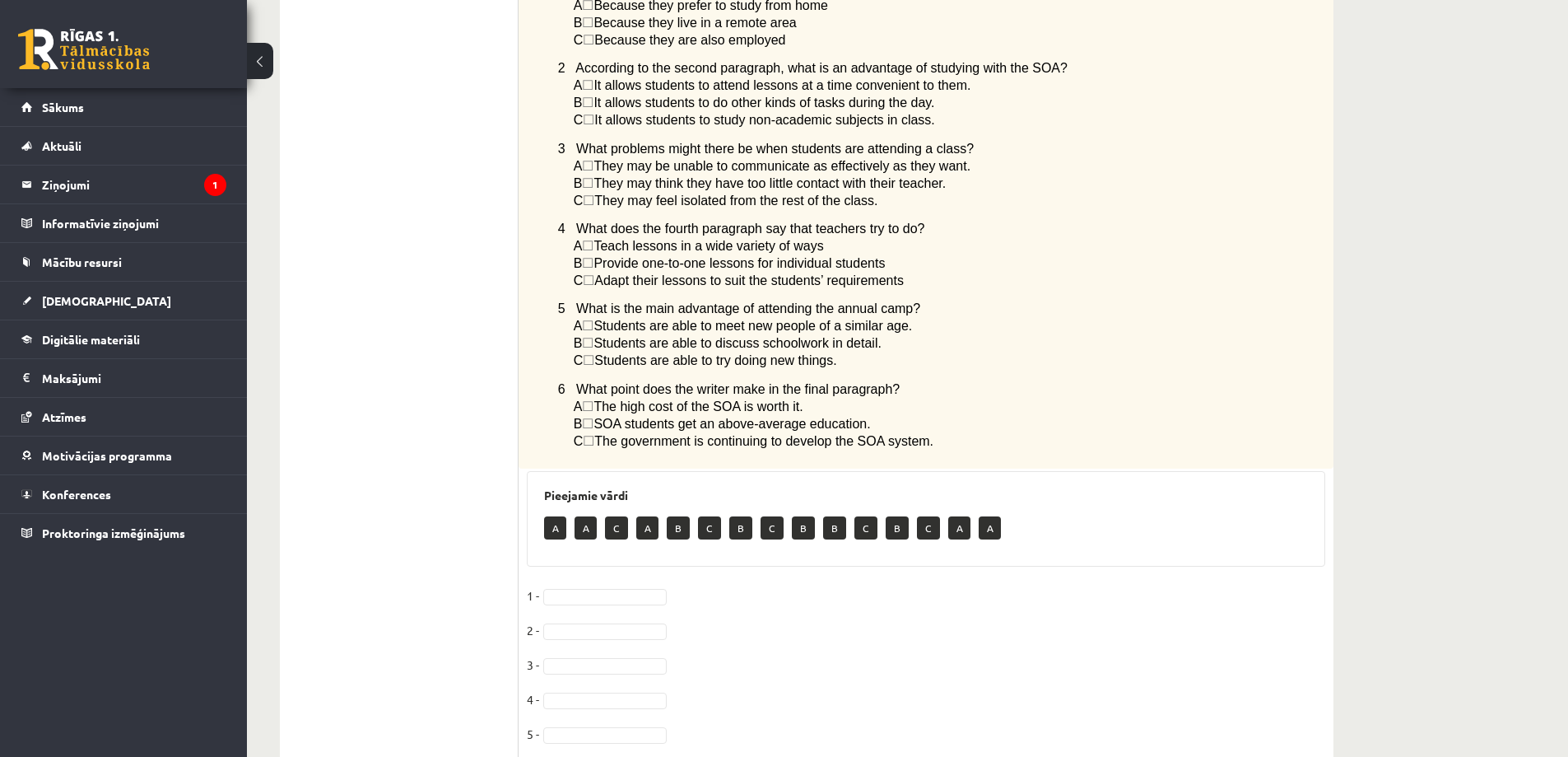
click at [361, 324] on ul "1. uzdevums 2. uzdevums 3. uzdevums 4. uzdevums 5. uzdevums 6. uzdevums 7. uzde…" at bounding box center [407, 55] width 222 height 1487
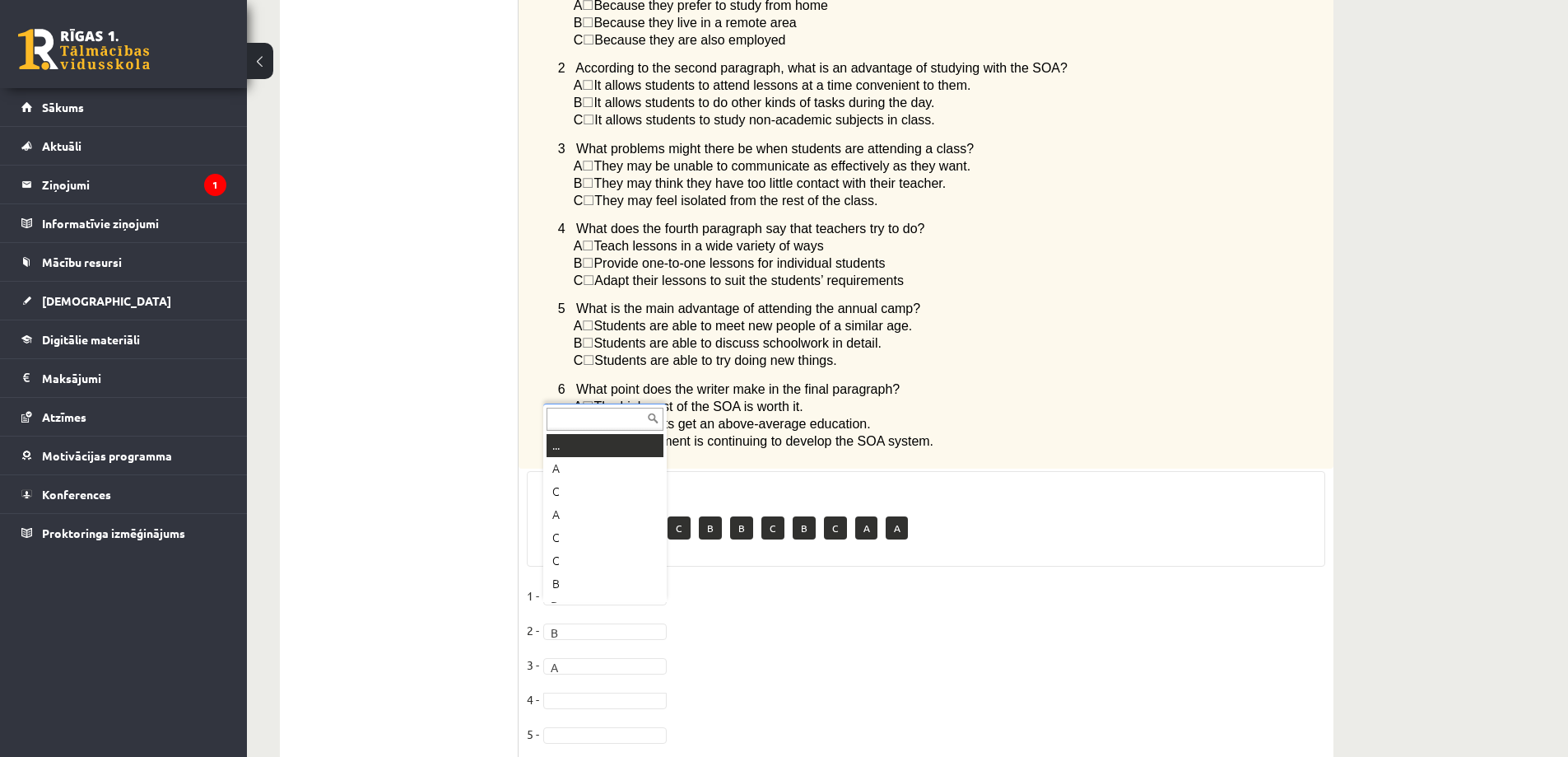
scroll to position [20, 0]
drag, startPoint x: 590, startPoint y: 540, endPoint x: 586, endPoint y: 532, distance: 8.9
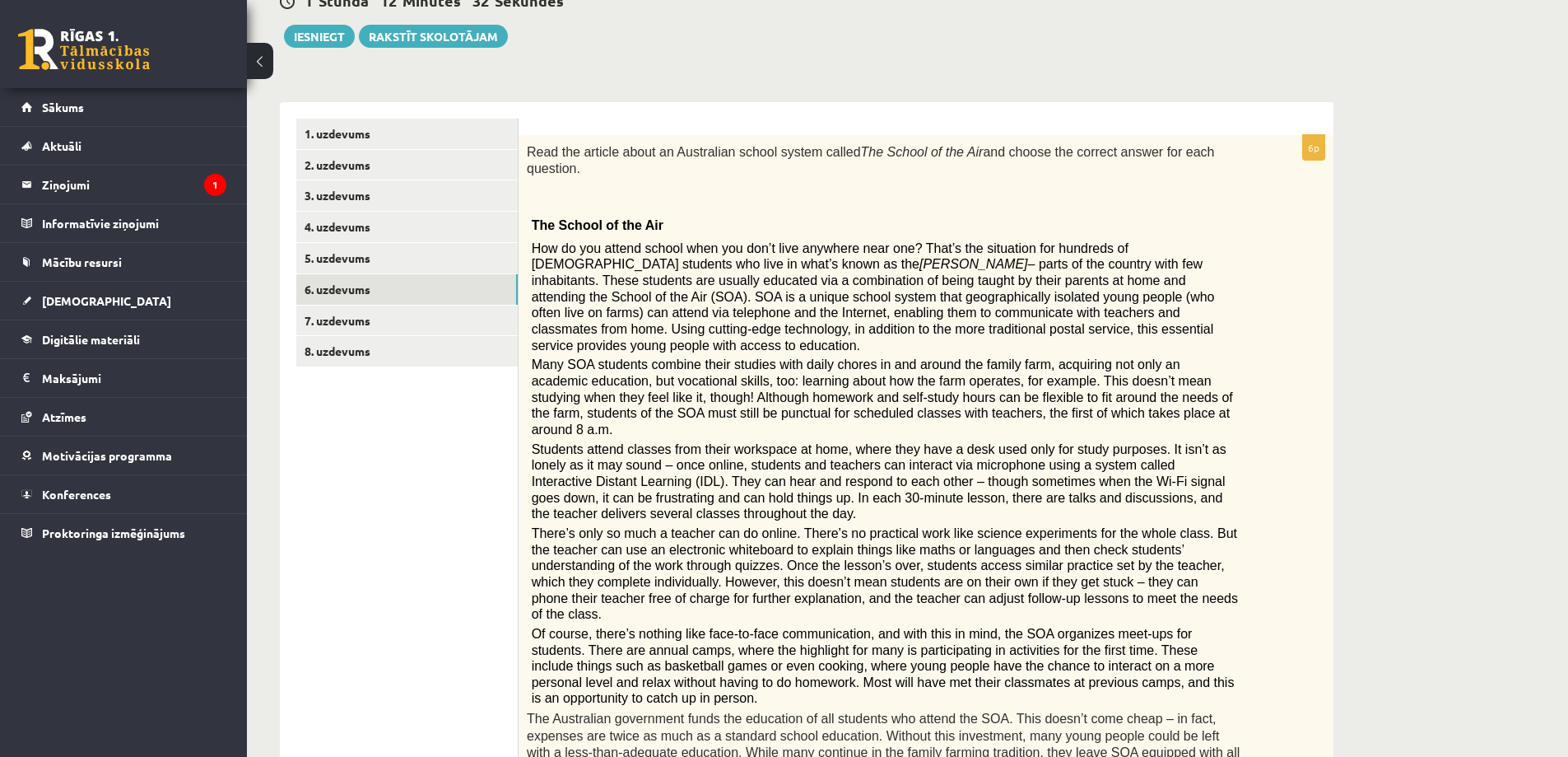
scroll to position [160, 0]
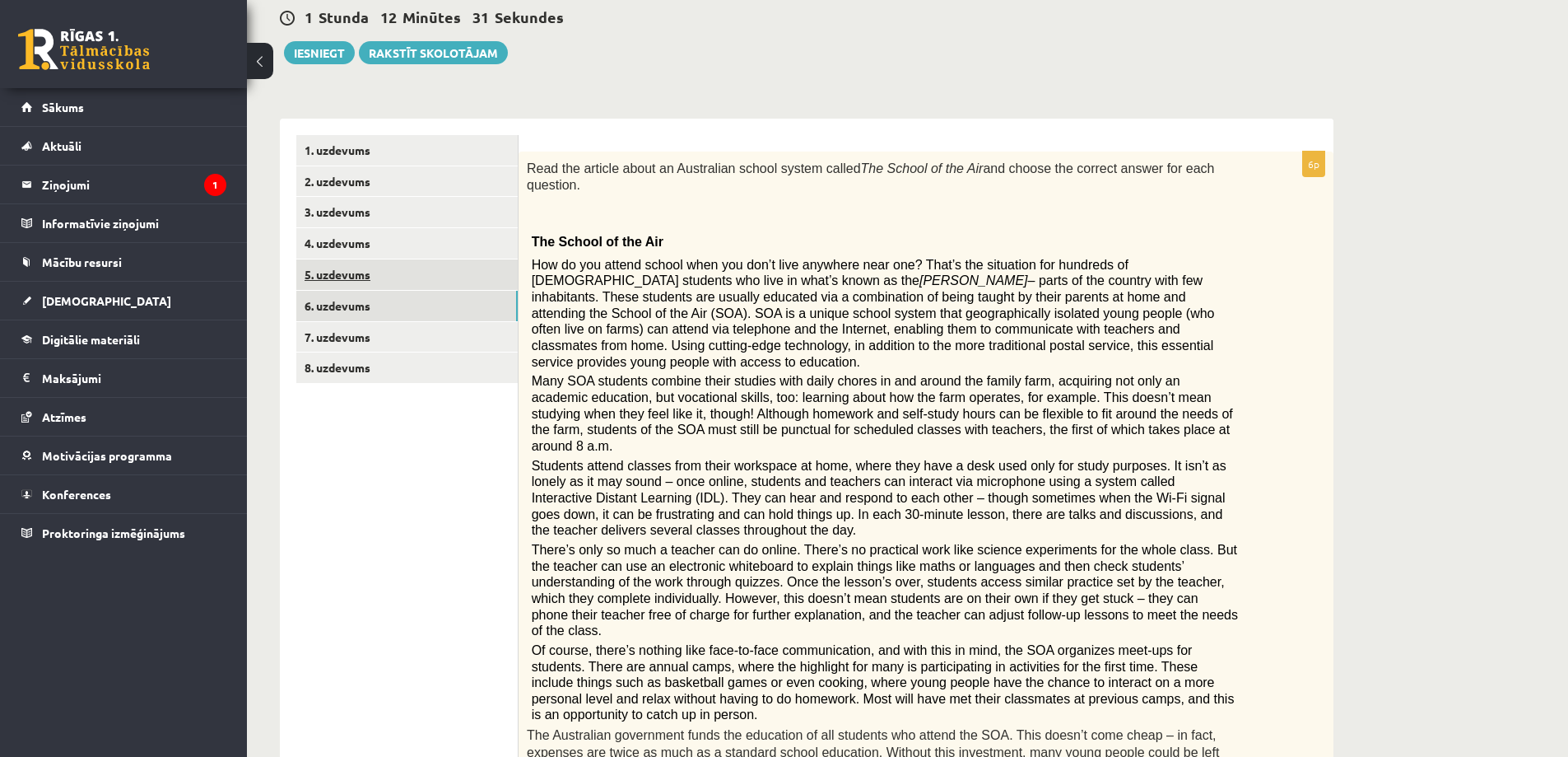
click at [355, 272] on link "5. uzdevums" at bounding box center [407, 275] width 221 height 30
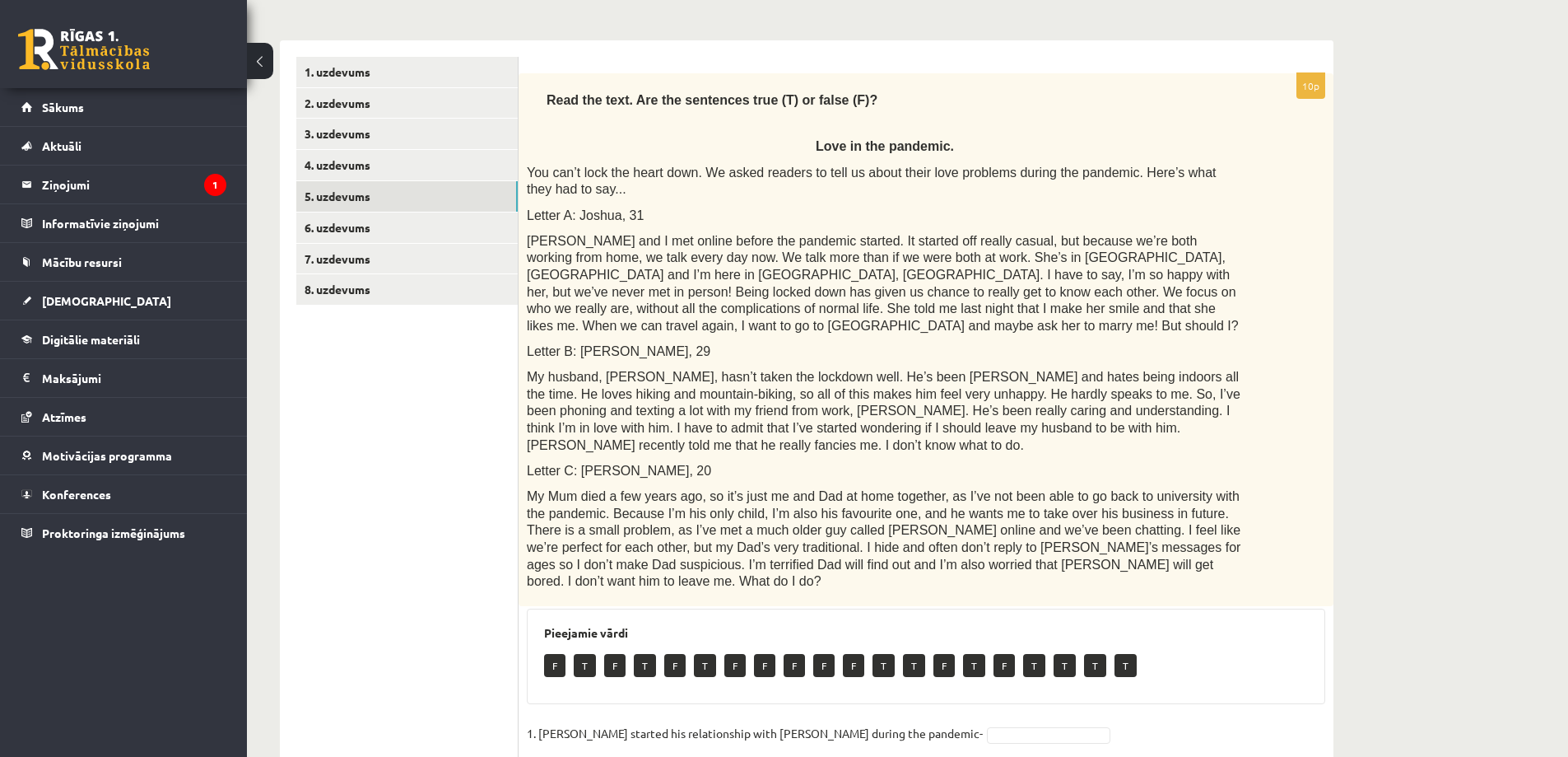
scroll to position [325, 0]
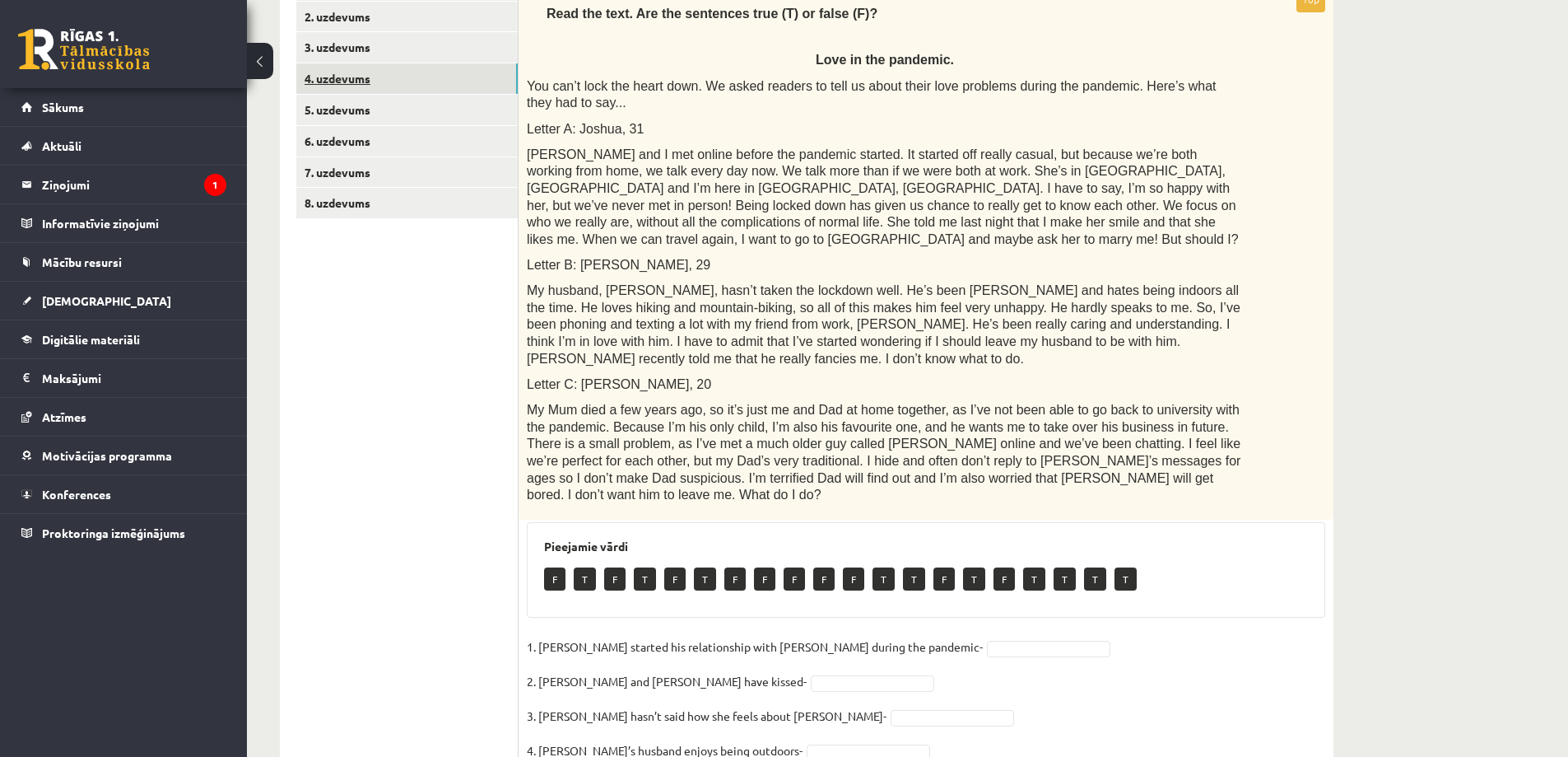
click at [353, 75] on link "4. uzdevums" at bounding box center [407, 79] width 221 height 30
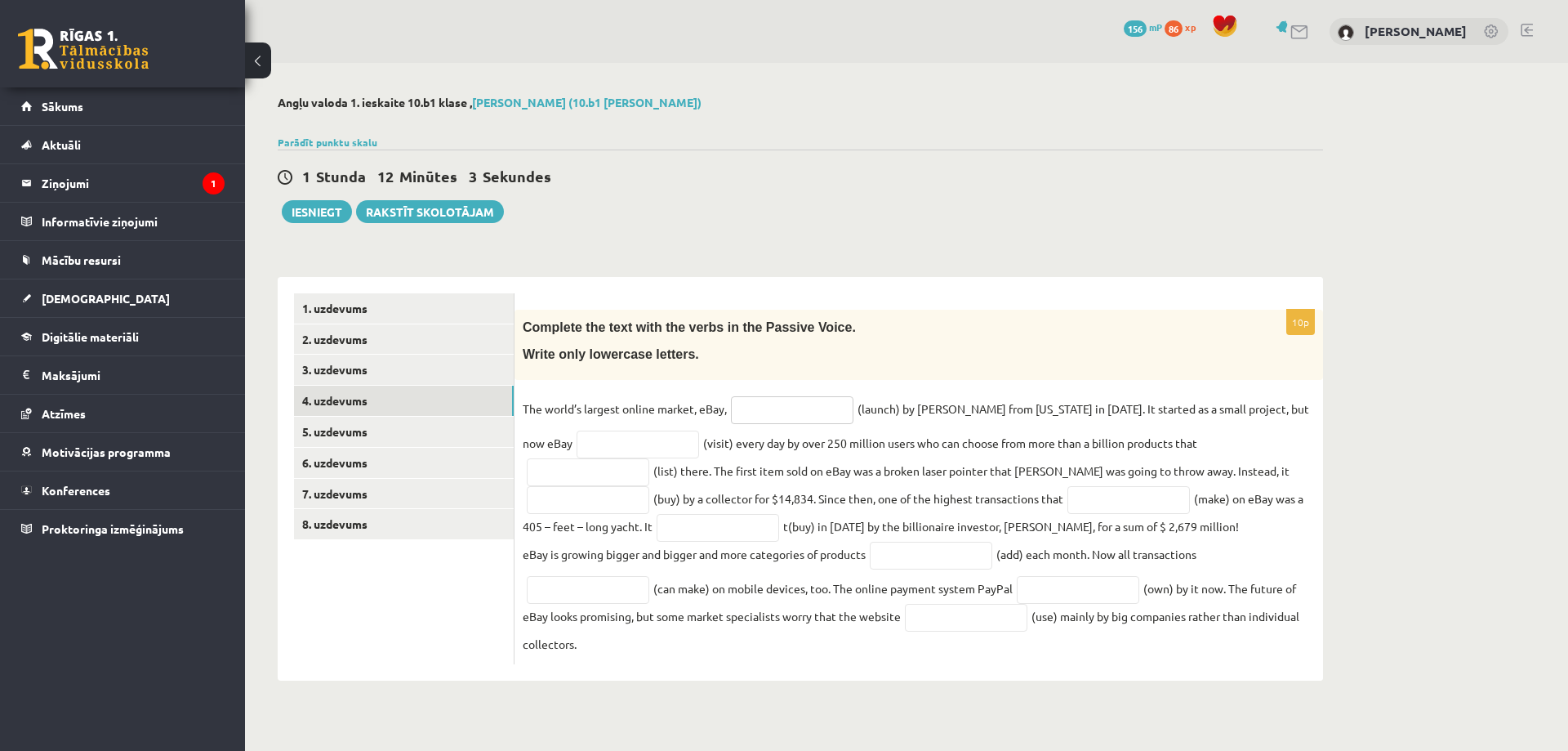
click at [777, 407] on input "text" at bounding box center [791, 411] width 122 height 28
type input "**********"
click at [1475, 455] on div "**********" at bounding box center [906, 388] width 1323 height 650
click at [619, 455] on input "text" at bounding box center [637, 445] width 122 height 28
type input "*******"
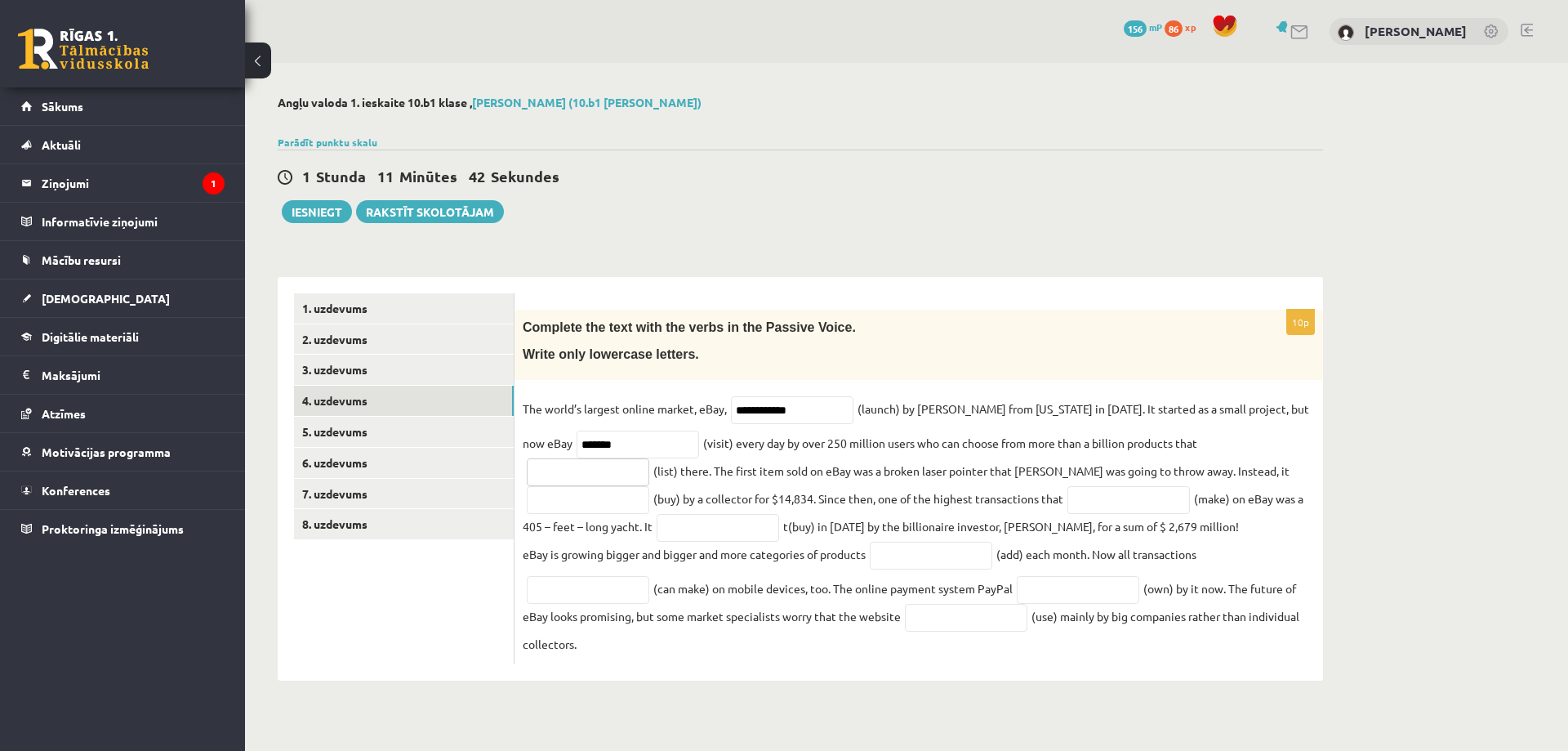
click at [650, 458] on input "text" at bounding box center [587, 472] width 122 height 28
type input "*"
type input "**********"
click at [650, 486] on input "text" at bounding box center [587, 500] width 122 height 28
type input "**********"
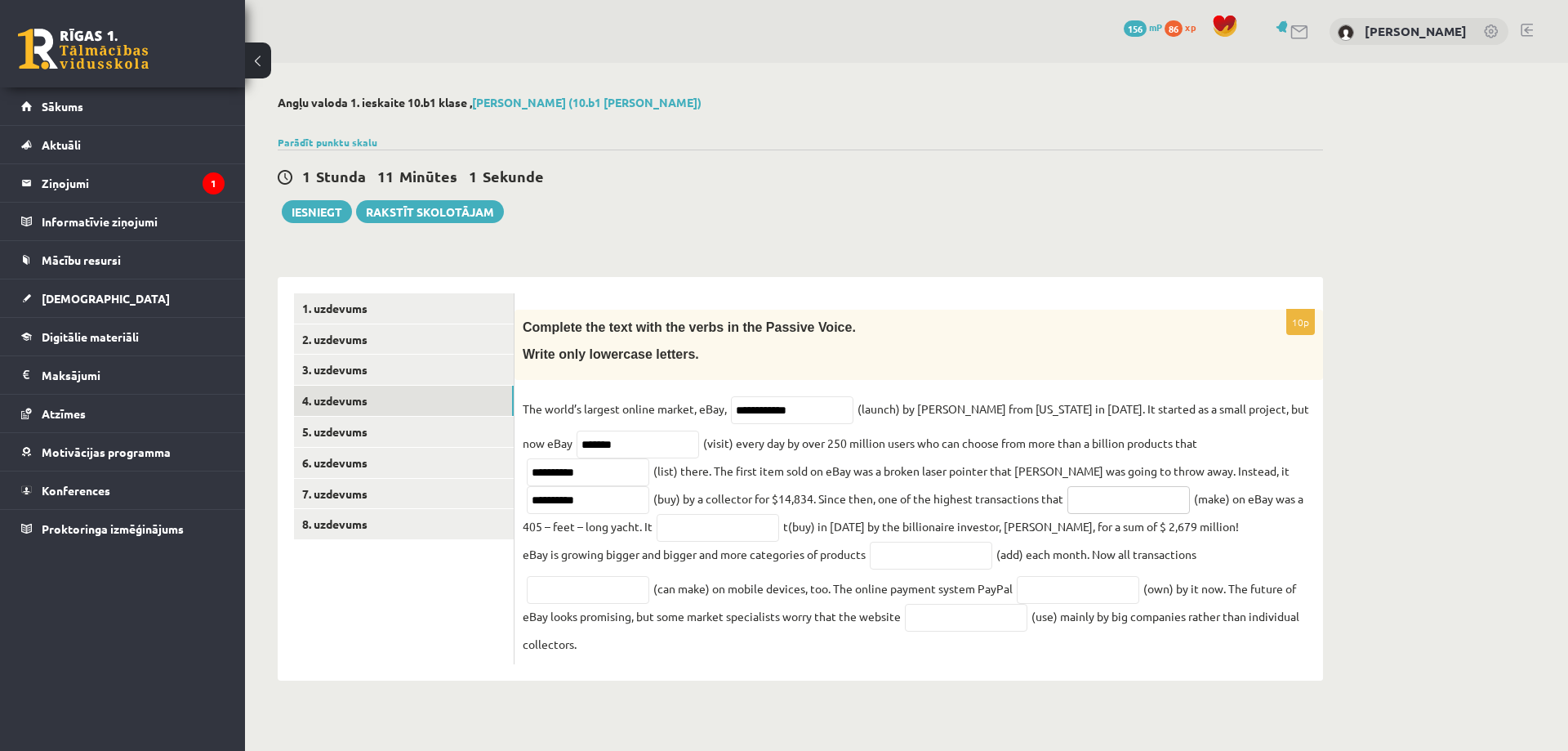
click at [1067, 493] on input "text" at bounding box center [1128, 500] width 122 height 28
type input "**********"
click at [657, 534] on input "text" at bounding box center [717, 528] width 122 height 28
type input "**********"
click at [969, 554] on input "text" at bounding box center [930, 556] width 122 height 28
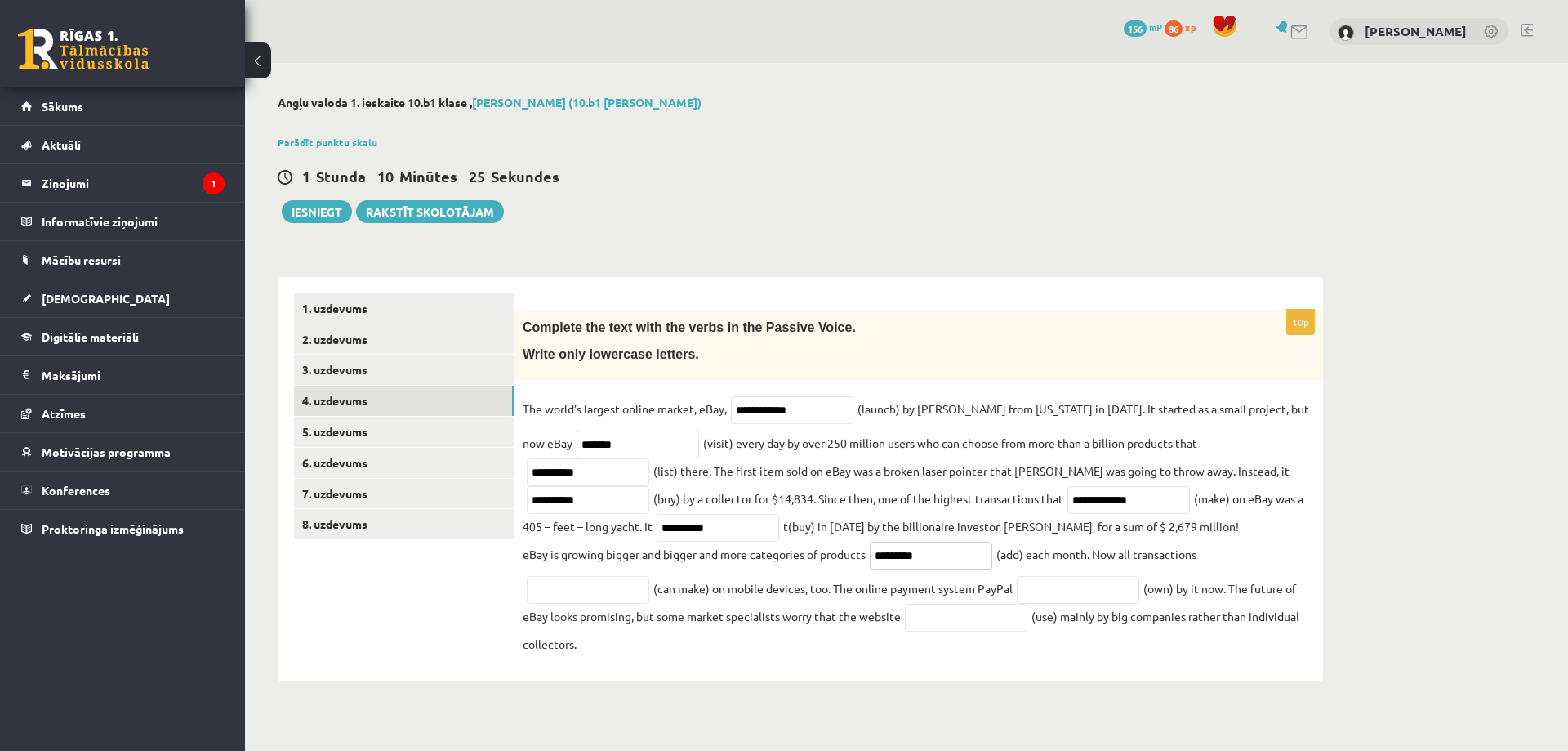
type input "*********"
click at [607, 587] on input "text" at bounding box center [587, 590] width 122 height 28
type input "**********"
click at [1037, 591] on input "text" at bounding box center [1078, 590] width 122 height 28
type input "********"
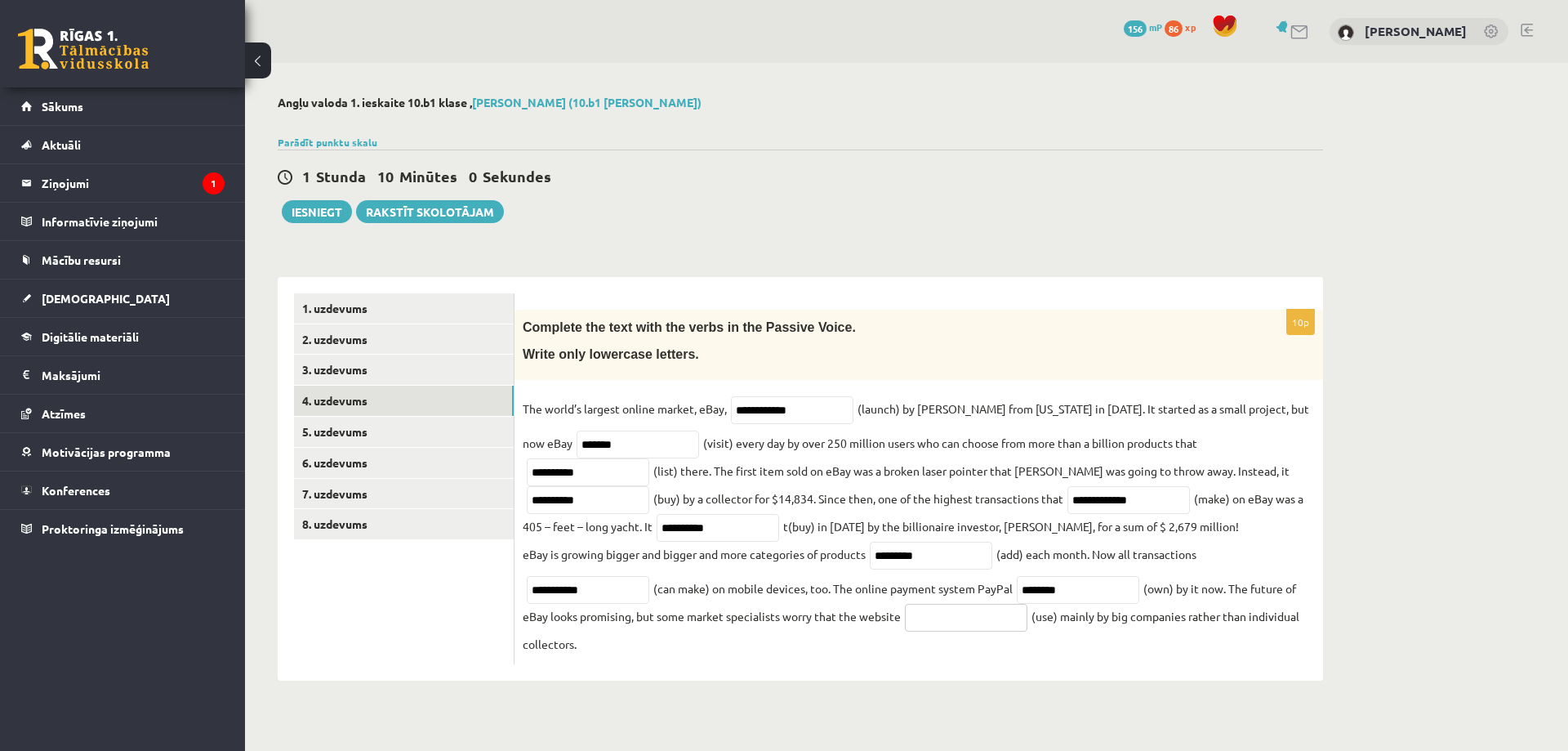
click at [959, 622] on input "text" at bounding box center [965, 618] width 122 height 28
type input "*******"
click at [346, 435] on link "5. uzdevums" at bounding box center [403, 432] width 220 height 30
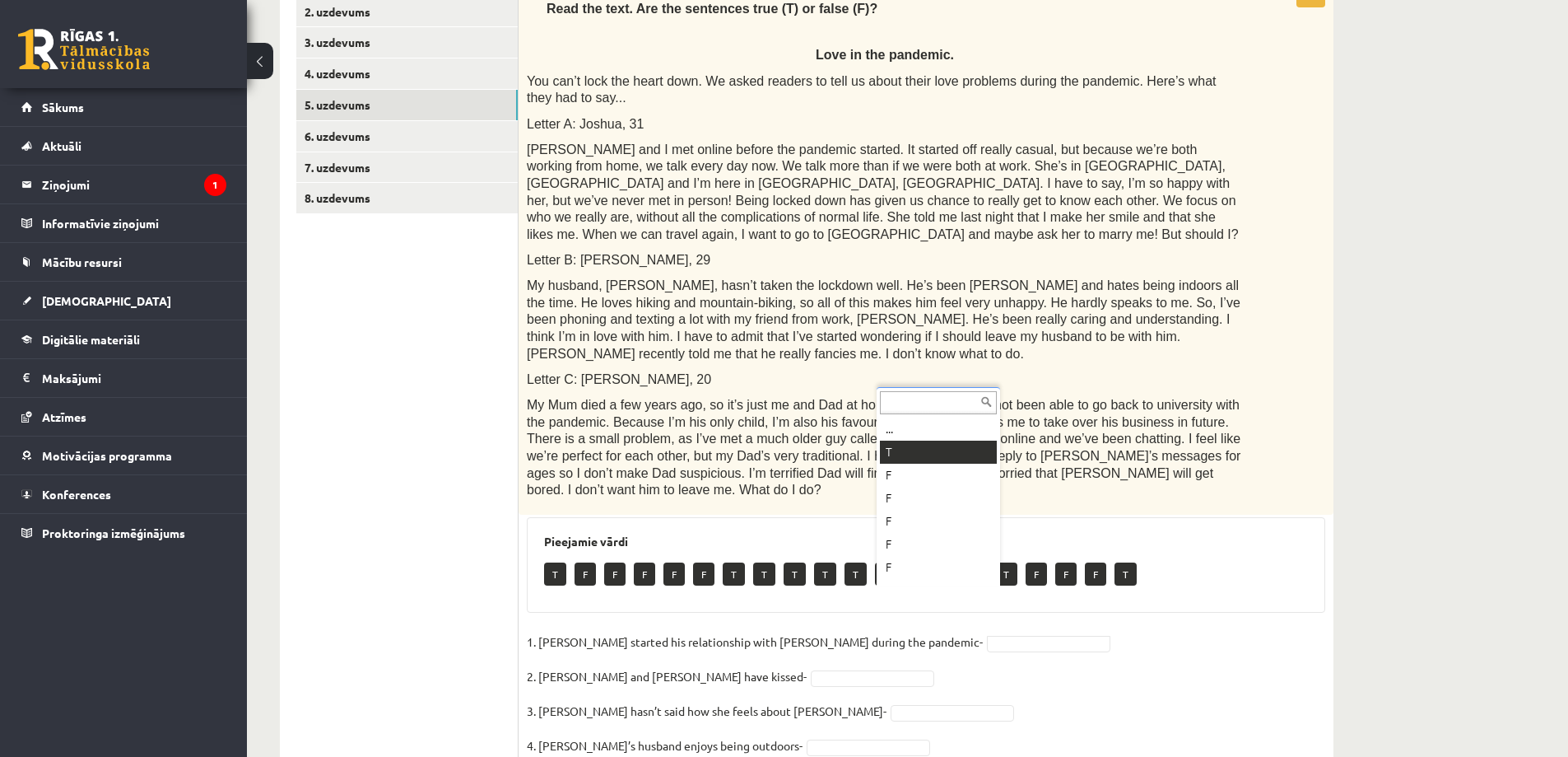
scroll to position [308, 0]
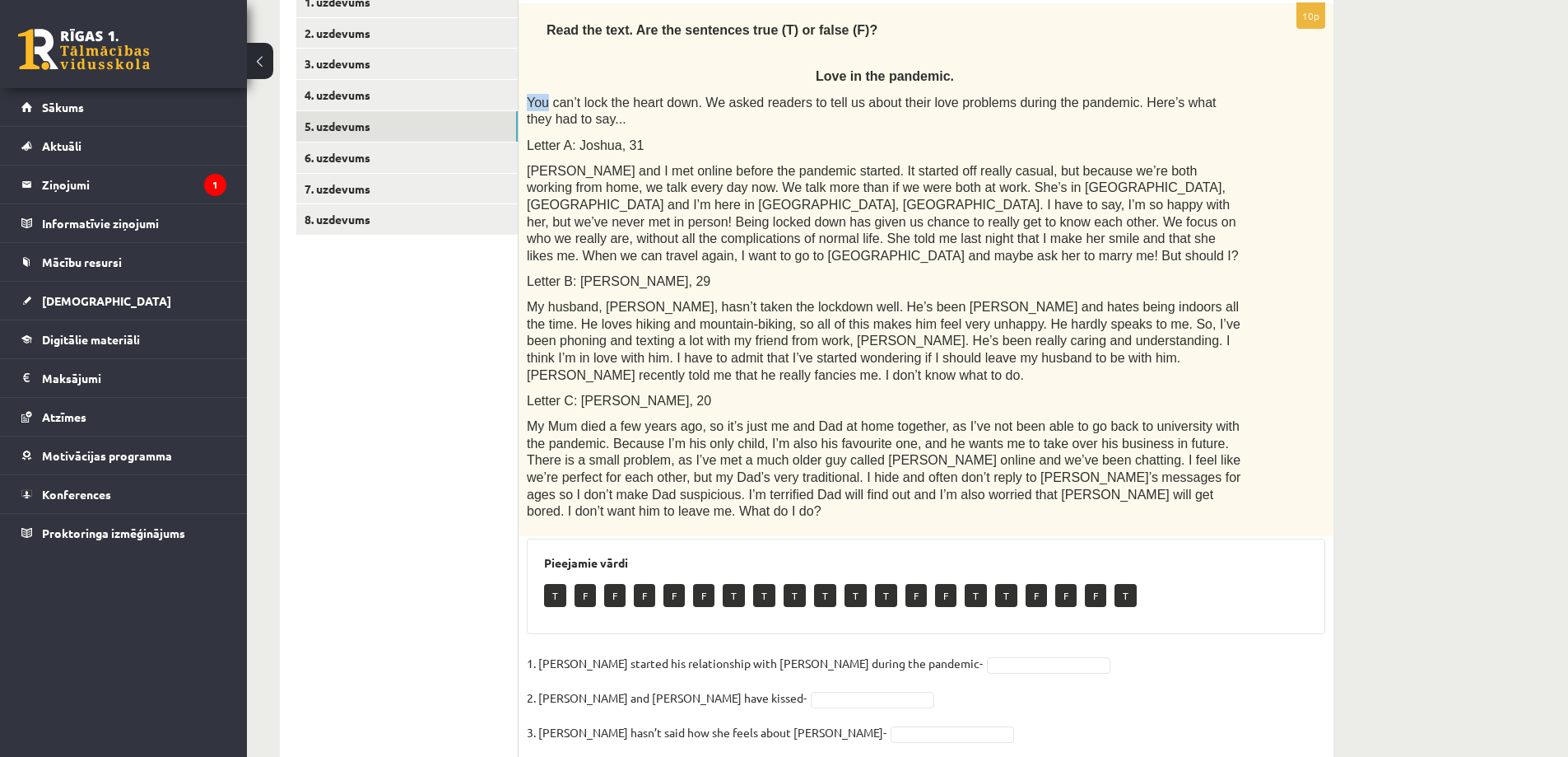
click at [527, 99] on span "You can’t lock the heart down. We asked readers to tell us about their love pro…" at bounding box center [872, 111] width 689 height 31
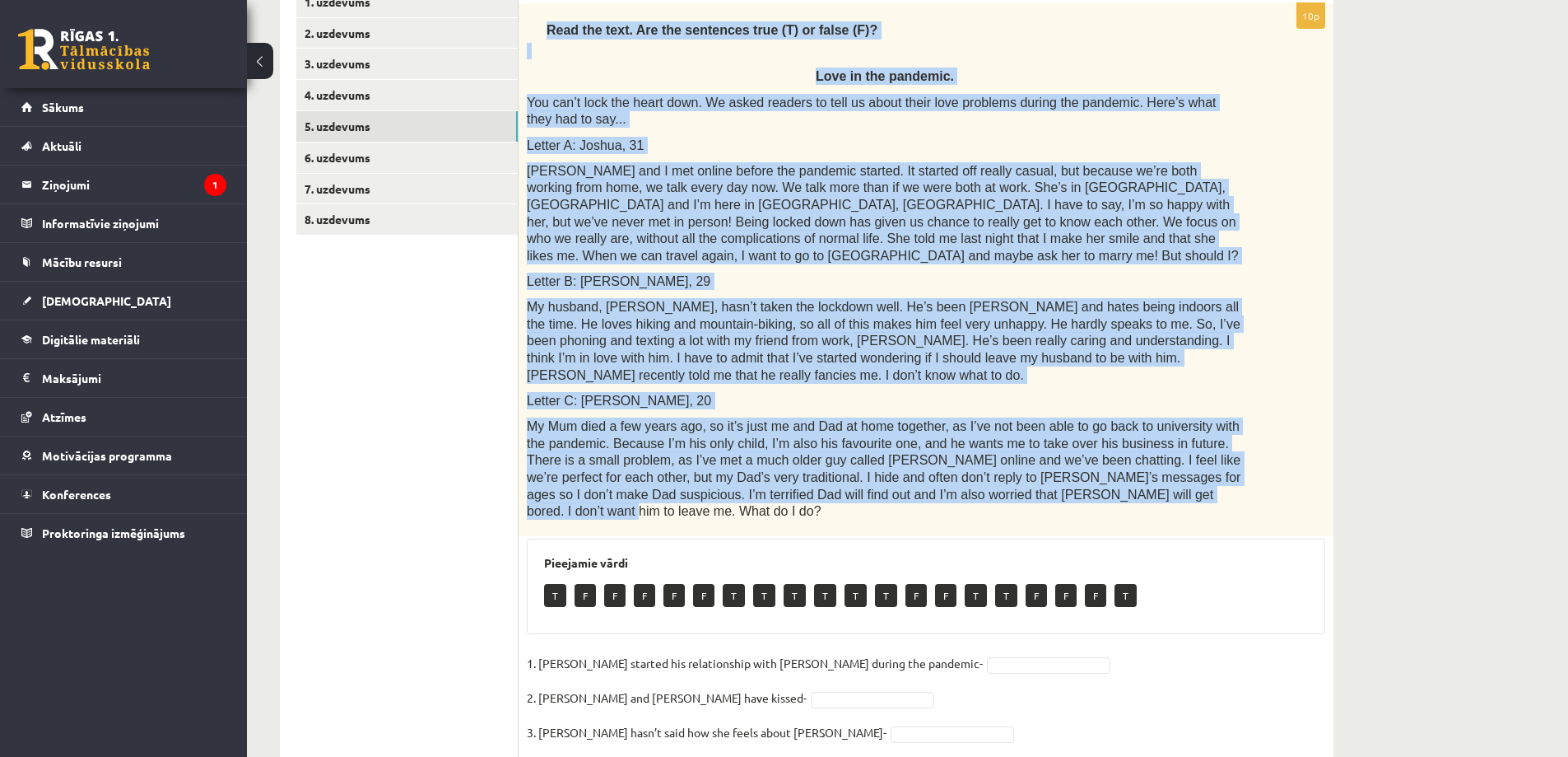
drag, startPoint x: 543, startPoint y: 29, endPoint x: 1024, endPoint y: 466, distance: 649.9
click at [1024, 466] on div "Read the text. Are the sentences true (T) or false (F)? Love in the pandemic. Y…" at bounding box center [926, 270] width 815 height 534
copy div "Read the text. Are the sentences true (T) or false (F)? Love in the pandemic. Y…"
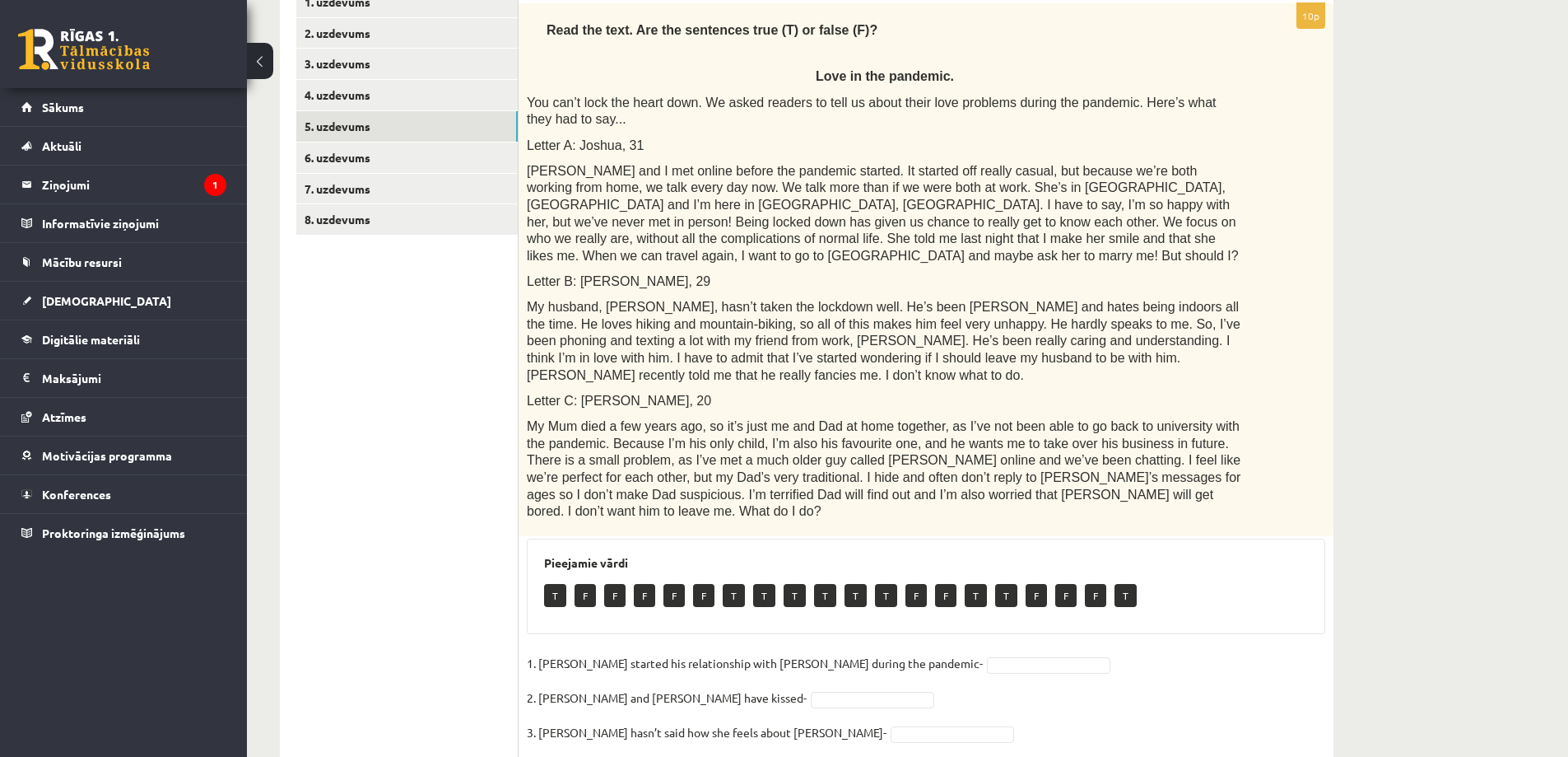
click at [469, 362] on ul "1. uzdevums 2. uzdevums 3. uzdevums 4. uzdevums 5. uzdevums 6. uzdevums 7. uzde…" at bounding box center [407, 496] width 222 height 1018
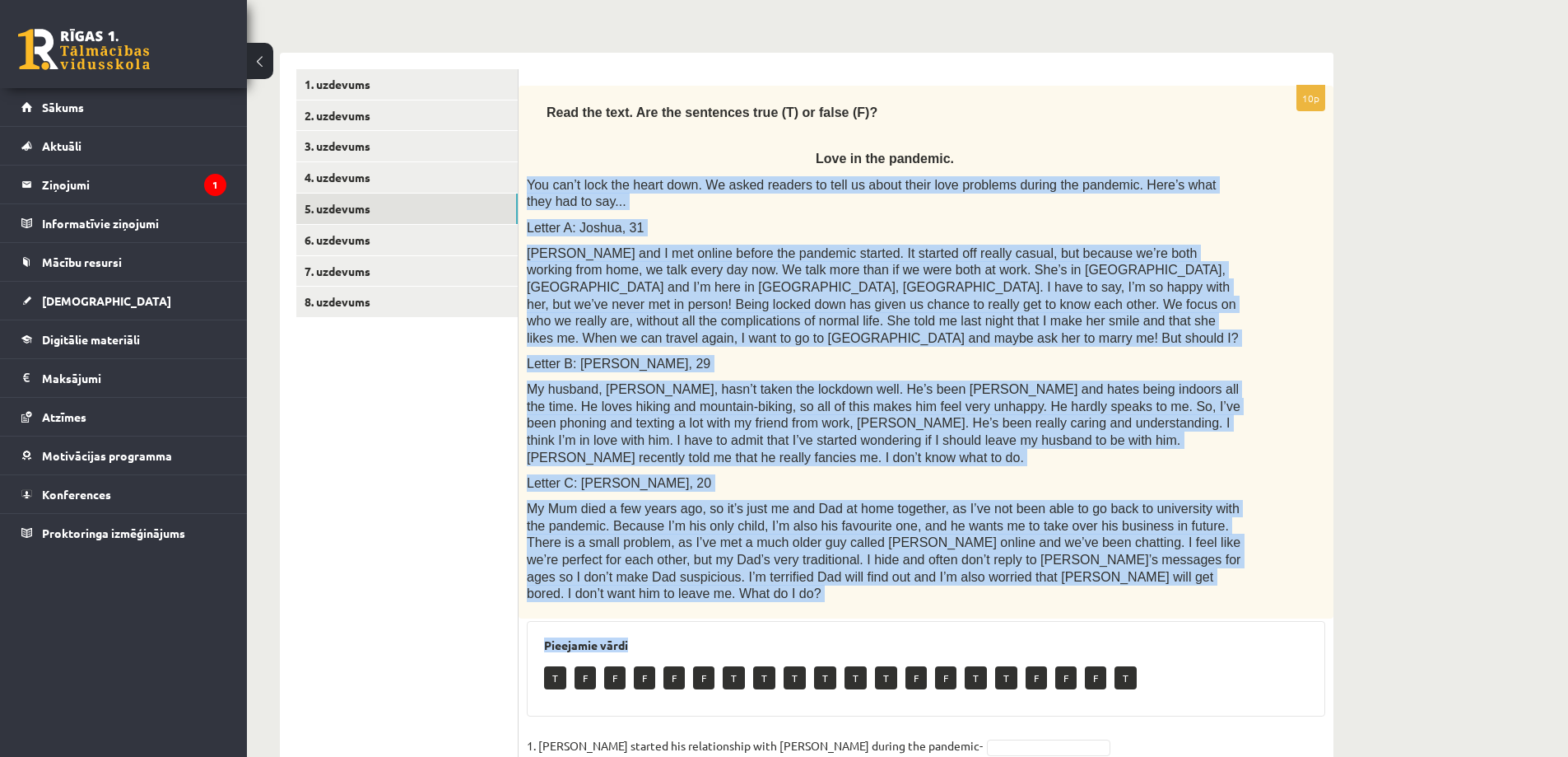
drag, startPoint x: 525, startPoint y: 180, endPoint x: 1162, endPoint y: 597, distance: 761.4
click at [1162, 597] on div "10p Read the text. Are the sentences true (T) or false (F)? Love in the pandemi…" at bounding box center [926, 587] width 815 height 1002
click at [1181, 638] on h3 "Pieejamie vārdi" at bounding box center [926, 645] width 764 height 14
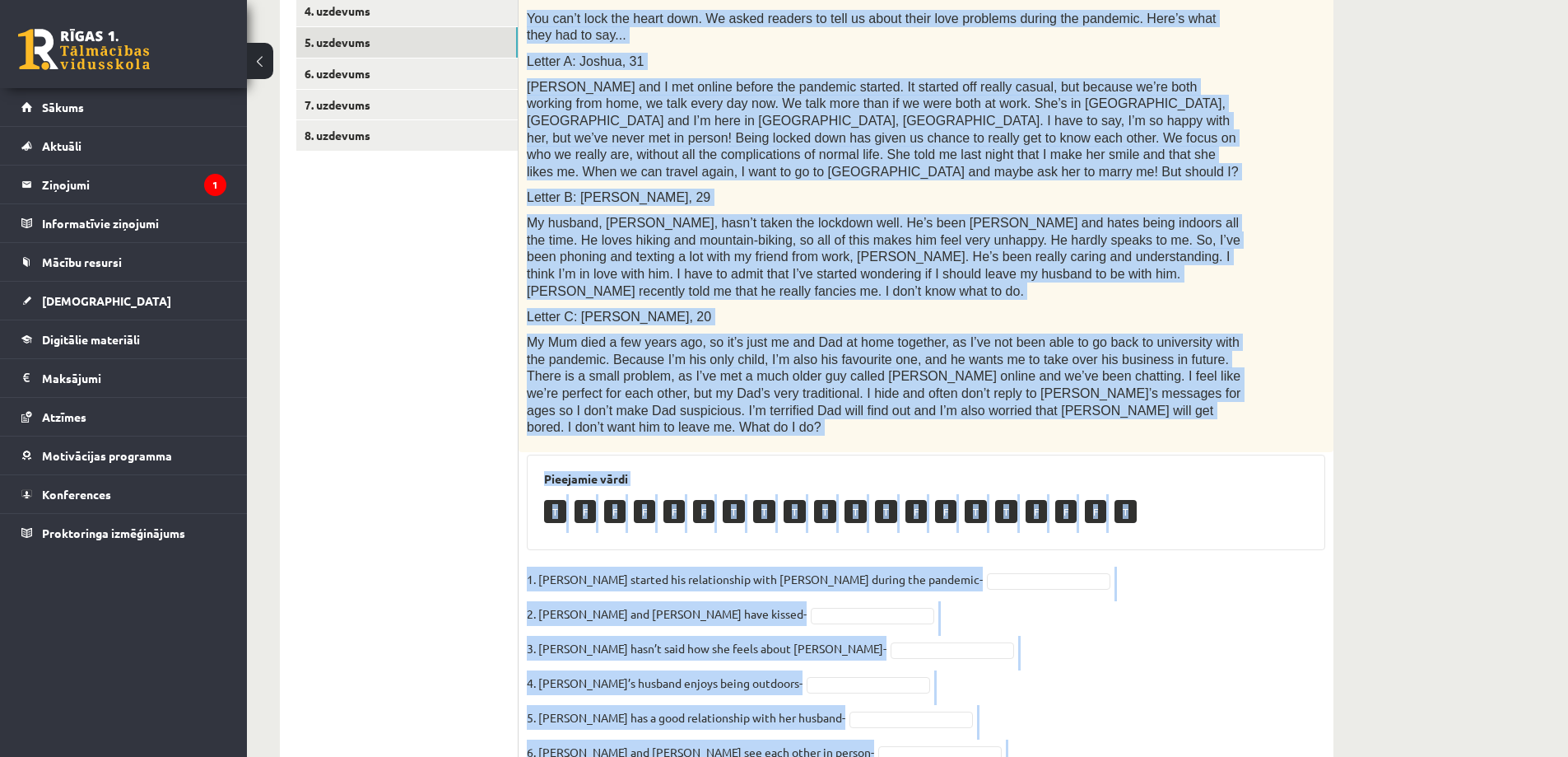
scroll to position [556, 0]
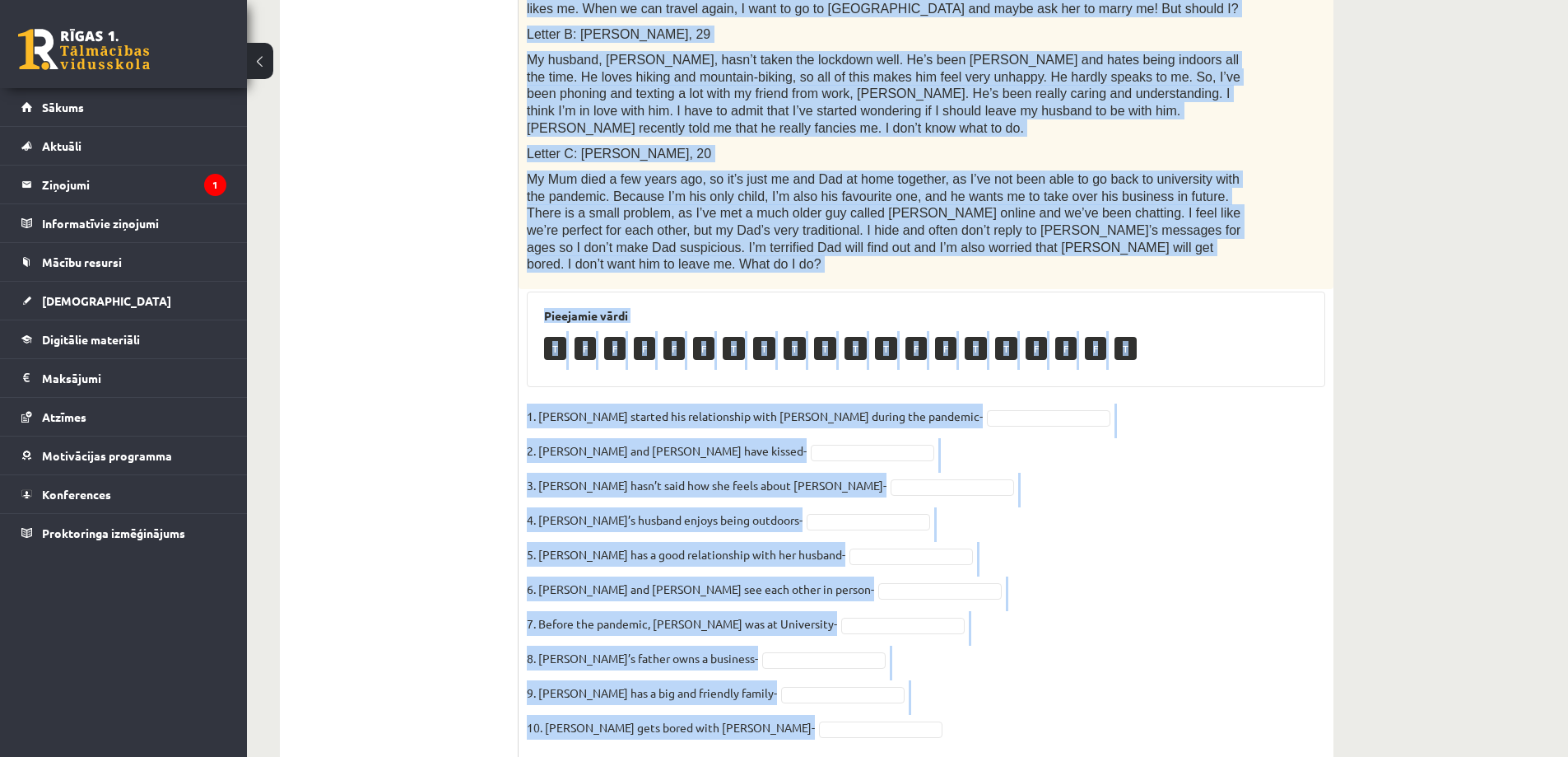
drag, startPoint x: 527, startPoint y: 180, endPoint x: 1015, endPoint y: 747, distance: 748.1
click at [1015, 747] on div "**********" at bounding box center [806, 157] width 1119 height 1299
copy div "You can’t lock the heart down. We asked readers to tell us about their love pro…"
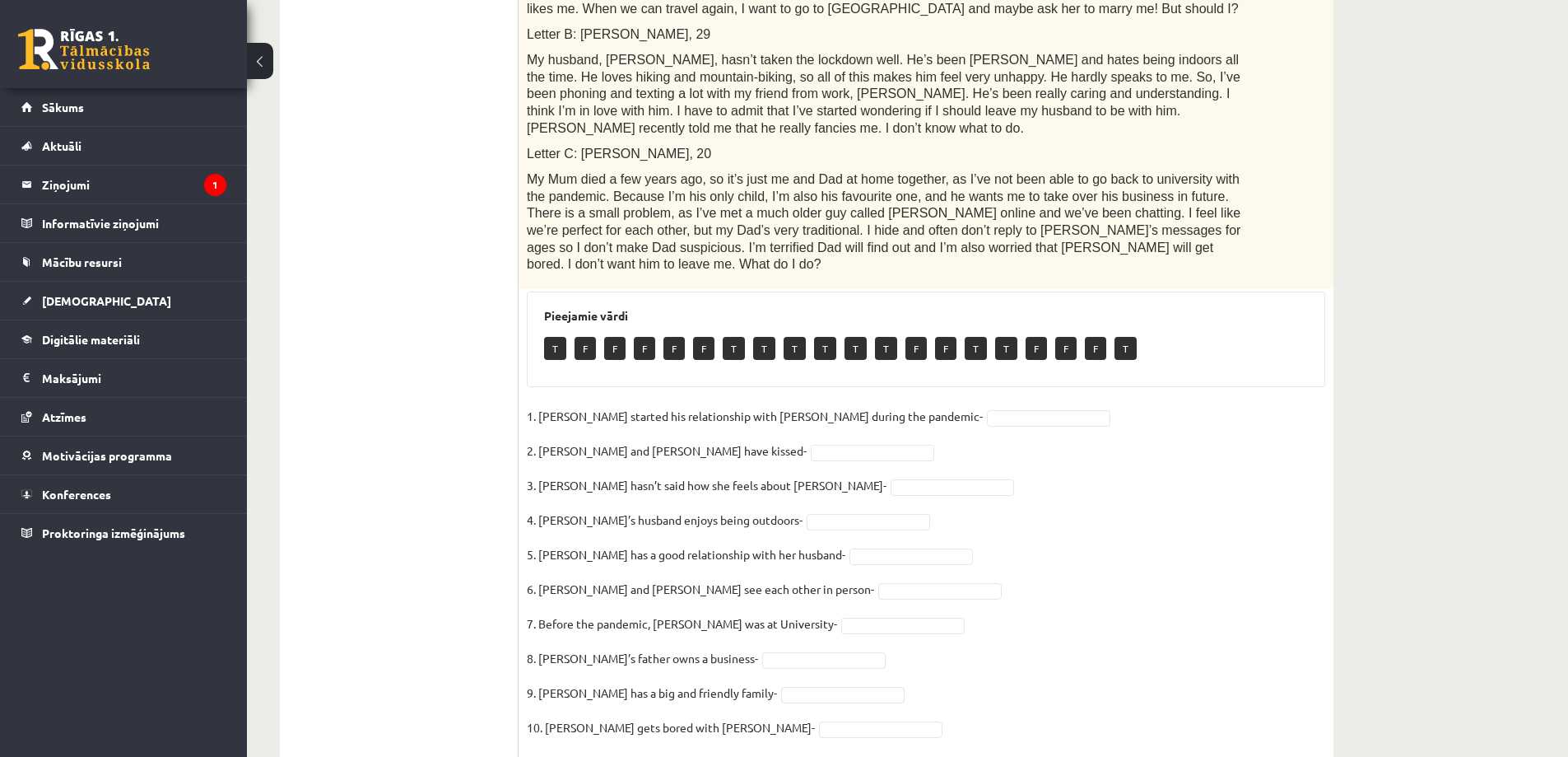
drag, startPoint x: 419, startPoint y: 363, endPoint x: 757, endPoint y: 388, distance: 338.9
click at [420, 363] on ul "1. uzdevums 2. uzdevums 3. uzdevums 4. uzdevums 5. uzdevums 6. uzdevums 7. uzde…" at bounding box center [407, 248] width 222 height 1018
drag, startPoint x: 904, startPoint y: 462, endPoint x: 807, endPoint y: 417, distance: 106.9
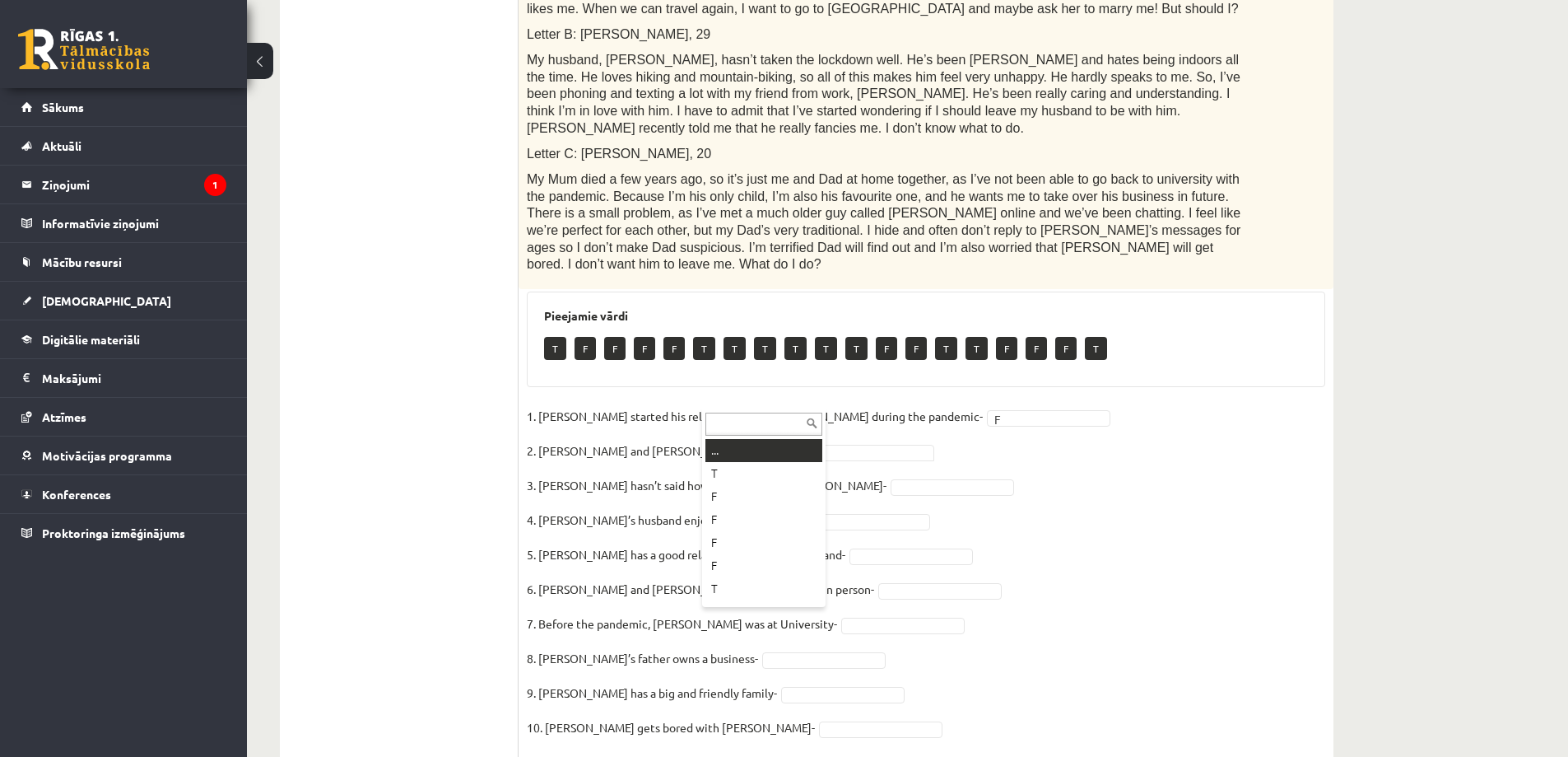
drag, startPoint x: 793, startPoint y: 405, endPoint x: 794, endPoint y: 418, distance: 13.0
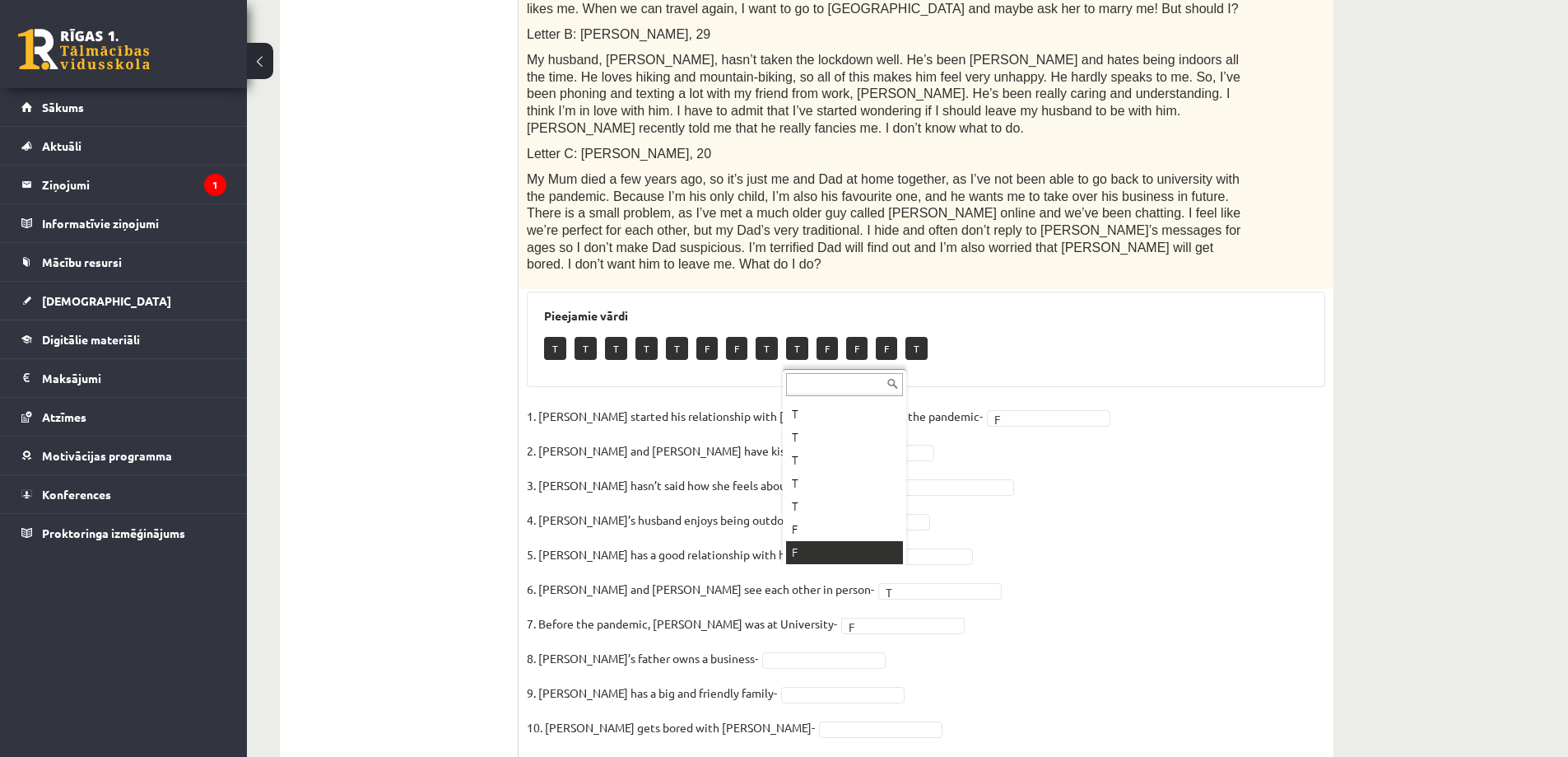
scroll to position [20, 0]
click at [803, 599] on fieldset "1. Joshua started his relationship with Penny during the pandemic- F * 2. Joshu…" at bounding box center [926, 576] width 798 height 346
click at [779, 690] on fieldset "1. Joshua started his relationship with Penny during the pandemic- F * 2. Joshu…" at bounding box center [926, 576] width 798 height 346
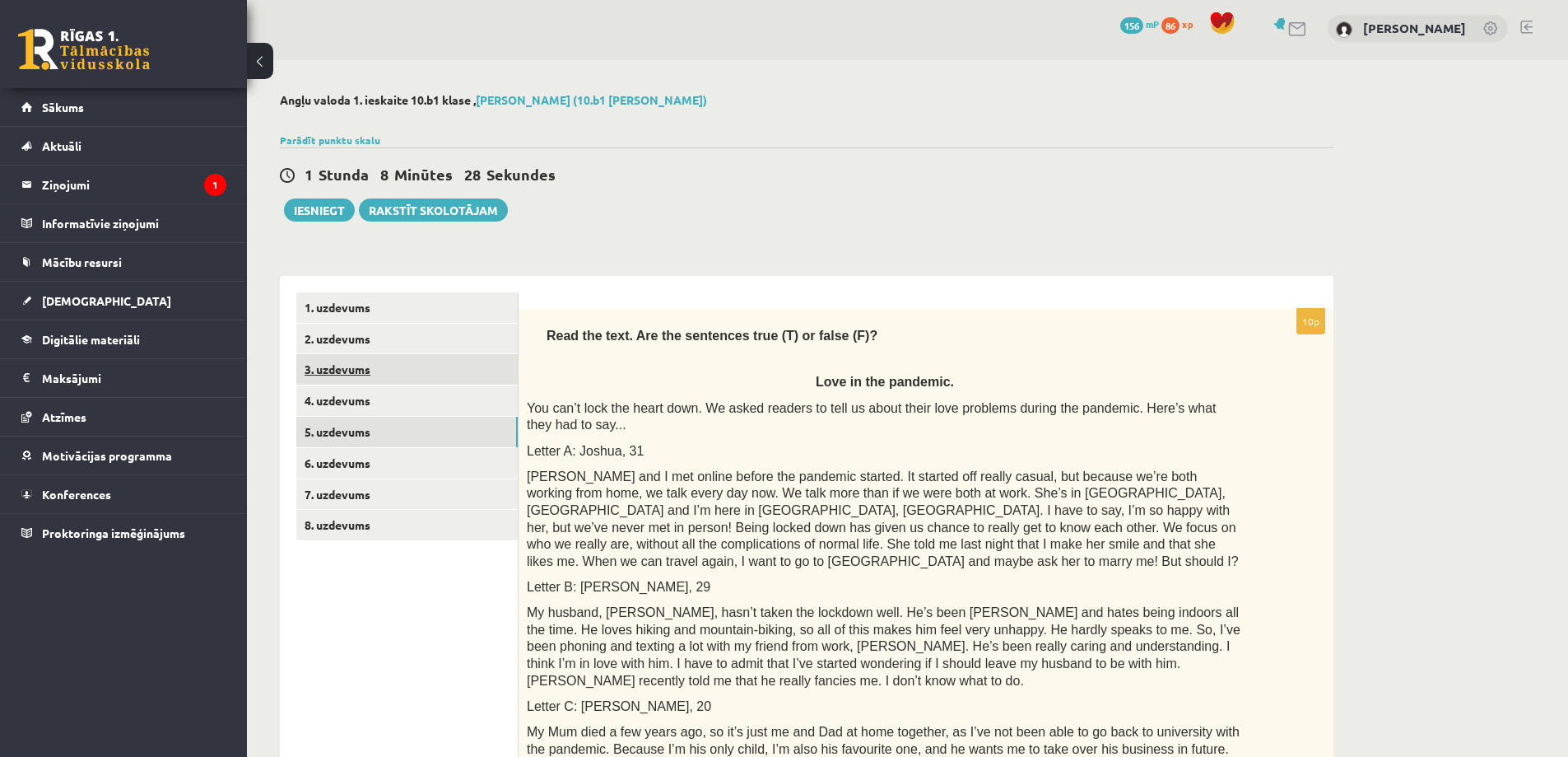
scroll to position [0, 0]
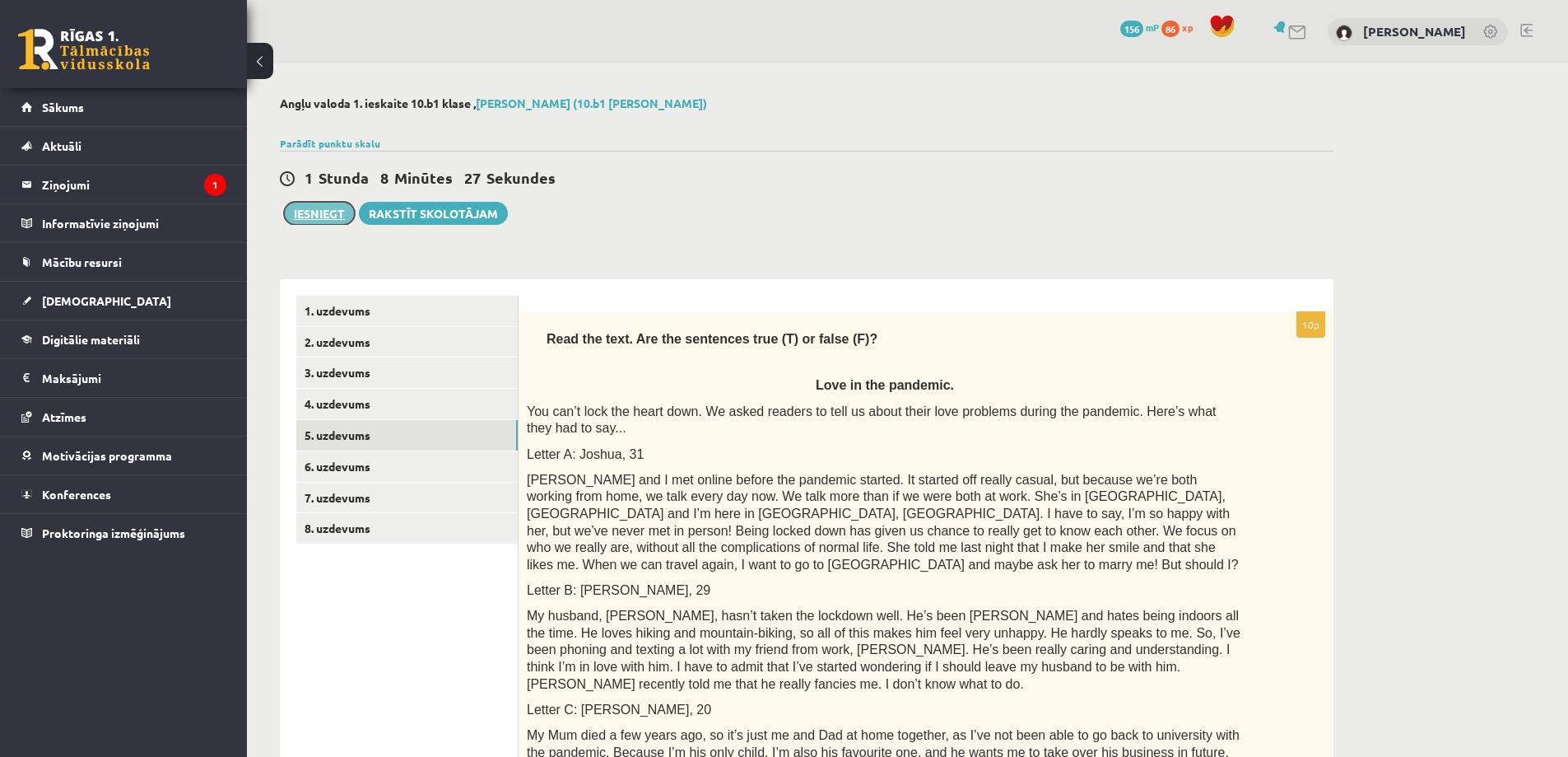
click at [307, 221] on button "Iesniegt" at bounding box center [319, 214] width 71 height 23
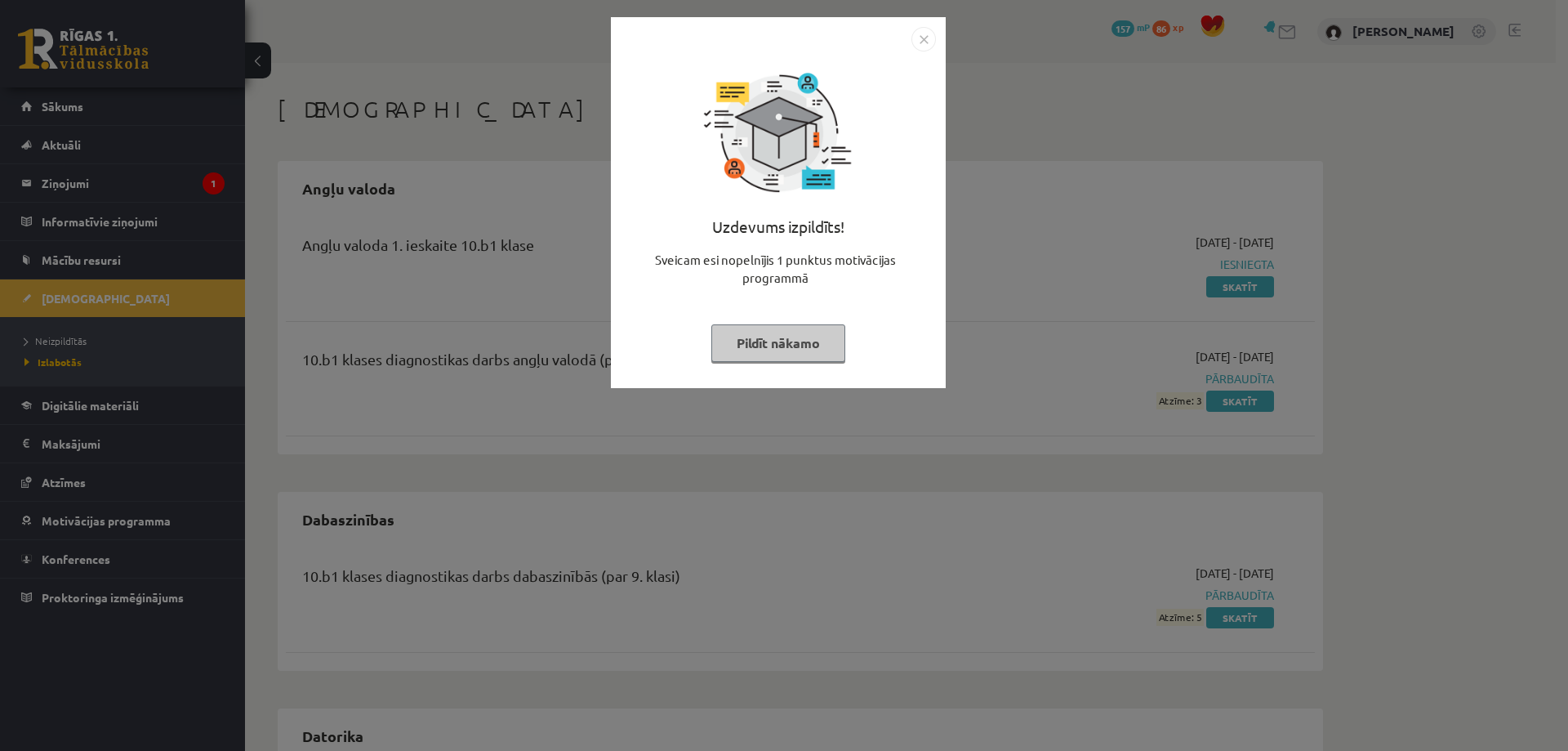
click at [923, 40] on img "Close" at bounding box center [924, 40] width 25 height 25
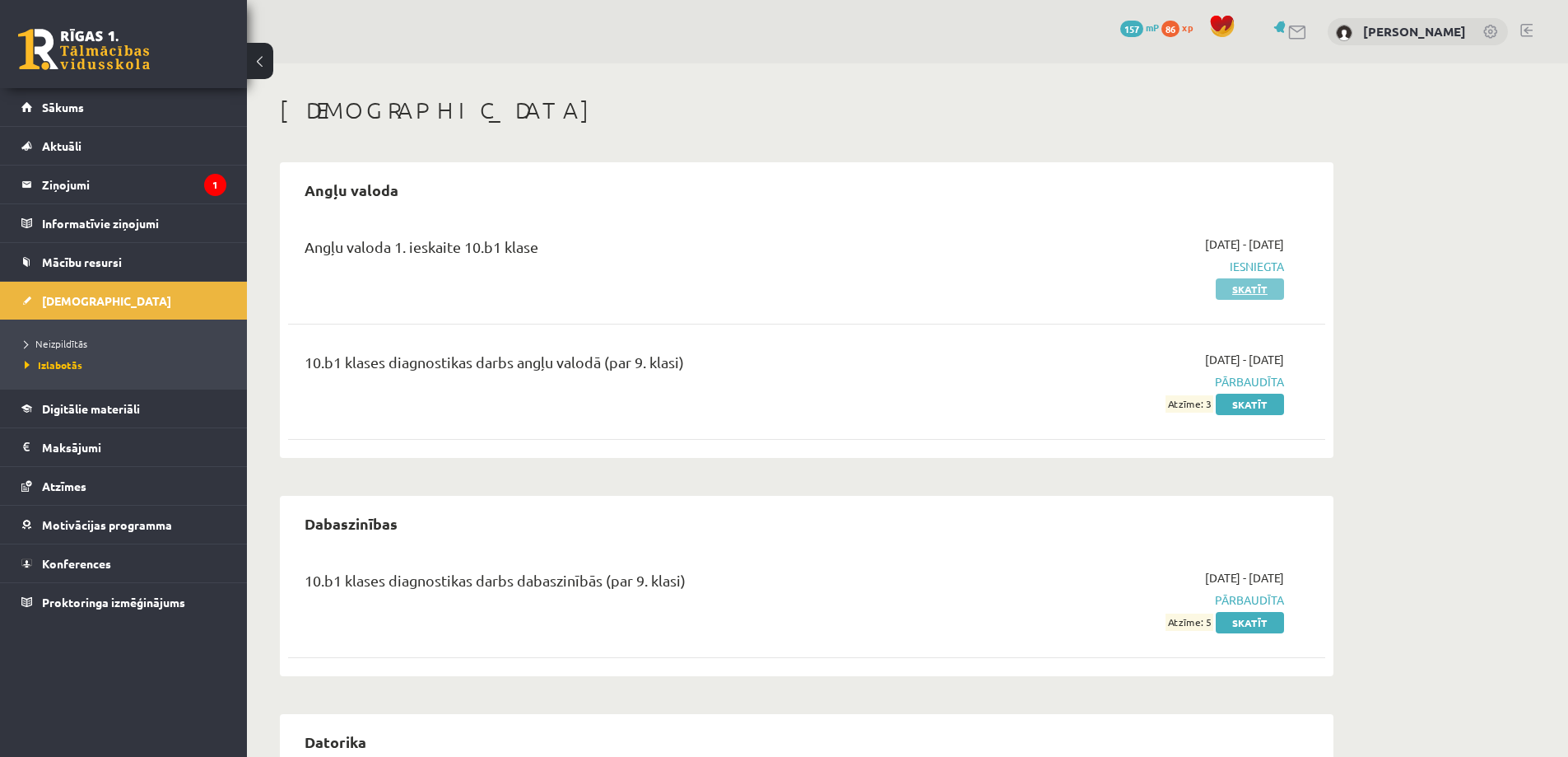
click at [1271, 295] on link "Skatīt" at bounding box center [1249, 289] width 68 height 21
